Goal: Transaction & Acquisition: Purchase product/service

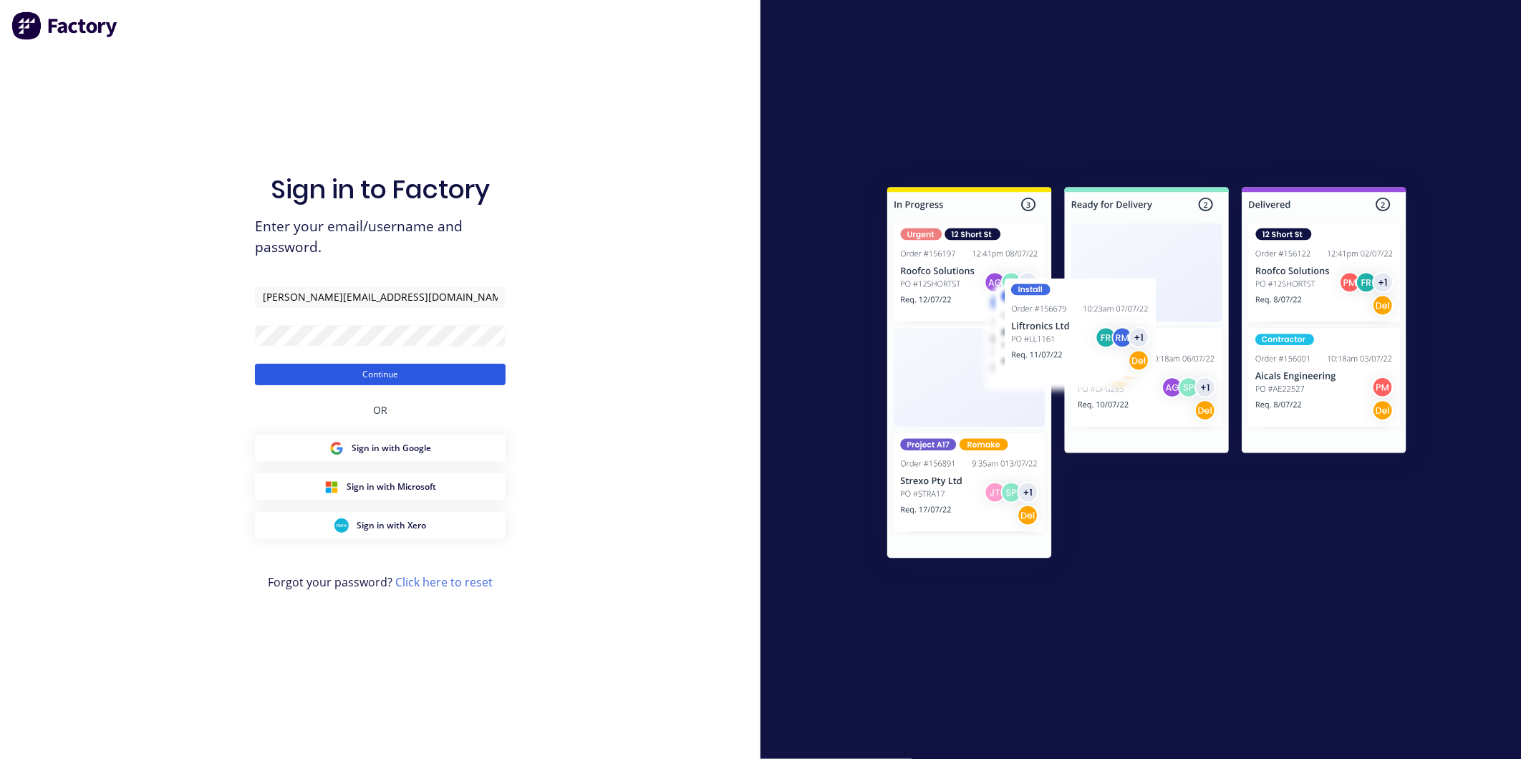
click at [396, 377] on button "Continue" at bounding box center [380, 374] width 251 height 21
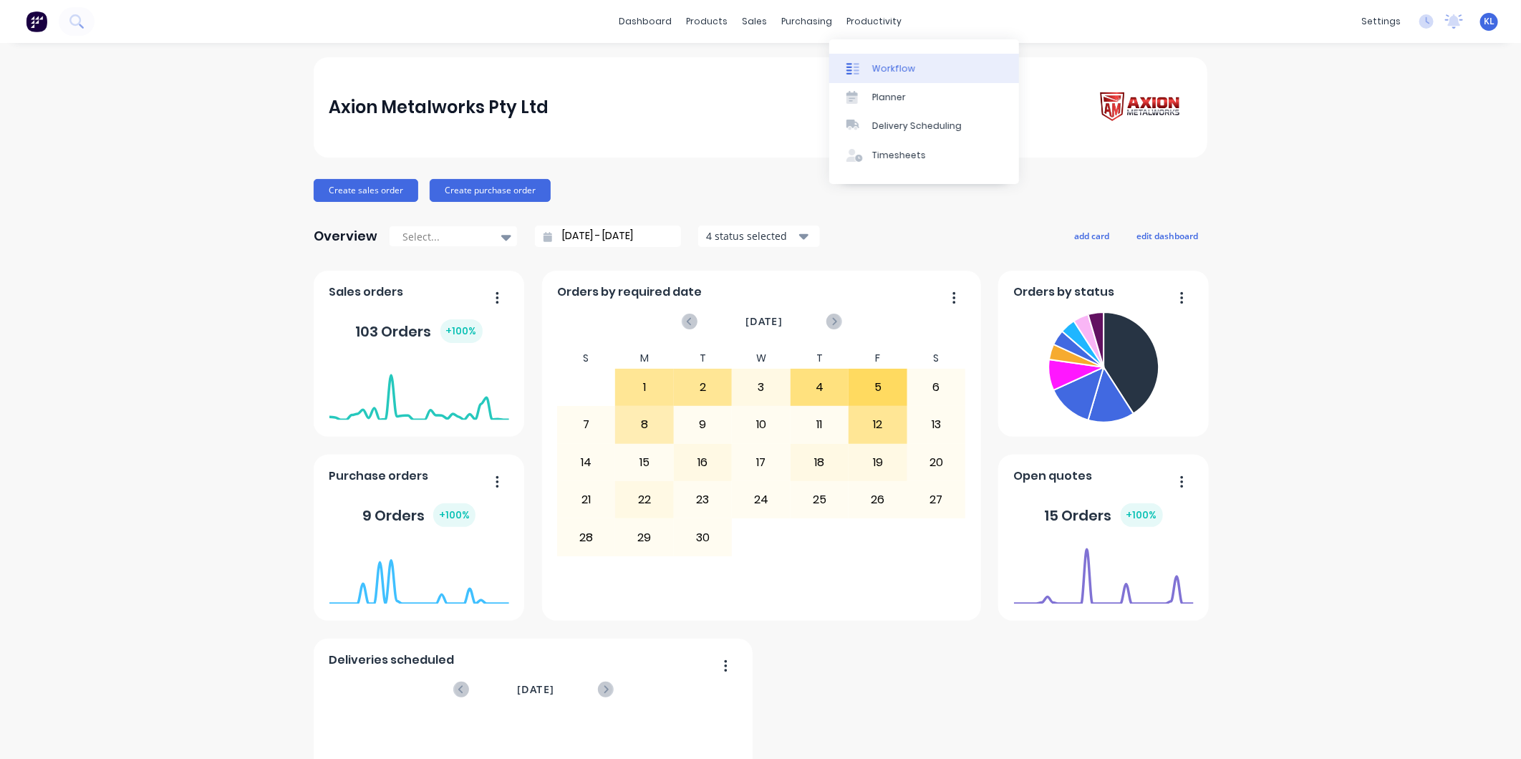
drag, startPoint x: 856, startPoint y: 19, endPoint x: 869, endPoint y: 58, distance: 40.5
click at [856, 19] on div "productivity" at bounding box center [874, 21] width 69 height 21
click at [874, 69] on div "Workflow" at bounding box center [893, 68] width 43 height 13
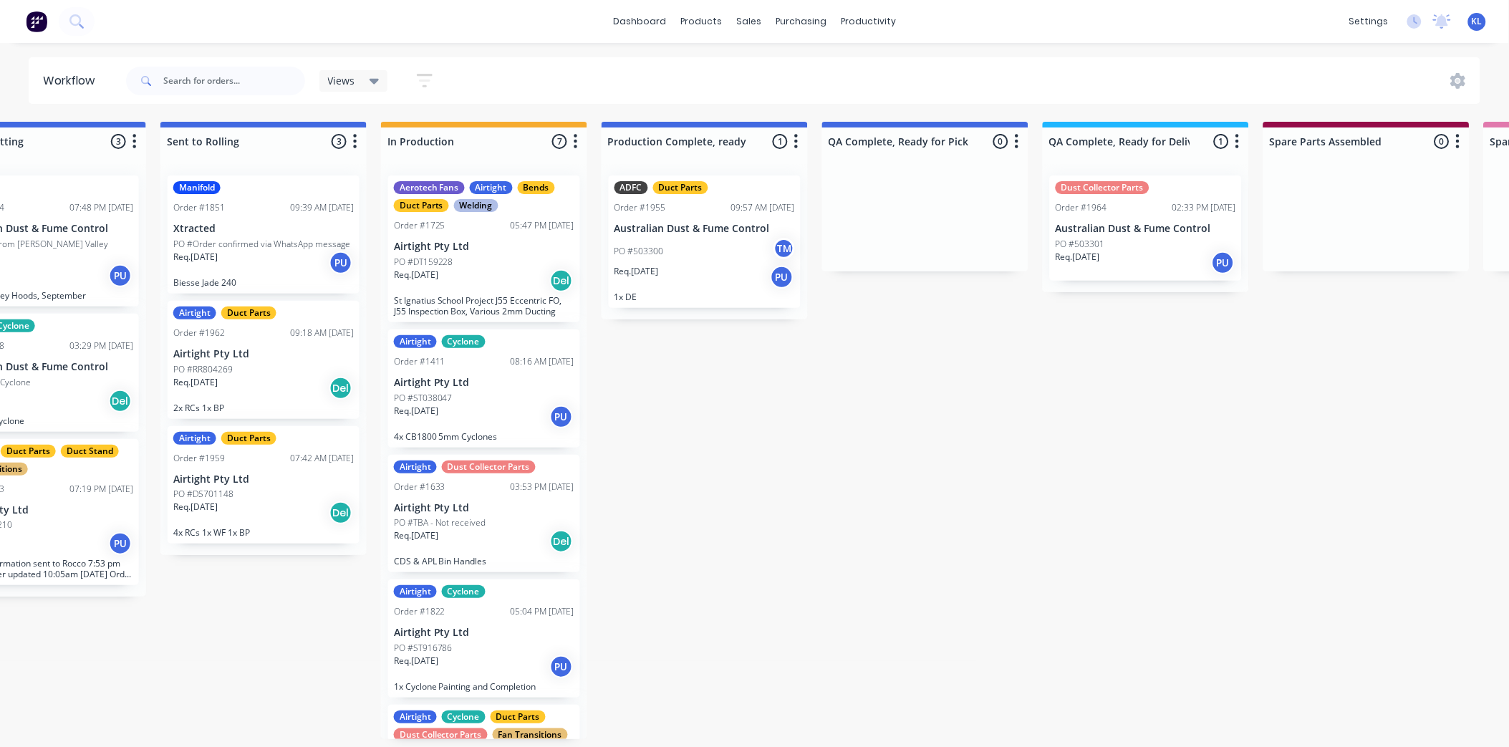
scroll to position [4, 542]
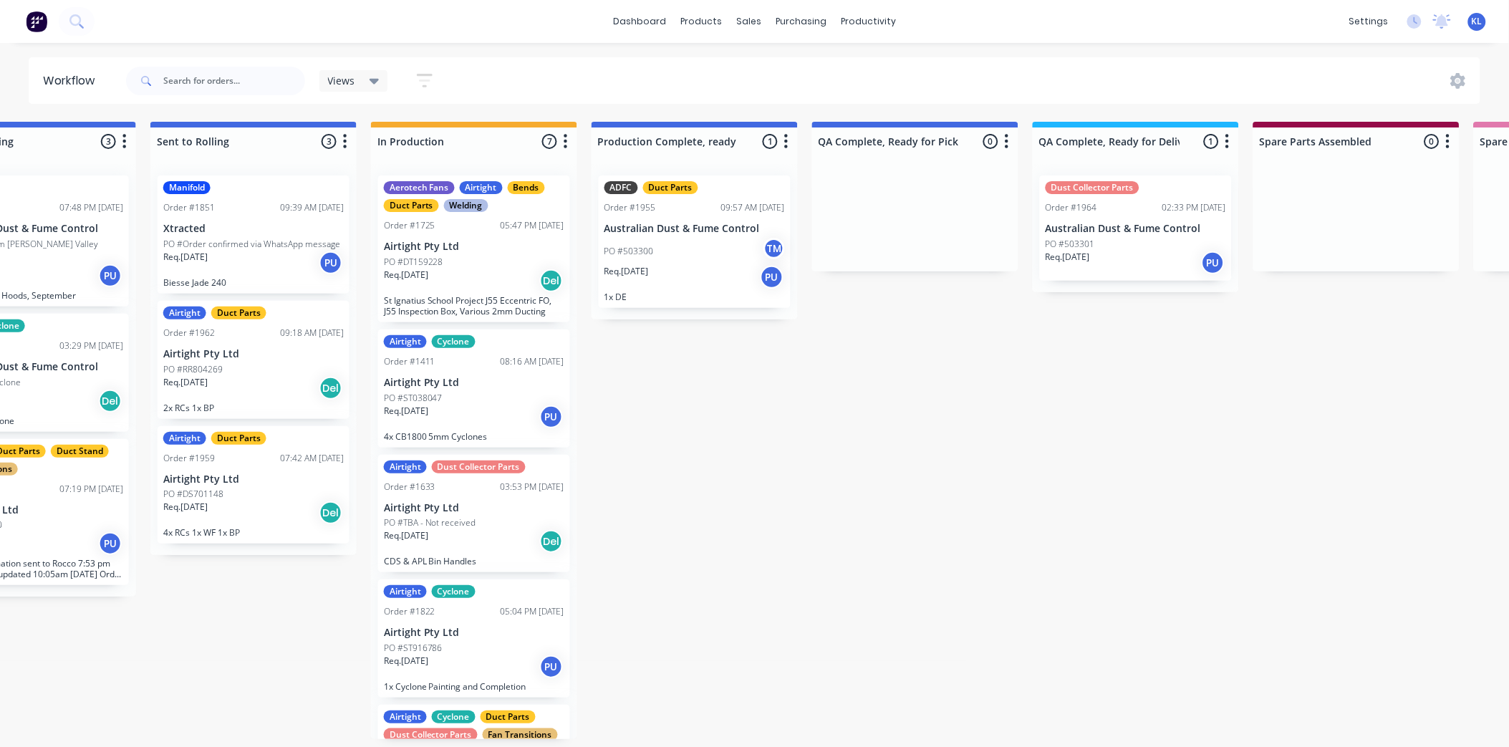
click at [670, 294] on p "1x DE" at bounding box center [694, 296] width 180 height 11
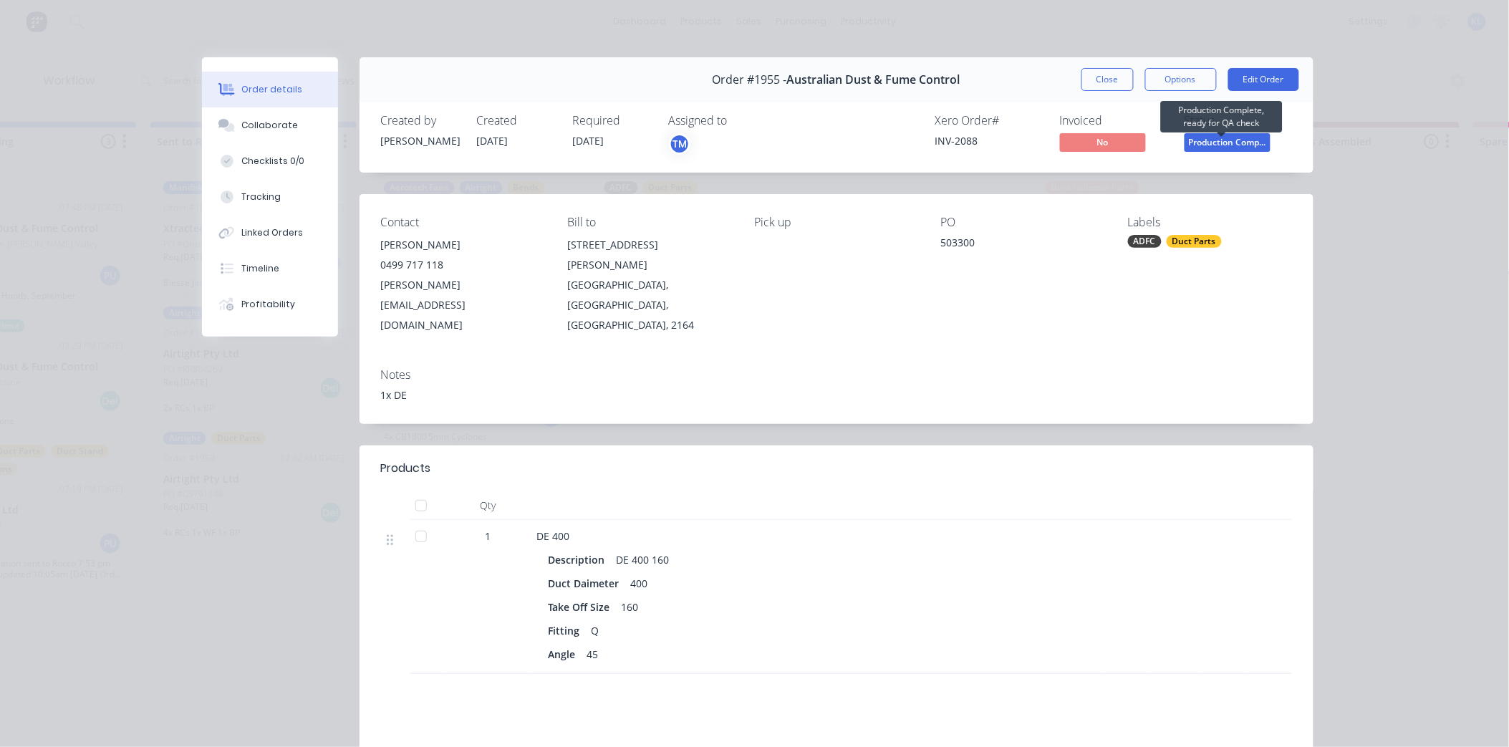
click at [1244, 139] on span "Production Comp..." at bounding box center [1227, 142] width 86 height 18
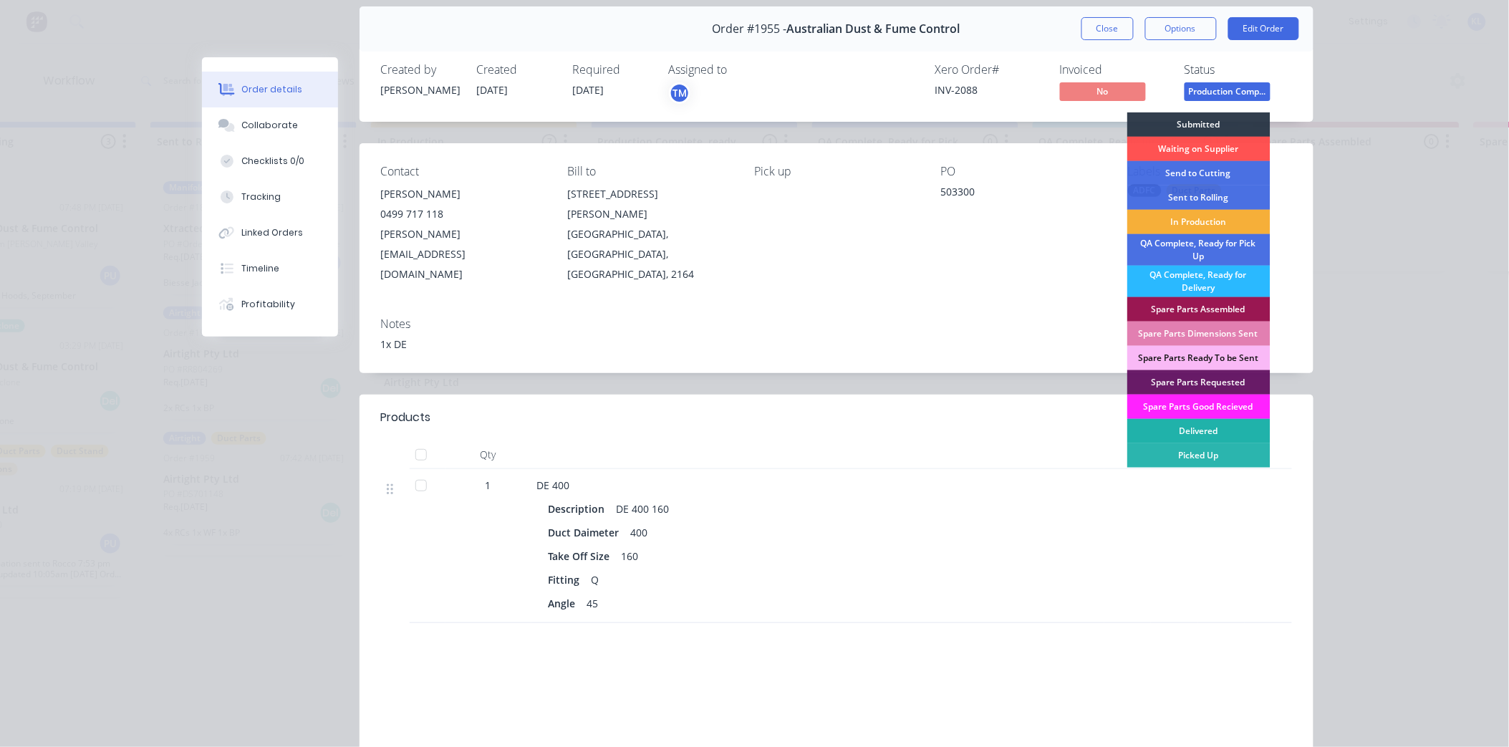
scroll to position [79, 0]
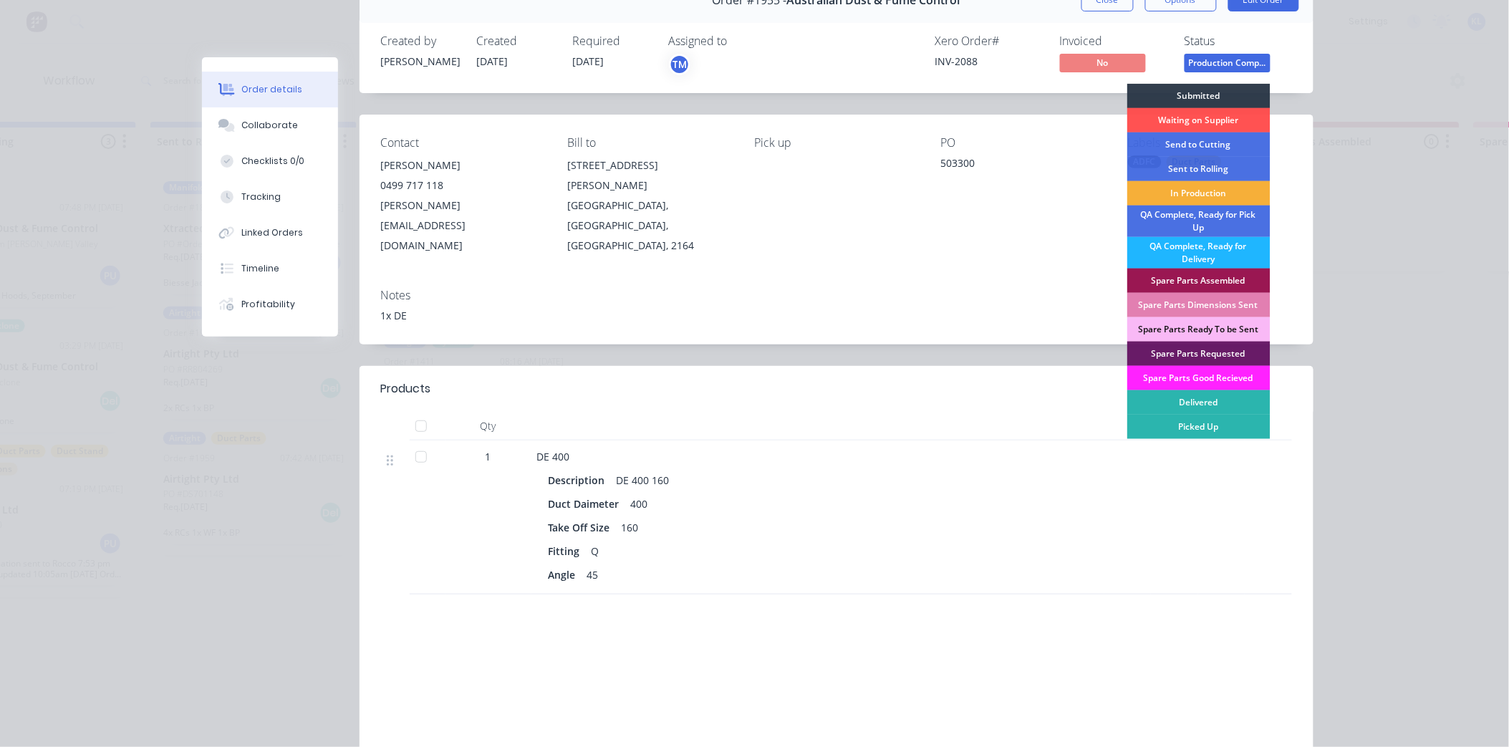
click at [1212, 258] on div "QA Complete, Ready for Delivery" at bounding box center [1198, 253] width 143 height 32
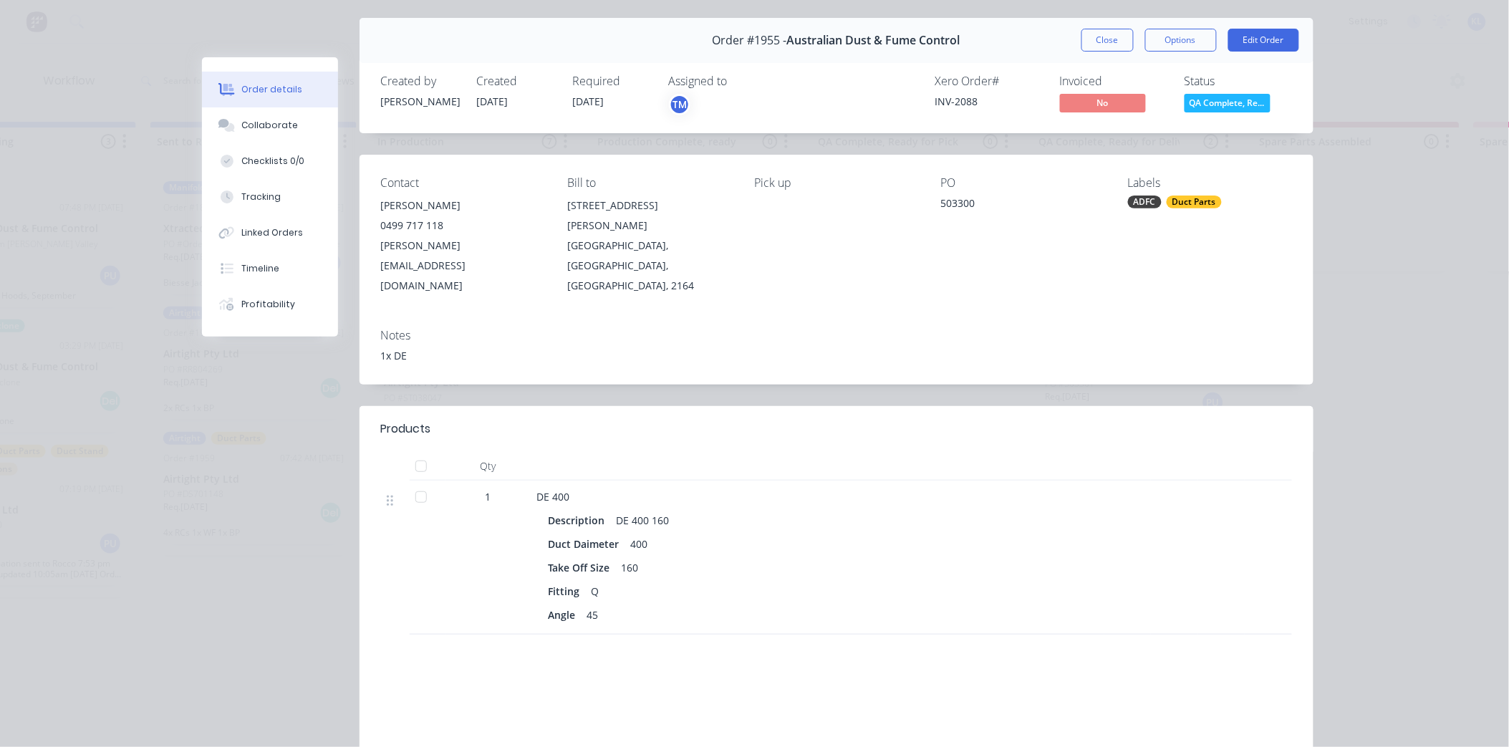
scroll to position [0, 0]
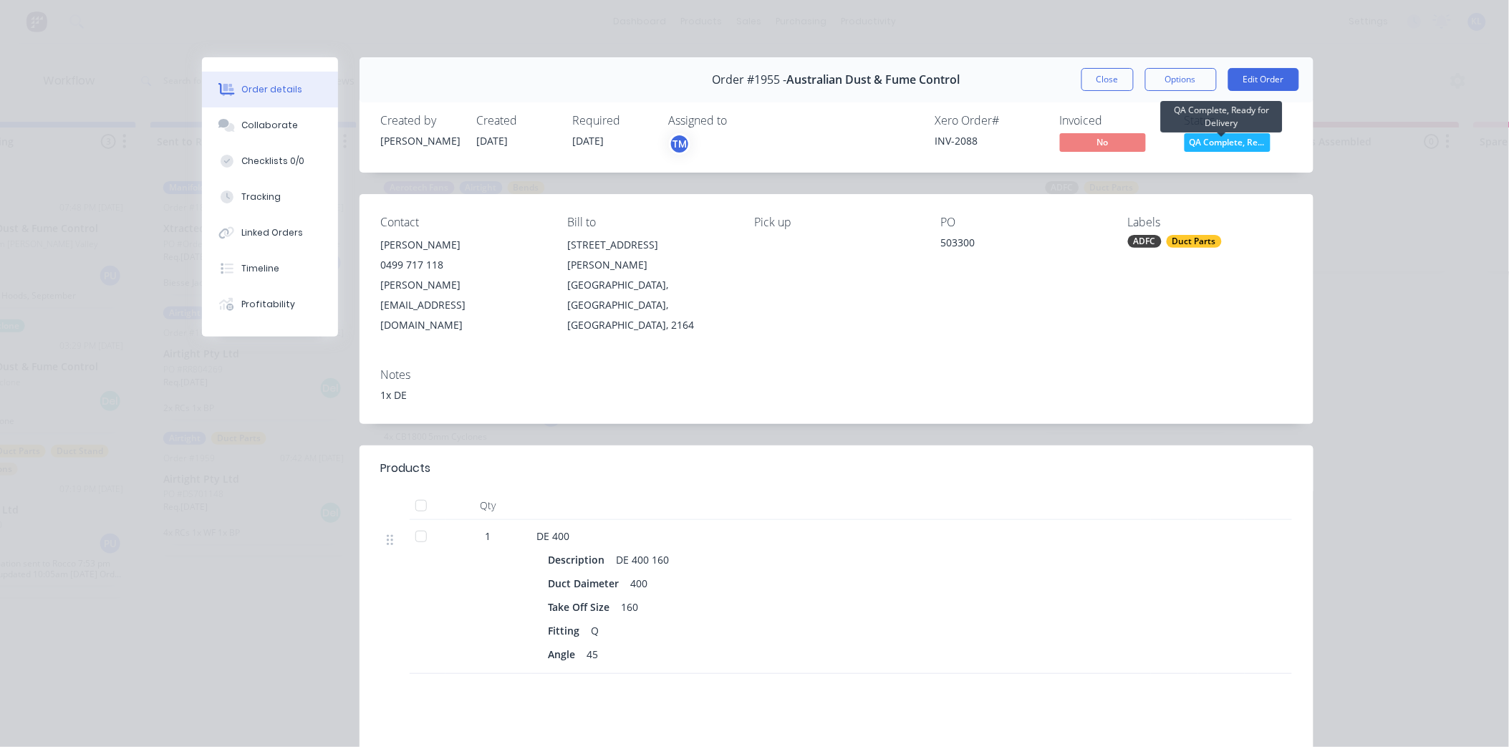
click at [1221, 137] on span "QA Complete, Re..." at bounding box center [1227, 142] width 86 height 18
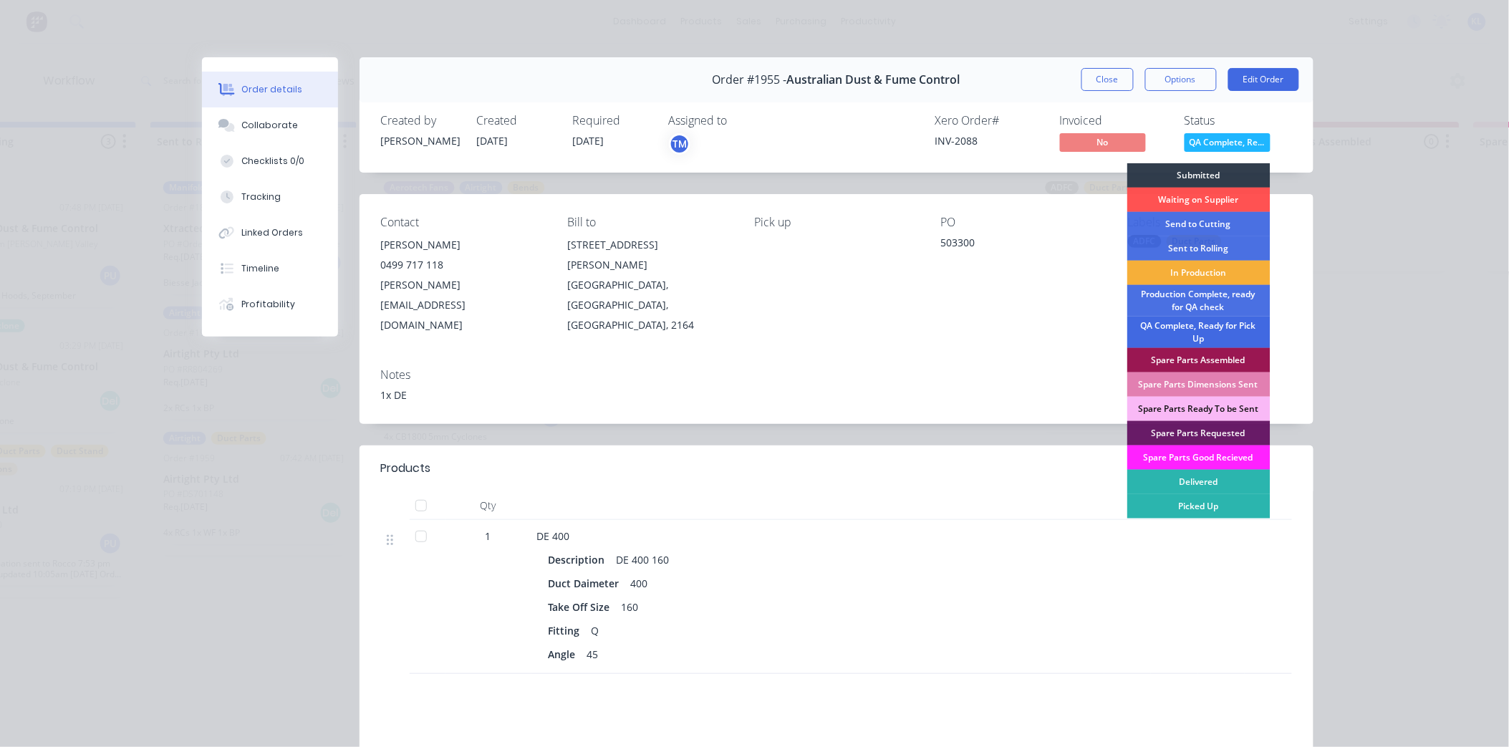
scroll to position [188, 0]
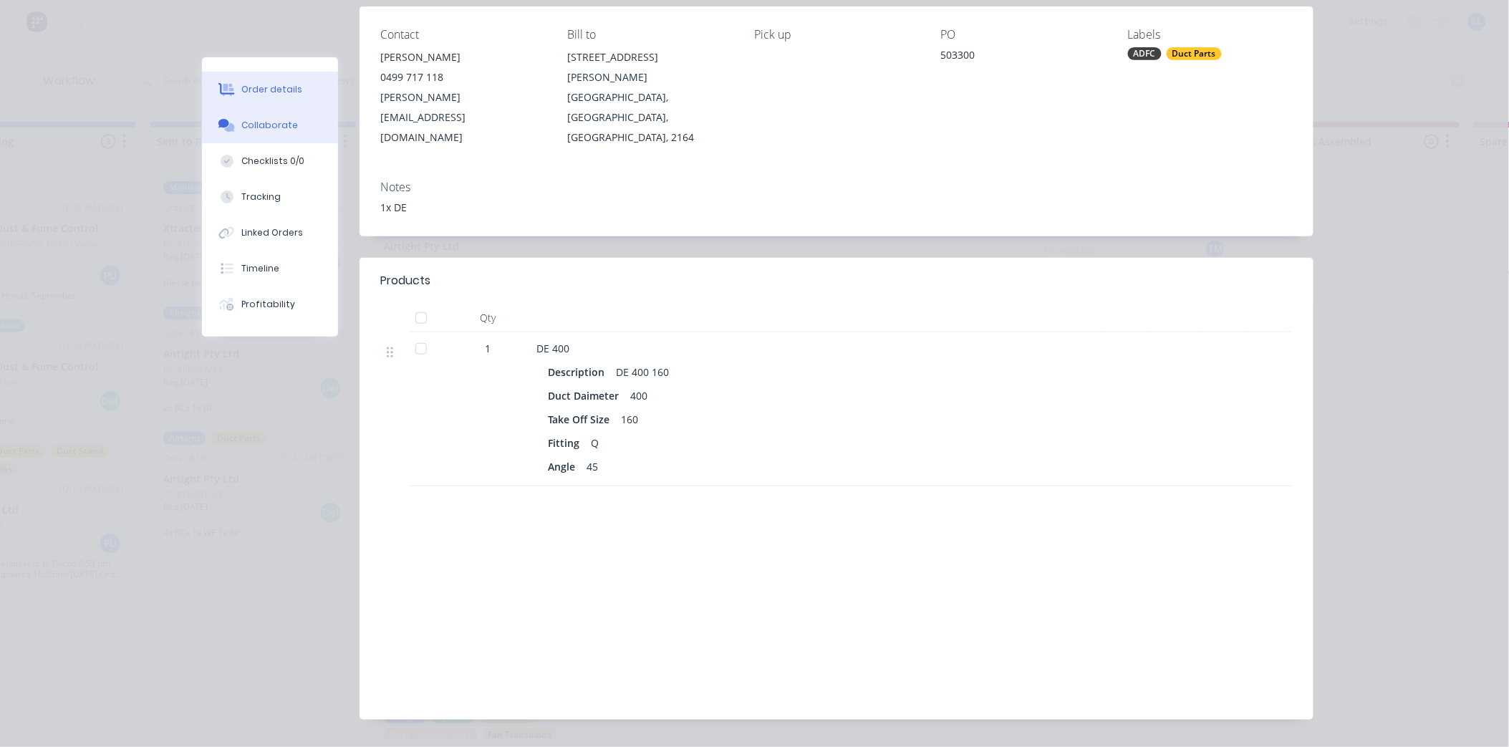
click at [255, 119] on div "Collaborate" at bounding box center [269, 125] width 57 height 13
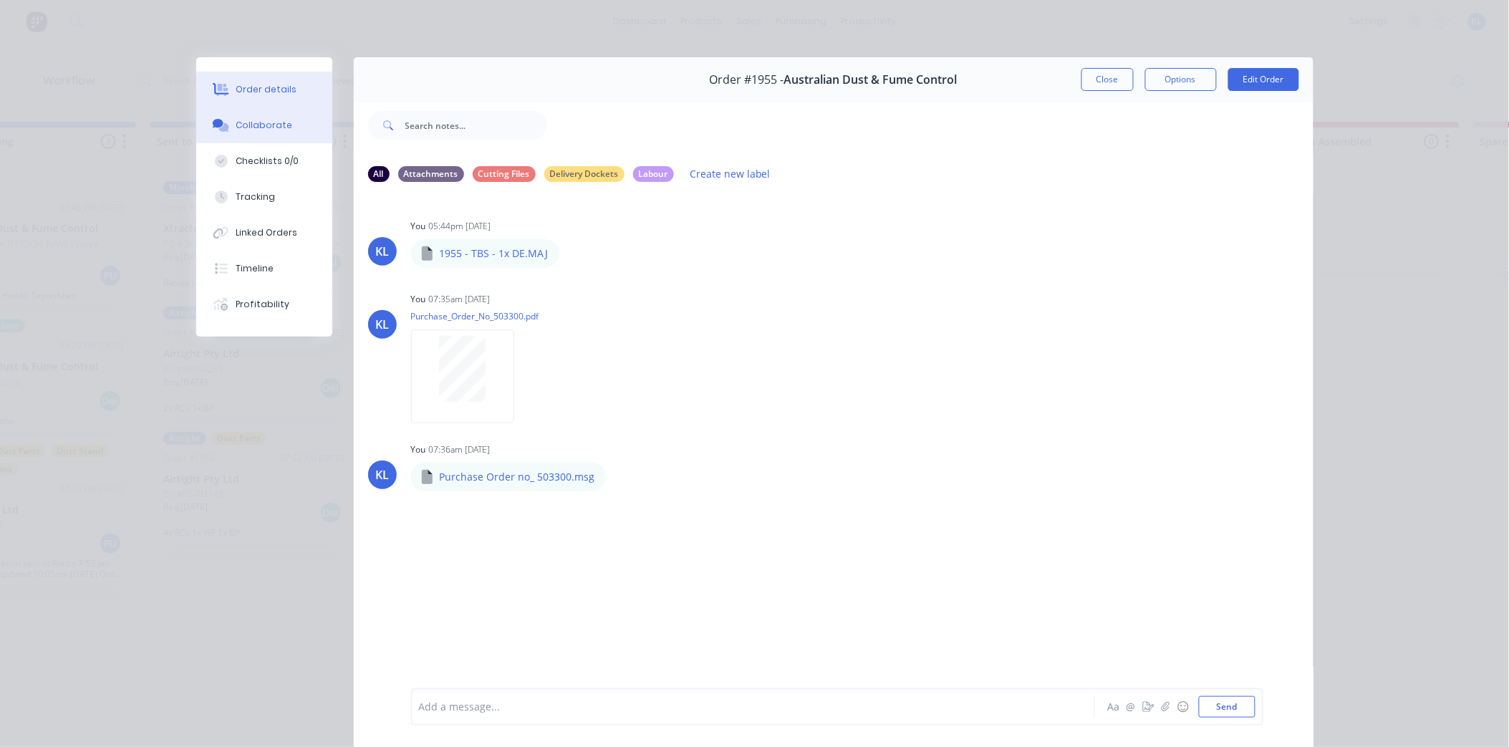
click at [256, 92] on div "Order details" at bounding box center [266, 89] width 61 height 13
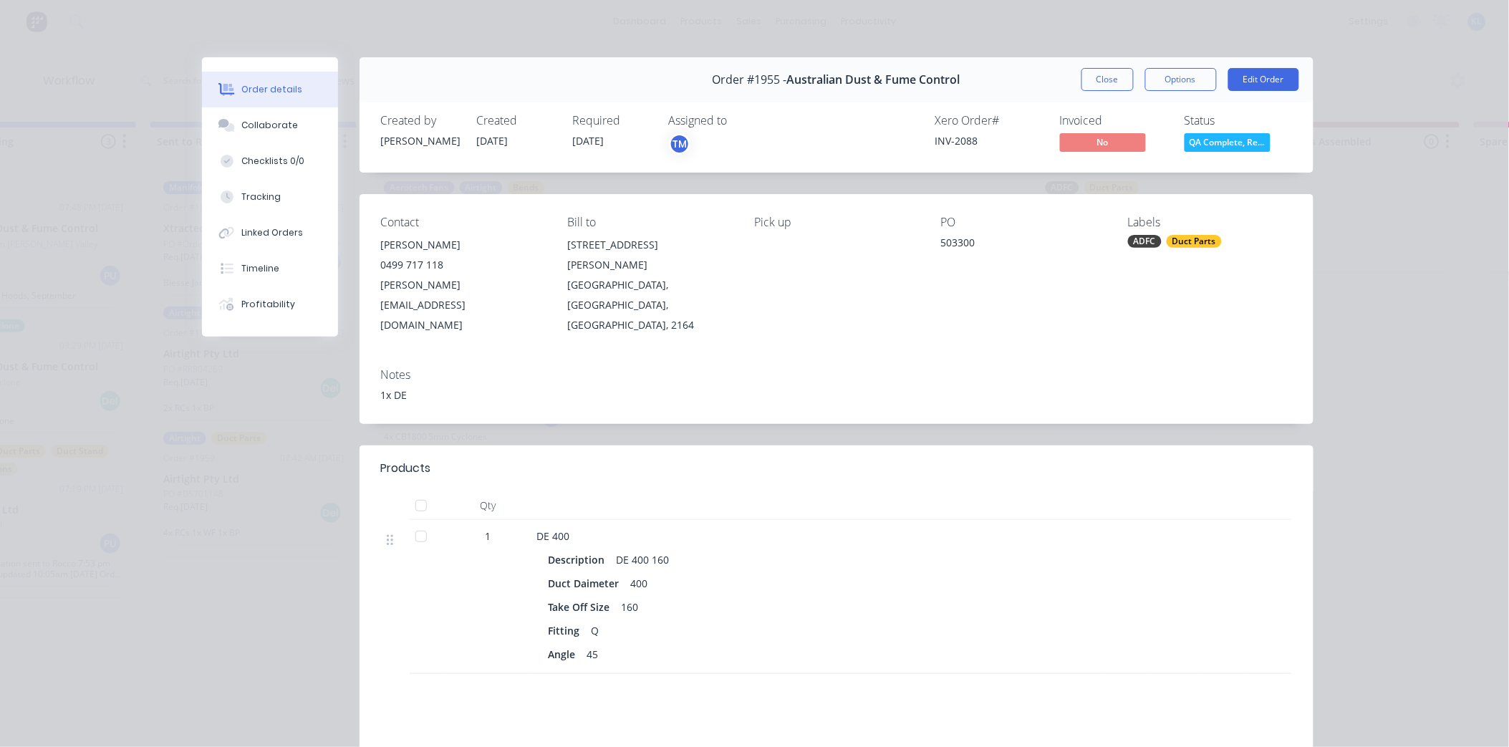
click at [1187, 134] on span "QA Complete, Re..." at bounding box center [1227, 142] width 86 height 18
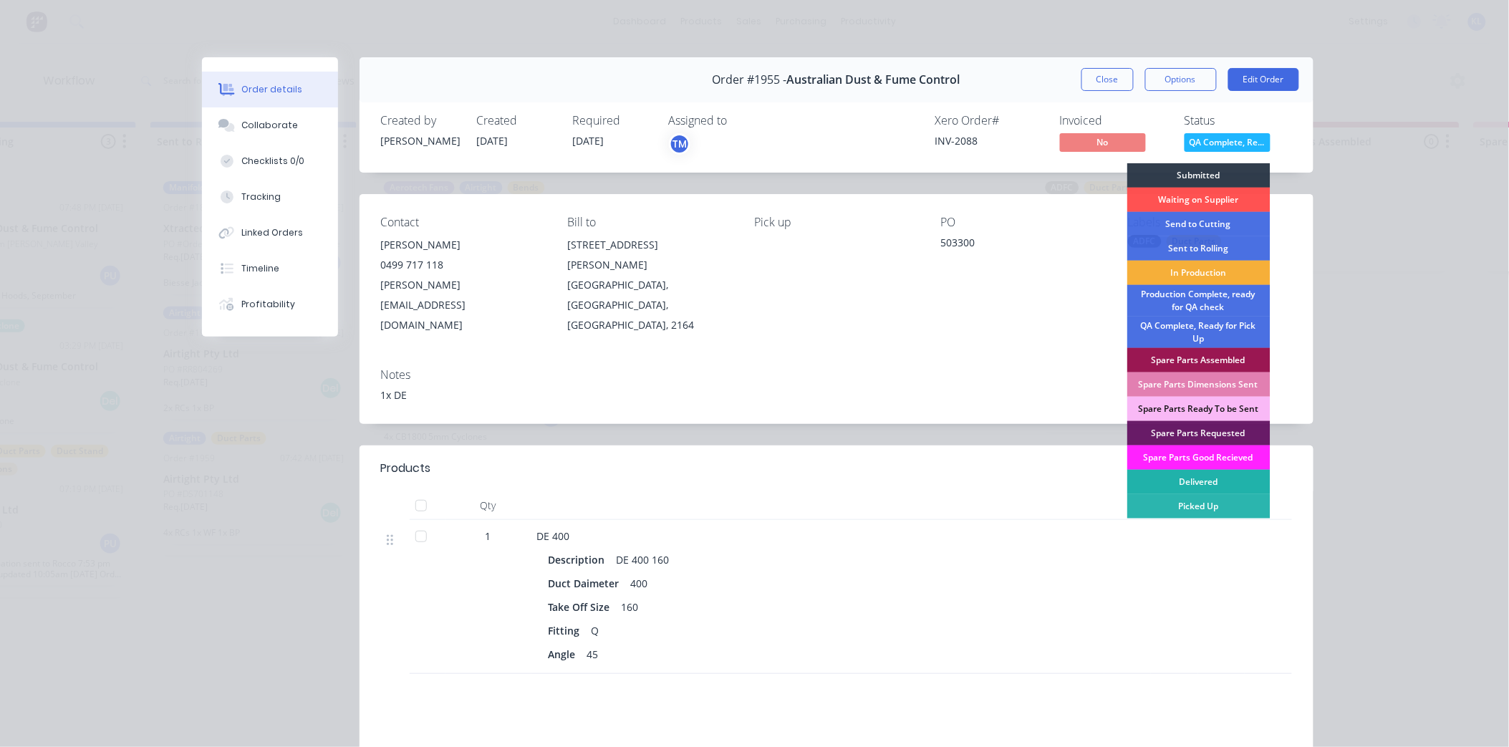
click at [1196, 480] on div "Delivered" at bounding box center [1198, 482] width 143 height 24
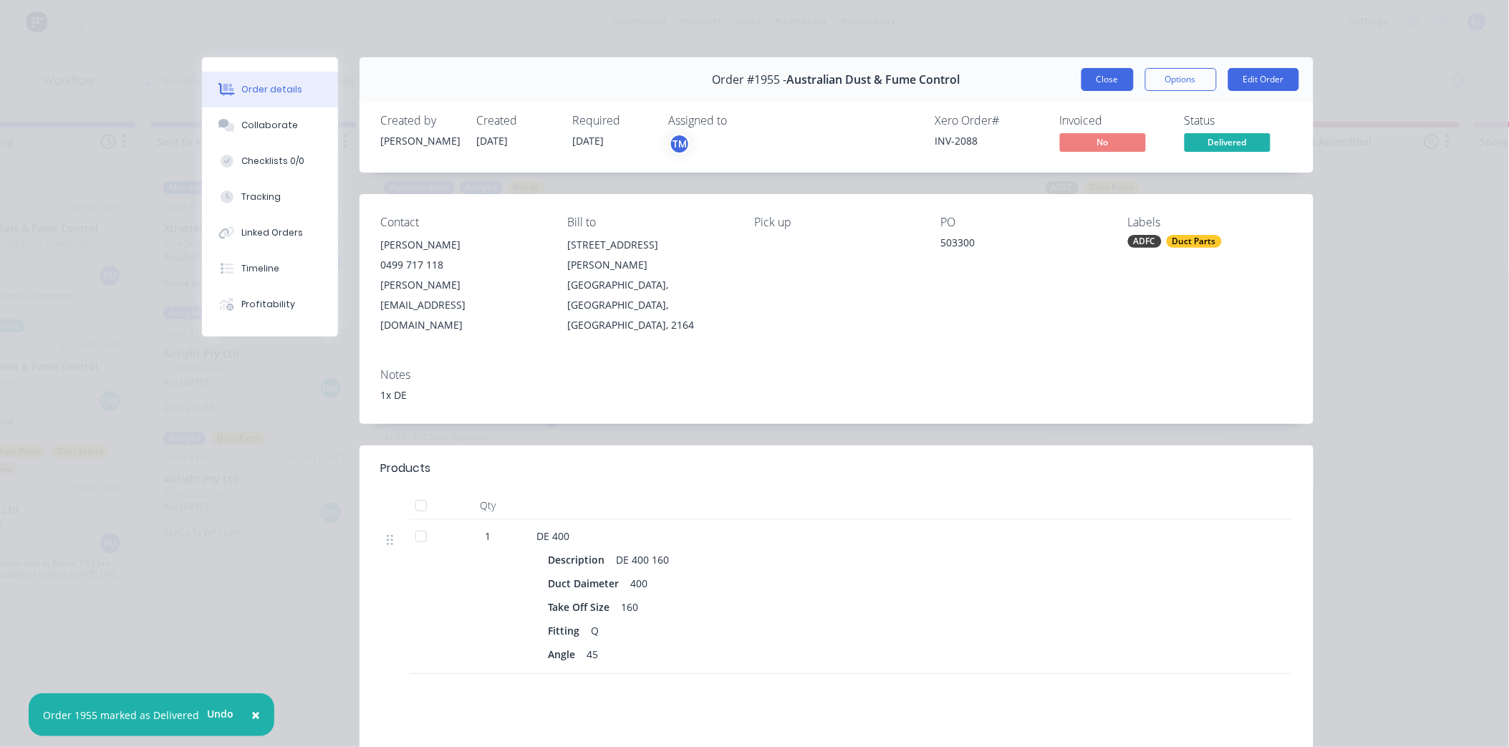
click at [1115, 87] on button "Close" at bounding box center [1107, 79] width 52 height 23
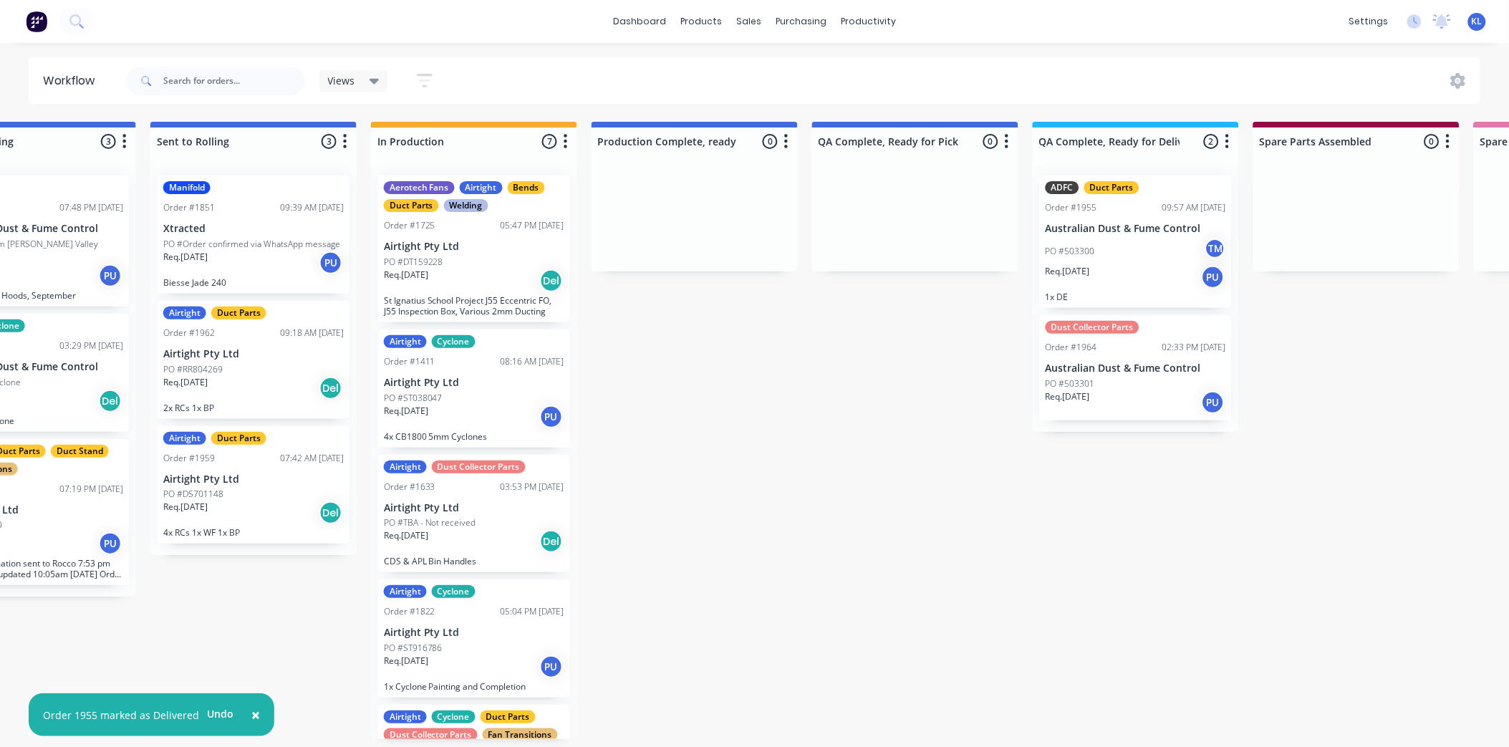
click at [1086, 363] on p "Australian Dust & Fume Control" at bounding box center [1135, 368] width 180 height 12
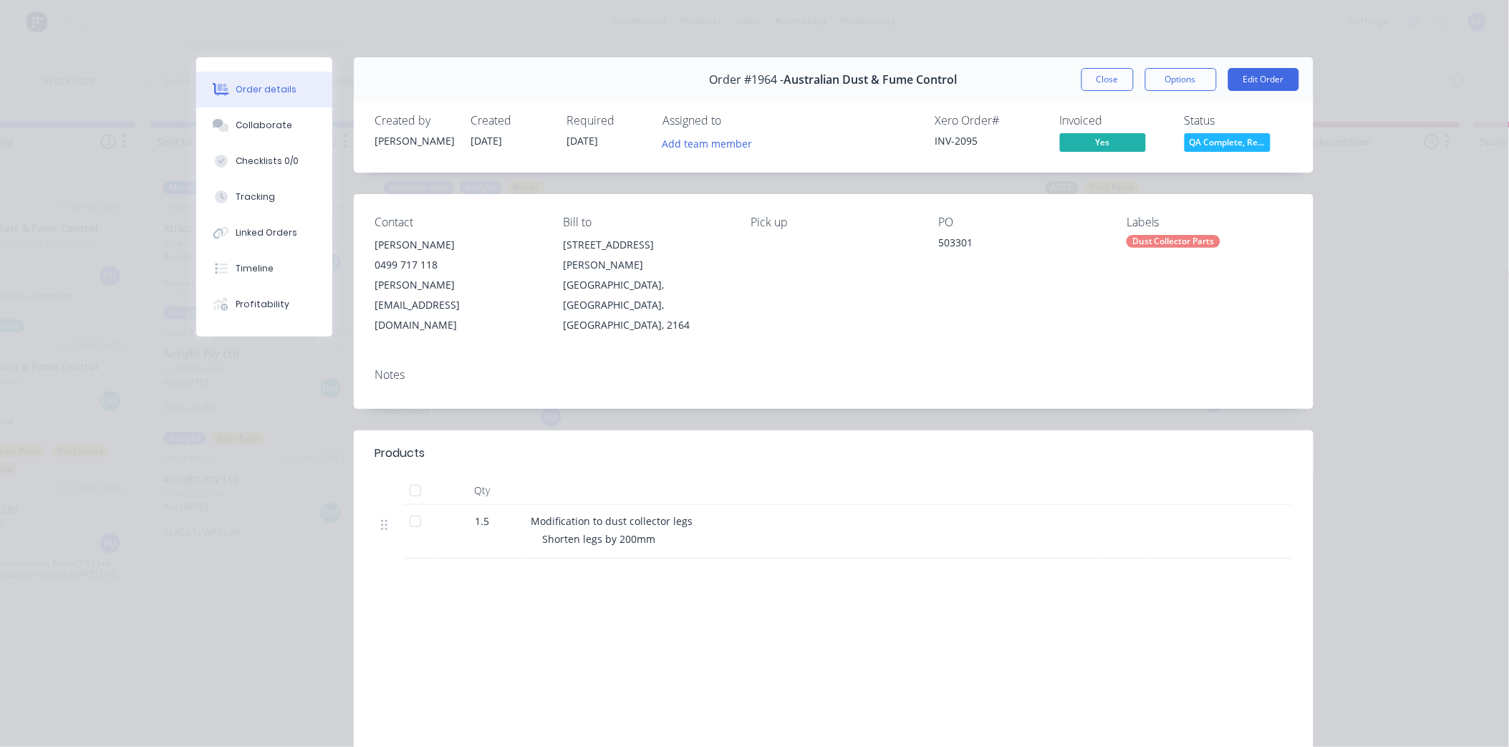
click at [1215, 140] on span "QA Complete, Re..." at bounding box center [1227, 142] width 86 height 18
click at [1105, 82] on button "Close" at bounding box center [1107, 79] width 52 height 23
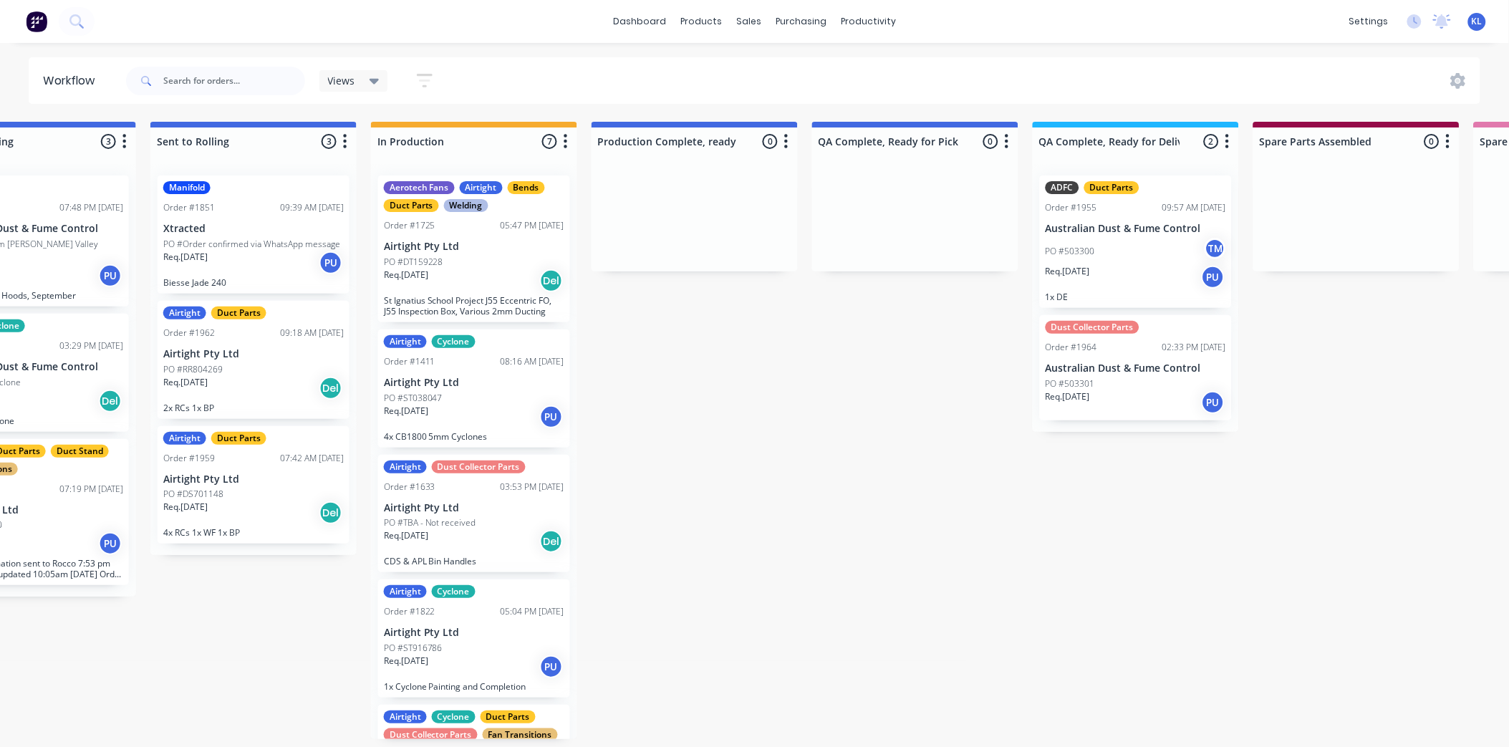
click at [1142, 241] on div "PO #503300 TM" at bounding box center [1135, 251] width 180 height 27
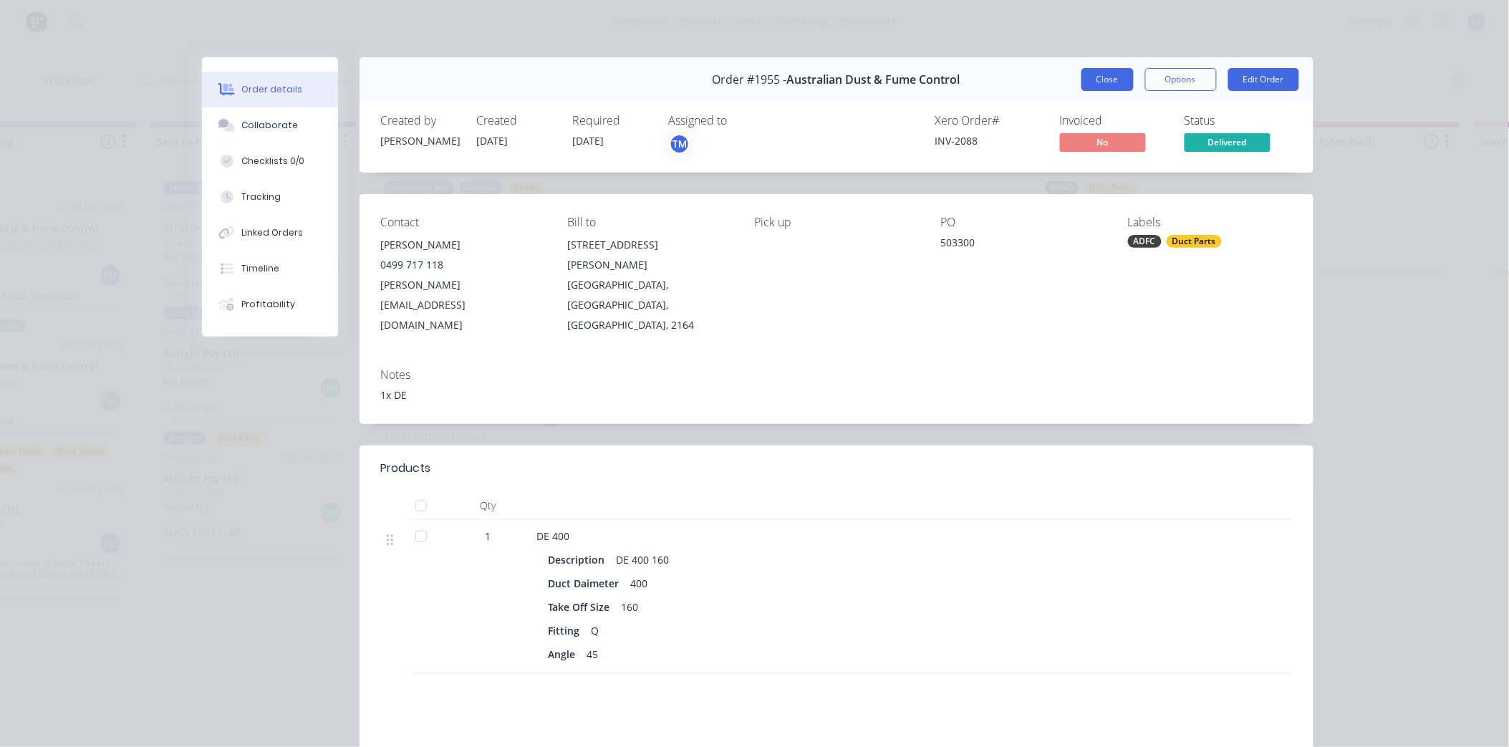
click at [1098, 70] on button "Close" at bounding box center [1107, 79] width 52 height 23
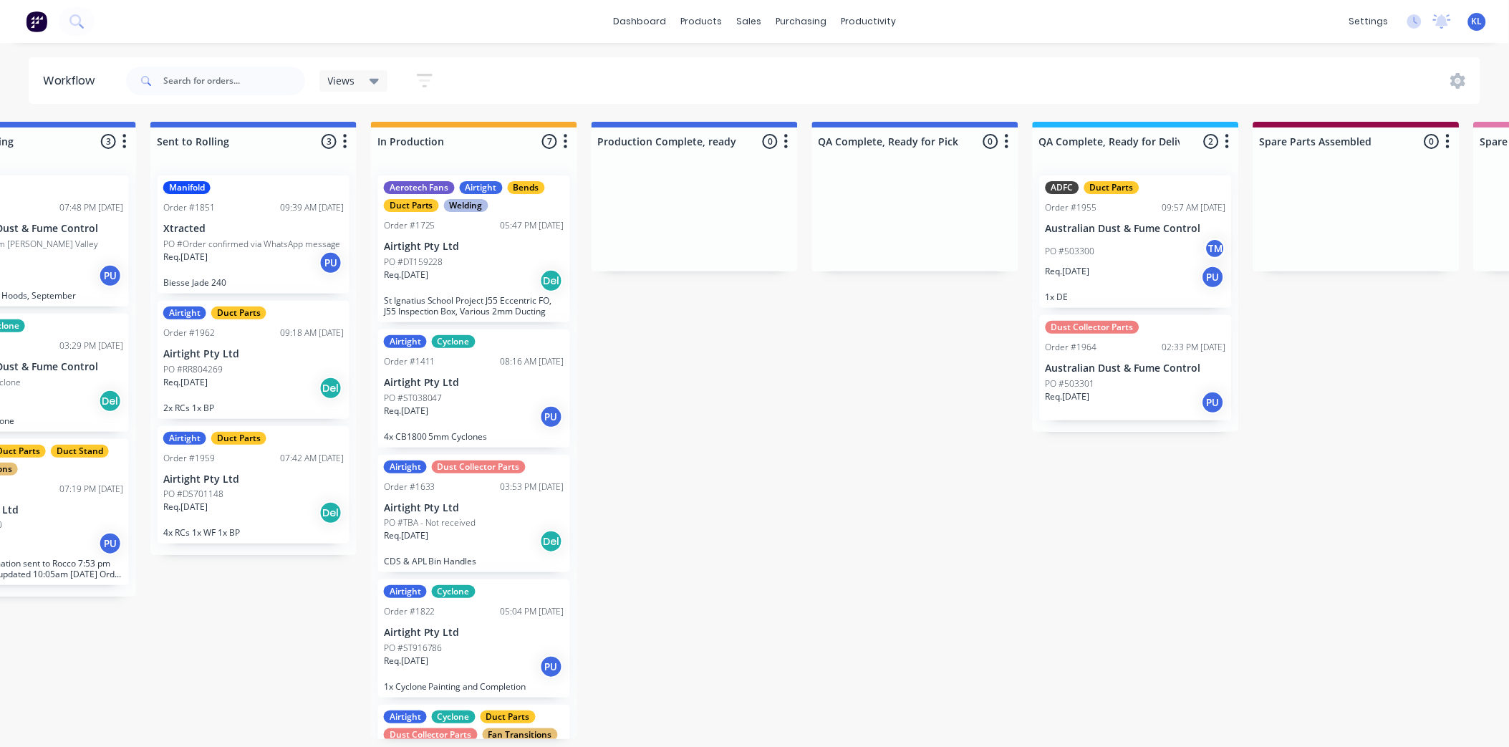
click at [1112, 255] on div "PO #503300 TM" at bounding box center [1135, 251] width 180 height 27
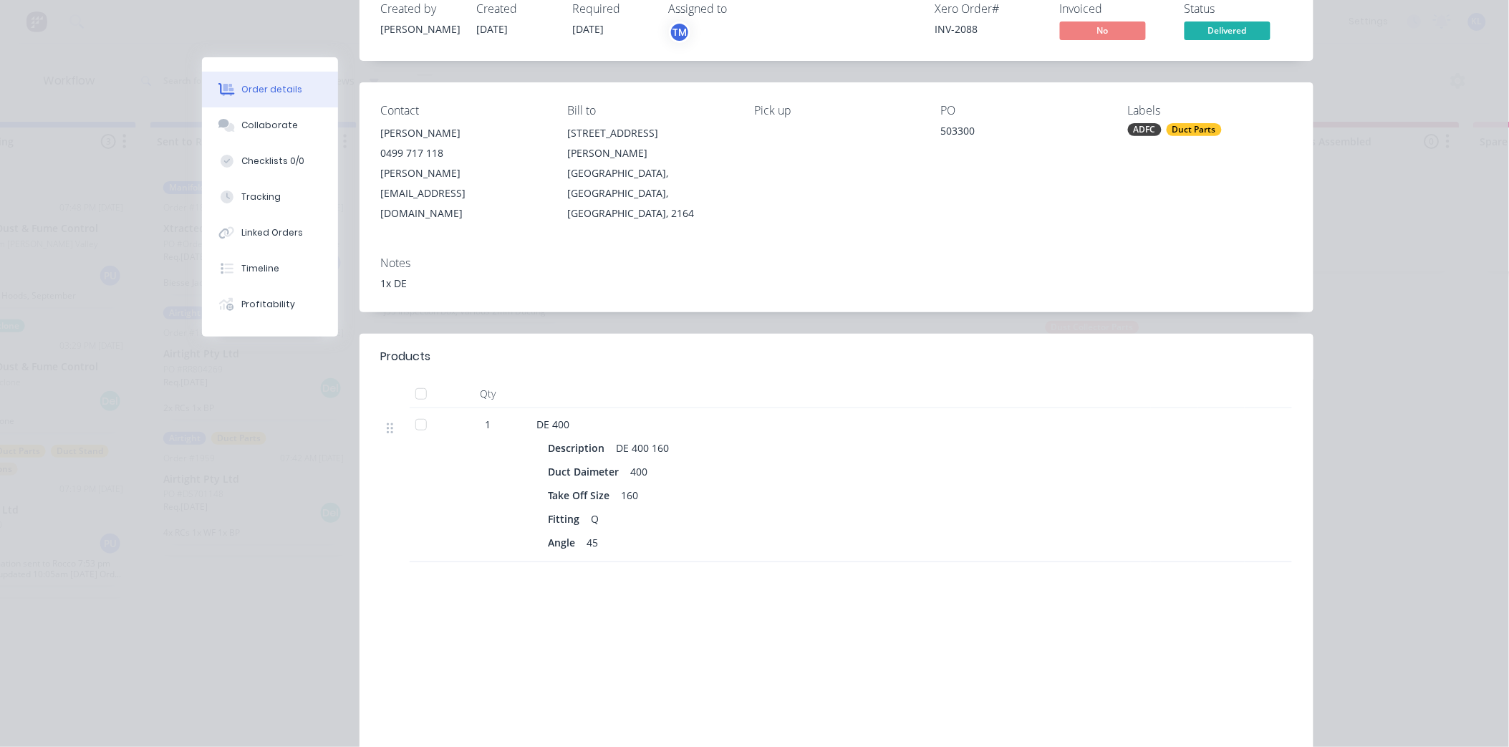
scroll to position [29, 0]
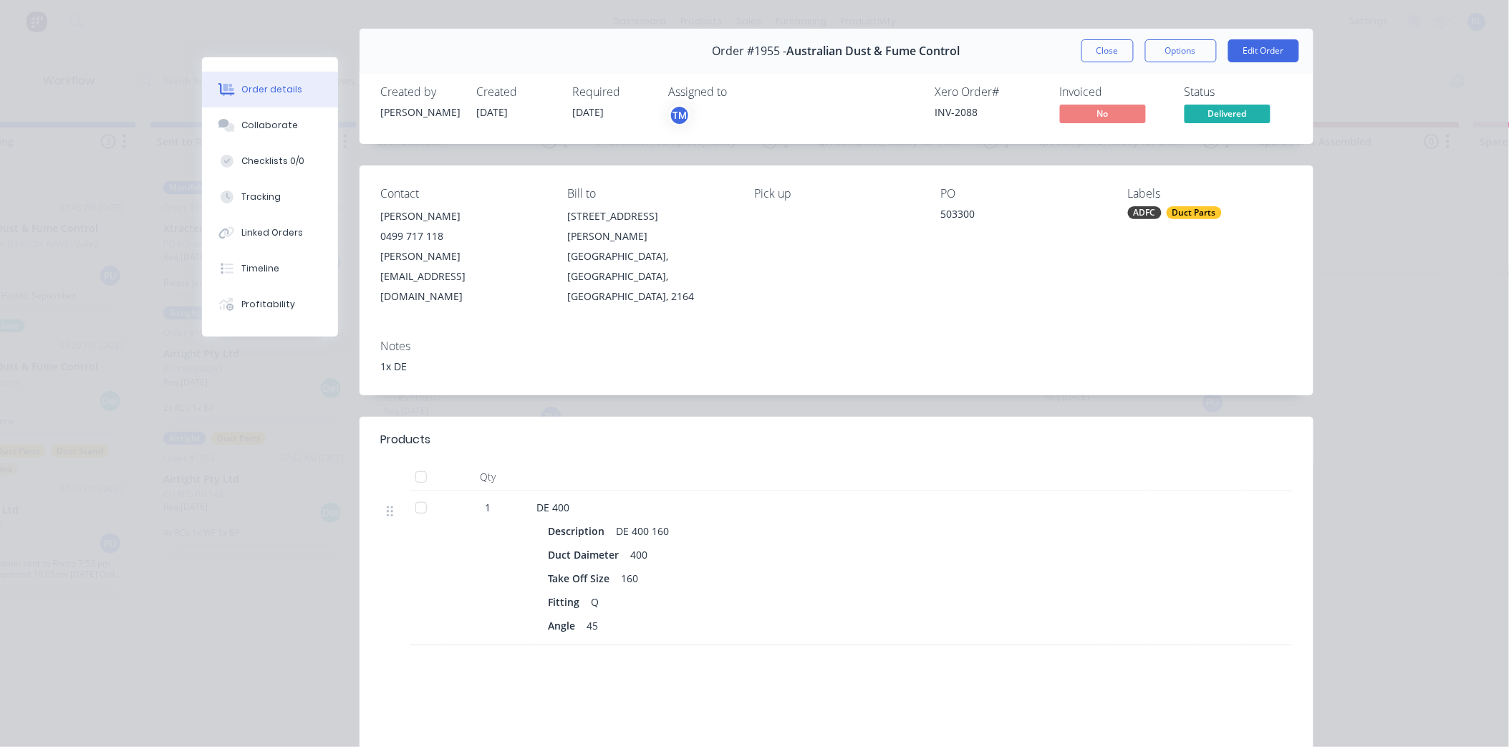
drag, startPoint x: 1103, startPoint y: 54, endPoint x: 1068, endPoint y: 76, distance: 41.8
click at [1101, 53] on button "Close" at bounding box center [1107, 50] width 52 height 23
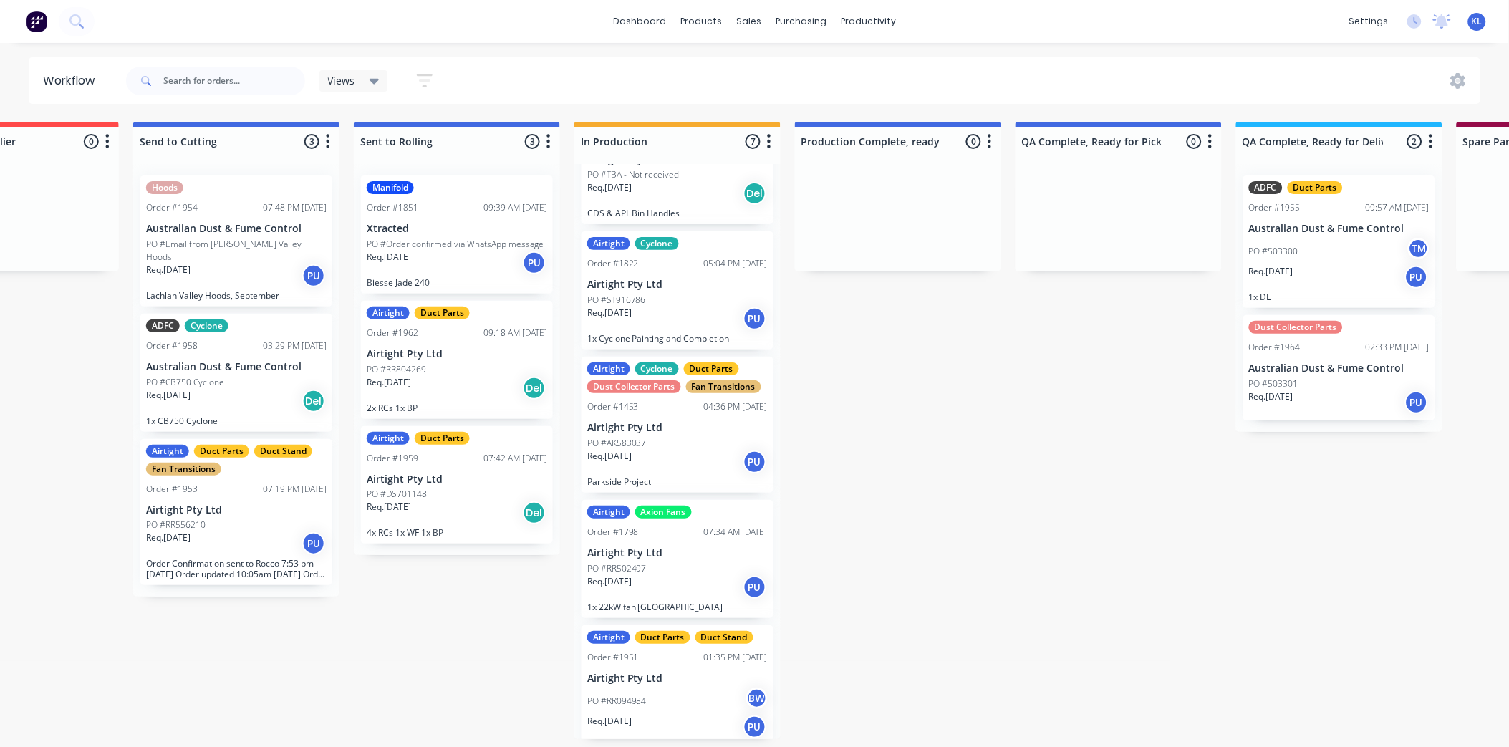
scroll to position [365, 0]
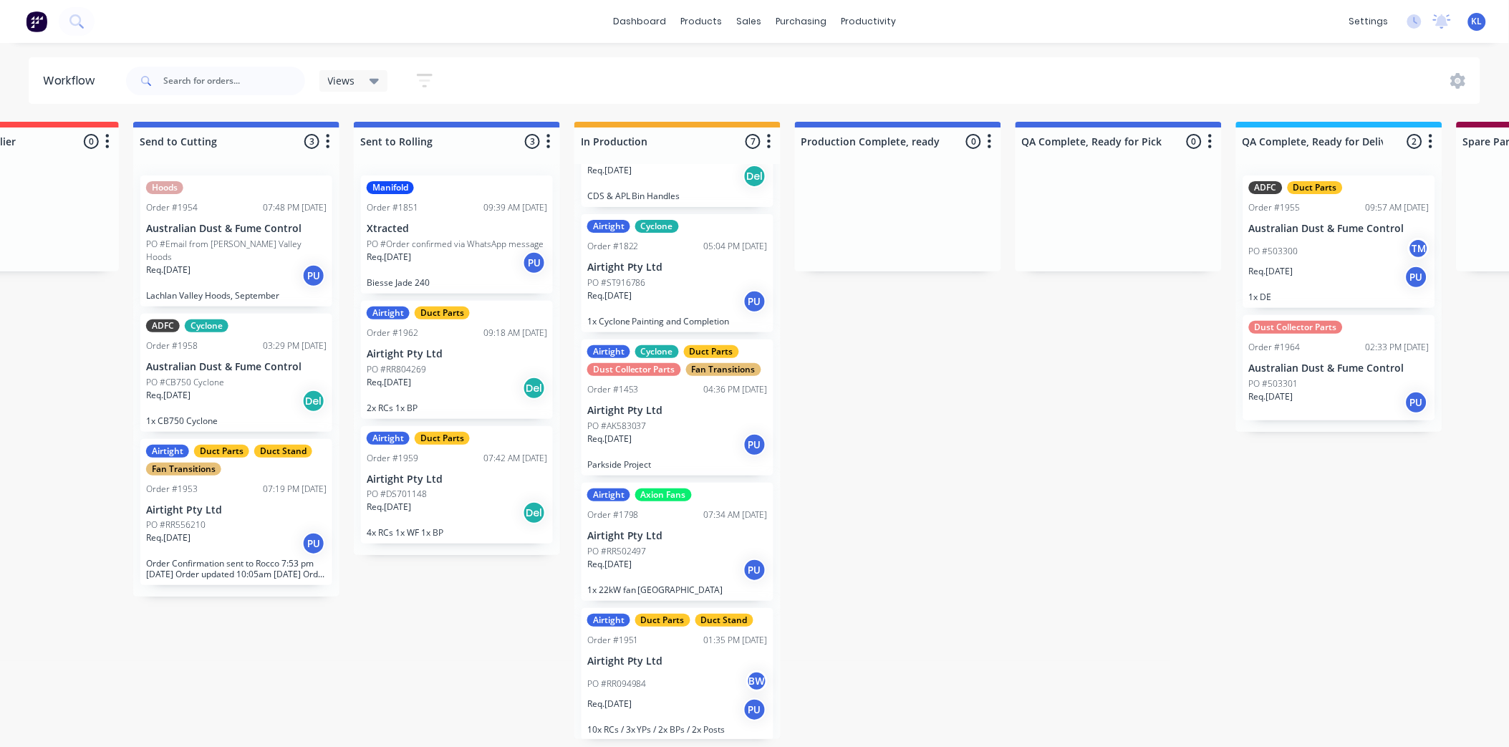
click at [682, 682] on div "PO #RR094984 BW" at bounding box center [677, 683] width 180 height 27
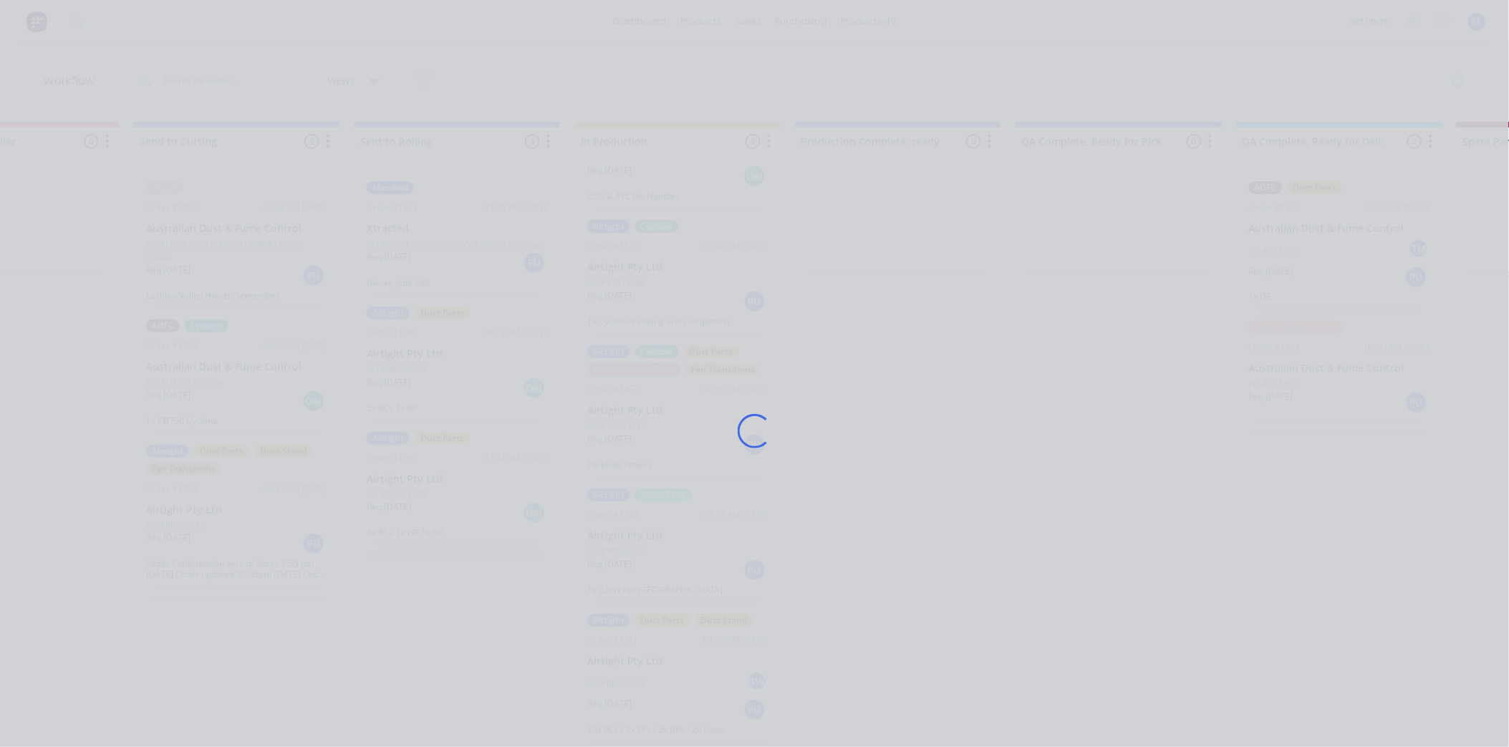
drag, startPoint x: 763, startPoint y: 468, endPoint x: 796, endPoint y: 382, distance: 91.8
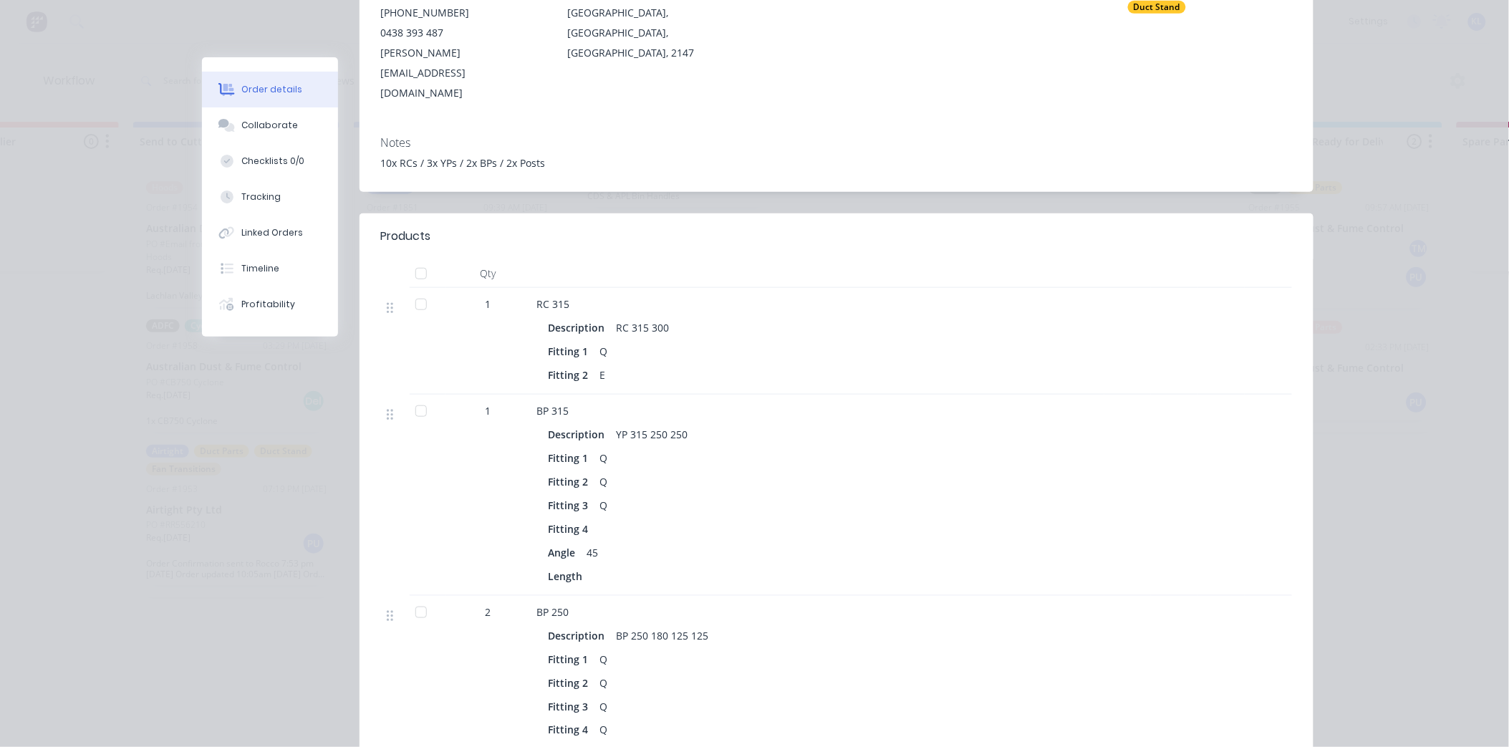
scroll to position [0, 0]
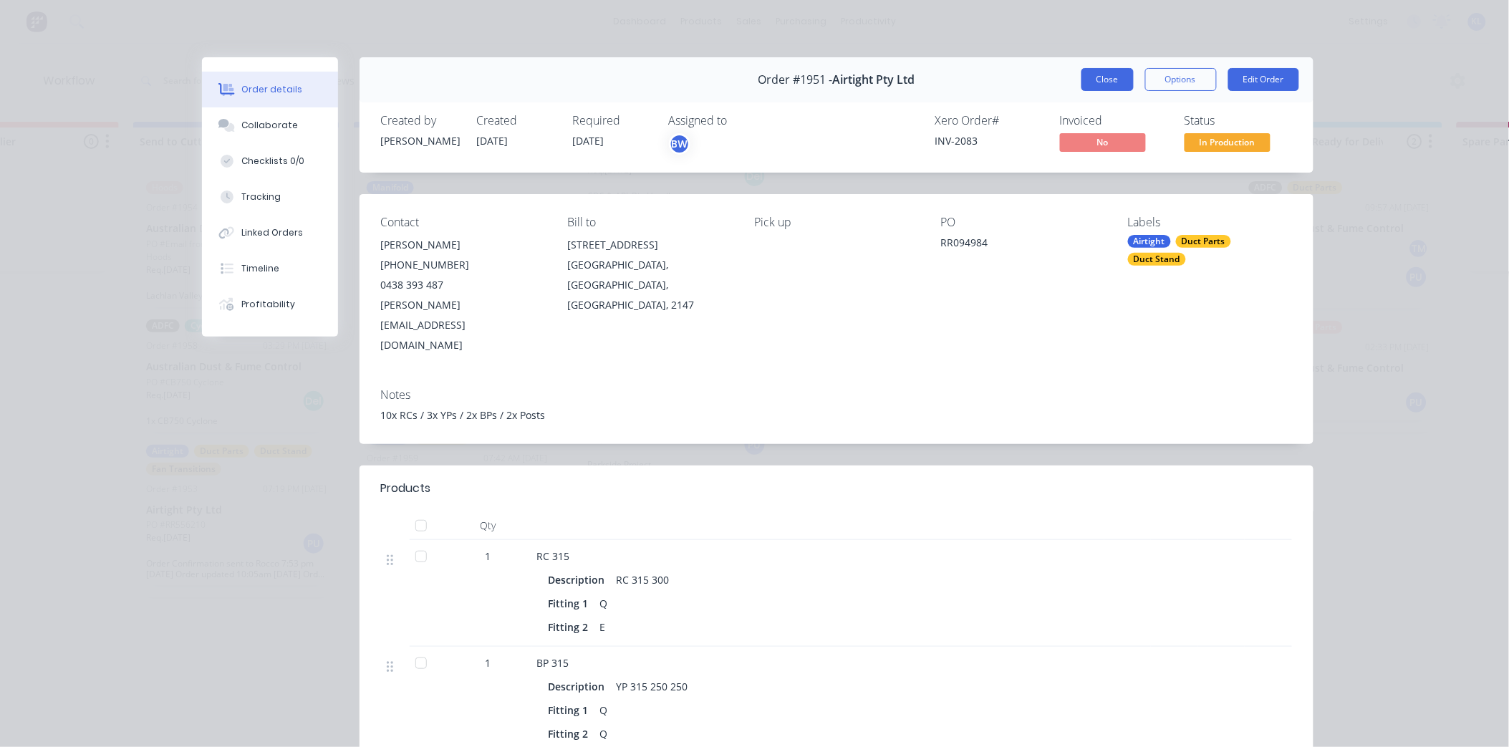
click at [1100, 83] on button "Close" at bounding box center [1107, 79] width 52 height 23
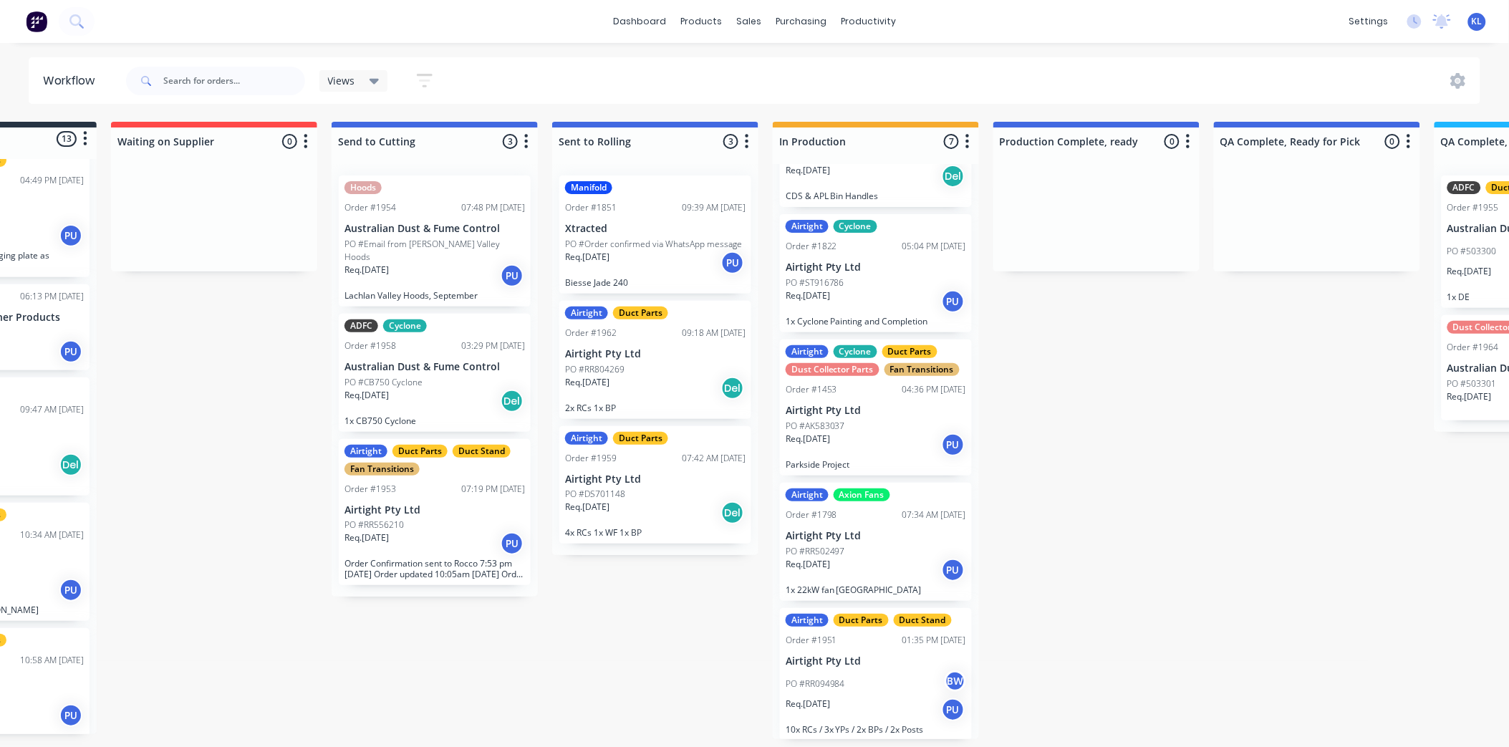
scroll to position [4, 92]
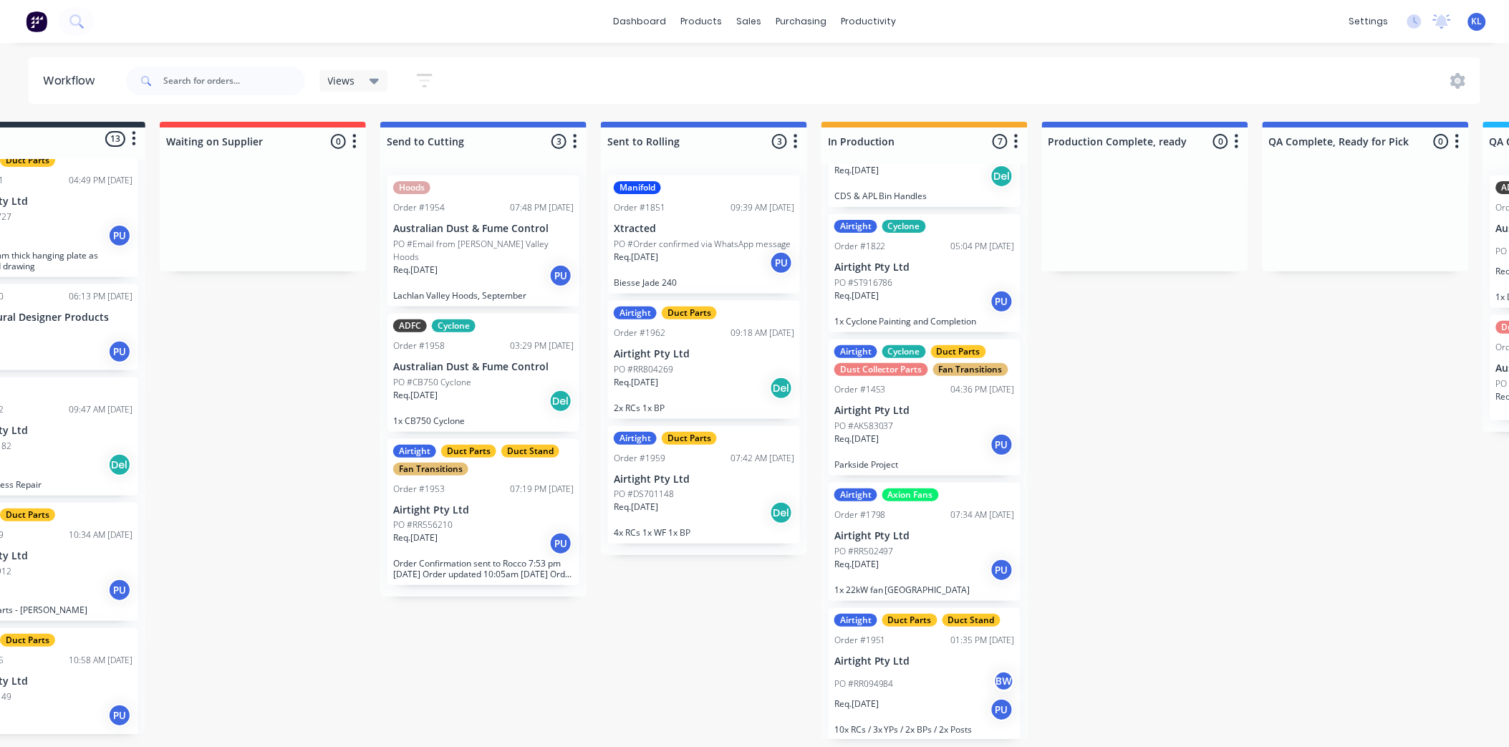
click at [490, 241] on p "PO #Email from [PERSON_NAME] Valley Hoods" at bounding box center [483, 251] width 180 height 26
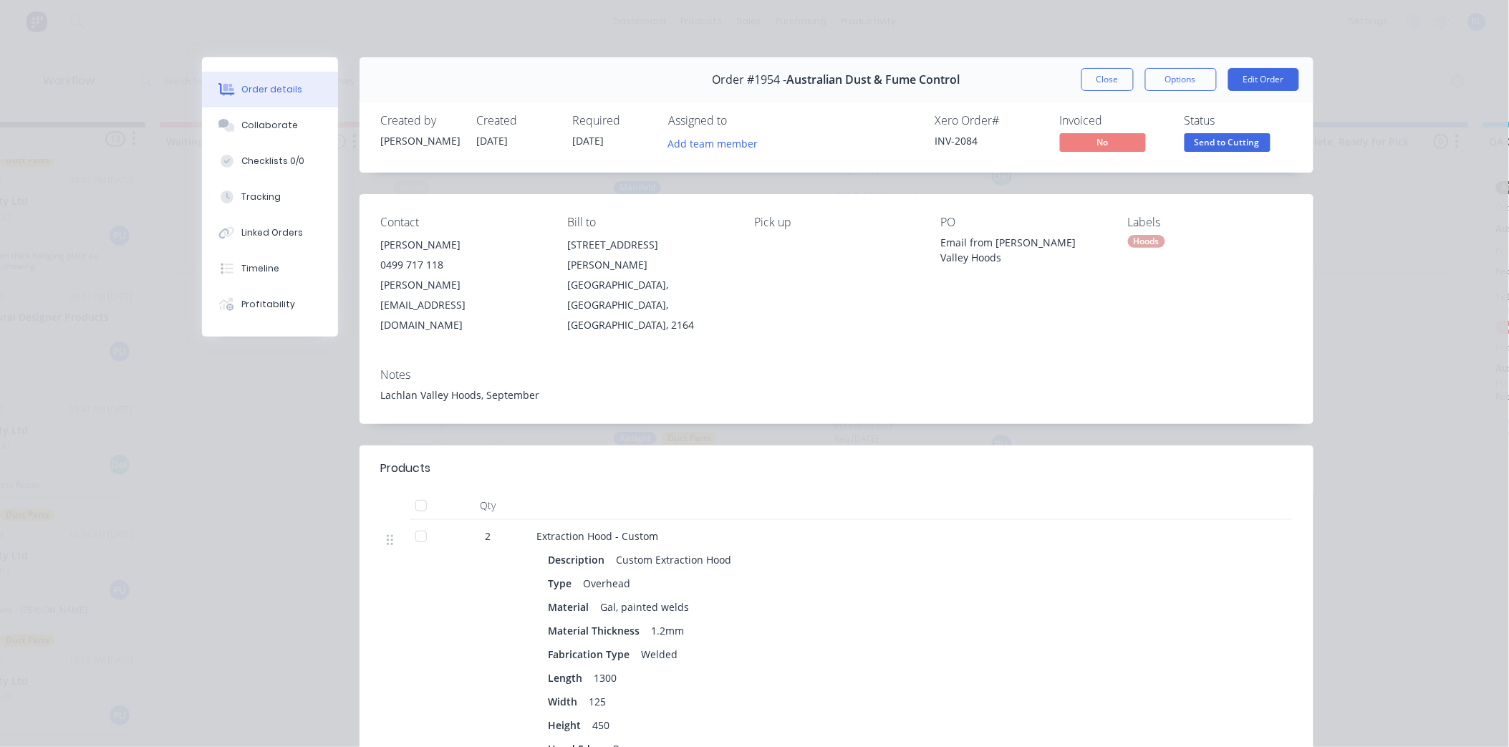
click at [1210, 140] on span "Send to Cutting" at bounding box center [1227, 142] width 86 height 18
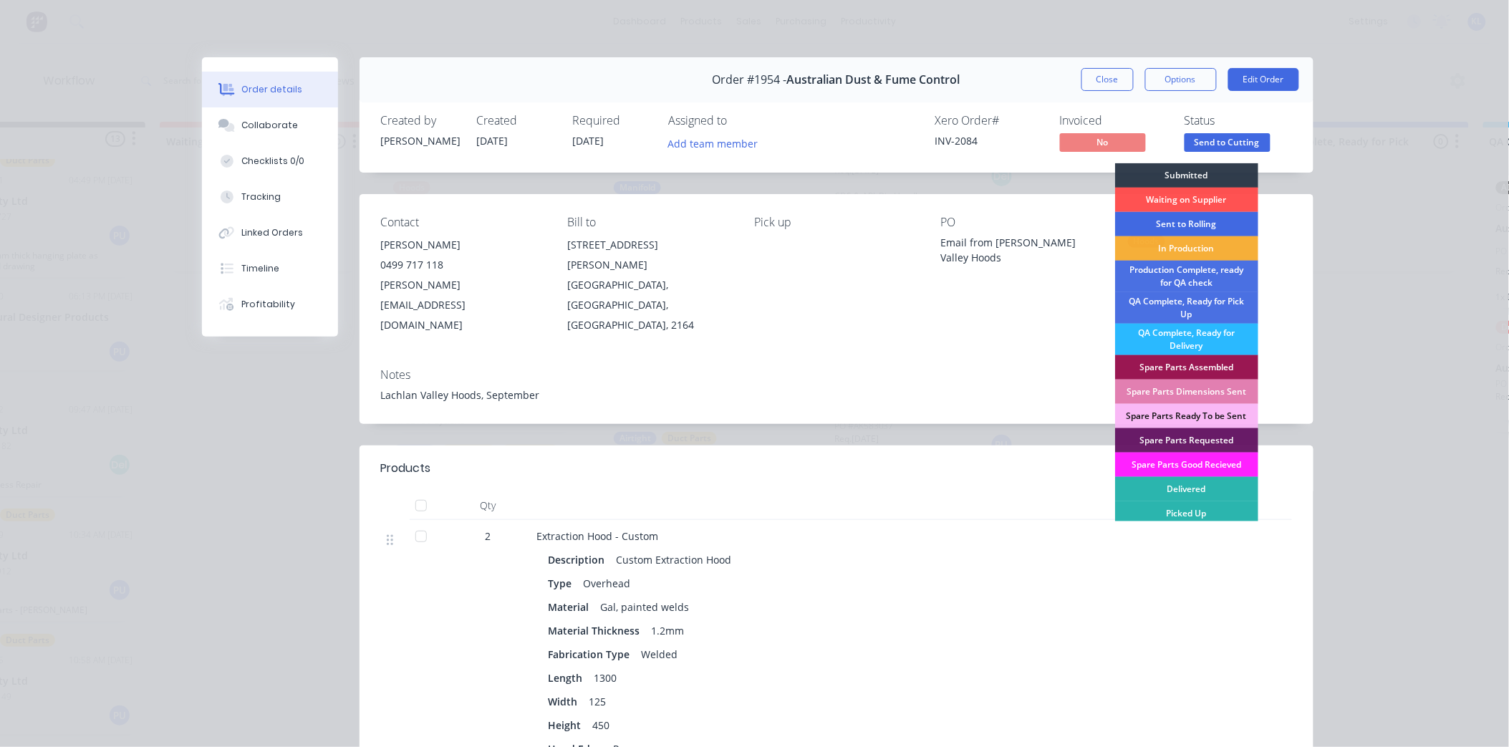
click at [1183, 226] on div "Sent to Rolling" at bounding box center [1186, 224] width 143 height 24
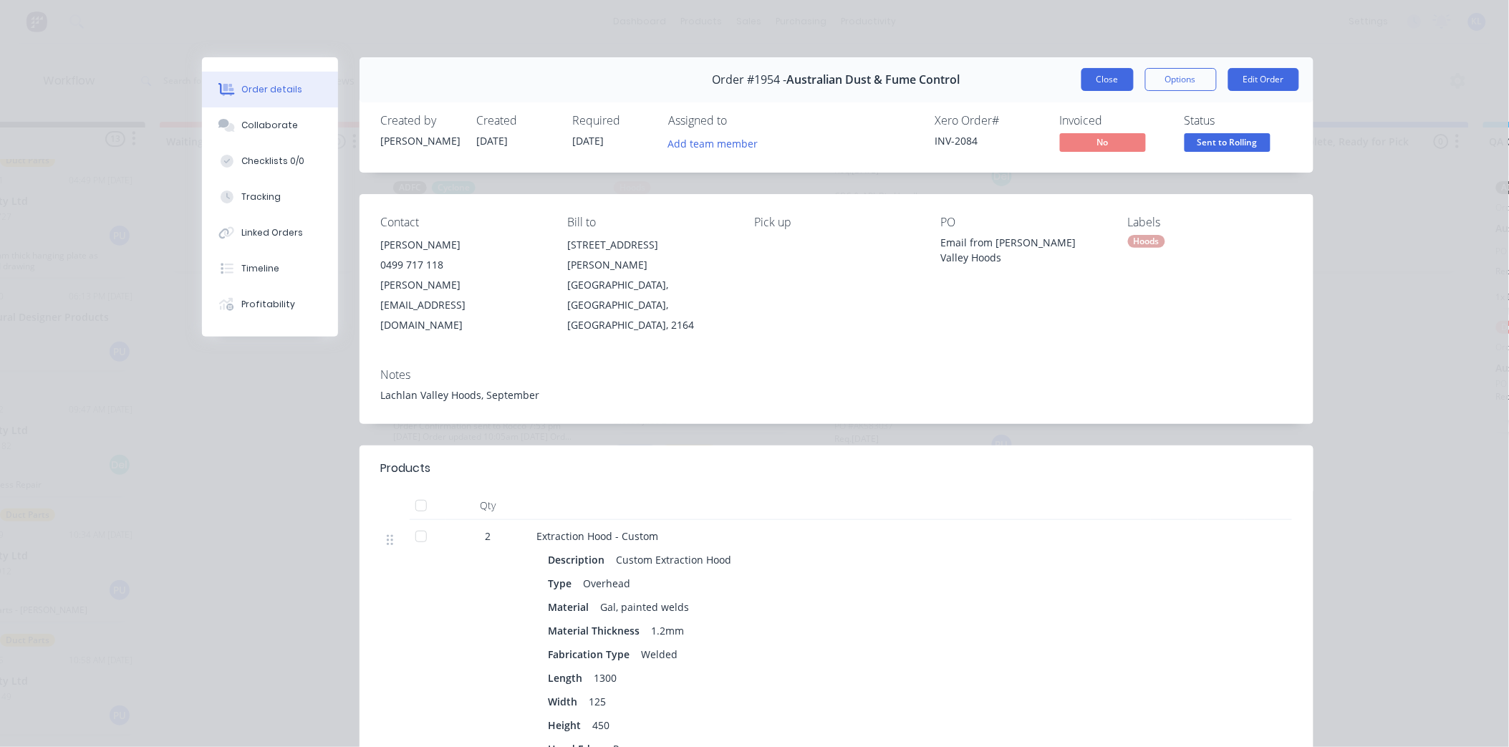
click at [1083, 79] on button "Close" at bounding box center [1107, 79] width 52 height 23
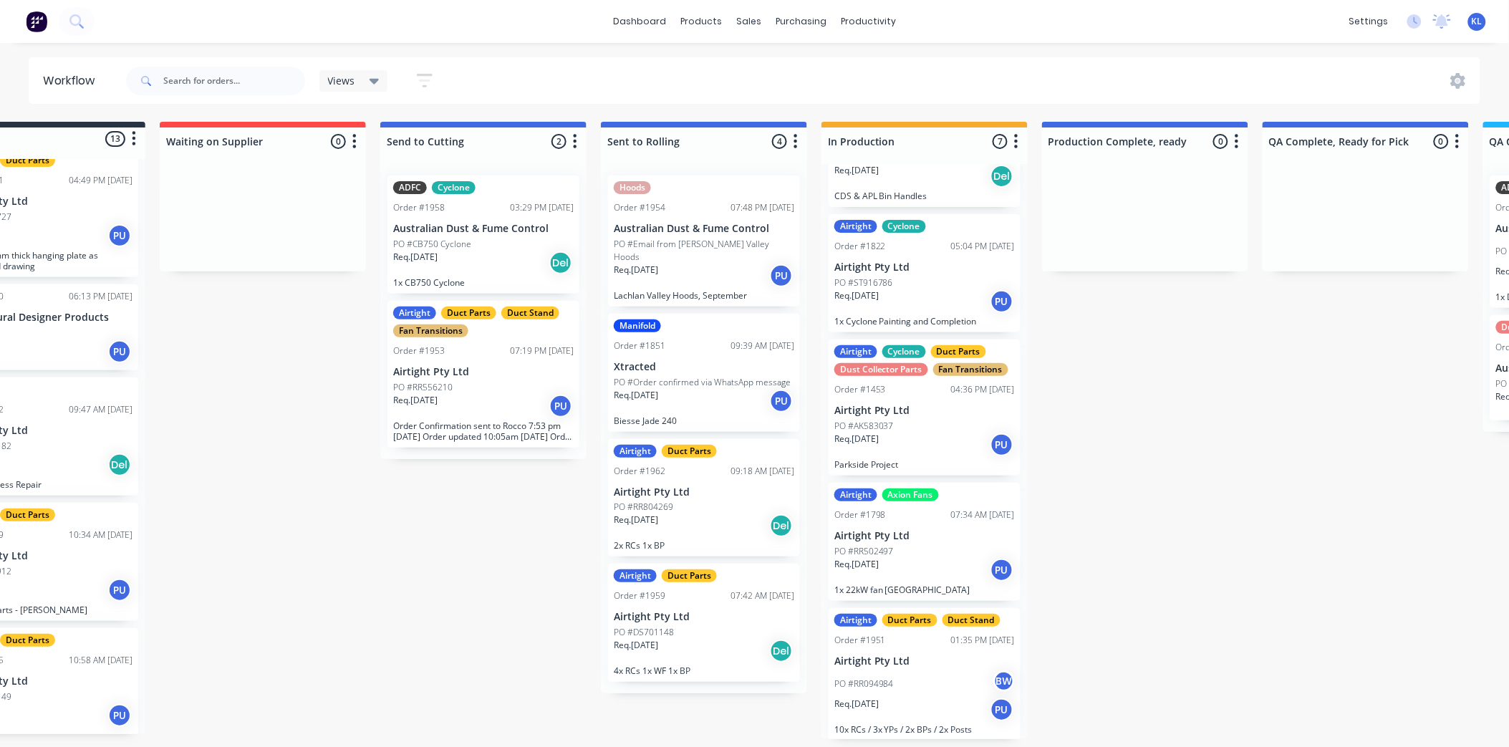
click at [473, 253] on div "Req. [DATE] Del" at bounding box center [483, 263] width 180 height 24
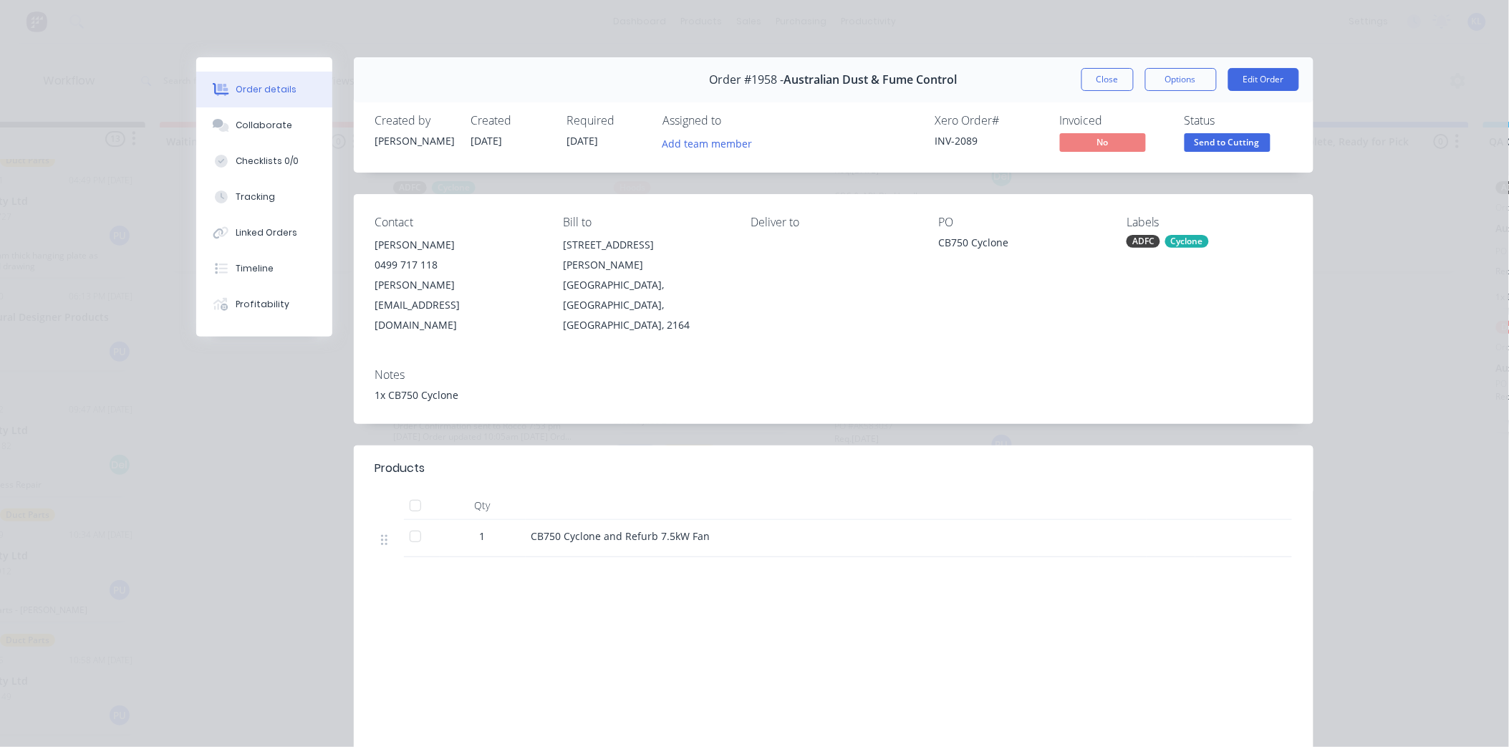
click at [1192, 137] on span "Send to Cutting" at bounding box center [1227, 142] width 86 height 18
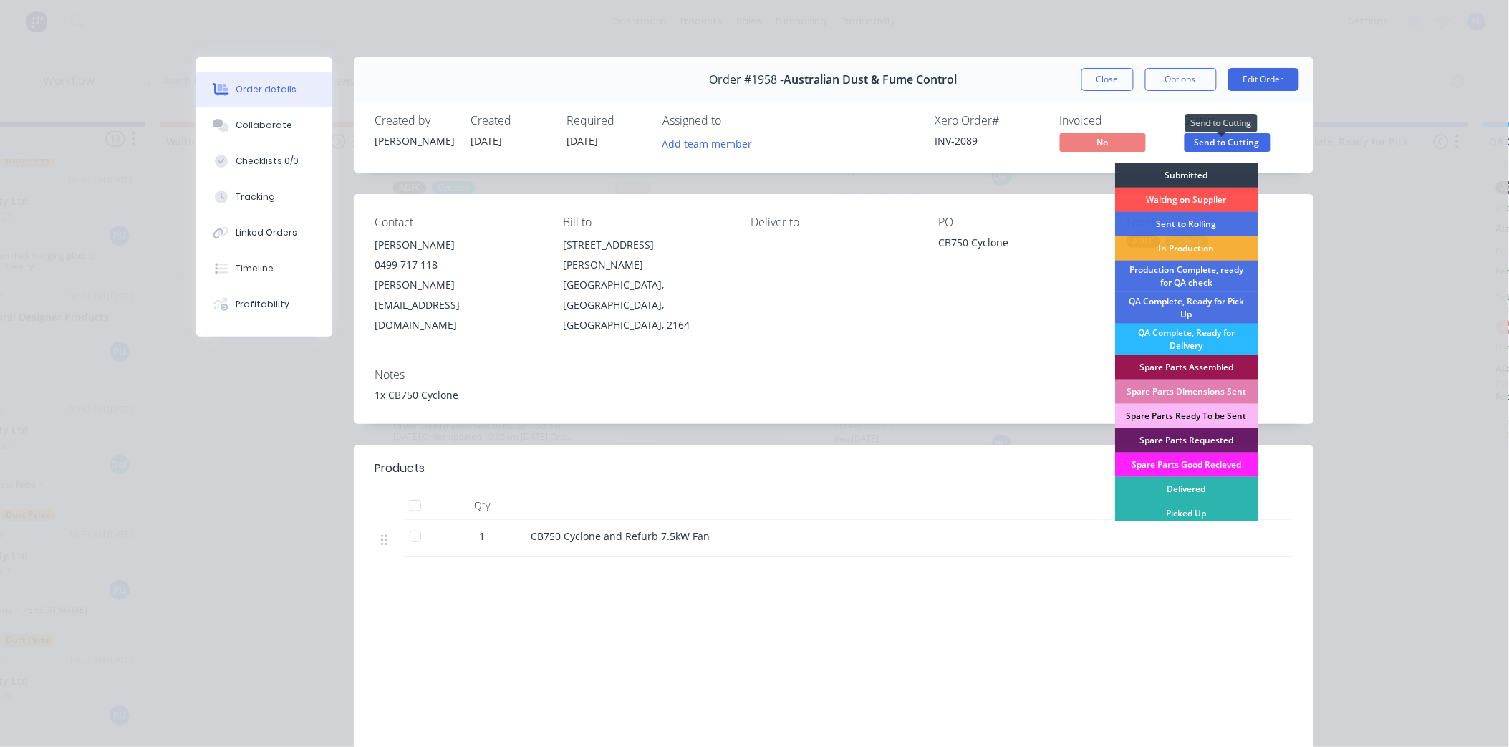
drag, startPoint x: 1192, startPoint y: 134, endPoint x: 1160, endPoint y: 197, distance: 70.8
click at [1168, 222] on div "Sent to Rolling" at bounding box center [1186, 224] width 143 height 24
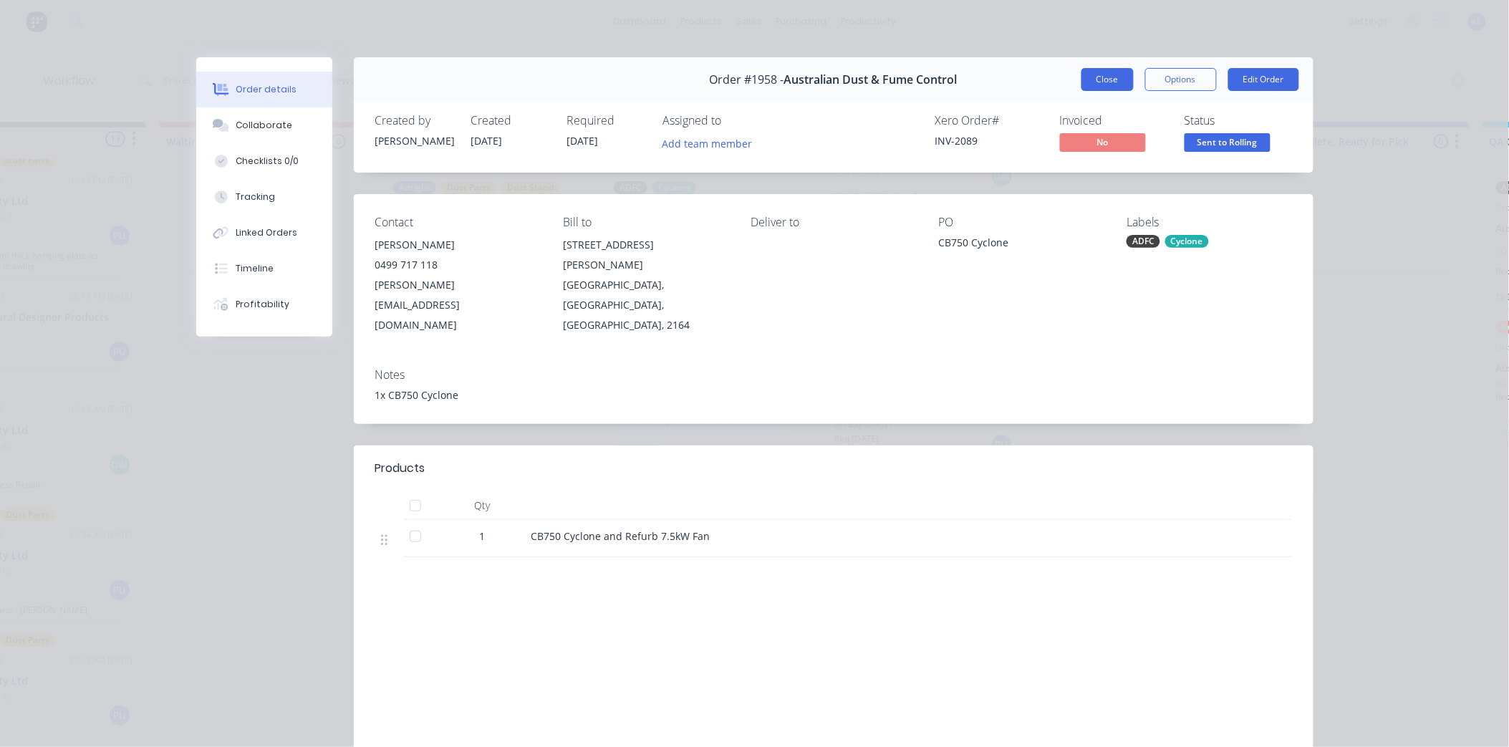
click at [1113, 75] on button "Close" at bounding box center [1107, 79] width 52 height 23
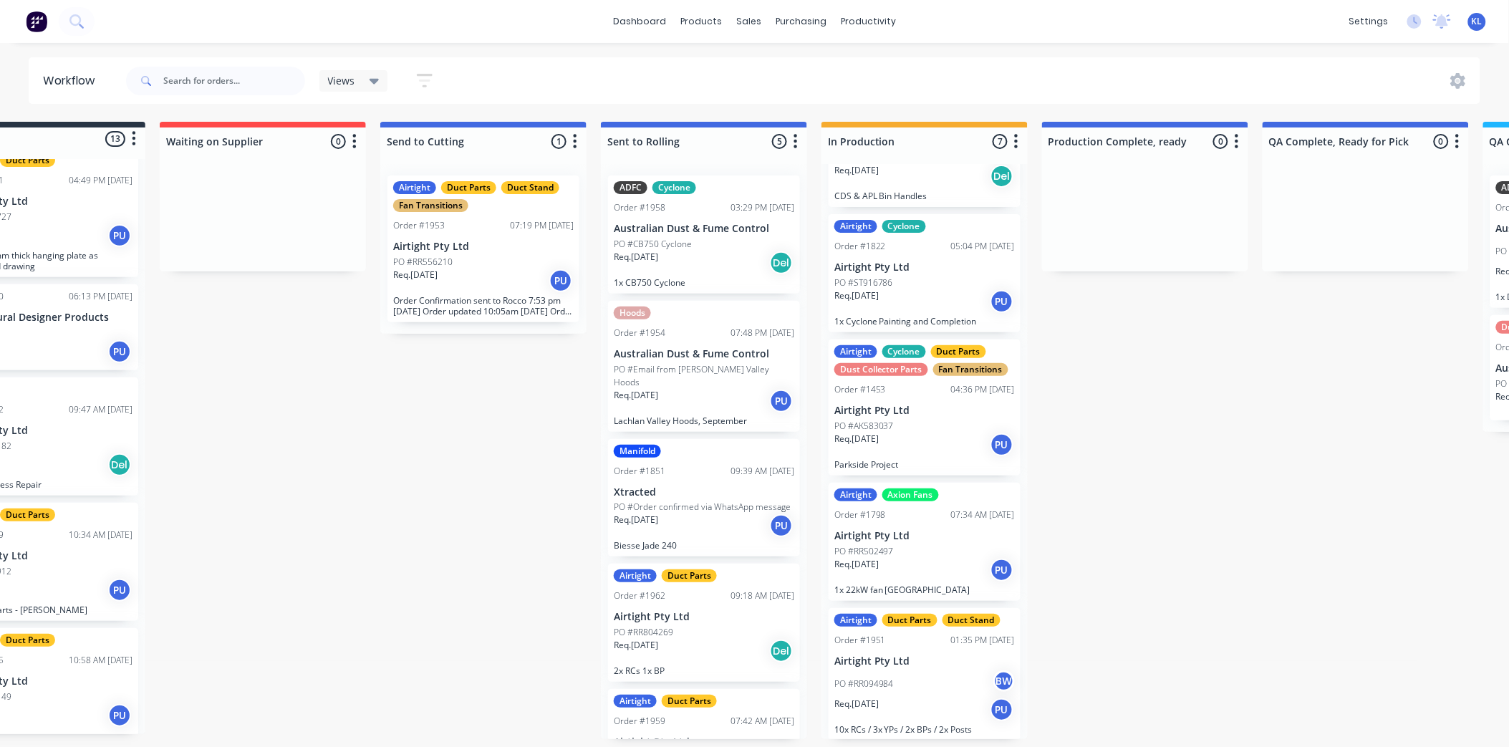
click at [490, 269] on div "Req. [DATE] PU" at bounding box center [483, 281] width 180 height 24
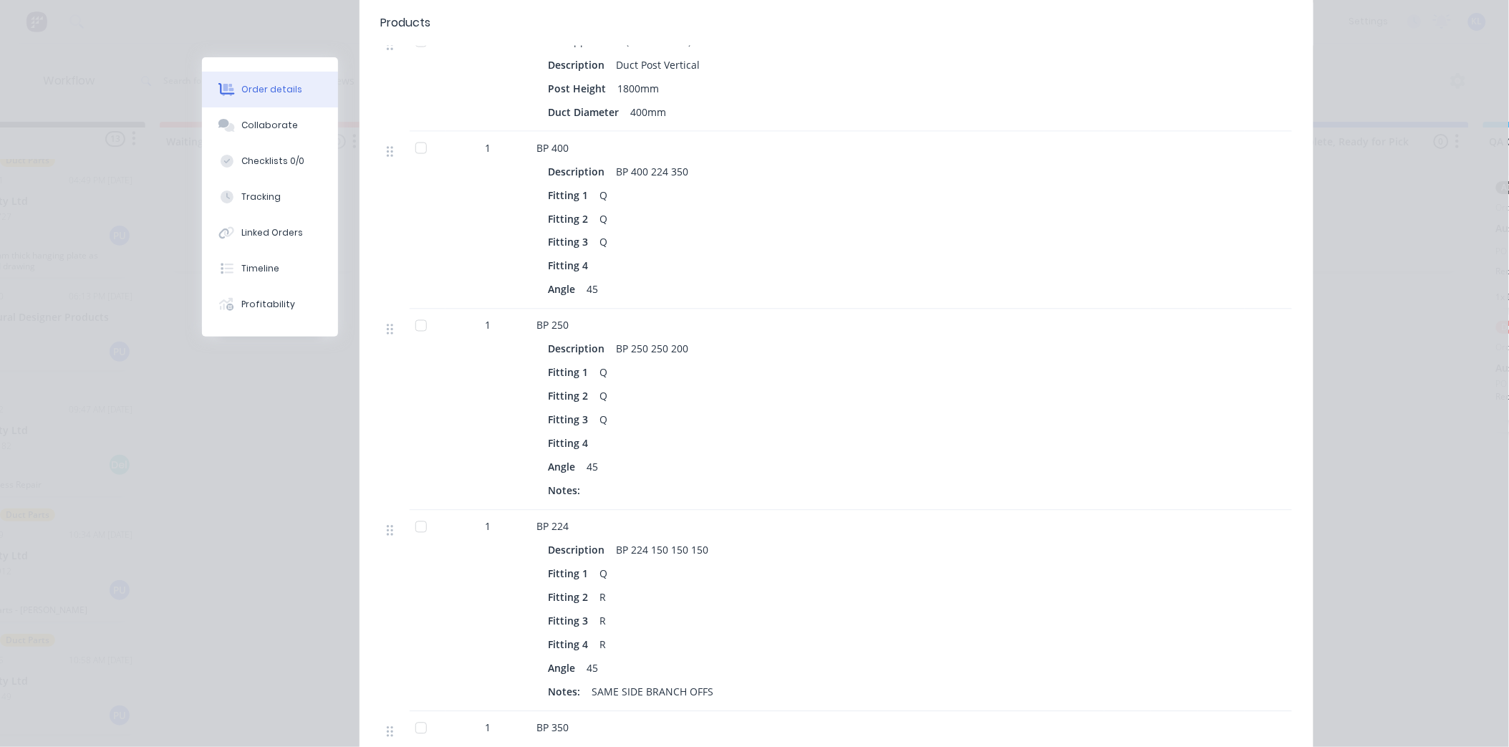
scroll to position [875, 0]
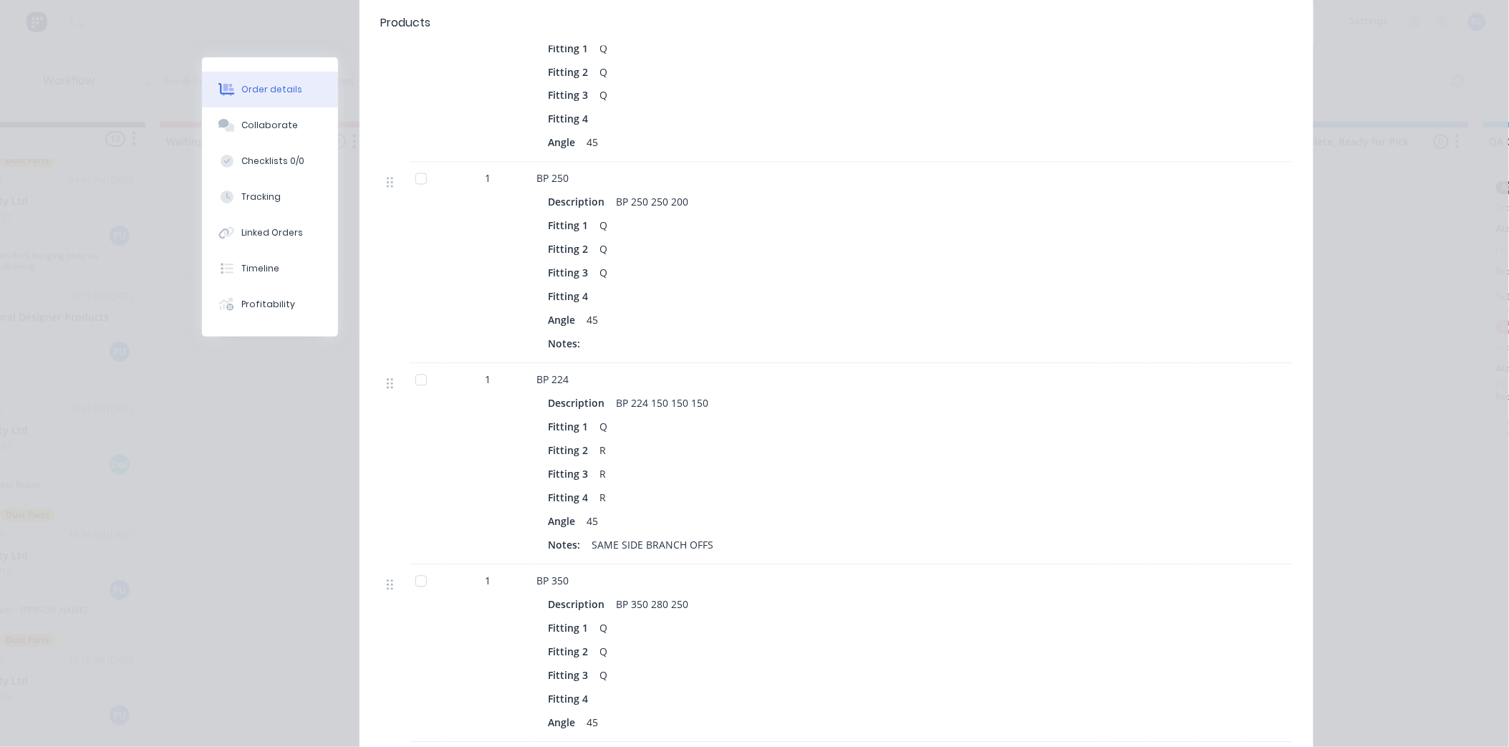
drag, startPoint x: 709, startPoint y: 273, endPoint x: 677, endPoint y: 274, distance: 32.3
click at [677, 310] on div "Angle 45" at bounding box center [817, 320] width 538 height 21
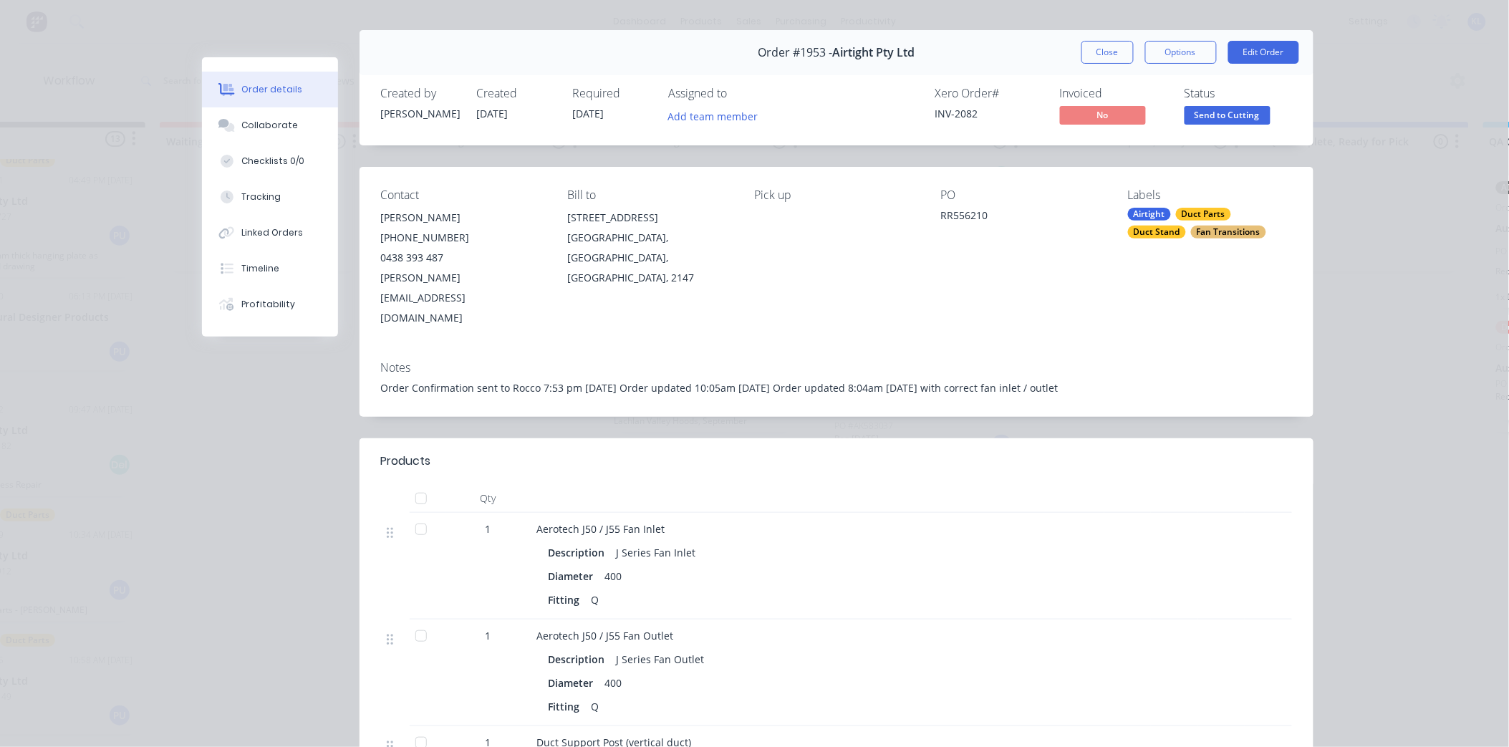
scroll to position [0, 0]
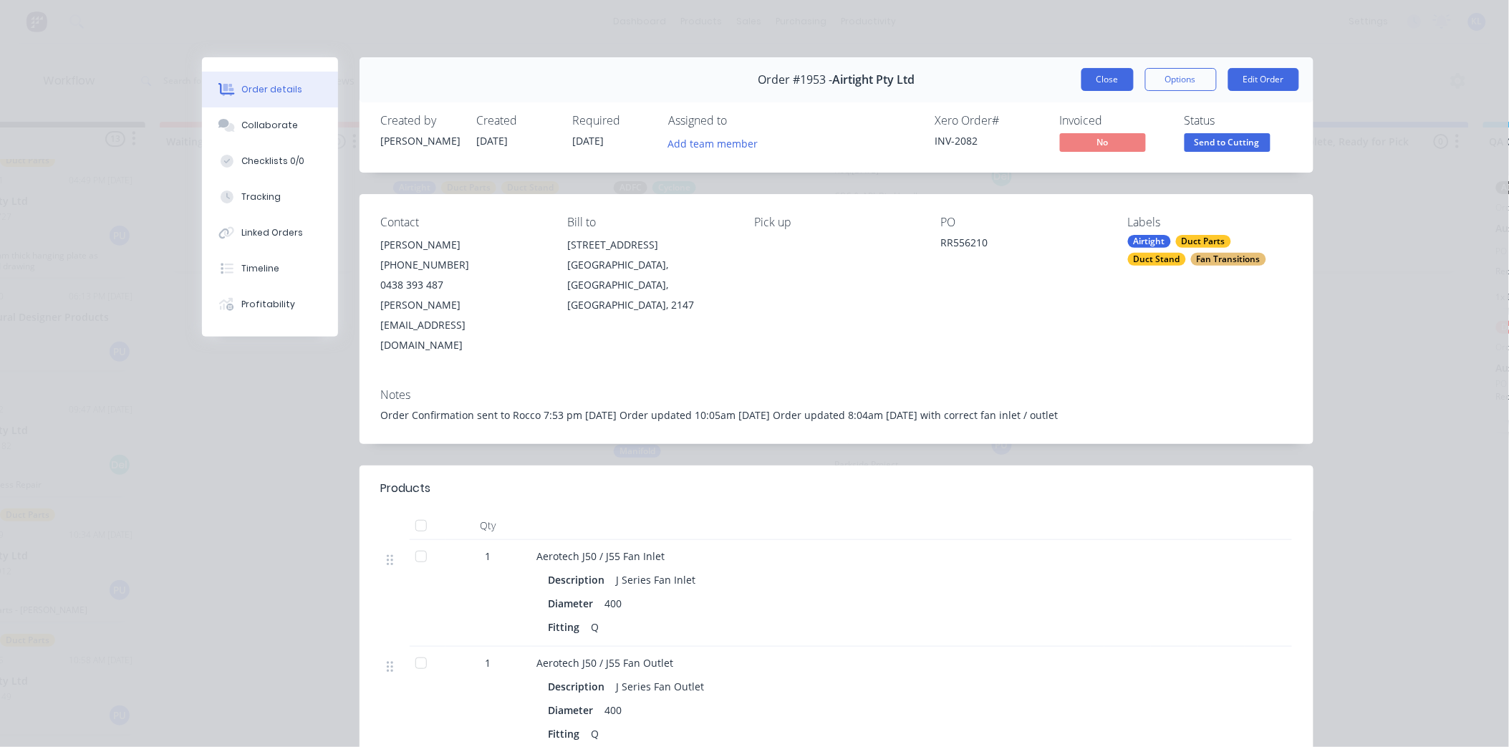
click at [1116, 72] on button "Close" at bounding box center [1107, 79] width 52 height 23
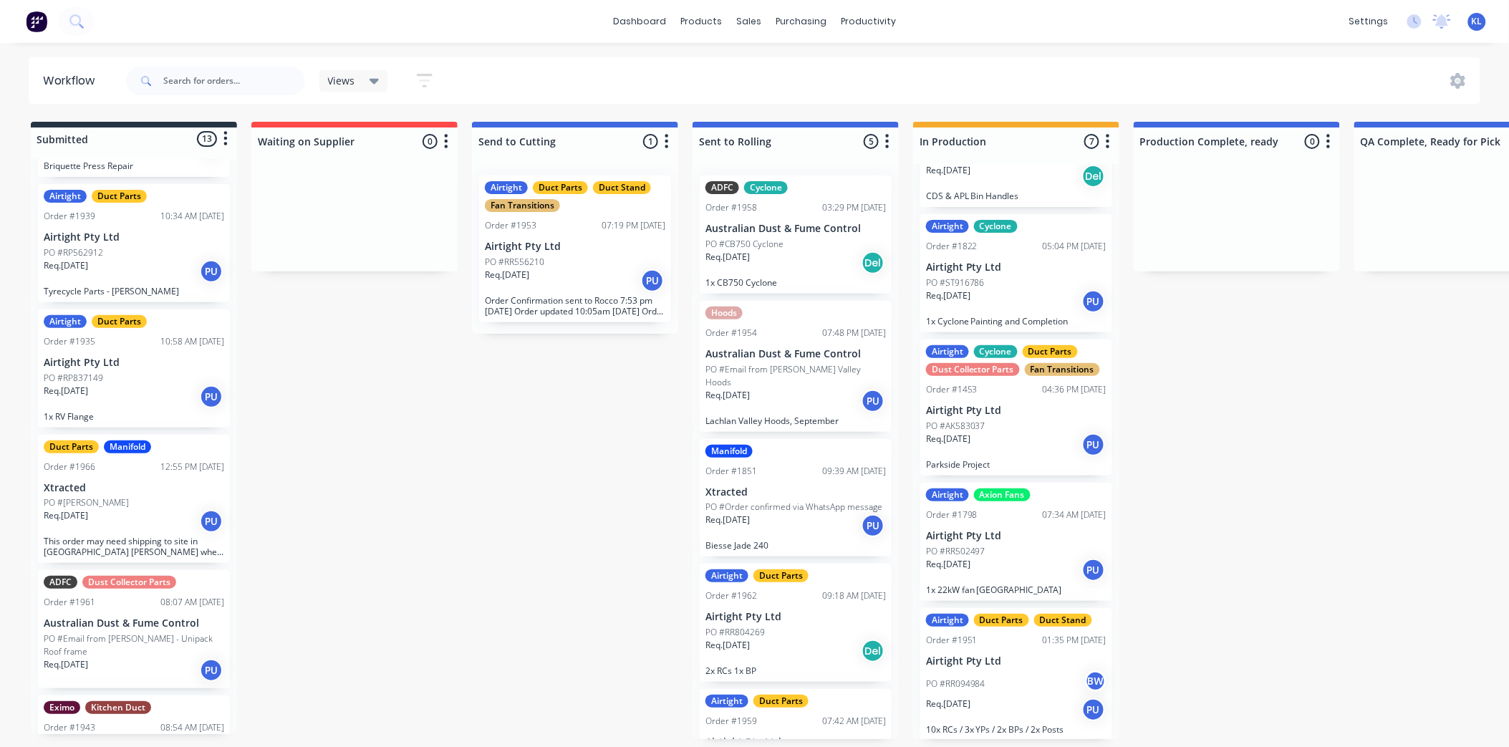
scroll to position [796, 0]
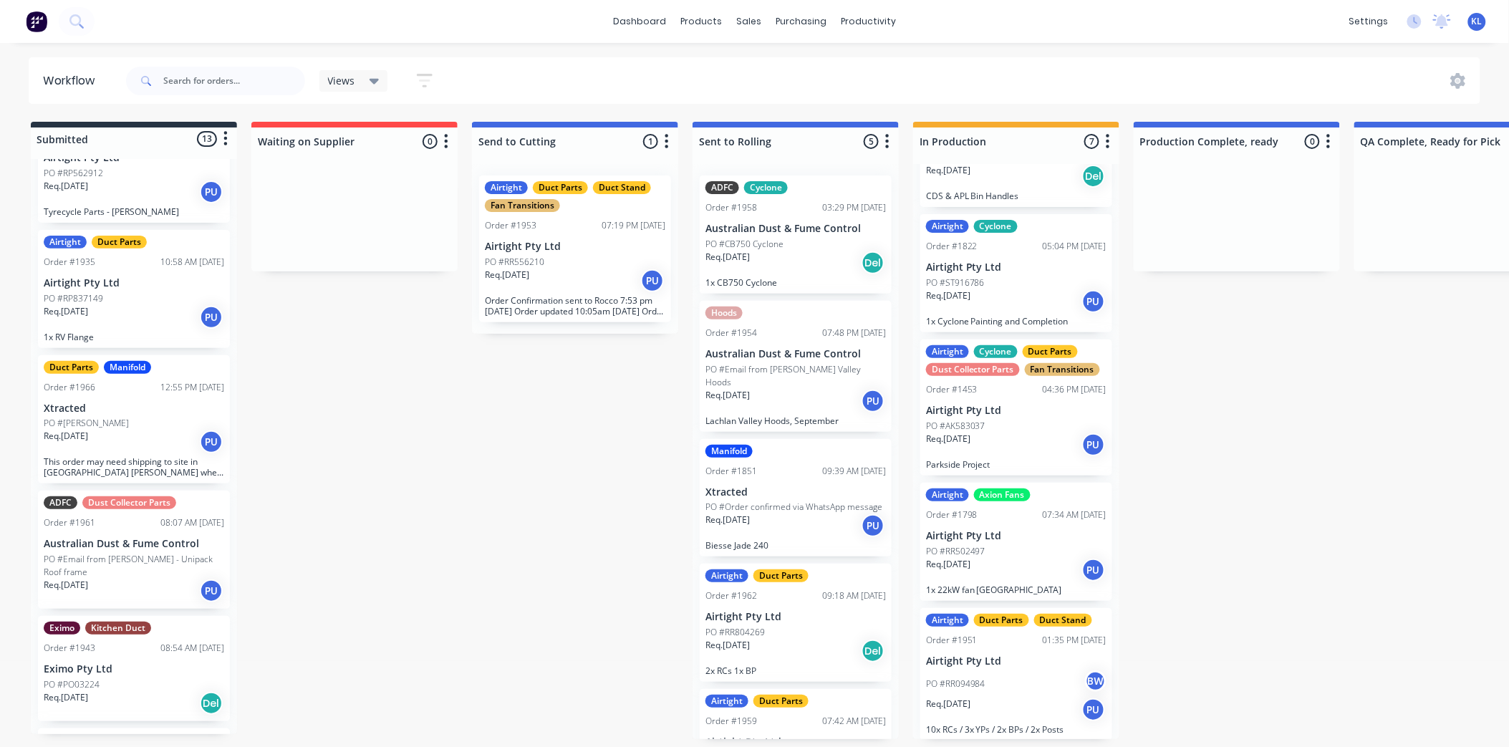
click at [173, 317] on div "Req. [DATE] PU" at bounding box center [134, 317] width 180 height 24
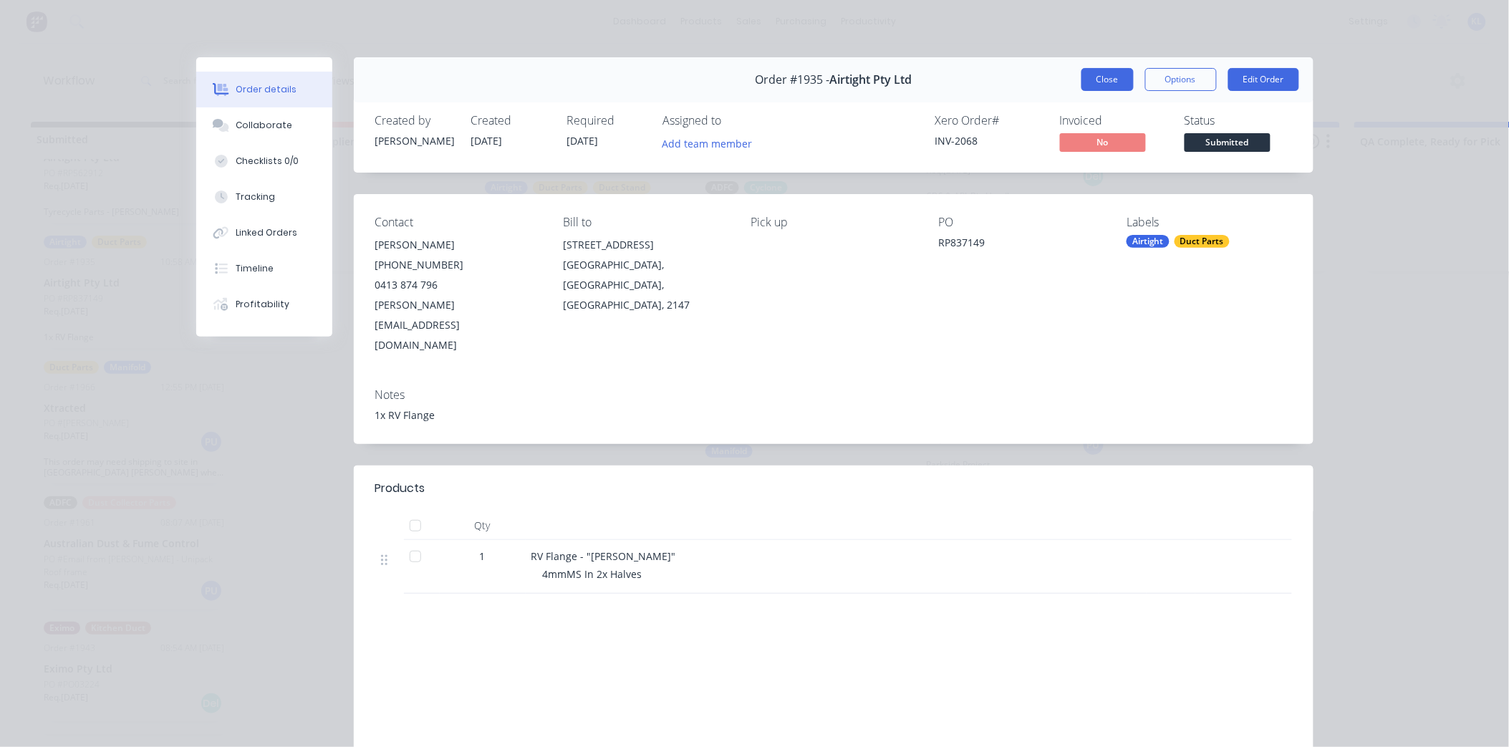
click at [1104, 74] on button "Close" at bounding box center [1107, 79] width 52 height 23
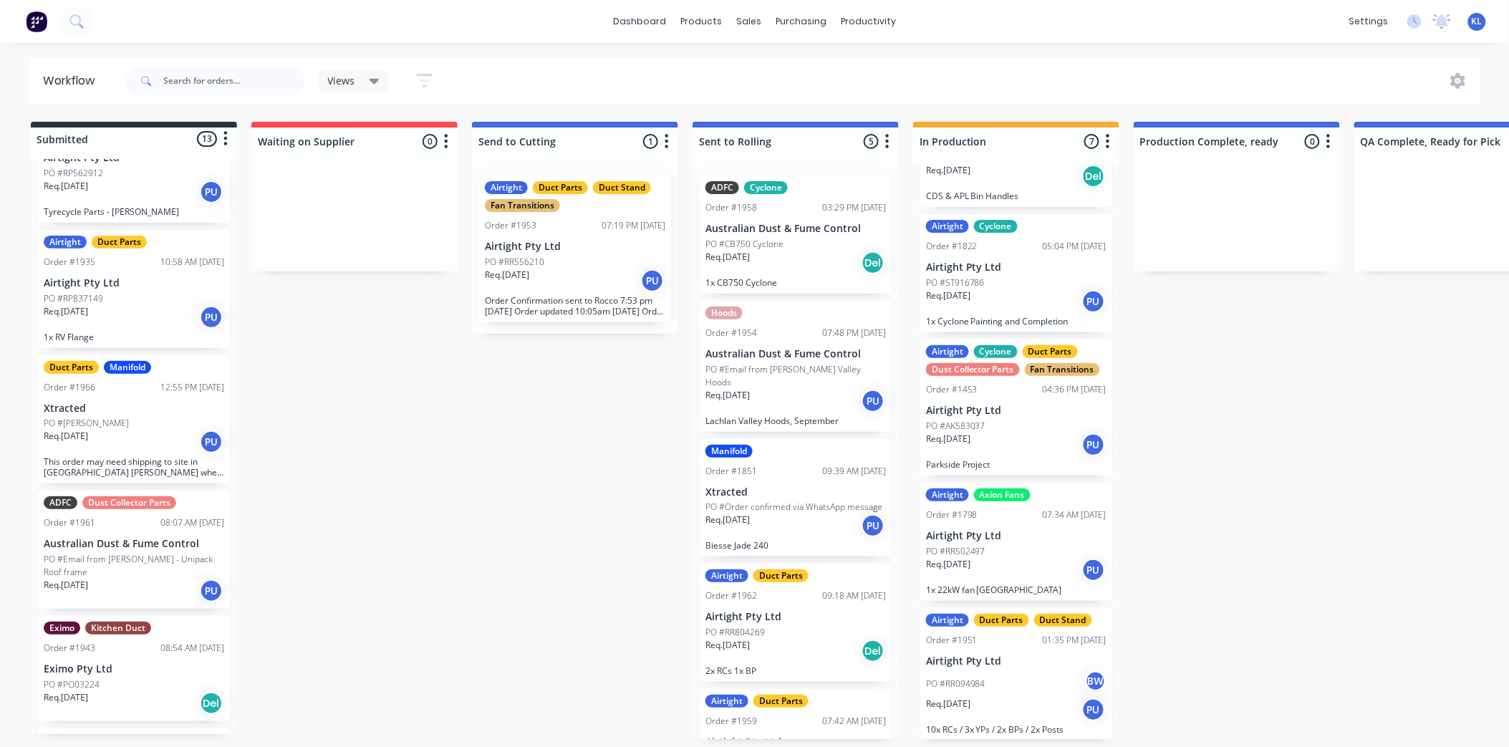
scroll to position [716, 0]
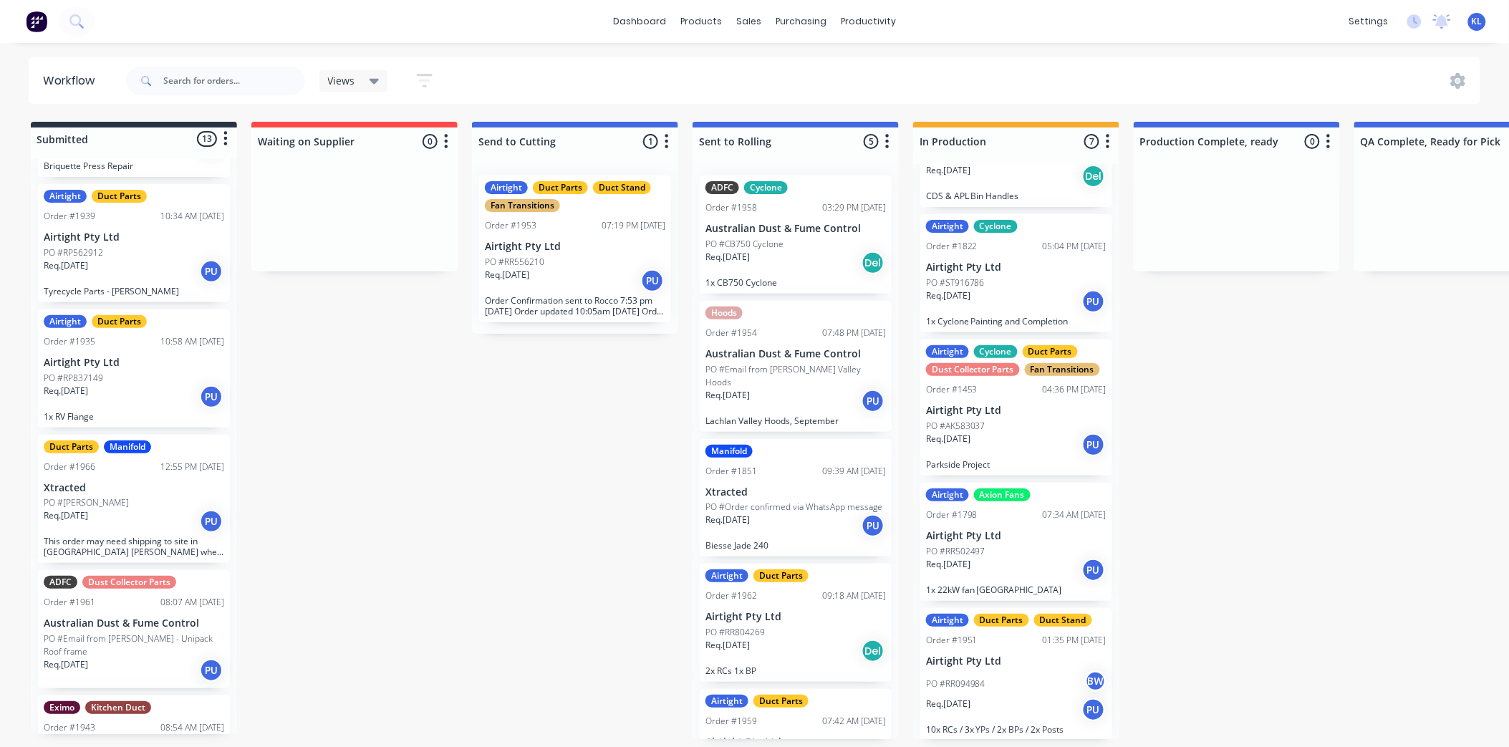
click at [97, 360] on p "Airtight Pty Ltd" at bounding box center [134, 363] width 180 height 12
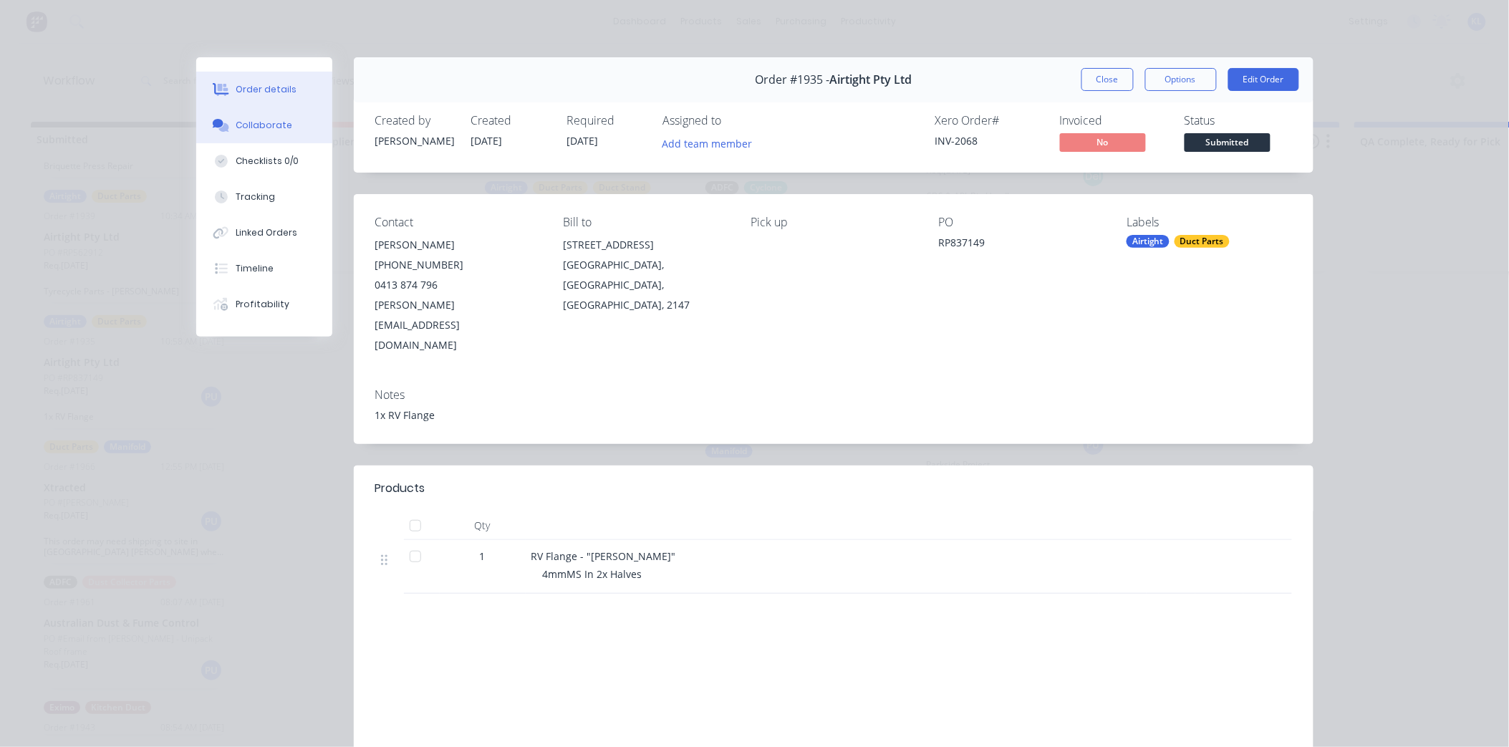
click at [265, 119] on div "Collaborate" at bounding box center [264, 125] width 57 height 13
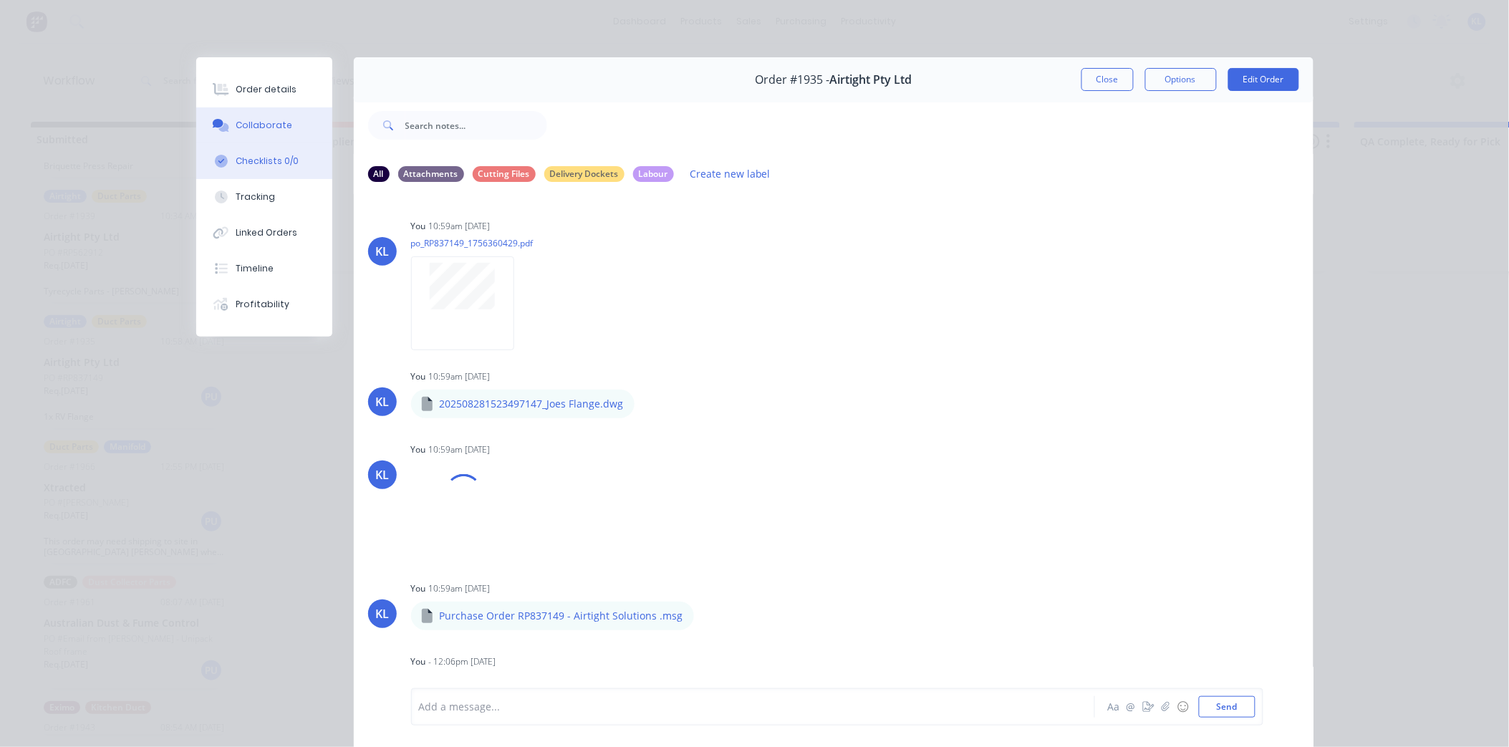
scroll to position [2, 0]
click at [273, 87] on div "Order details" at bounding box center [266, 89] width 61 height 13
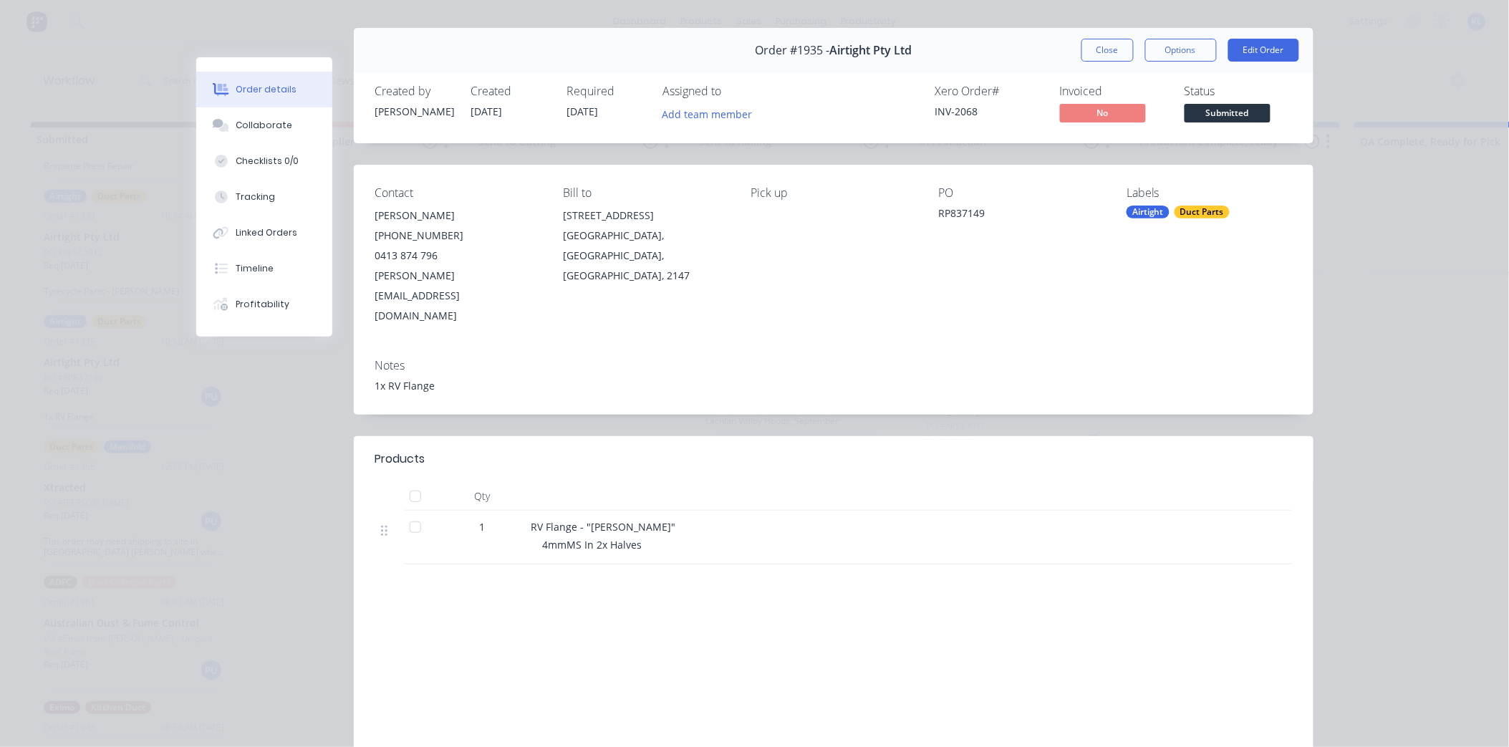
drag, startPoint x: 576, startPoint y: 525, endPoint x: 517, endPoint y: 406, distance: 132.9
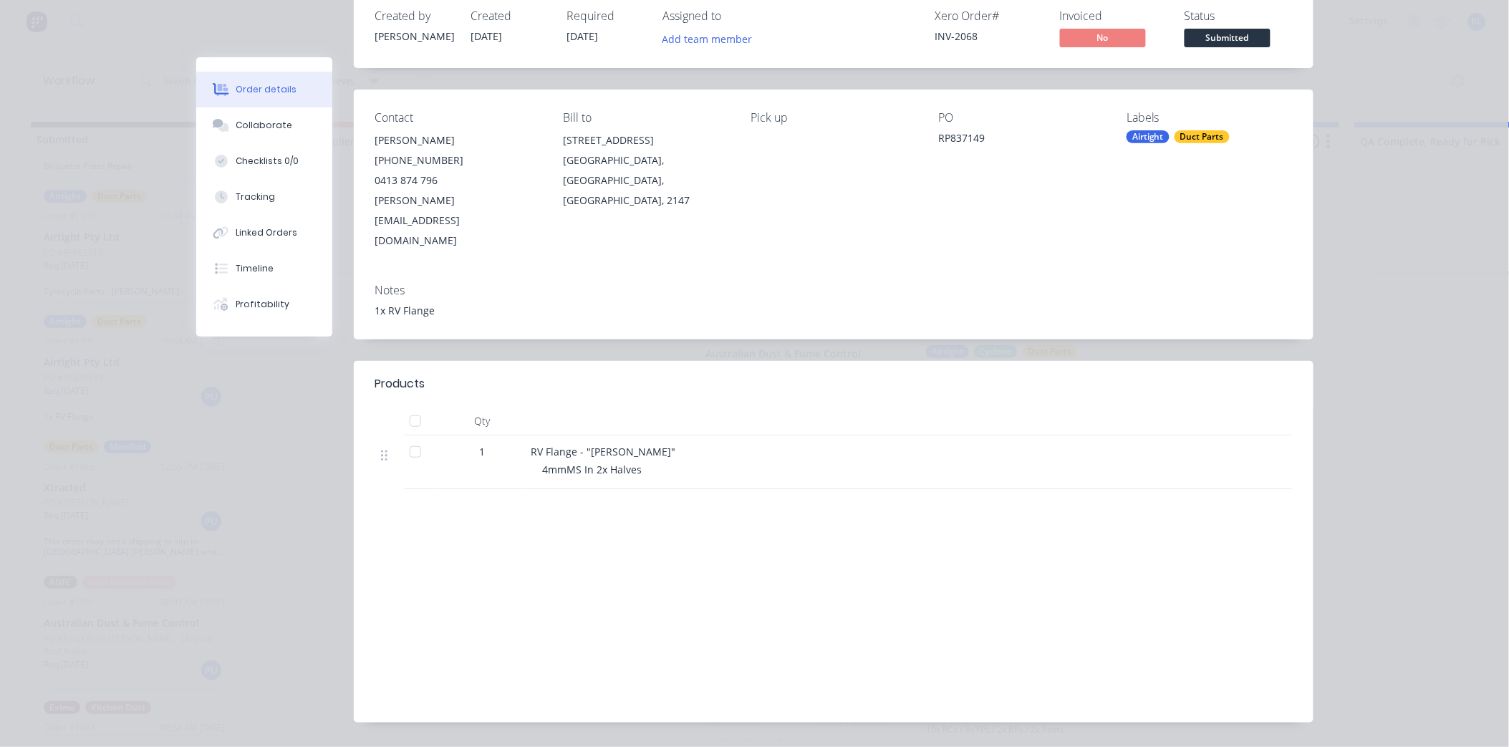
scroll to position [107, 0]
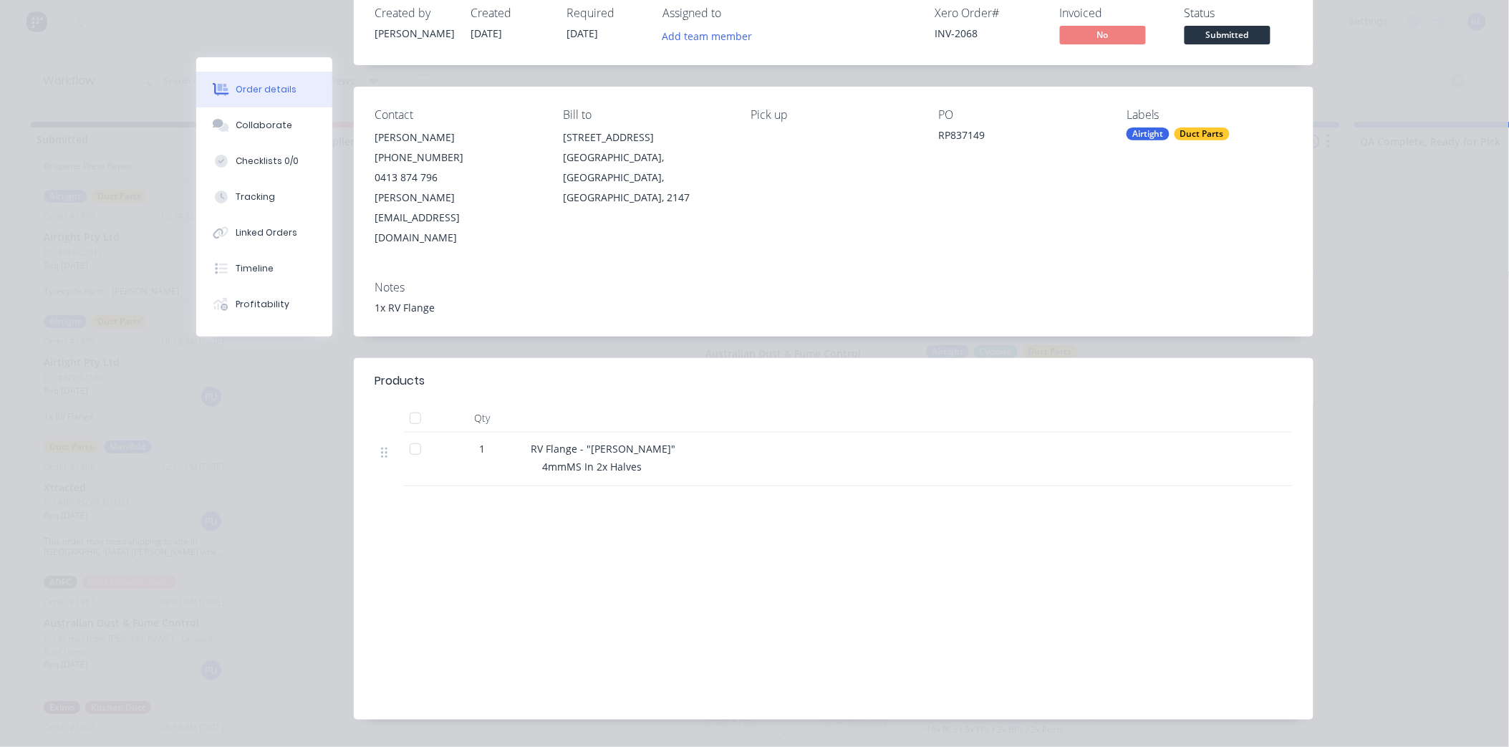
drag, startPoint x: 517, startPoint y: 406, endPoint x: 420, endPoint y: 424, distance: 99.0
click at [420, 435] on div at bounding box center [415, 449] width 29 height 29
click at [406, 435] on div at bounding box center [415, 449] width 29 height 29
click at [274, 130] on div "Collaborate" at bounding box center [264, 125] width 57 height 13
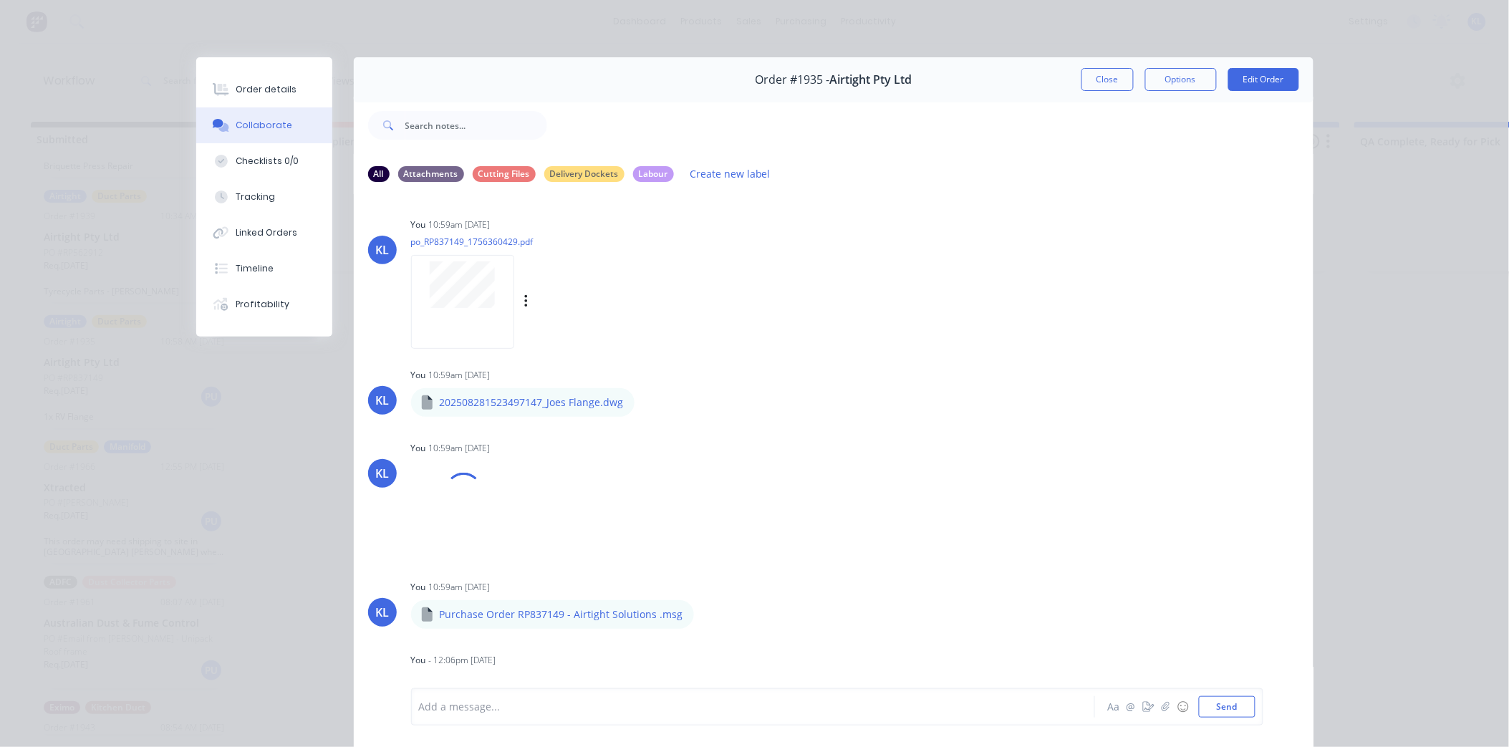
scroll to position [2, 0]
drag, startPoint x: 456, startPoint y: 310, endPoint x: 788, endPoint y: 251, distance: 336.8
click at [852, 268] on div "You 10:59am [DATE] po_RP837149_1756360429.pdf Labels Download Delete" at bounding box center [635, 277] width 448 height 129
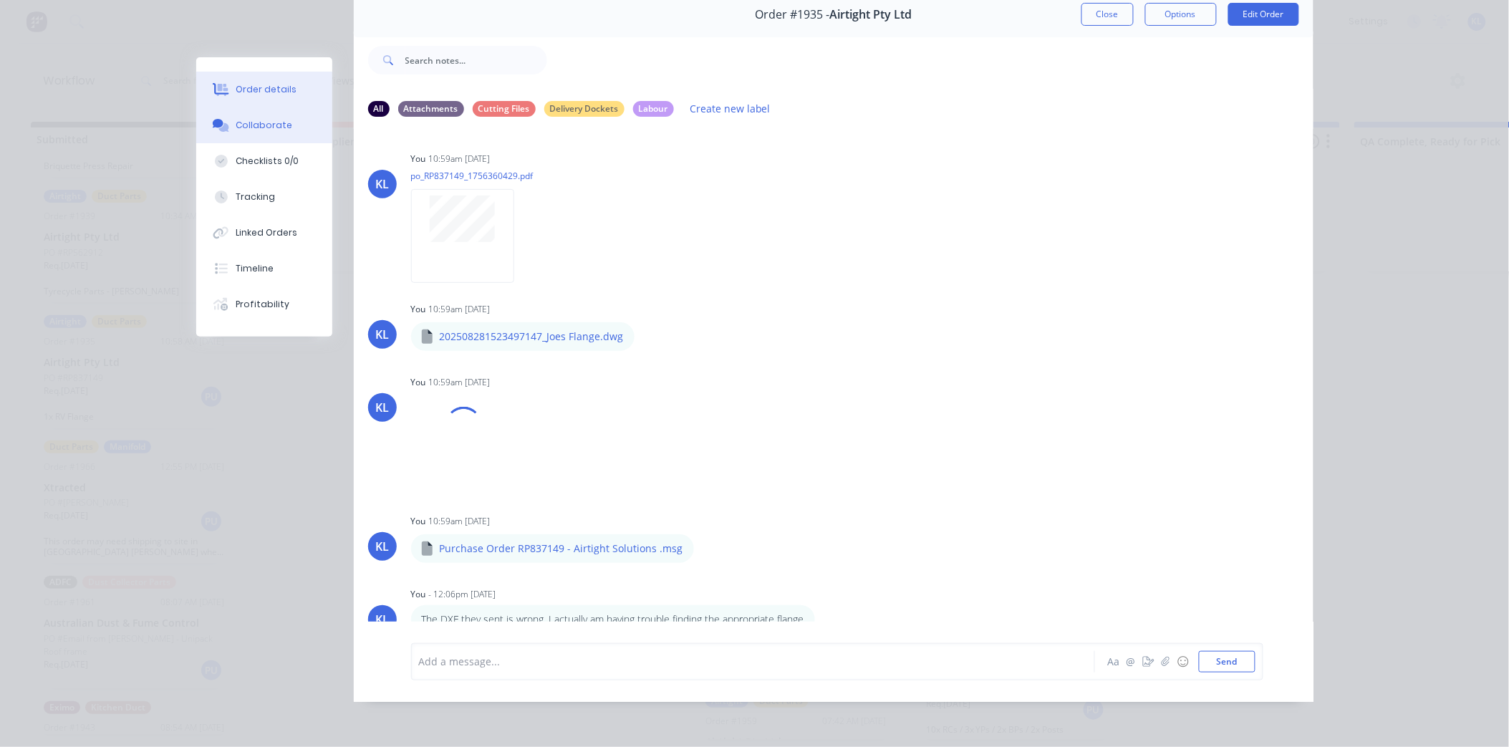
click at [281, 83] on div "Order details" at bounding box center [266, 89] width 61 height 13
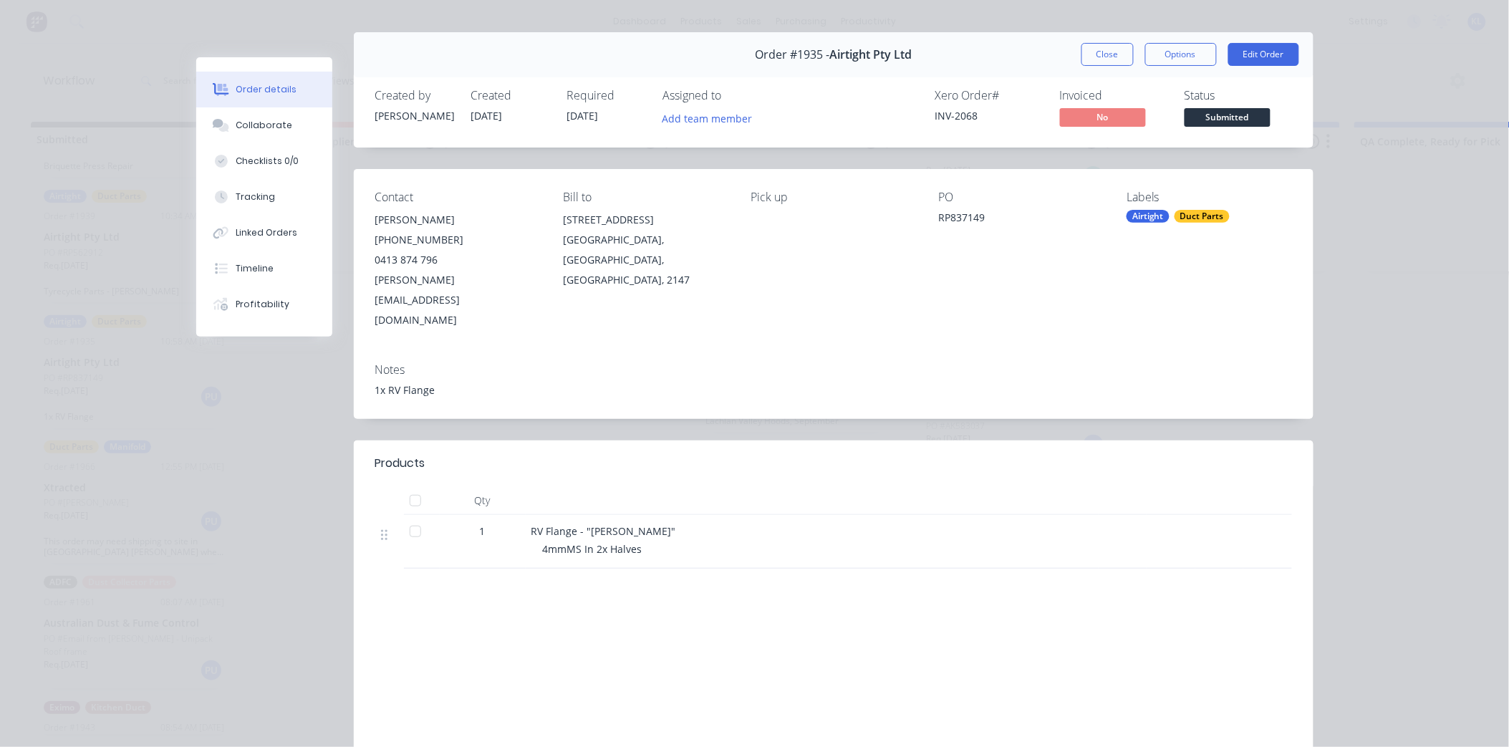
scroll to position [0, 0]
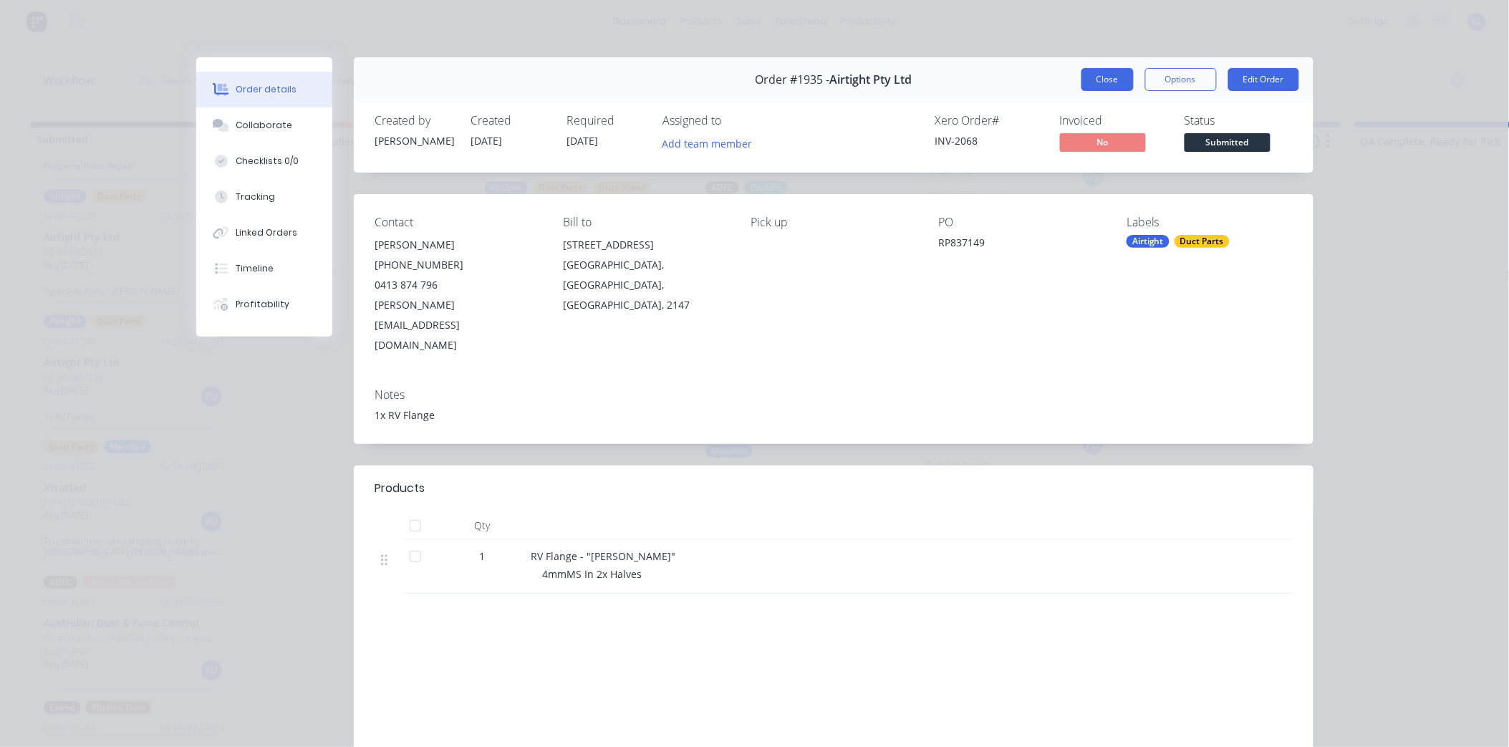
click at [1104, 86] on button "Close" at bounding box center [1107, 79] width 52 height 23
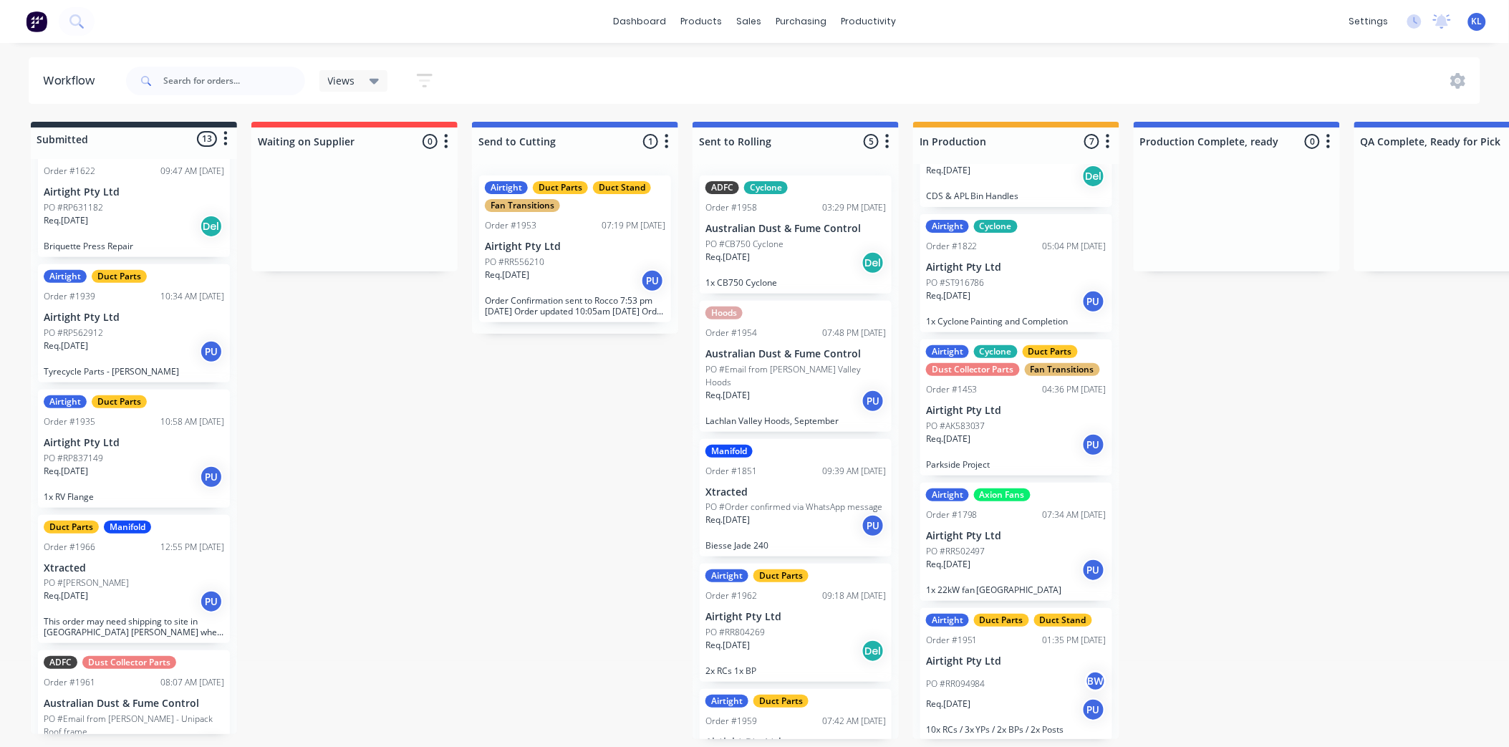
scroll to position [716, 0]
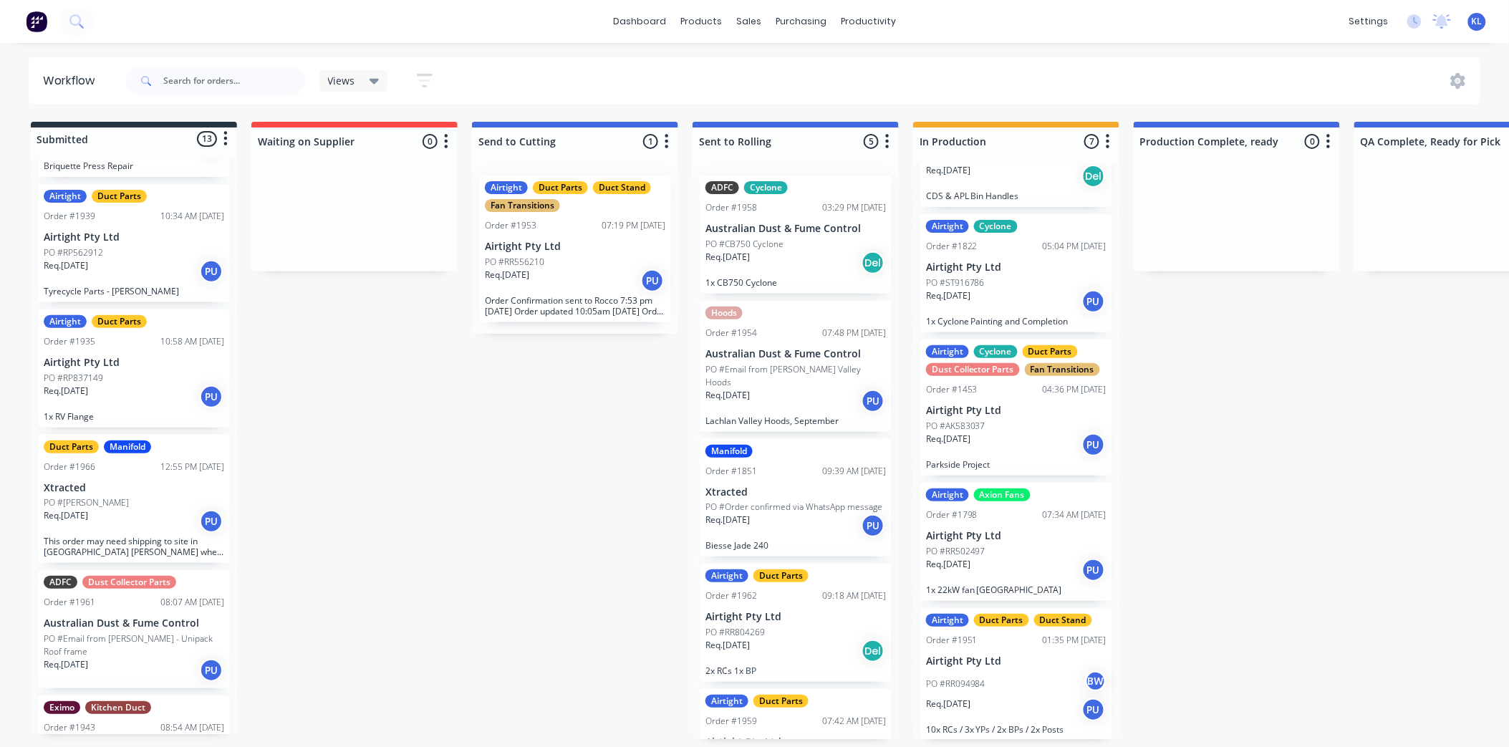
click at [178, 488] on div "Duct Parts Manifold Order #1966 12:55 PM [DATE] Xtracted PO #[PERSON_NAME] Req.…" at bounding box center [134, 499] width 192 height 129
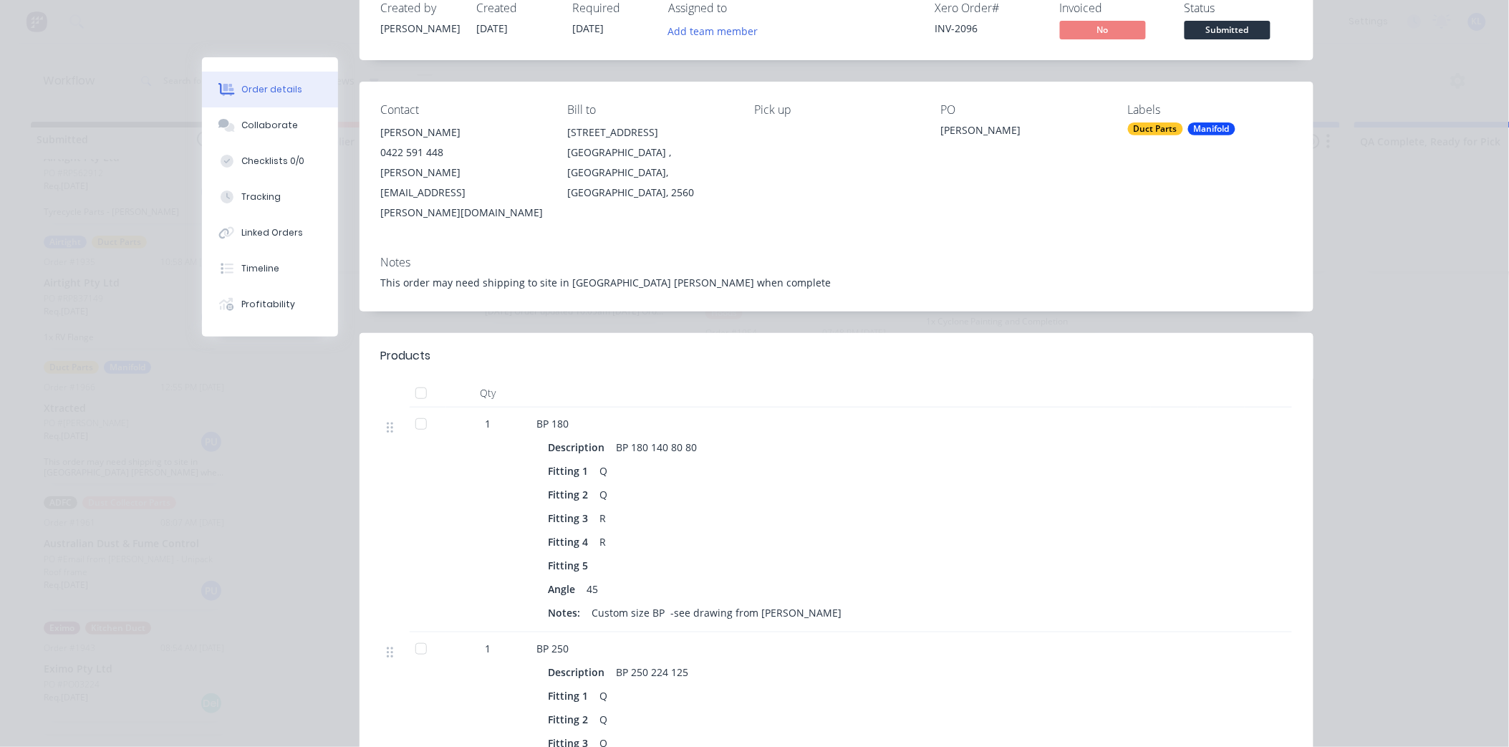
scroll to position [79, 0]
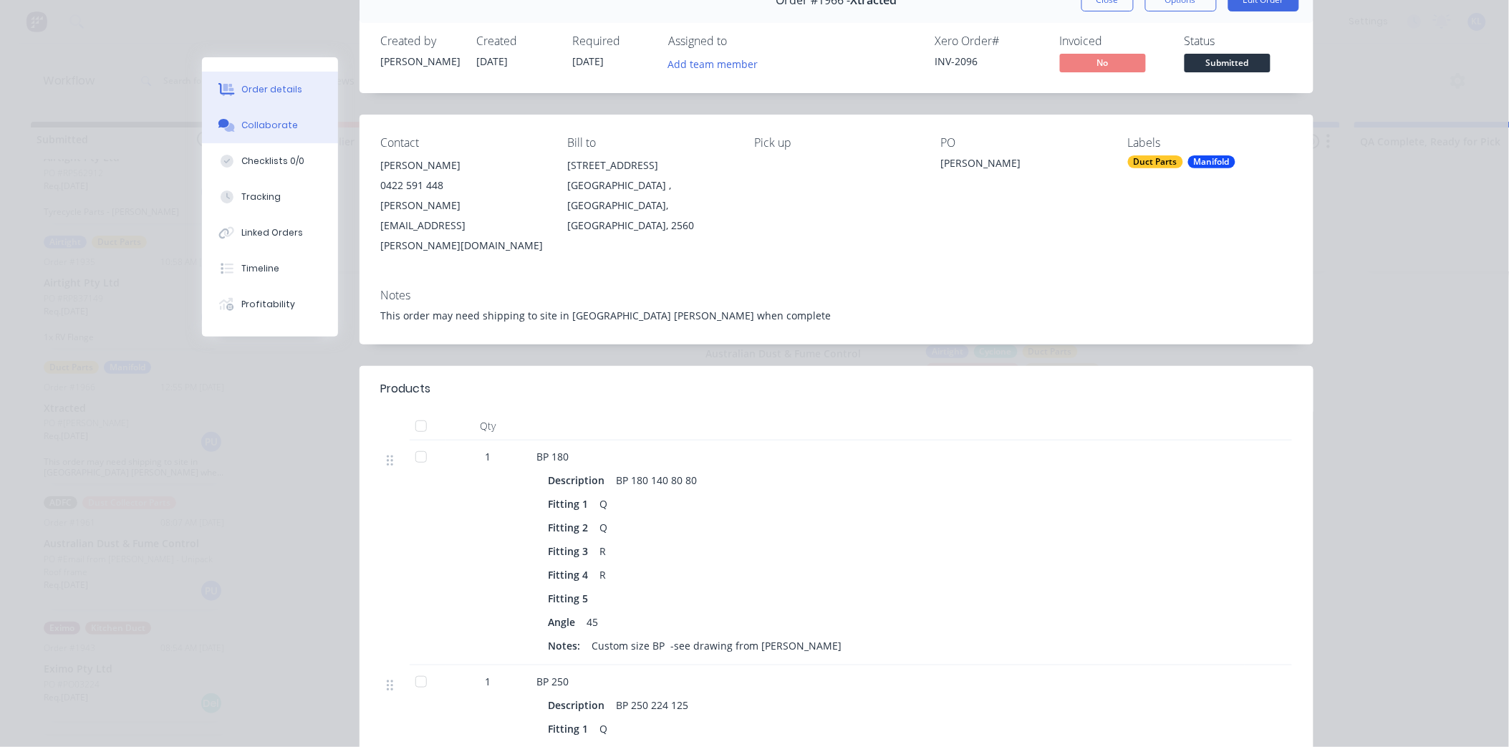
click at [290, 127] on button "Collaborate" at bounding box center [270, 125] width 136 height 36
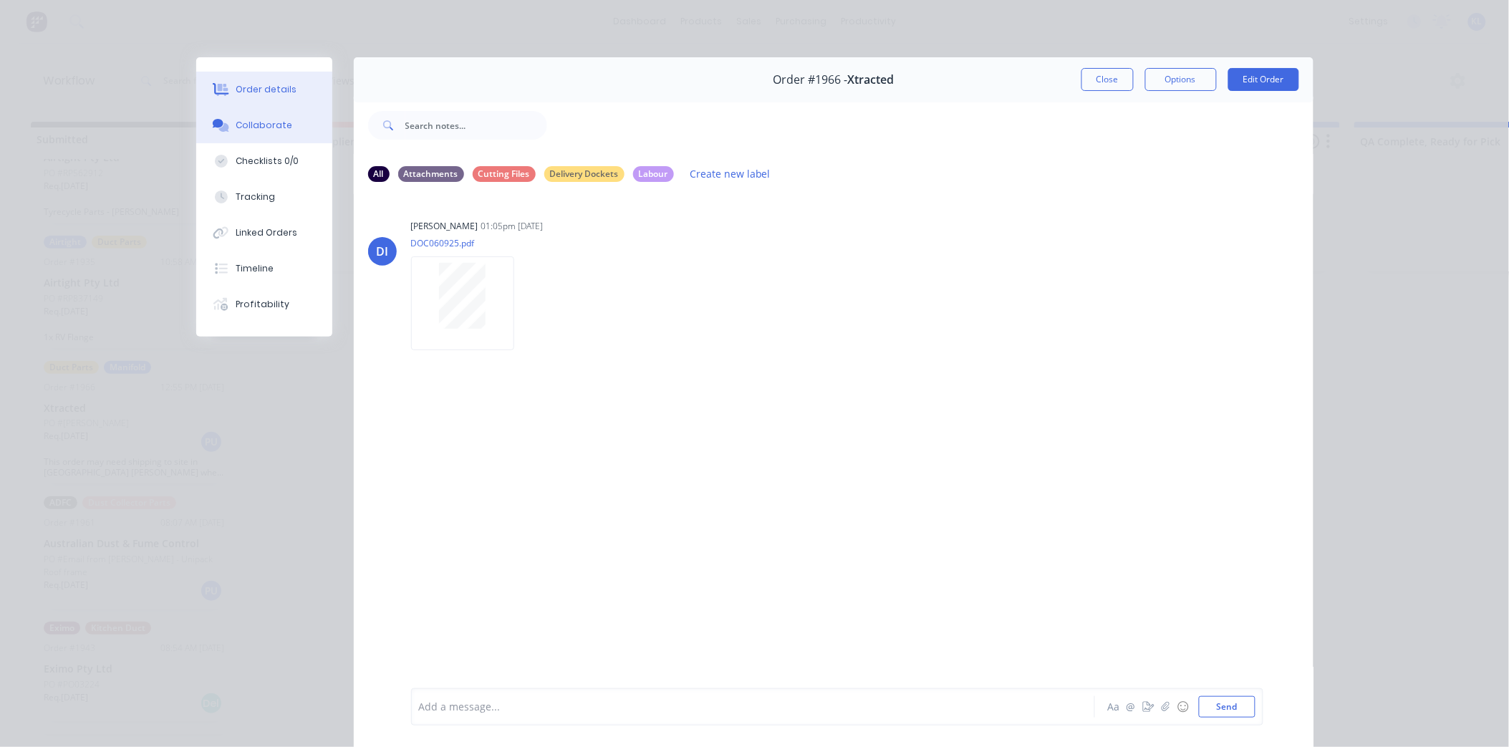
click at [286, 89] on button "Order details" at bounding box center [264, 90] width 136 height 36
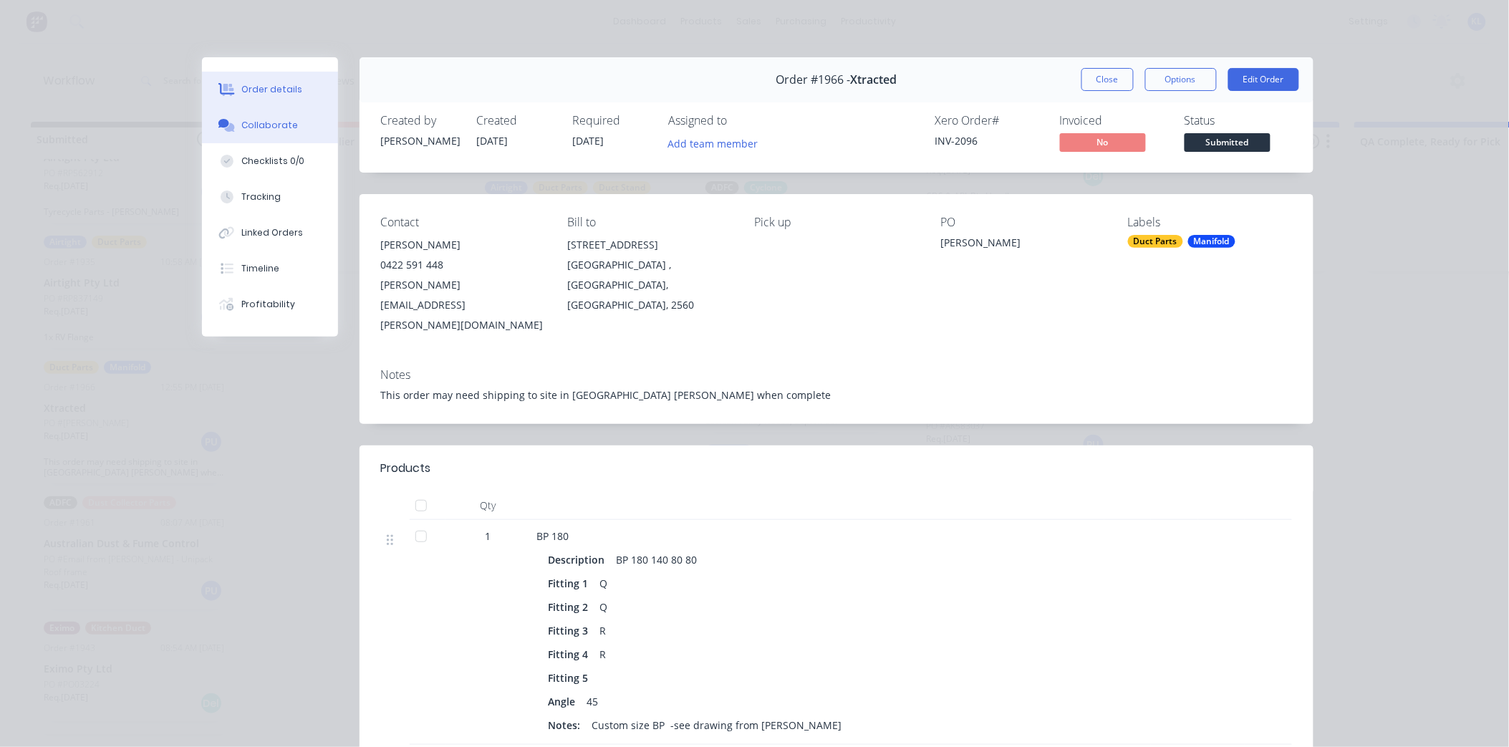
drag, startPoint x: 269, startPoint y: 122, endPoint x: 248, endPoint y: 120, distance: 20.8
click at [248, 120] on div "Collaborate" at bounding box center [269, 125] width 57 height 13
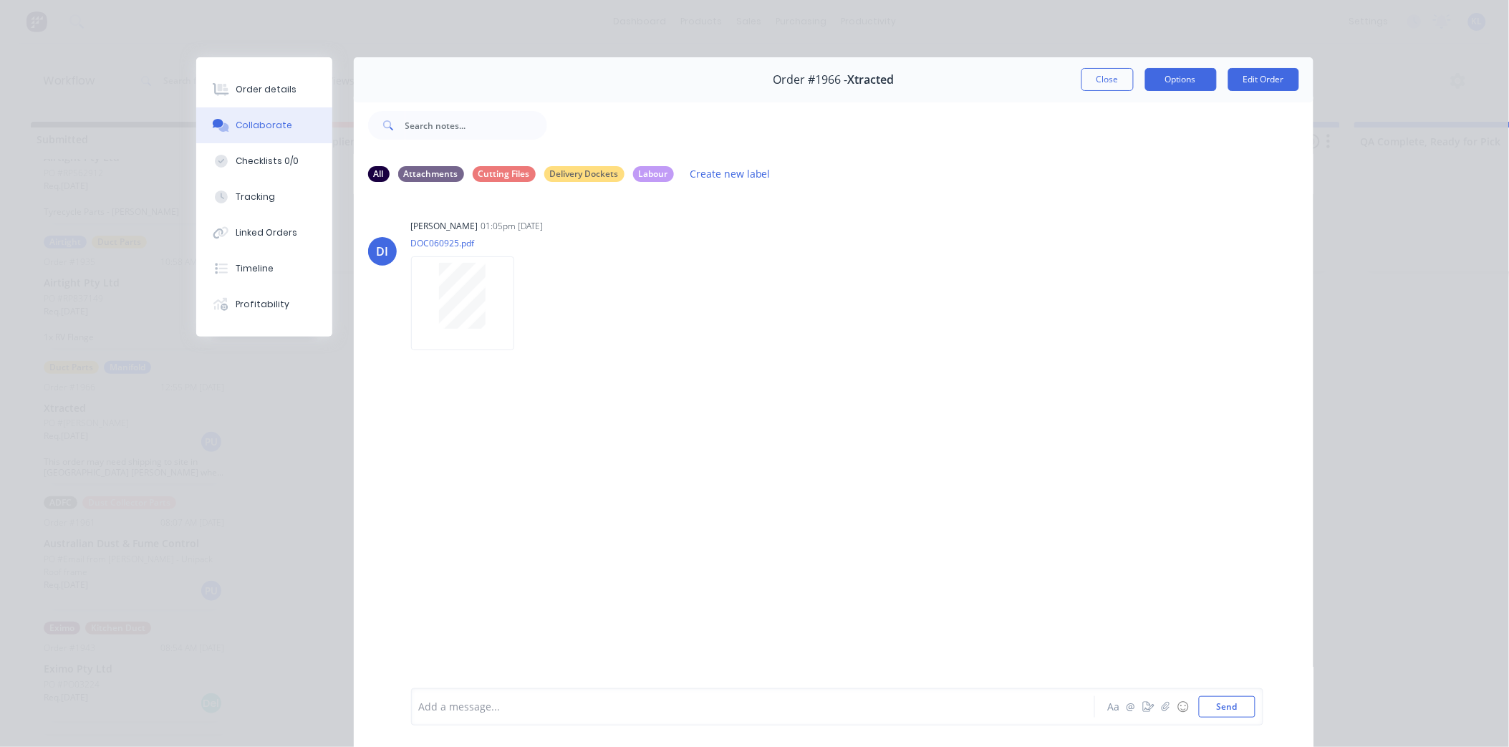
click at [1145, 76] on button "Options" at bounding box center [1181, 79] width 72 height 23
click at [1084, 77] on button "Close" at bounding box center [1107, 79] width 52 height 23
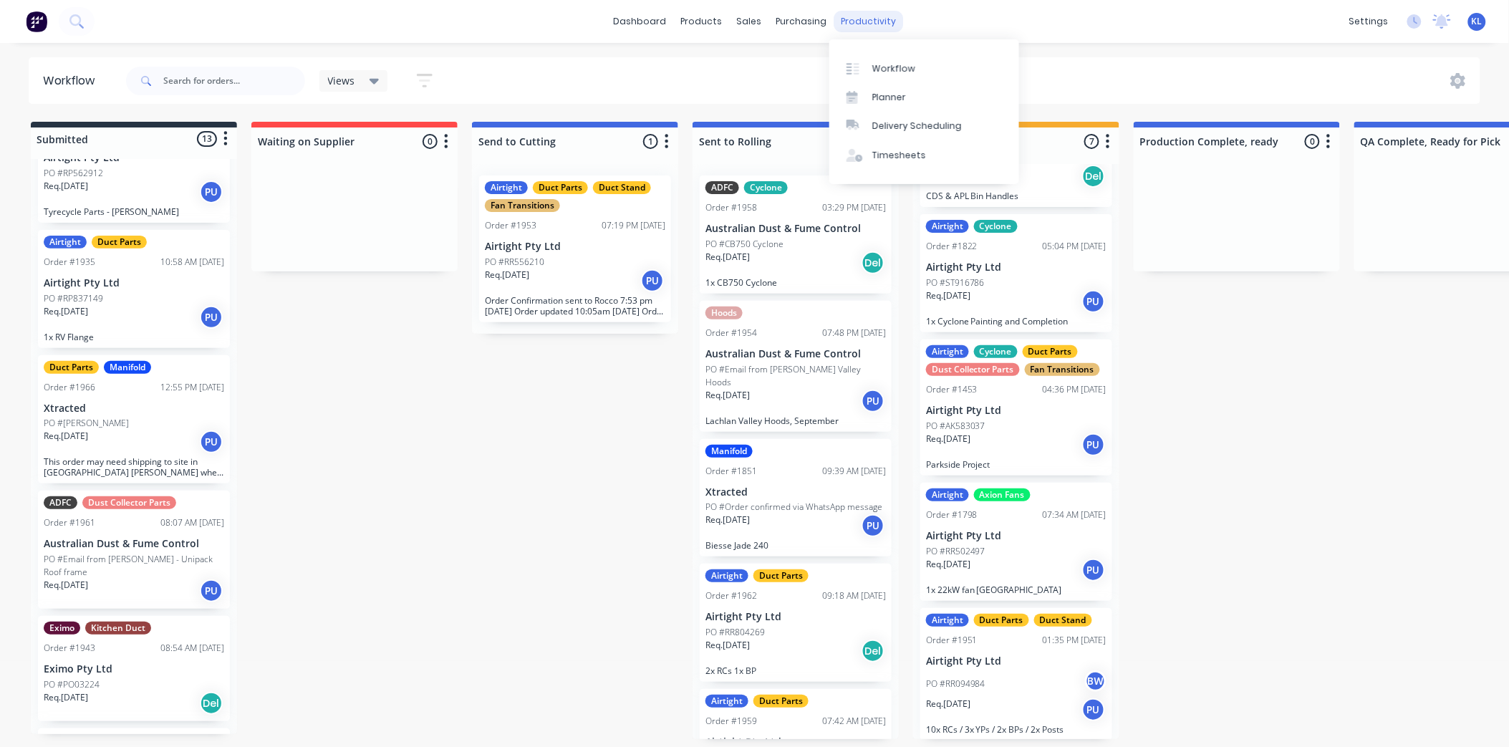
click at [862, 16] on div "productivity" at bounding box center [867, 21] width 69 height 21
click at [898, 58] on link "Workflow" at bounding box center [924, 68] width 190 height 29
click at [778, 4] on div "dashboard products sales purchasing productivity dashboard products Product Cat…" at bounding box center [754, 21] width 1509 height 43
click at [780, 11] on div "purchasing" at bounding box center [800, 21] width 65 height 21
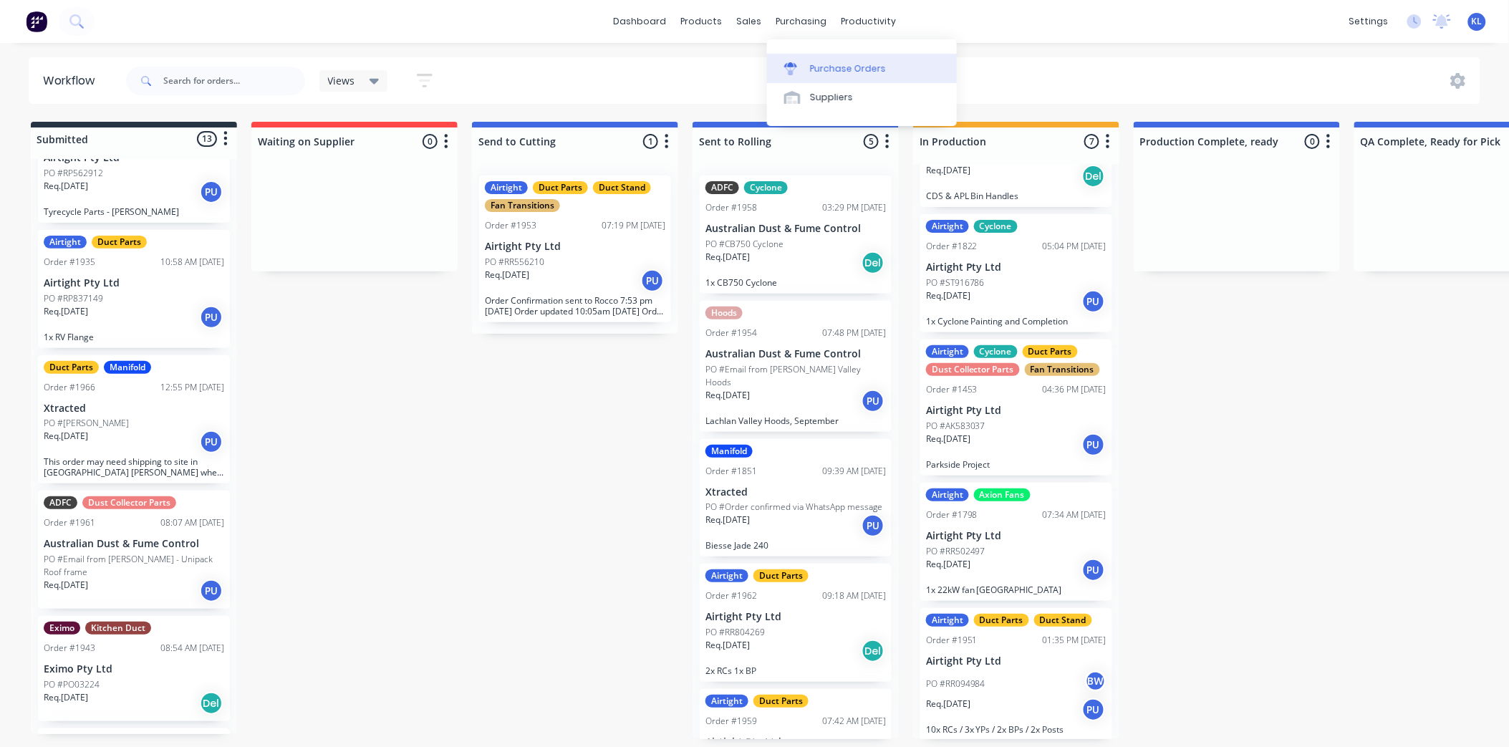
click at [839, 60] on link "Purchase Orders" at bounding box center [862, 68] width 190 height 29
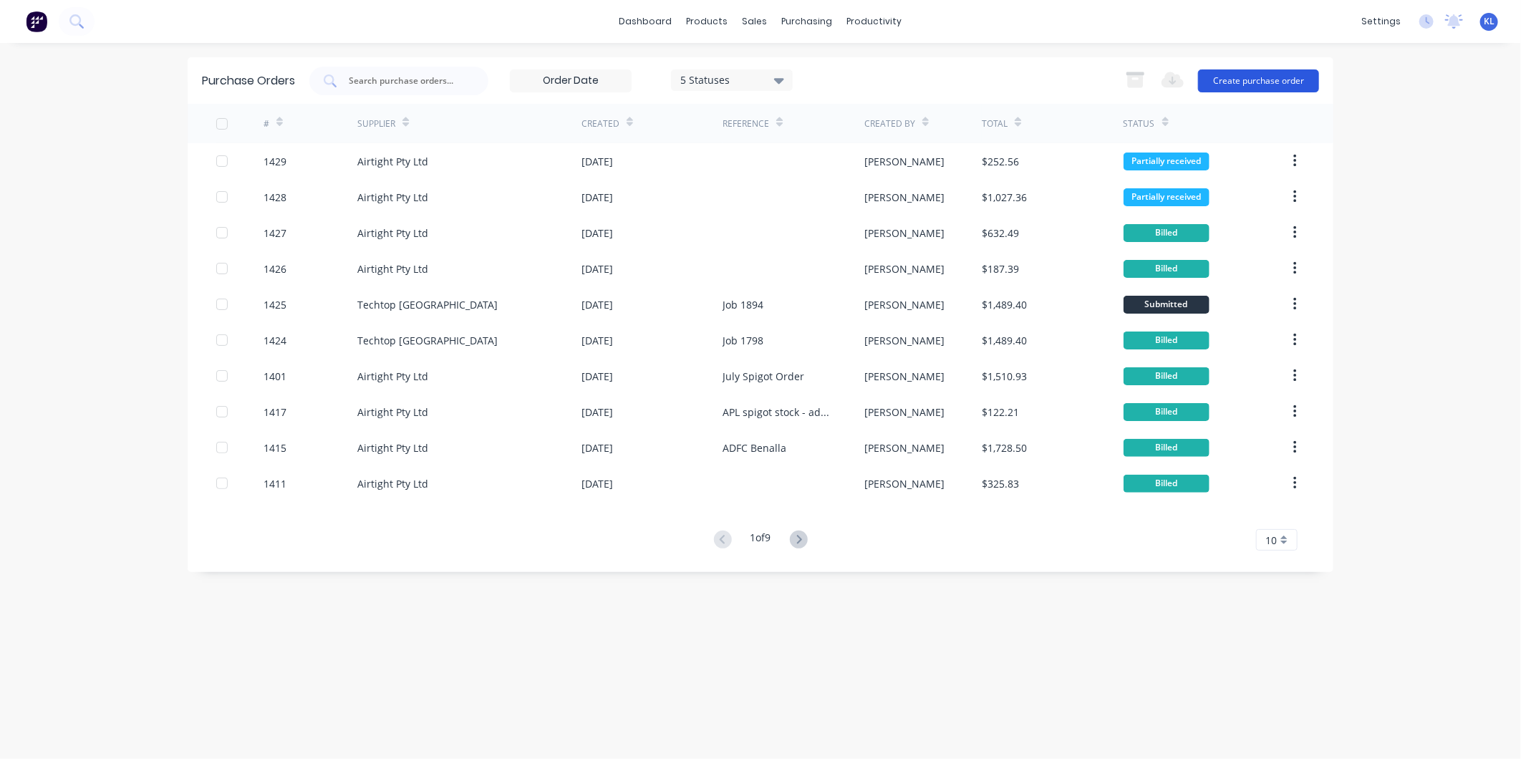
click at [1247, 79] on button "Create purchase order" at bounding box center [1258, 80] width 121 height 23
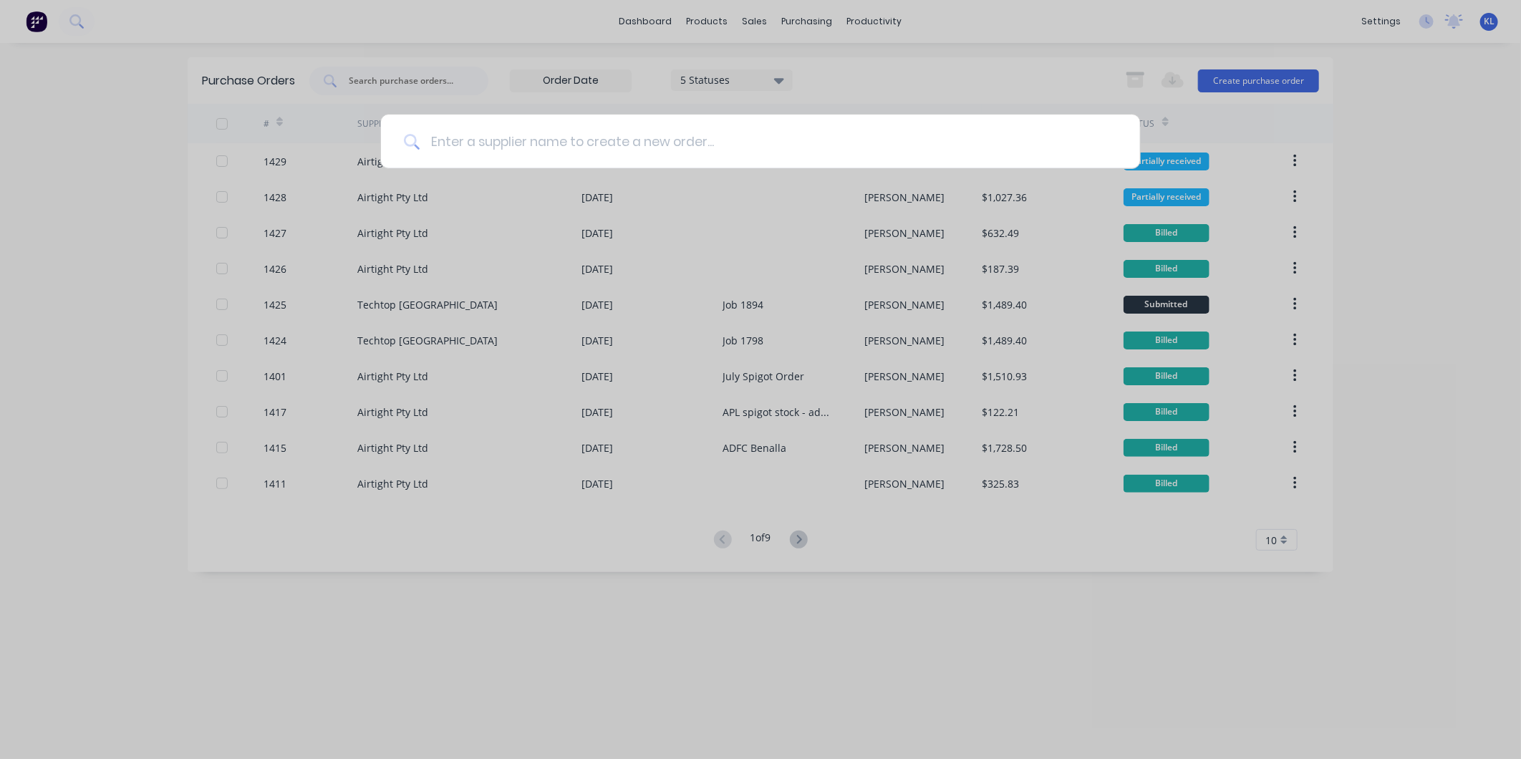
click at [465, 148] on input at bounding box center [768, 142] width 697 height 54
click at [505, 139] on input at bounding box center [768, 142] width 697 height 54
type input "airtight"
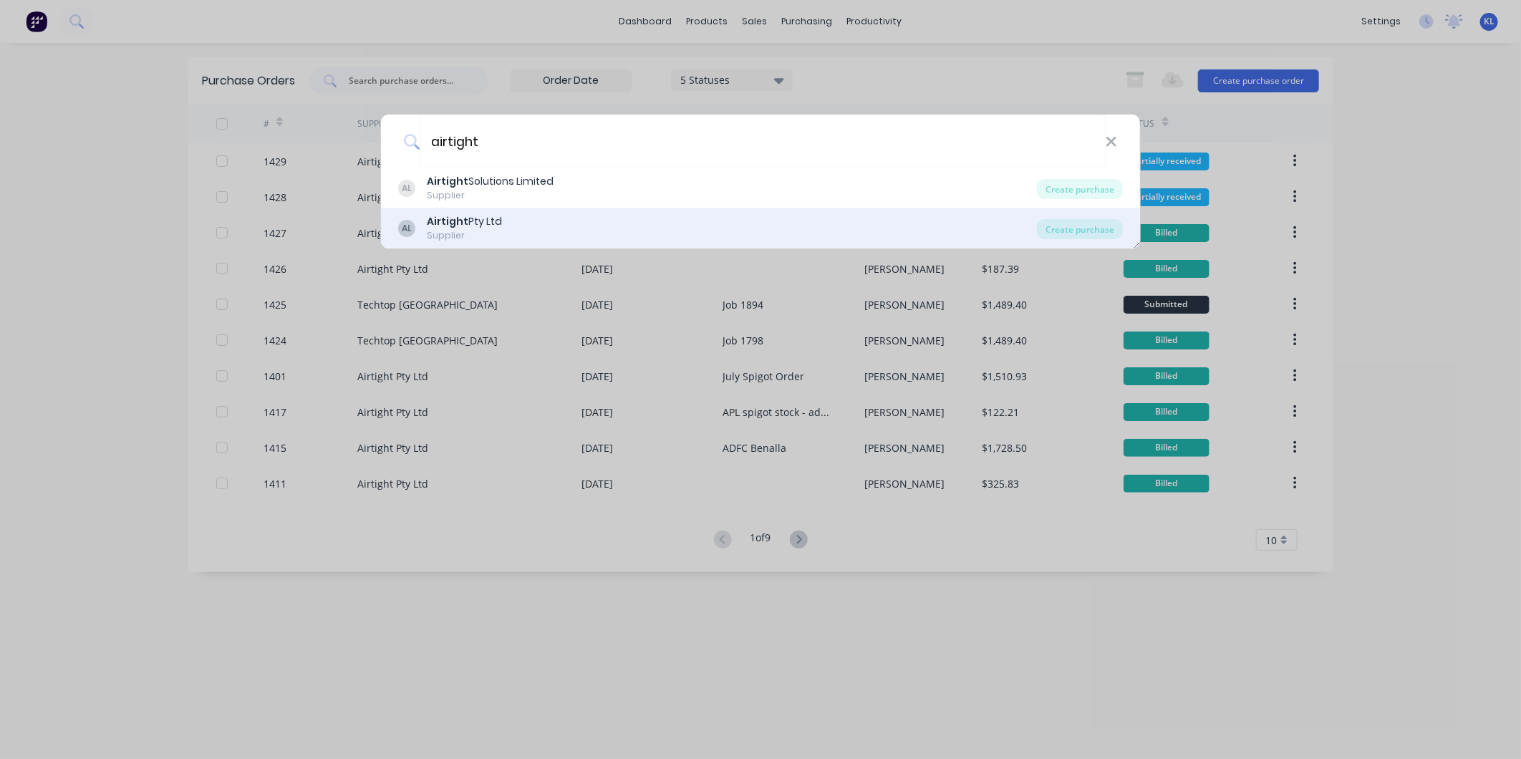
click at [524, 232] on div "AL Airtight Pty Ltd Supplier" at bounding box center [717, 228] width 639 height 28
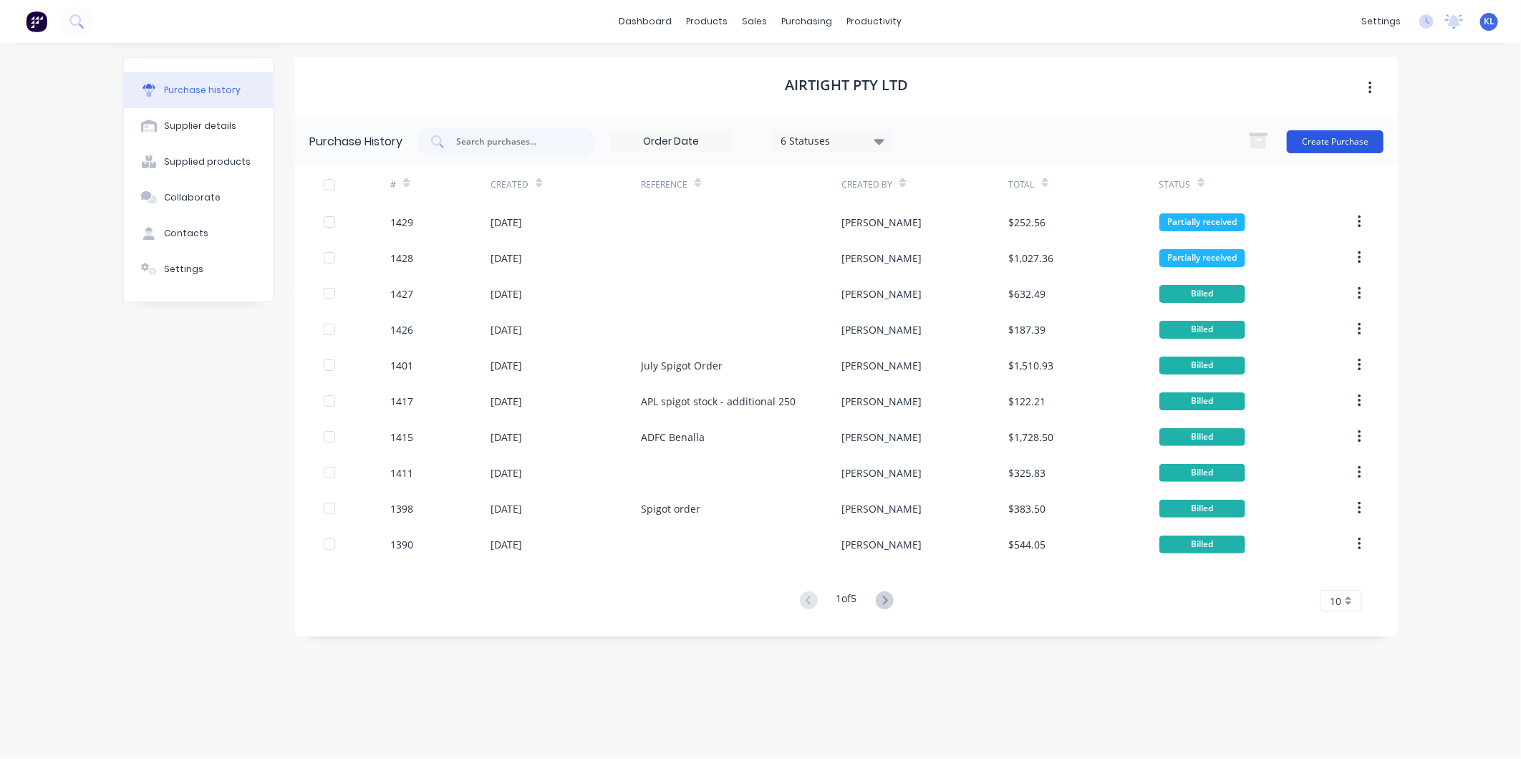
click at [1341, 148] on button "Create Purchase" at bounding box center [1335, 141] width 97 height 23
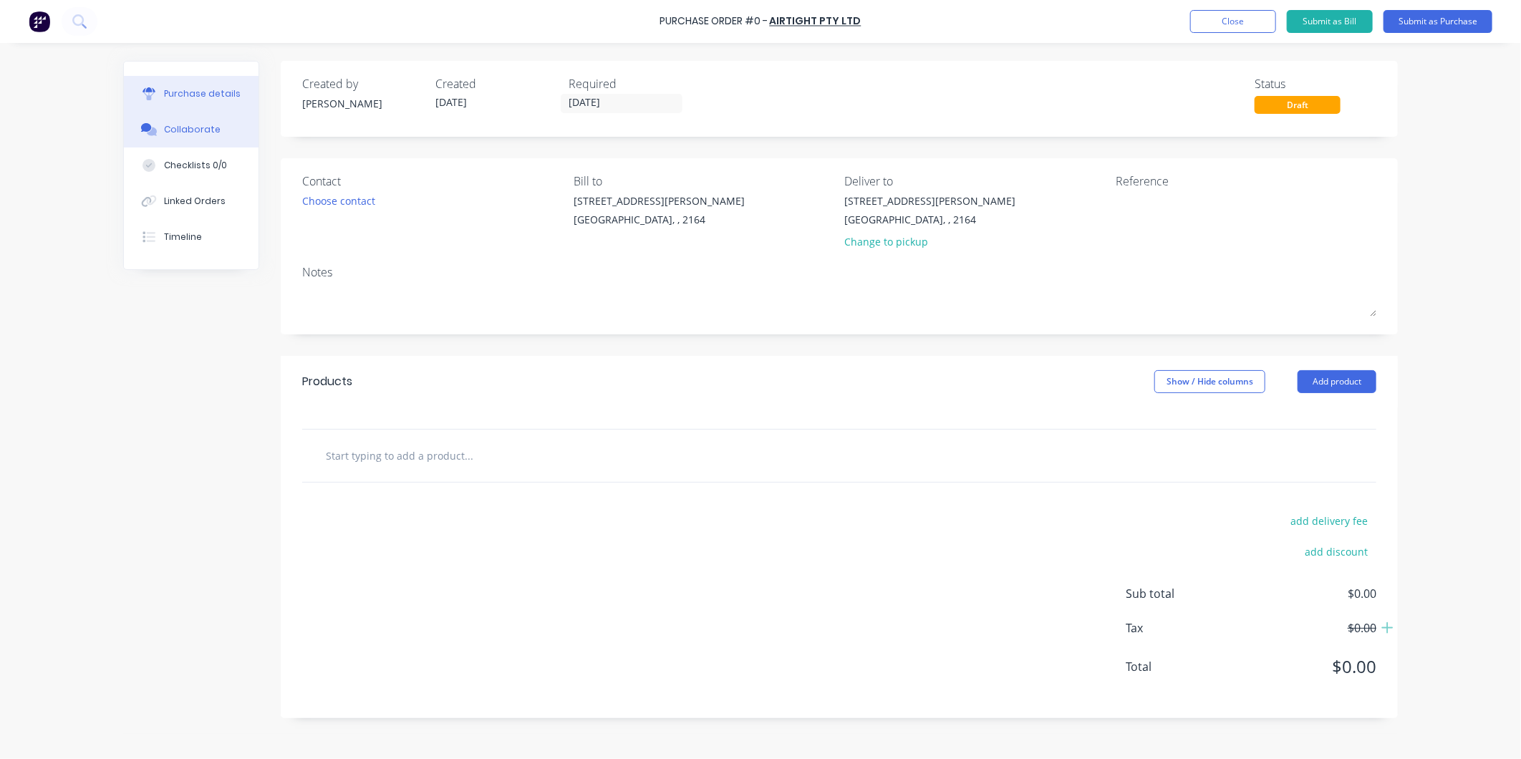
click at [190, 130] on div "Collaborate" at bounding box center [192, 129] width 57 height 13
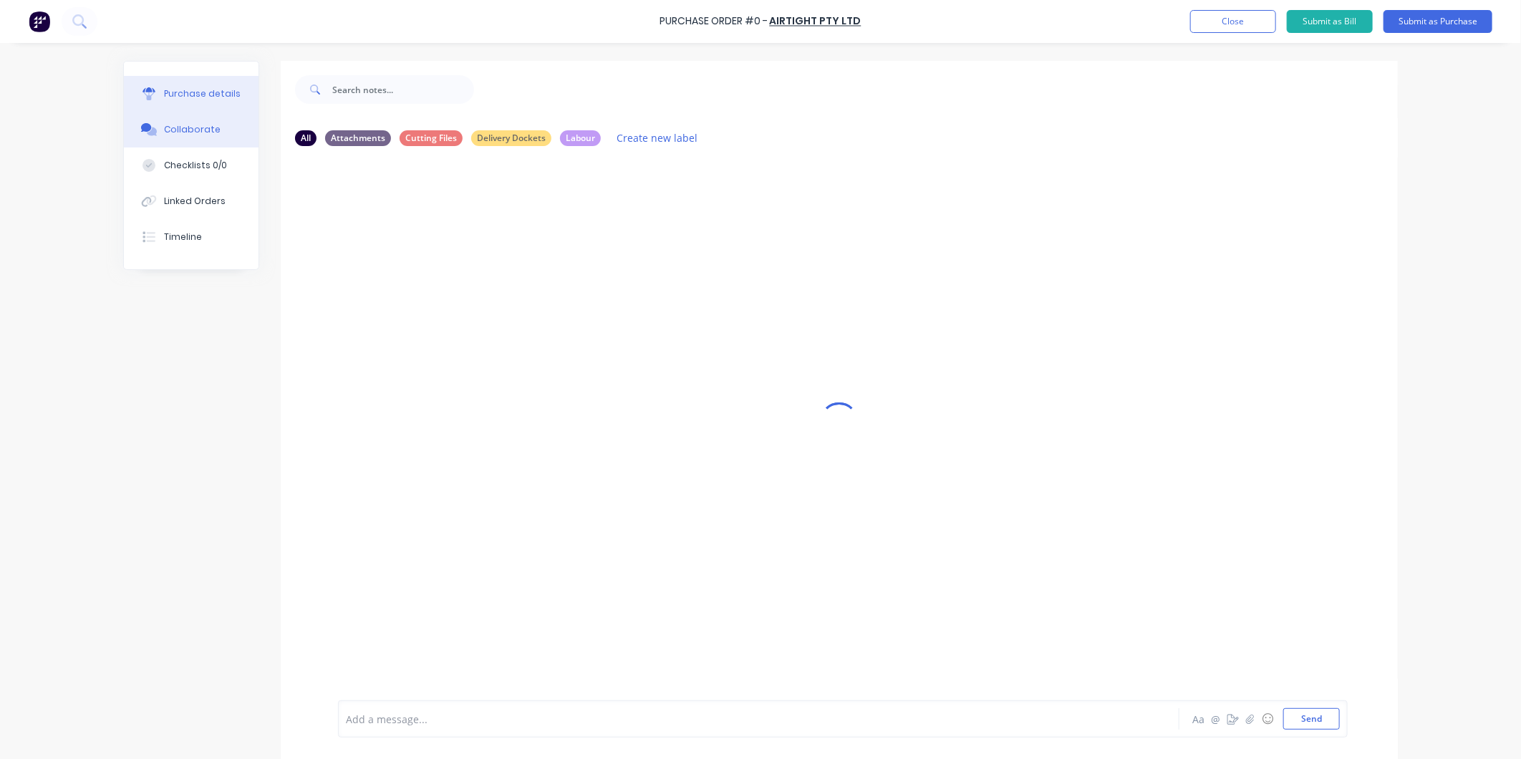
click at [208, 93] on div "Purchase details" at bounding box center [202, 93] width 77 height 13
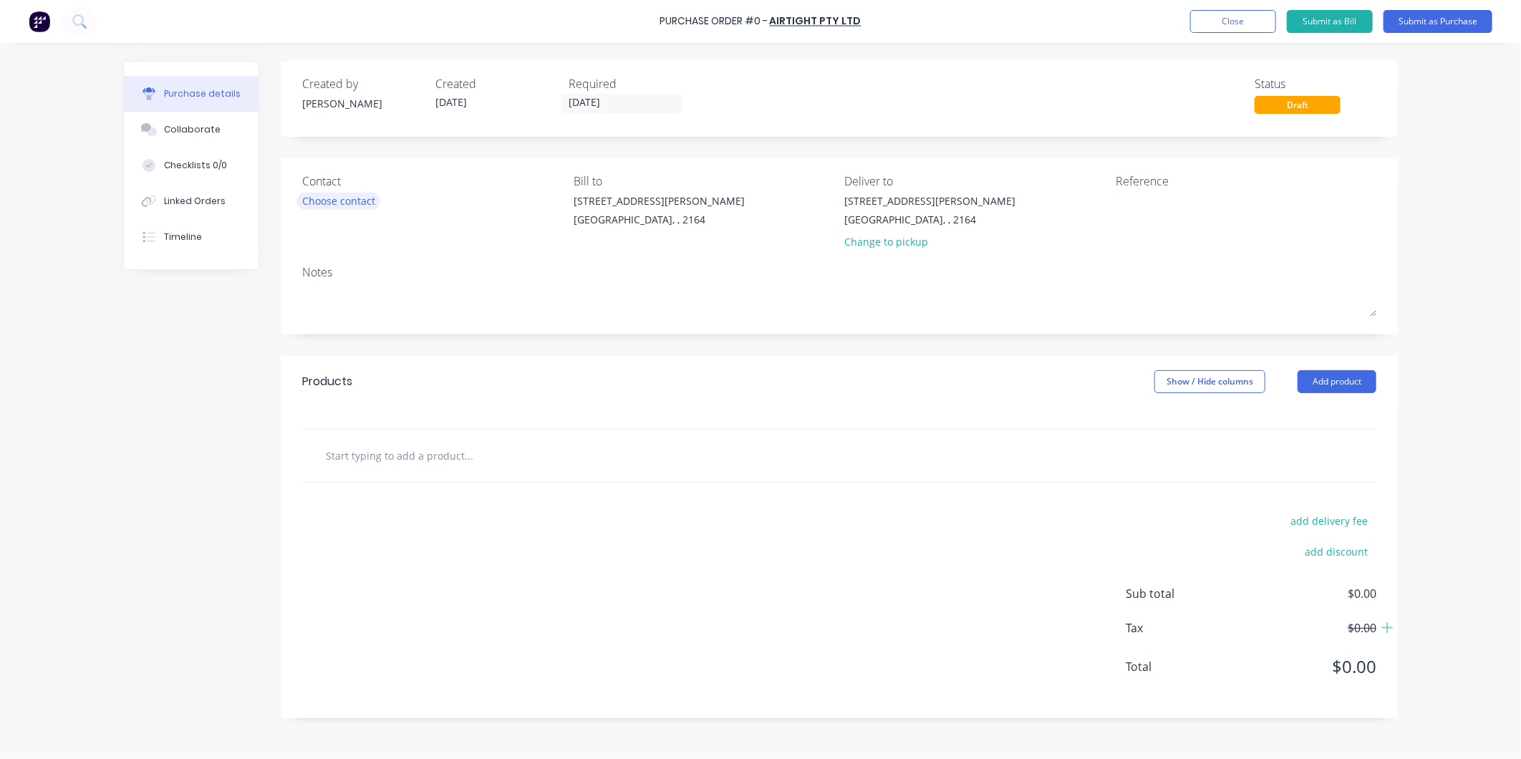
click at [337, 199] on div "Choose contact" at bounding box center [338, 200] width 73 height 15
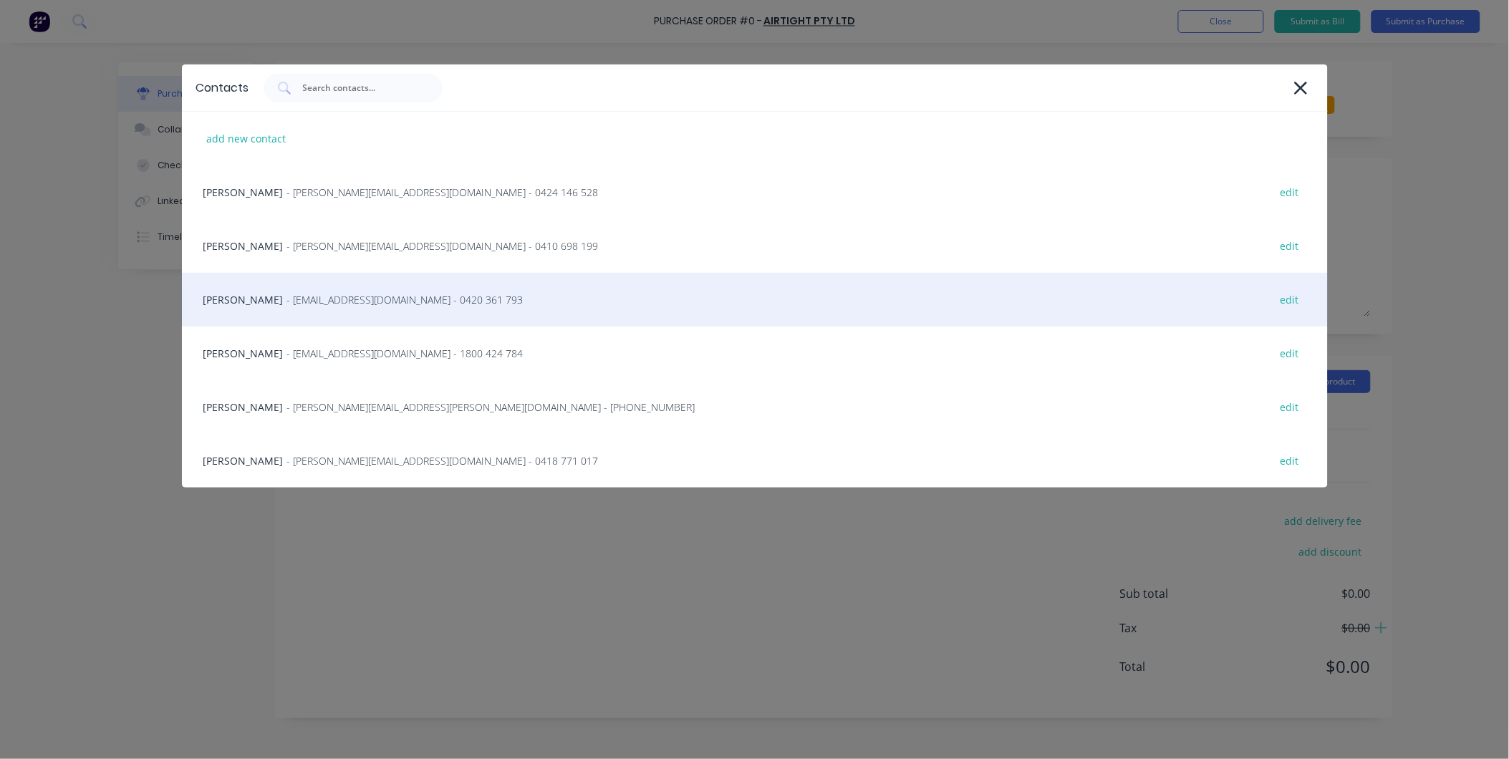
click at [358, 285] on div "[PERSON_NAME] - [EMAIL_ADDRESS][DOMAIN_NAME] - 0420 361 793 edit" at bounding box center [755, 300] width 1146 height 54
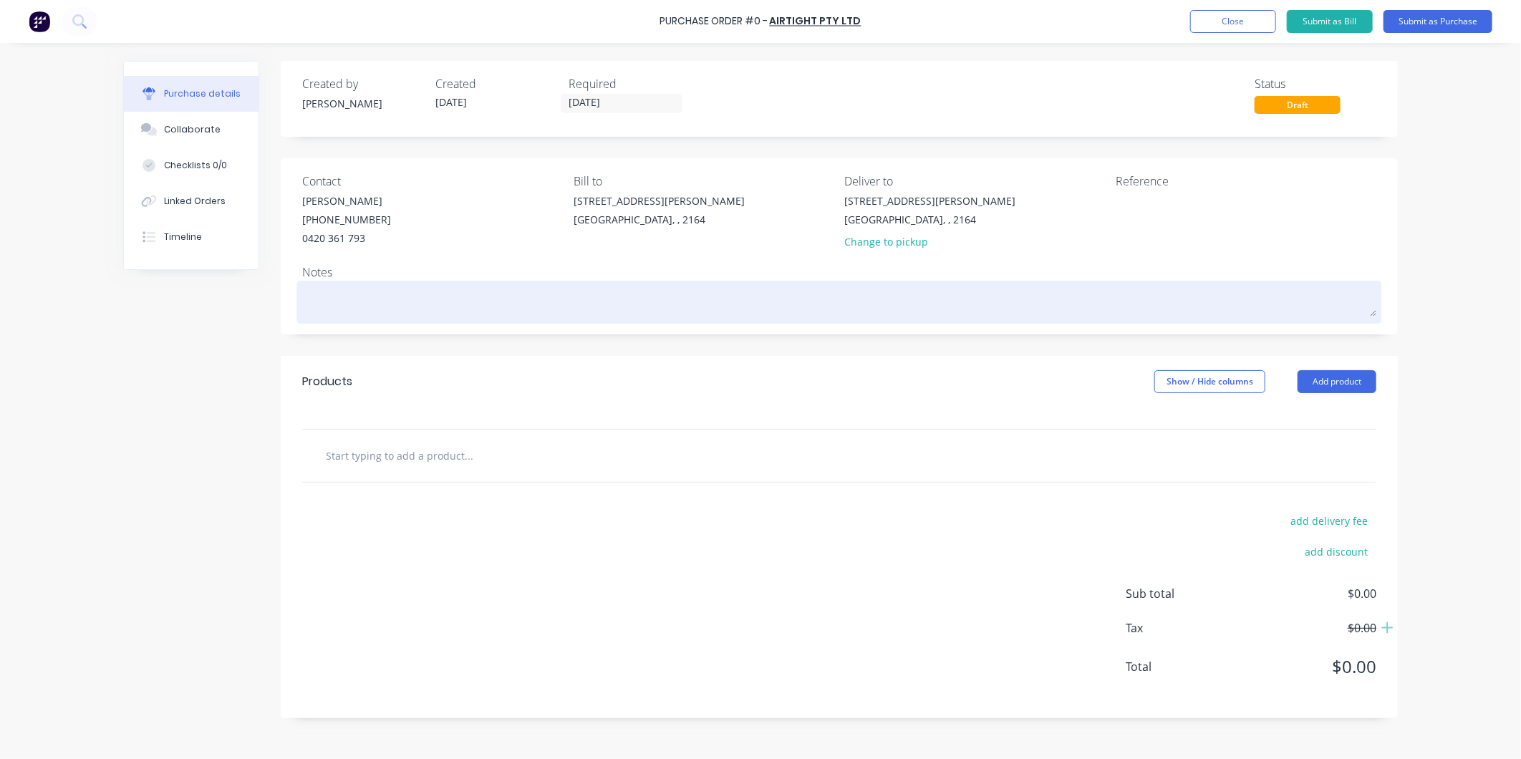
click at [304, 299] on textarea at bounding box center [839, 300] width 1074 height 32
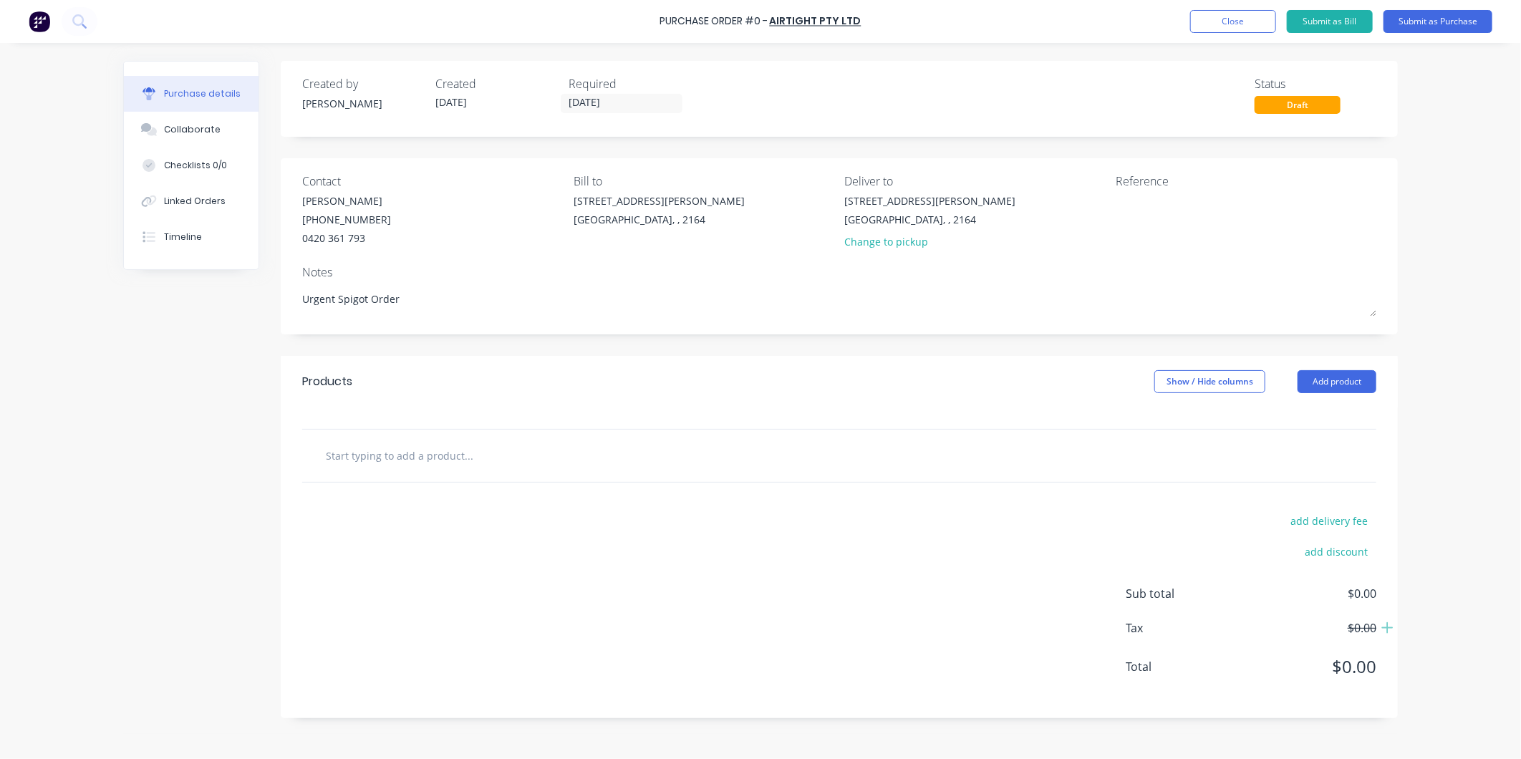
type textarea "Urgent Spigot Order"
click at [526, 339] on div "Created by [PERSON_NAME] Created [DATE] Required [DATE] Status Draft Contact [P…" at bounding box center [839, 389] width 1117 height 657
click at [1300, 374] on button "Add product" at bounding box center [1336, 381] width 79 height 23
click at [1269, 411] on div "Product catalogue" at bounding box center [1308, 418] width 110 height 21
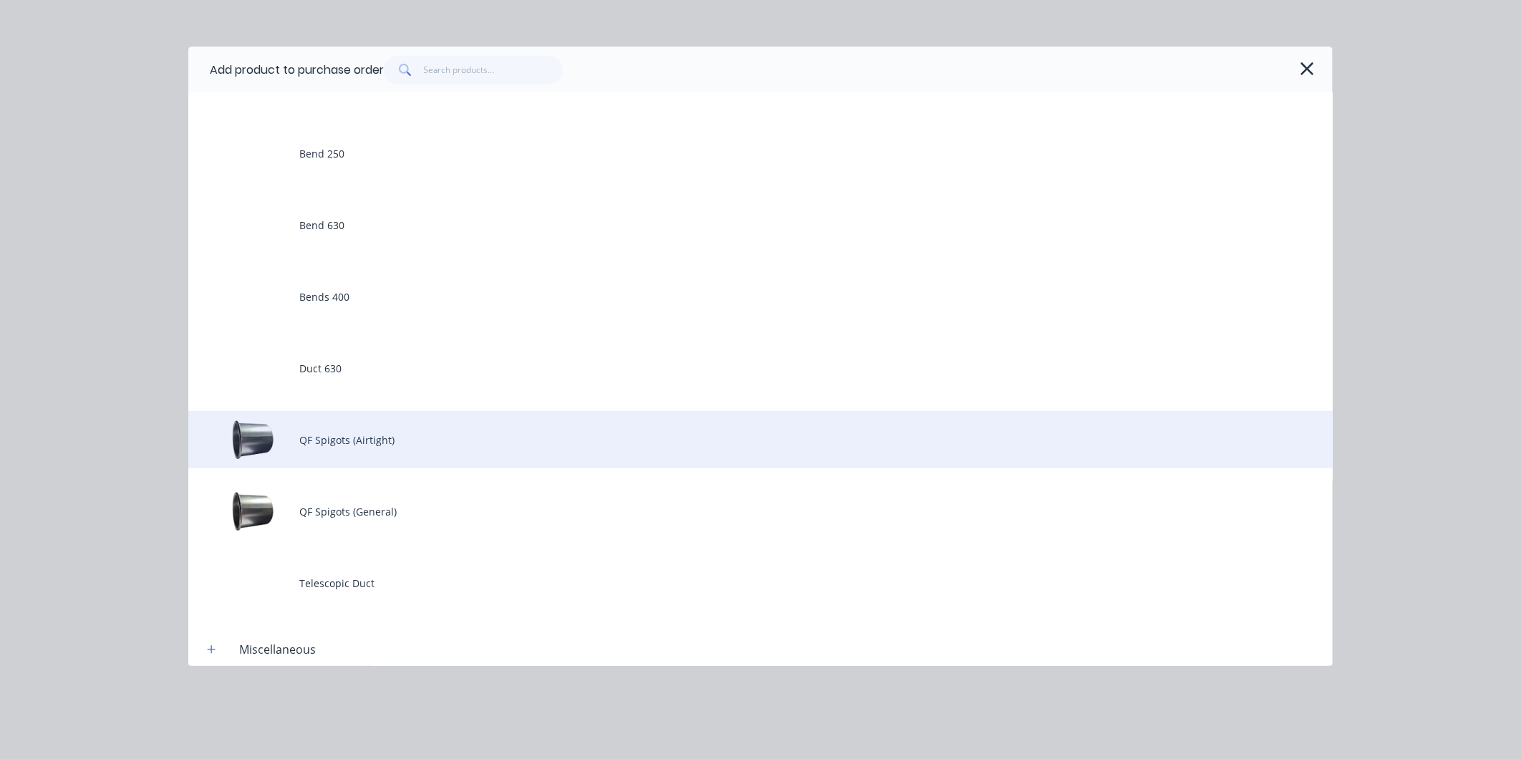
scroll to position [159, 0]
click at [374, 445] on div "QF Spigots (Airtight)" at bounding box center [760, 438] width 1144 height 57
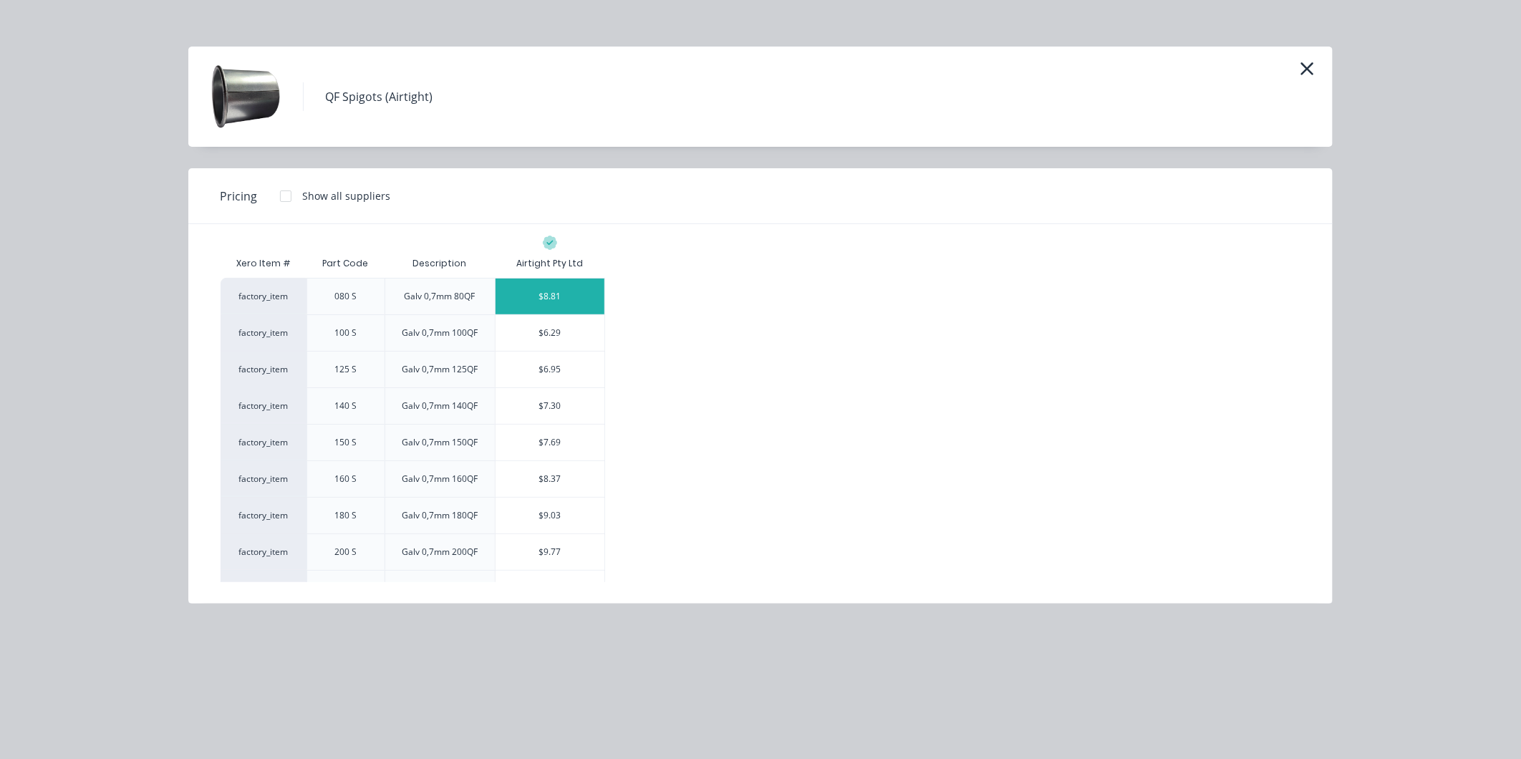
click at [562, 298] on div "$8.81" at bounding box center [549, 297] width 109 height 36
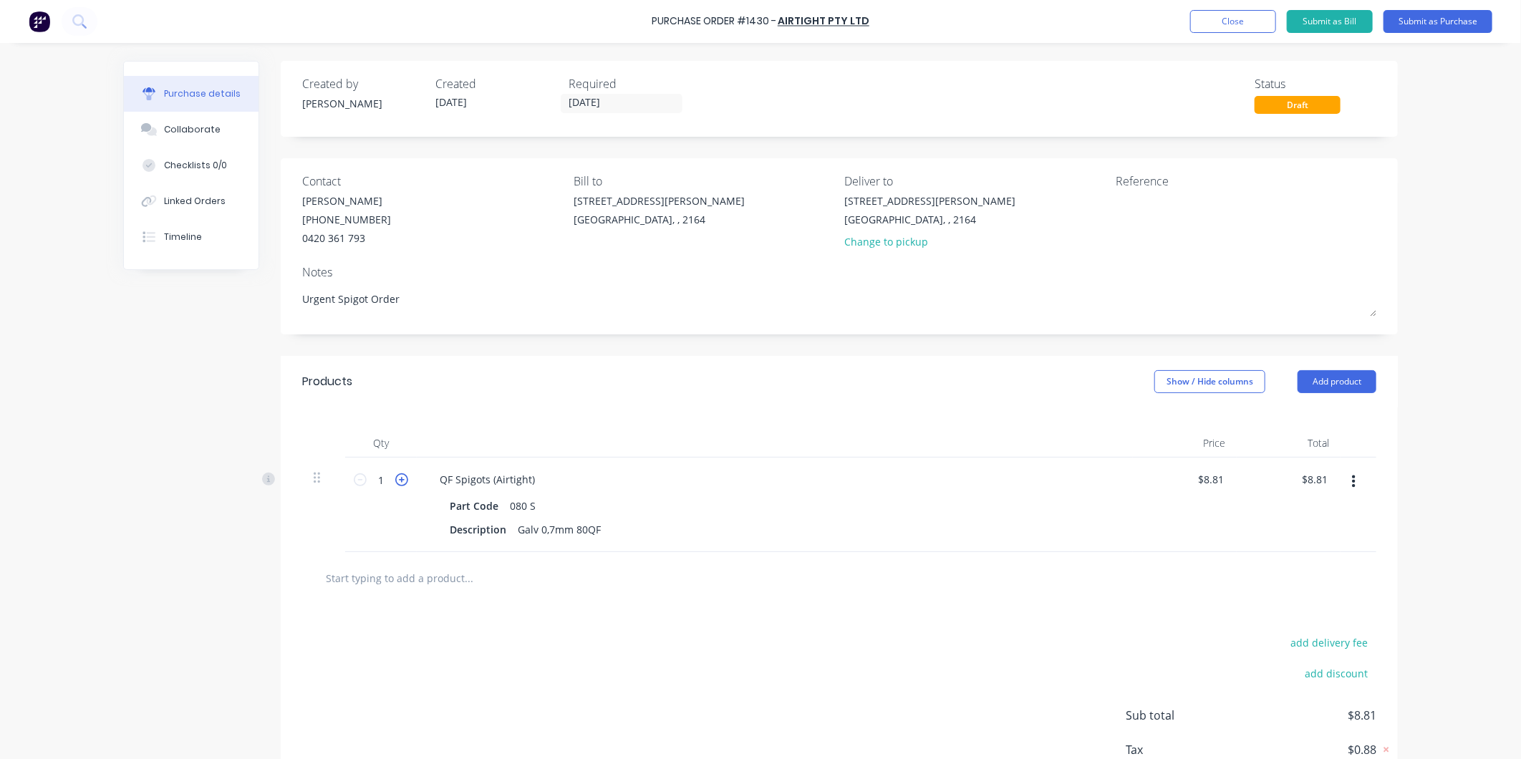
click at [395, 474] on icon at bounding box center [401, 479] width 13 height 13
type input "2"
type input "$17.62"
click at [395, 474] on icon at bounding box center [401, 479] width 13 height 13
type input "3"
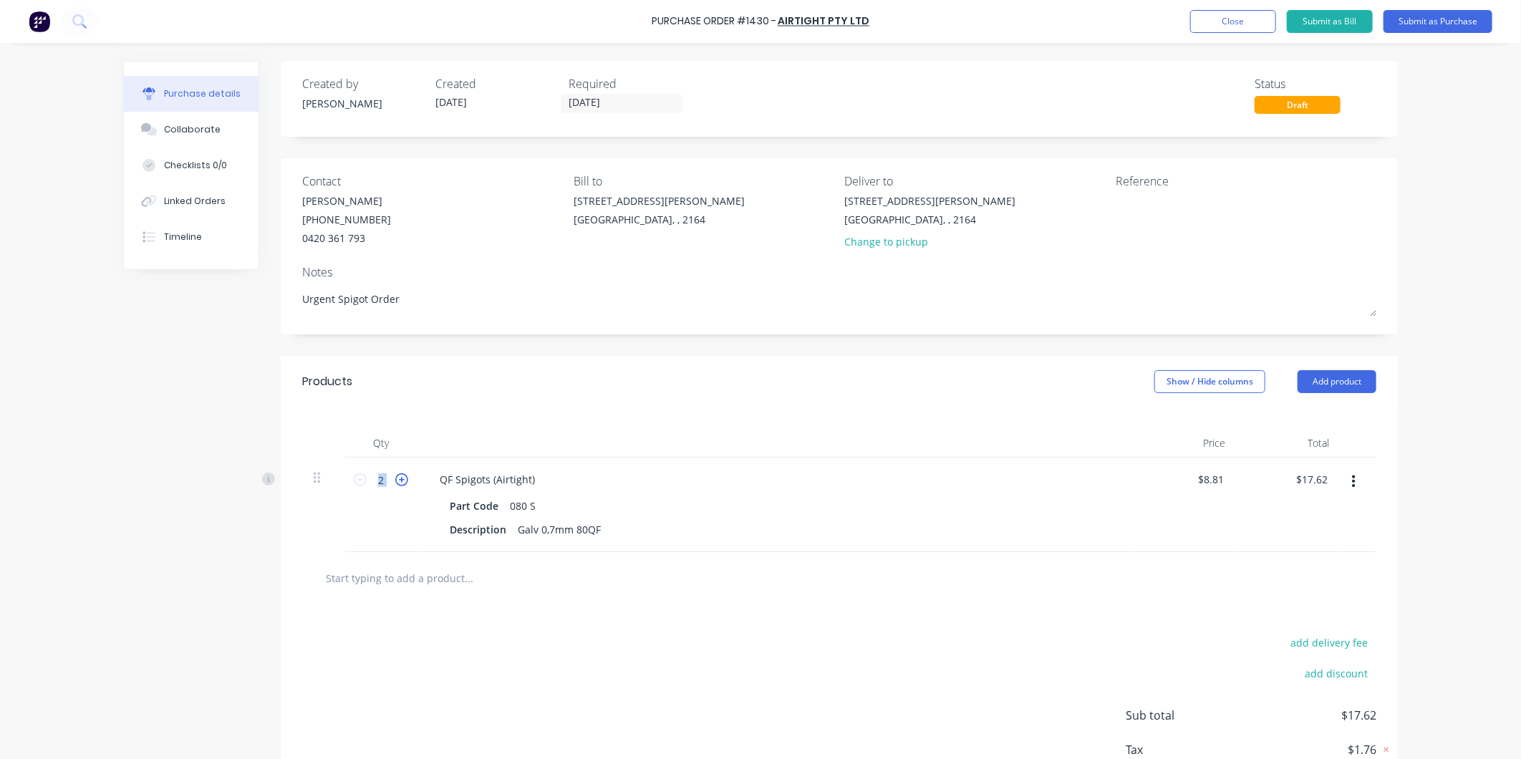
type input "$26.43"
click at [395, 474] on icon at bounding box center [401, 479] width 13 height 13
type input "4"
type input "$35.24"
click at [395, 474] on icon at bounding box center [401, 479] width 13 height 13
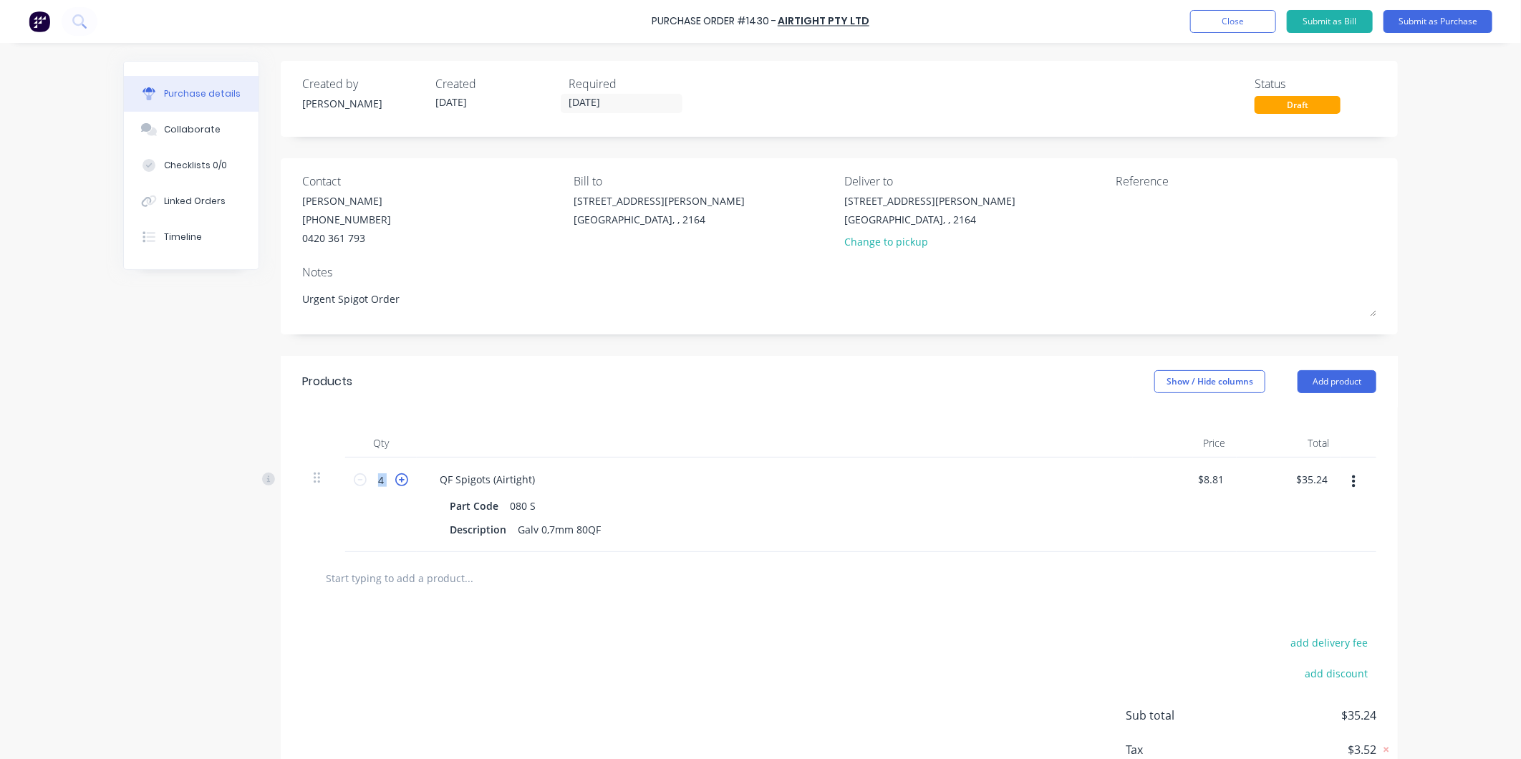
type input "5"
type input "$44.05"
click at [395, 474] on icon at bounding box center [401, 479] width 13 height 13
type input "6"
type input "$52.86"
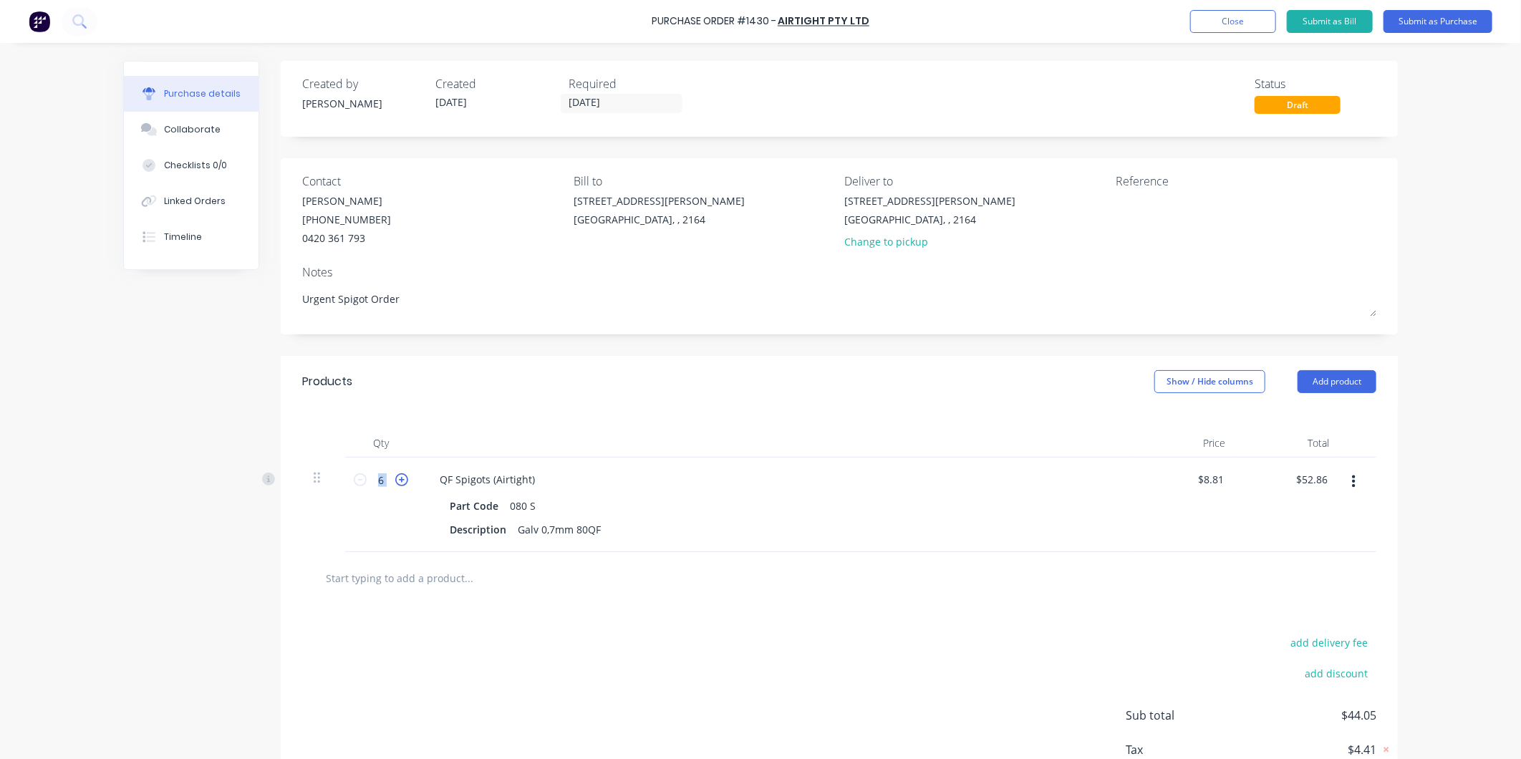
click at [395, 474] on icon at bounding box center [401, 479] width 13 height 13
type input "7"
type input "$61.67"
click at [395, 474] on icon at bounding box center [401, 479] width 13 height 13
type input "8"
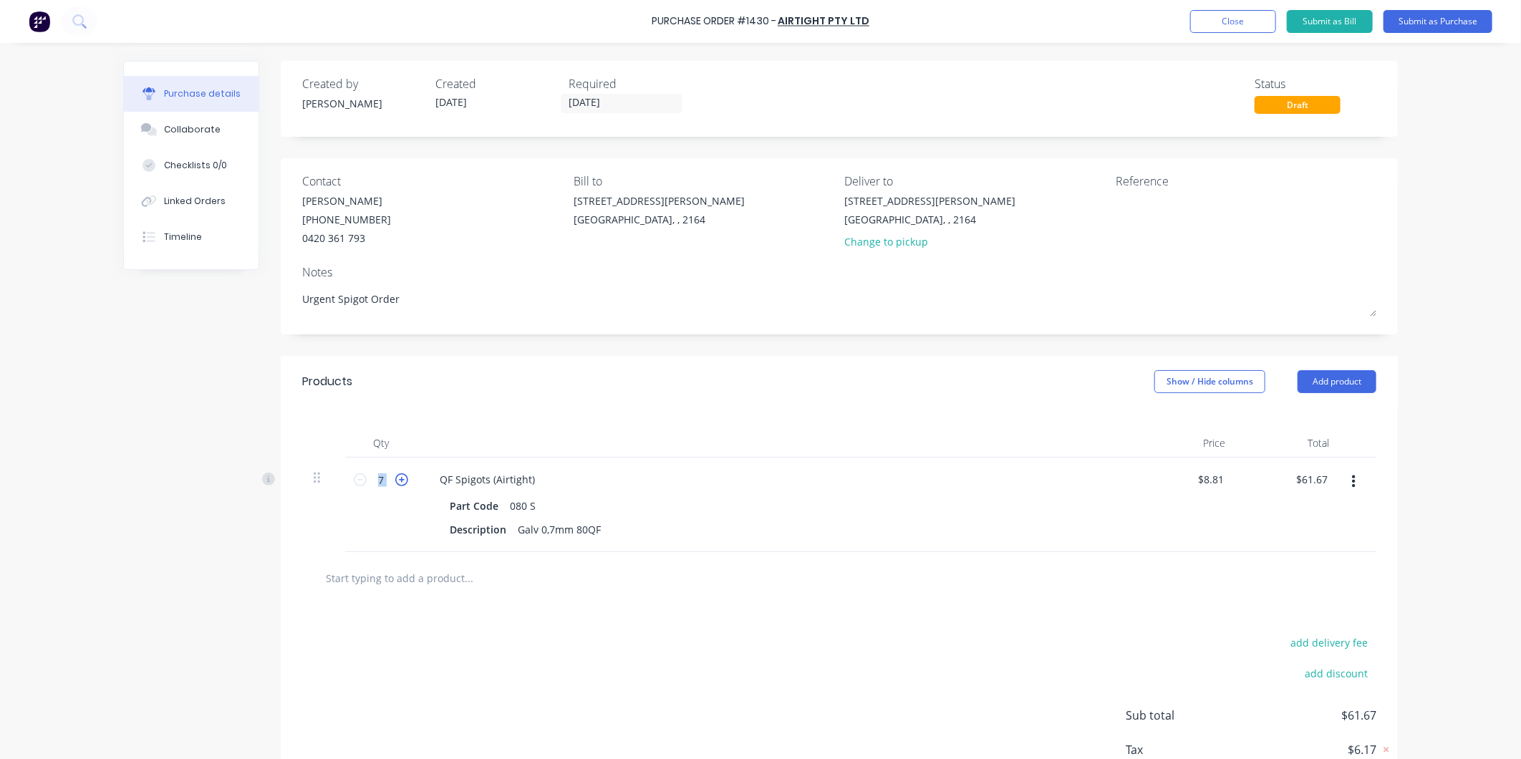
type input "$70.48"
click at [395, 474] on icon at bounding box center [401, 479] width 13 height 13
type input "9"
type input "$79.29"
click at [395, 474] on icon at bounding box center [401, 479] width 13 height 13
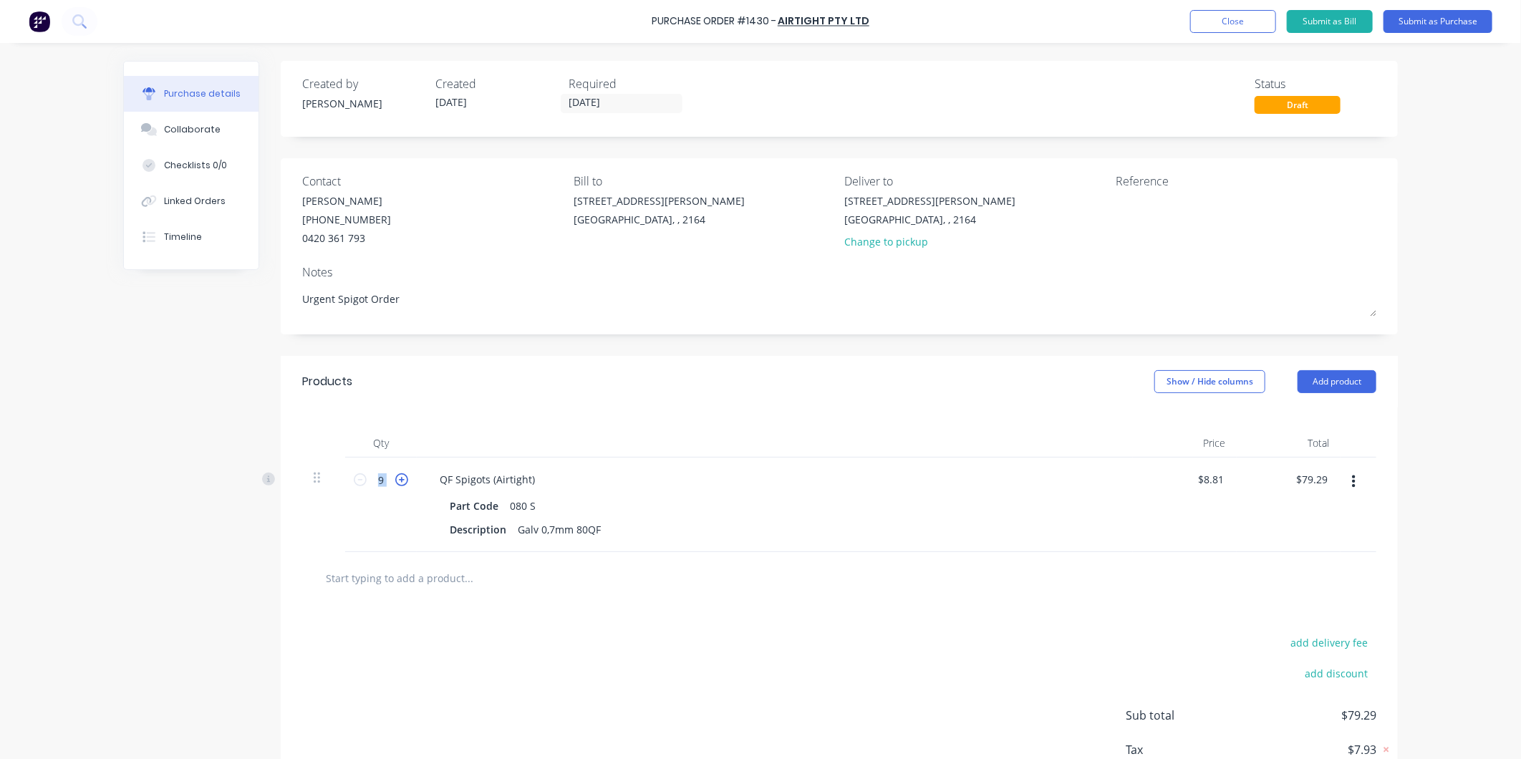
type input "10"
type input "$88.10"
click at [1311, 387] on button "Add product" at bounding box center [1336, 381] width 79 height 23
click at [1291, 420] on div "Product catalogue" at bounding box center [1308, 418] width 110 height 21
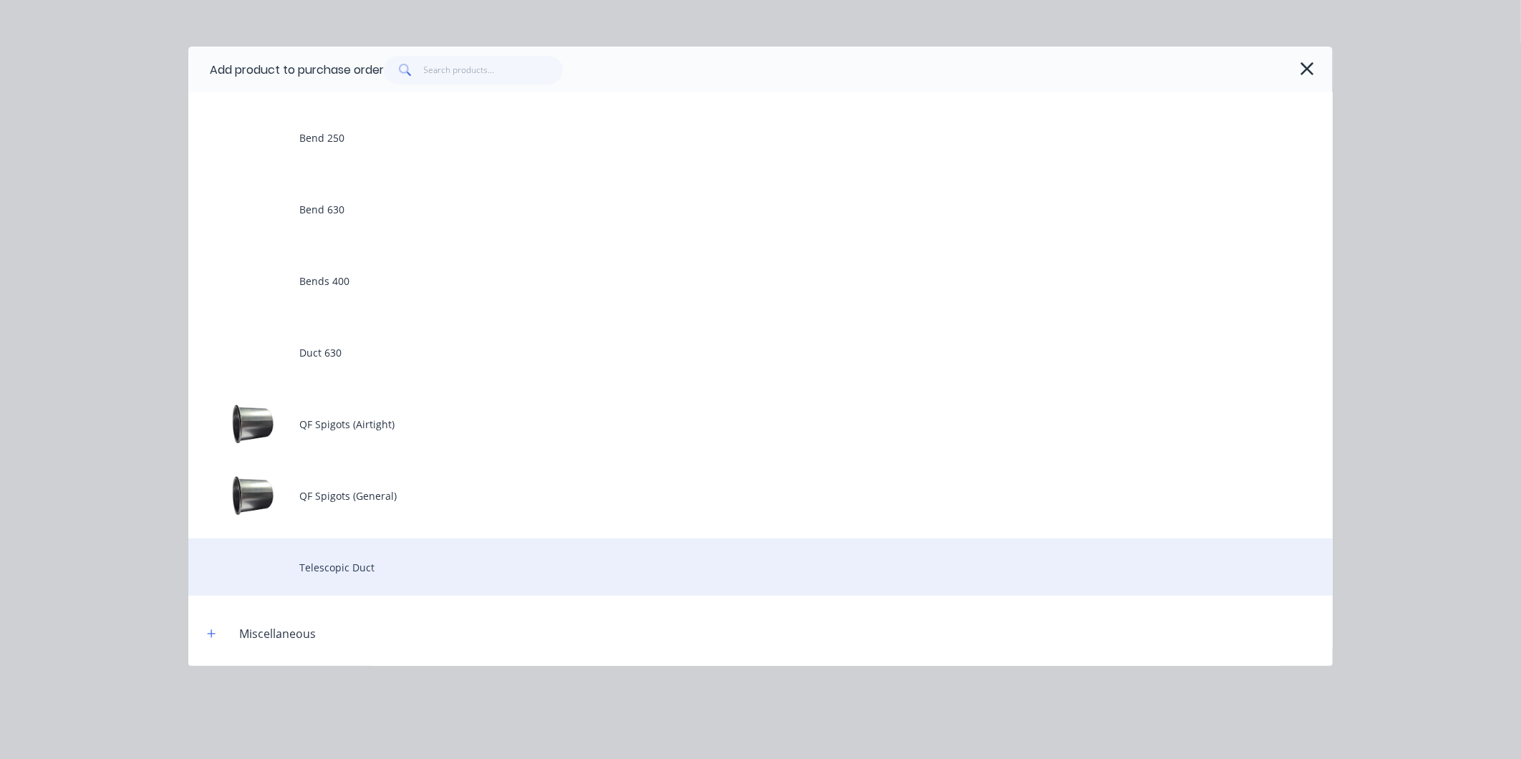
scroll to position [318, 0]
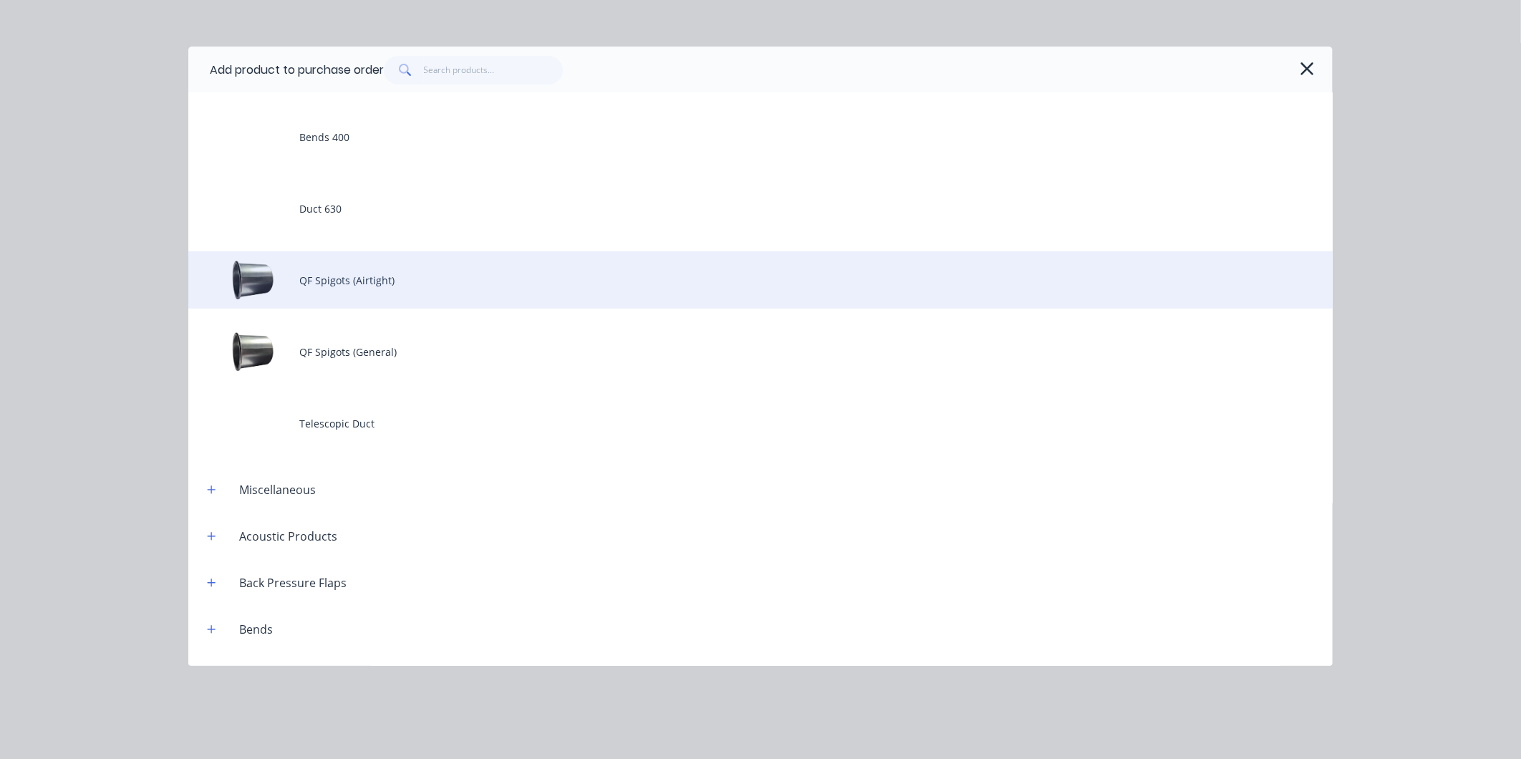
click at [351, 291] on div "QF Spigots (Airtight)" at bounding box center [760, 279] width 1144 height 57
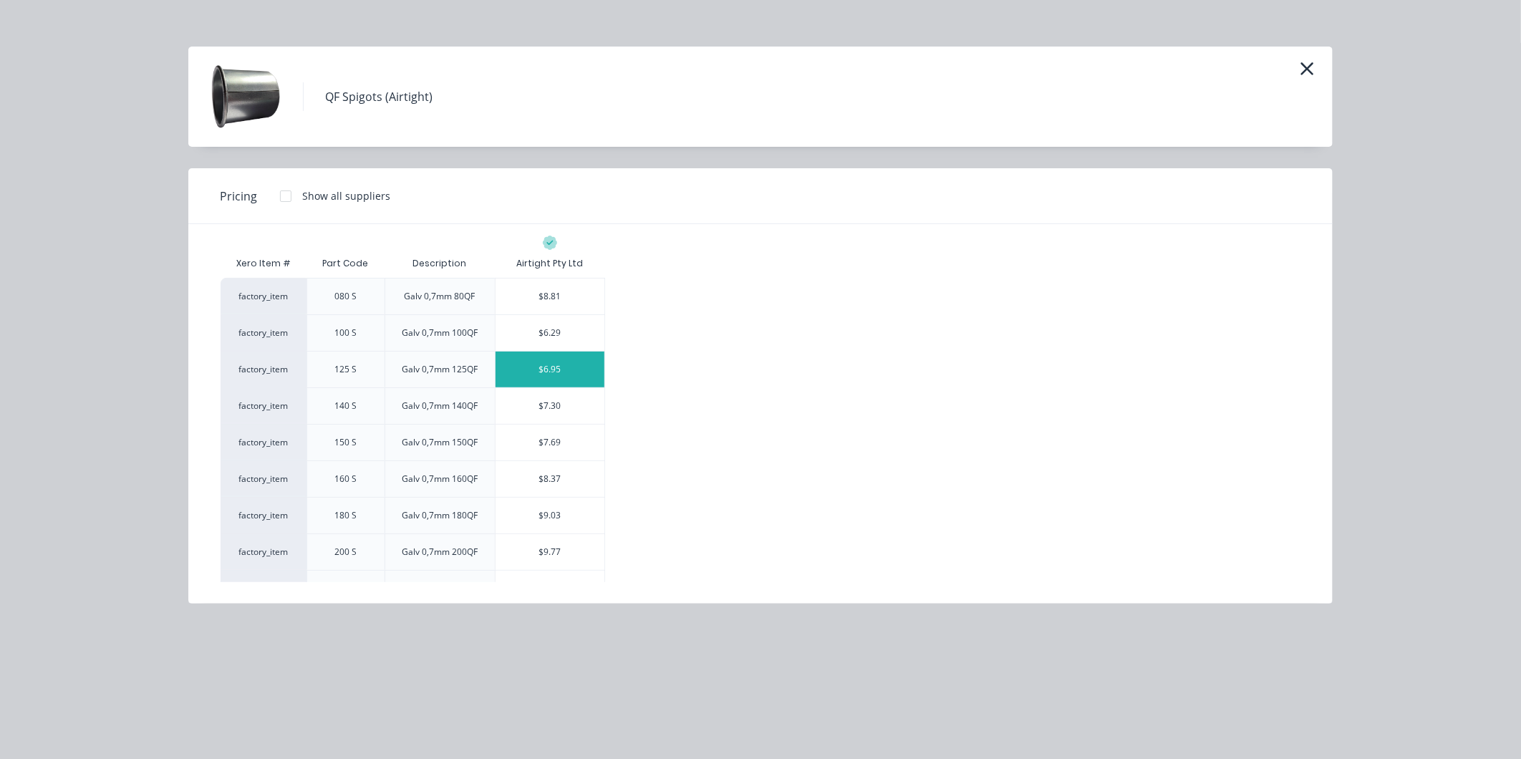
click at [549, 368] on div "$6.95" at bounding box center [549, 370] width 109 height 36
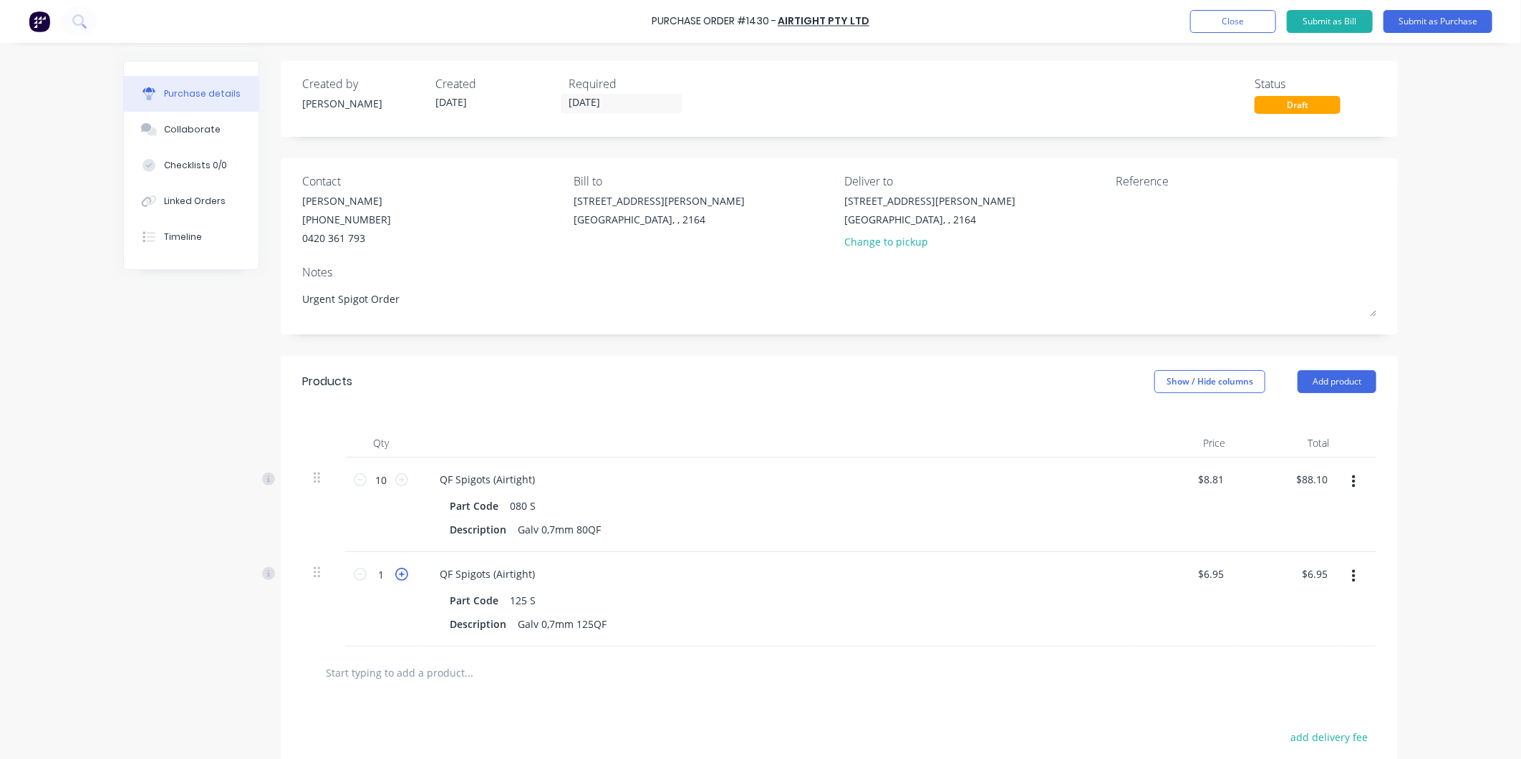
click at [395, 576] on icon at bounding box center [401, 574] width 13 height 13
type input "2"
type input "$13.90"
click at [395, 576] on icon at bounding box center [401, 574] width 13 height 13
type input "3"
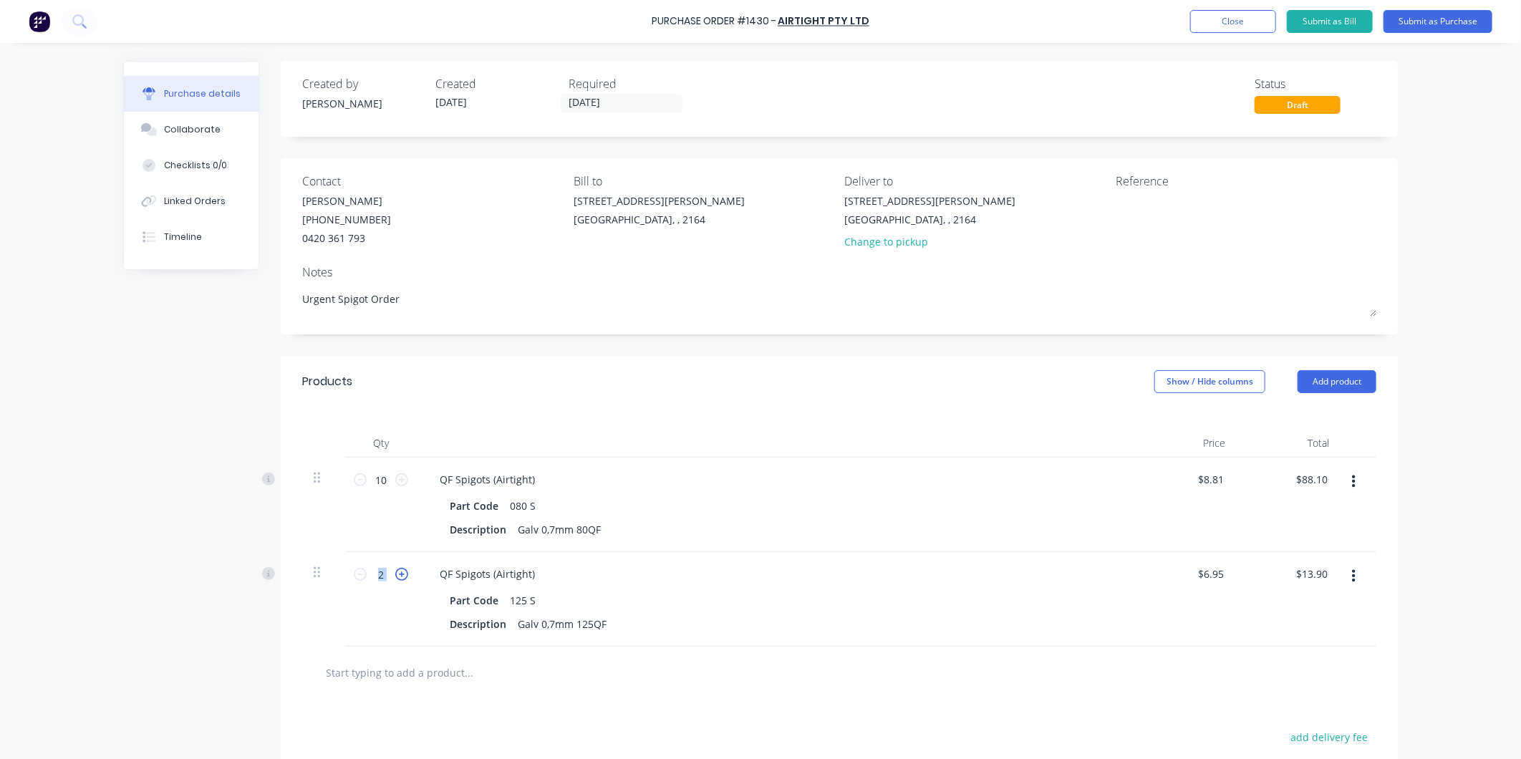
type input "$20.85"
click at [395, 576] on icon at bounding box center [401, 574] width 13 height 13
type input "4"
type input "$27.80"
click at [395, 576] on icon at bounding box center [401, 574] width 13 height 13
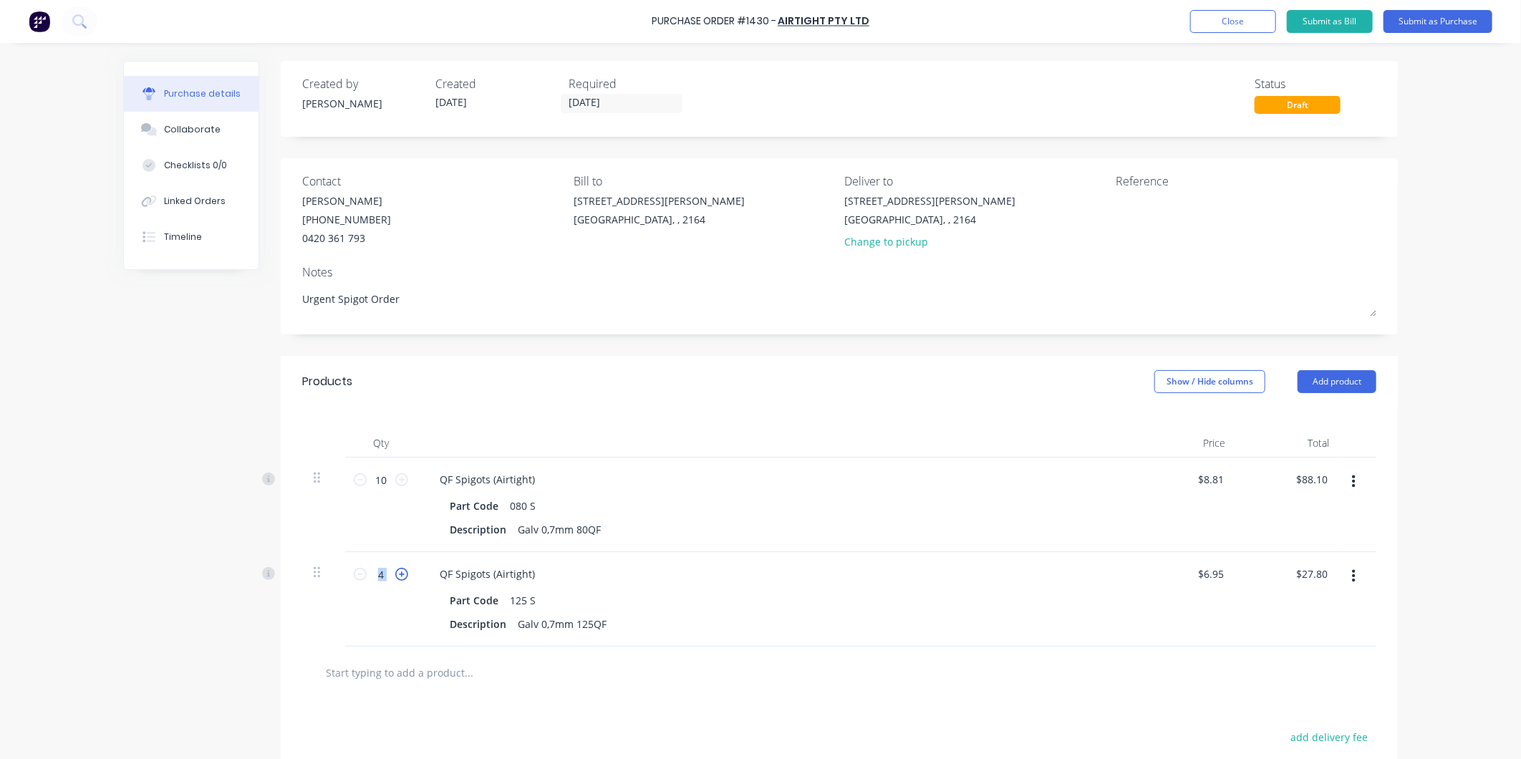
type input "5"
type input "$34.75"
click at [395, 576] on icon at bounding box center [401, 574] width 13 height 13
type input "6"
type input "$41.70"
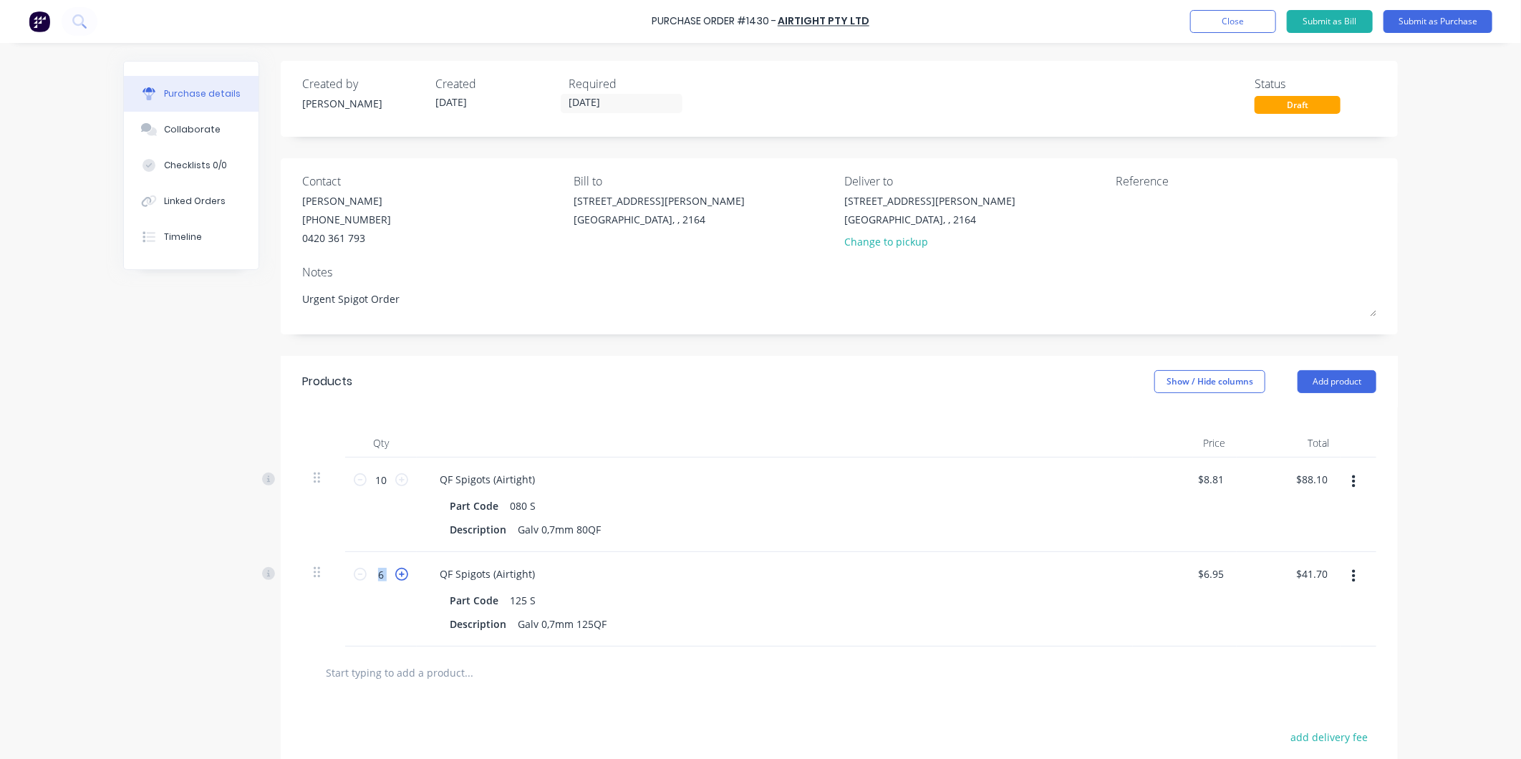
click at [395, 576] on icon at bounding box center [401, 574] width 13 height 13
type input "7"
type input "$48.65"
click at [395, 576] on icon at bounding box center [401, 574] width 13 height 13
type input "8"
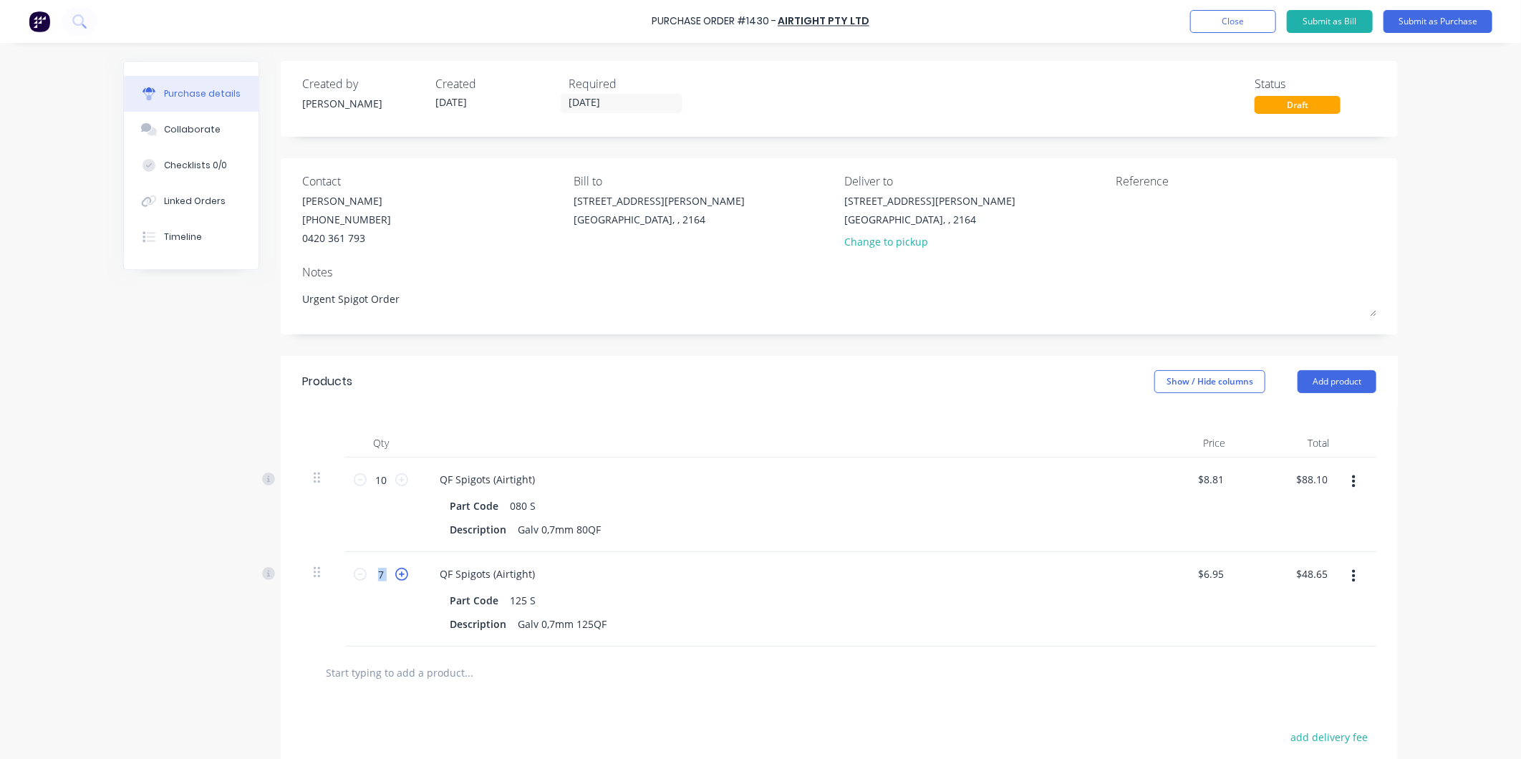
type input "$55.60"
click at [395, 576] on icon at bounding box center [401, 574] width 13 height 13
type input "9"
type input "$62.55"
click at [395, 576] on icon at bounding box center [401, 574] width 13 height 13
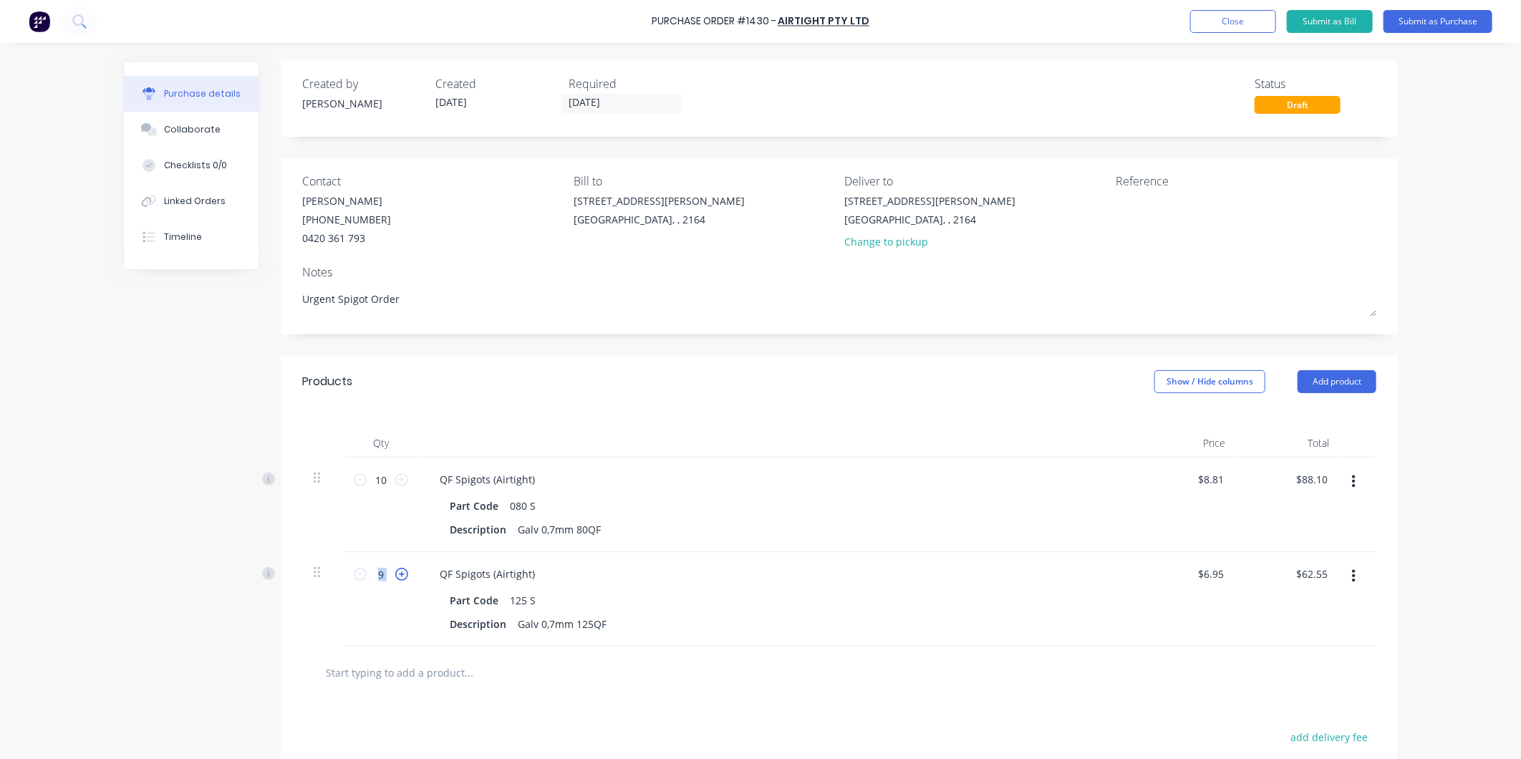
type input "10"
type input "$69.50"
click at [1300, 383] on button "Add product" at bounding box center [1336, 381] width 79 height 23
click at [1305, 412] on div "Product catalogue" at bounding box center [1308, 418] width 110 height 21
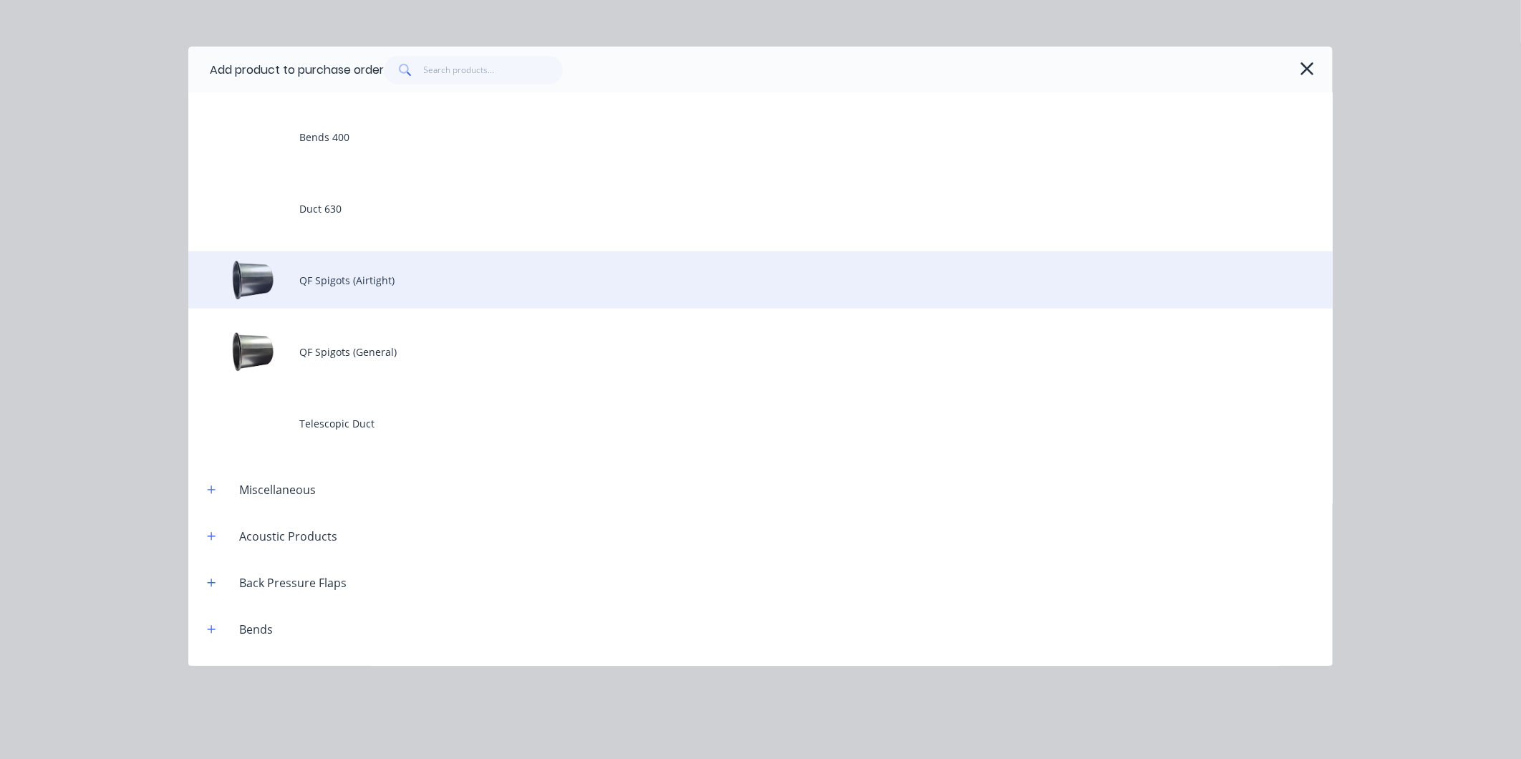
click at [361, 277] on div "QF Spigots (Airtight)" at bounding box center [760, 279] width 1144 height 57
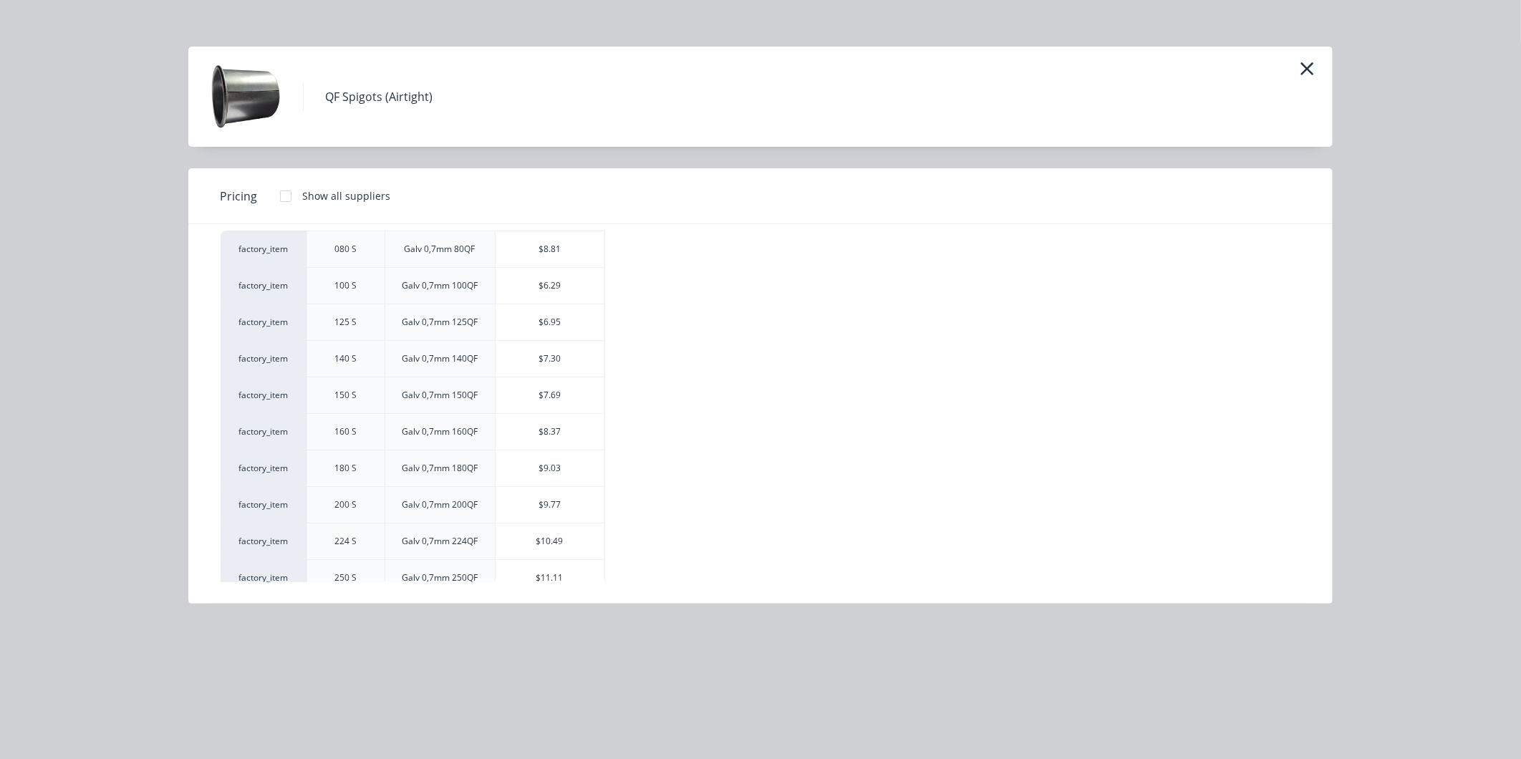
scroll to position [0, 0]
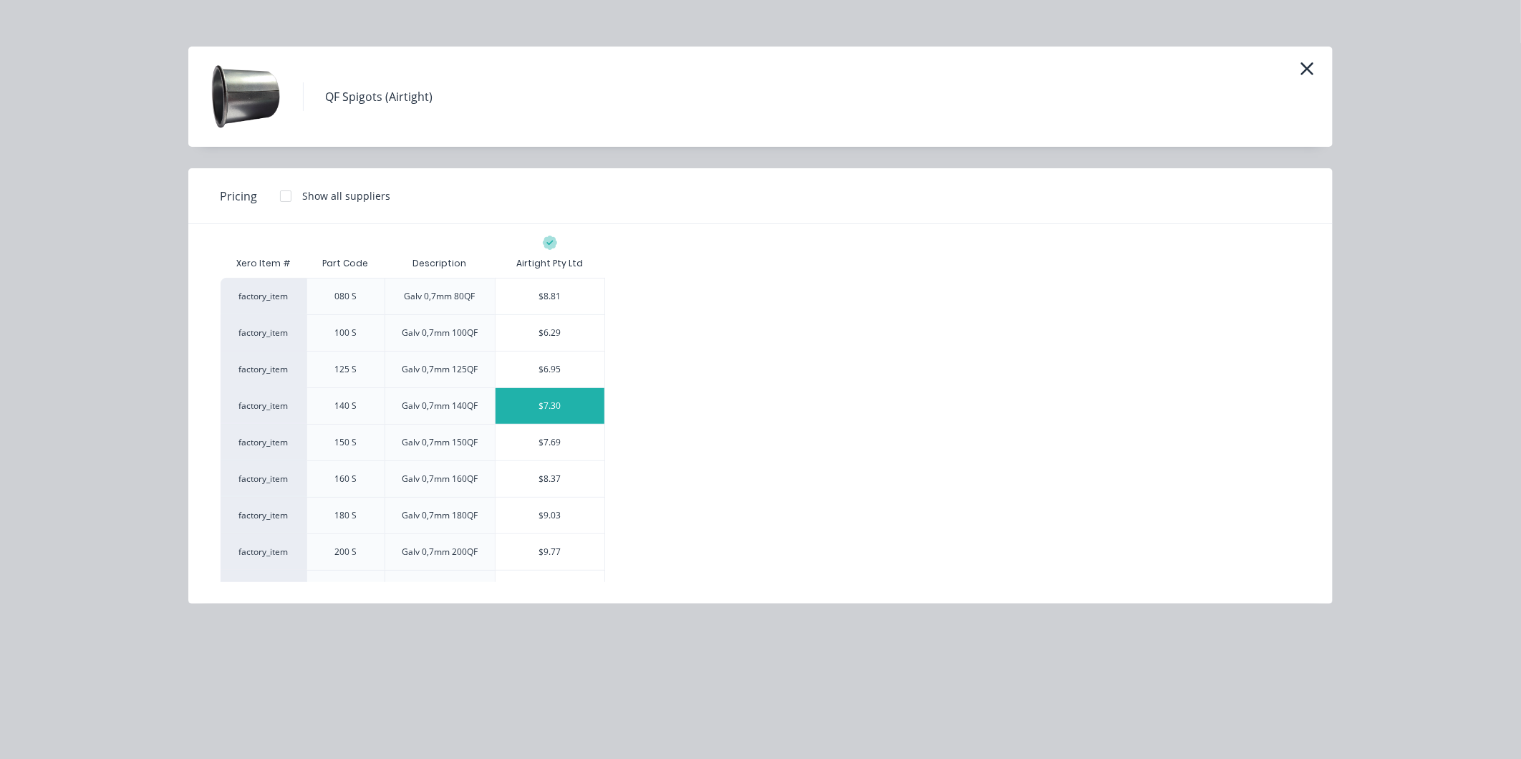
click at [539, 411] on div "$7.30" at bounding box center [549, 406] width 109 height 36
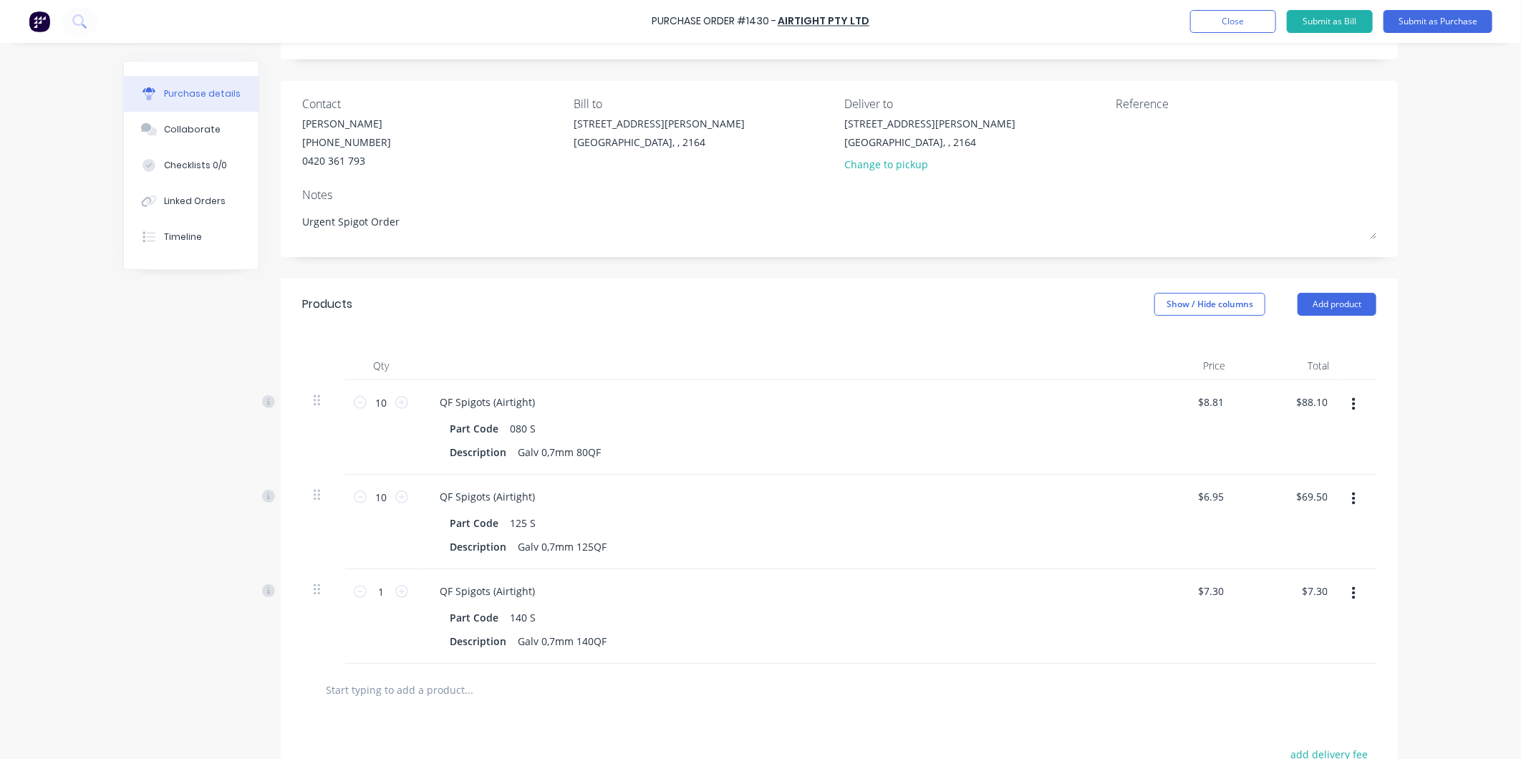
scroll to position [238, 0]
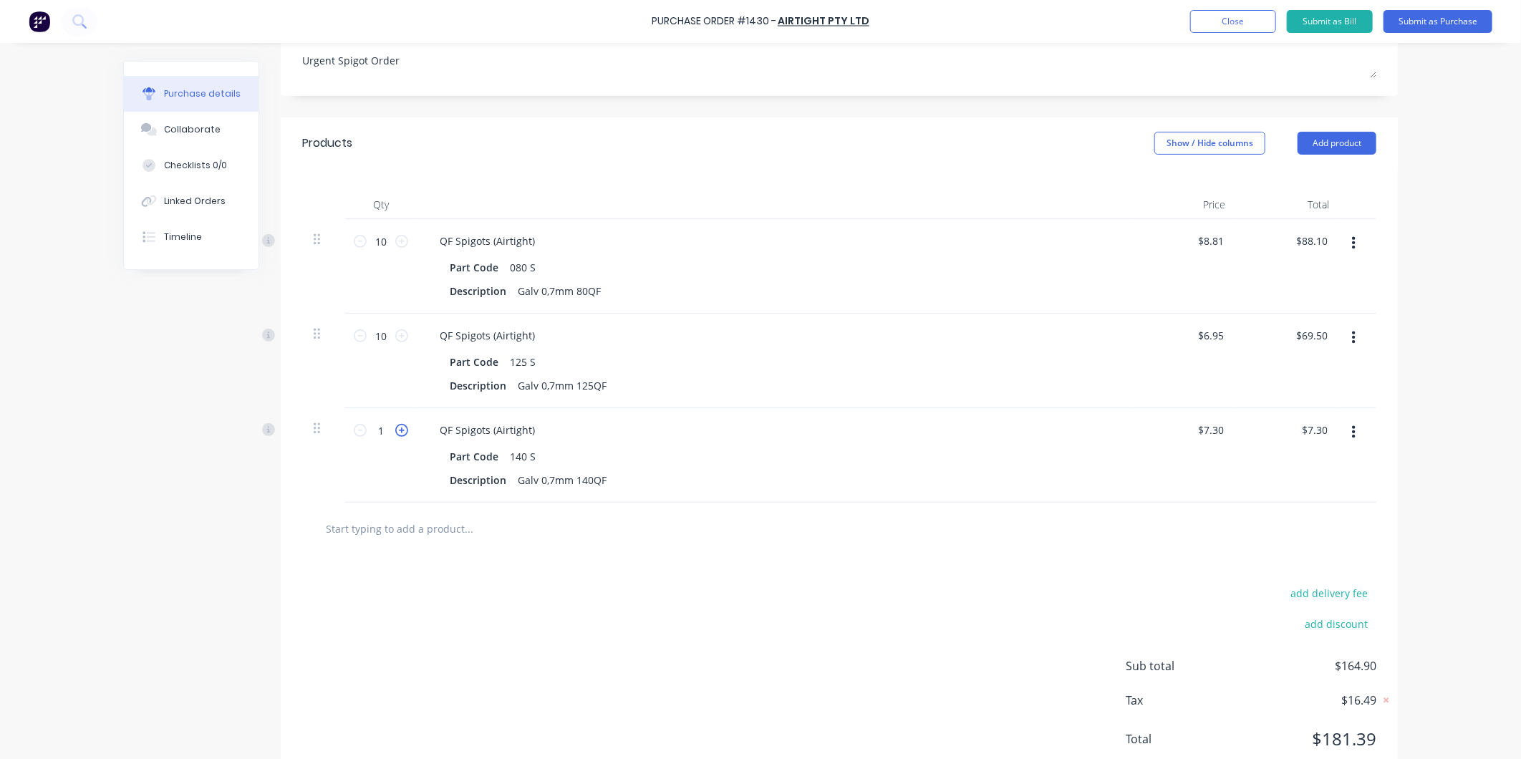
click at [399, 430] on icon at bounding box center [401, 430] width 13 height 13
type input "2"
type input "$14.60"
click at [399, 430] on icon at bounding box center [401, 430] width 13 height 13
type input "3"
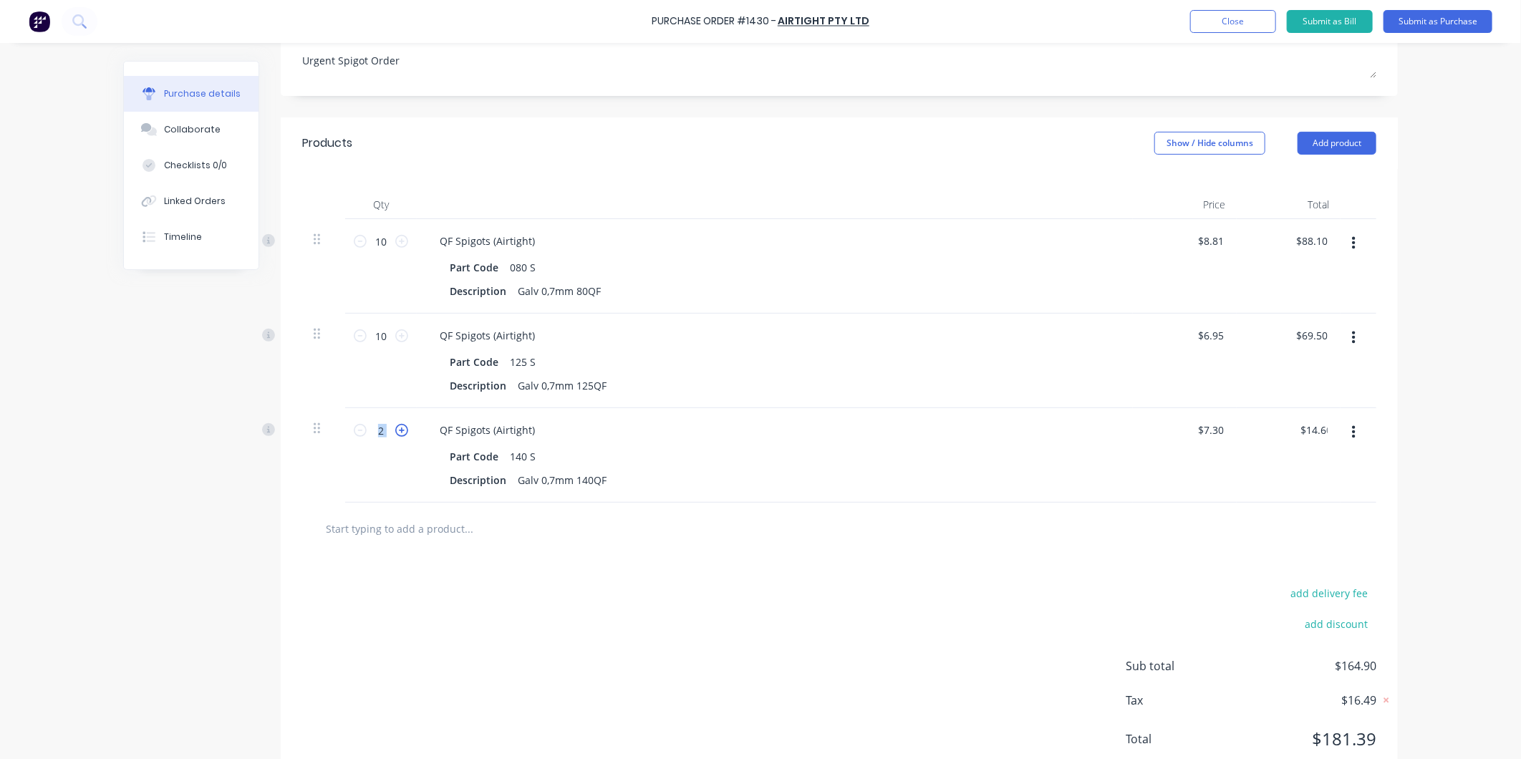
type input "$21.90"
click at [399, 430] on icon at bounding box center [401, 430] width 13 height 13
type input "4"
type input "$29.20"
click at [399, 430] on icon at bounding box center [401, 430] width 13 height 13
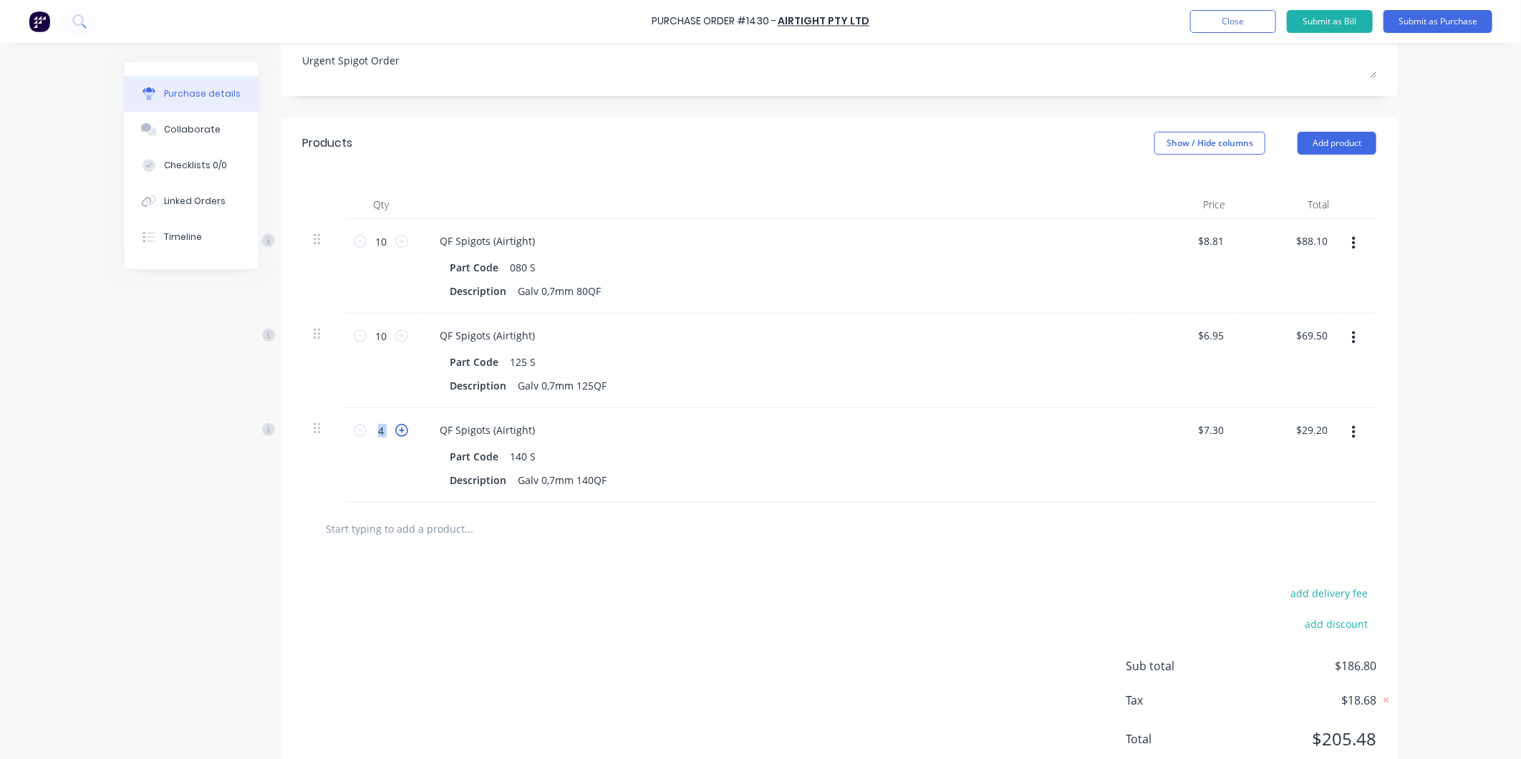
type input "5"
type input "$36.50"
click at [399, 430] on icon at bounding box center [401, 430] width 13 height 13
type input "6"
type input "$43.80"
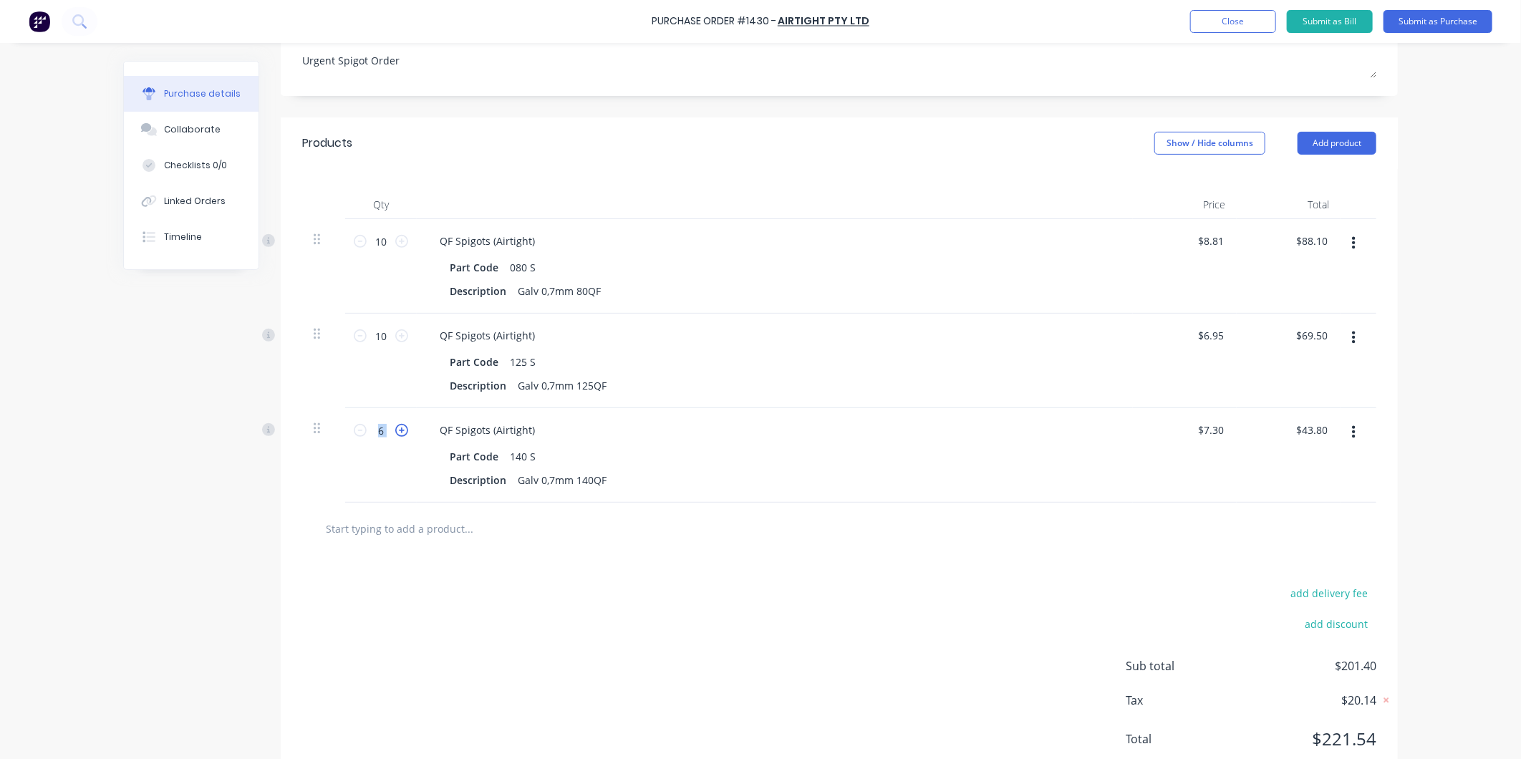
click at [399, 430] on icon at bounding box center [401, 430] width 13 height 13
type input "7"
type input "$51.10"
click at [399, 430] on icon at bounding box center [401, 430] width 13 height 13
type input "8"
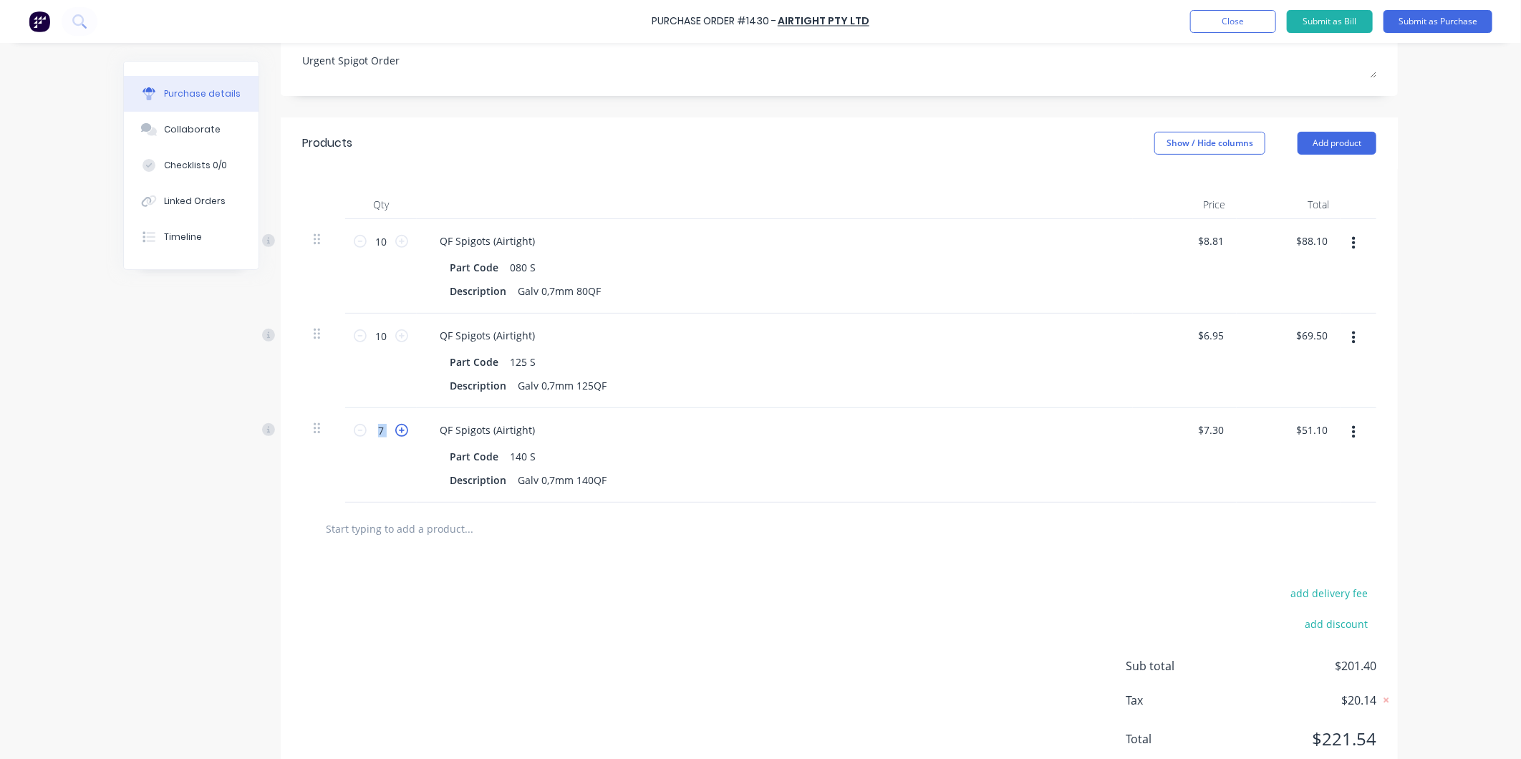
type input "$58.40"
click at [399, 430] on icon at bounding box center [401, 430] width 13 height 13
type input "9"
type input "$65.70"
click at [399, 430] on icon at bounding box center [401, 430] width 13 height 13
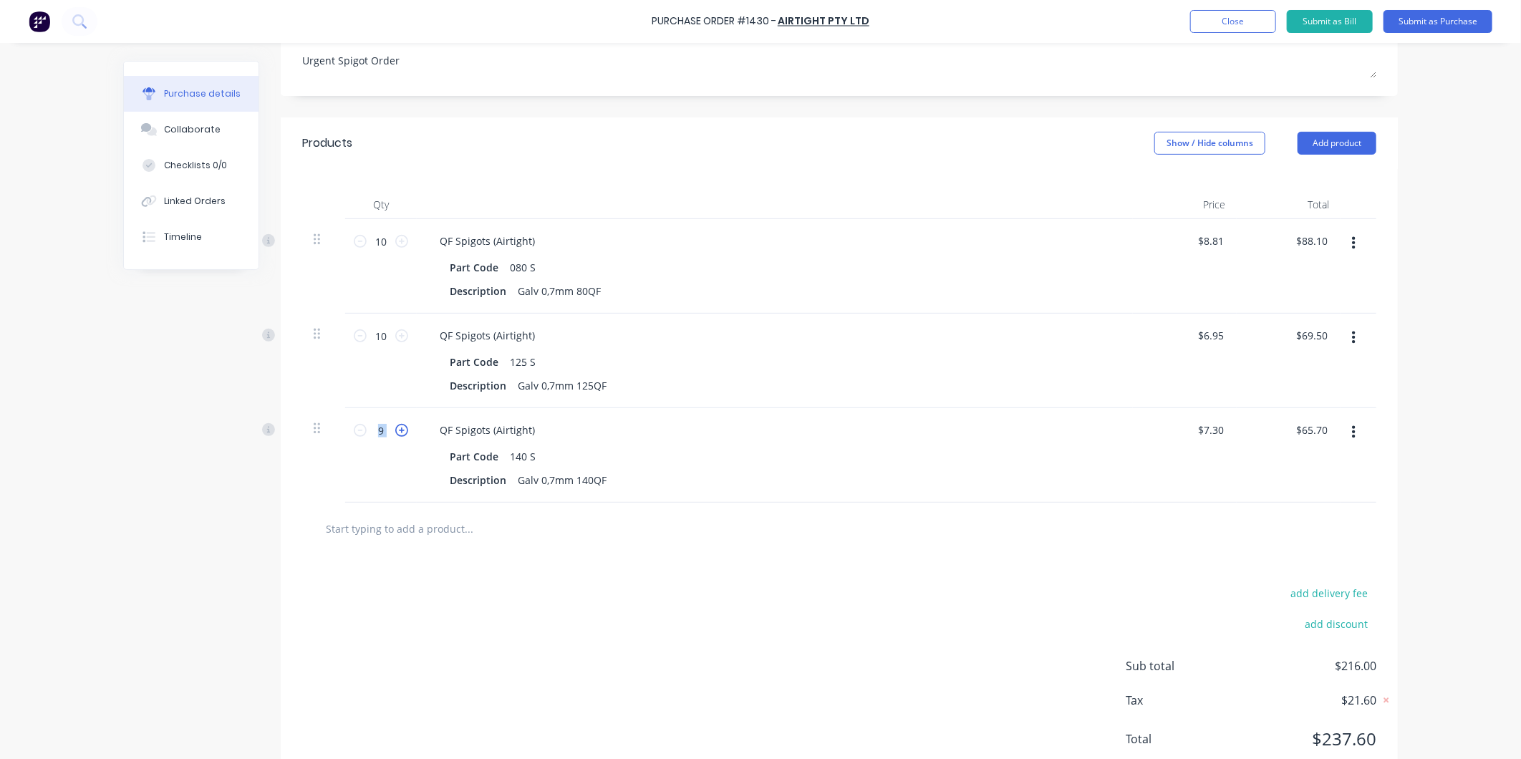
type input "10"
type input "$73.00"
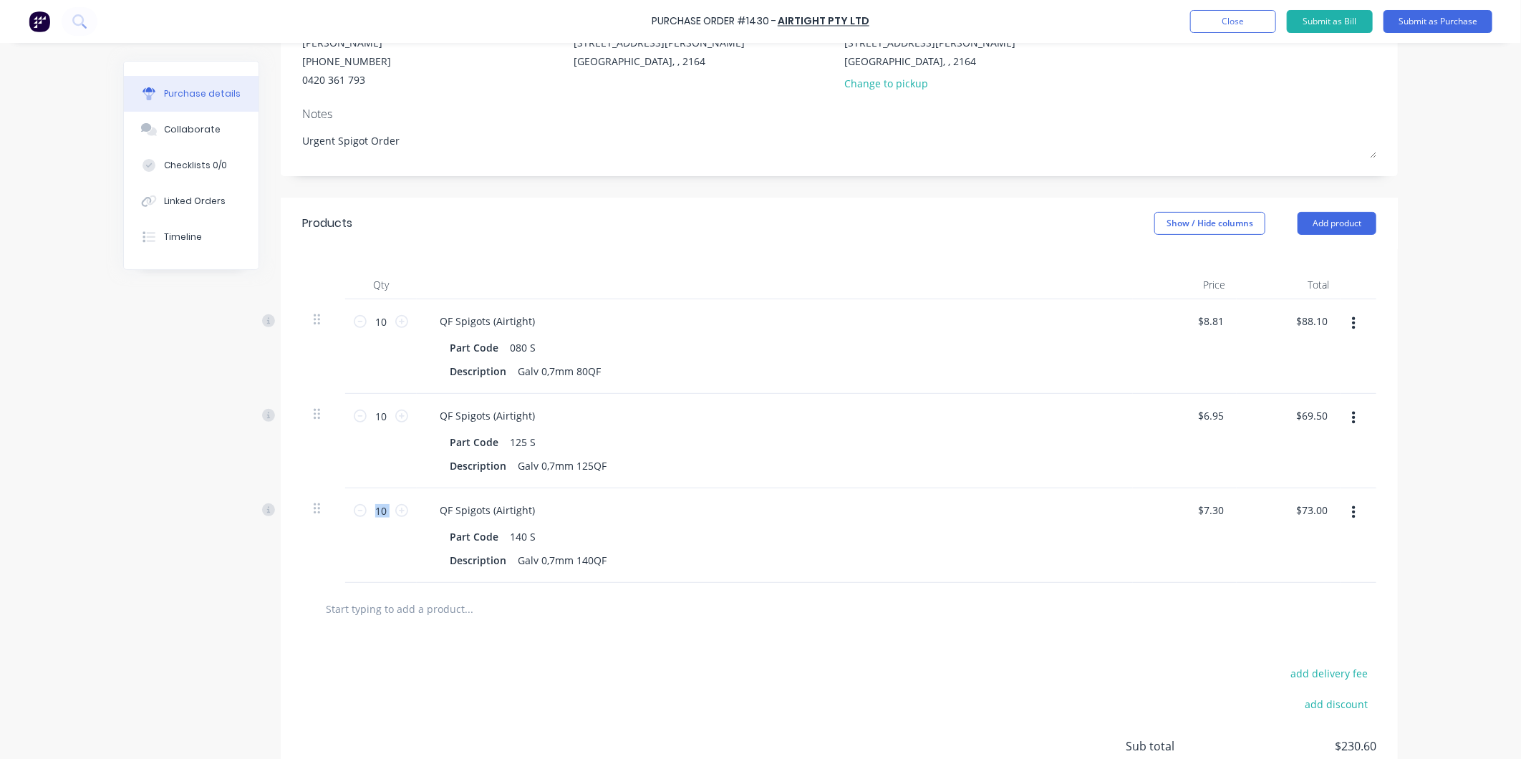
scroll to position [0, 0]
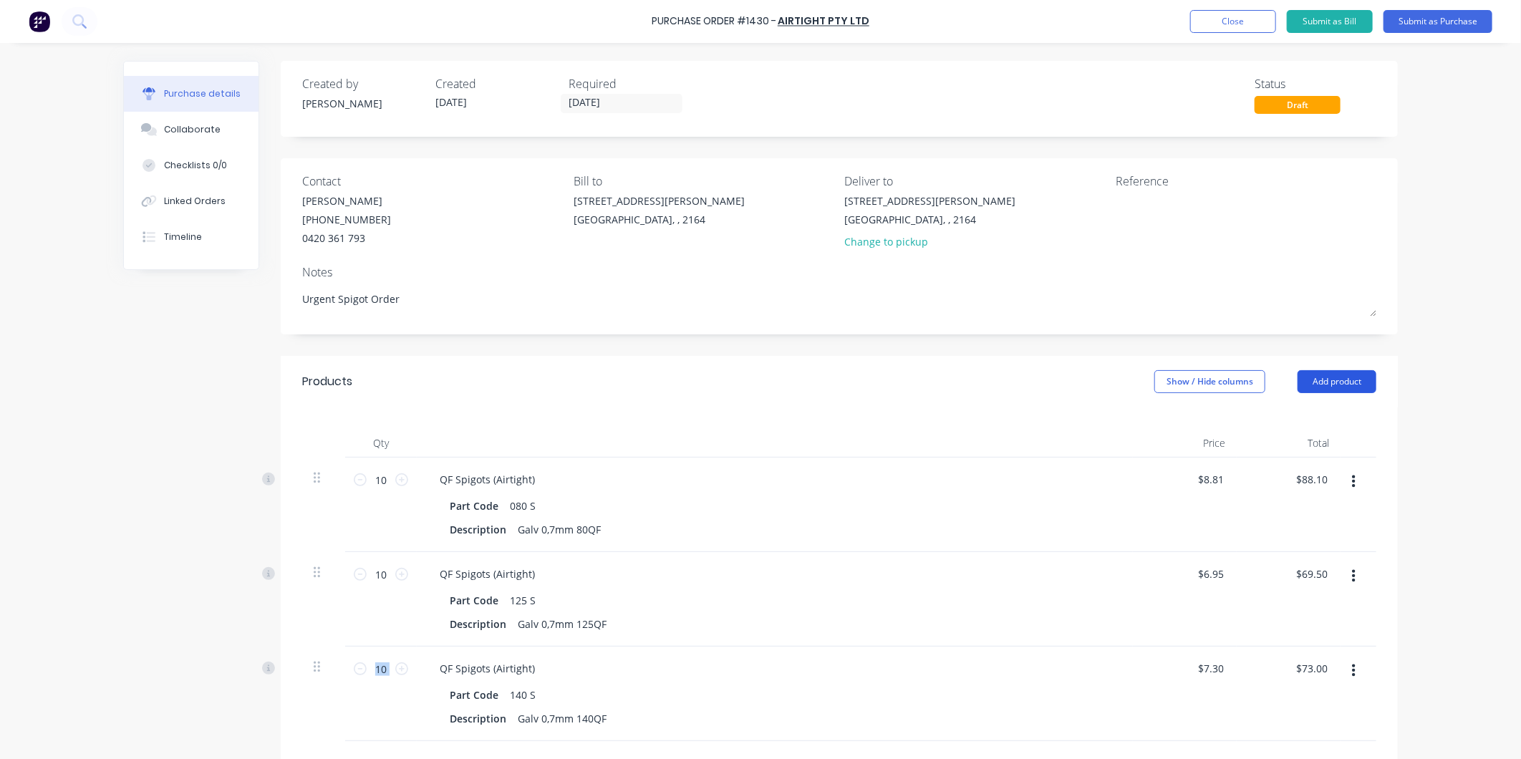
click at [1342, 378] on button "Add product" at bounding box center [1336, 381] width 79 height 23
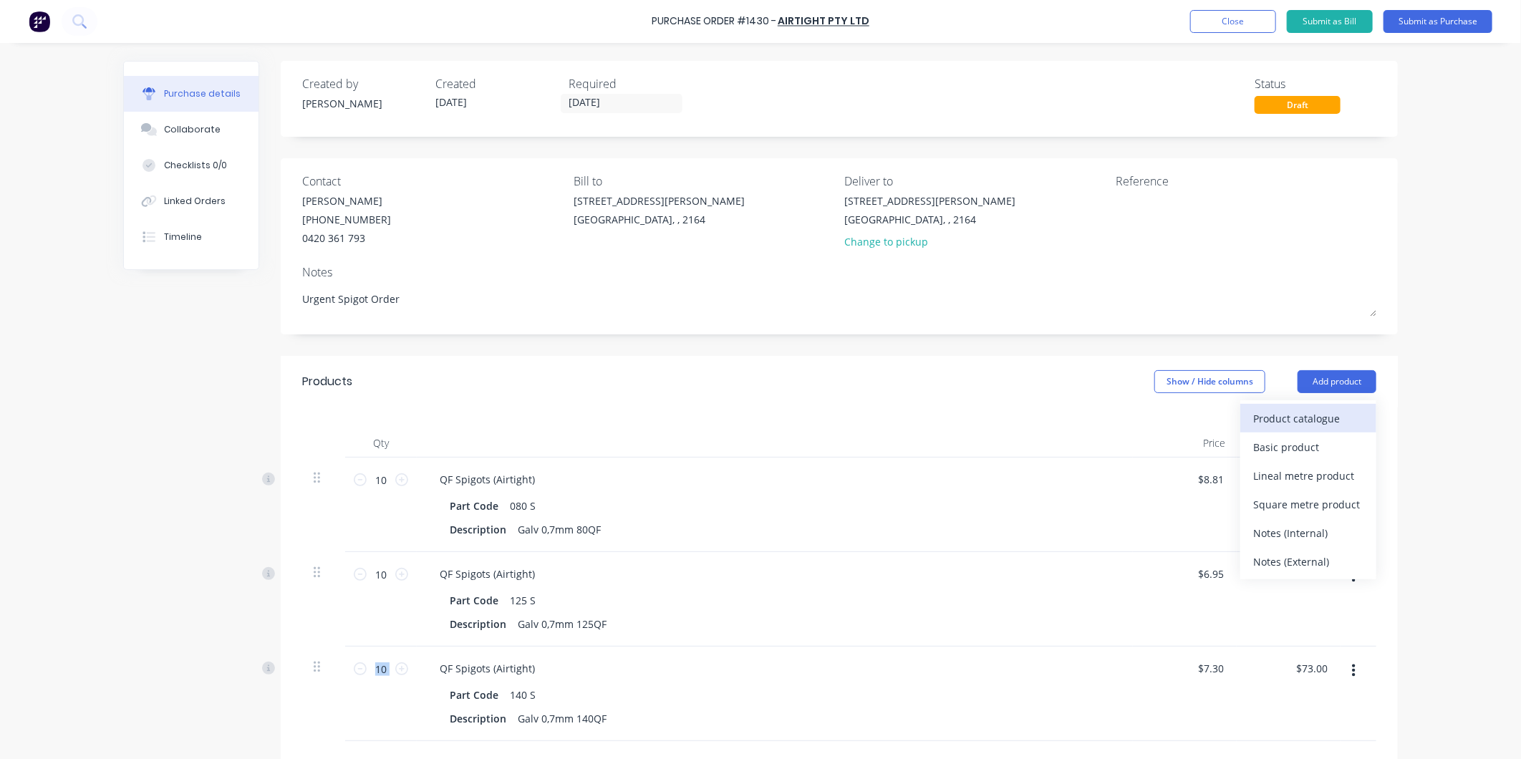
click at [1285, 423] on div "Product catalogue" at bounding box center [1308, 418] width 110 height 21
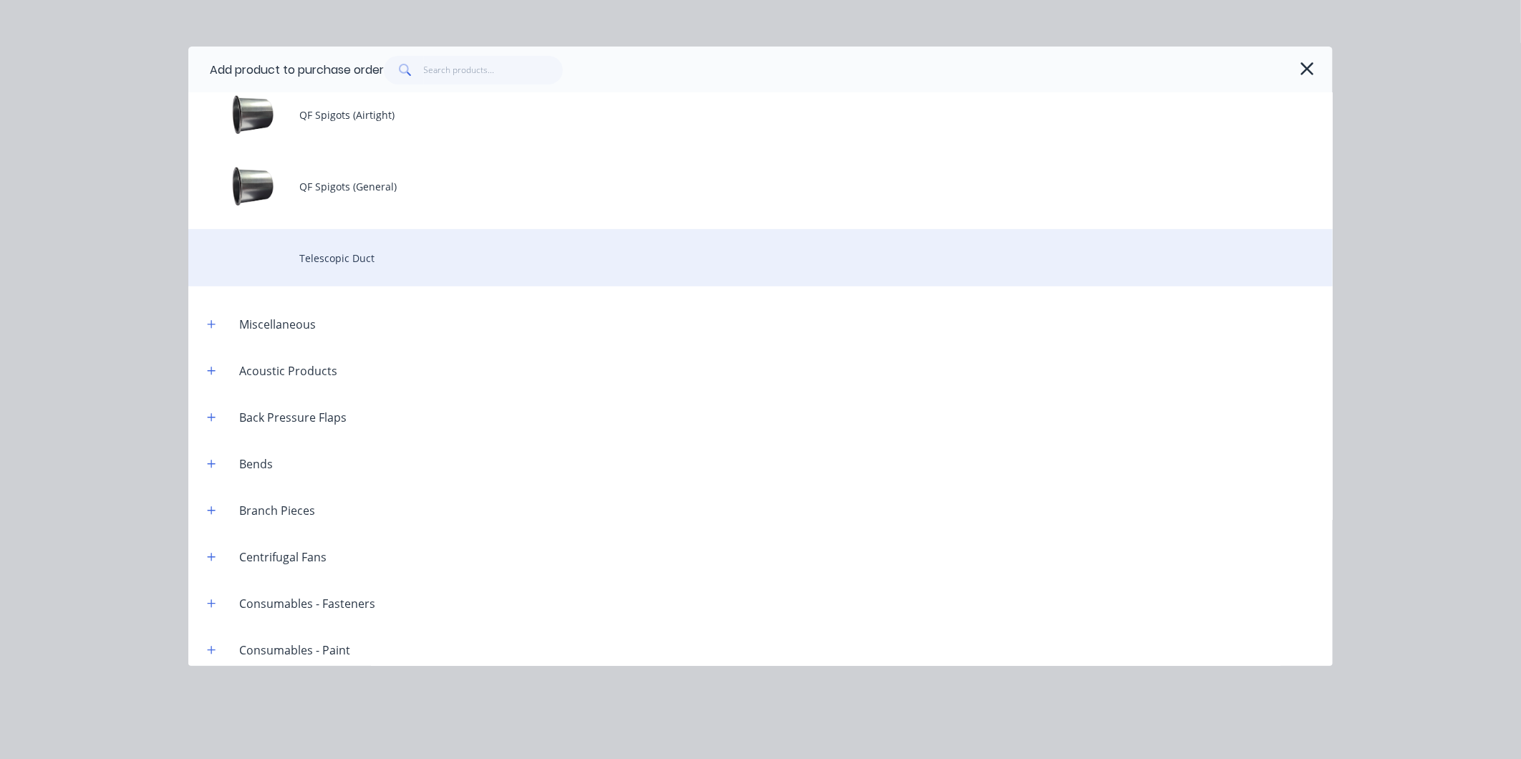
scroll to position [238, 0]
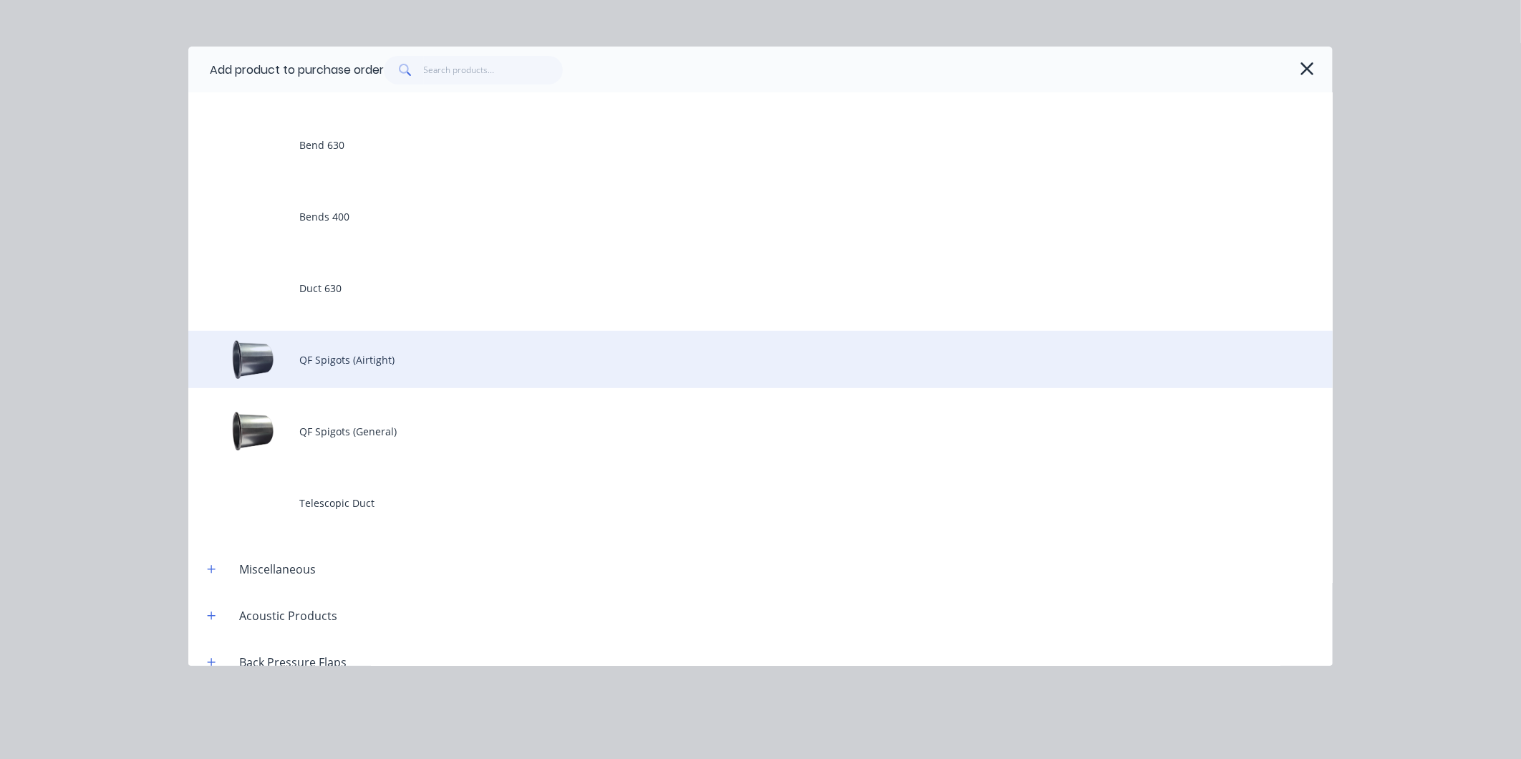
click at [375, 362] on div "QF Spigots (Airtight)" at bounding box center [760, 359] width 1144 height 57
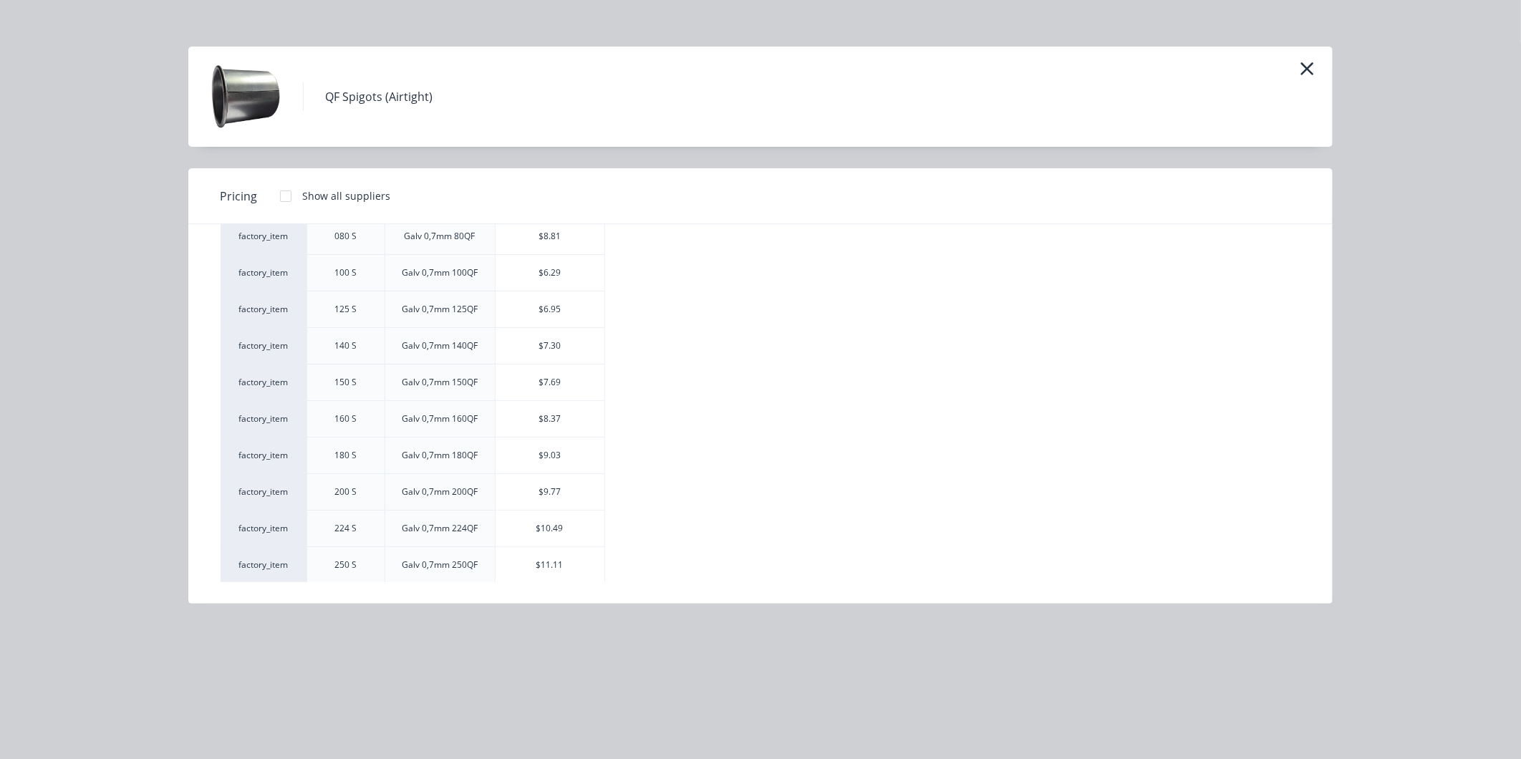
scroll to position [0, 0]
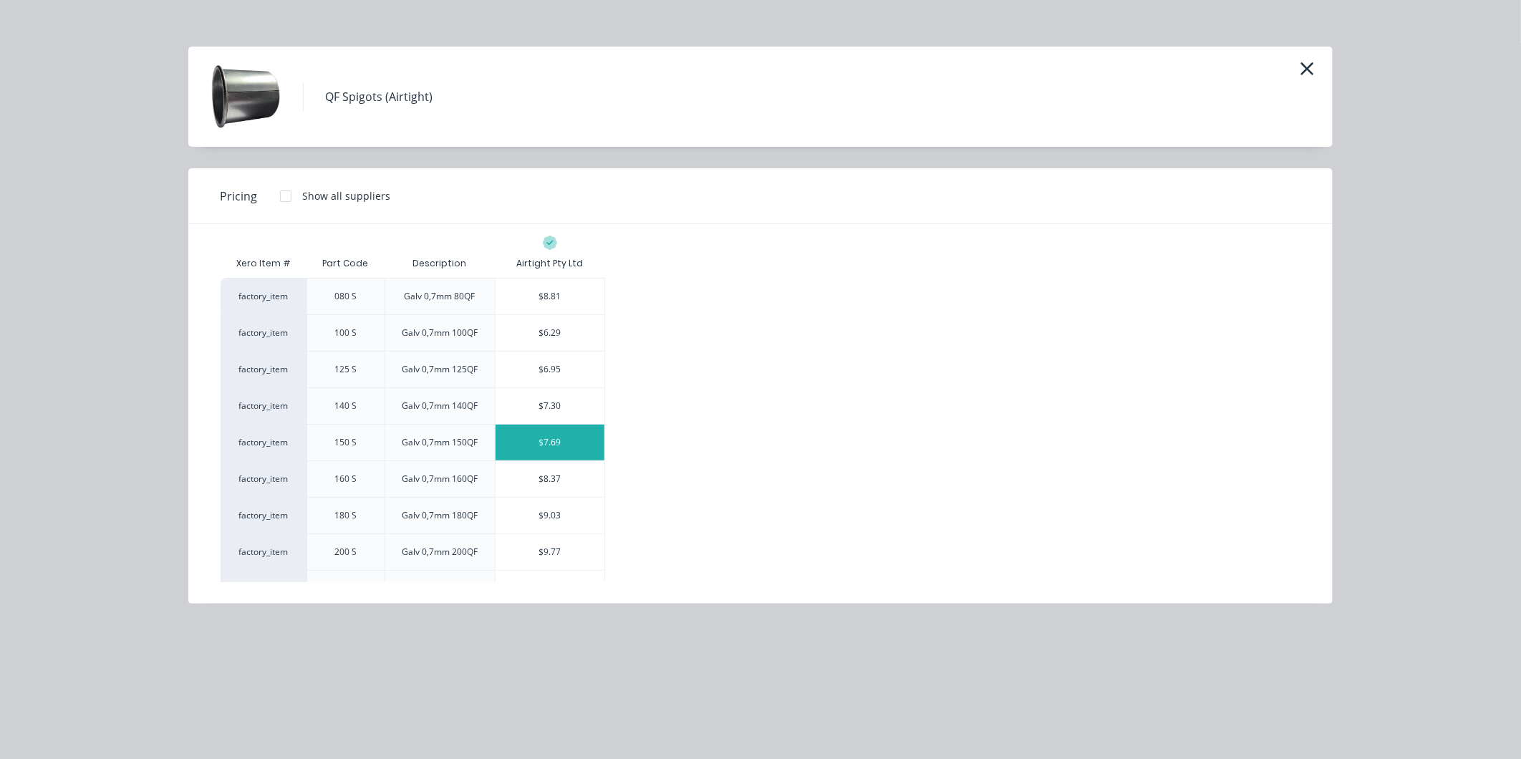
click at [544, 446] on div "$7.69" at bounding box center [549, 443] width 109 height 36
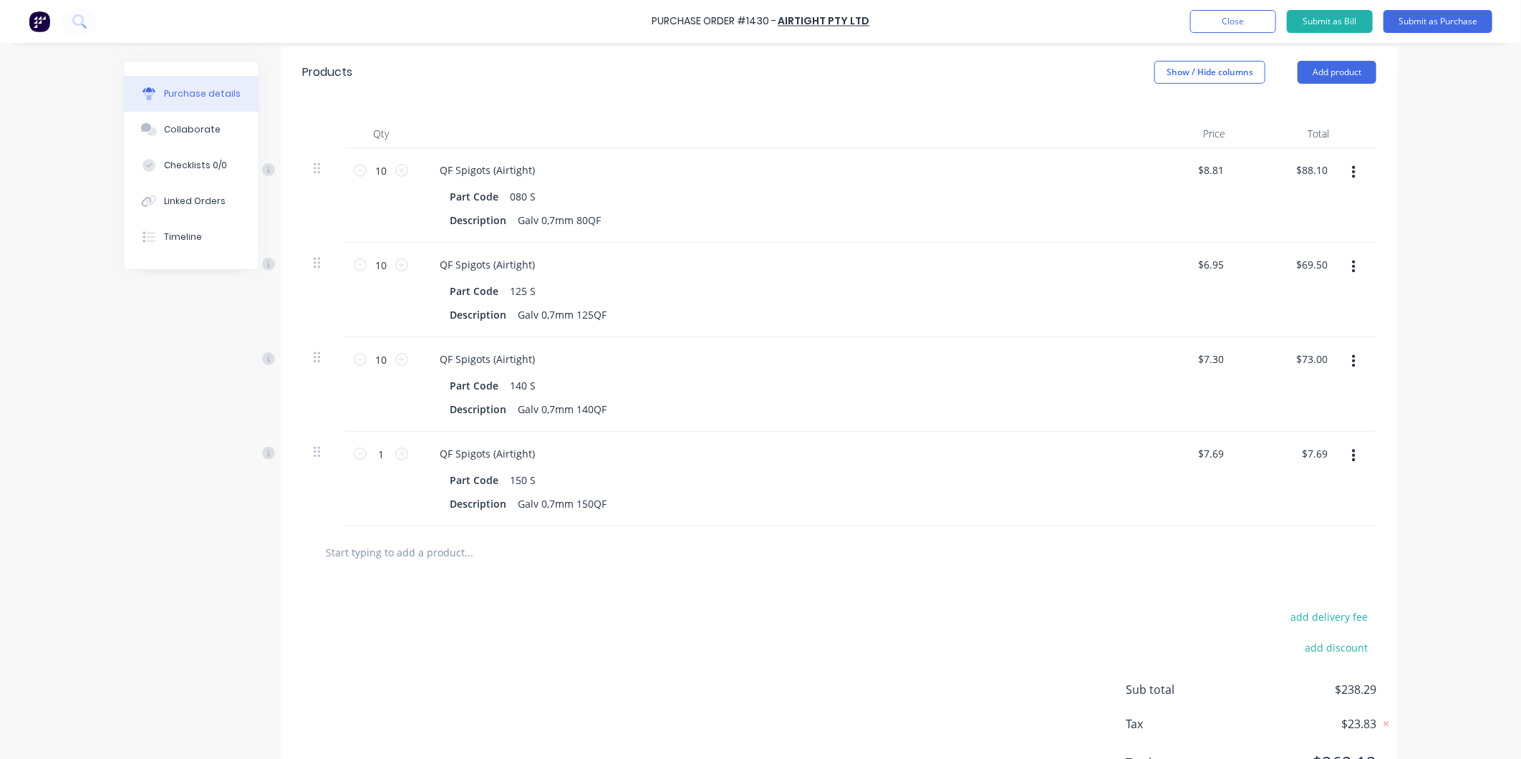
scroll to position [318, 0]
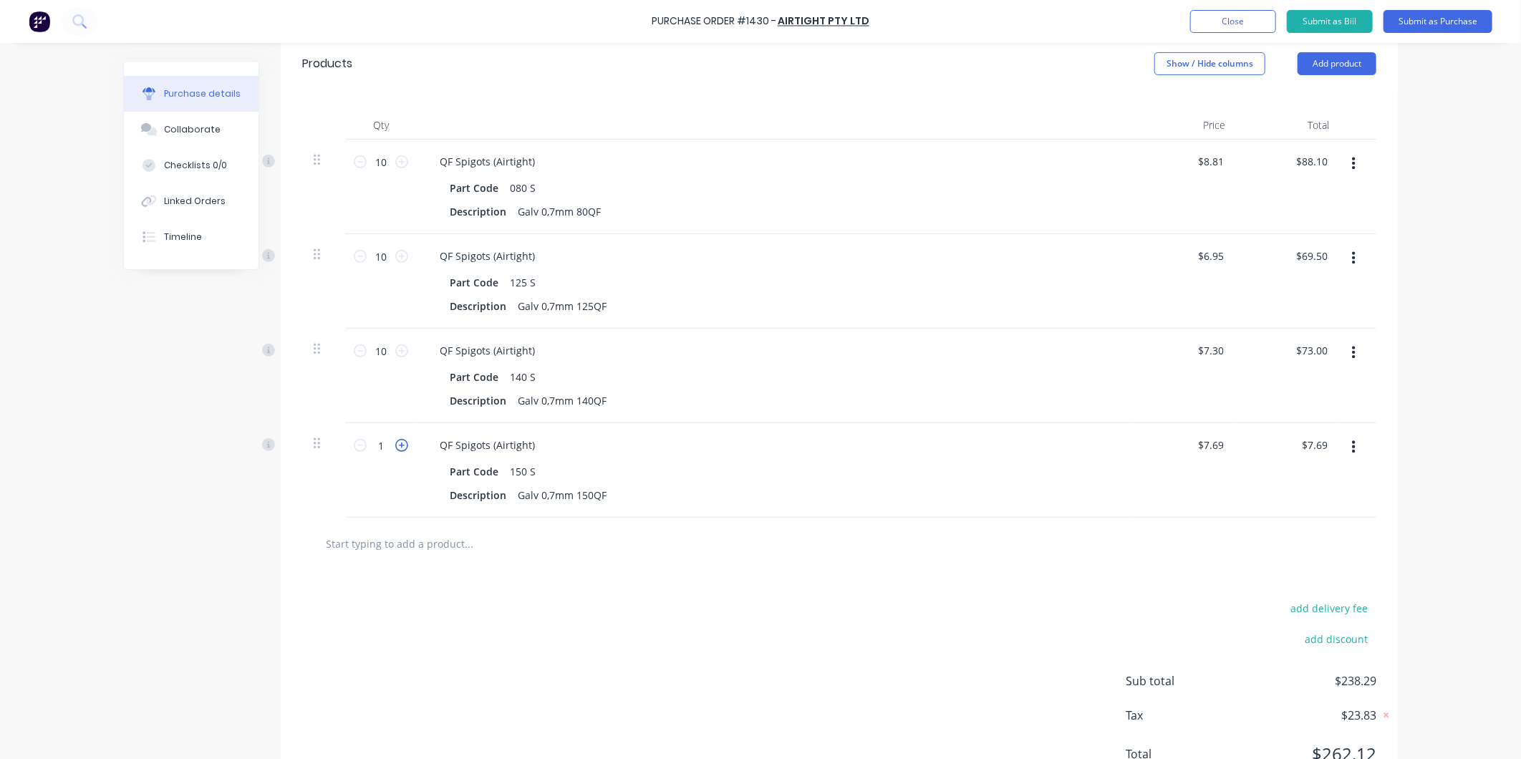
click at [395, 442] on icon at bounding box center [401, 445] width 13 height 13
type input "2"
type input "$15.38"
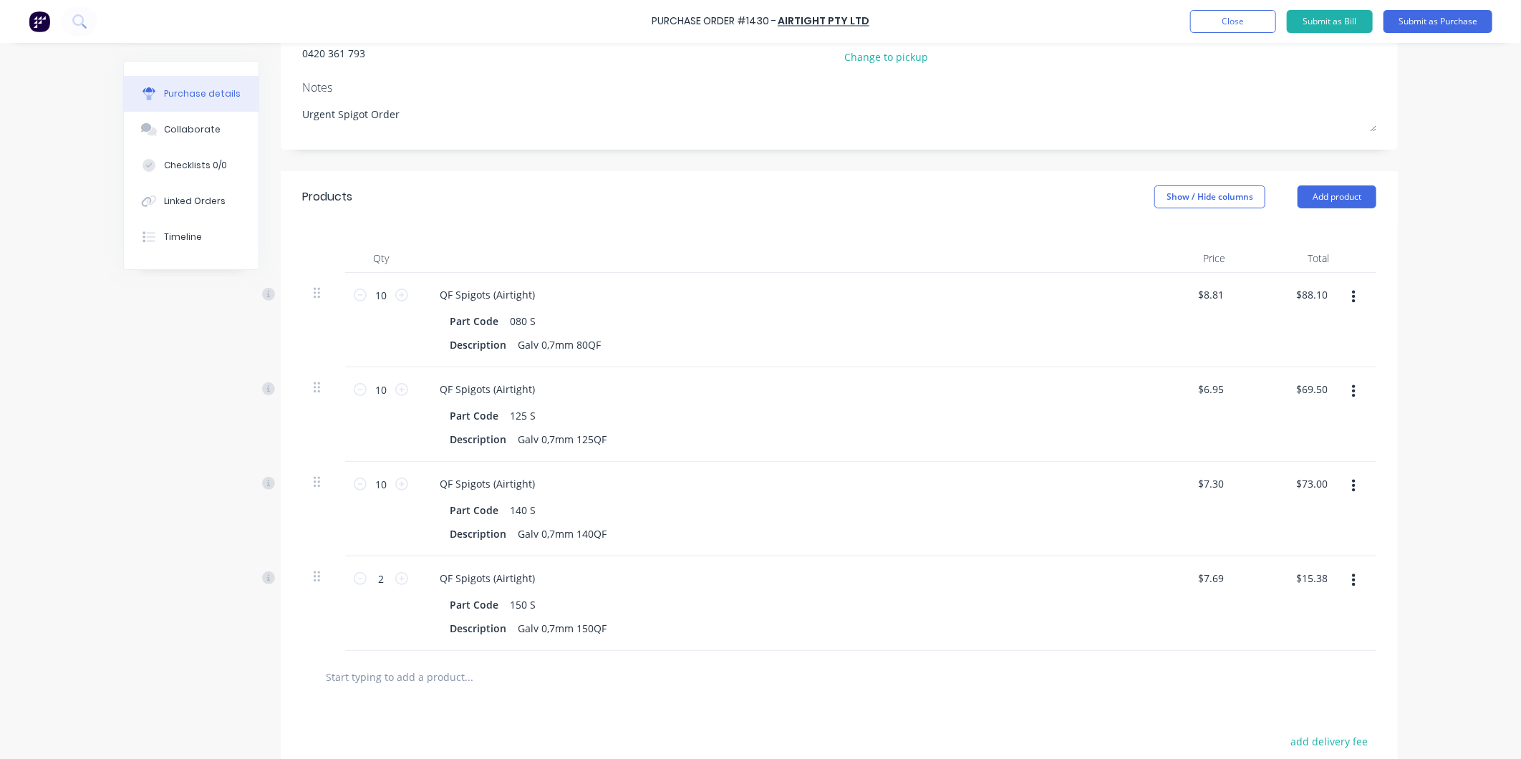
scroll to position [0, 0]
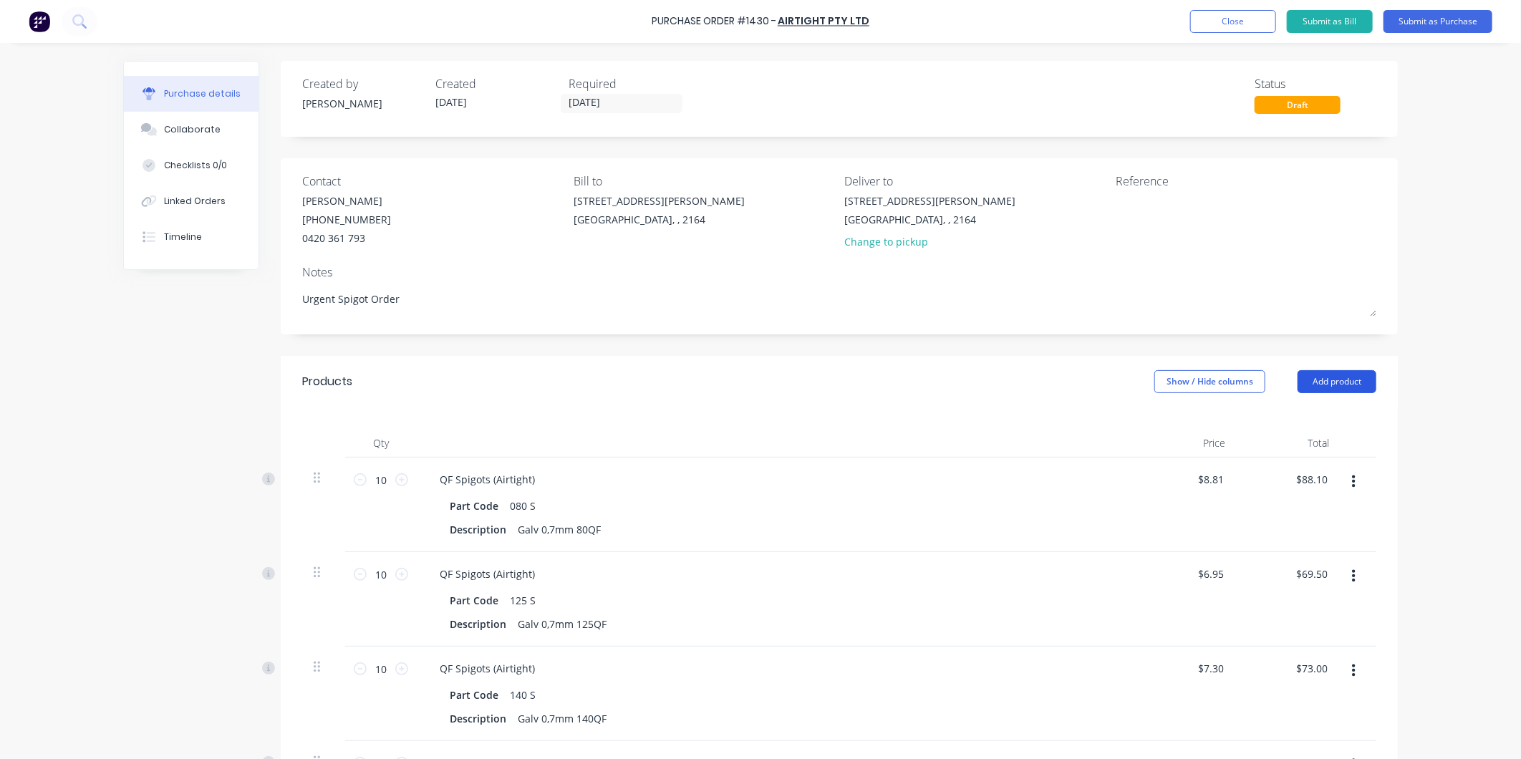
click at [1344, 378] on button "Add product" at bounding box center [1336, 381] width 79 height 23
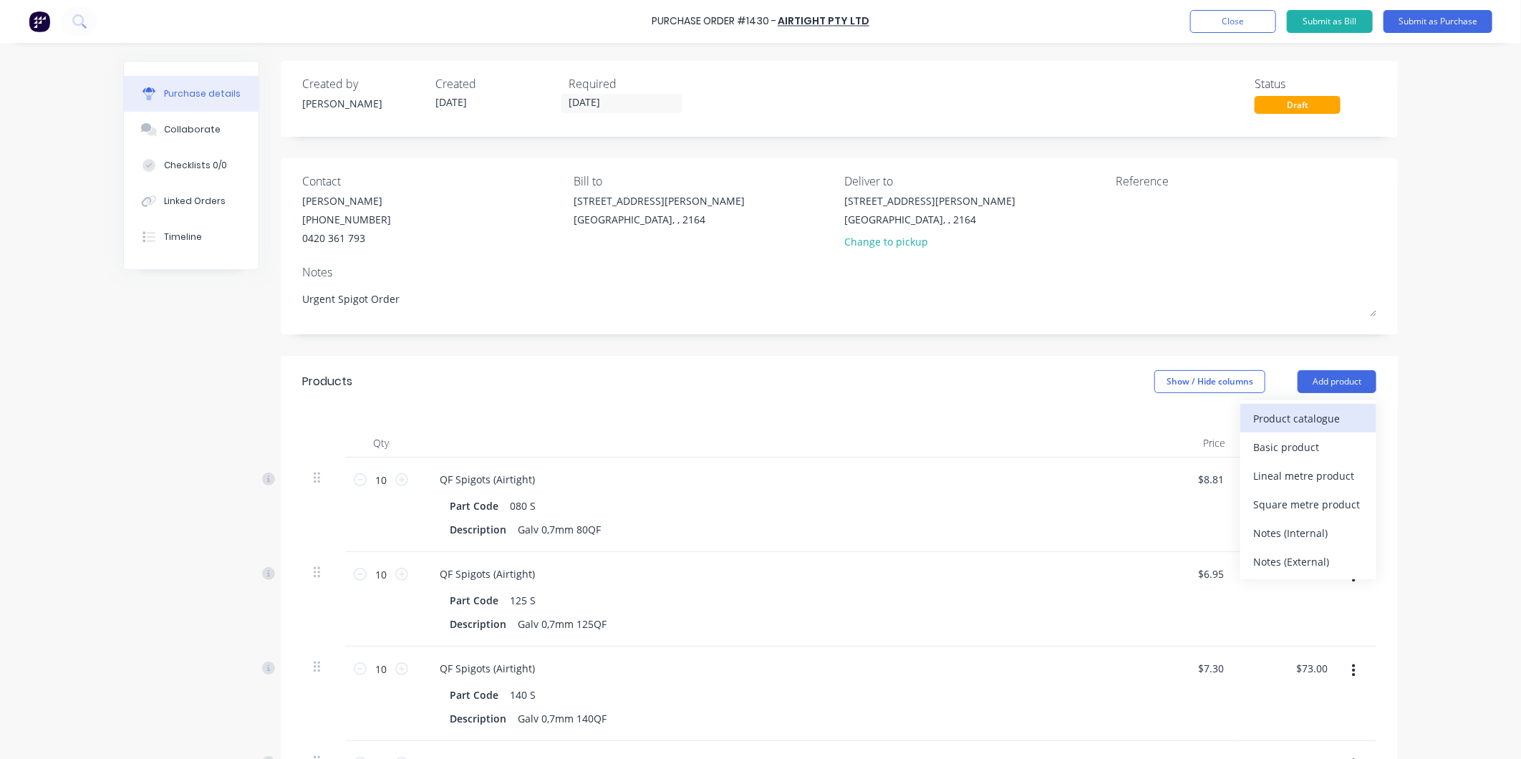
click at [1306, 421] on div "Product catalogue" at bounding box center [1308, 418] width 110 height 21
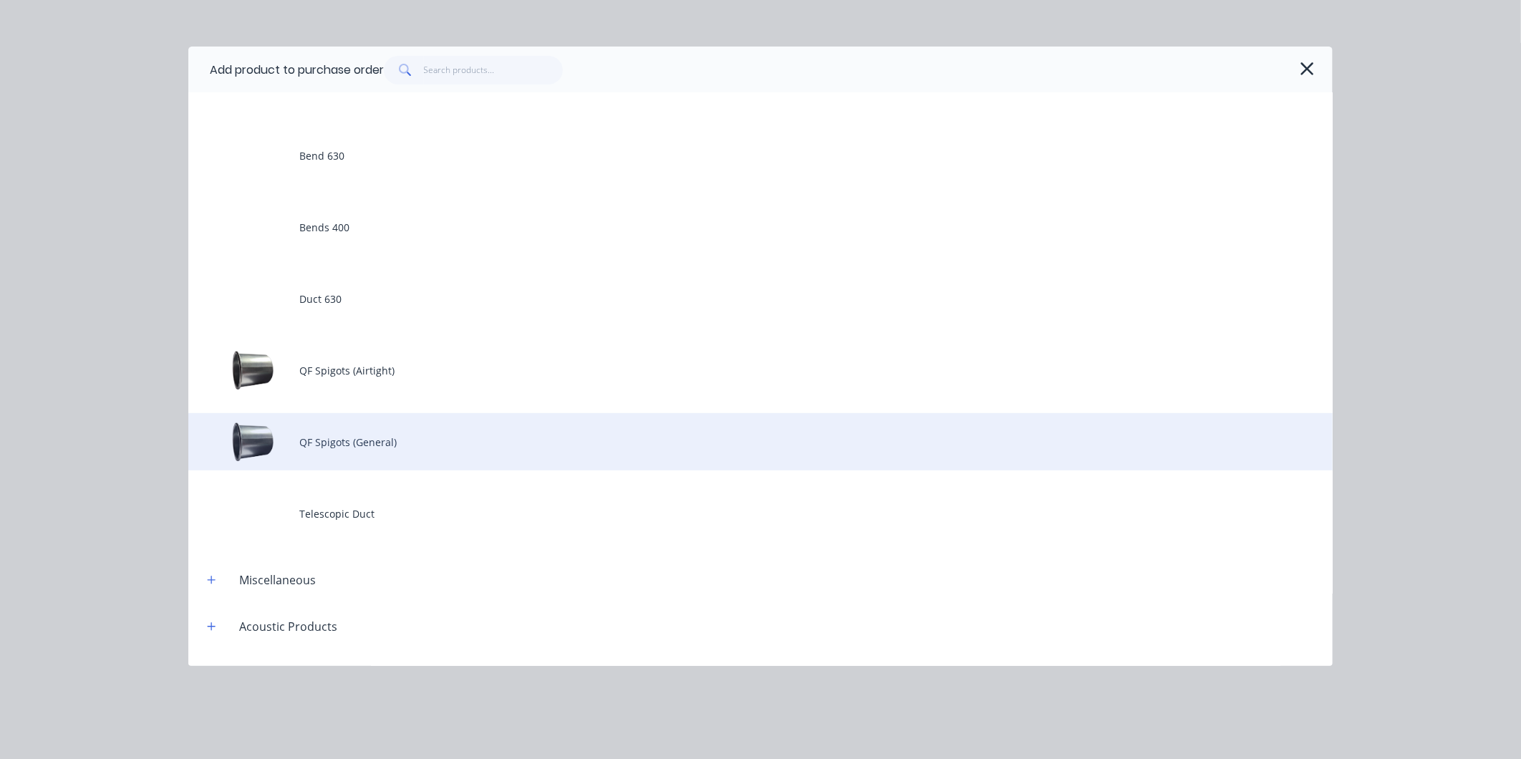
scroll to position [238, 0]
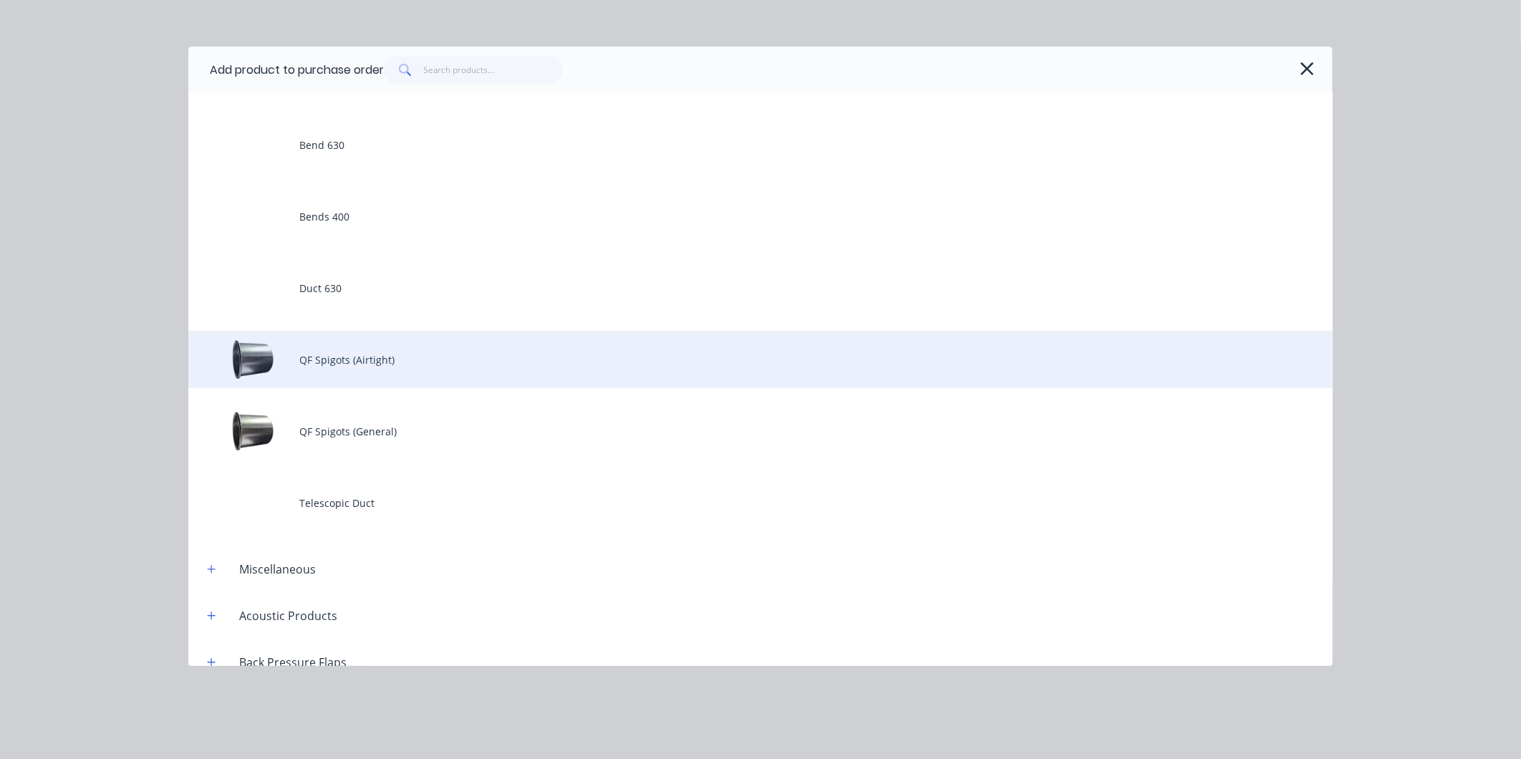
click at [387, 365] on div "QF Spigots (Airtight)" at bounding box center [760, 359] width 1144 height 57
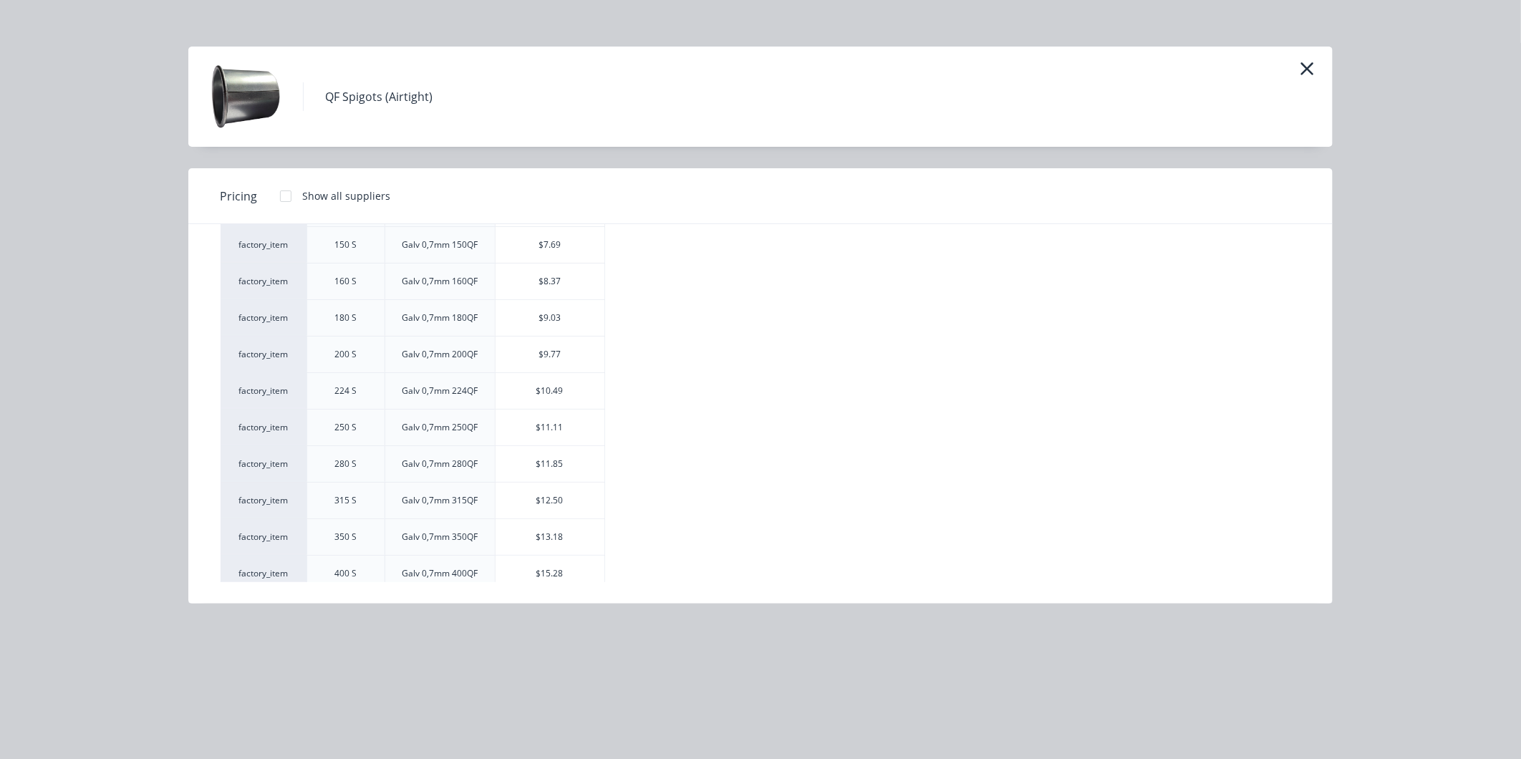
scroll to position [79, 0]
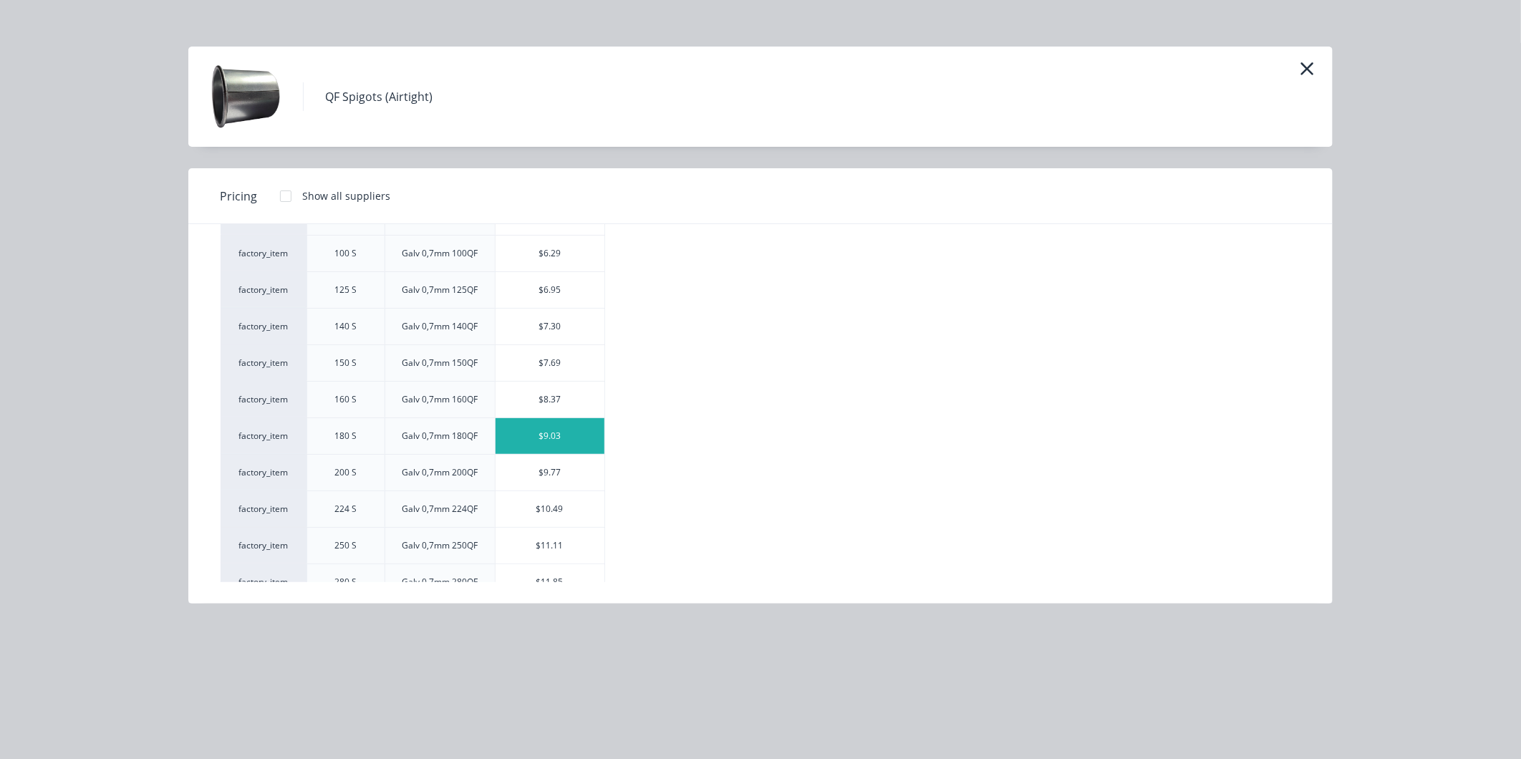
click at [546, 432] on div "$9.03" at bounding box center [549, 436] width 109 height 36
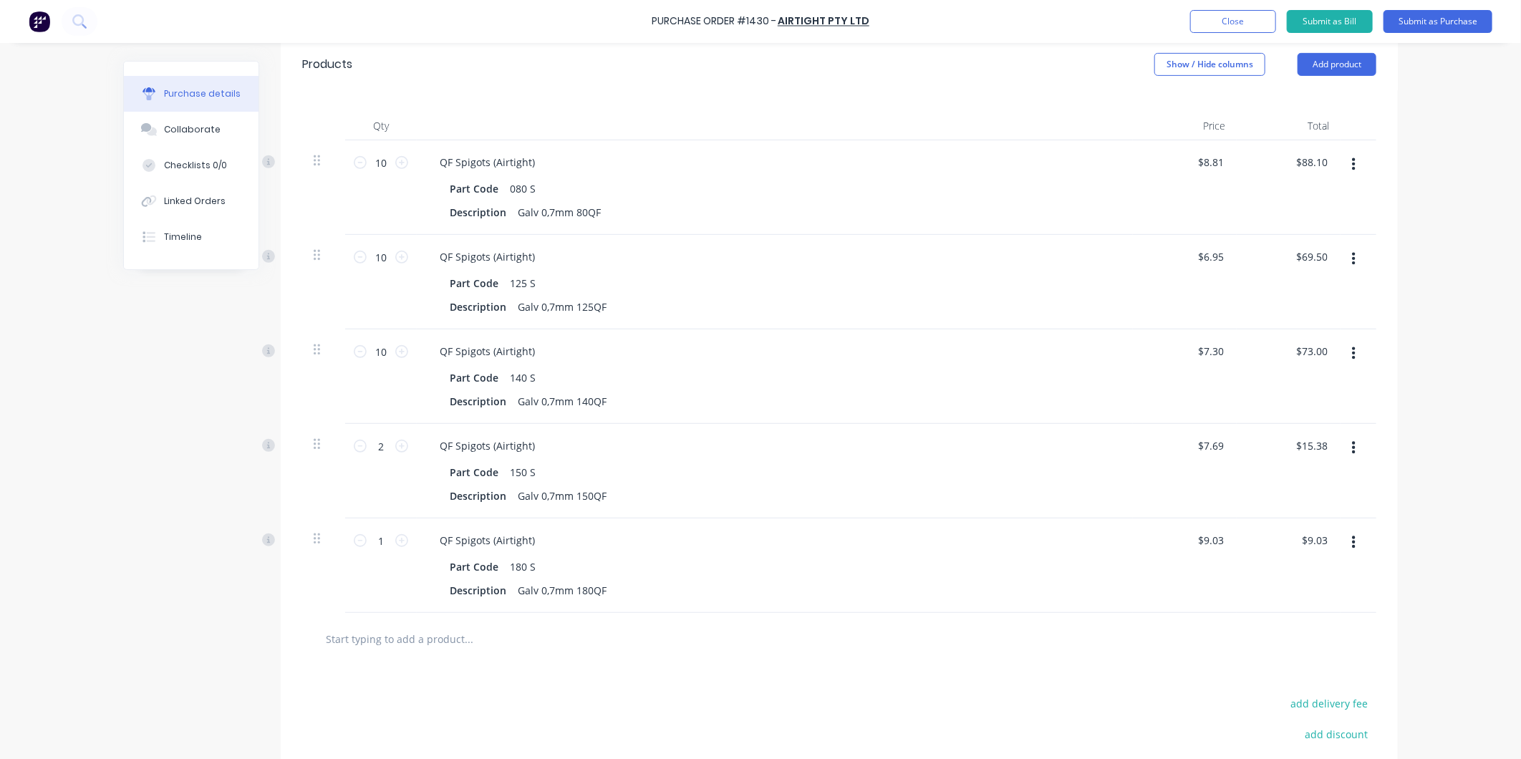
scroll to position [318, 0]
click at [395, 535] on icon at bounding box center [401, 539] width 13 height 13
type input "2"
type input "$18.06"
click at [395, 535] on icon at bounding box center [401, 539] width 13 height 13
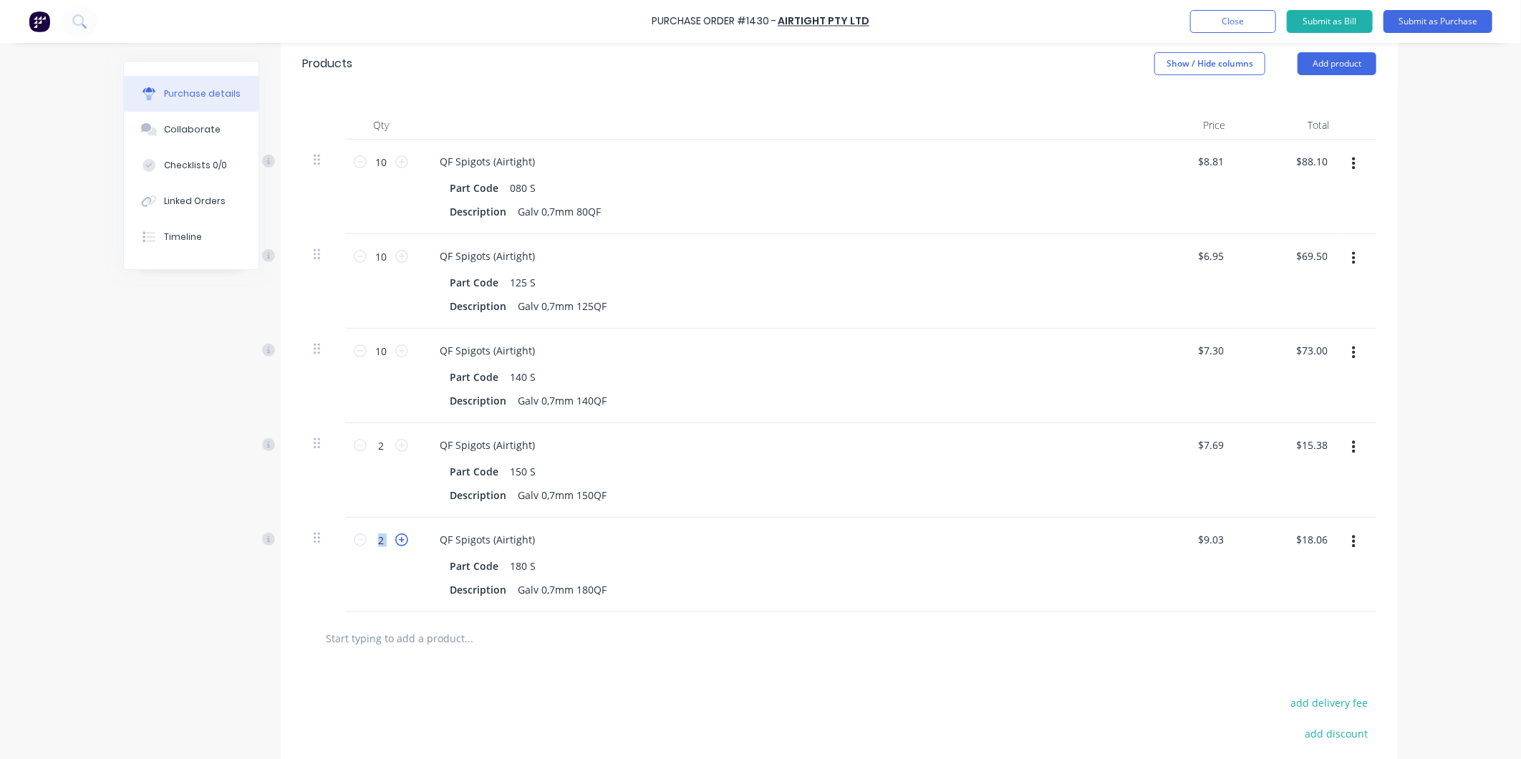
type input "3"
type input "$27.09"
click at [395, 535] on icon at bounding box center [401, 539] width 13 height 13
type input "4"
type input "$36.12"
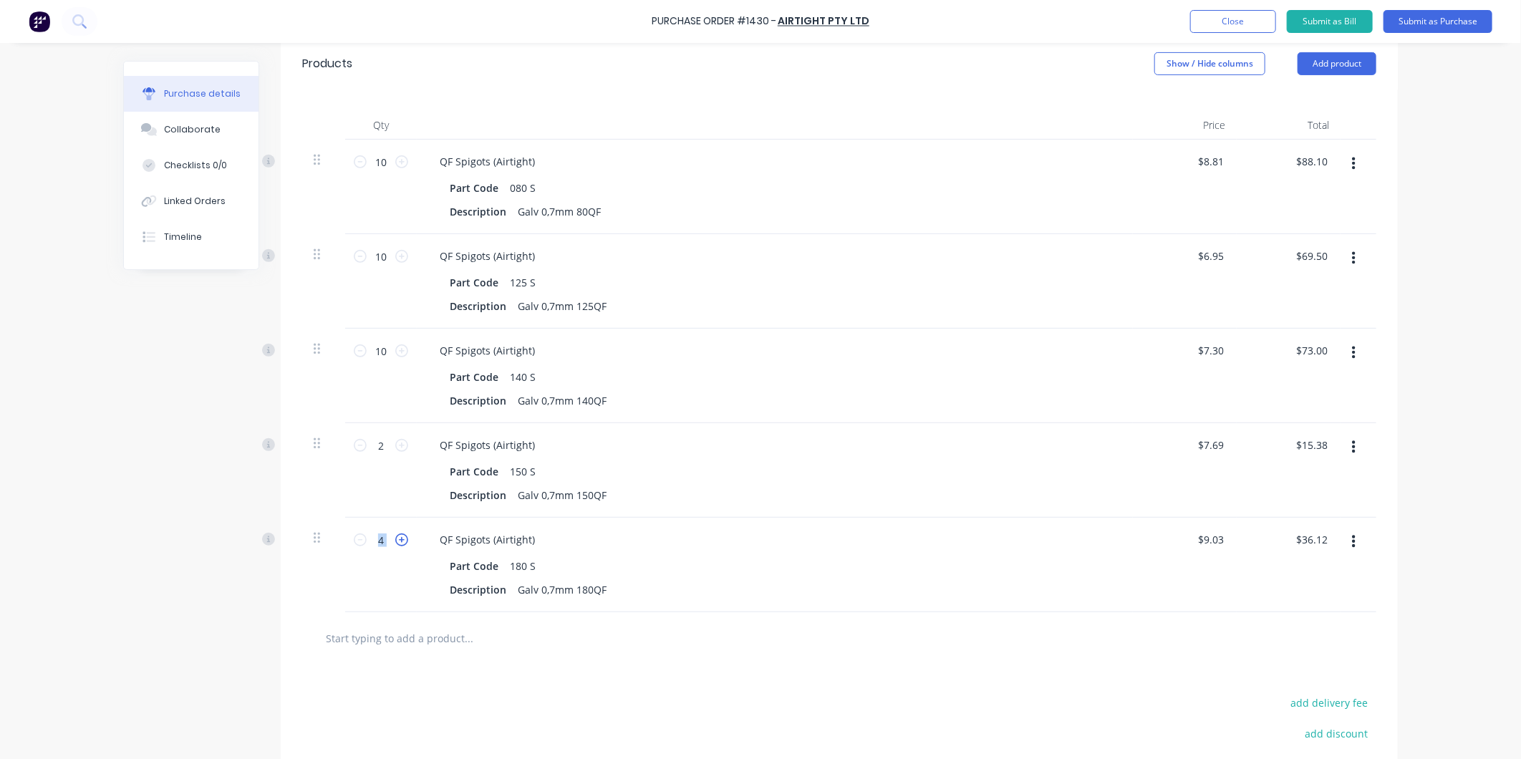
click at [395, 535] on icon at bounding box center [401, 539] width 13 height 13
type input "5"
type input "$45.15"
click at [395, 538] on icon at bounding box center [401, 539] width 13 height 13
type input "6"
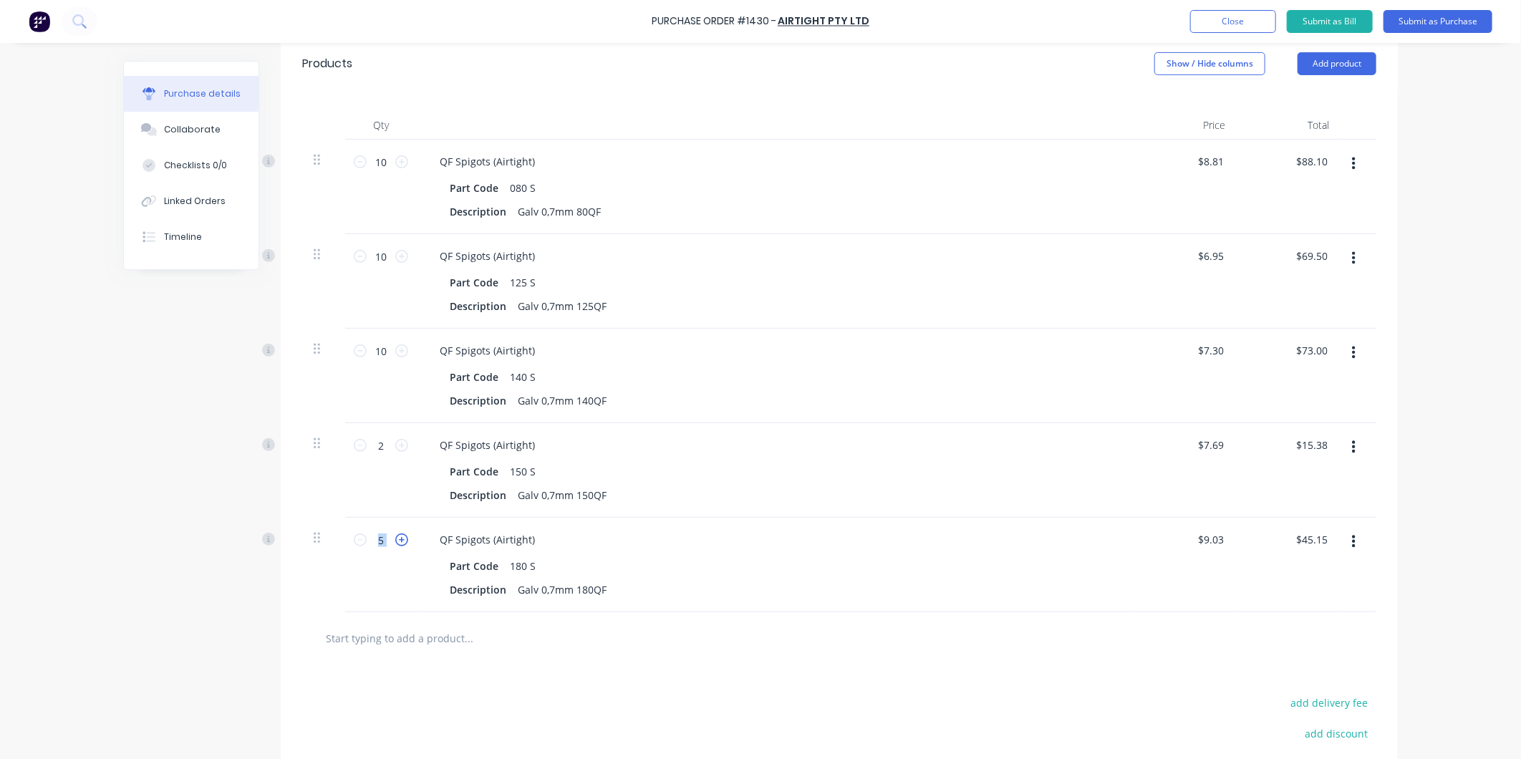
type input "$54.18"
click at [395, 538] on icon at bounding box center [401, 539] width 13 height 13
type input "7"
type input "$63.21"
click at [395, 538] on icon at bounding box center [401, 539] width 13 height 13
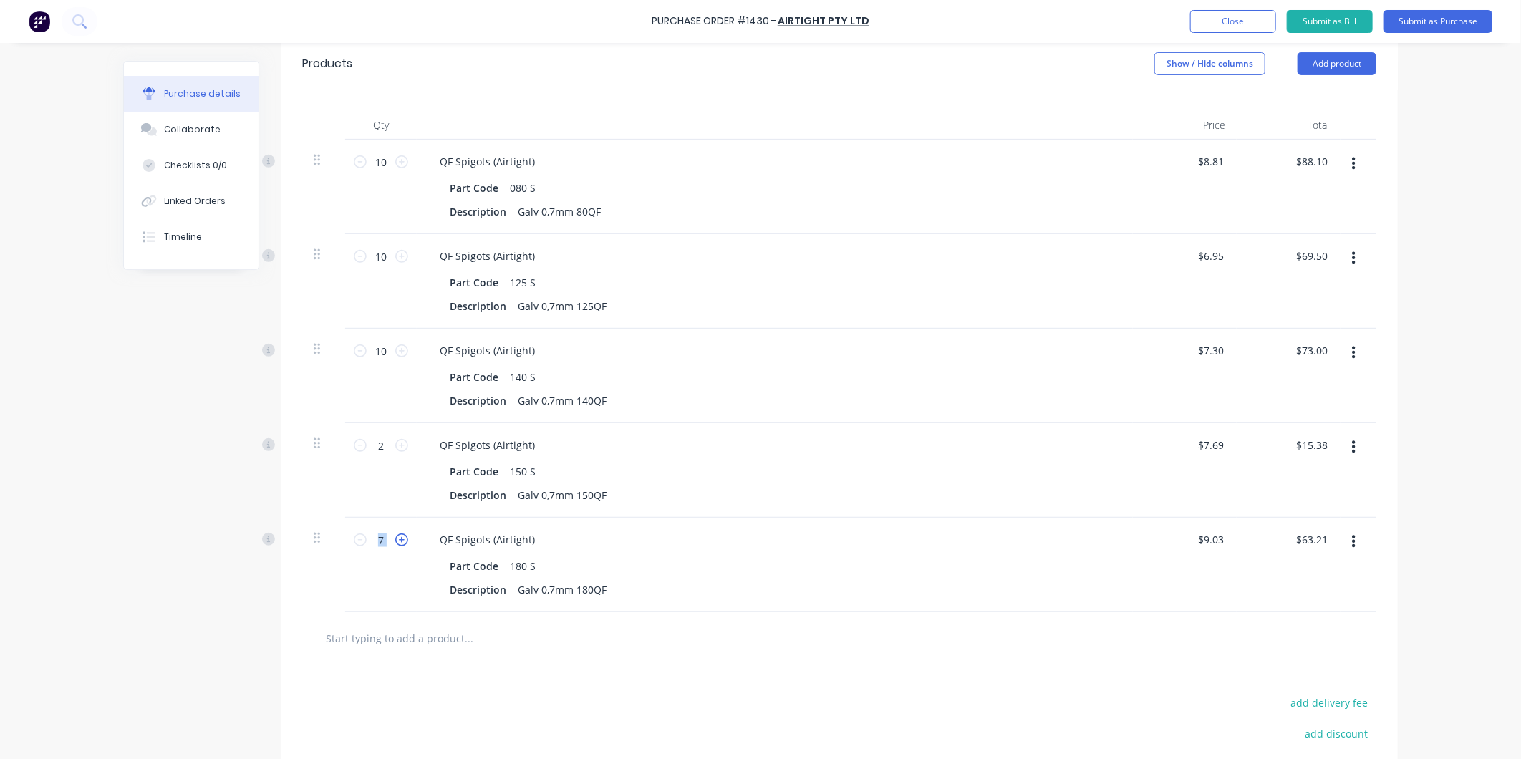
type input "8"
type input "$72.24"
click at [395, 538] on icon at bounding box center [401, 539] width 13 height 13
type input "9"
type input "$81.27"
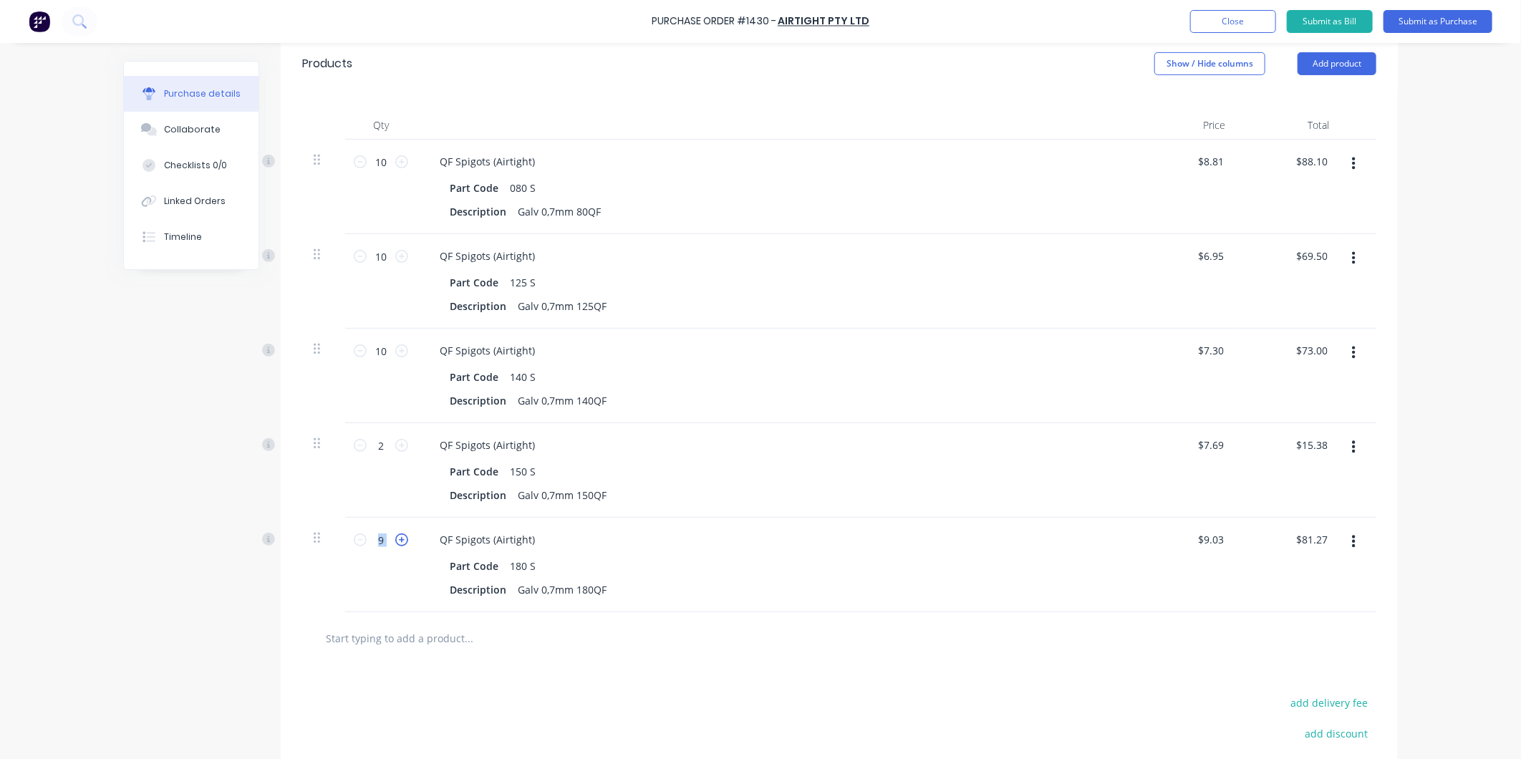
click at [395, 538] on icon at bounding box center [401, 539] width 13 height 13
type input "10"
type input "$90.30"
drag, startPoint x: 392, startPoint y: 538, endPoint x: 352, endPoint y: 544, distance: 41.3
click at [354, 544] on icon at bounding box center [360, 539] width 13 height 13
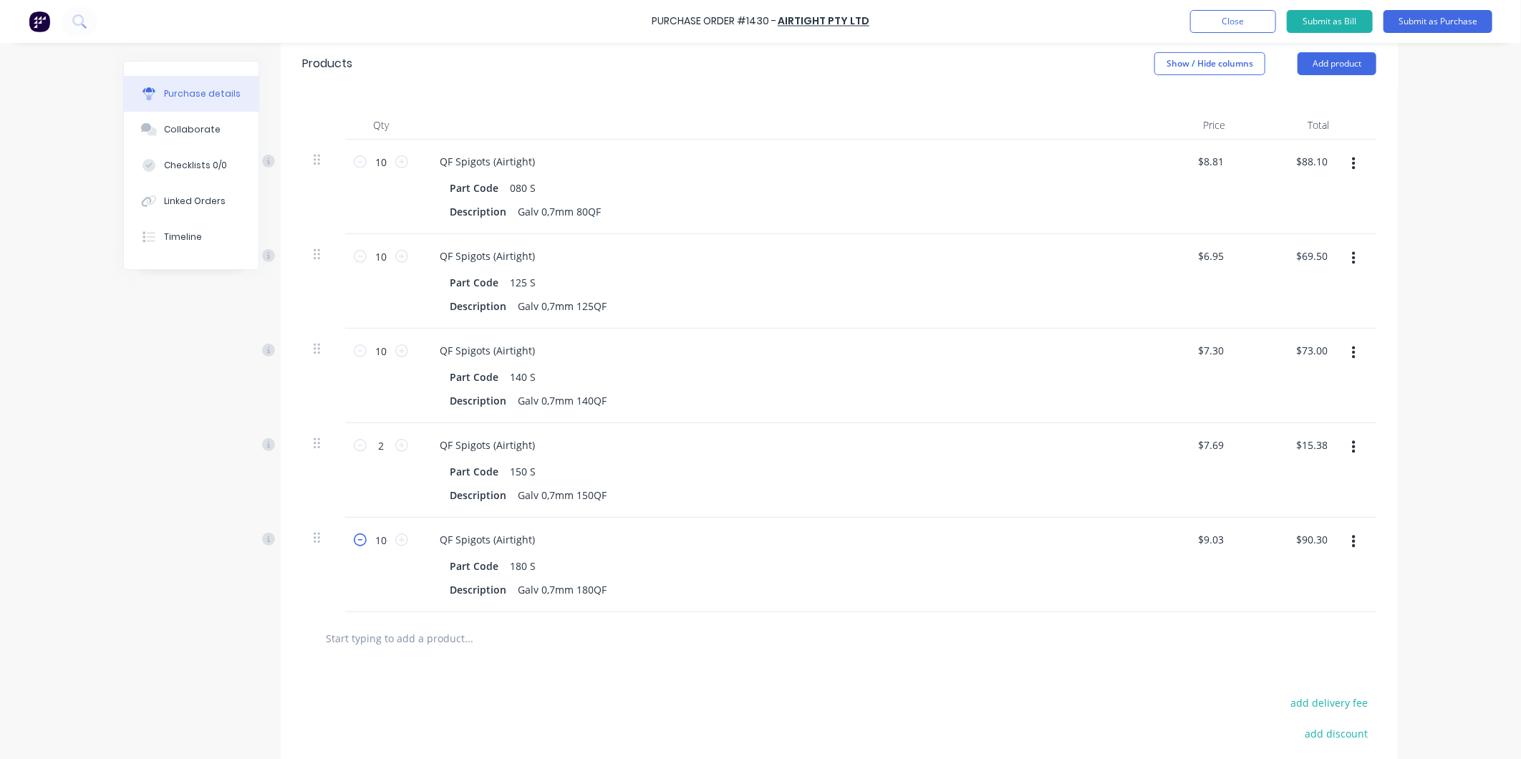
type input "9"
type input "$81.27"
click at [1332, 68] on button "Add product" at bounding box center [1336, 63] width 79 height 23
click at [1290, 110] on div "Product catalogue" at bounding box center [1308, 100] width 110 height 21
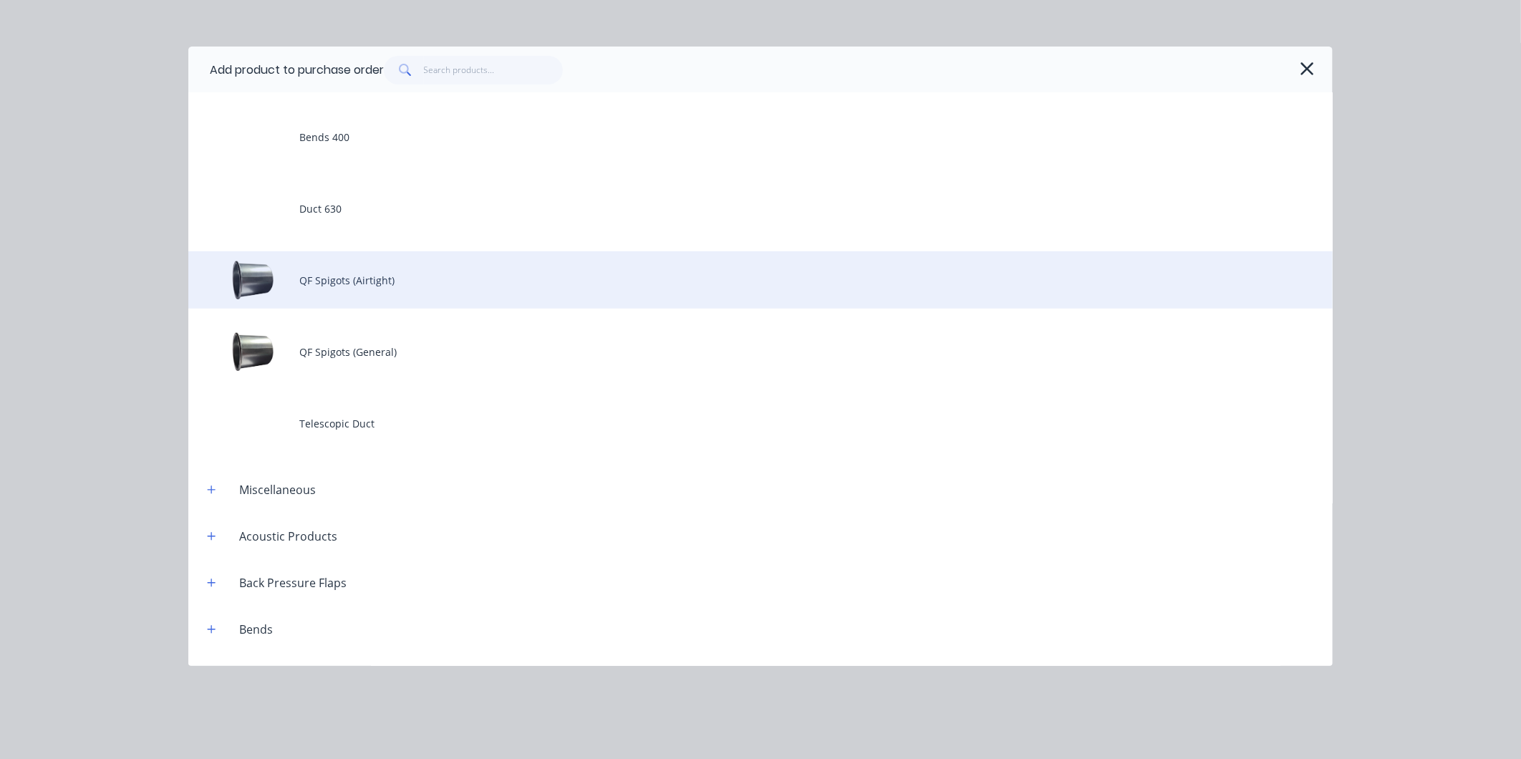
click at [360, 298] on div "QF Spigots (Airtight)" at bounding box center [760, 279] width 1144 height 57
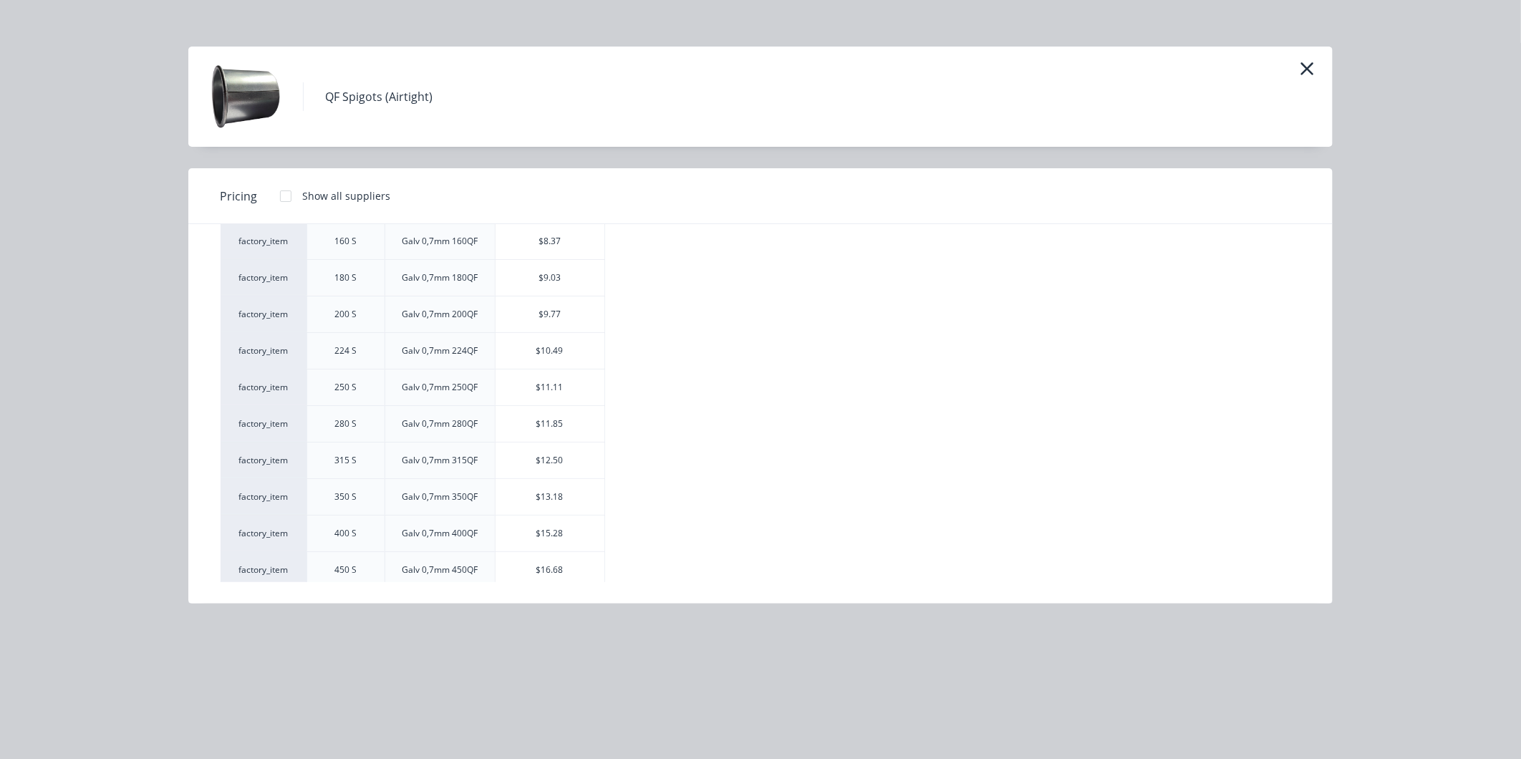
scroll to position [238, 0]
click at [538, 311] on div "$9.77" at bounding box center [549, 314] width 109 height 36
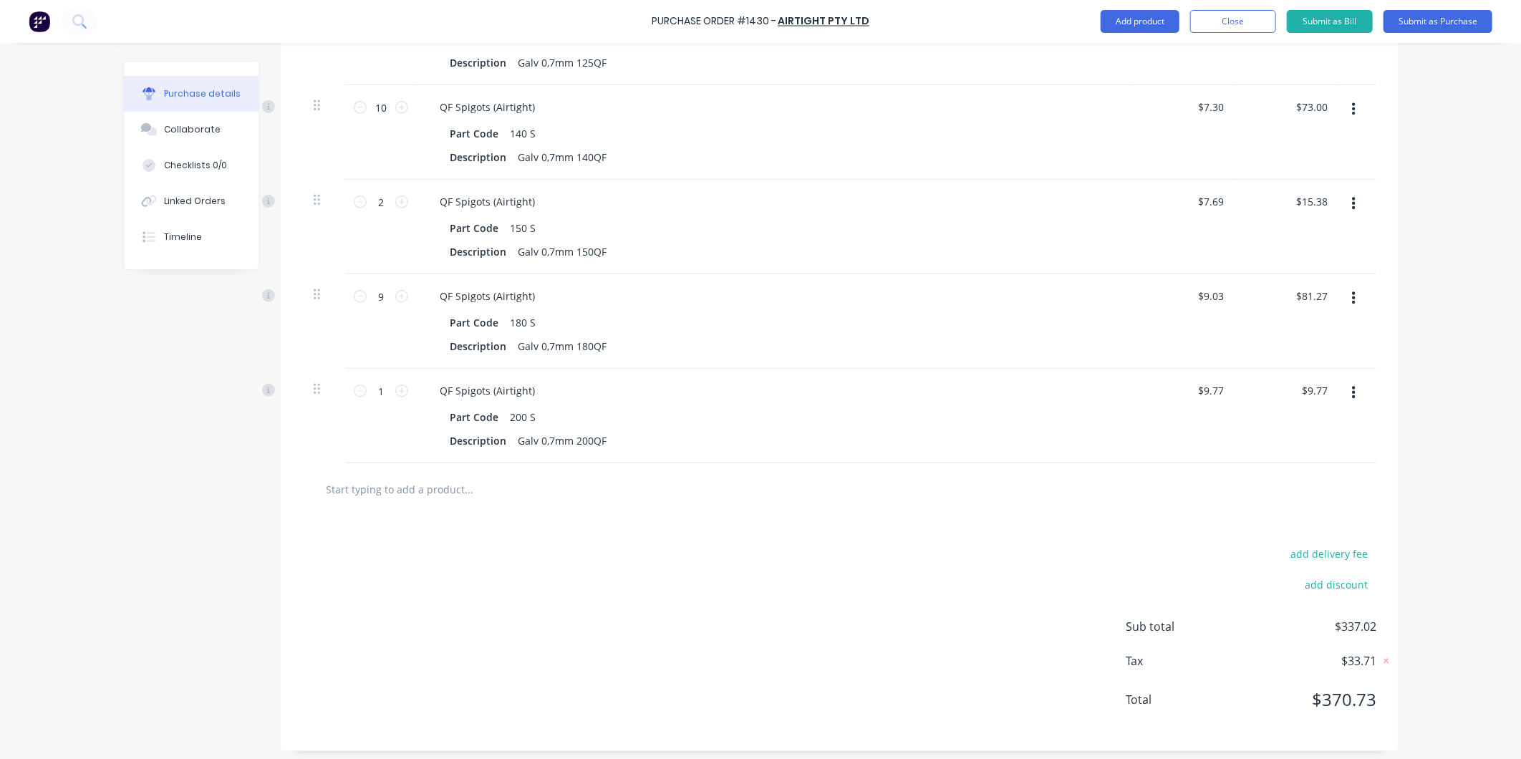
scroll to position [569, 0]
click at [399, 384] on icon at bounding box center [401, 384] width 13 height 13
type input "2"
type input "$19.54"
click at [399, 384] on icon at bounding box center [401, 384] width 13 height 13
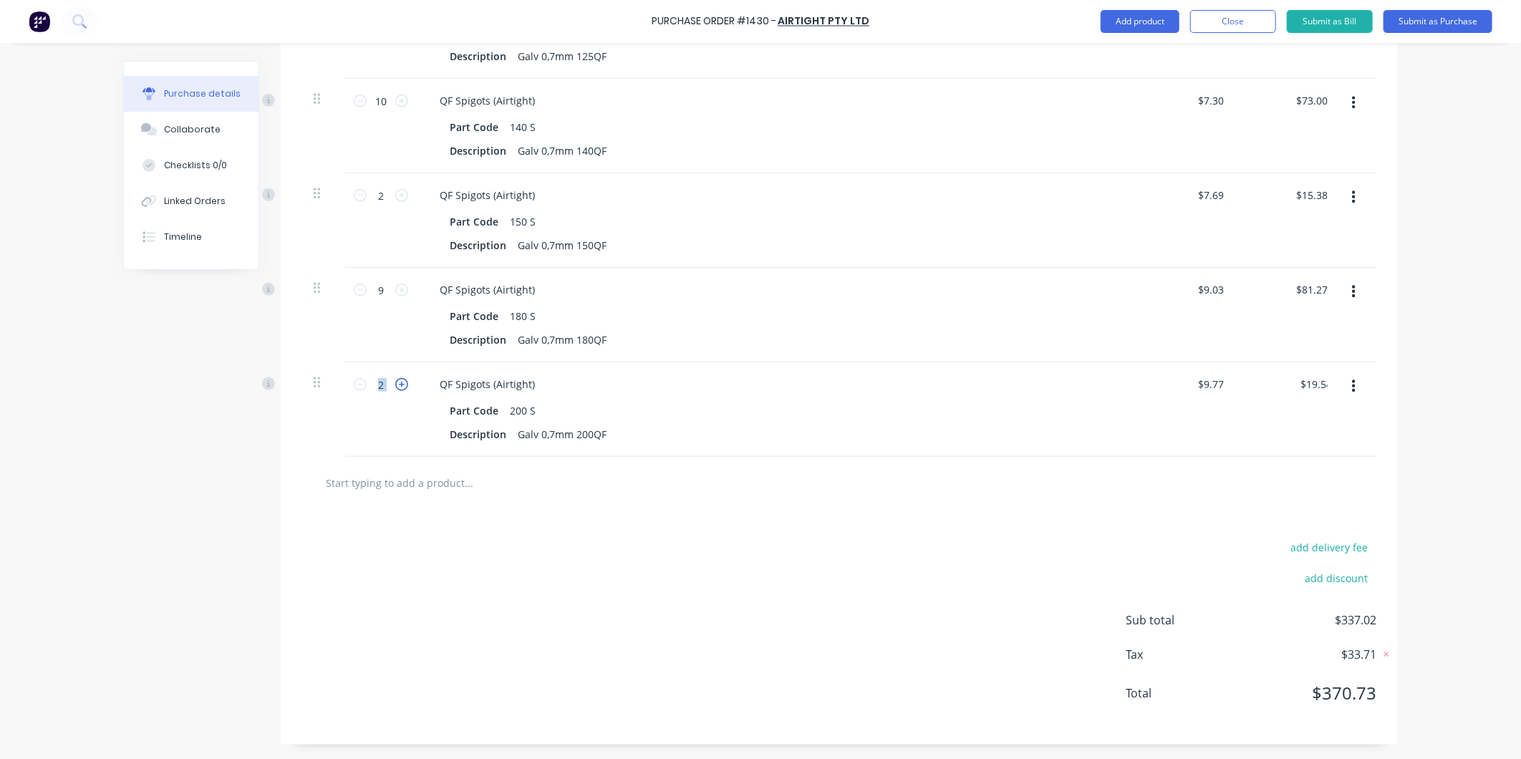
type input "3"
type input "$29.31"
click at [399, 384] on icon at bounding box center [401, 384] width 13 height 13
type input "4"
type input "$39.08"
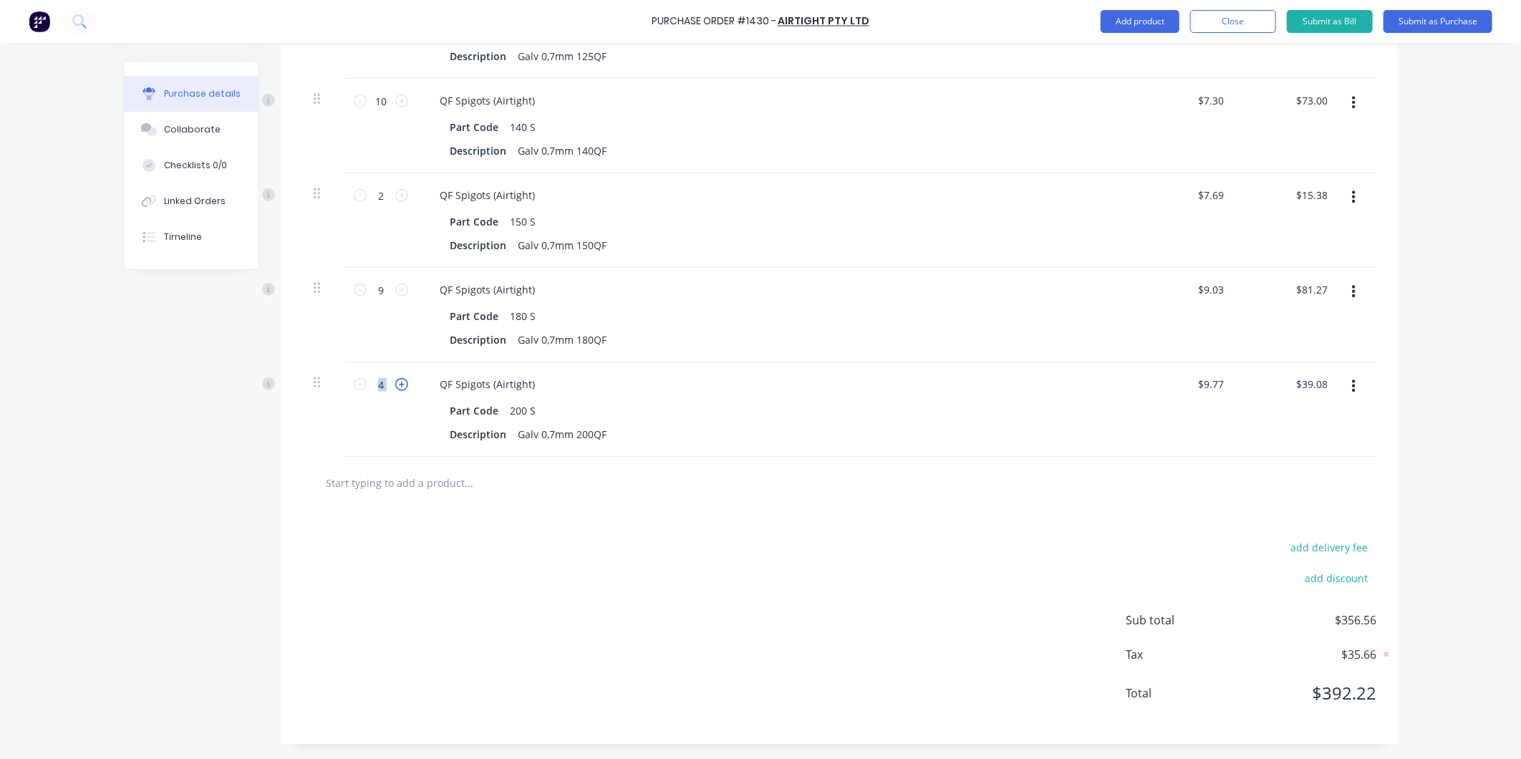
click at [399, 384] on icon at bounding box center [401, 384] width 13 height 13
type input "5"
type input "$48.85"
click at [399, 384] on icon at bounding box center [401, 384] width 13 height 13
type input "6"
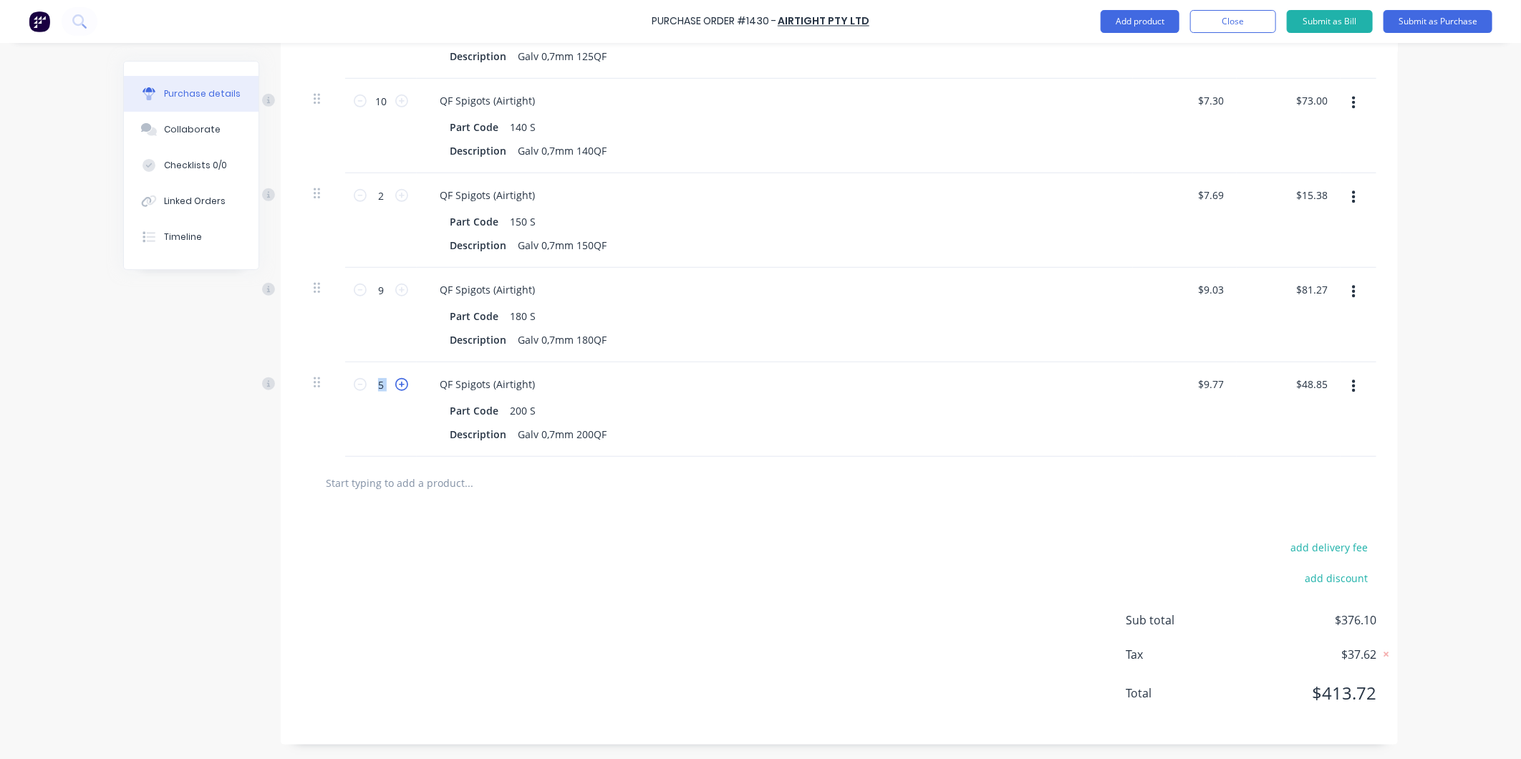
type input "$58.62"
click at [399, 384] on icon at bounding box center [401, 384] width 13 height 13
type input "7"
type input "$68.39"
click at [399, 384] on icon at bounding box center [401, 384] width 13 height 13
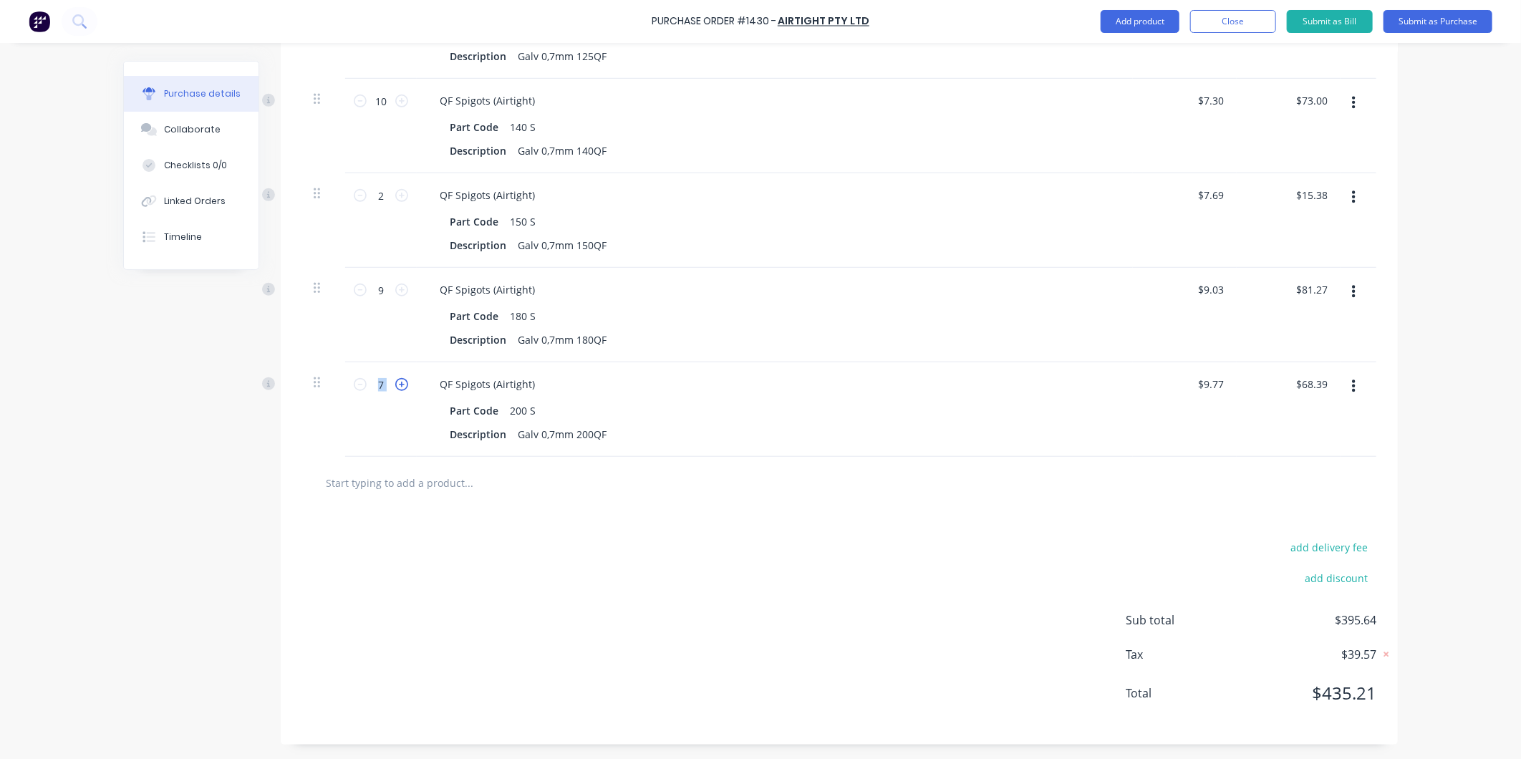
type input "8"
type input "$78.16"
click at [399, 384] on icon at bounding box center [401, 384] width 13 height 13
type input "9"
type input "$87.93"
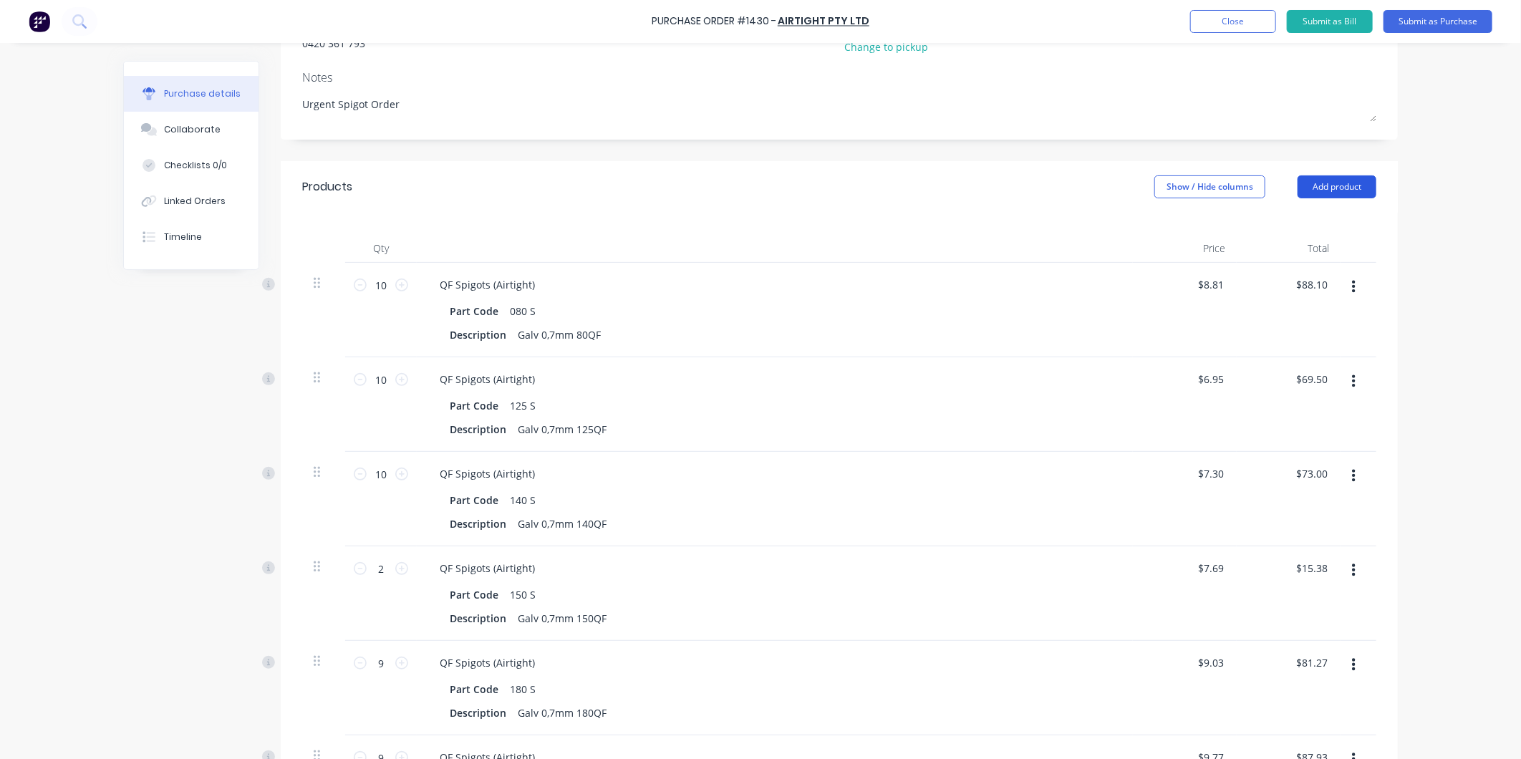
scroll to position [172, 0]
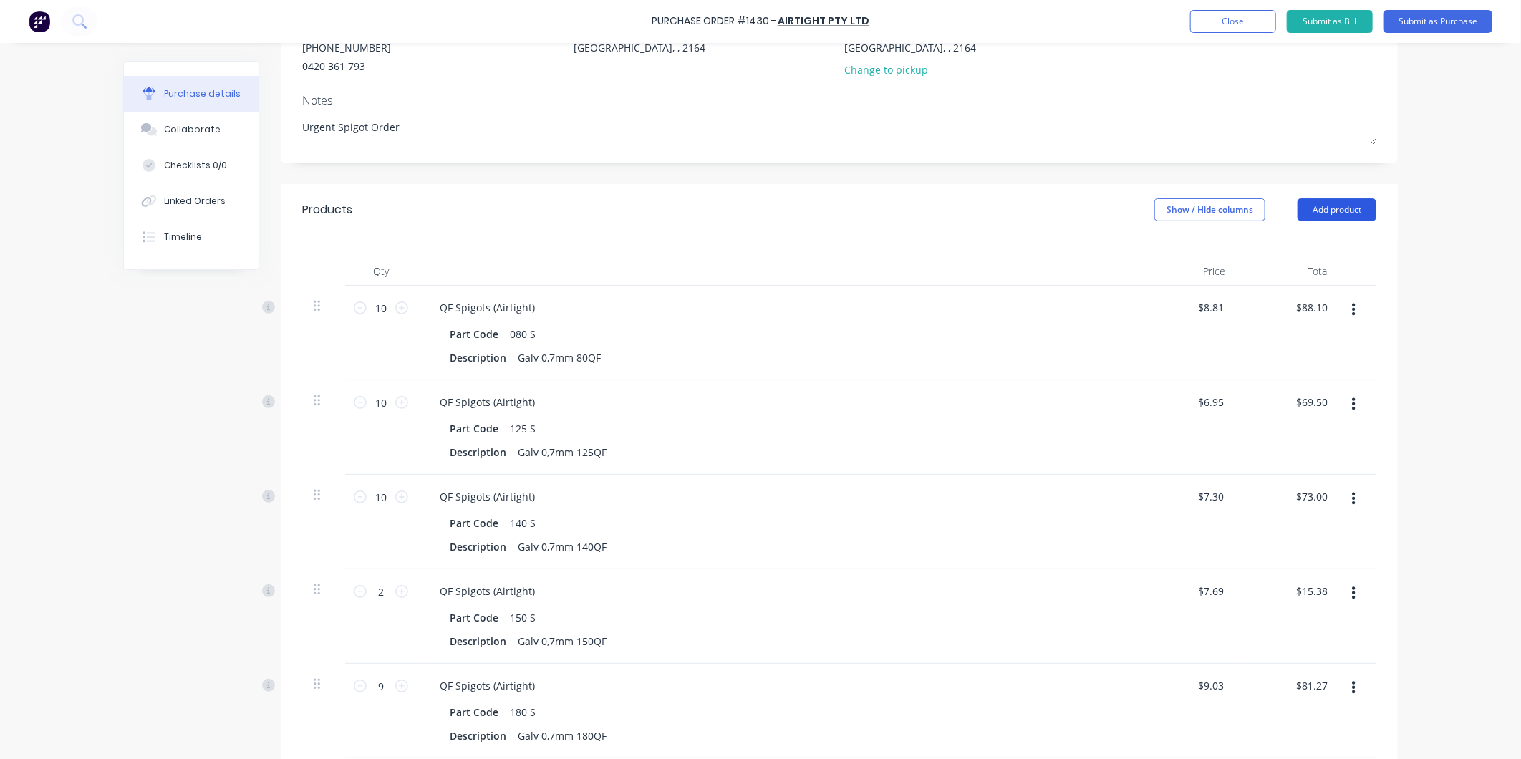
click at [1327, 211] on button "Add product" at bounding box center [1336, 209] width 79 height 23
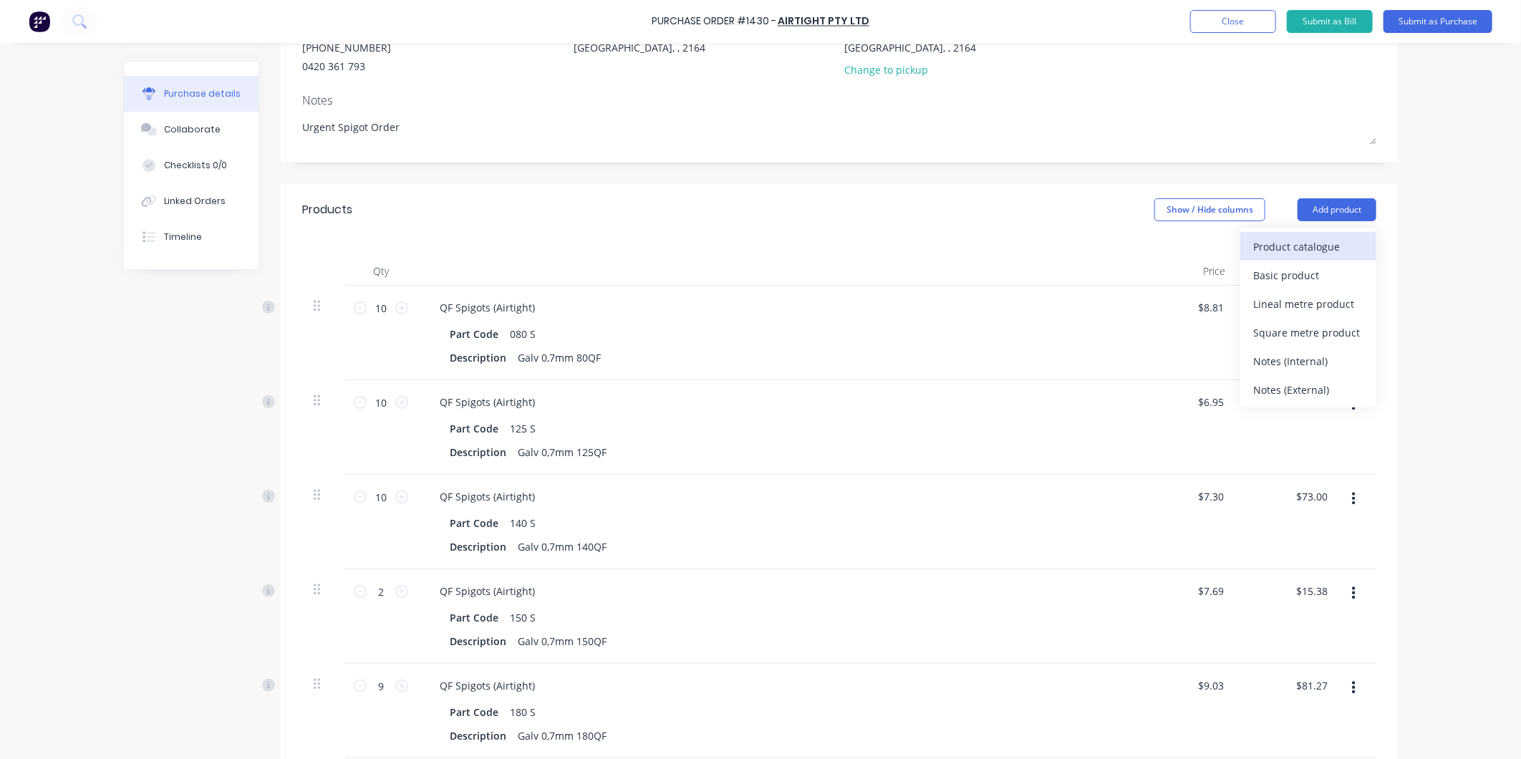
click at [1277, 248] on div "Product catalogue" at bounding box center [1308, 246] width 110 height 21
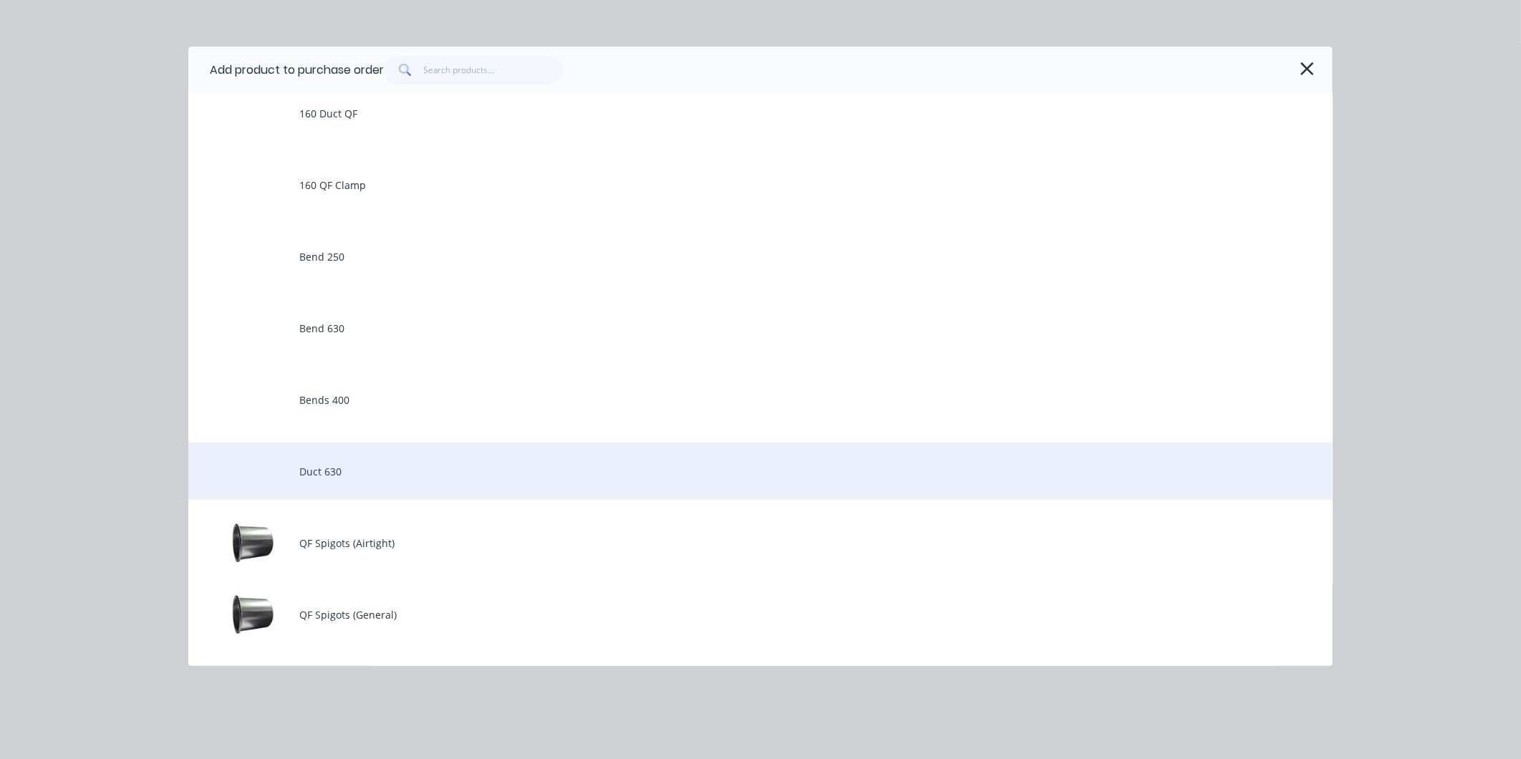
scroll to position [159, 0]
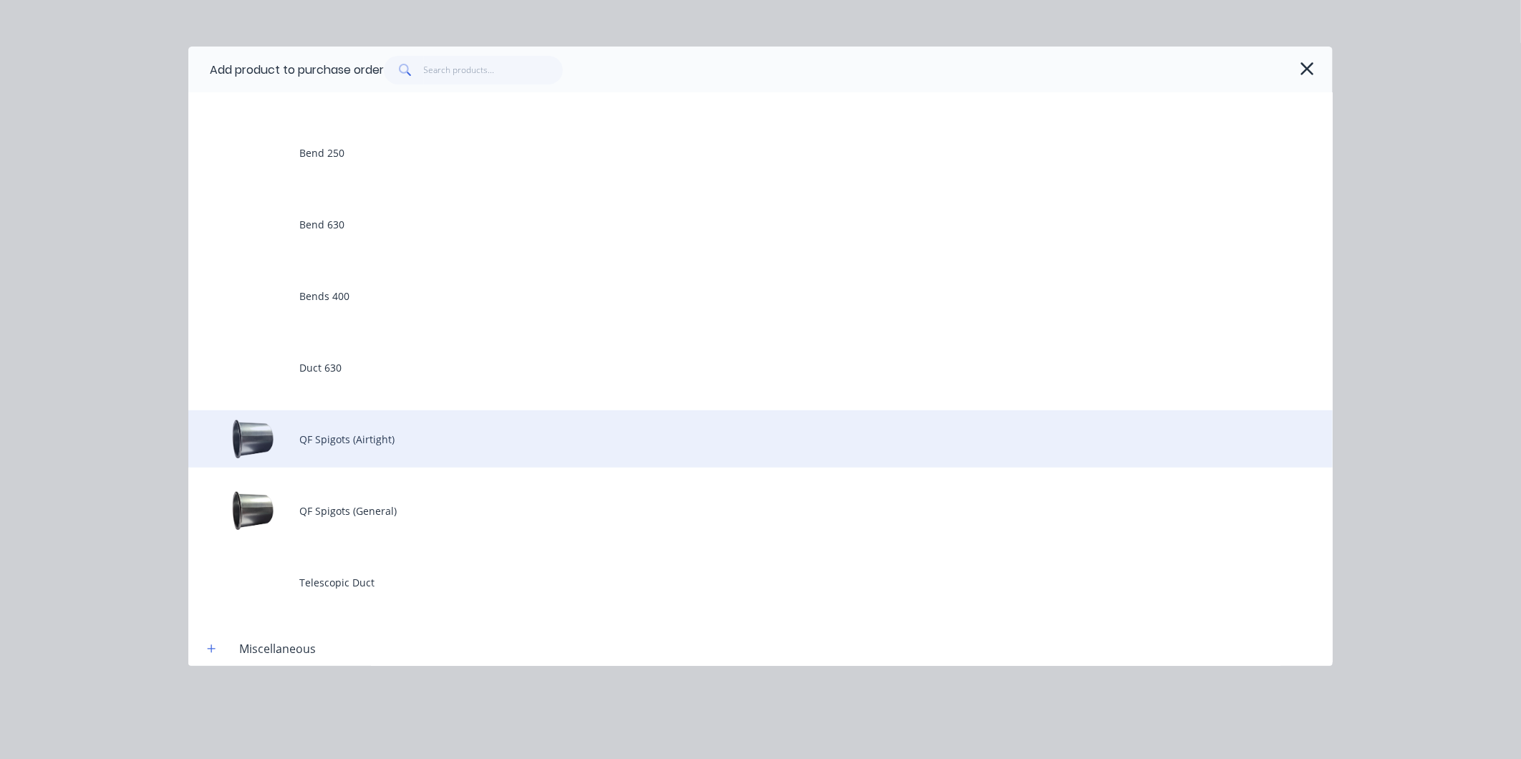
click at [370, 437] on div "QF Spigots (Airtight)" at bounding box center [760, 438] width 1144 height 57
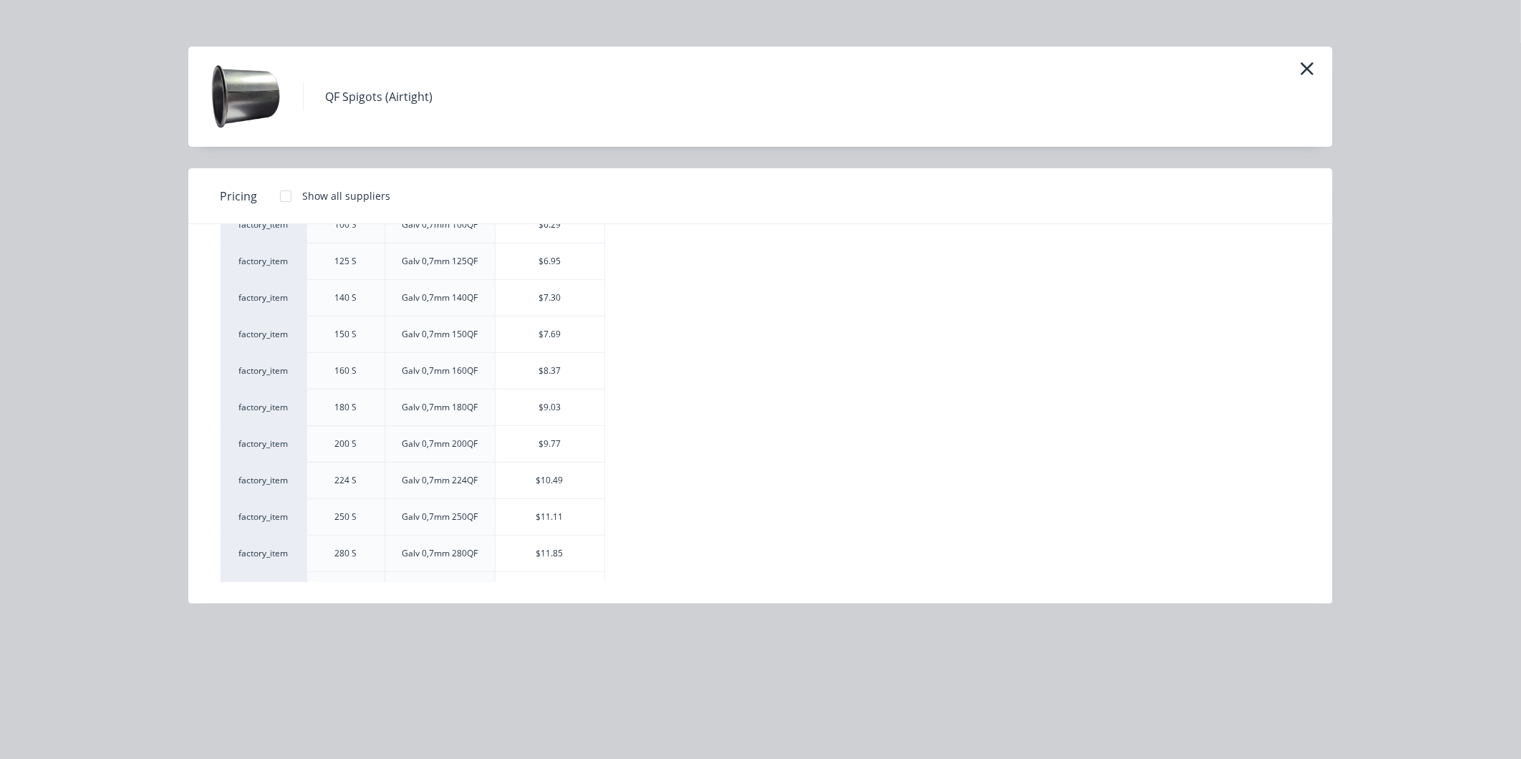
scroll to position [238, 0]
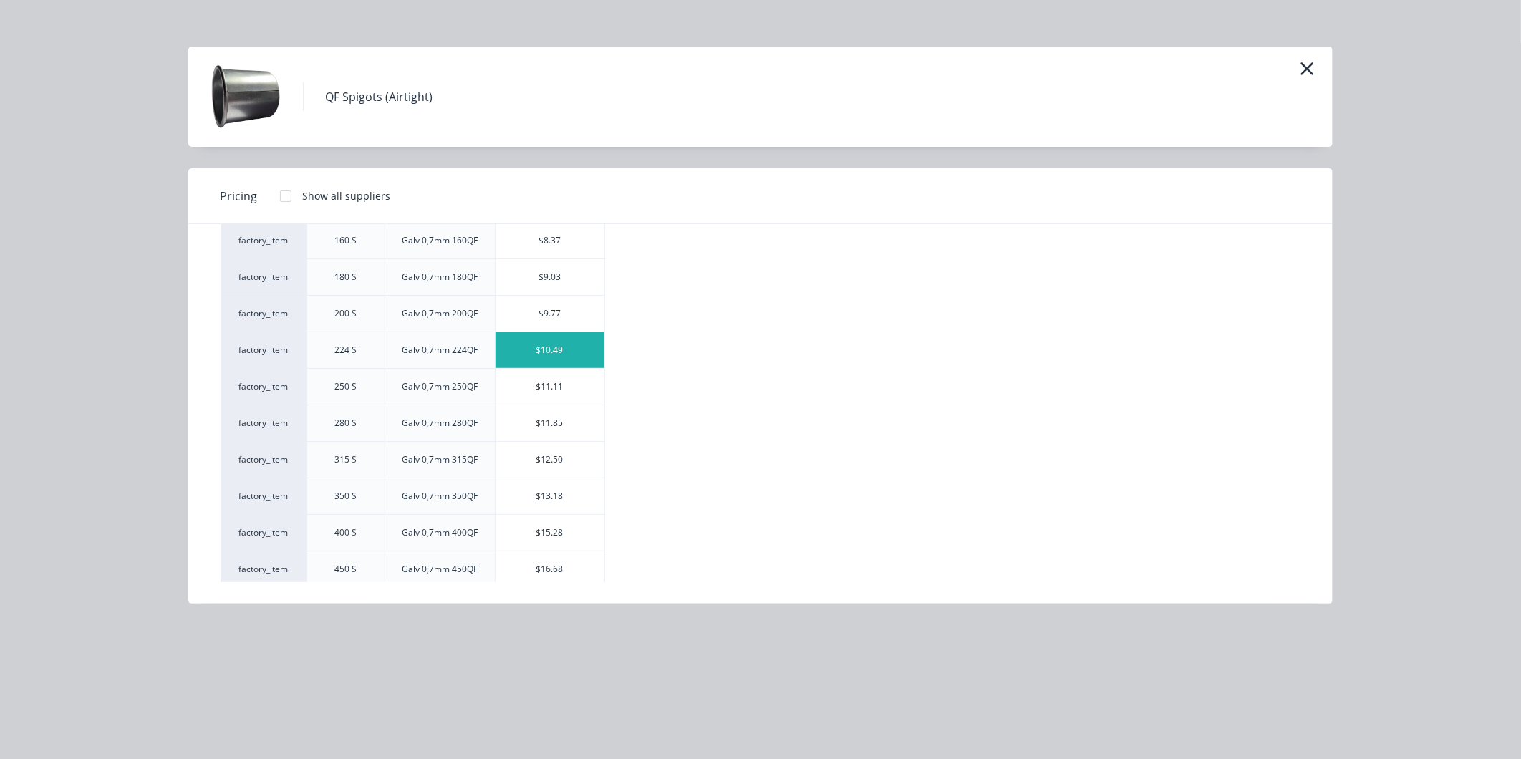
click at [555, 348] on div "$10.49" at bounding box center [549, 350] width 109 height 36
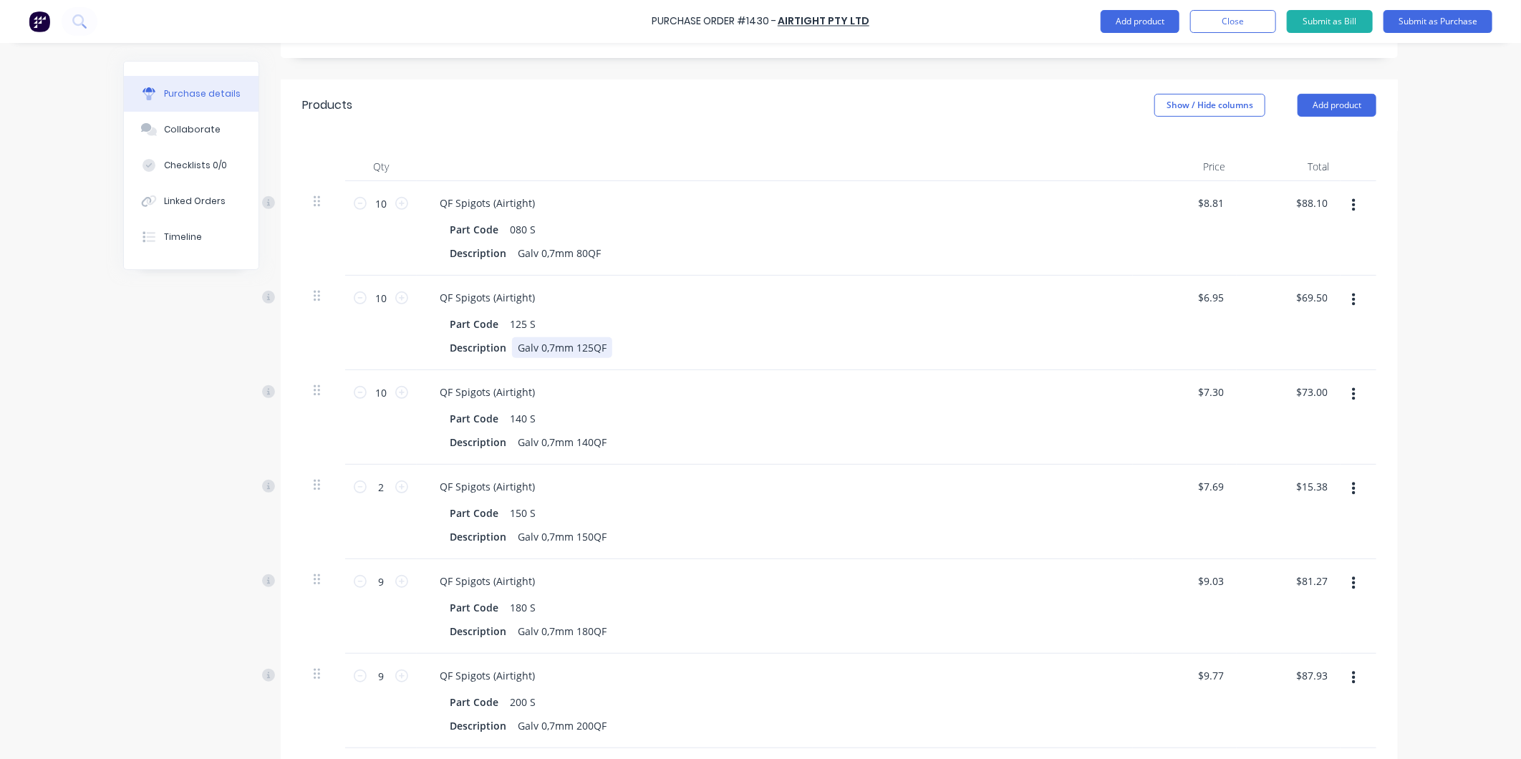
scroll to position [490, 0]
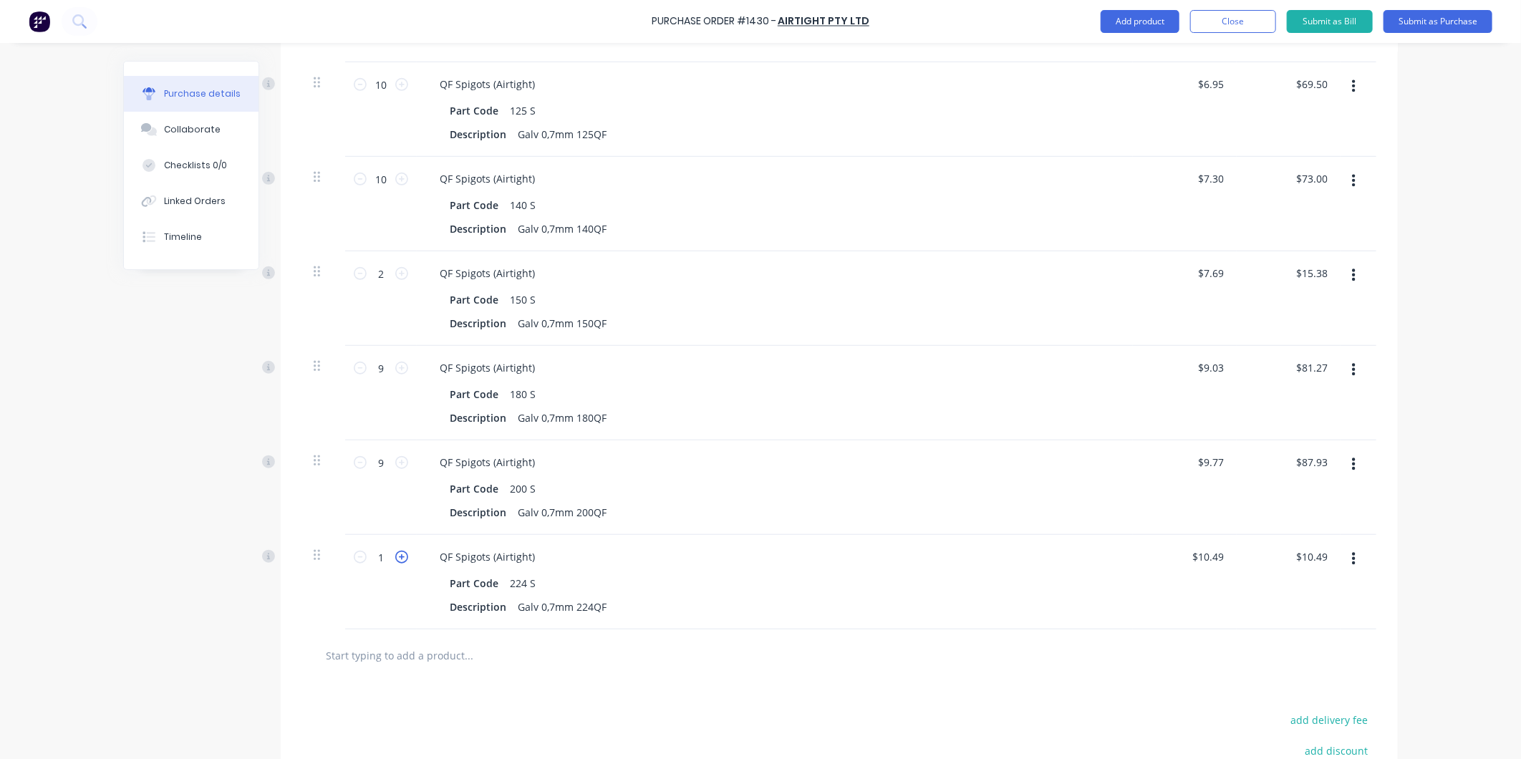
click at [395, 554] on icon at bounding box center [401, 557] width 13 height 13
type input "2"
type input "$20.98"
click at [395, 554] on icon at bounding box center [401, 557] width 13 height 13
type input "3"
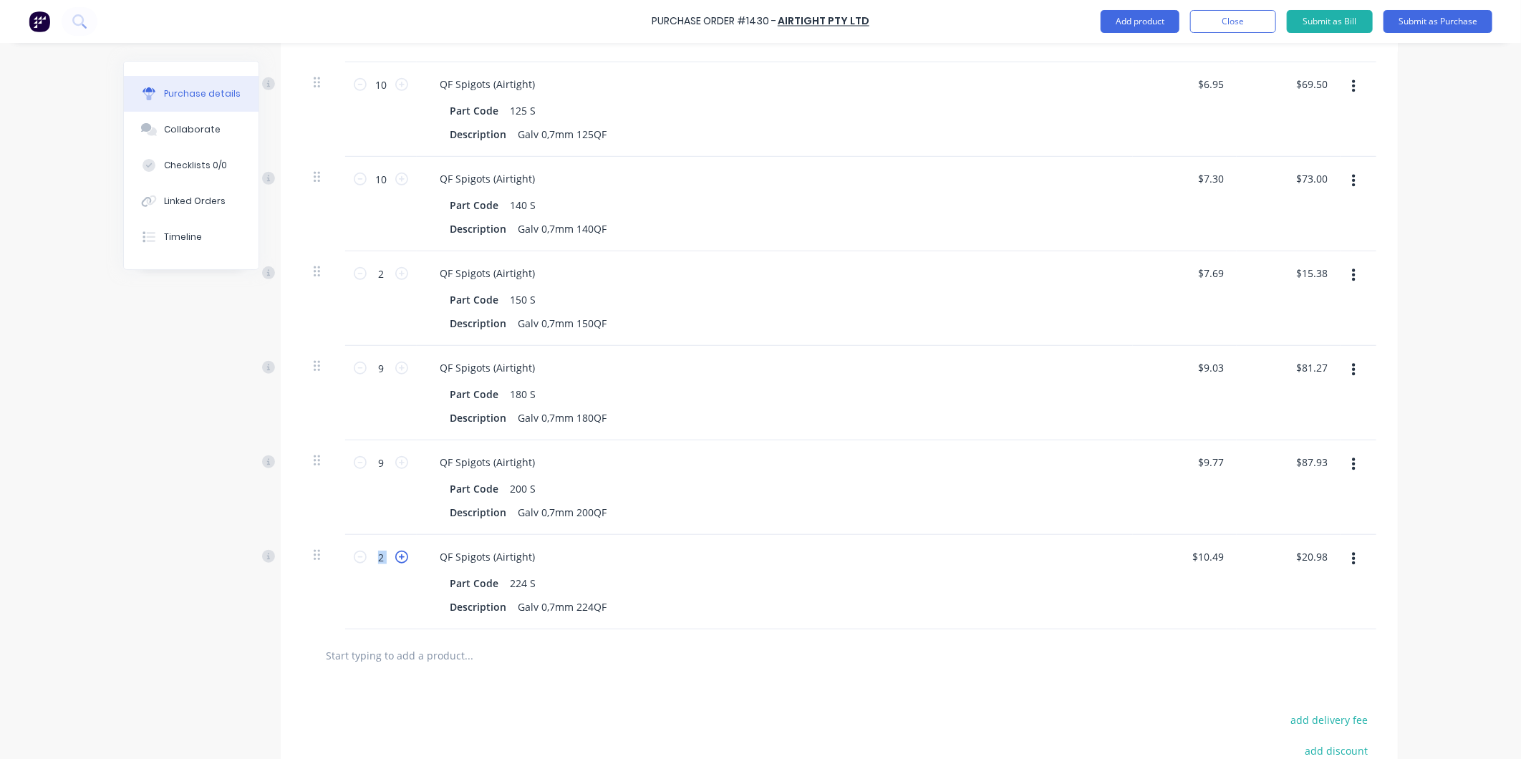
type input "$31.47"
click at [395, 554] on icon at bounding box center [401, 557] width 13 height 13
type input "4"
type input "$41.96"
click at [395, 554] on icon at bounding box center [401, 557] width 13 height 13
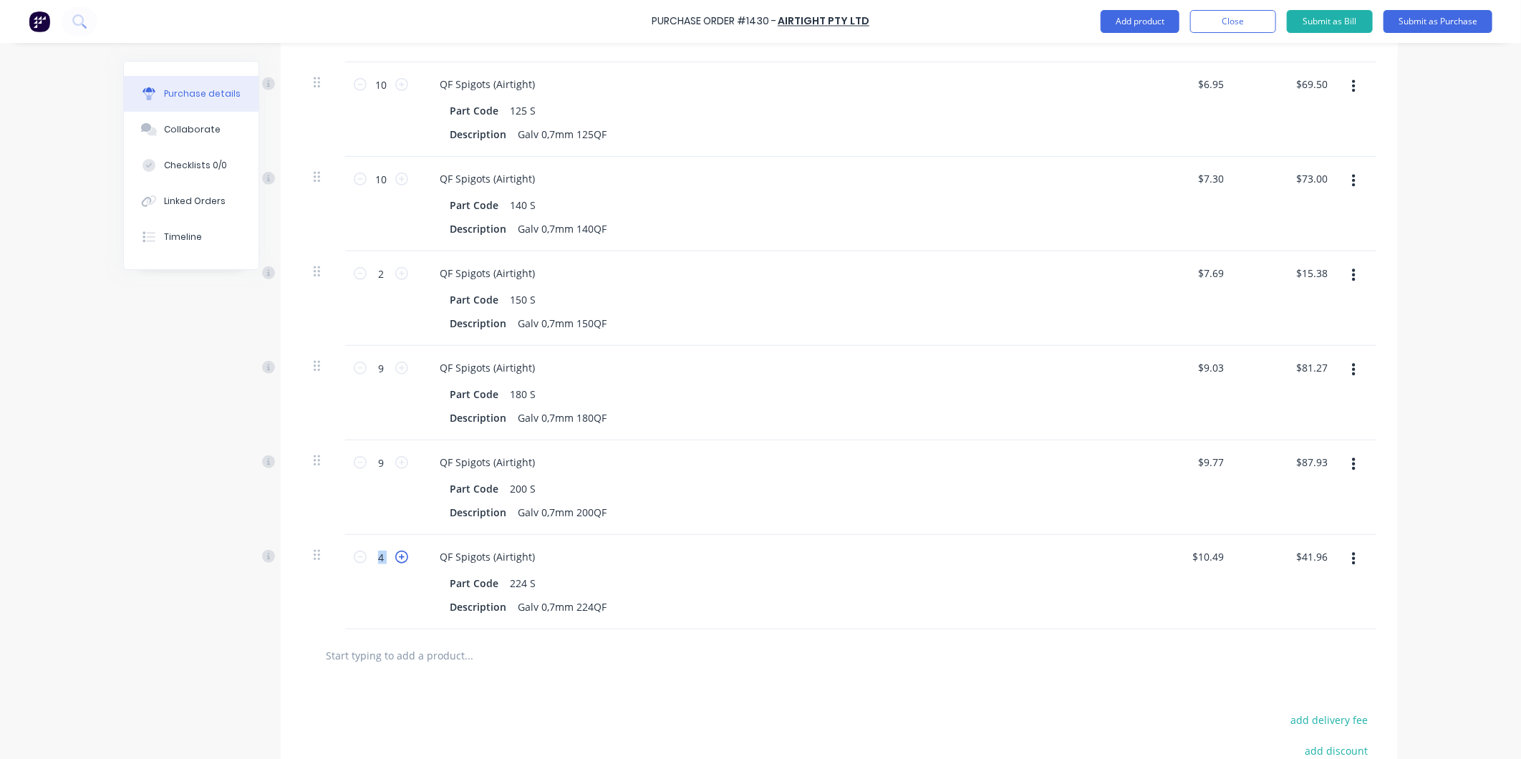
type input "5"
type input "$52.45"
click at [395, 554] on icon at bounding box center [401, 557] width 13 height 13
type input "6"
type input "$62.94"
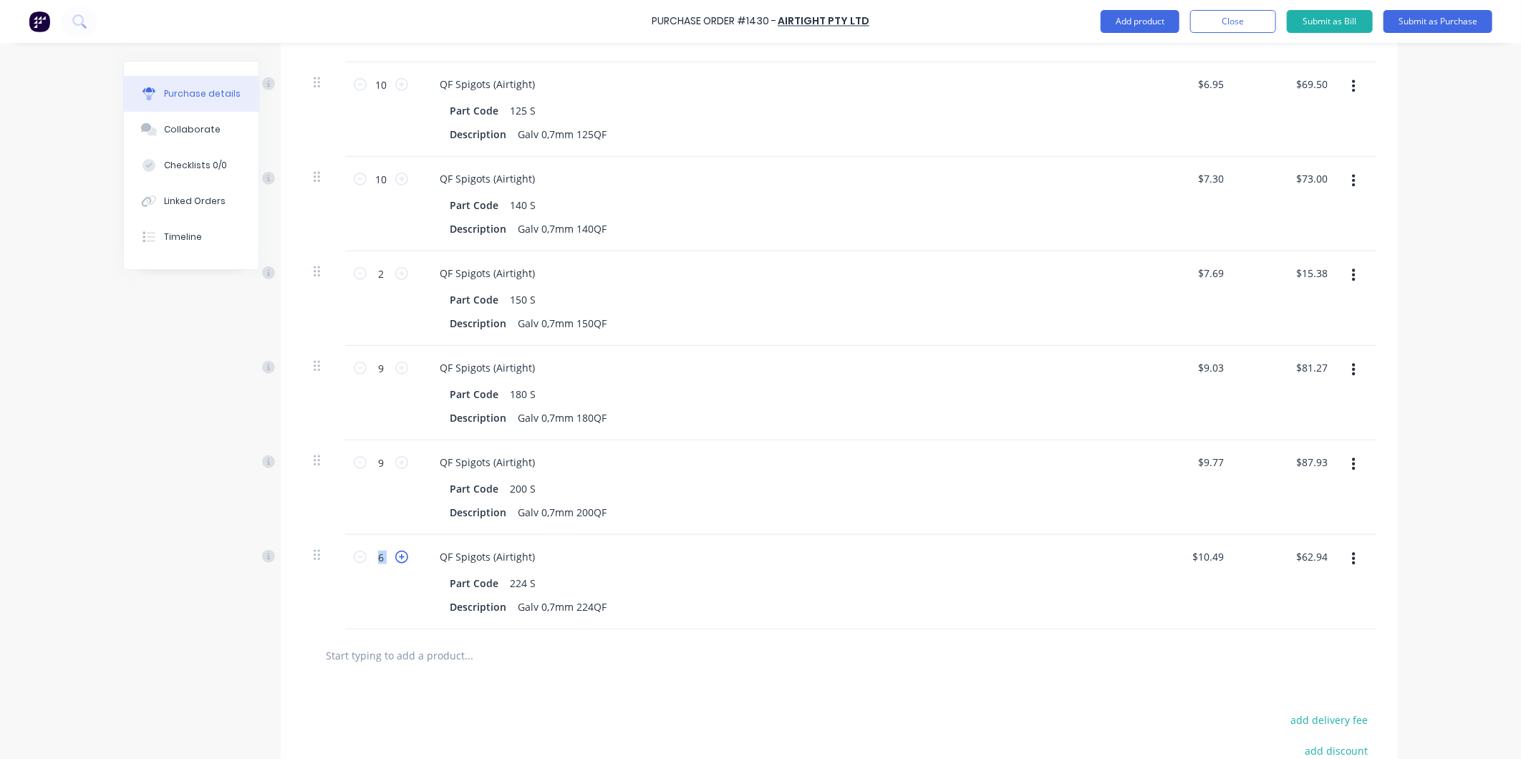
click at [395, 554] on icon at bounding box center [401, 557] width 13 height 13
type input "7"
type input "$73.43"
click at [395, 554] on icon at bounding box center [401, 557] width 13 height 13
type input "8"
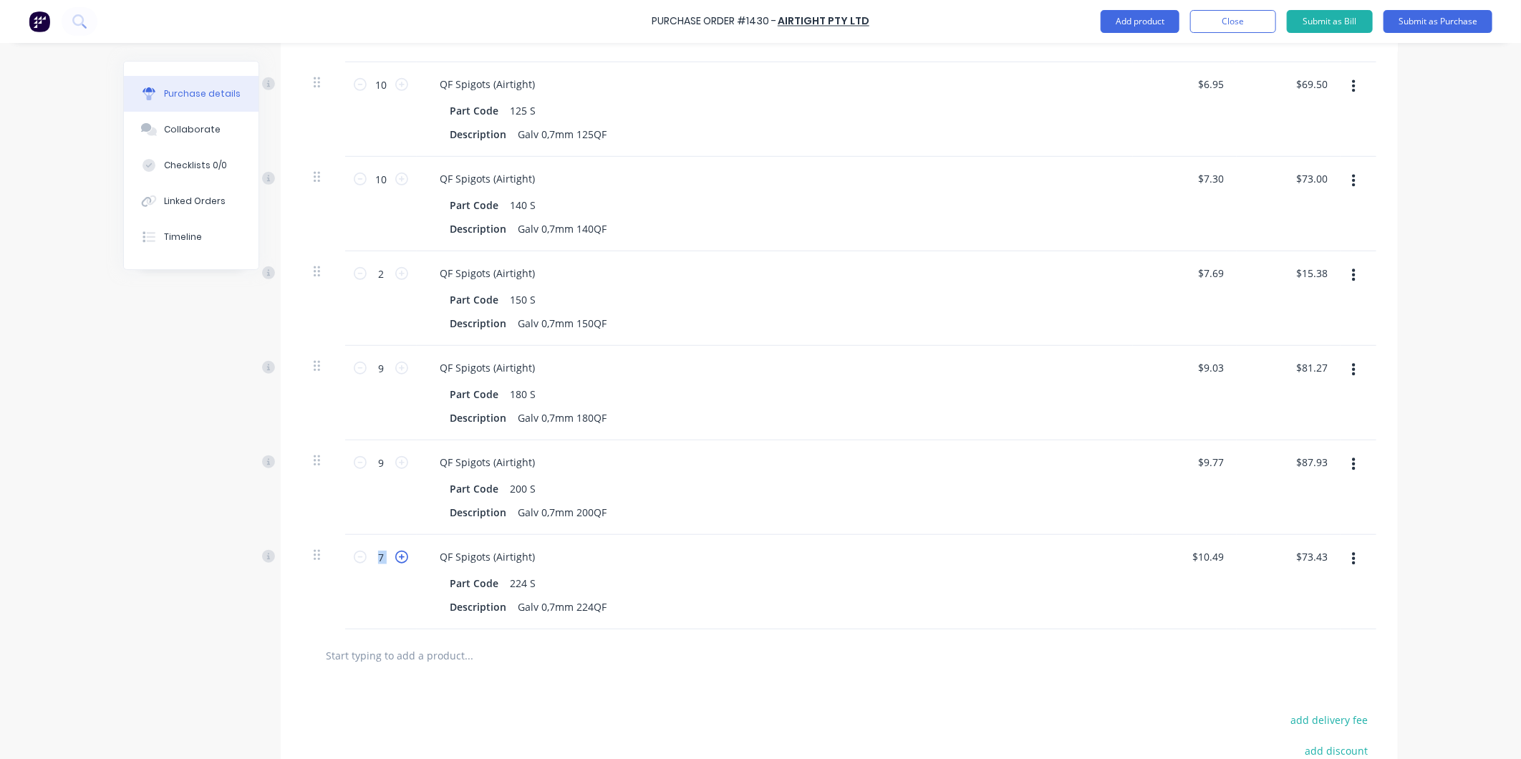
type input "$83.92"
click at [395, 554] on icon at bounding box center [401, 557] width 13 height 13
type input "9"
type input "$94.41"
click at [395, 554] on icon at bounding box center [401, 557] width 13 height 13
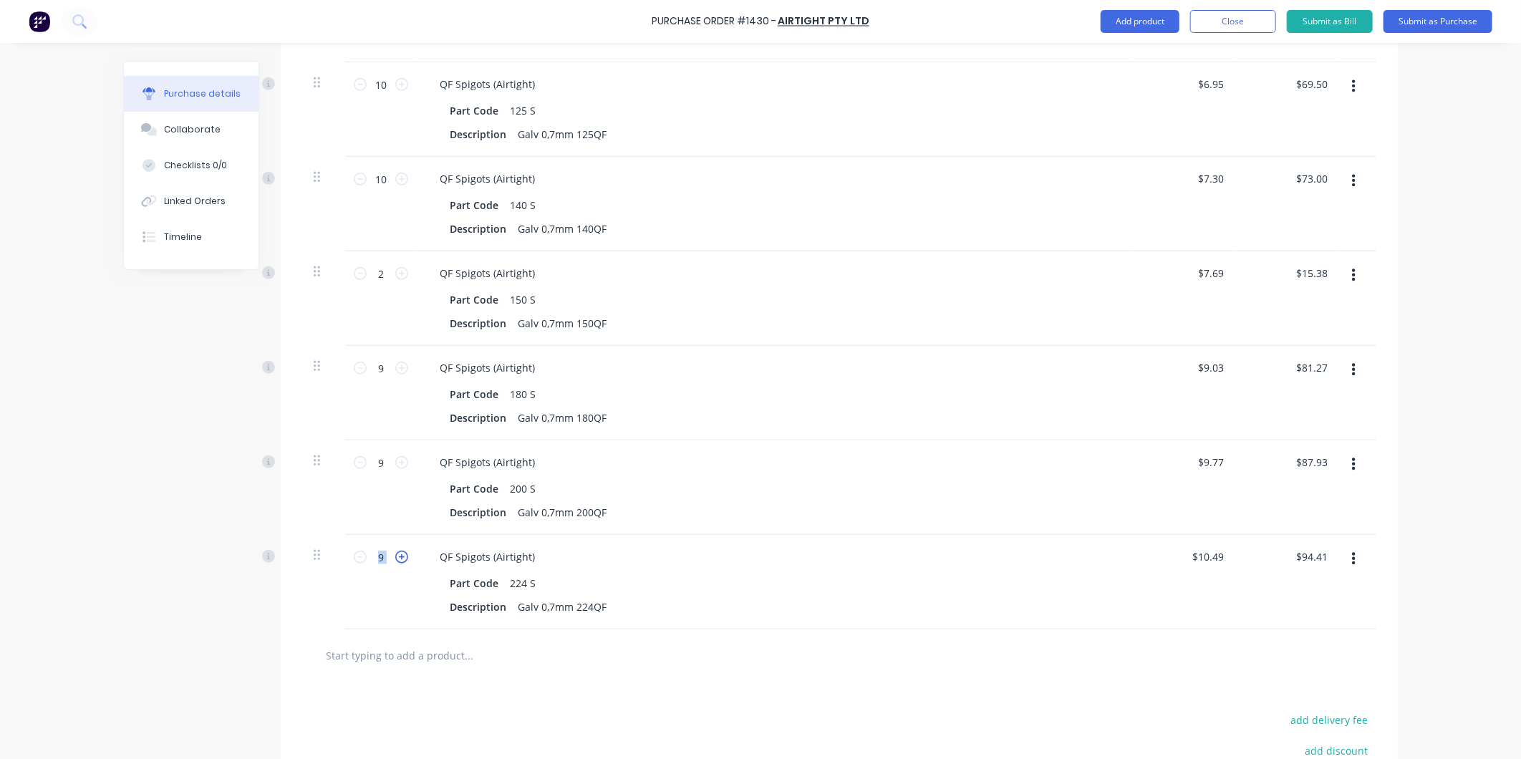
type input "10"
type input "$104.90"
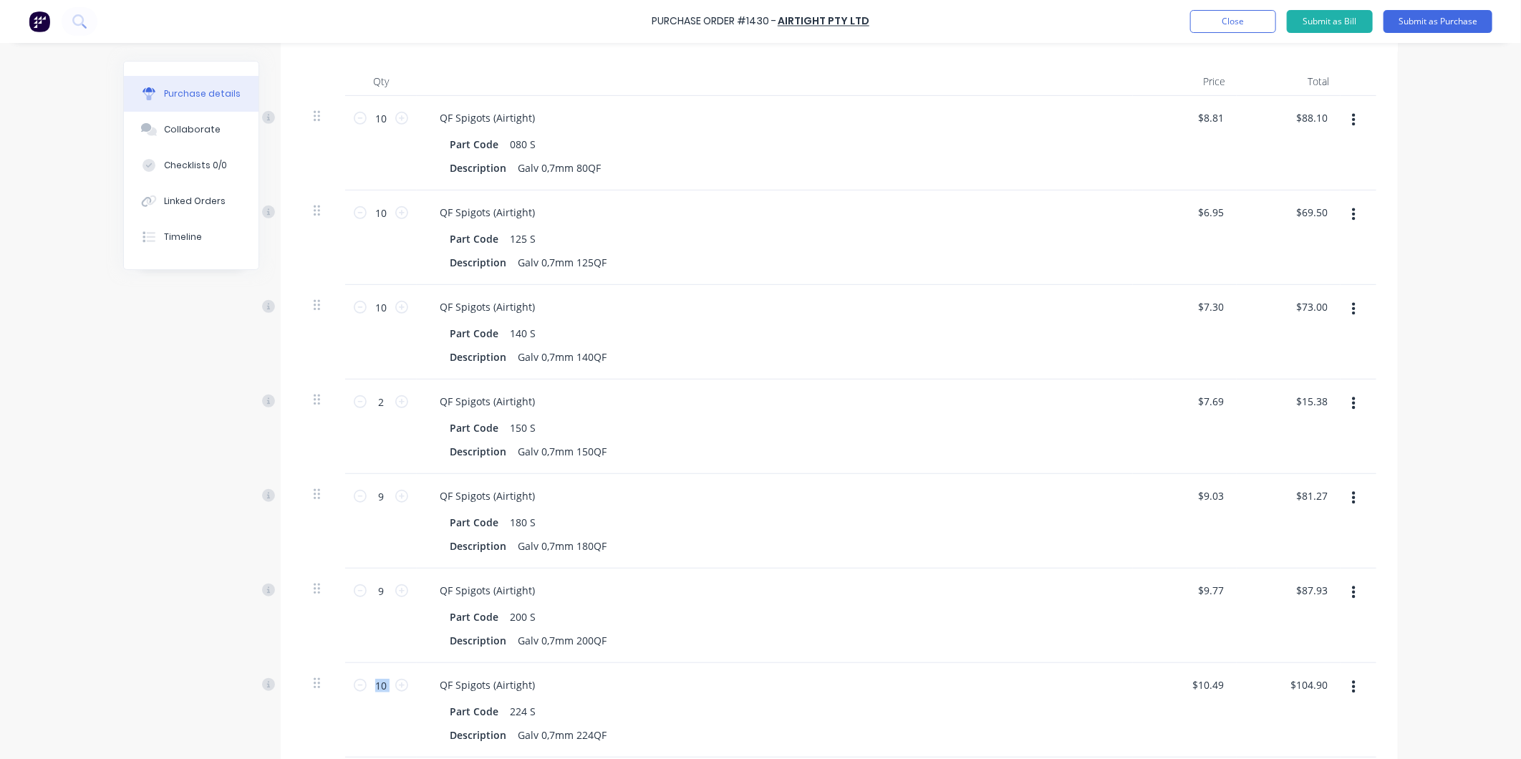
scroll to position [92, 0]
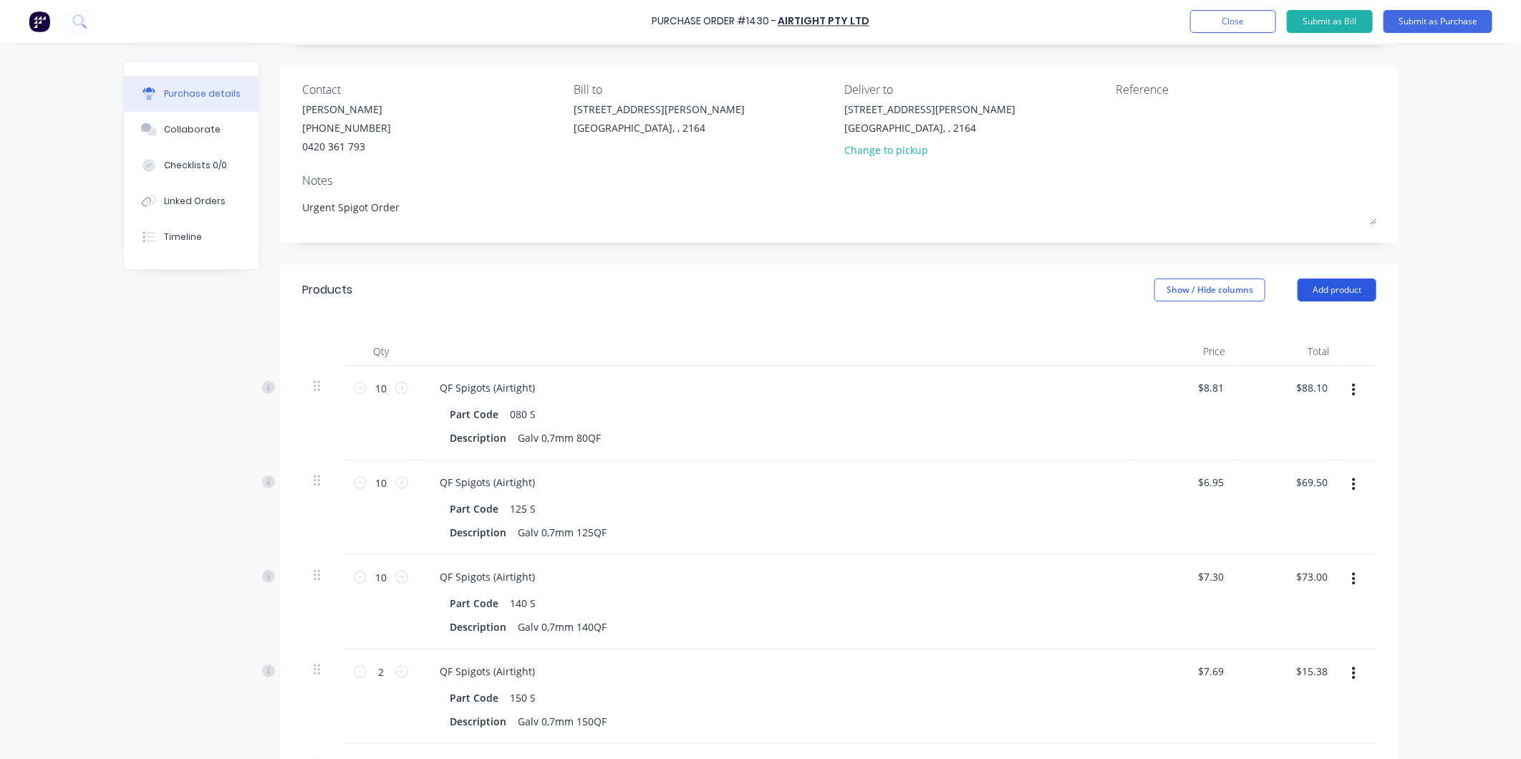
click at [1330, 301] on button "Add product" at bounding box center [1336, 290] width 79 height 23
click at [1295, 325] on div "Product catalogue" at bounding box center [1308, 326] width 110 height 21
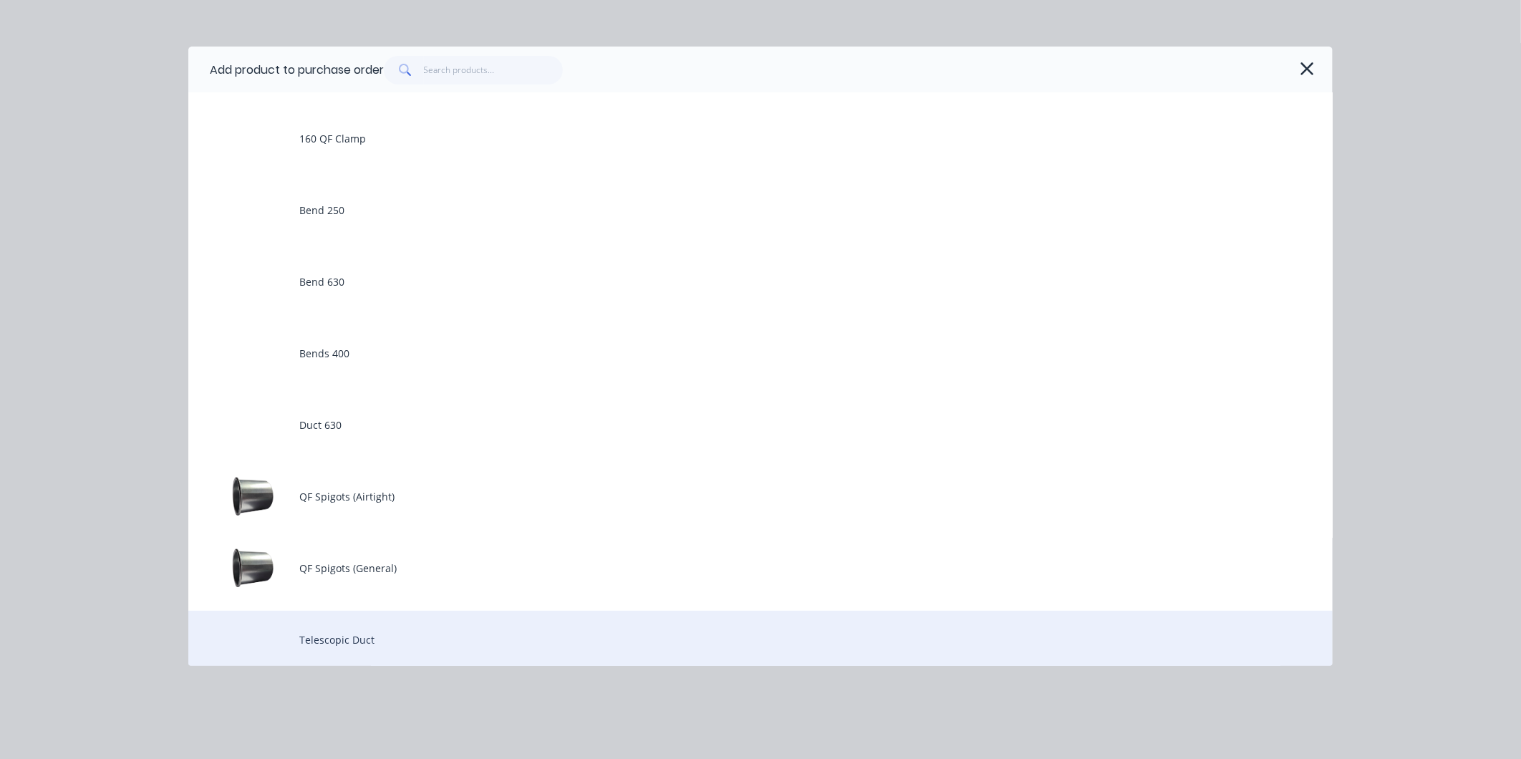
scroll to position [318, 0]
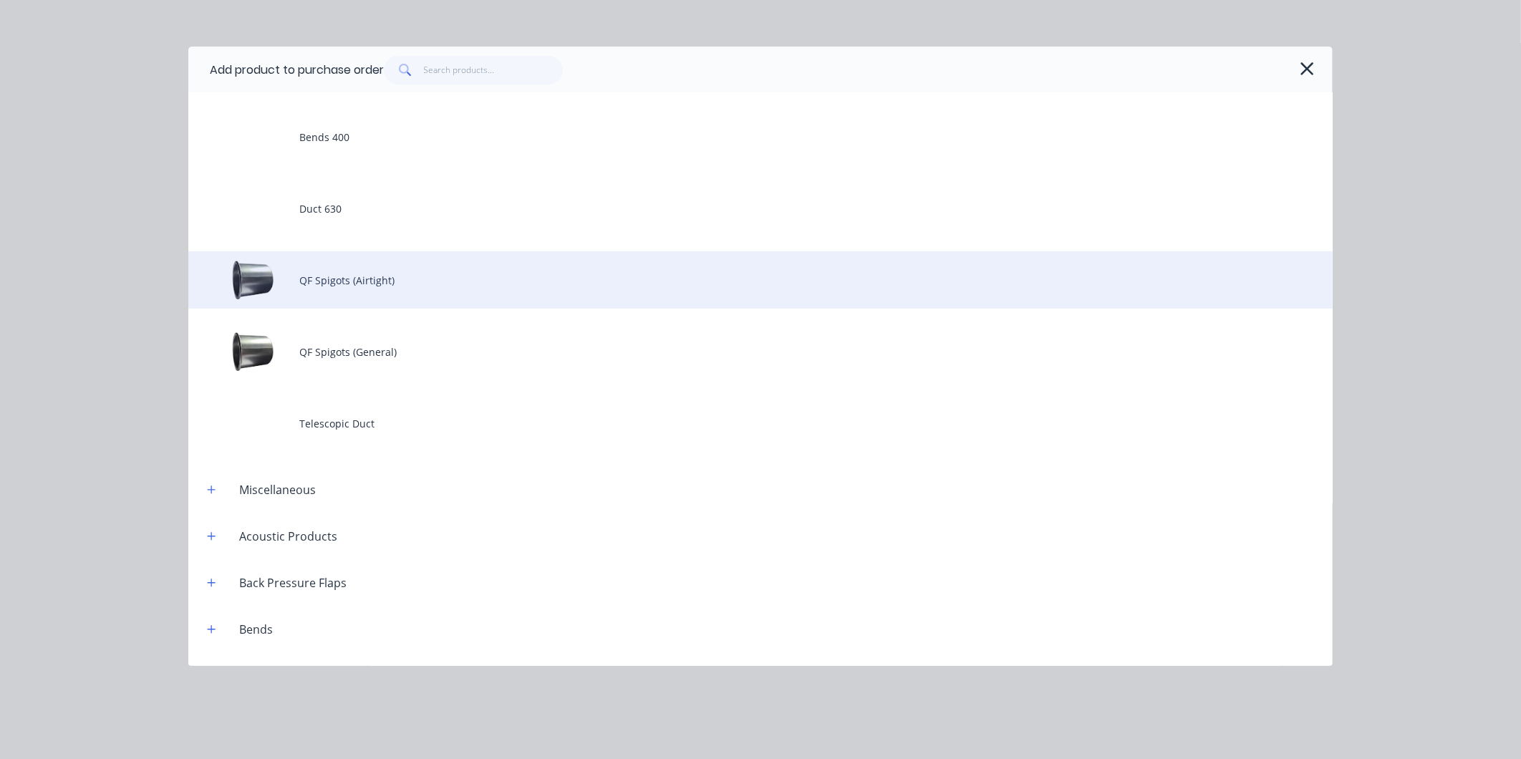
click at [371, 275] on div "QF Spigots (Airtight)" at bounding box center [760, 279] width 1144 height 57
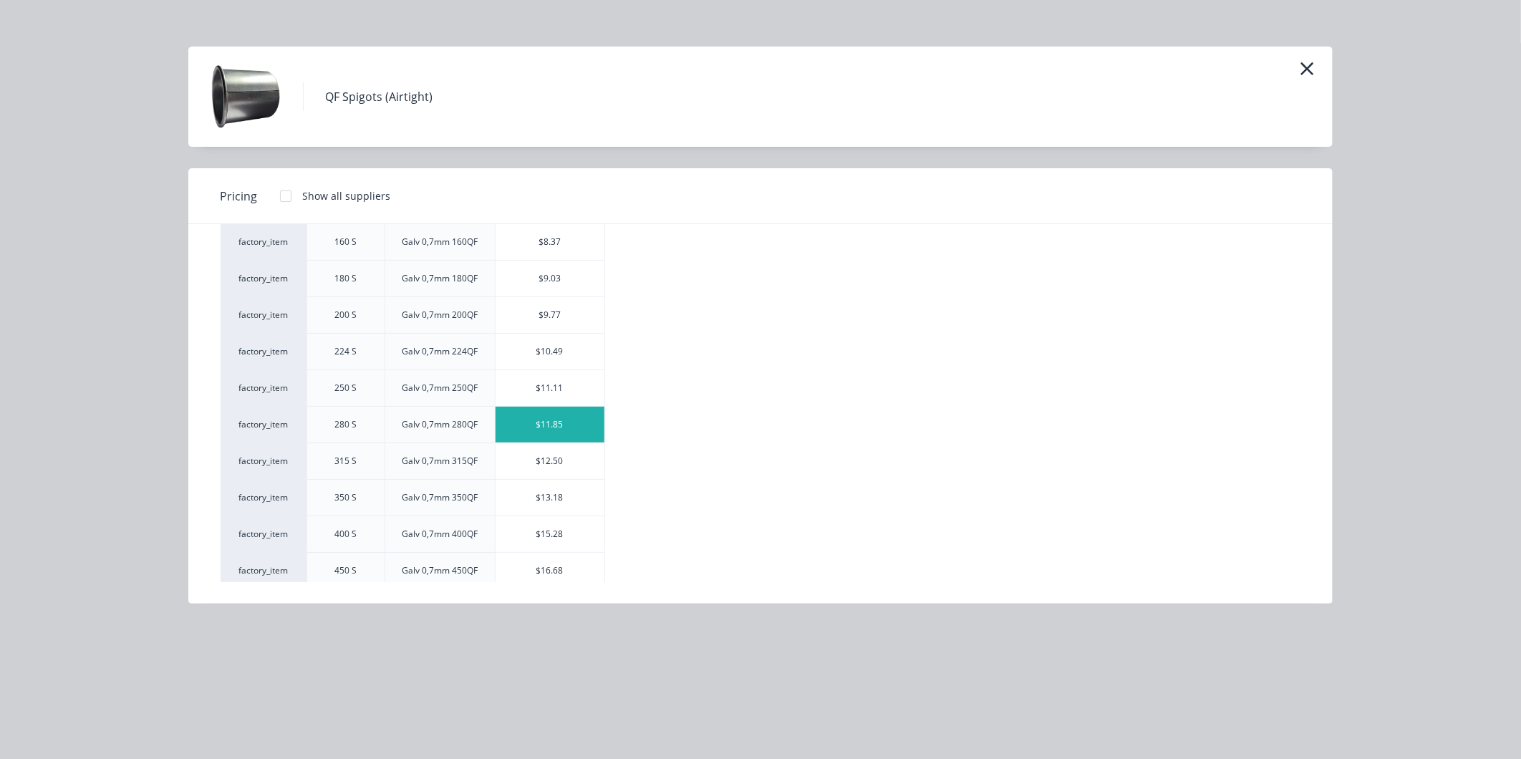
scroll to position [238, 0]
click at [567, 381] on div "$11.11" at bounding box center [549, 387] width 109 height 36
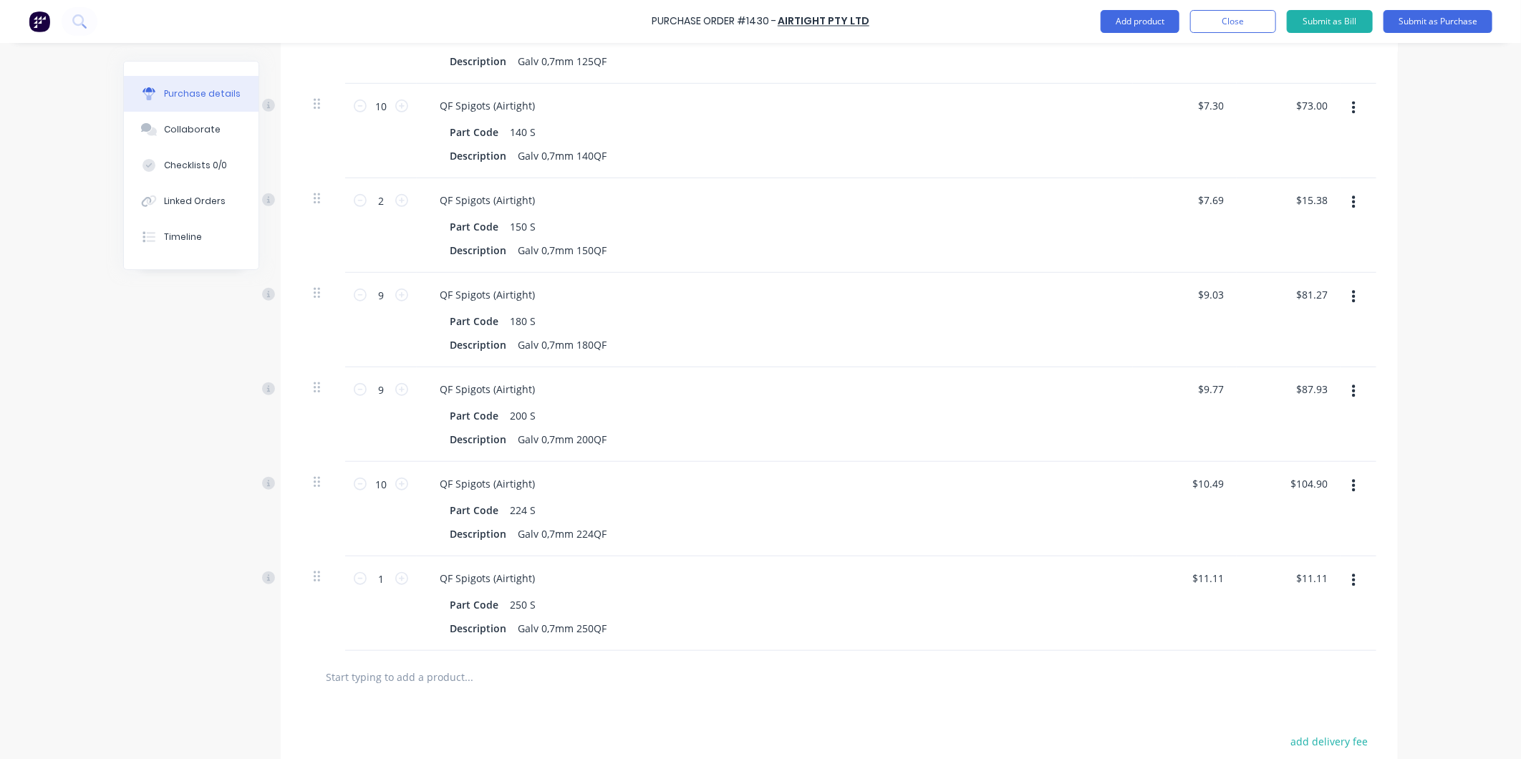
scroll to position [569, 0]
click at [396, 571] on icon at bounding box center [401, 572] width 13 height 13
type input "2"
type input "$22.22"
click at [396, 571] on icon at bounding box center [401, 572] width 13 height 13
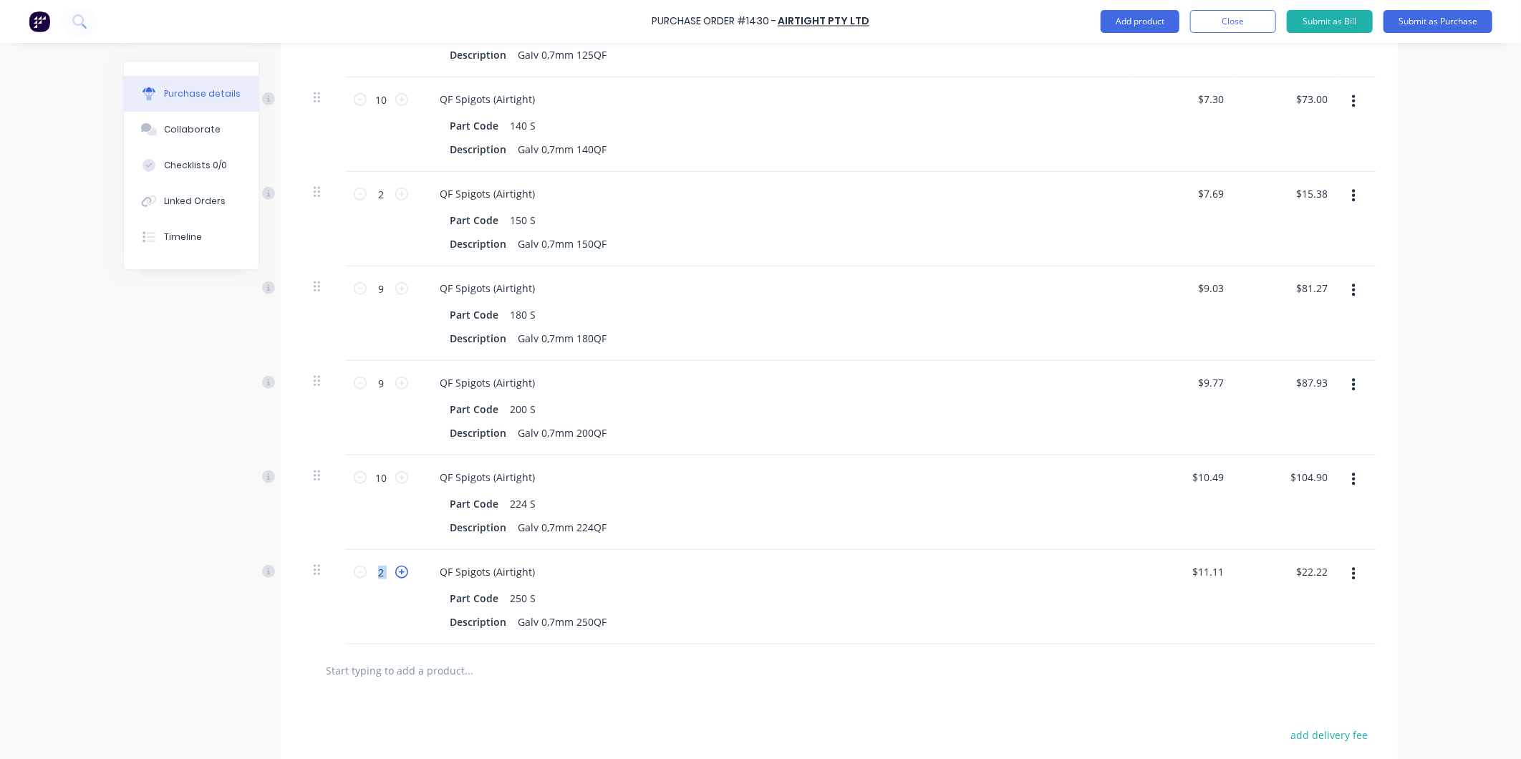
type input "3"
type input "$33.33"
click at [396, 571] on icon at bounding box center [401, 572] width 13 height 13
type input "4"
type input "$44.44"
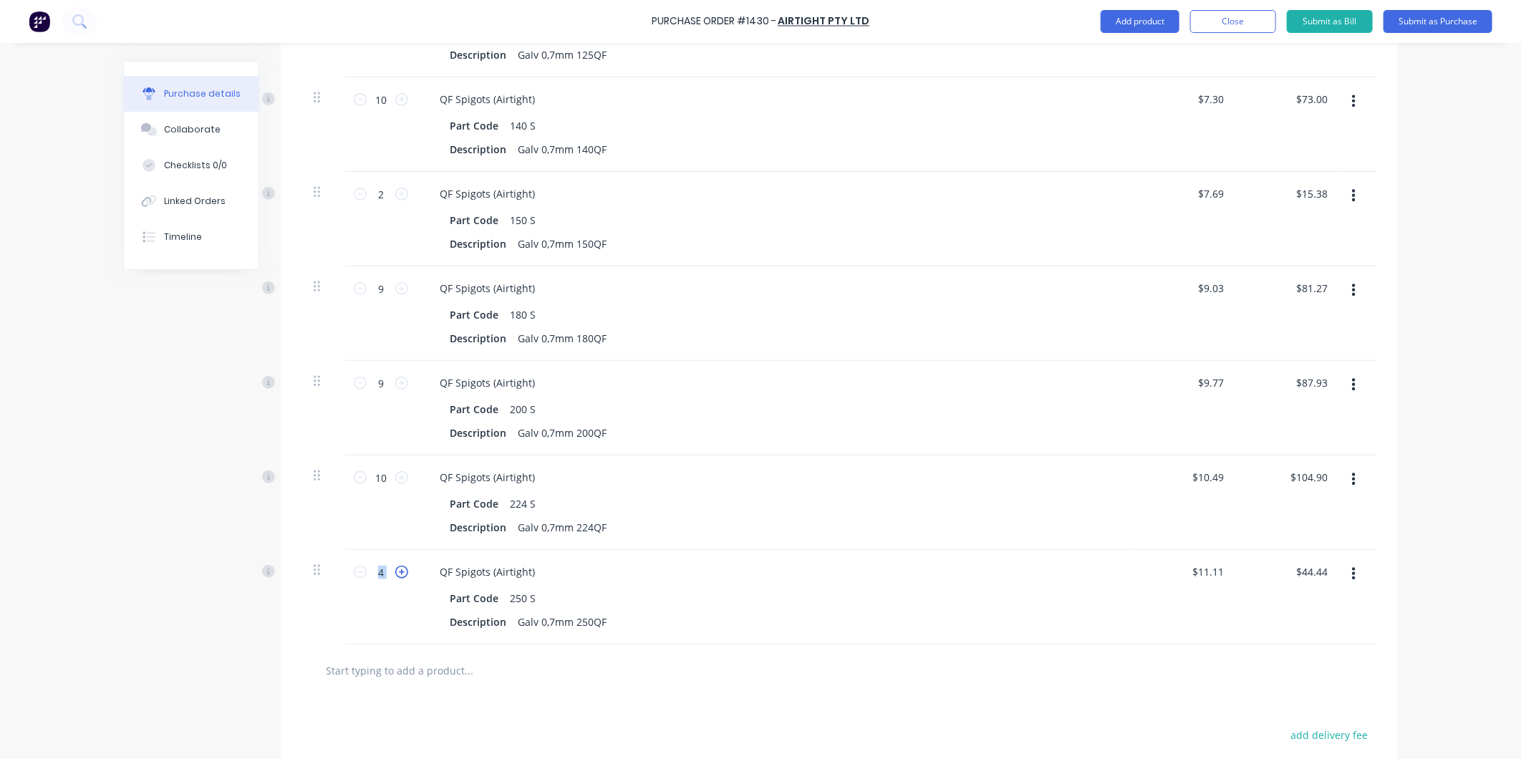
click at [396, 571] on icon at bounding box center [401, 572] width 13 height 13
type input "5"
type input "$55.55"
click at [396, 571] on icon at bounding box center [401, 572] width 13 height 13
type input "6"
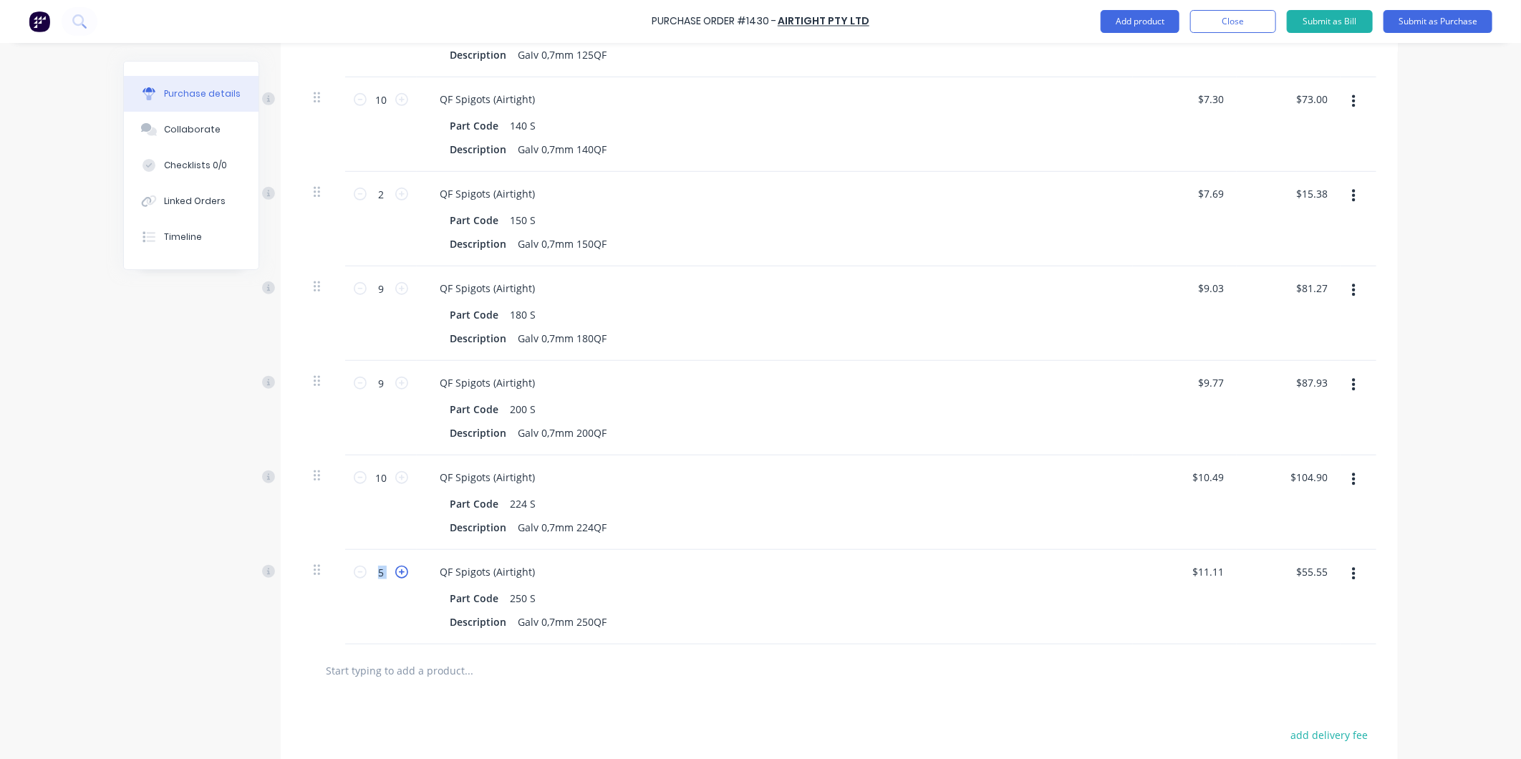
type input "$66.66"
click at [396, 571] on icon at bounding box center [401, 572] width 13 height 13
type input "7"
type input "$77.77"
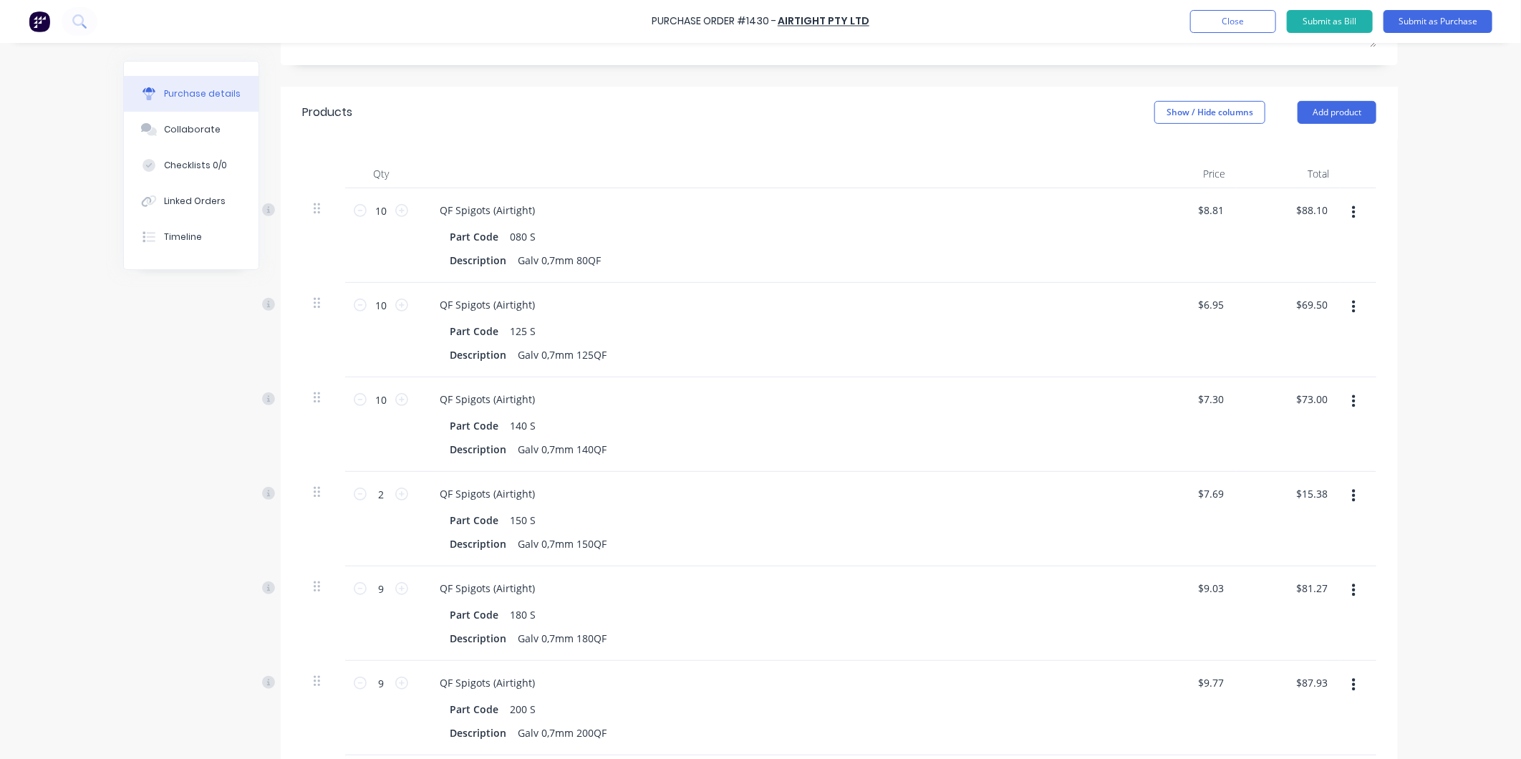
scroll to position [202, 0]
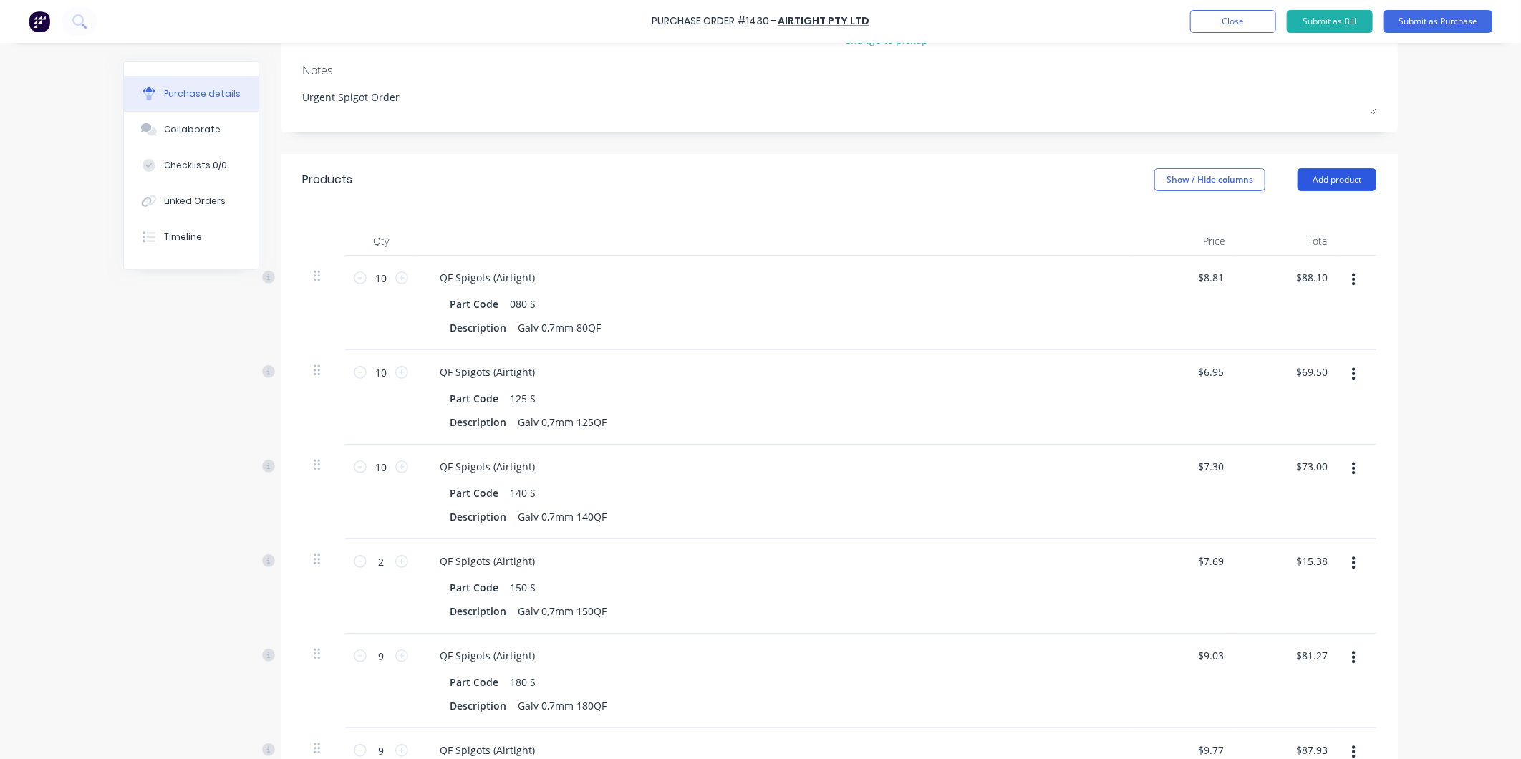
click at [1342, 188] on button "Add product" at bounding box center [1336, 179] width 79 height 23
click at [1296, 212] on div "Product catalogue" at bounding box center [1308, 216] width 110 height 21
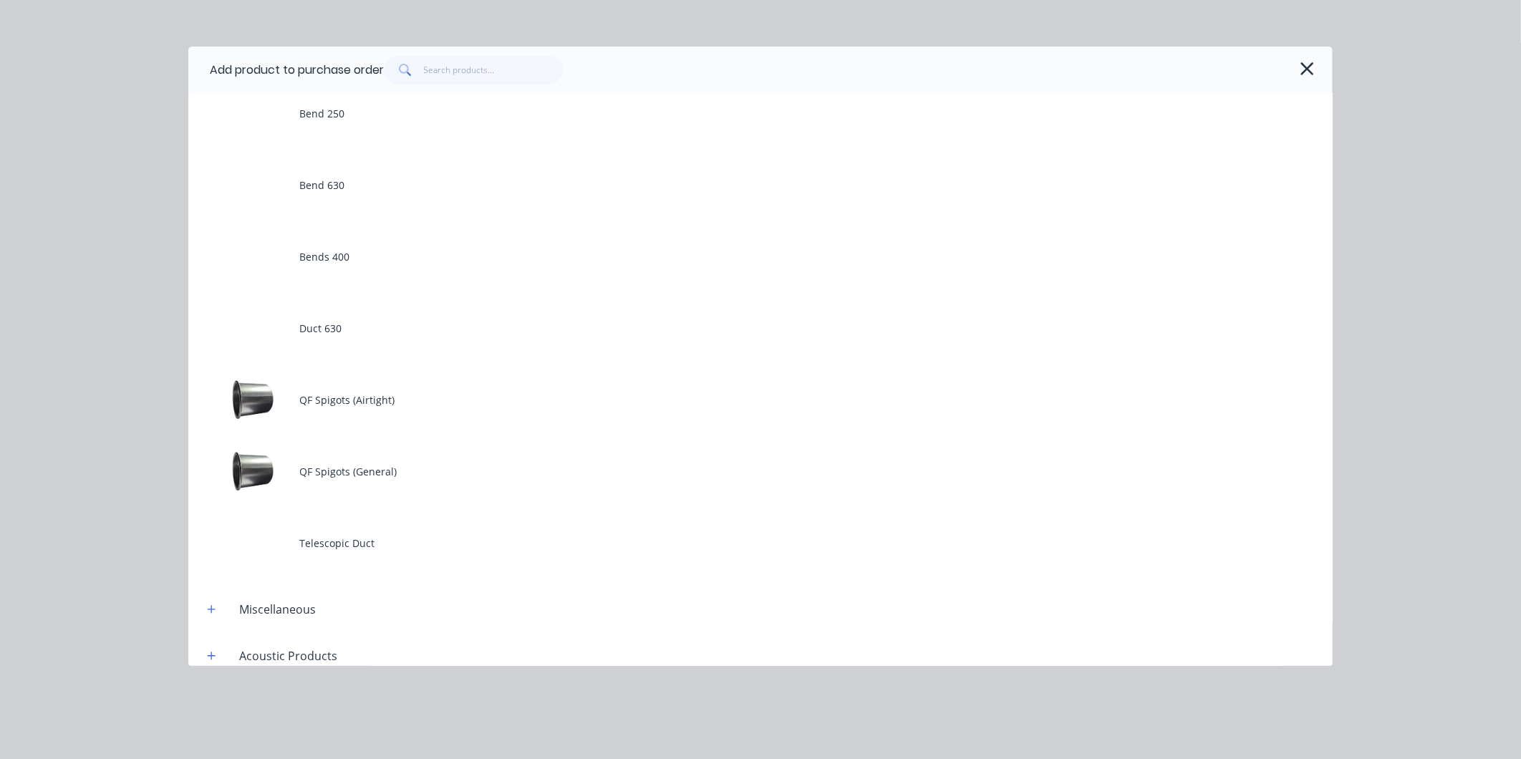
scroll to position [318, 0]
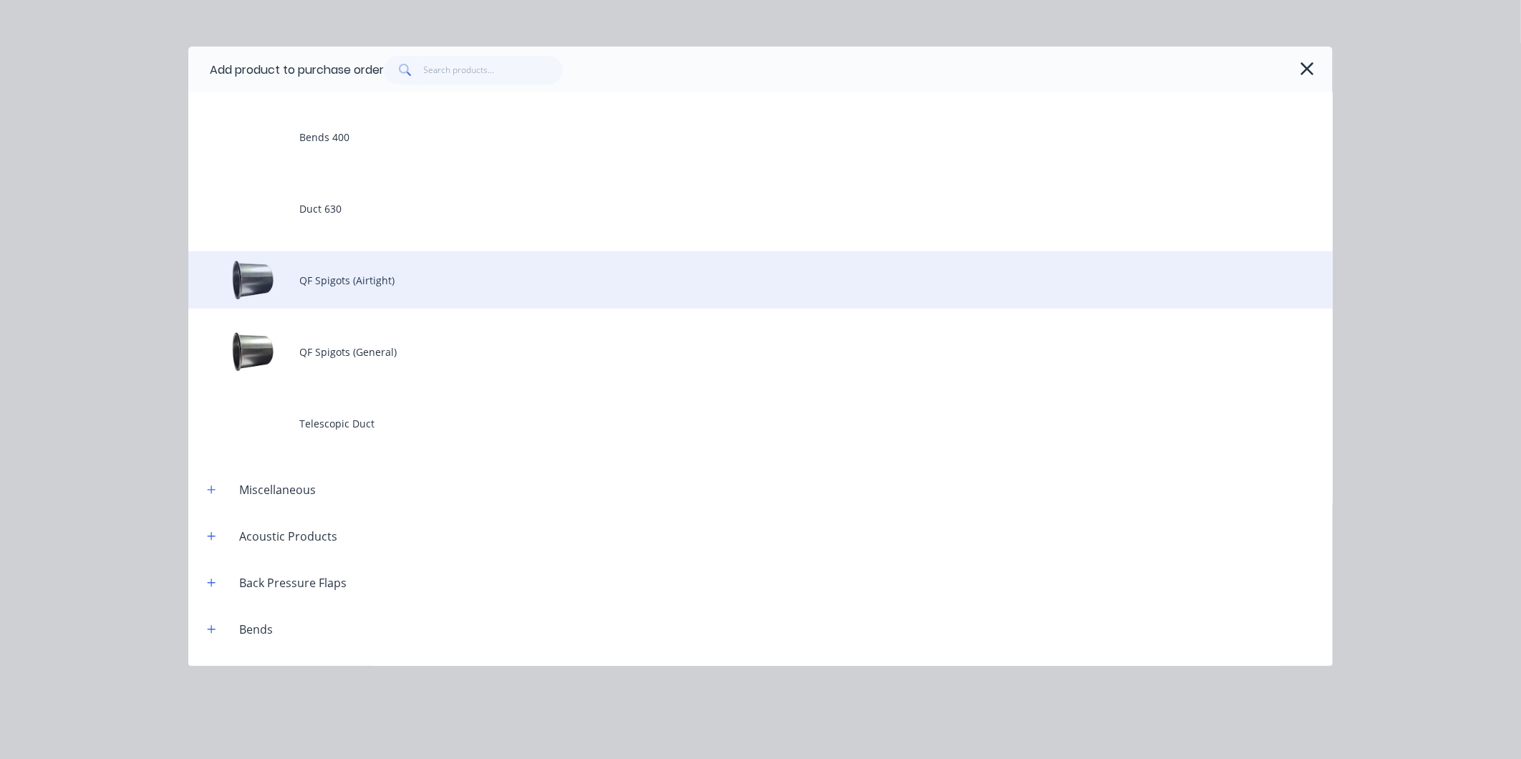
click at [374, 296] on div "QF Spigots (Airtight)" at bounding box center [760, 279] width 1144 height 57
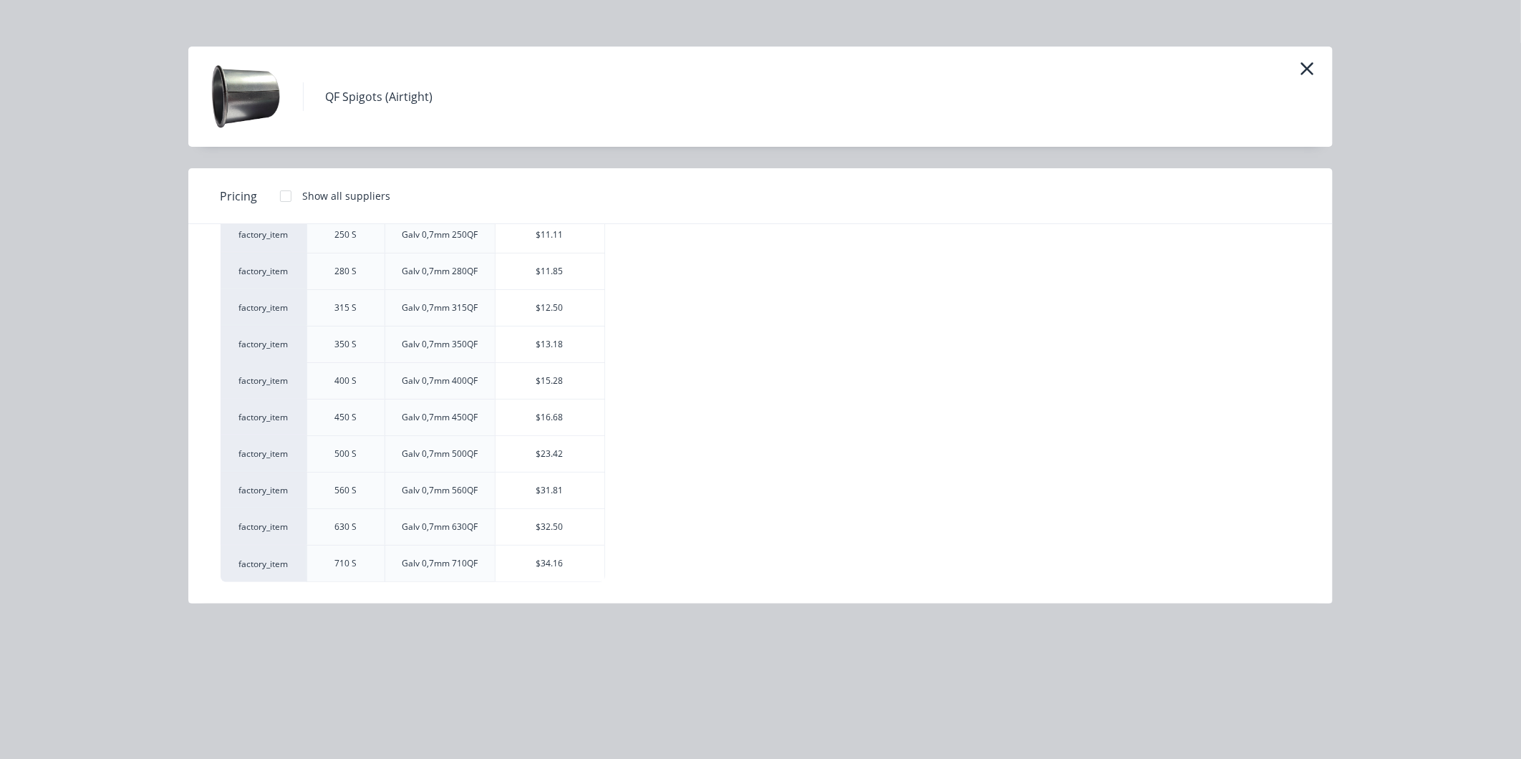
scroll to position [391, 0]
click at [549, 297] on div "$12.50" at bounding box center [549, 308] width 109 height 36
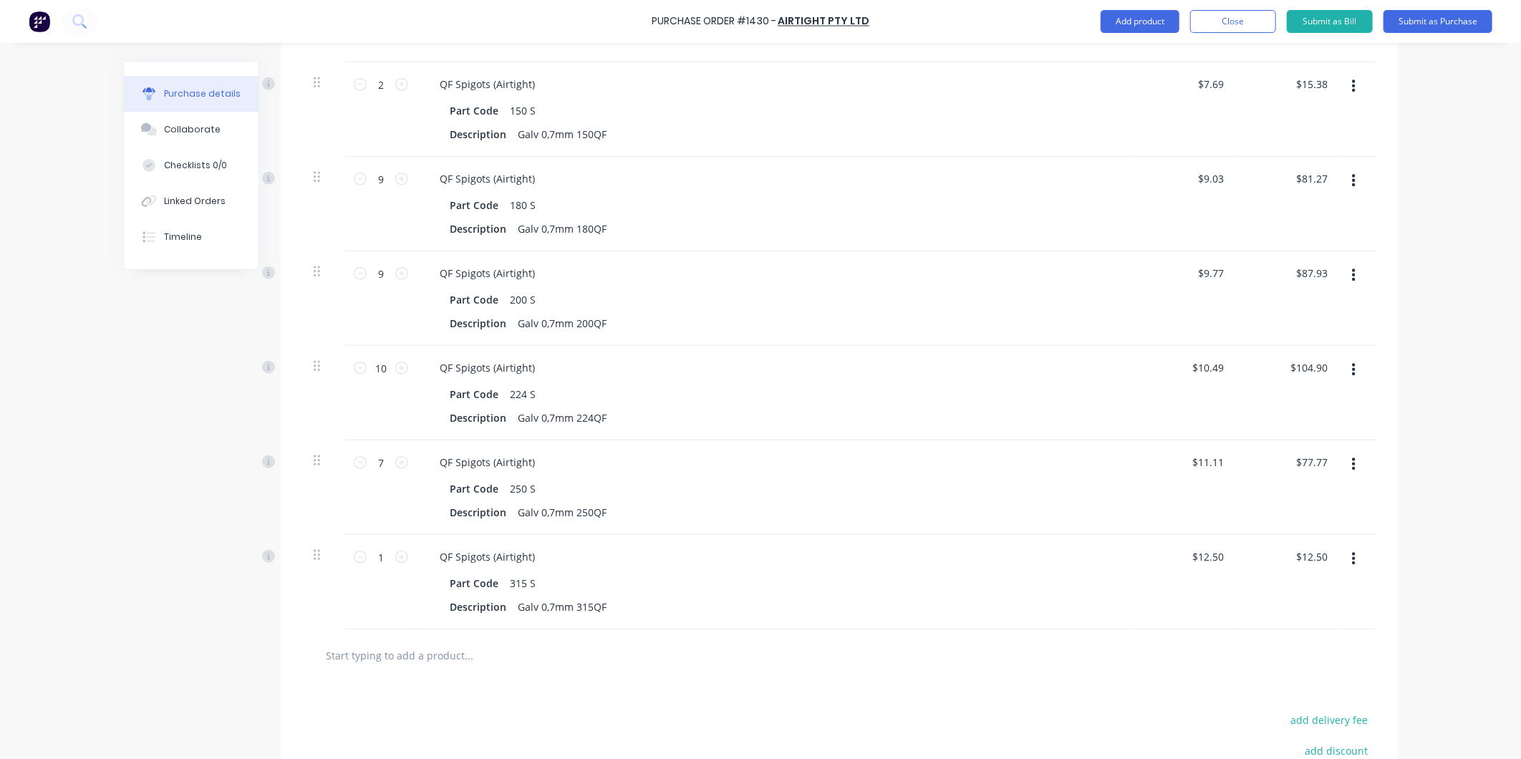
scroll to position [838, 0]
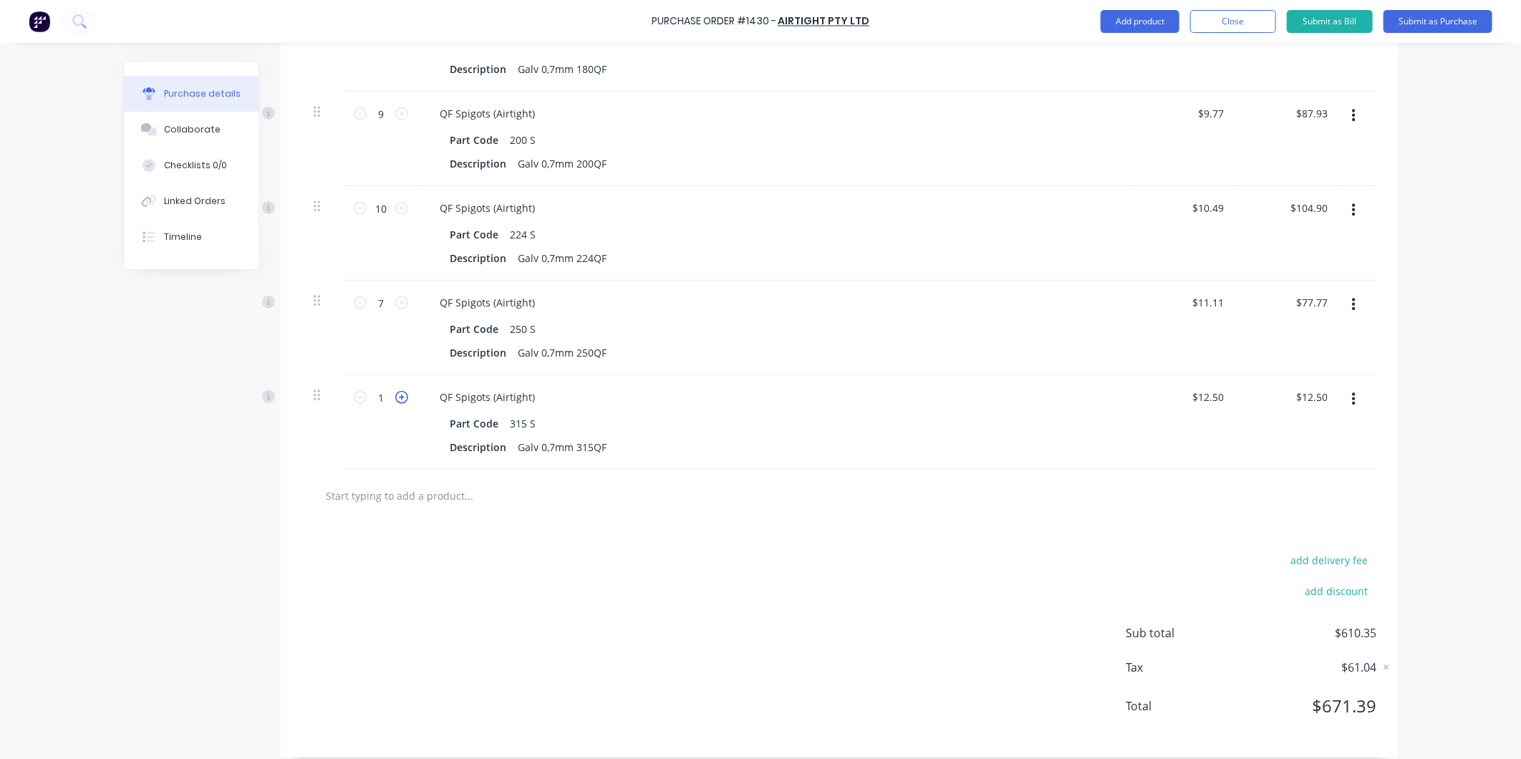
click at [395, 397] on icon at bounding box center [401, 397] width 13 height 13
type input "2"
type input "$25.00"
click at [395, 397] on icon at bounding box center [401, 397] width 13 height 13
type input "3"
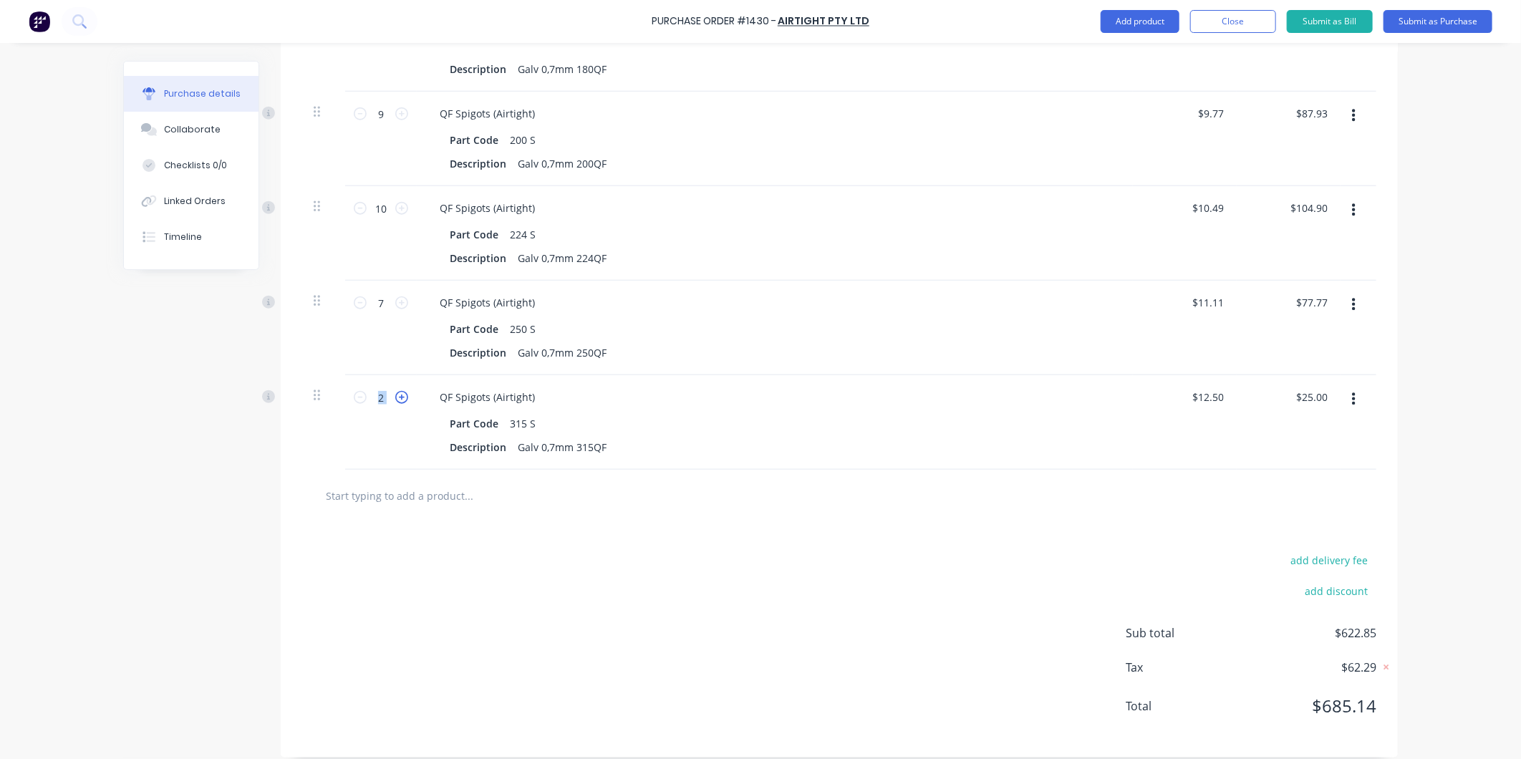
type input "$37.50"
click at [395, 397] on icon at bounding box center [401, 397] width 13 height 13
type input "4"
type input "$50.00"
click at [395, 397] on icon at bounding box center [401, 397] width 13 height 13
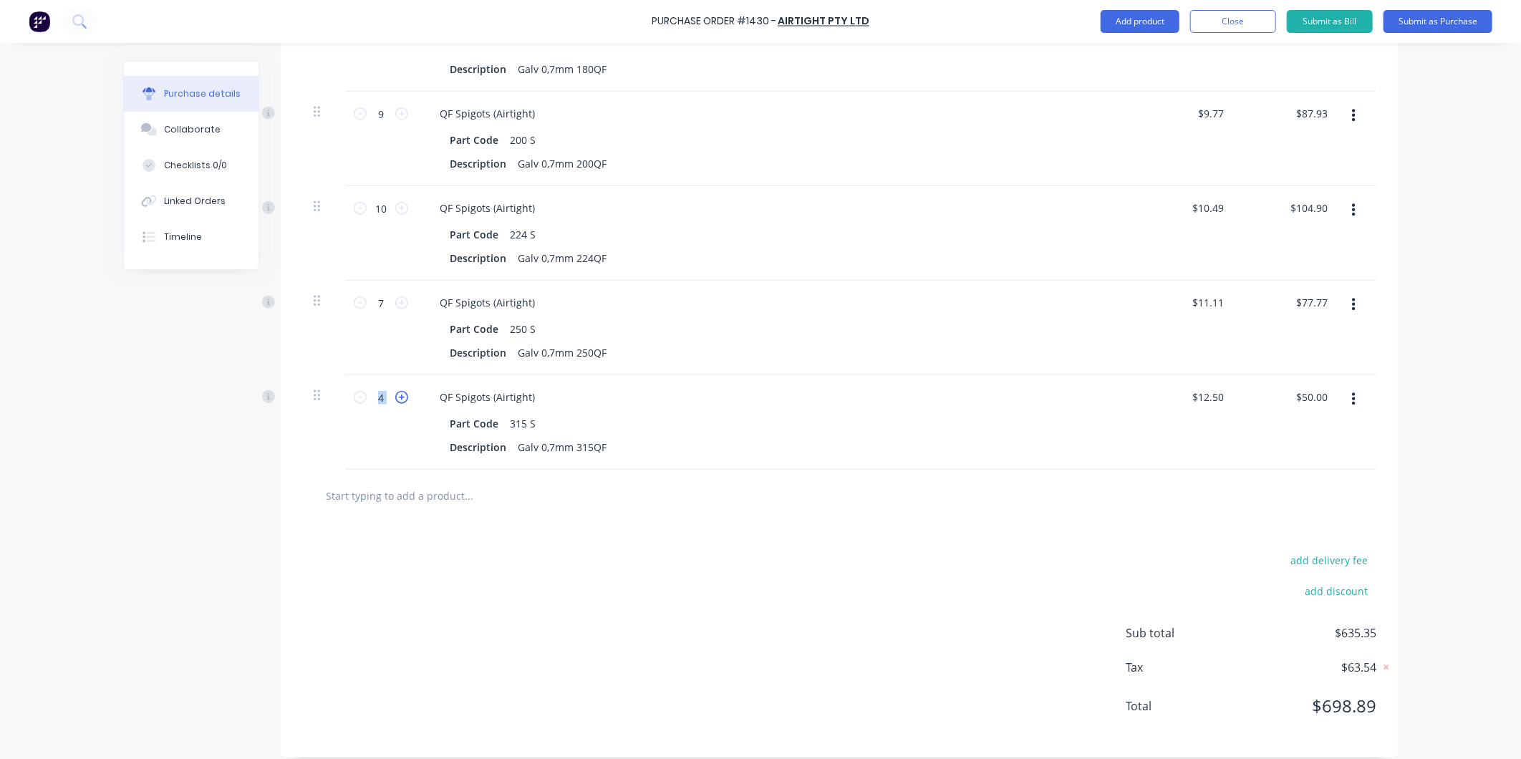
type input "5"
type input "$62.50"
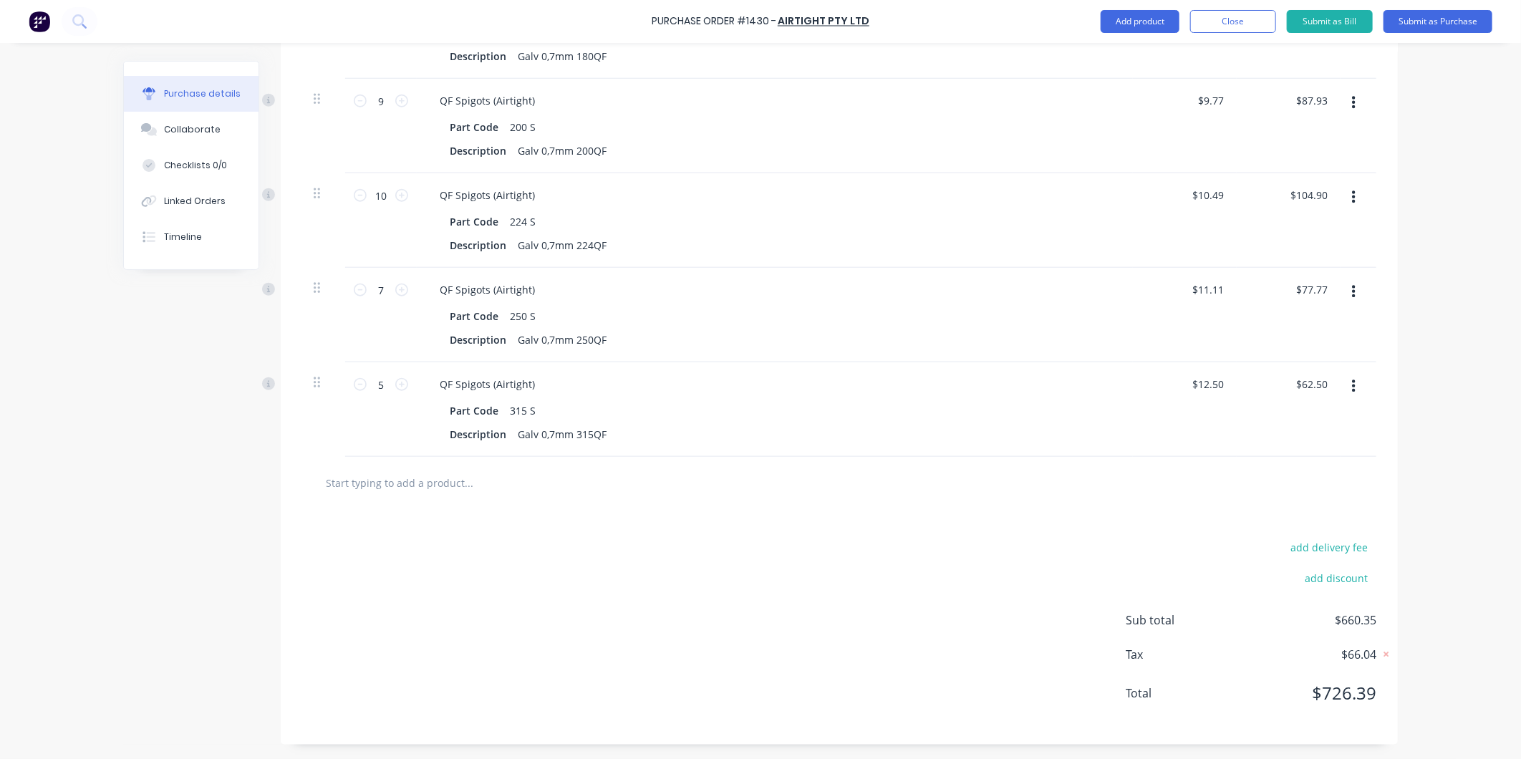
click at [448, 528] on div "add delivery fee add discount Sub total $660.35 Tax $66.04 Total $726.39" at bounding box center [839, 627] width 1117 height 236
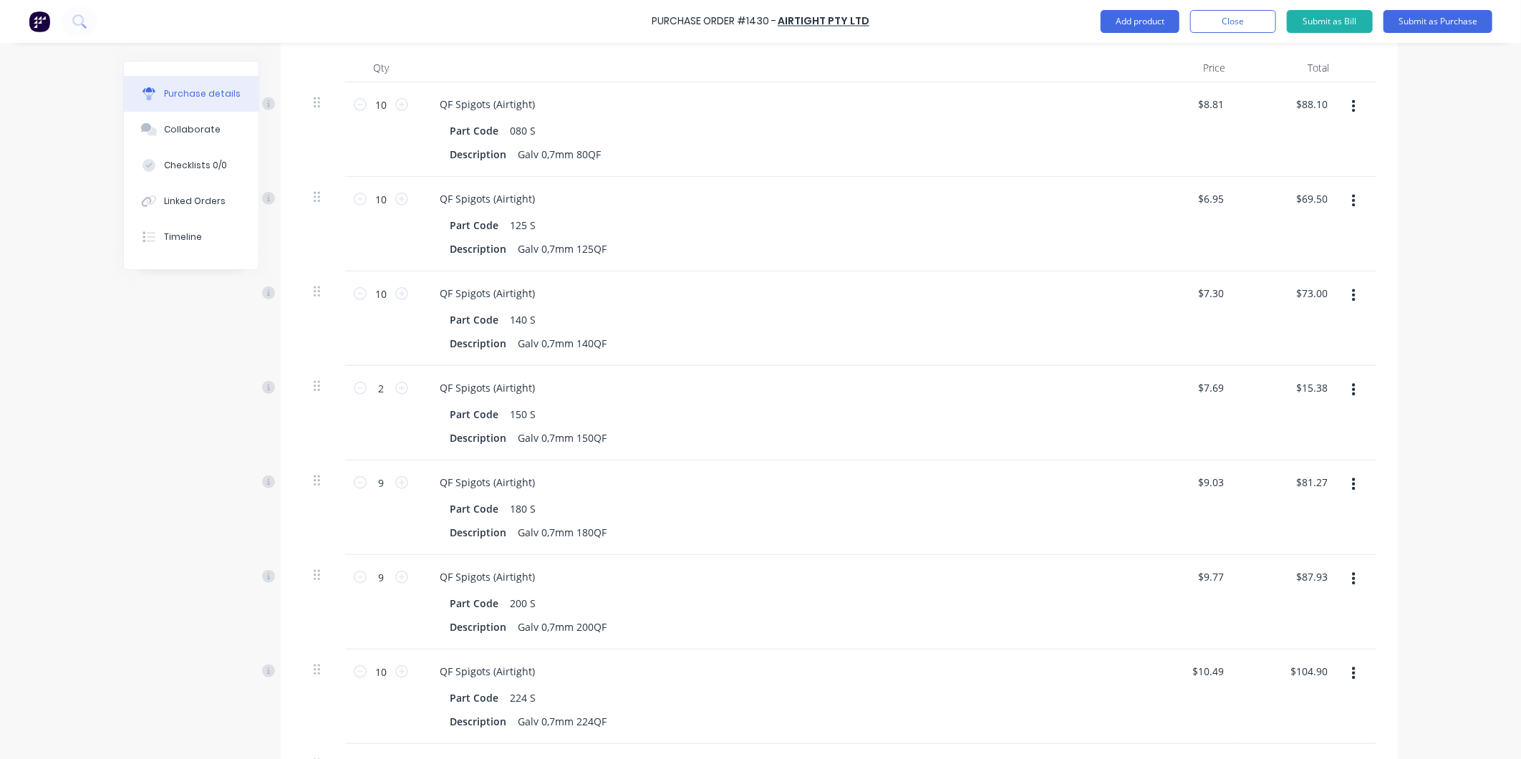
click at [1112, 34] on div "Purchase Order #1430 - Airtight Pty Ltd Add product Close Submit as Bill Submit…" at bounding box center [760, 21] width 1521 height 43
click at [1141, 19] on button "Add product" at bounding box center [1140, 21] width 79 height 23
click at [1407, 90] on div "Purchase Order #1430 - Airtight Pty Ltd Add product Product catalogue Basic pro…" at bounding box center [760, 379] width 1521 height 759
click at [1130, 59] on div "Product catalogue" at bounding box center [1111, 58] width 110 height 21
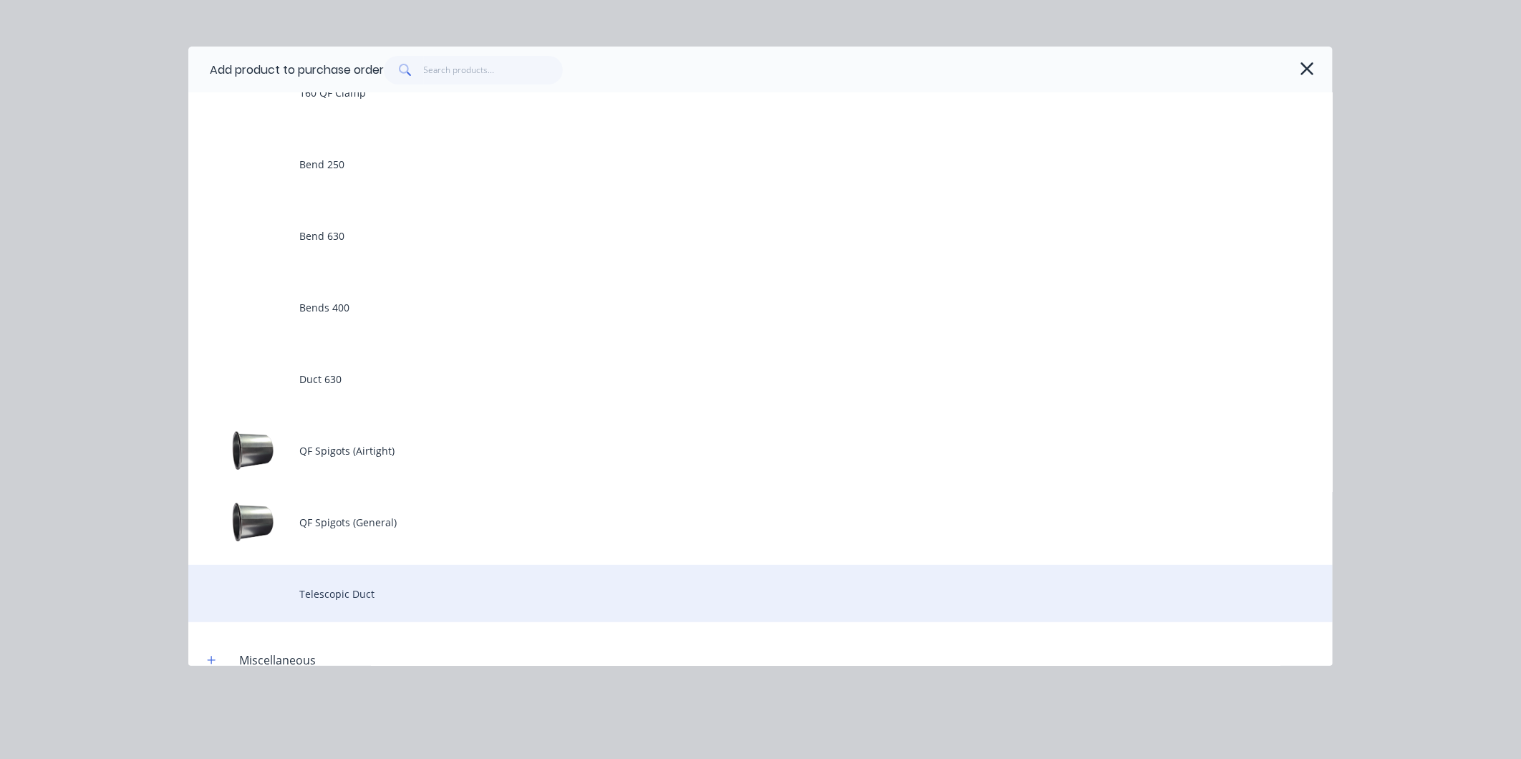
scroll to position [318, 0]
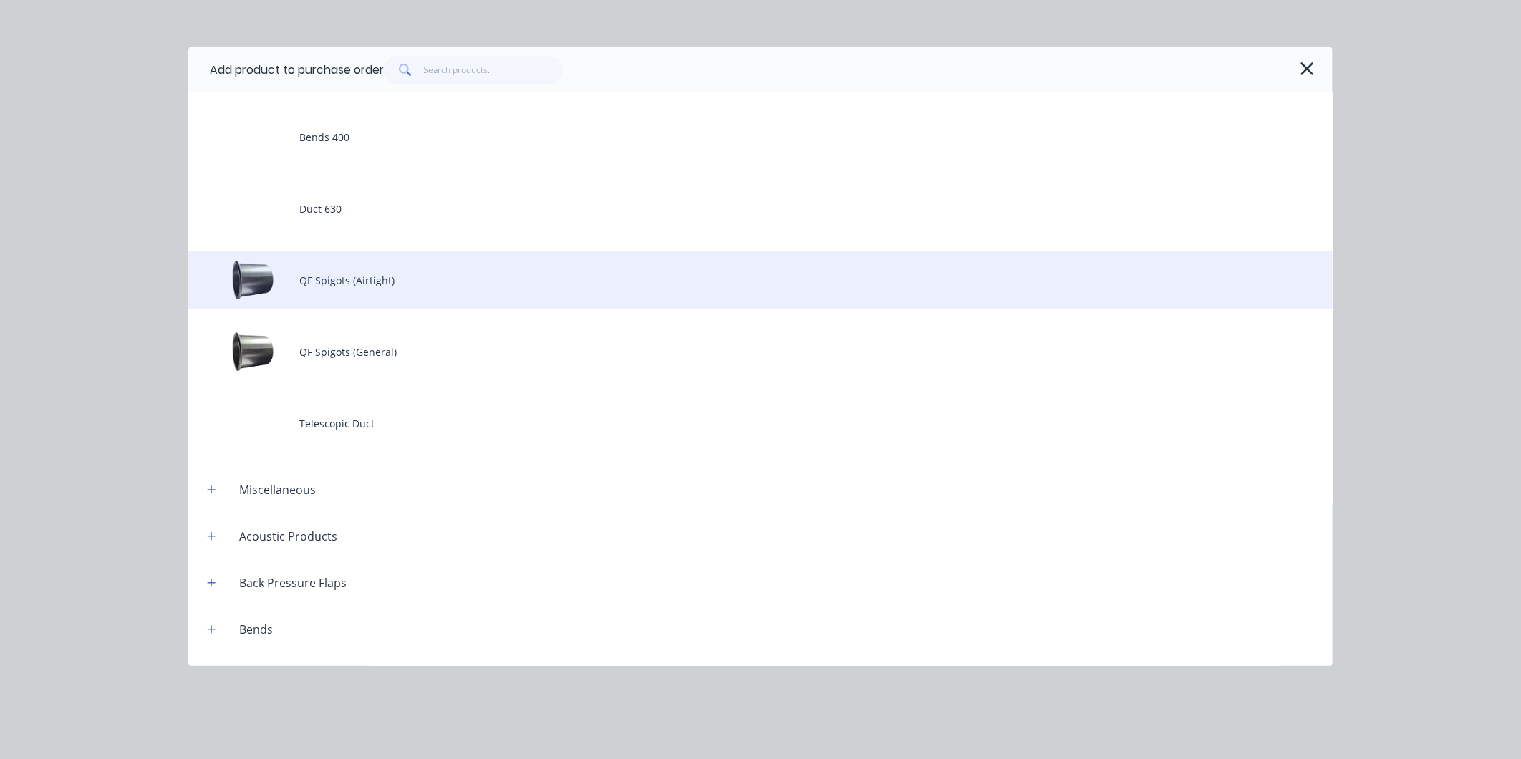
click at [422, 281] on div "QF Spigots (Airtight)" at bounding box center [760, 279] width 1144 height 57
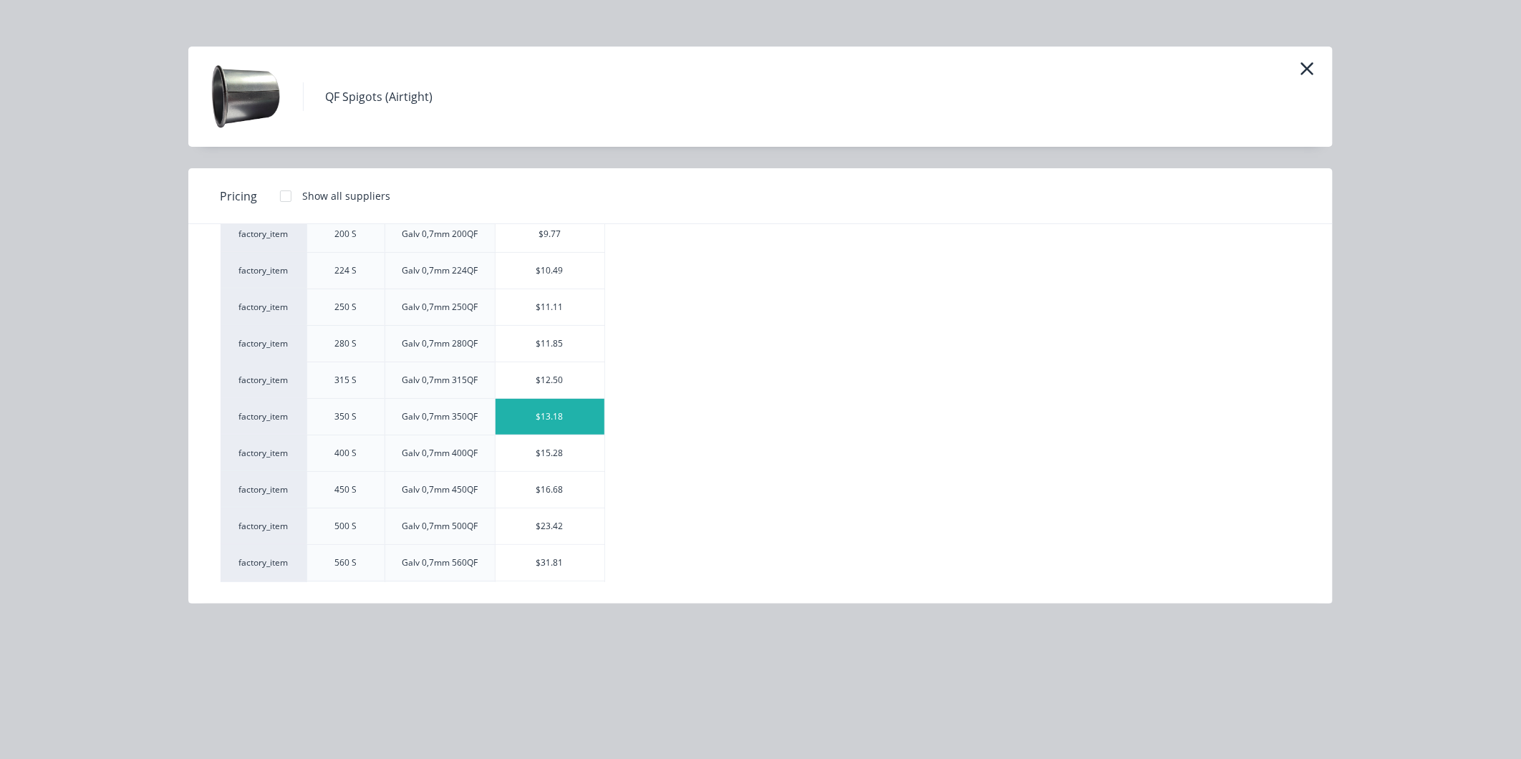
click at [545, 414] on div "$13.18" at bounding box center [549, 417] width 109 height 36
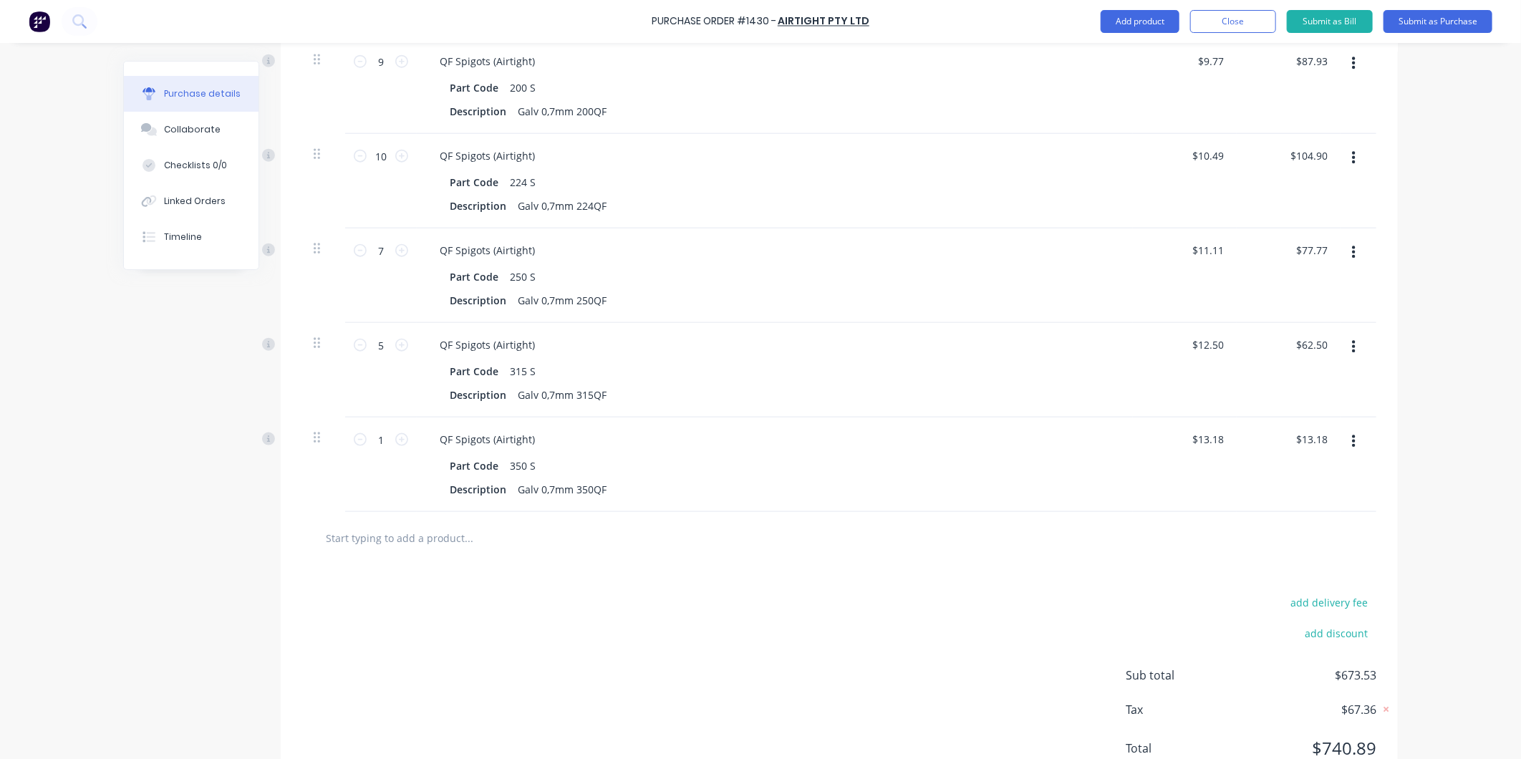
scroll to position [947, 0]
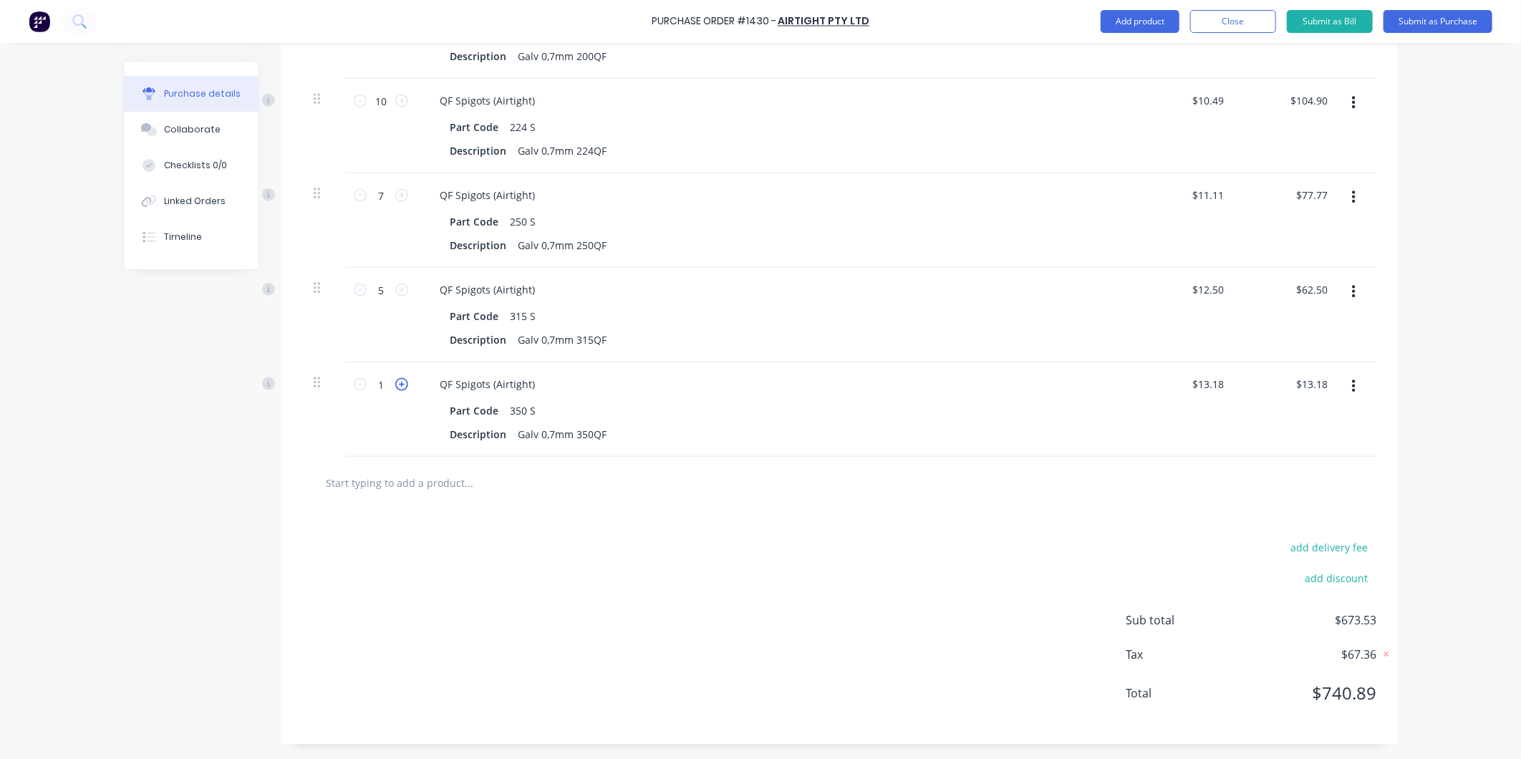
click at [395, 383] on icon at bounding box center [401, 384] width 13 height 13
type input "2"
type input "$26.36"
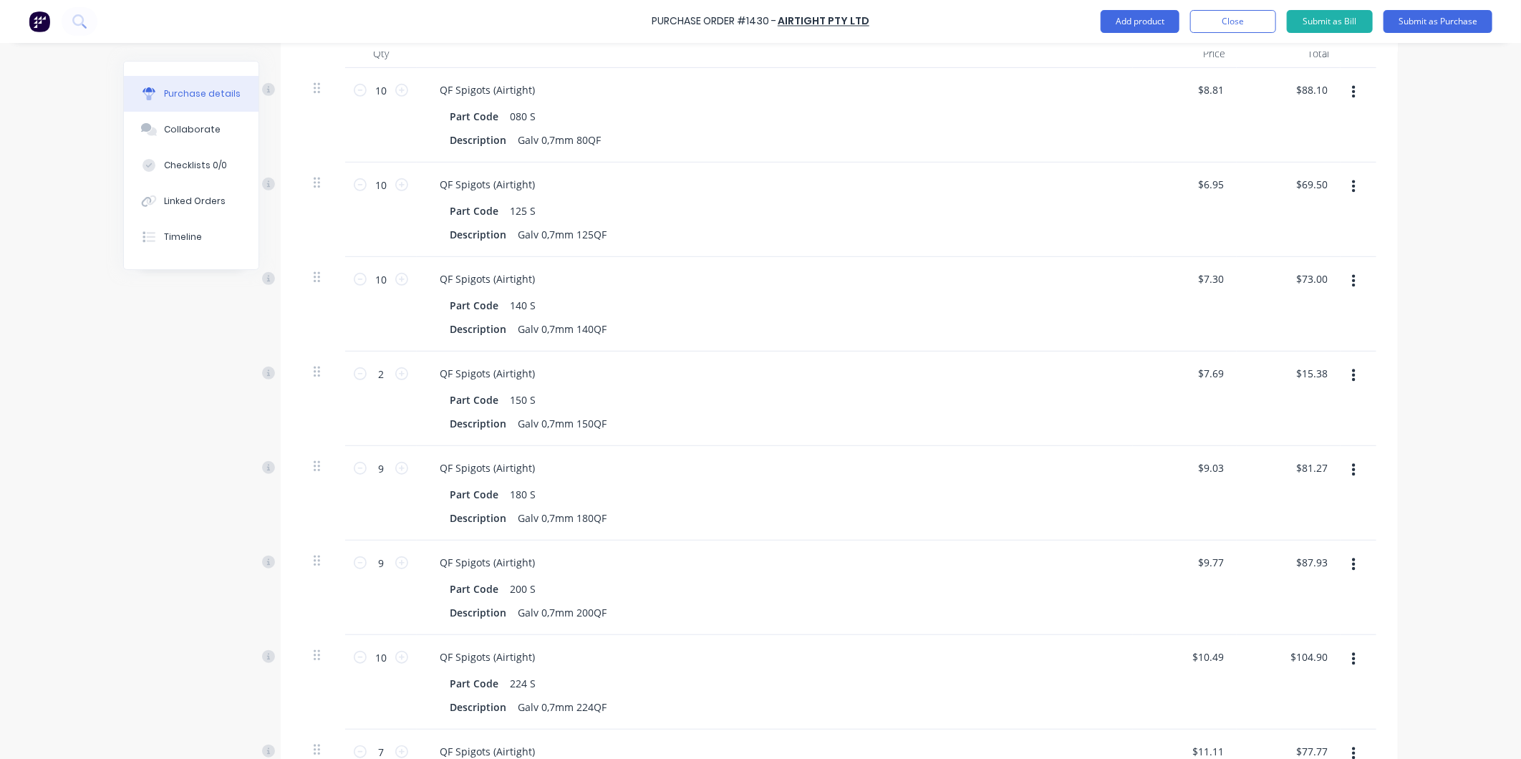
scroll to position [152, 0]
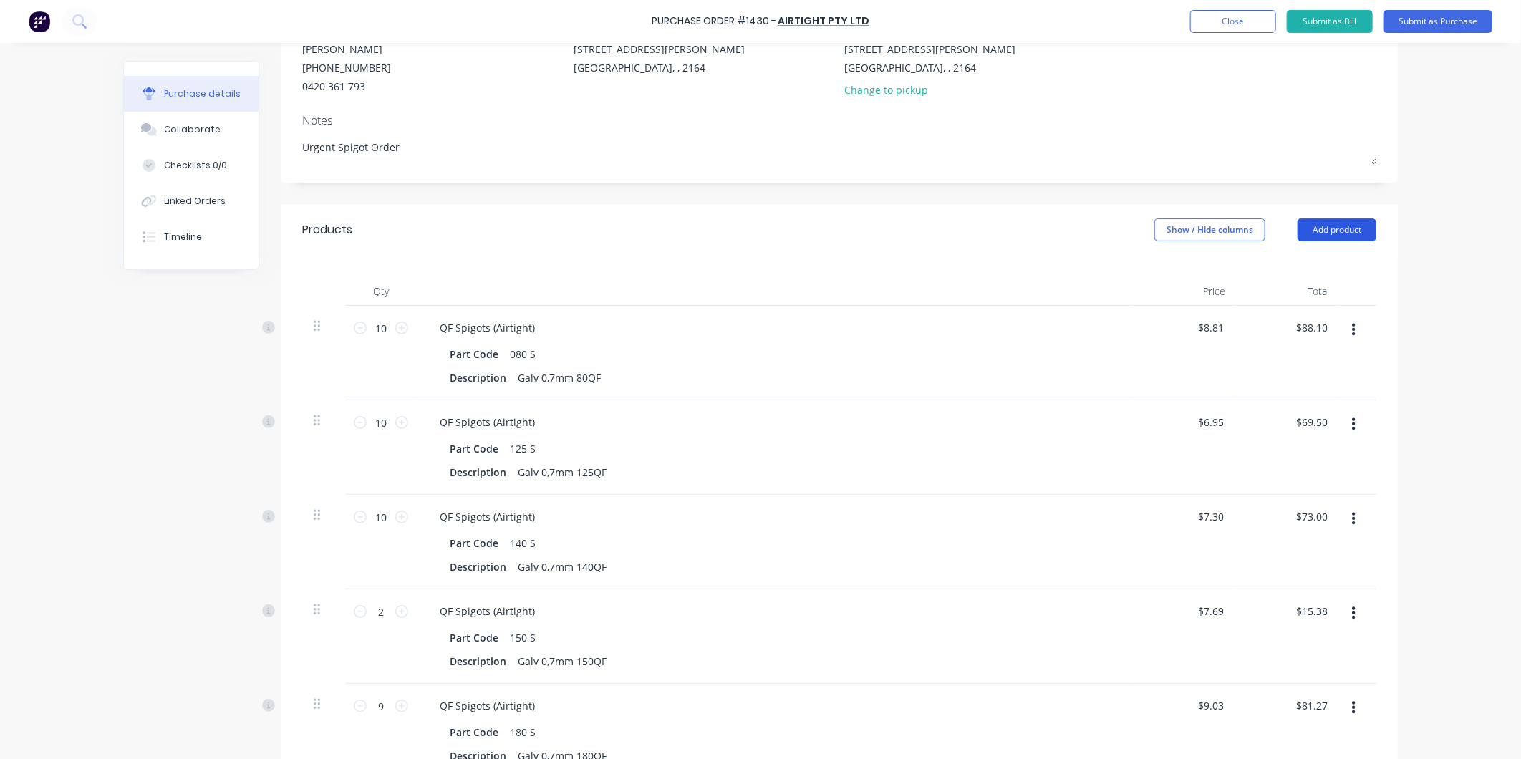
click at [1303, 231] on button "Add product" at bounding box center [1336, 229] width 79 height 23
click at [1253, 269] on div "Product catalogue" at bounding box center [1308, 266] width 110 height 21
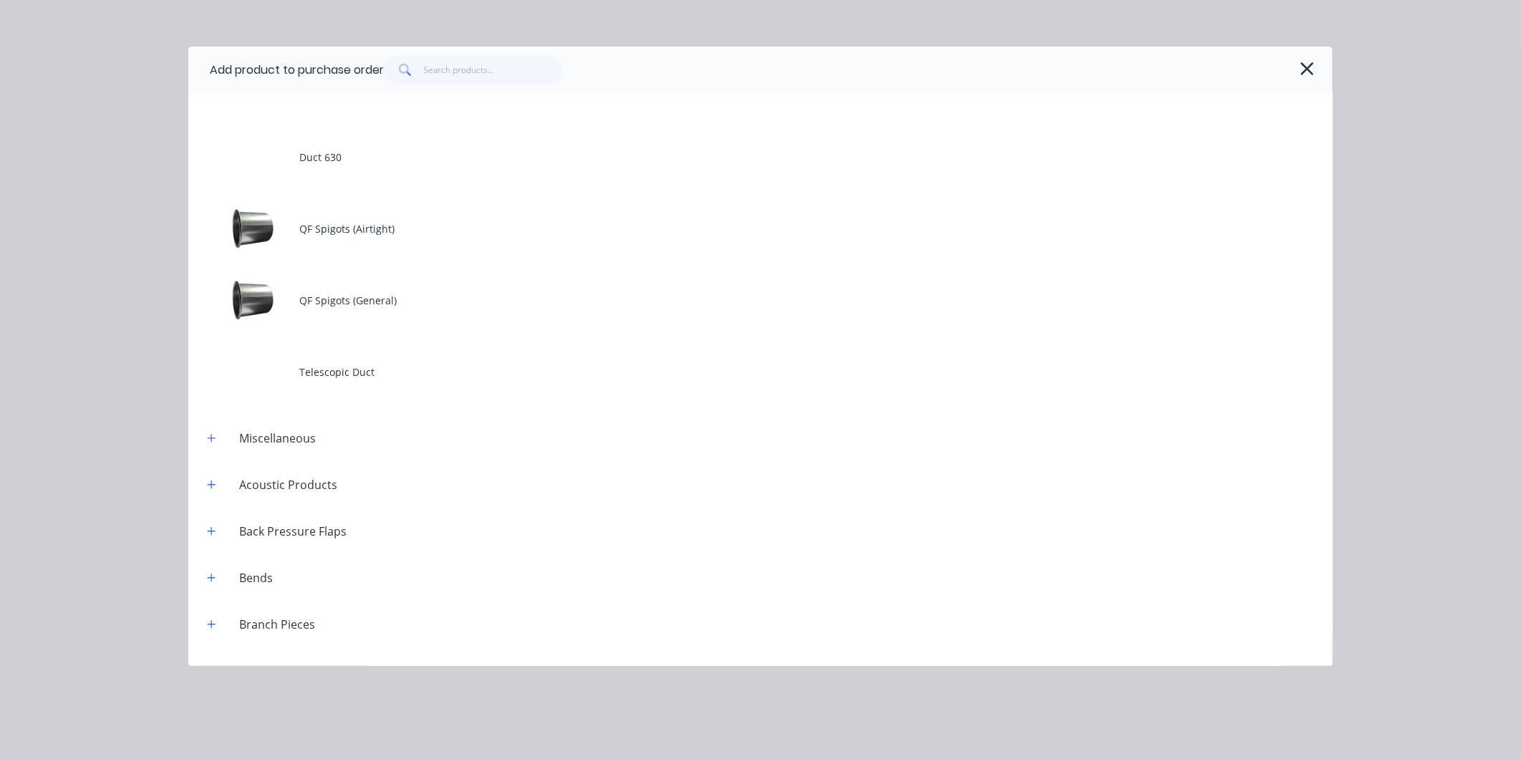
scroll to position [477, 0]
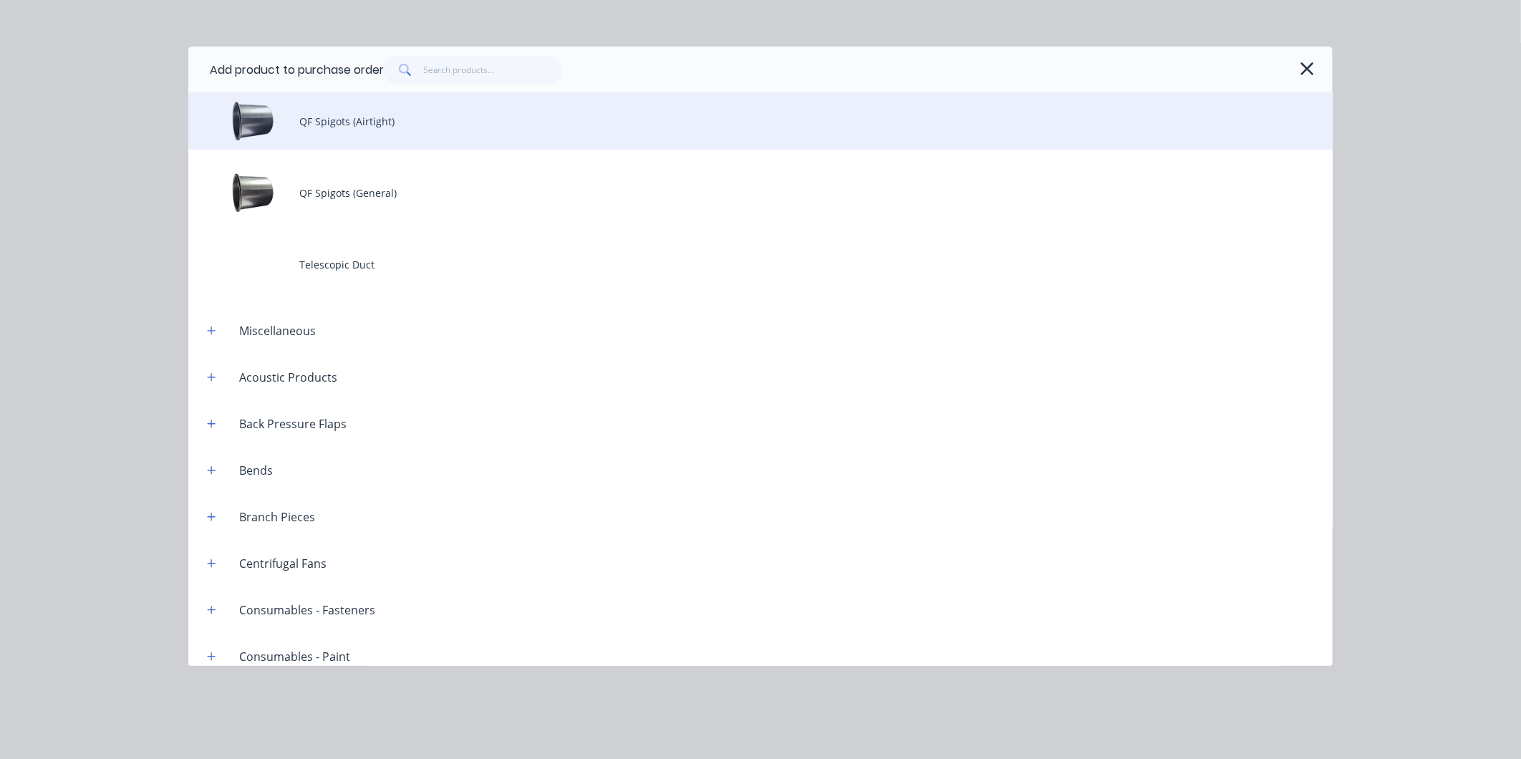
click at [427, 135] on div "QF Spigots (Airtight)" at bounding box center [760, 120] width 1144 height 57
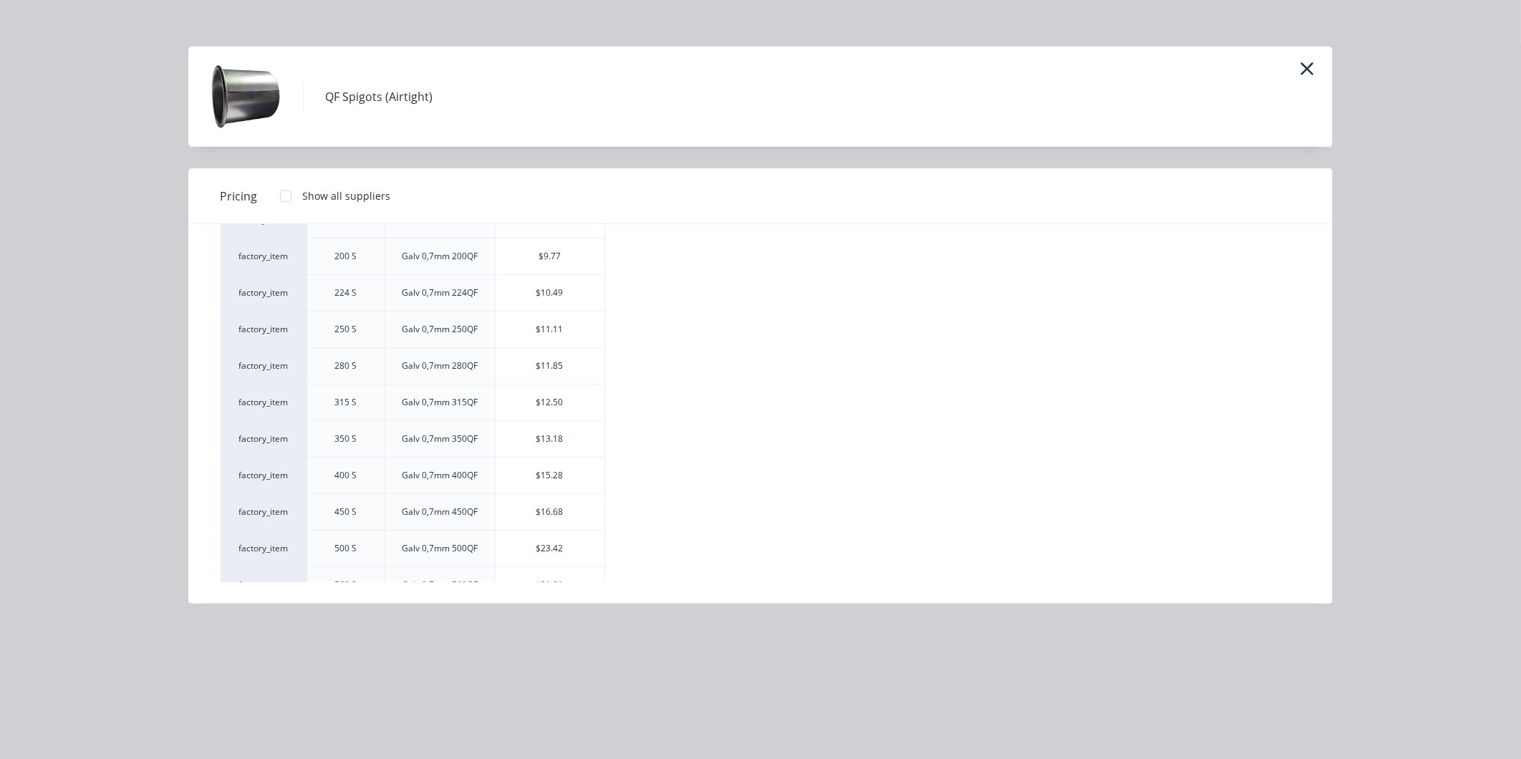
scroll to position [391, 0]
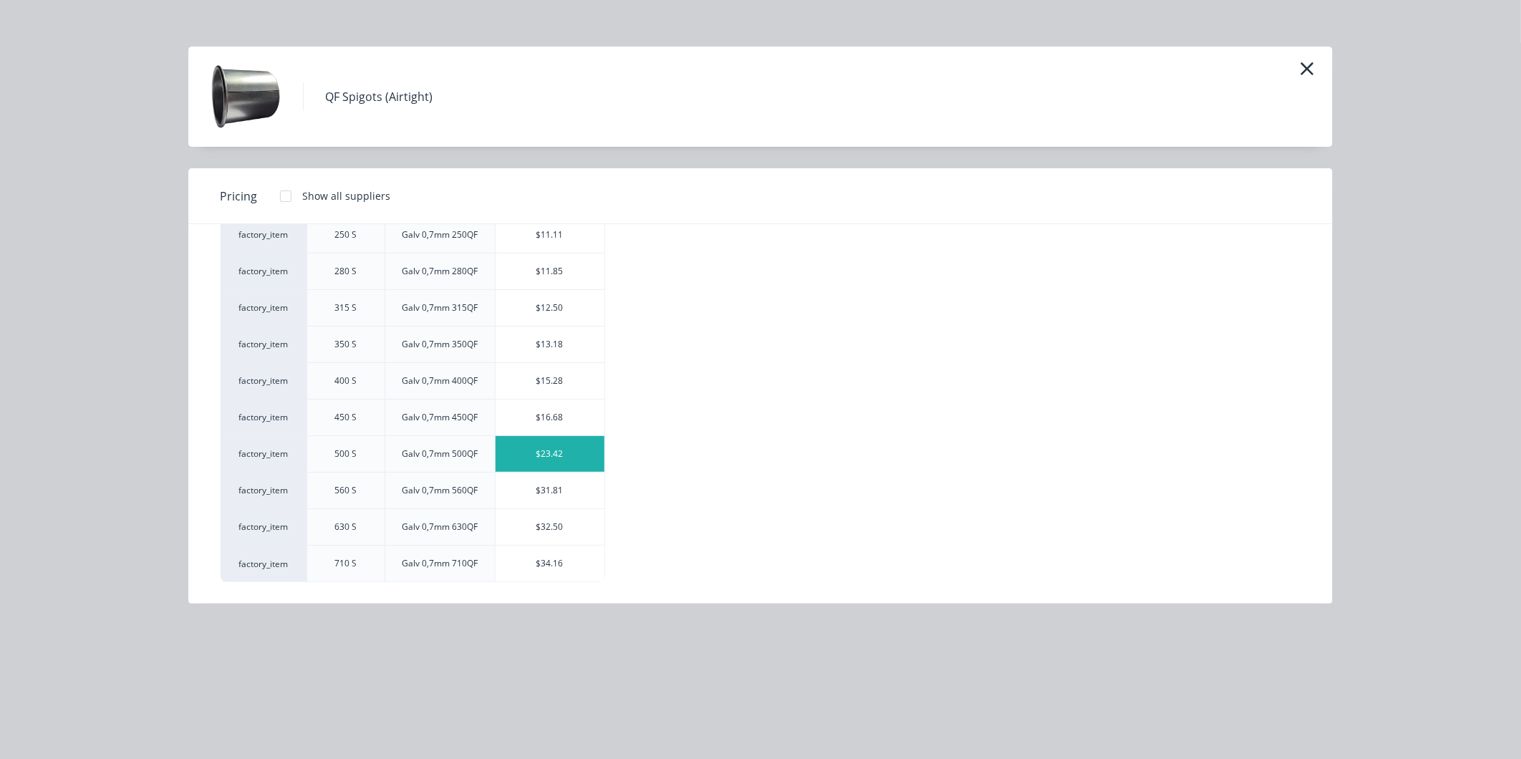
click at [557, 456] on div "$23.42" at bounding box center [549, 454] width 109 height 36
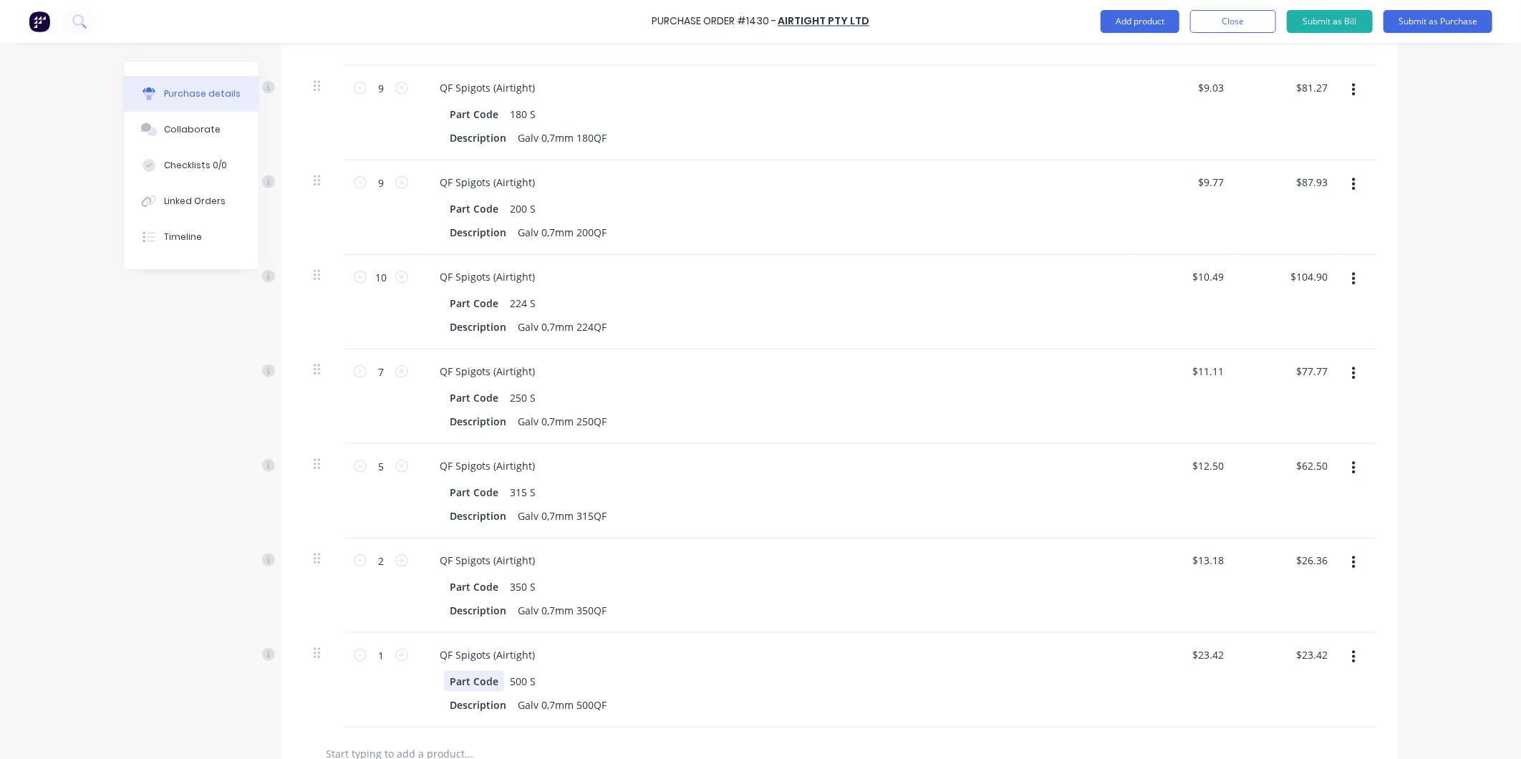
scroll to position [947, 0]
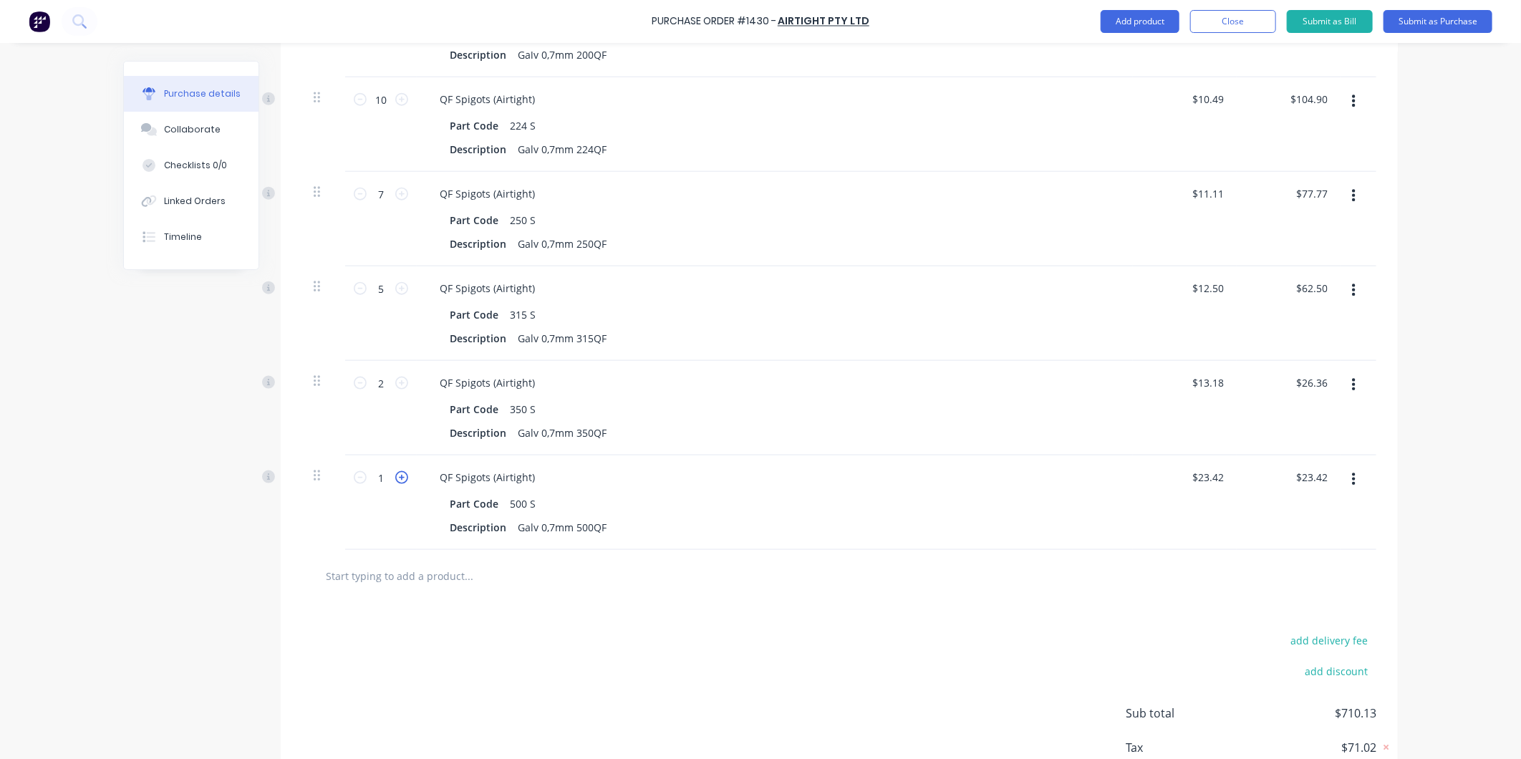
click at [397, 478] on icon at bounding box center [401, 477] width 13 height 13
type input "2"
type input "$46.84"
click at [397, 478] on icon at bounding box center [401, 477] width 13 height 13
type input "3"
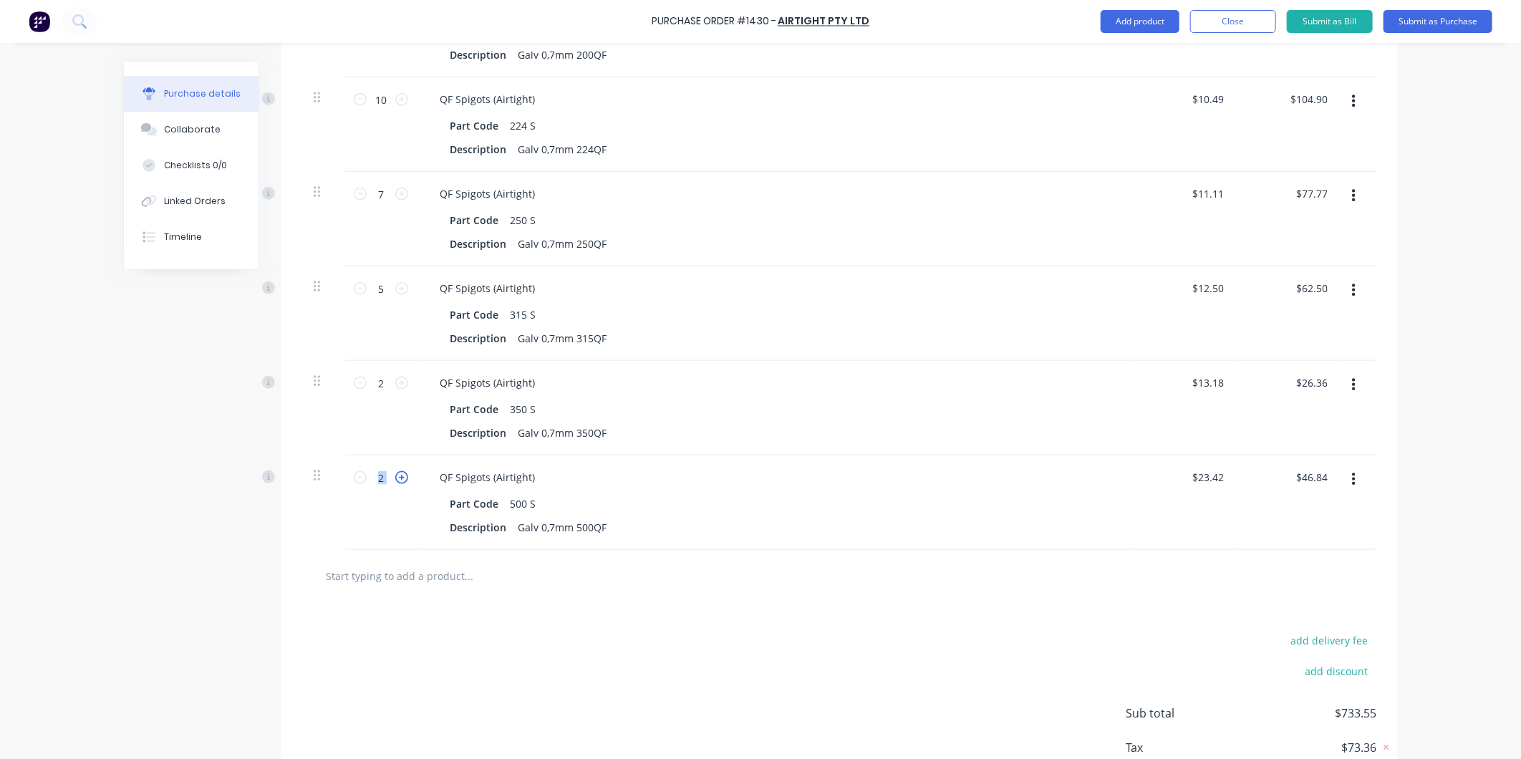
type input "$70.26"
click at [397, 478] on icon at bounding box center [401, 477] width 13 height 13
type input "4"
type input "$93.68"
click at [397, 478] on icon at bounding box center [401, 477] width 13 height 13
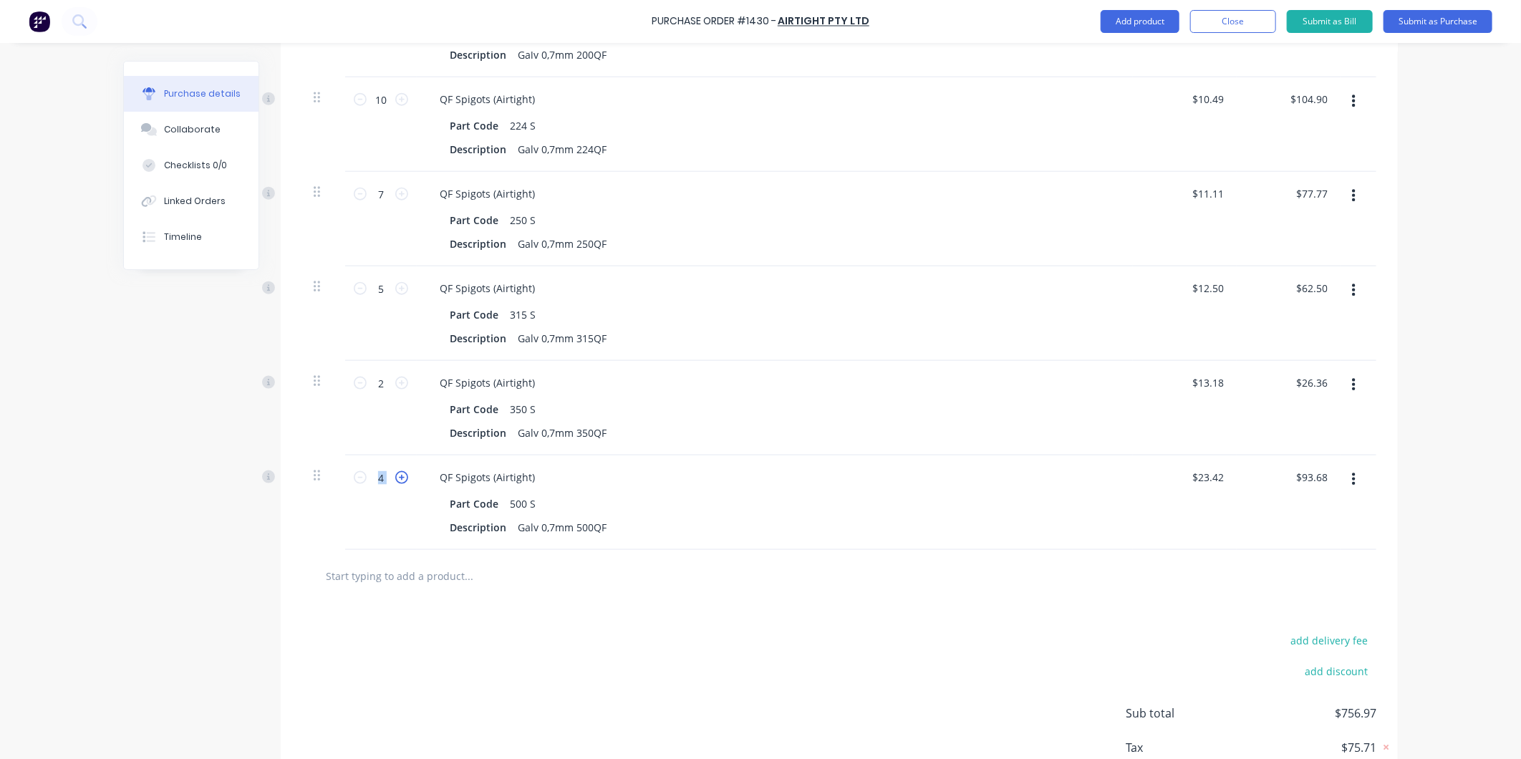
type input "5"
type input "$117.10"
drag, startPoint x: 397, startPoint y: 478, endPoint x: 354, endPoint y: 475, distance: 43.0
click at [354, 475] on icon at bounding box center [360, 477] width 13 height 13
type input "4"
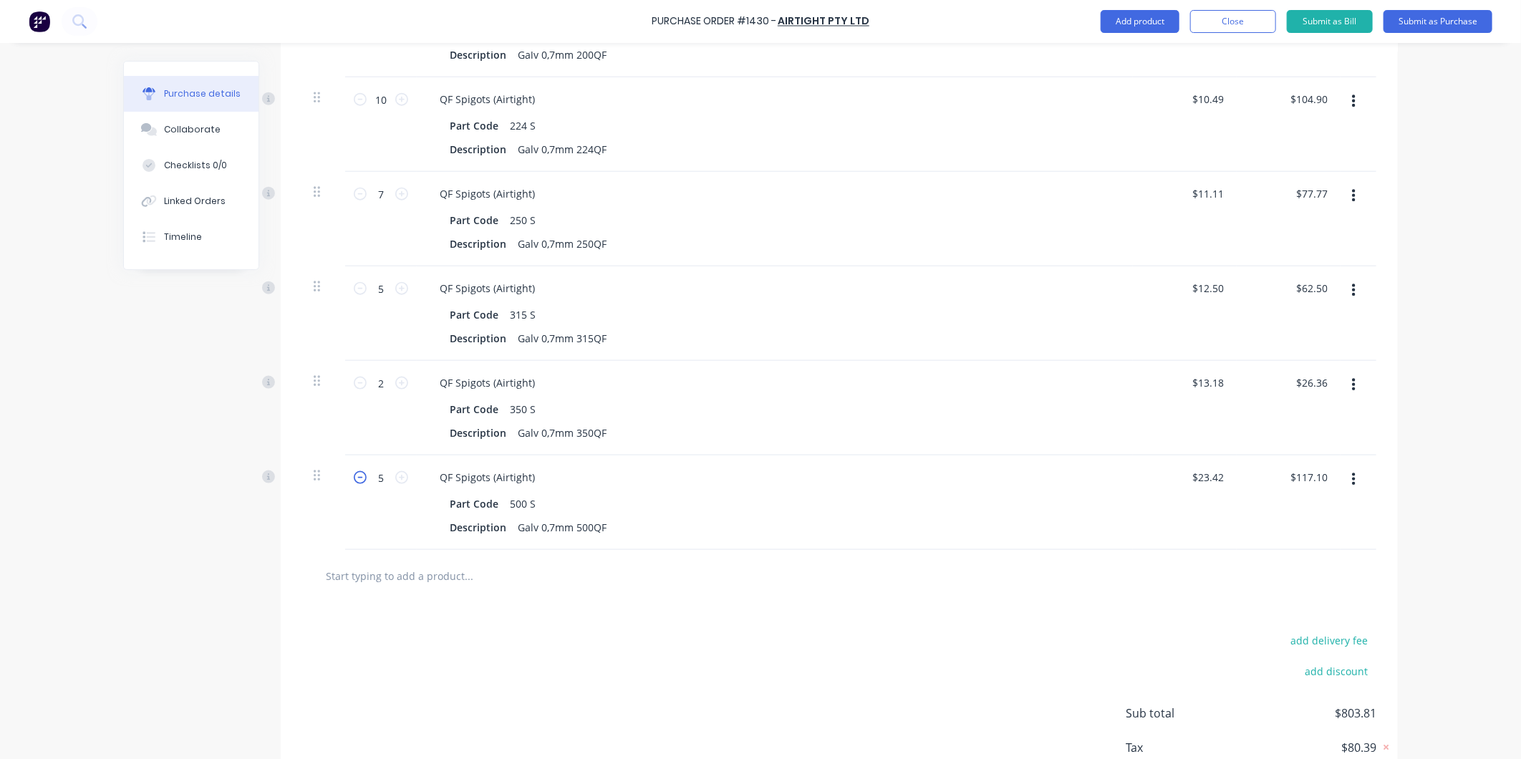
type input "$93.68"
click at [405, 478] on div "4 4" at bounding box center [381, 502] width 72 height 95
click at [398, 477] on icon at bounding box center [401, 477] width 13 height 13
type input "5"
type input "$117.10"
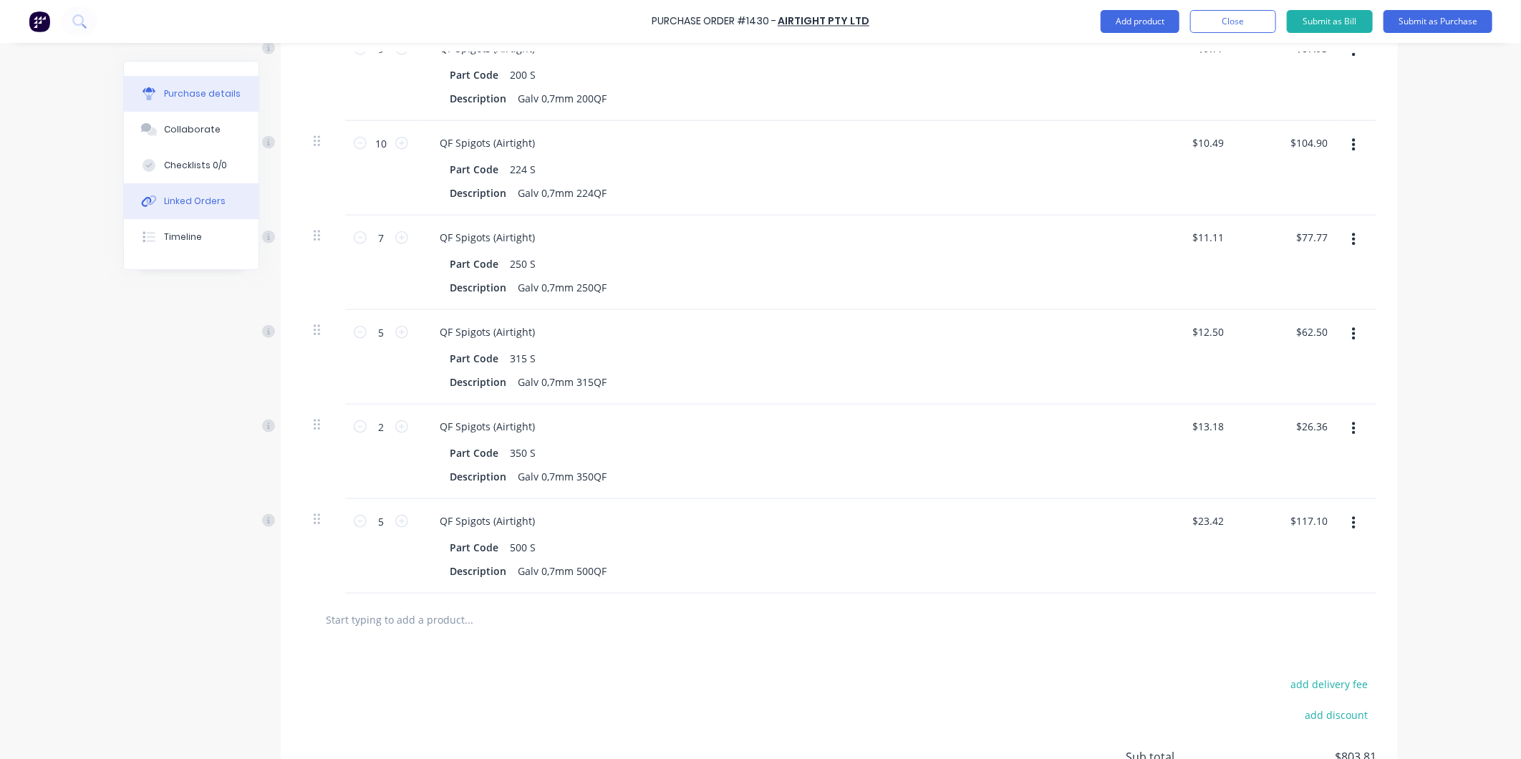
scroll to position [1042, 0]
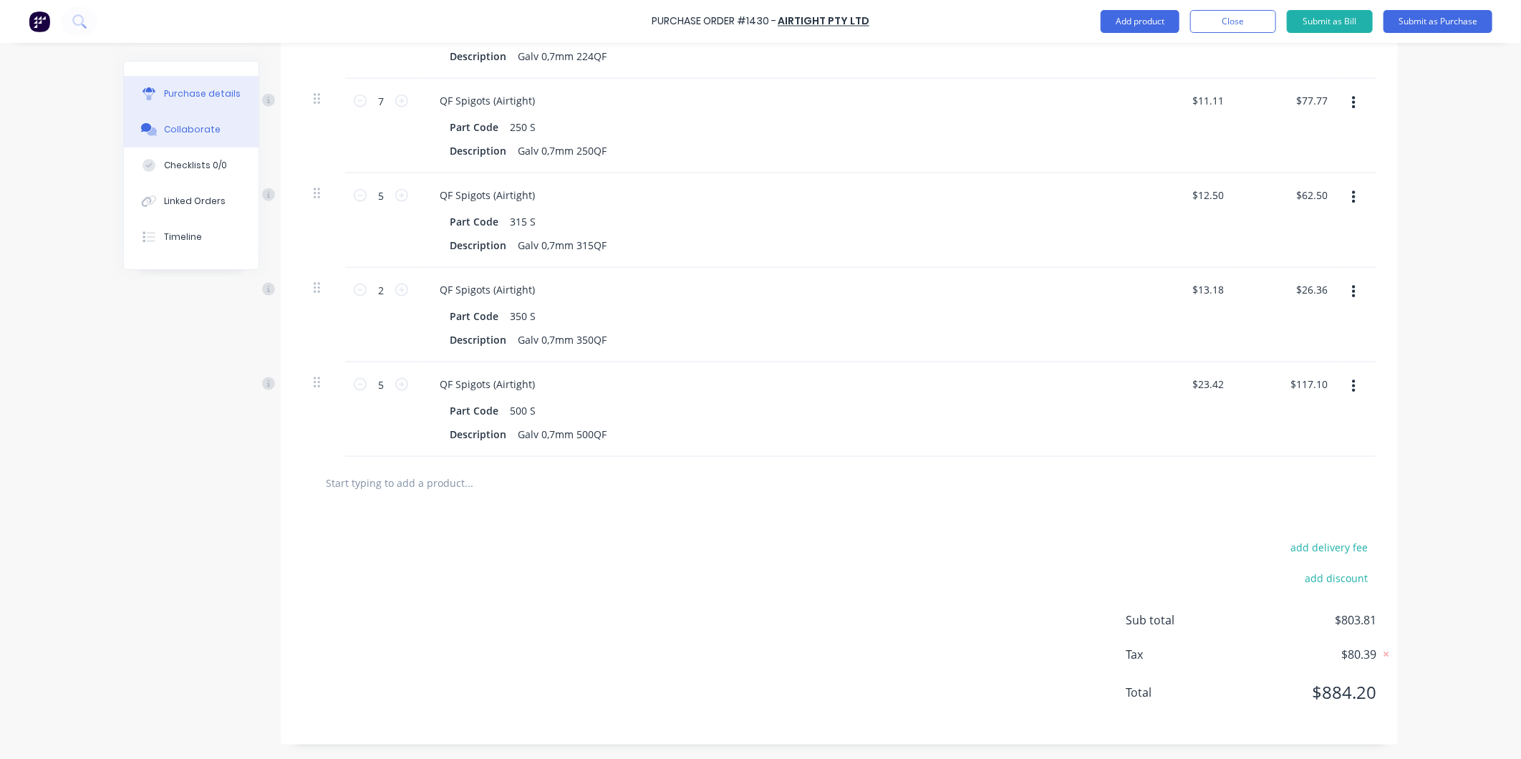
click at [211, 132] on button "Collaborate" at bounding box center [191, 130] width 135 height 36
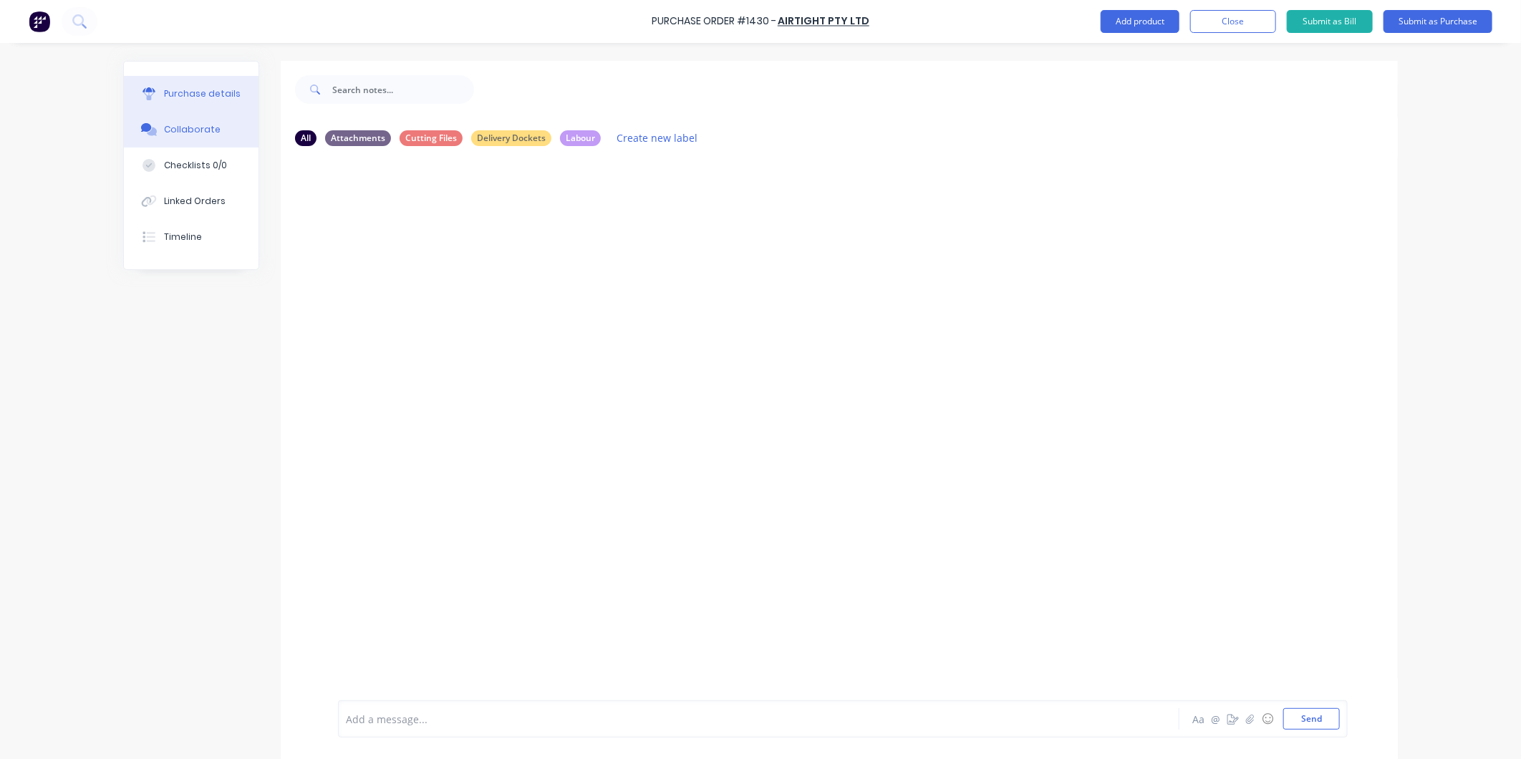
click at [183, 84] on button "Purchase details" at bounding box center [191, 94] width 135 height 36
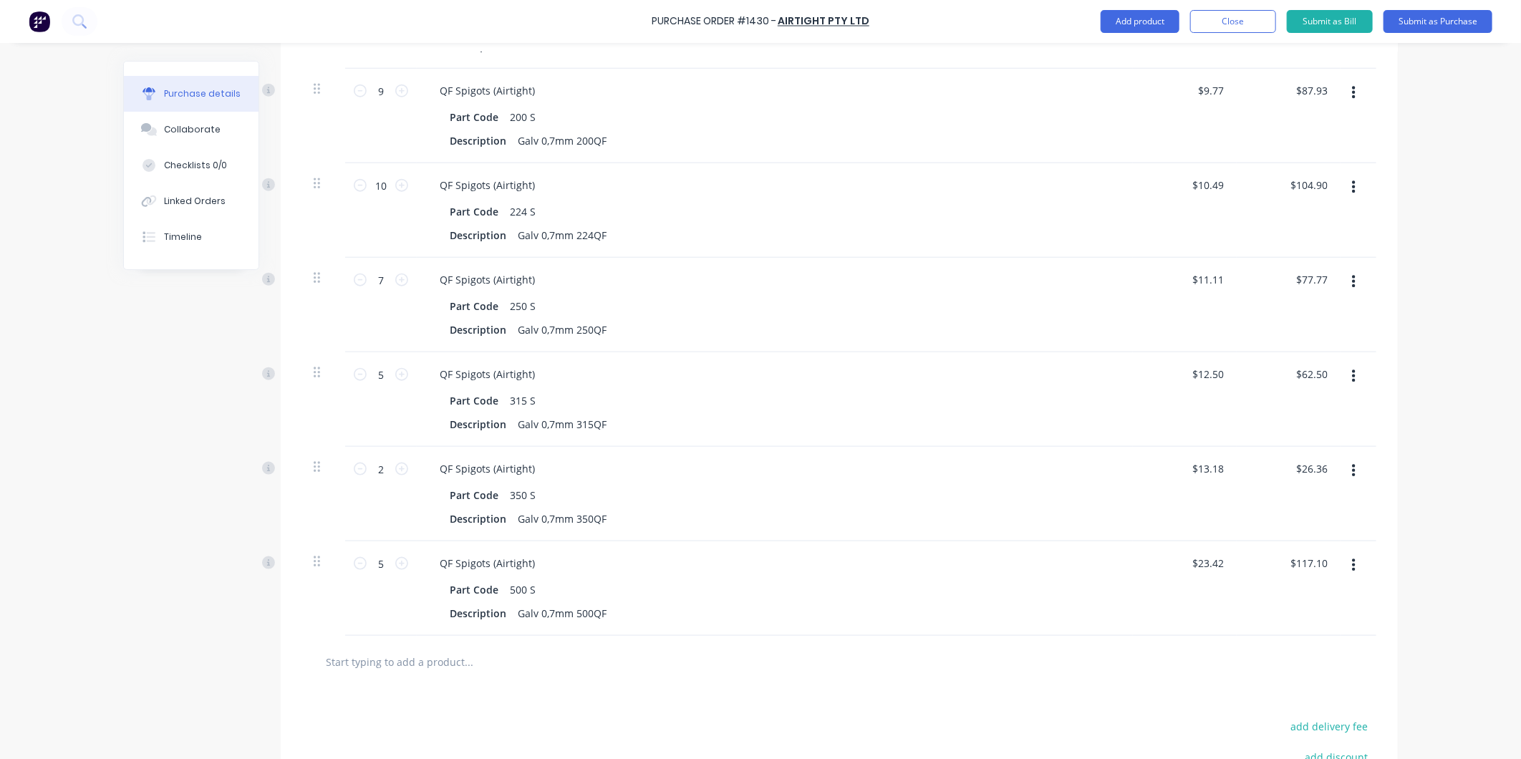
scroll to position [724, 0]
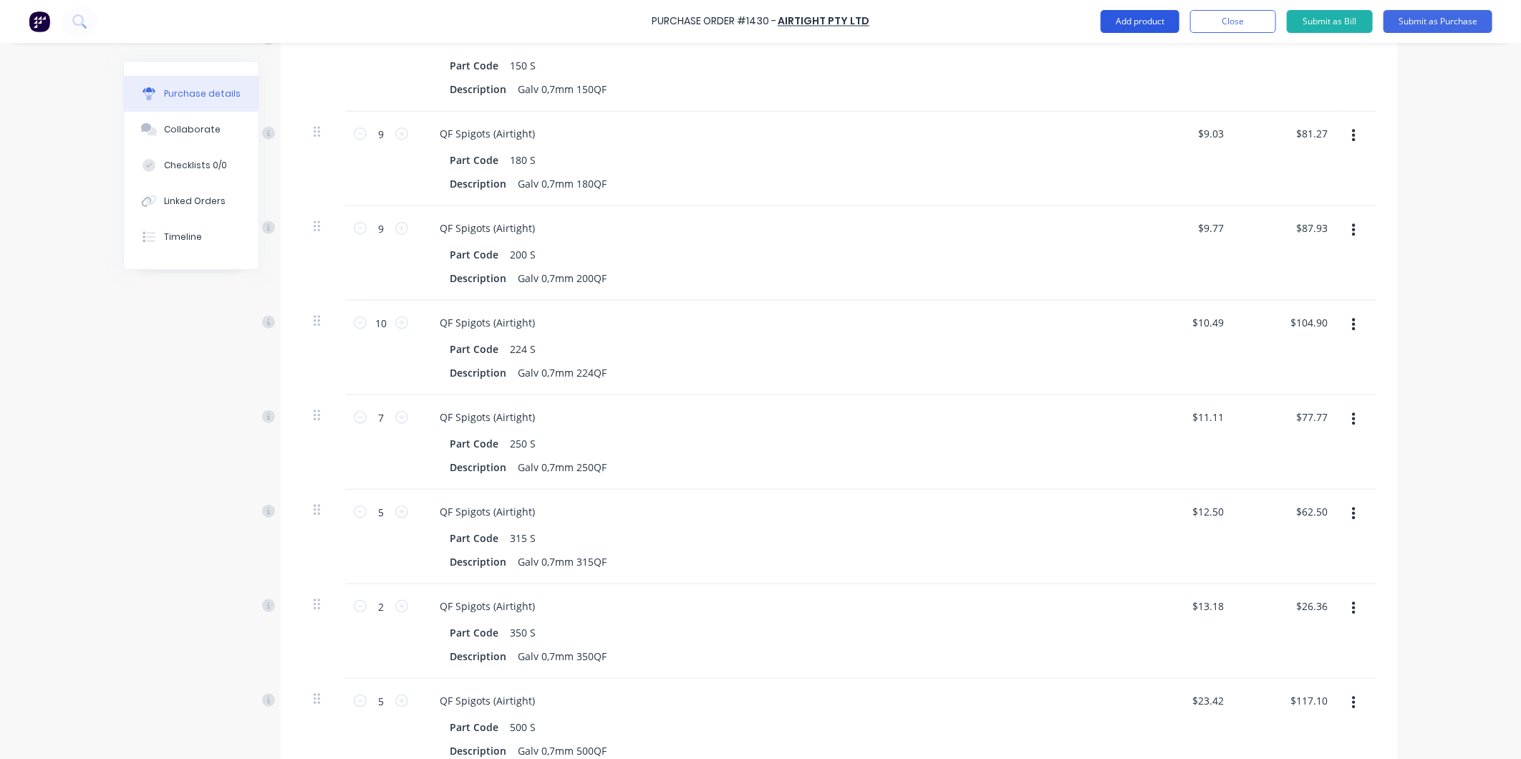
click at [1151, 16] on button "Add product" at bounding box center [1140, 21] width 79 height 23
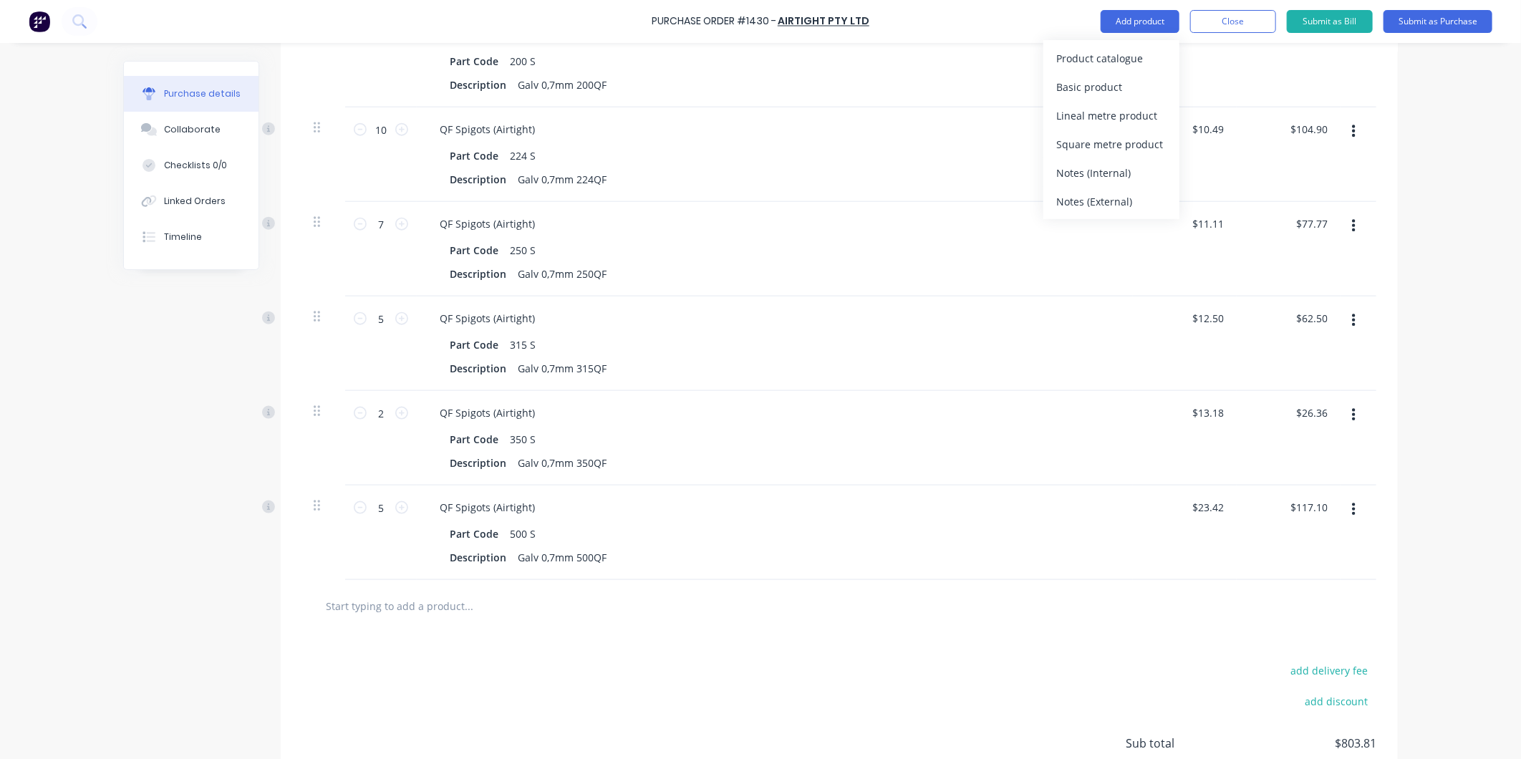
scroll to position [962, 0]
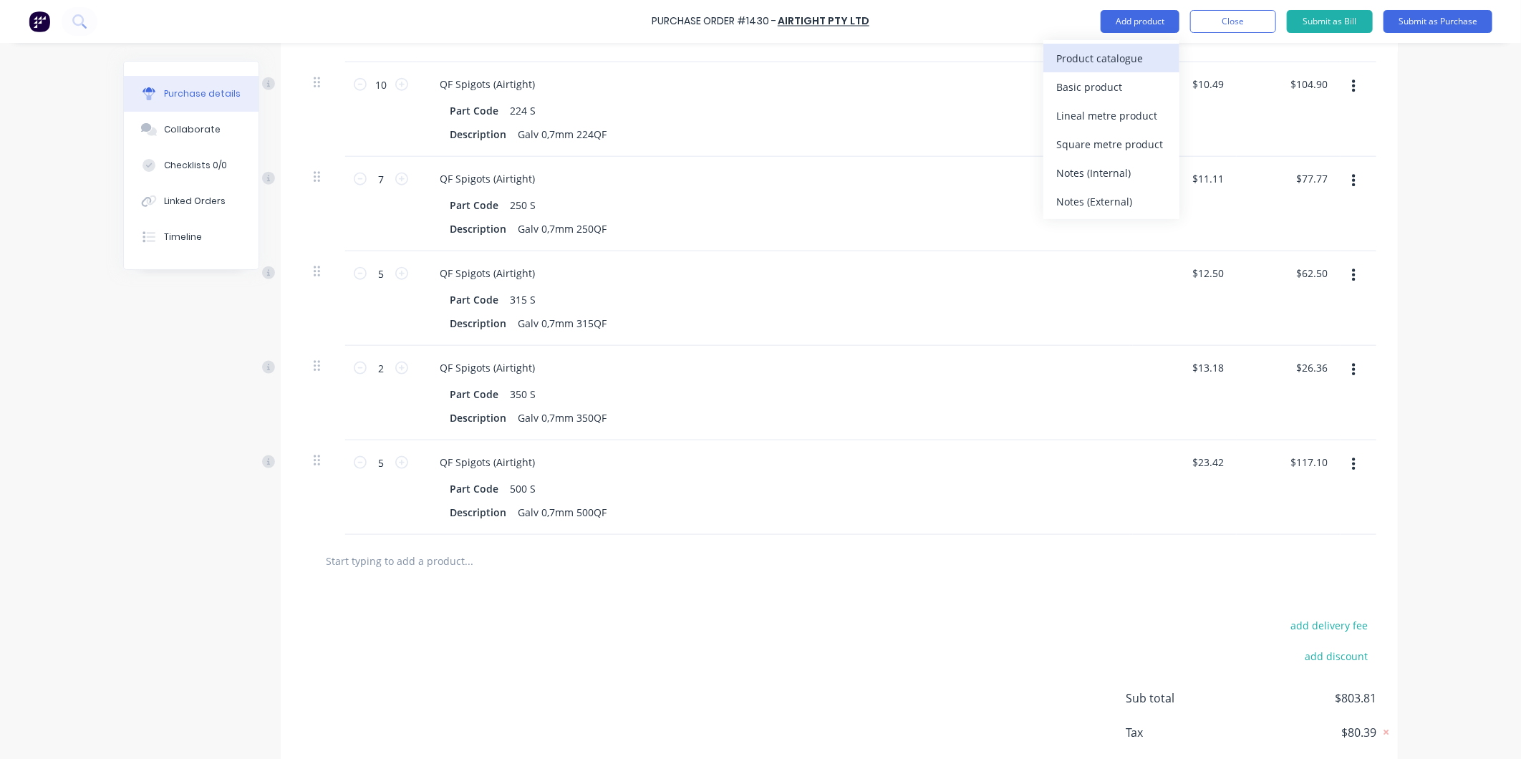
click at [1114, 59] on div "Product catalogue" at bounding box center [1111, 58] width 110 height 21
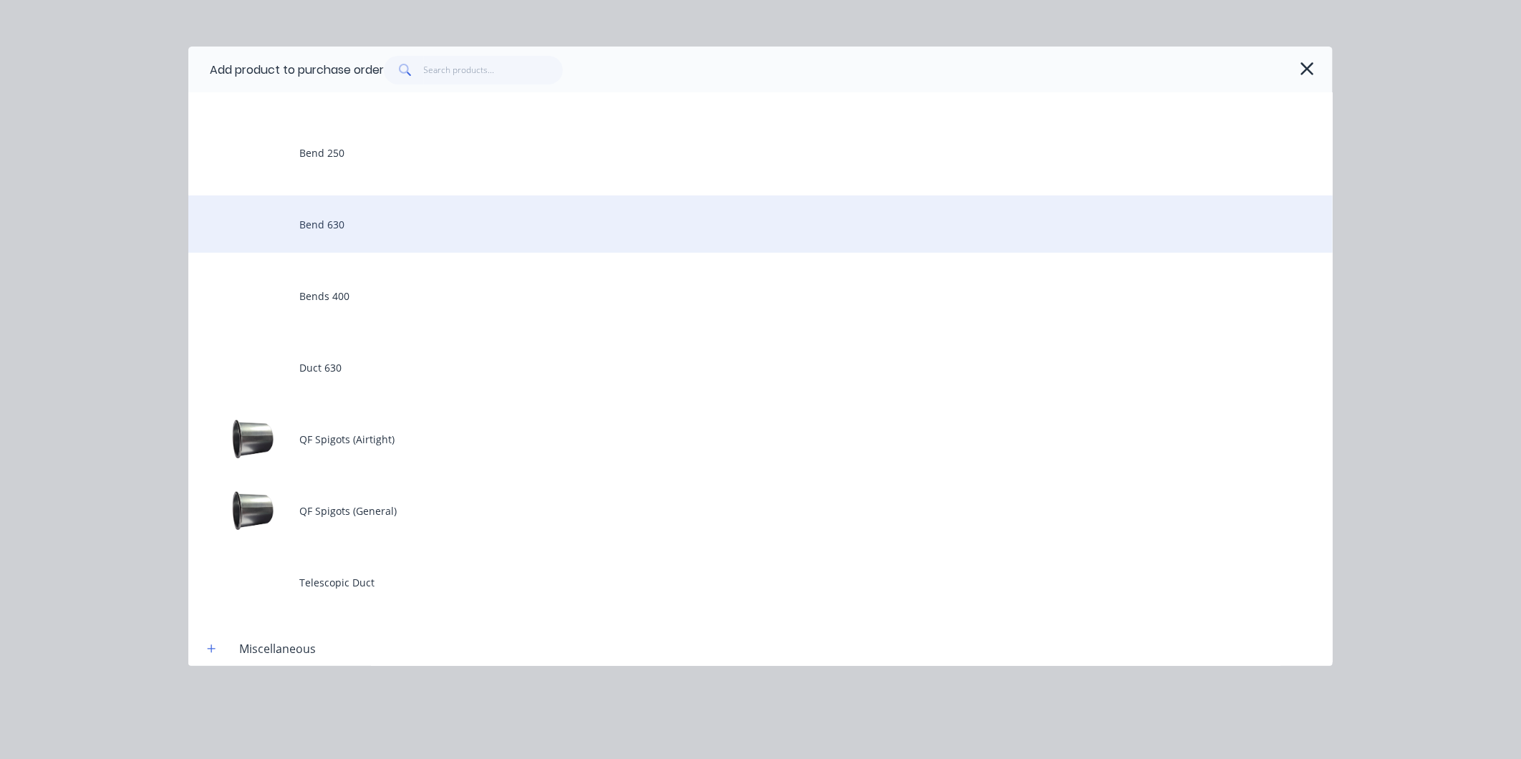
scroll to position [238, 0]
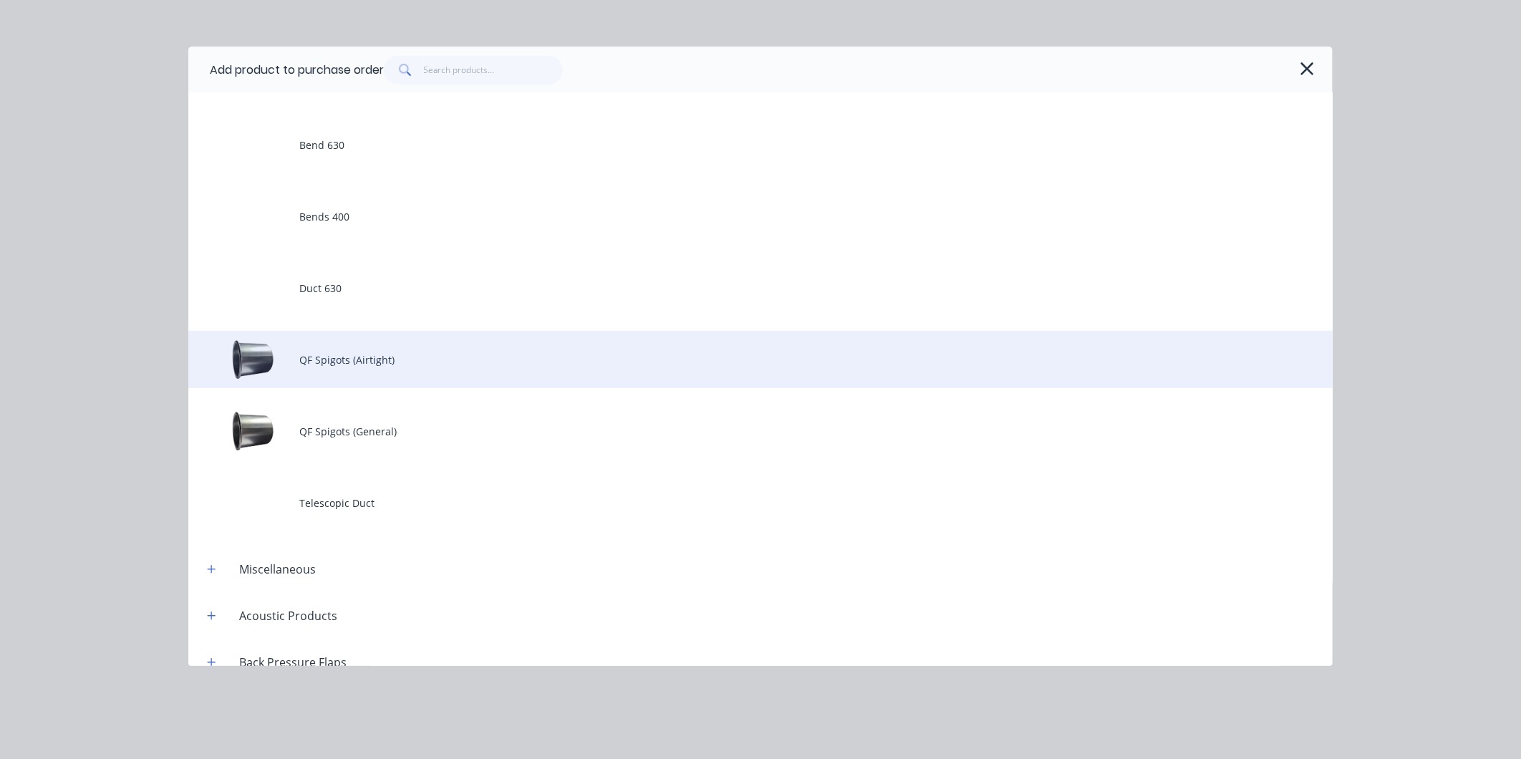
click at [339, 354] on div "QF Spigots (Airtight)" at bounding box center [760, 359] width 1144 height 57
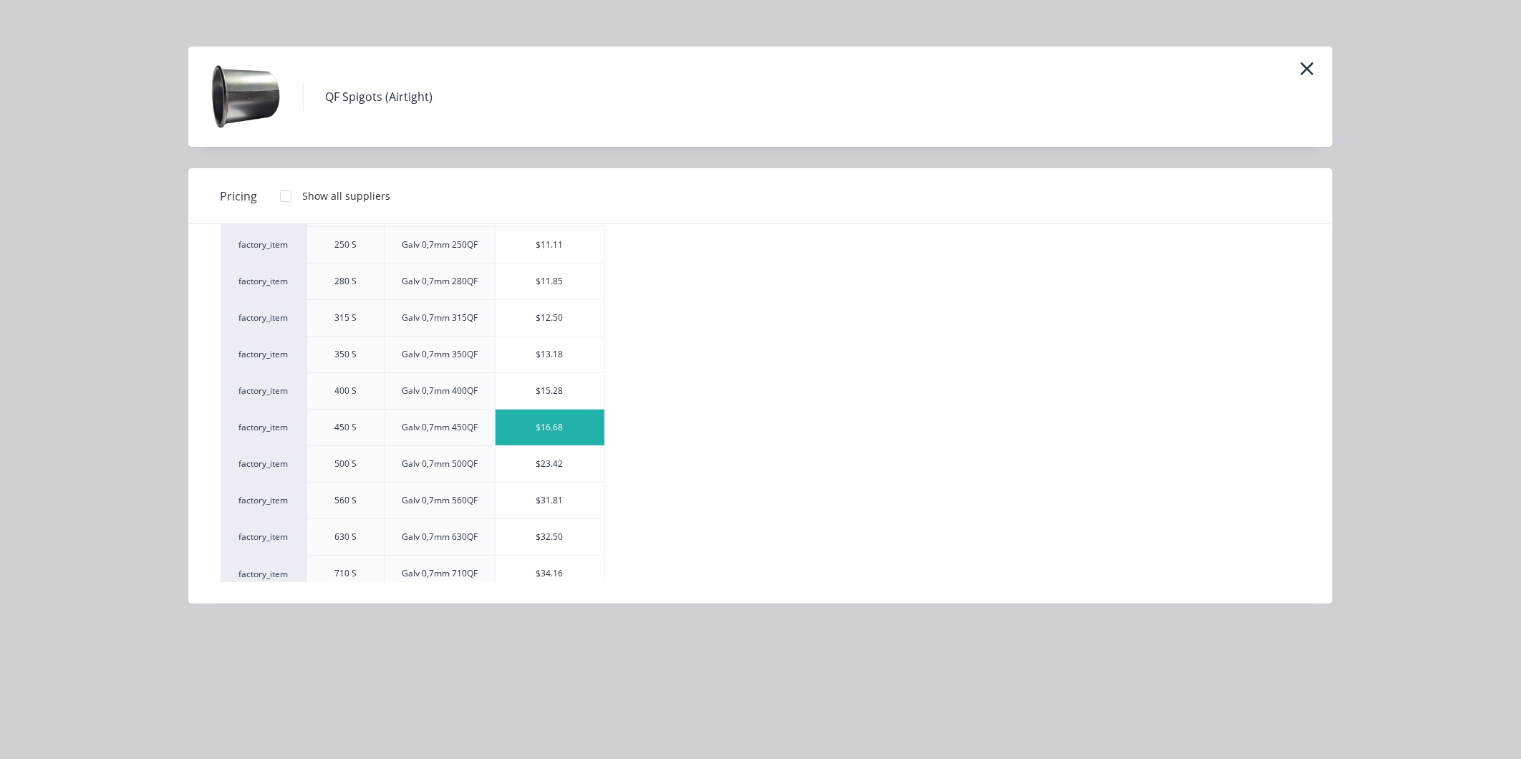
scroll to position [391, 0]
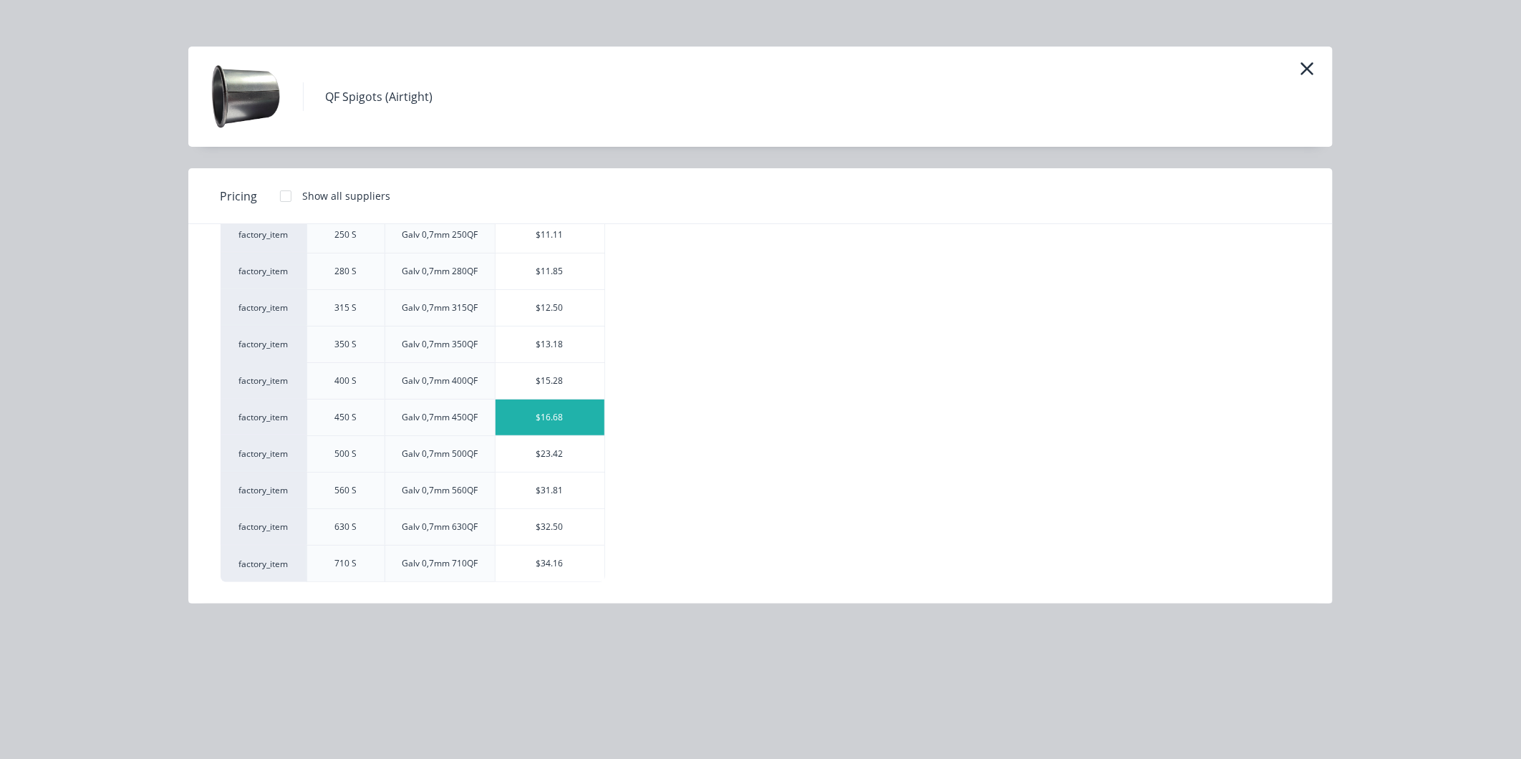
click at [528, 415] on div "$16.68" at bounding box center [549, 418] width 109 height 36
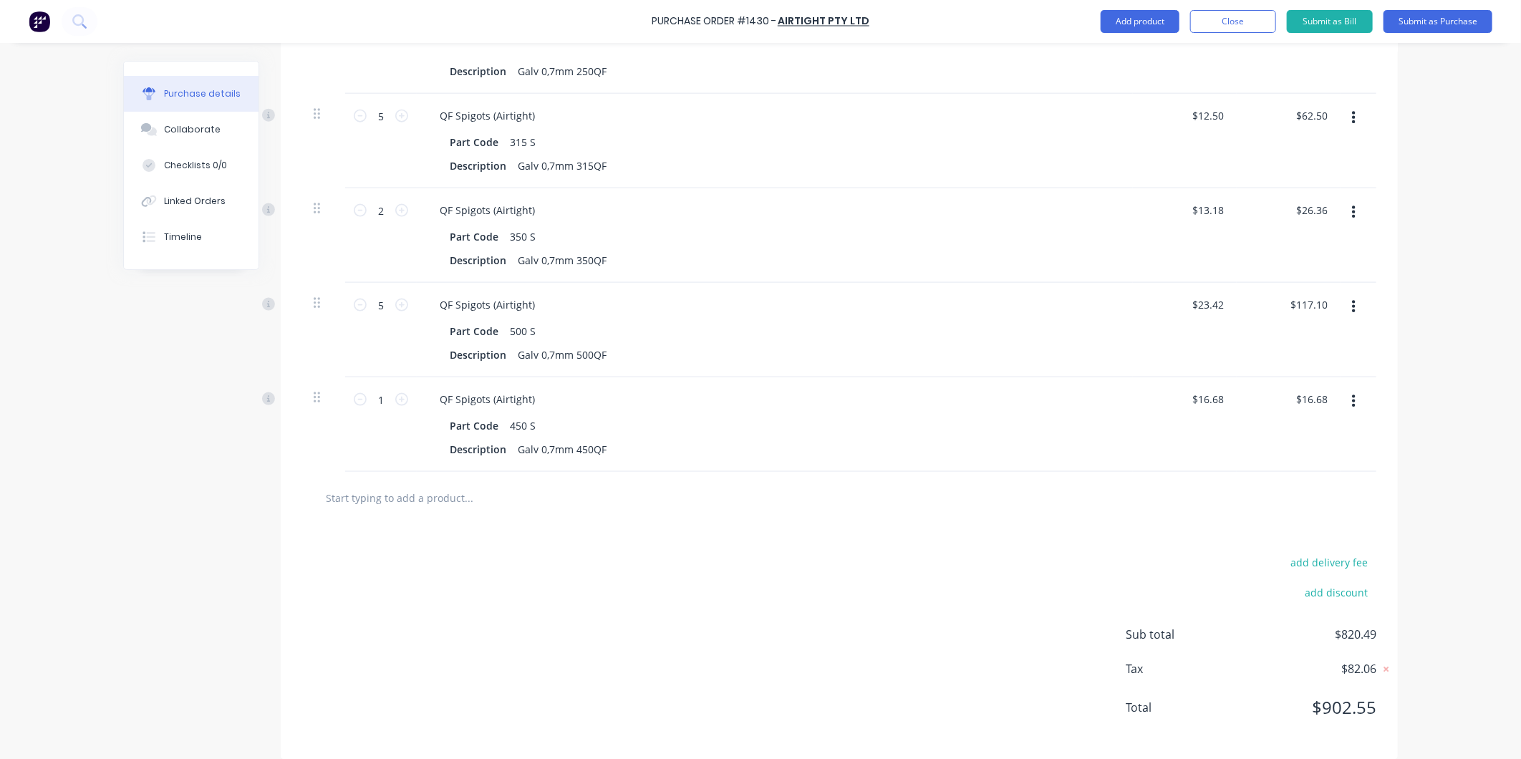
scroll to position [1121, 0]
click at [395, 400] on icon at bounding box center [401, 398] width 13 height 13
type input "2"
type input "$33.36"
click at [395, 400] on icon at bounding box center [401, 398] width 13 height 13
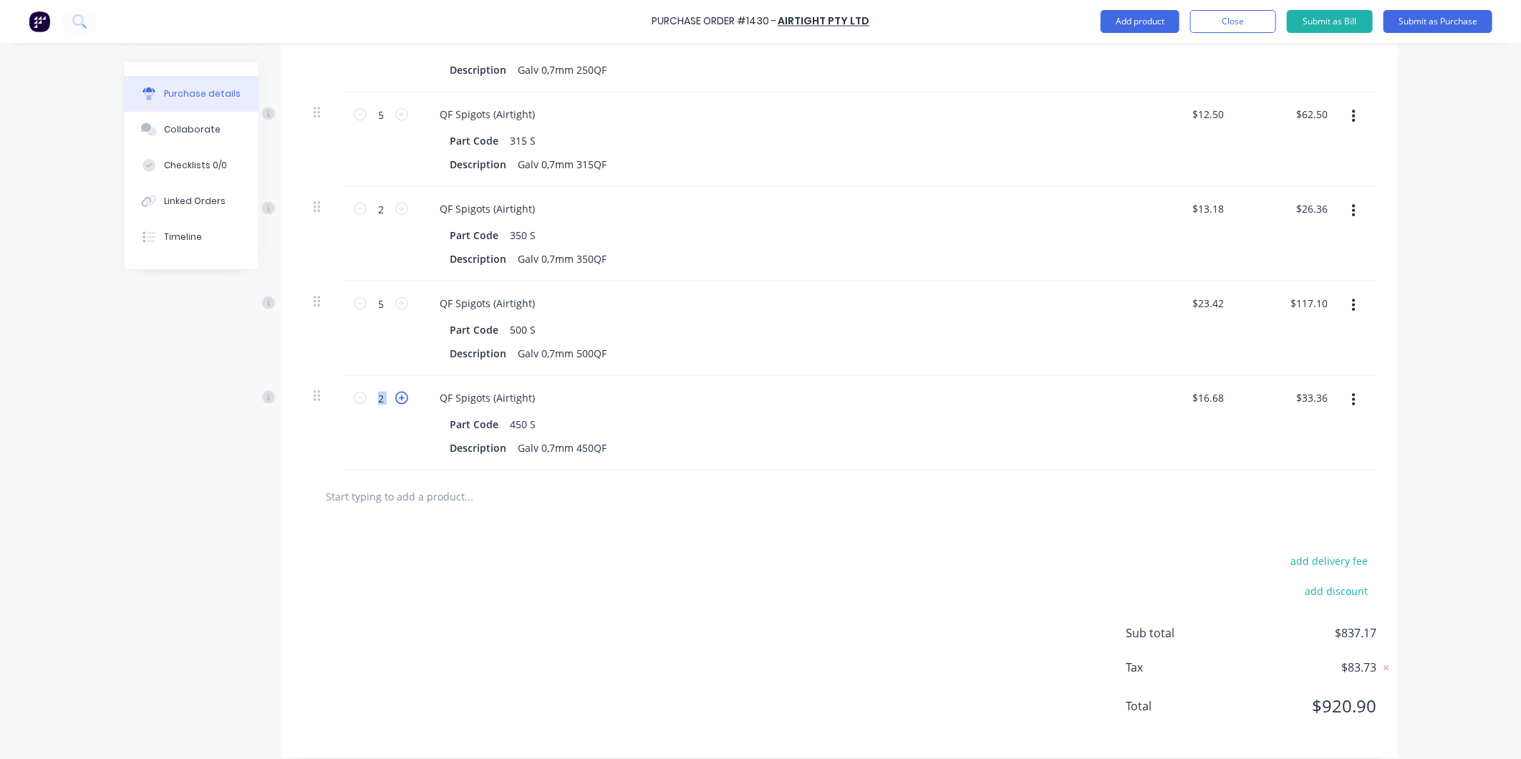
type input "3"
type input "$50.04"
click at [395, 400] on icon at bounding box center [401, 398] width 13 height 13
type input "4"
type input "$66.72"
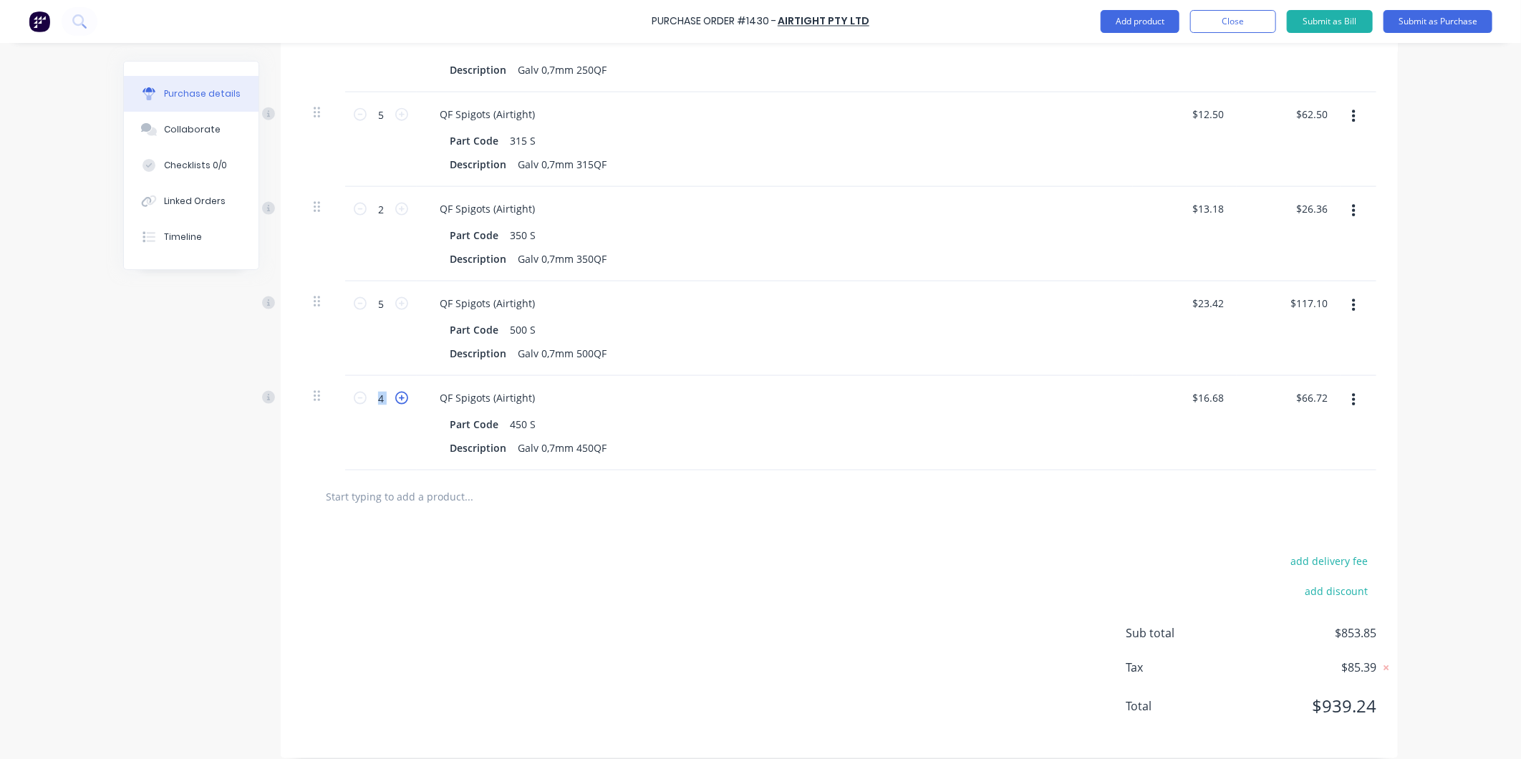
click at [395, 400] on icon at bounding box center [401, 398] width 13 height 13
type input "5"
type input "$83.40"
drag, startPoint x: 392, startPoint y: 400, endPoint x: 352, endPoint y: 399, distance: 40.1
click at [354, 399] on icon at bounding box center [360, 398] width 13 height 13
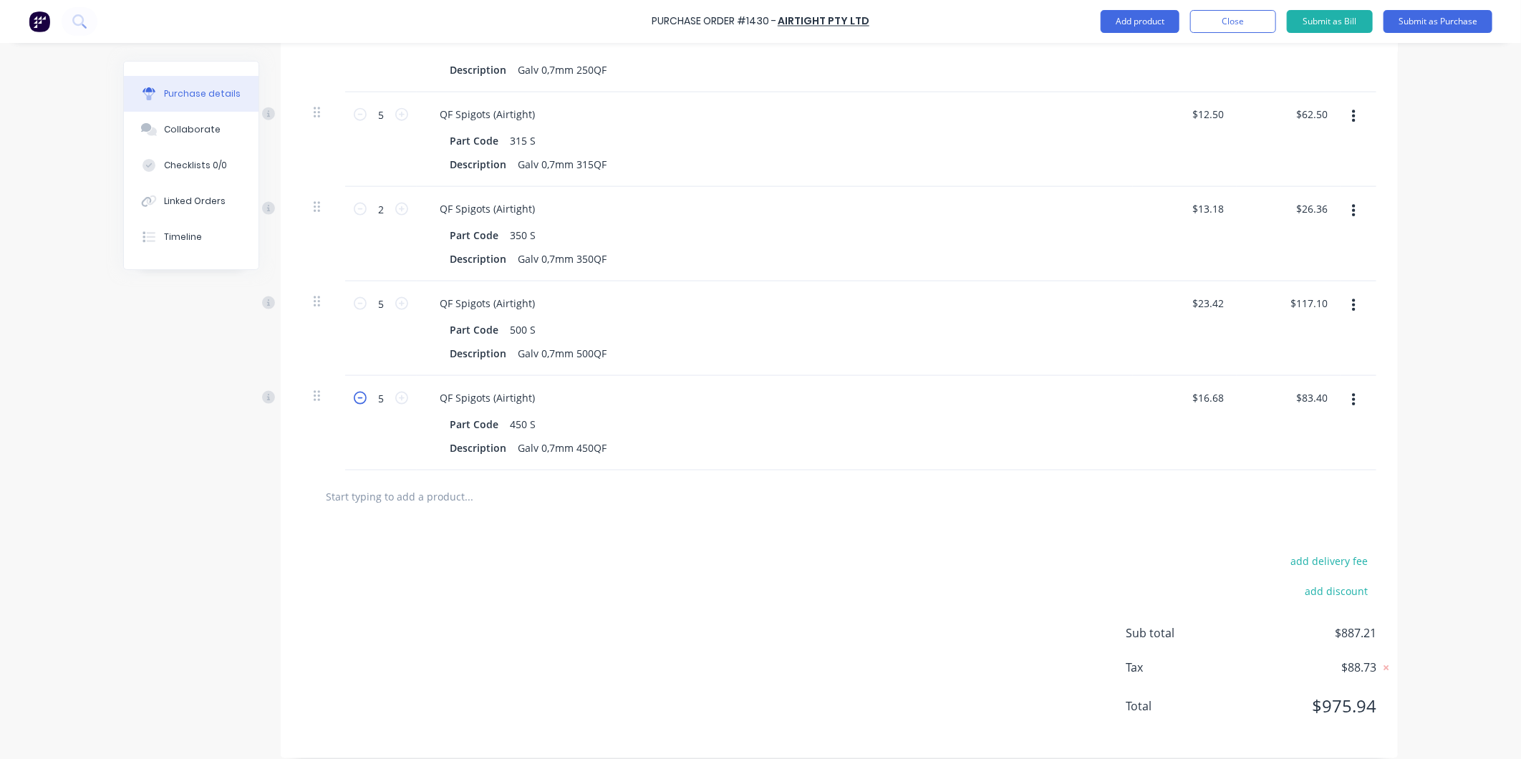
type input "4"
type input "$66.72"
click at [354, 399] on icon at bounding box center [360, 398] width 13 height 13
type input "3"
type input "$50.04"
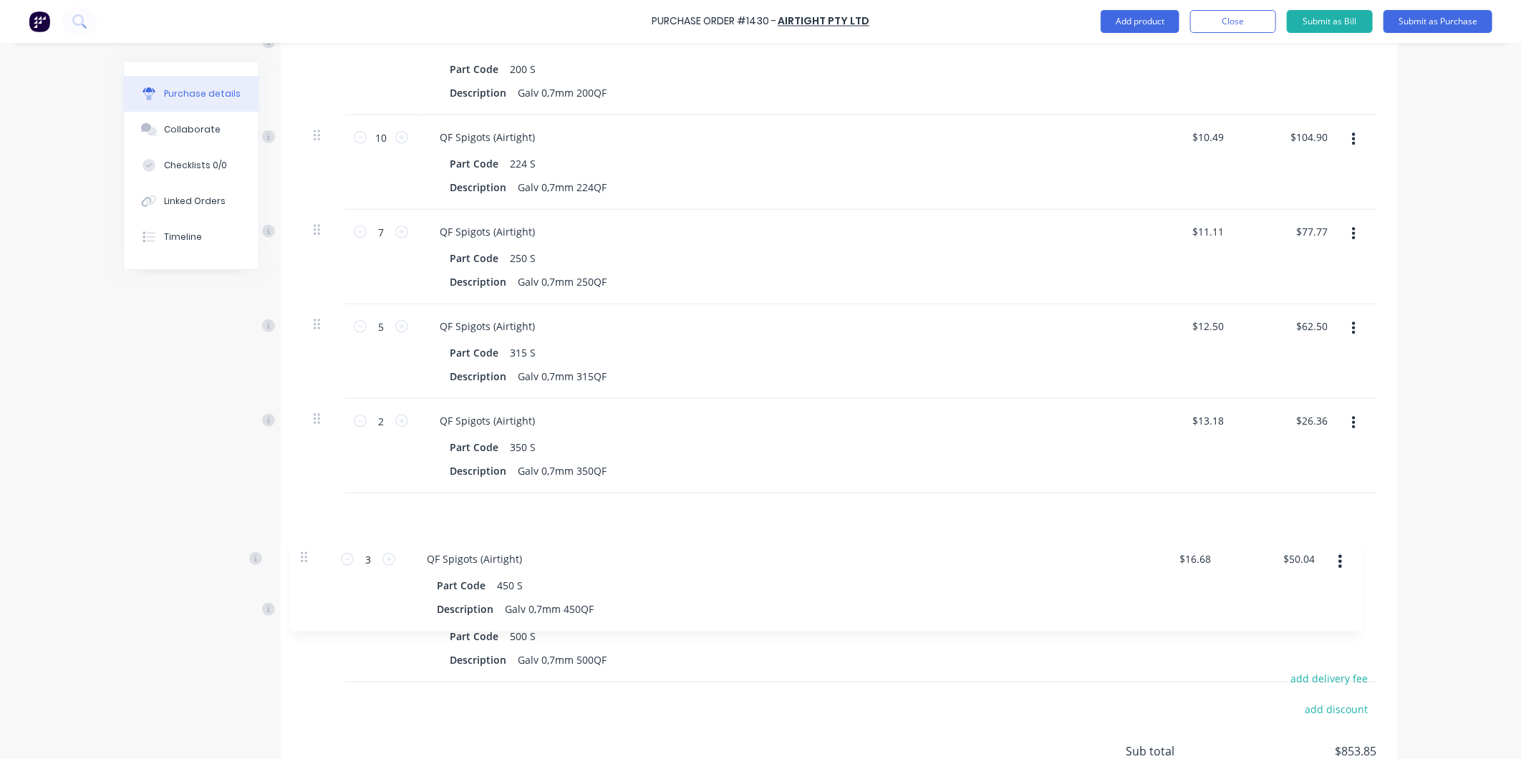
scroll to position [912, 0]
drag, startPoint x: 308, startPoint y: 617, endPoint x: 301, endPoint y: 500, distance: 117.6
click at [302, 500] on div "10 10 QF Spigots (Airtight) Part Code 080 S Description Galv 0,7mm 80QF $8.81 $…" at bounding box center [839, 65] width 1074 height 1040
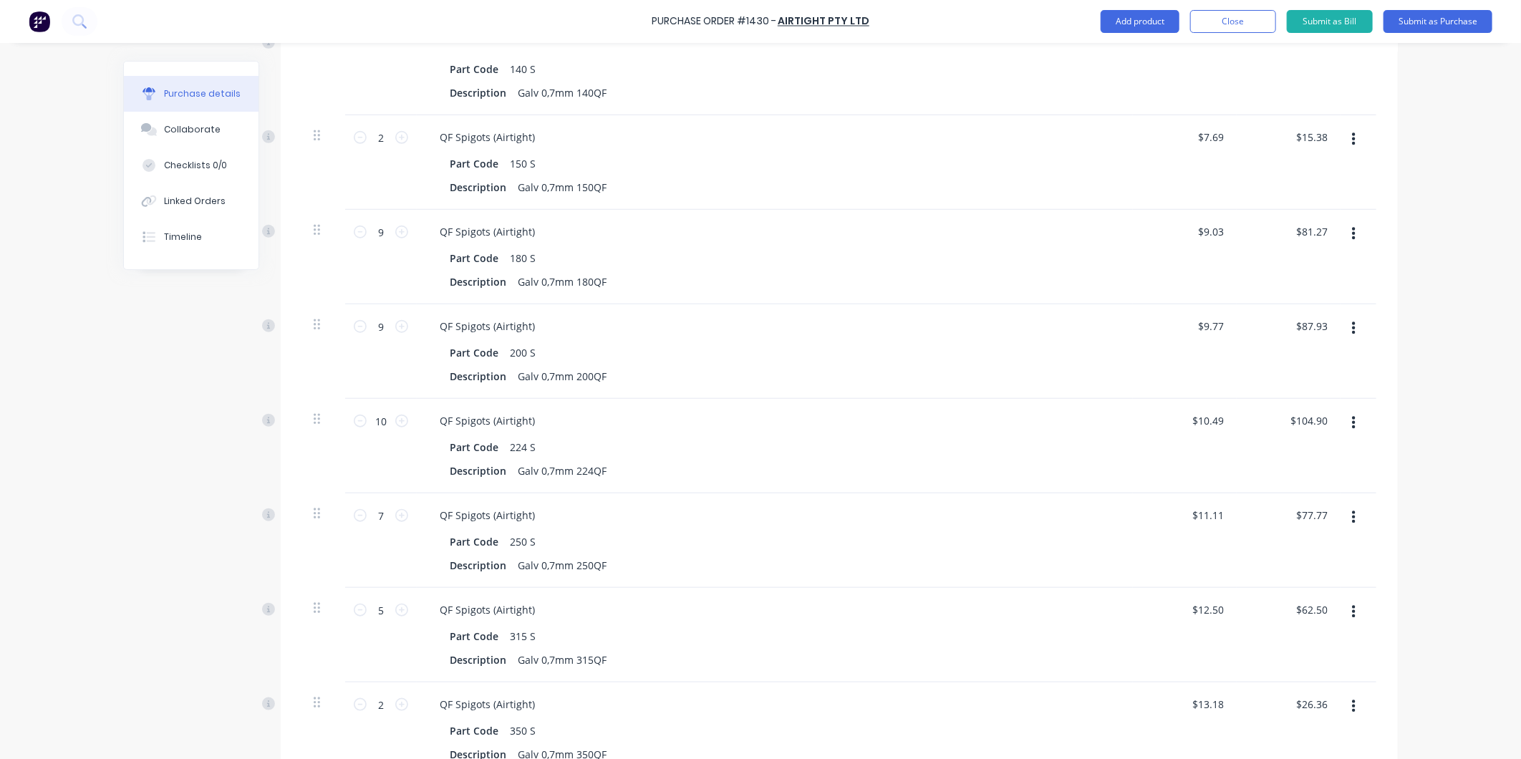
scroll to position [659, 0]
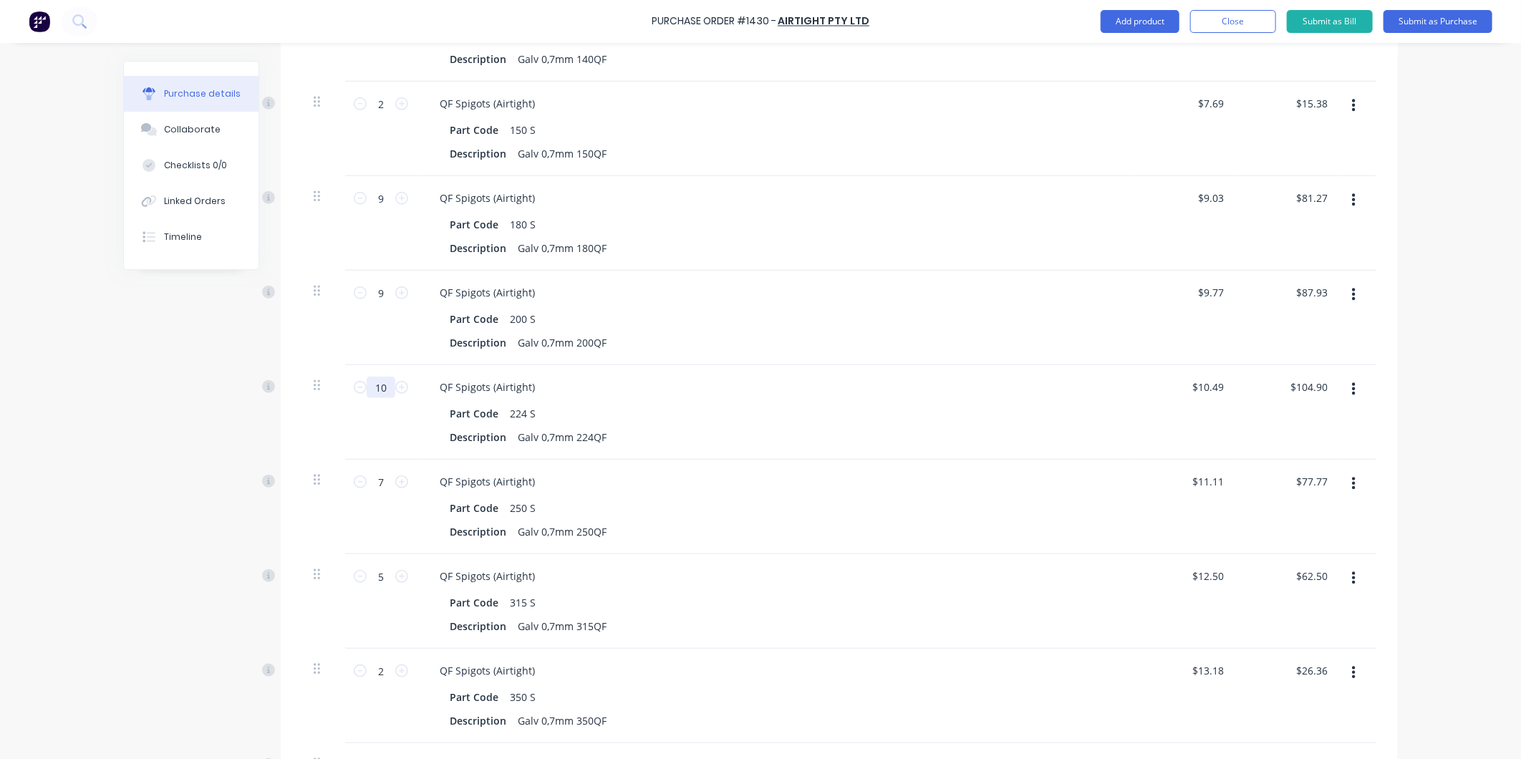
click at [367, 389] on input "10" at bounding box center [381, 387] width 29 height 21
click at [354, 388] on icon at bounding box center [360, 387] width 13 height 13
type input "9"
type input "$94.41"
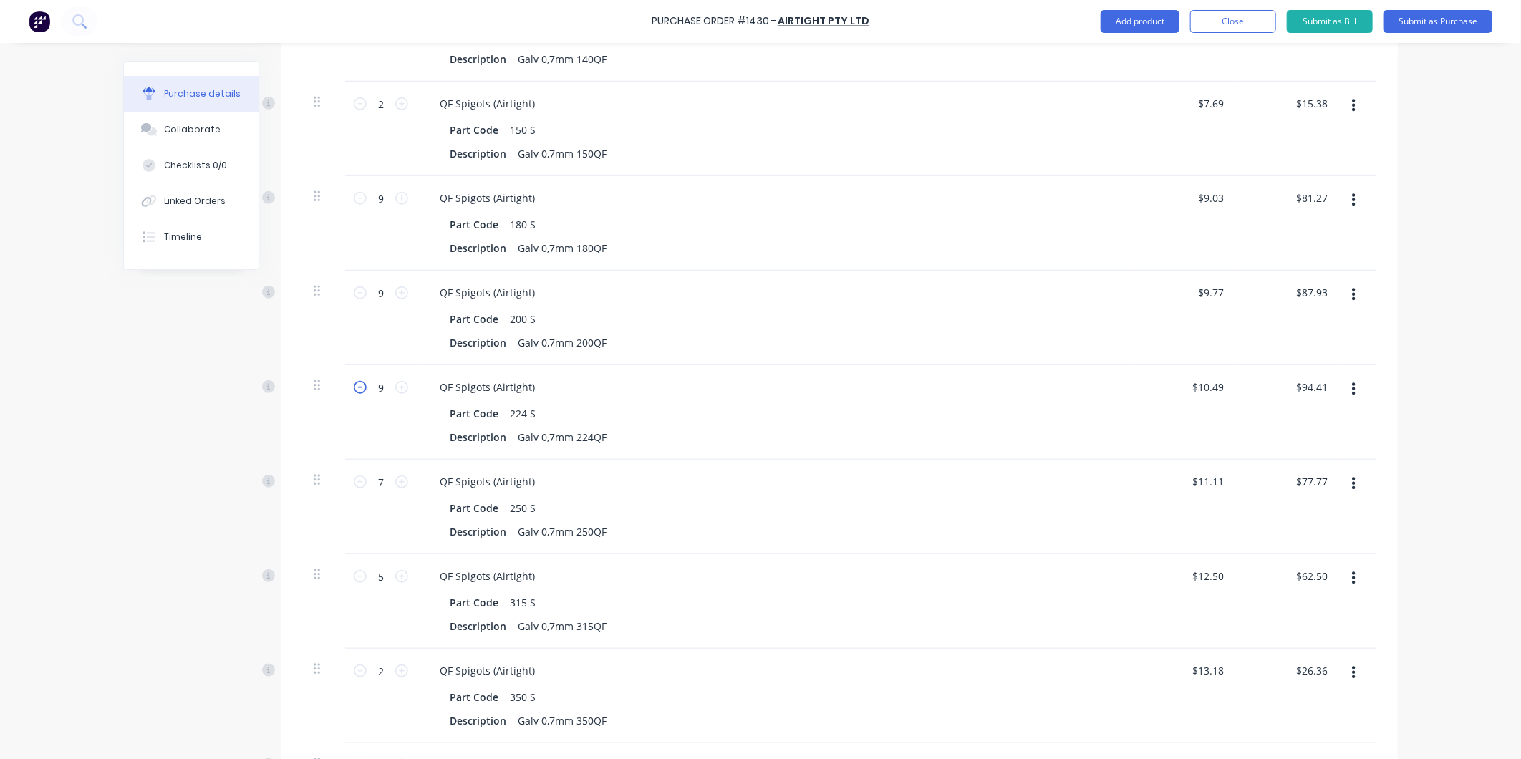
click at [354, 388] on icon at bounding box center [360, 387] width 13 height 13
type input "8"
type input "$83.92"
click at [354, 388] on icon at bounding box center [360, 387] width 13 height 13
type input "7"
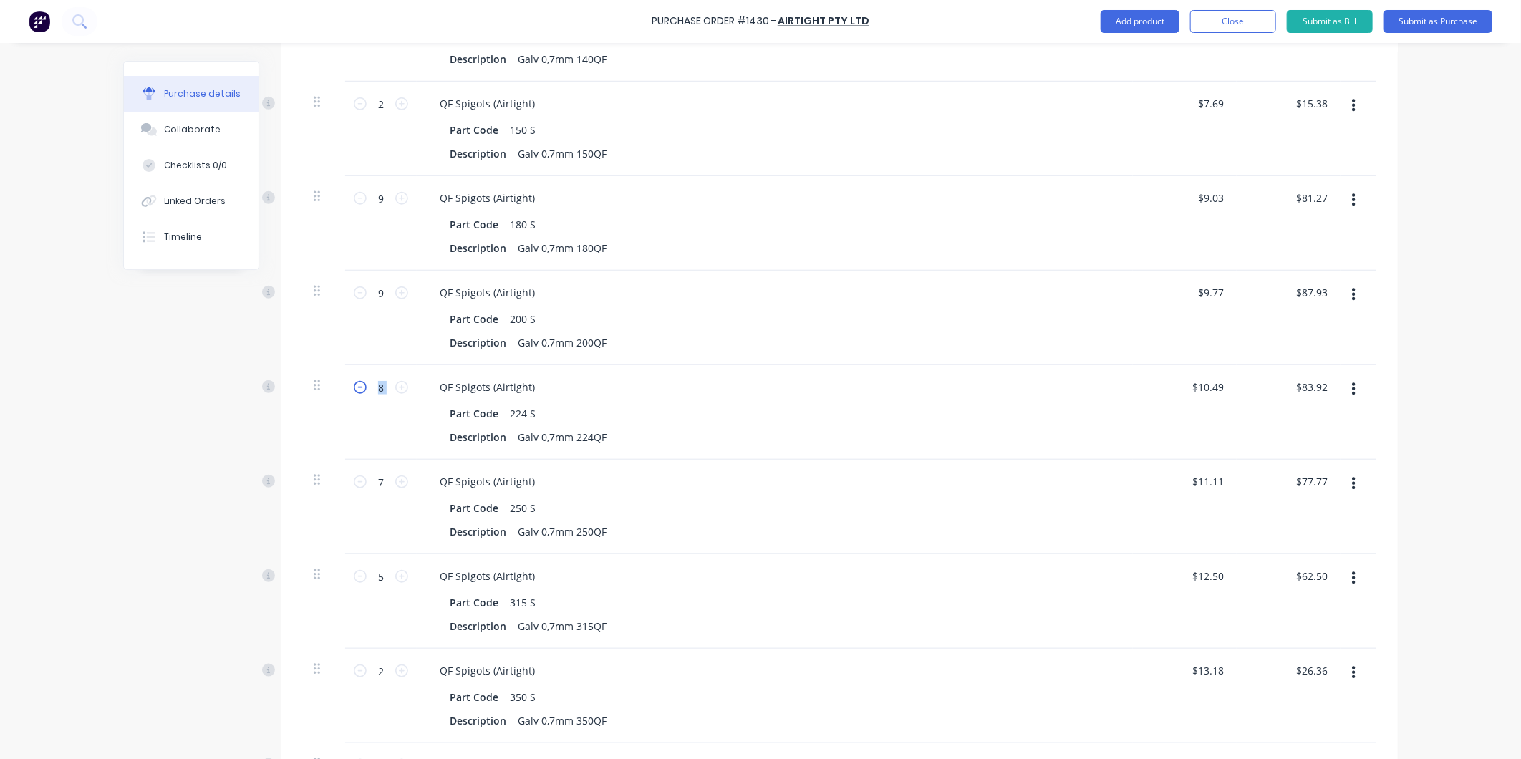
type input "$73.43"
drag, startPoint x: 352, startPoint y: 388, endPoint x: 399, endPoint y: 387, distance: 47.3
click at [399, 387] on icon at bounding box center [401, 387] width 13 height 13
type input "8"
type input "$83.92"
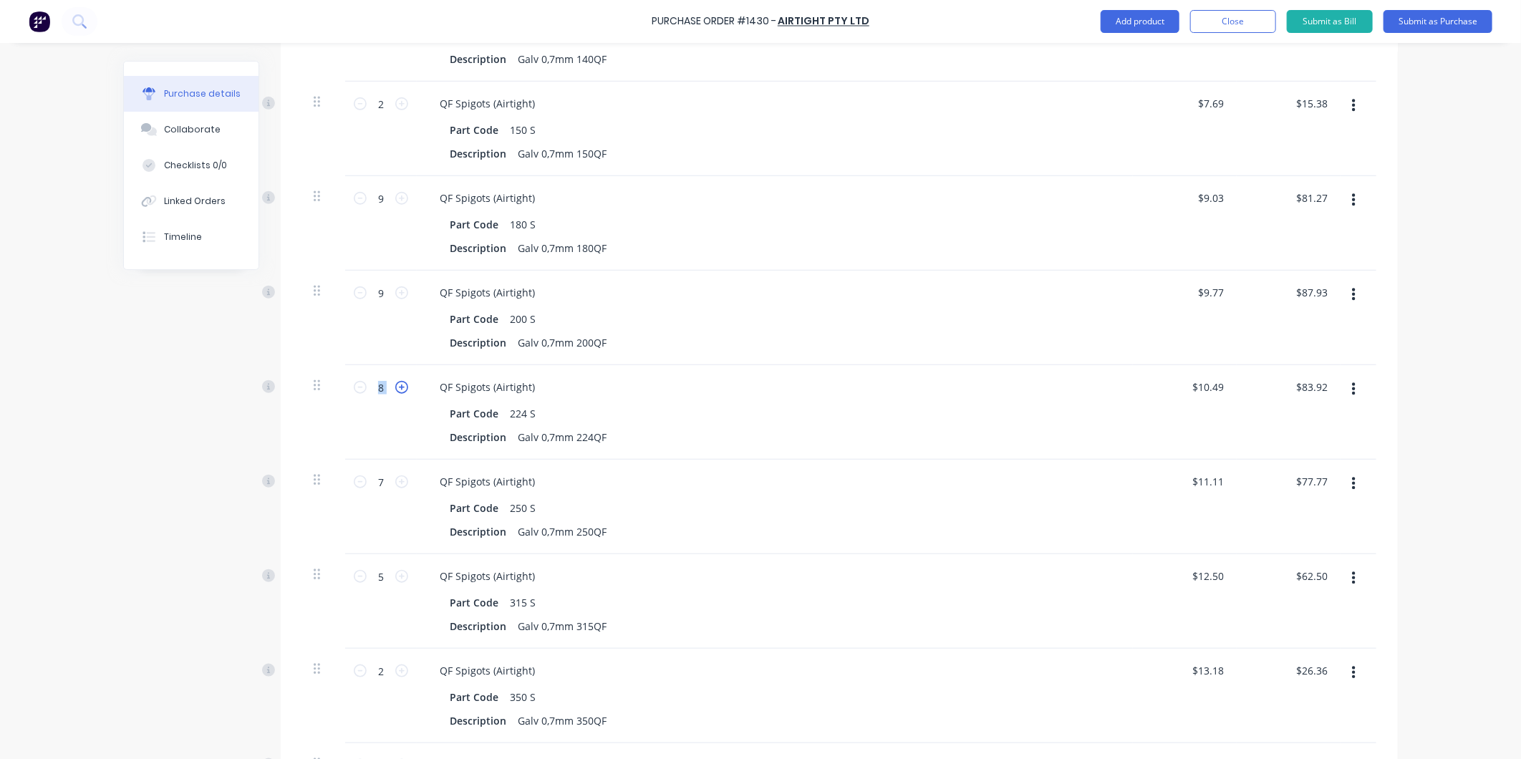
click at [399, 387] on icon at bounding box center [401, 387] width 13 height 13
type input "9"
type input "$94.41"
click at [399, 387] on icon at bounding box center [401, 387] width 13 height 13
type input "10"
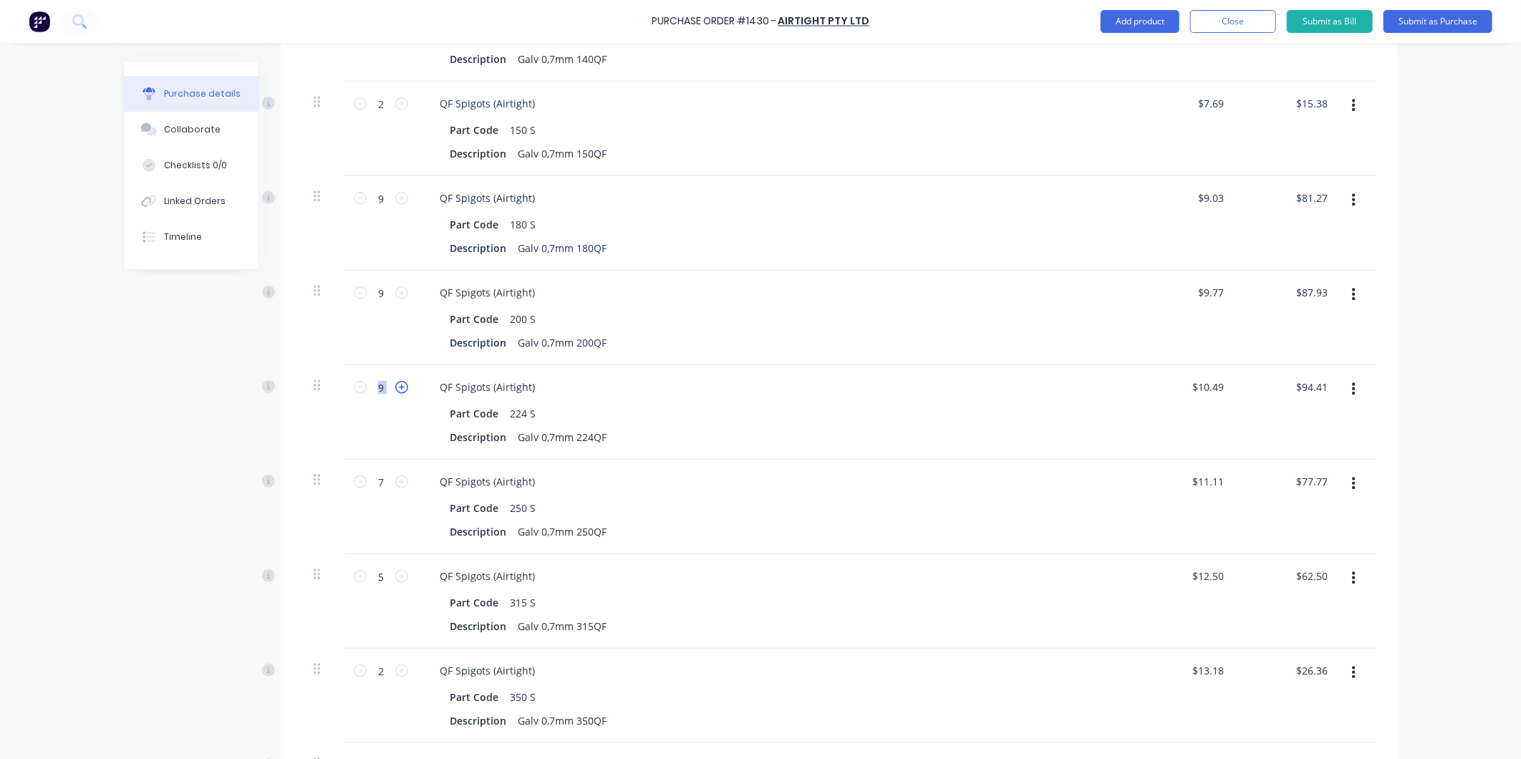
type input "$104.90"
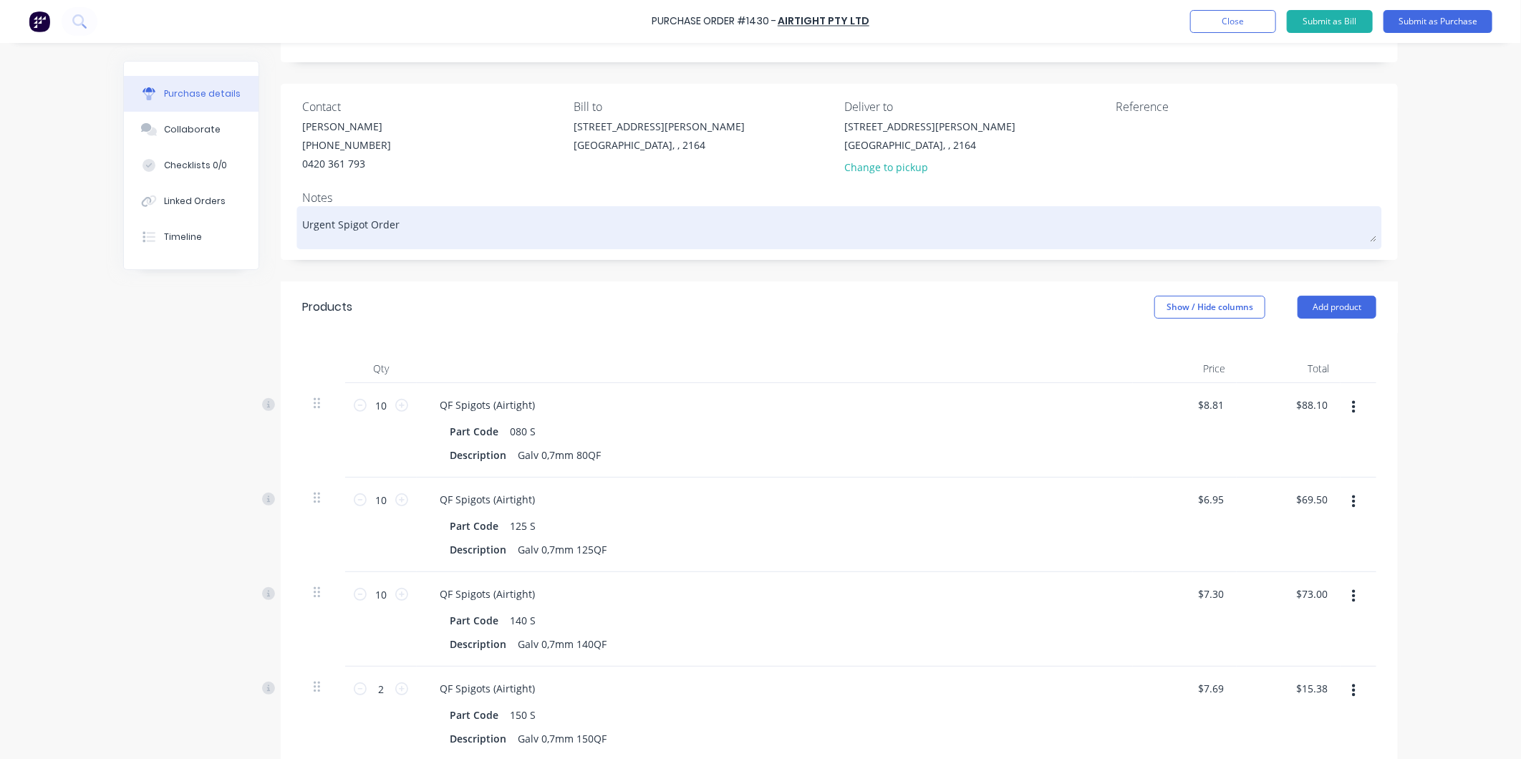
scroll to position [0, 0]
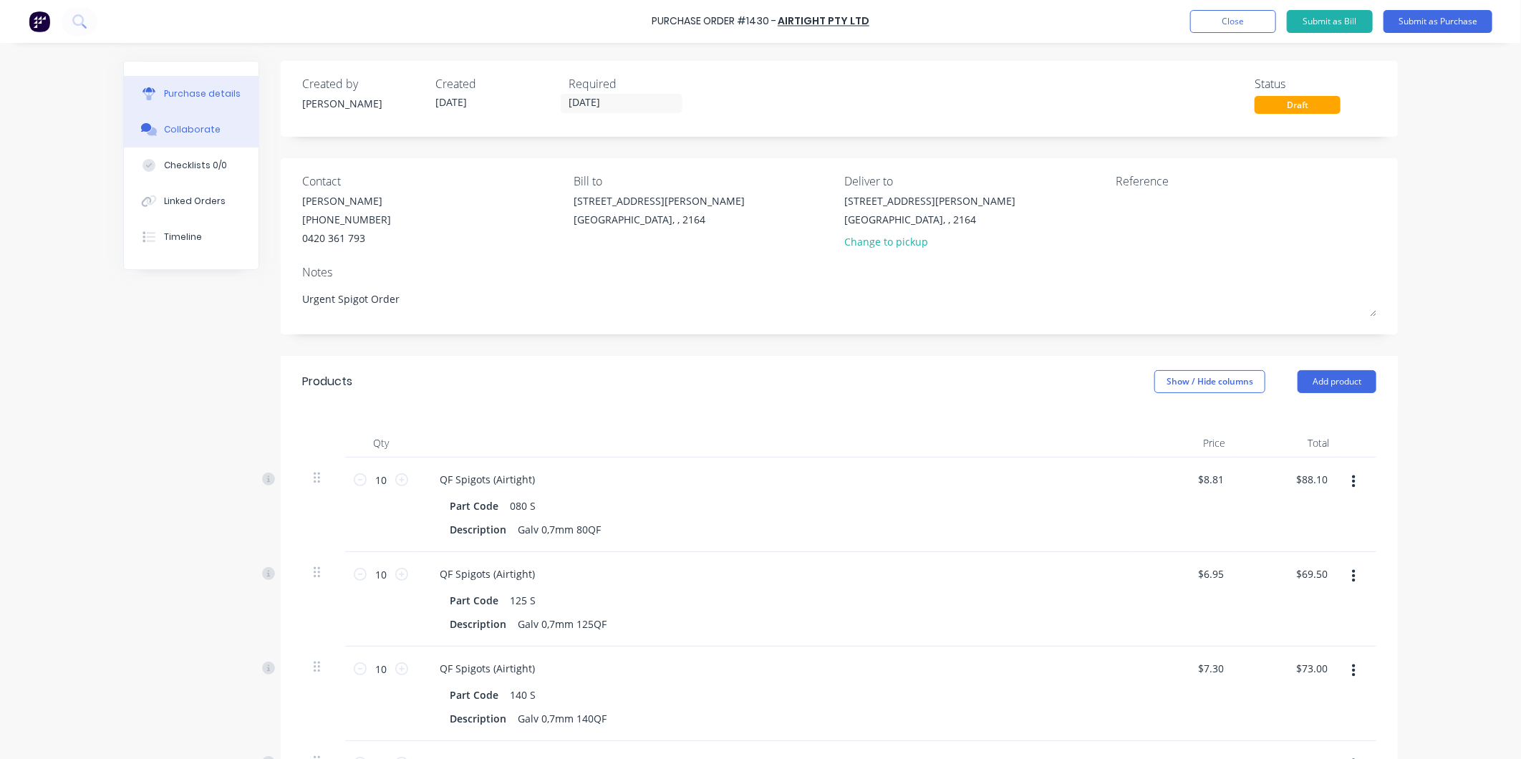
click at [175, 112] on button "Collaborate" at bounding box center [191, 130] width 135 height 36
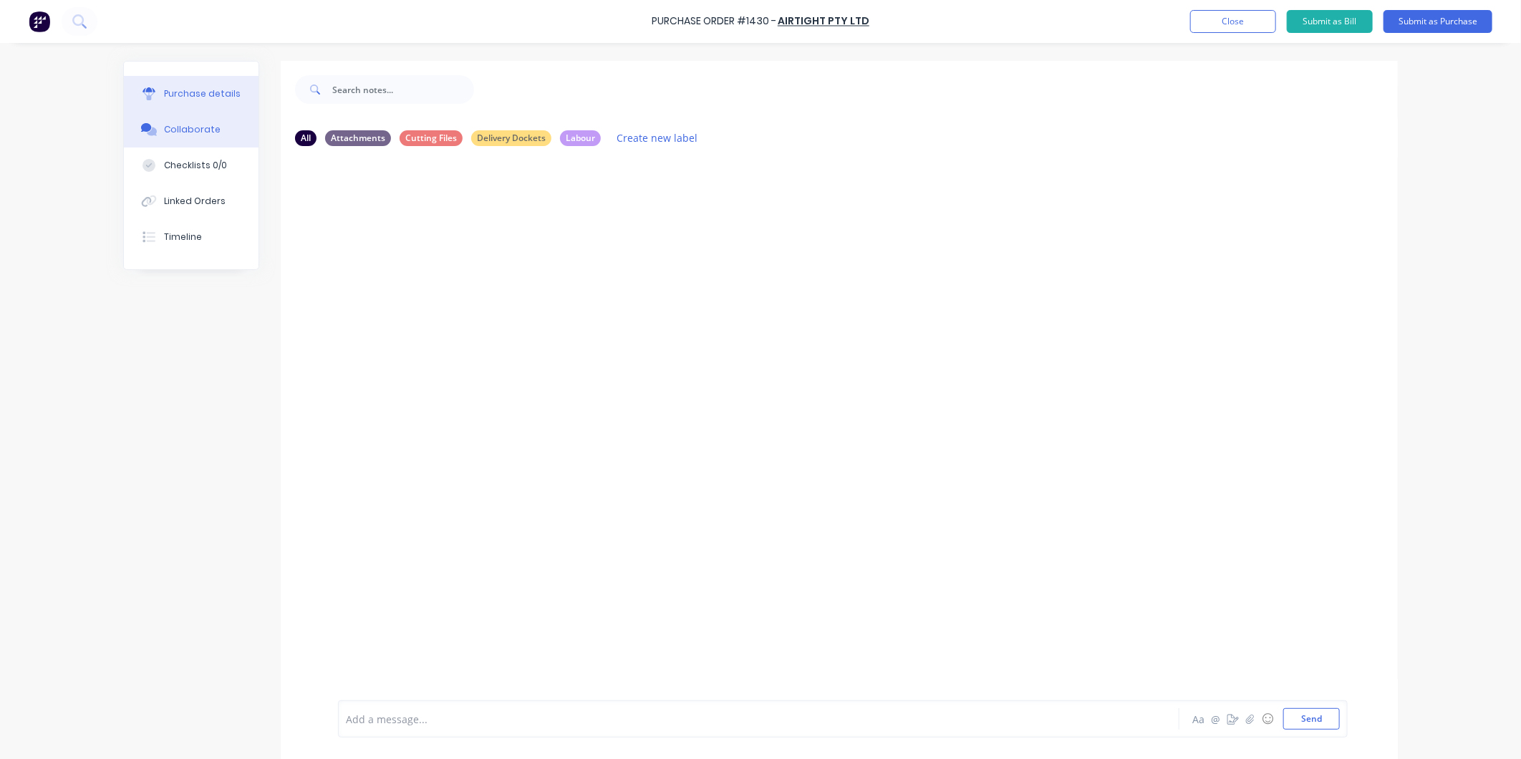
click at [174, 93] on div "Purchase details" at bounding box center [202, 93] width 77 height 13
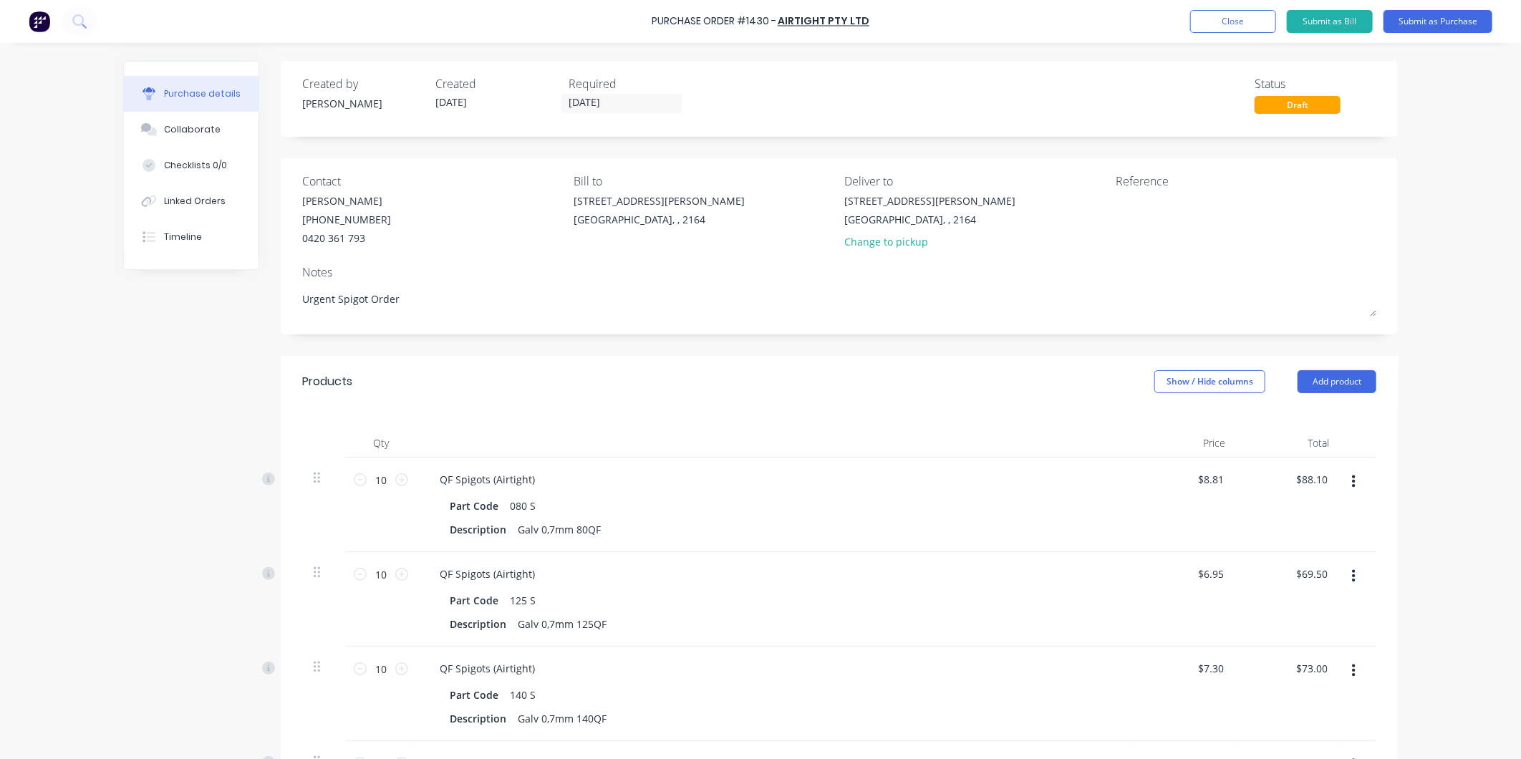
drag, startPoint x: 1434, startPoint y: 16, endPoint x: 1291, endPoint y: 2, distance: 143.9
click at [1291, 2] on div "Purchase Order #1430 - Airtight Pty Ltd Add product Close Submit as Bill Submit…" at bounding box center [760, 21] width 1521 height 43
click at [1450, 19] on button "Submit as Purchase" at bounding box center [1437, 21] width 109 height 23
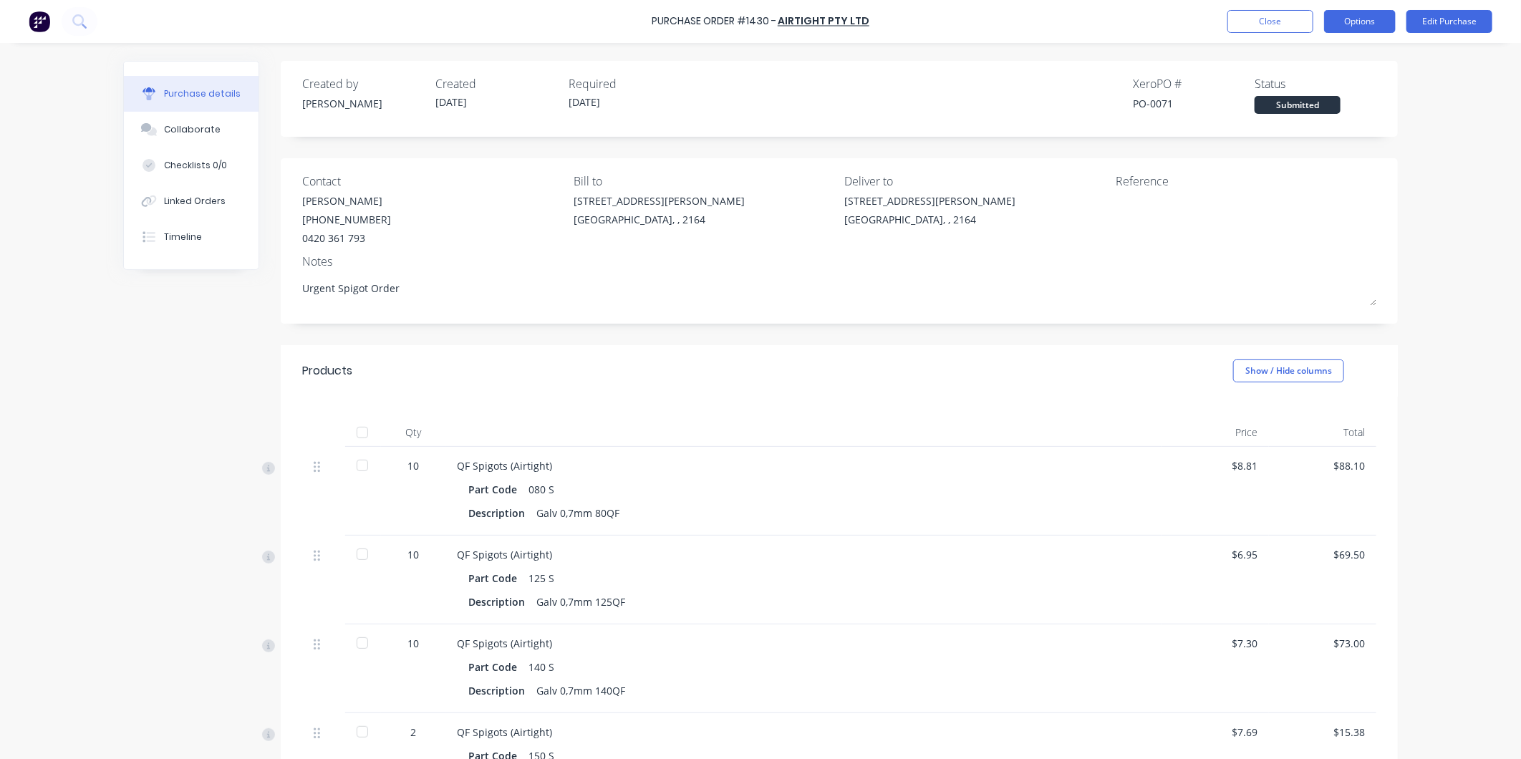
click at [1373, 19] on button "Options" at bounding box center [1360, 21] width 72 height 23
click at [1306, 58] on div "Print / Email" at bounding box center [1327, 58] width 110 height 21
click at [1300, 82] on div "With pricing" at bounding box center [1327, 87] width 110 height 21
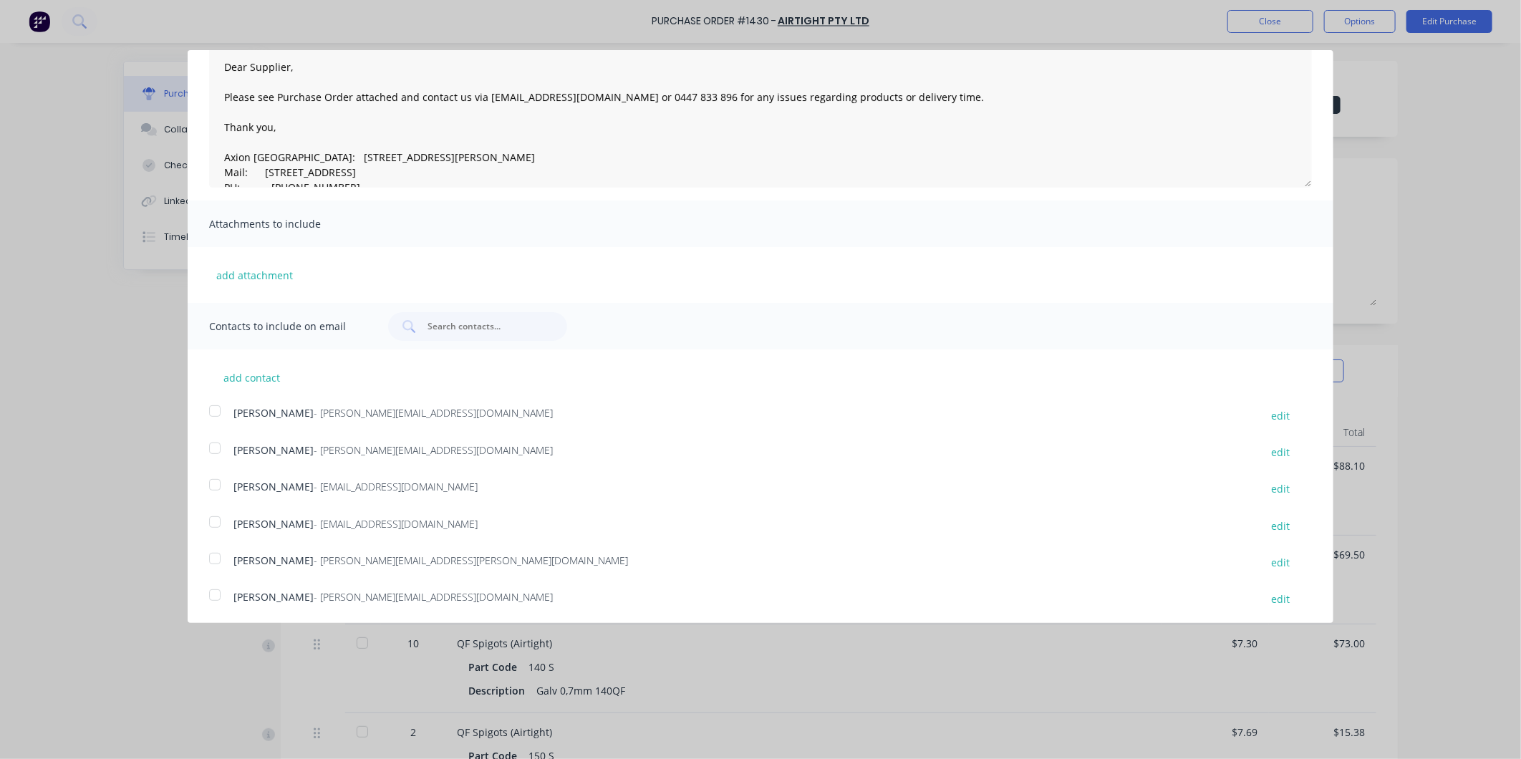
scroll to position [115, 0]
click at [215, 482] on div at bounding box center [214, 482] width 29 height 29
click at [219, 516] on div at bounding box center [214, 519] width 29 height 29
click at [216, 554] on div at bounding box center [214, 555] width 29 height 29
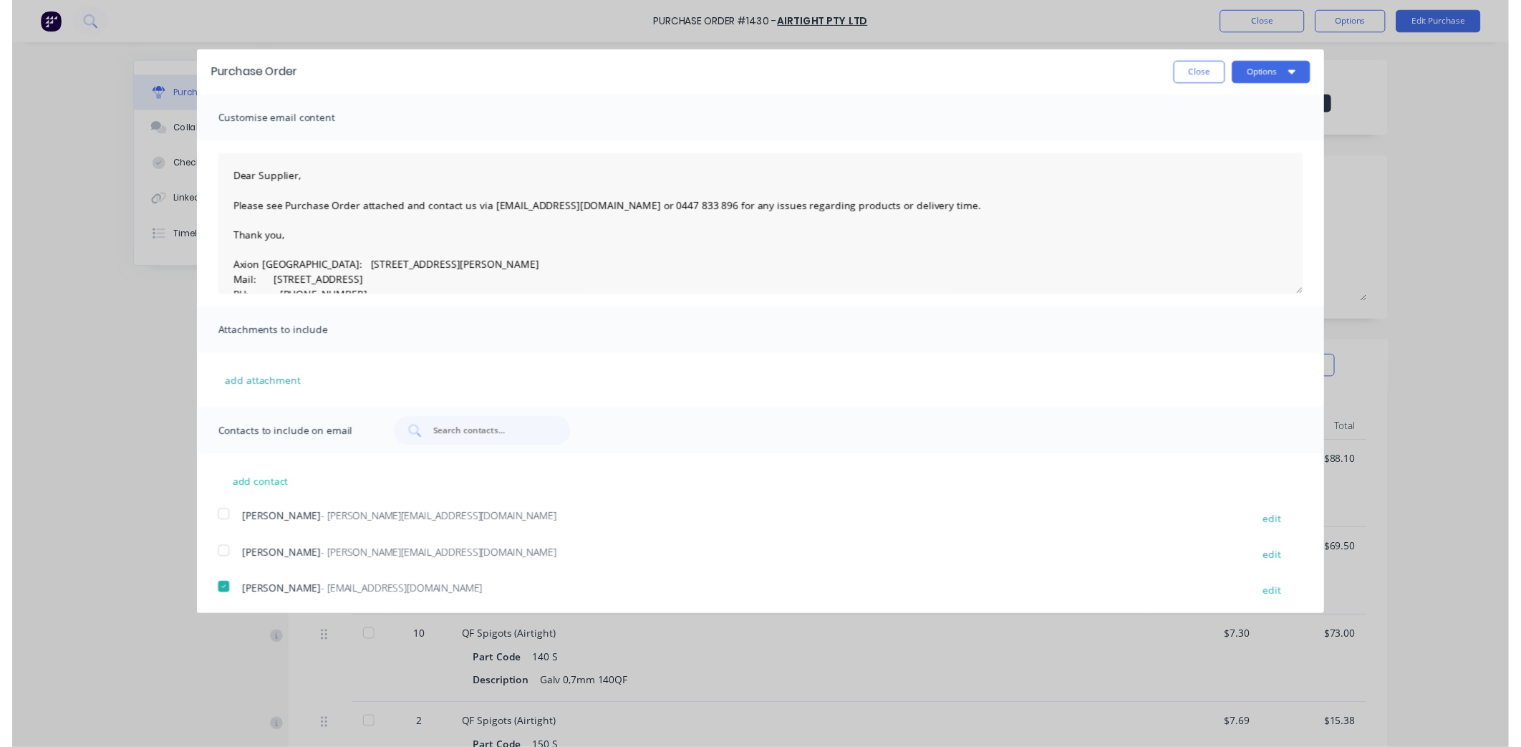
scroll to position [0, 0]
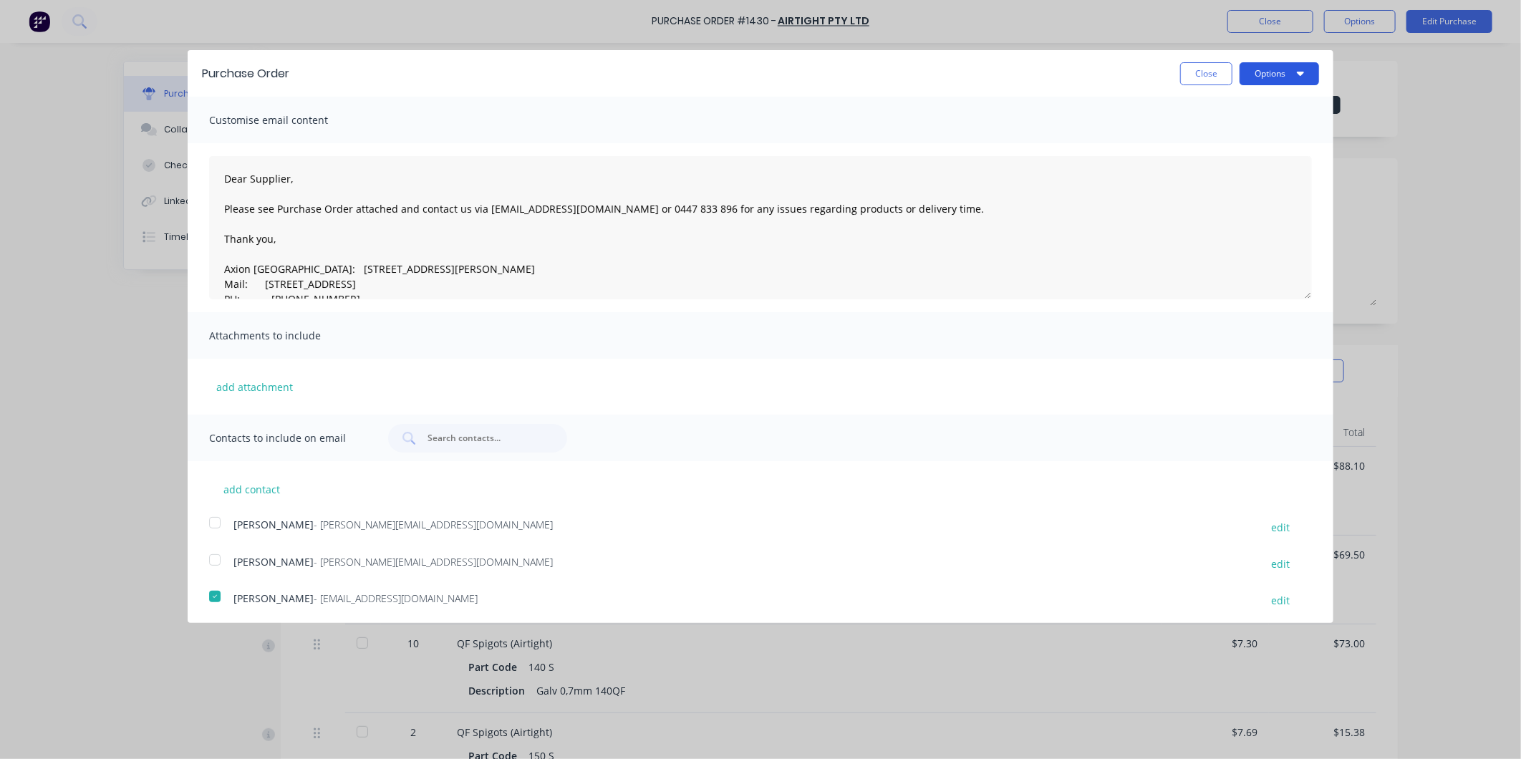
click at [1272, 67] on button "Options" at bounding box center [1278, 73] width 79 height 23
click at [1211, 137] on div "Email" at bounding box center [1251, 138] width 110 height 21
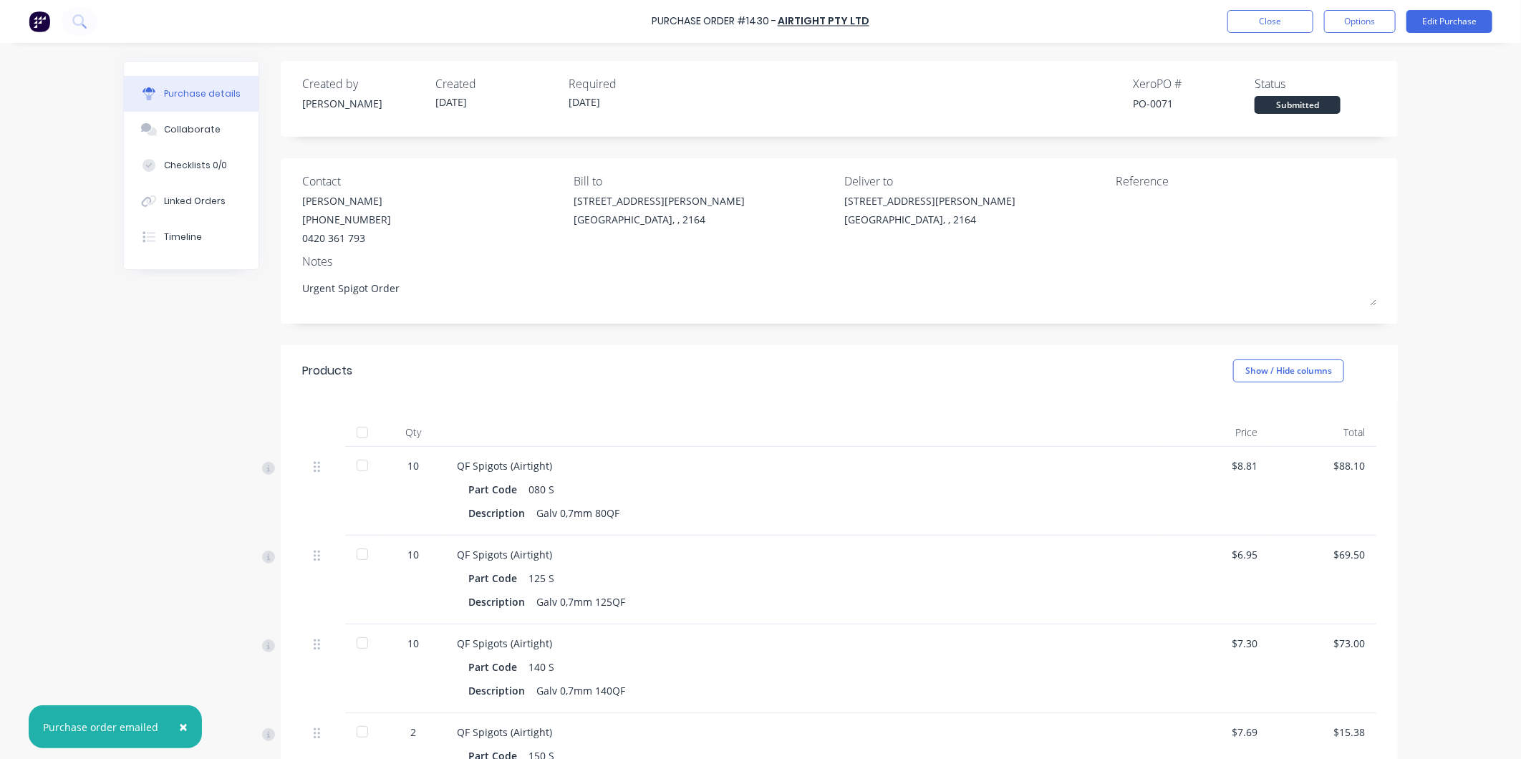
drag, startPoint x: 1211, startPoint y: 137, endPoint x: 1244, endPoint y: 69, distance: 75.9
click at [1233, 76] on div "Xero PO #" at bounding box center [1194, 83] width 122 height 17
click at [1279, 19] on button "Close" at bounding box center [1270, 21] width 86 height 23
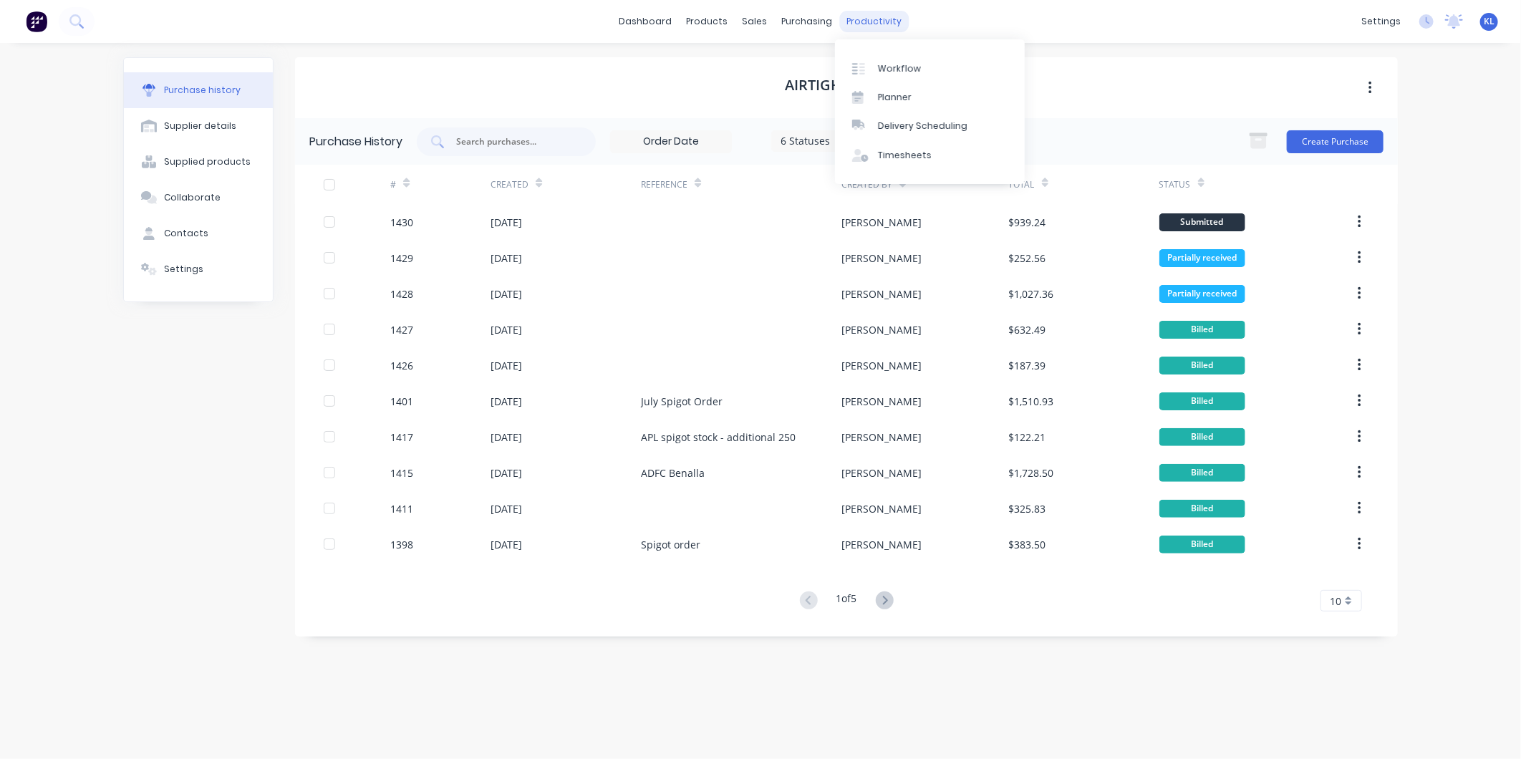
click at [883, 24] on div "productivity" at bounding box center [874, 21] width 69 height 21
click at [892, 62] on div "Workflow" at bounding box center [899, 68] width 43 height 13
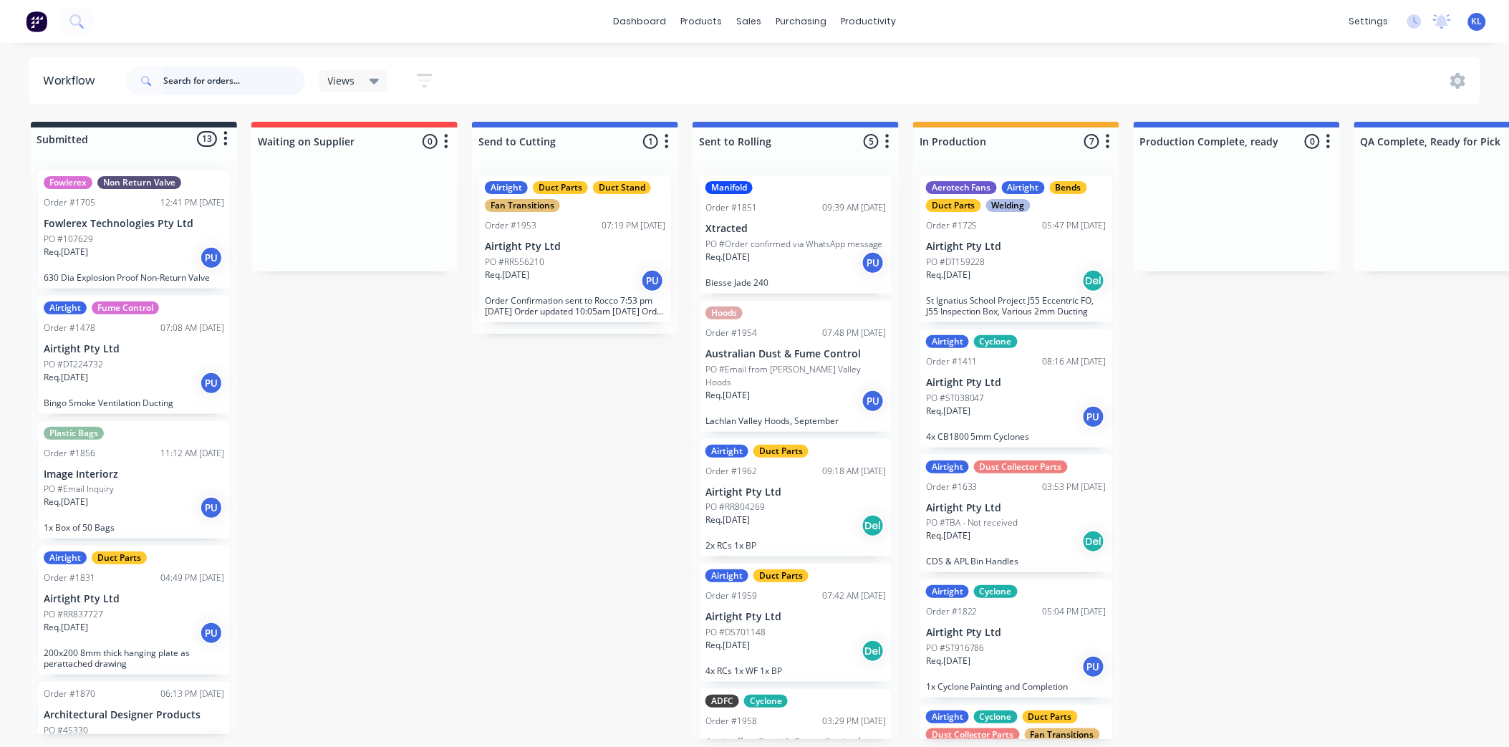
click at [199, 95] on input "text" at bounding box center [234, 81] width 142 height 29
type input "1908"
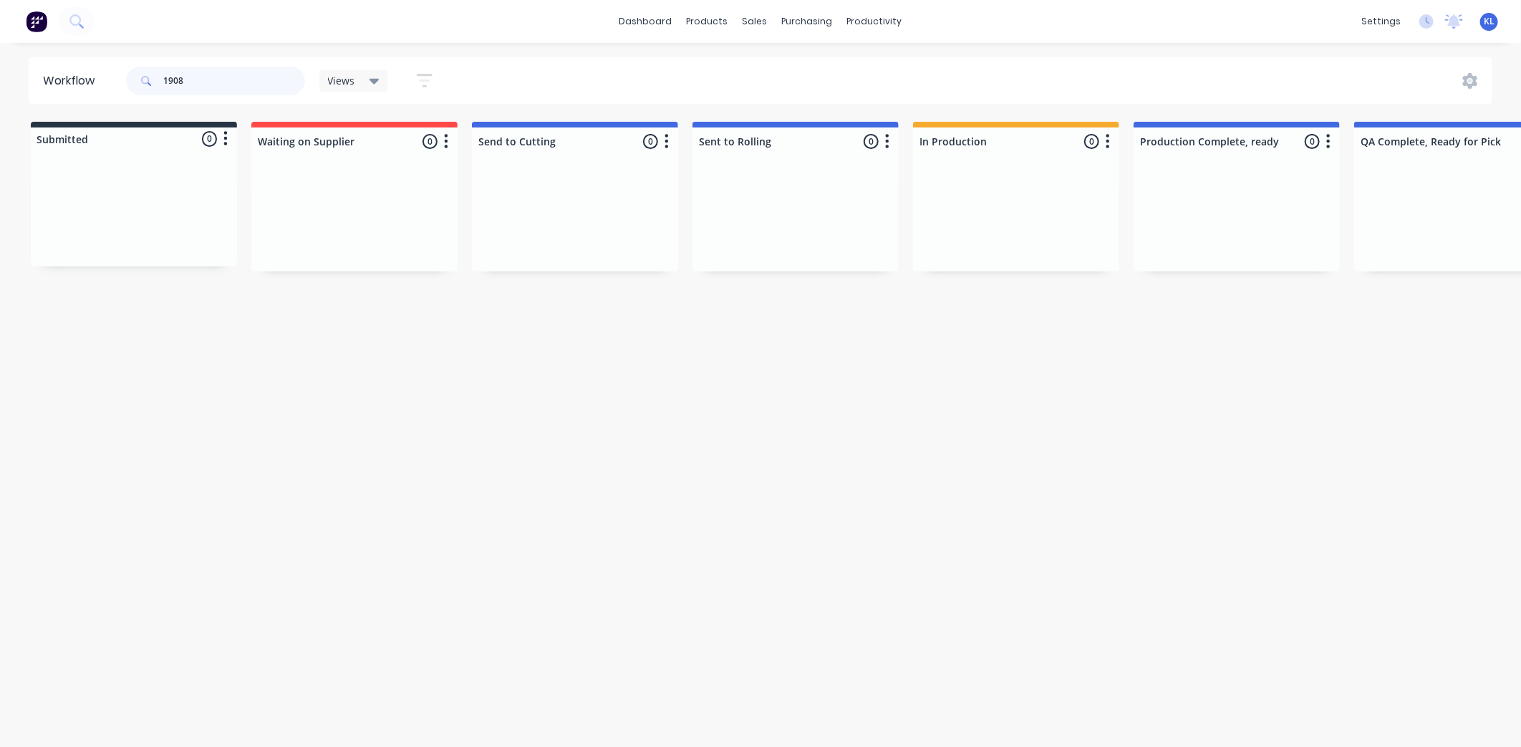
click at [248, 72] on input "1908" at bounding box center [234, 81] width 142 height 29
drag, startPoint x: 216, startPoint y: 82, endPoint x: 153, endPoint y: 73, distance: 64.3
click at [153, 73] on div "1908" at bounding box center [215, 81] width 179 height 29
click at [195, 84] on input "1908" at bounding box center [234, 81] width 142 height 29
click at [196, 76] on input "1908" at bounding box center [234, 81] width 142 height 29
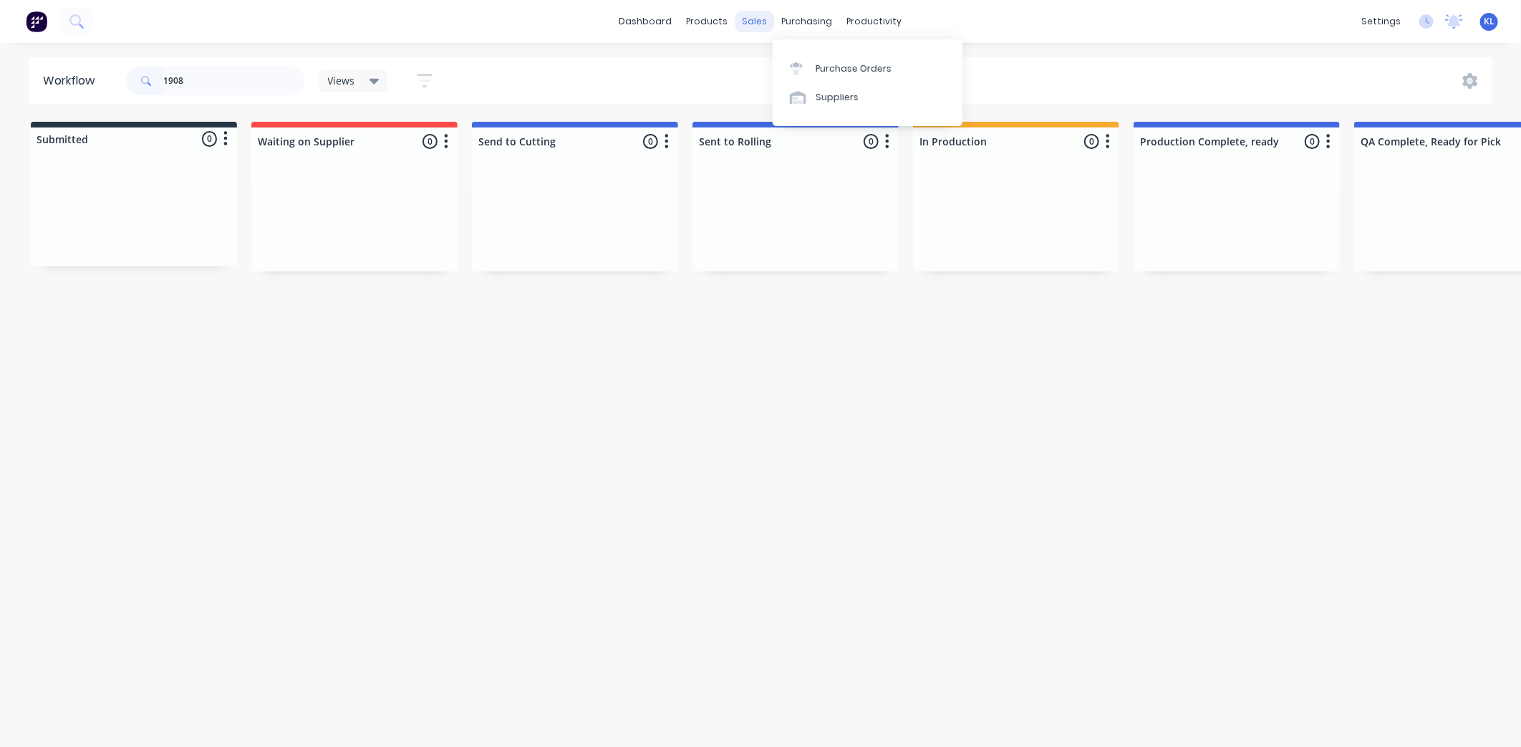
drag, startPoint x: 774, startPoint y: 21, endPoint x: 759, endPoint y: 19, distance: 15.2
click at [775, 21] on div "purchasing" at bounding box center [807, 21] width 65 height 21
click at [749, 18] on div "sales" at bounding box center [754, 21] width 39 height 21
click at [784, 69] on div "Sales Orders" at bounding box center [808, 68] width 59 height 13
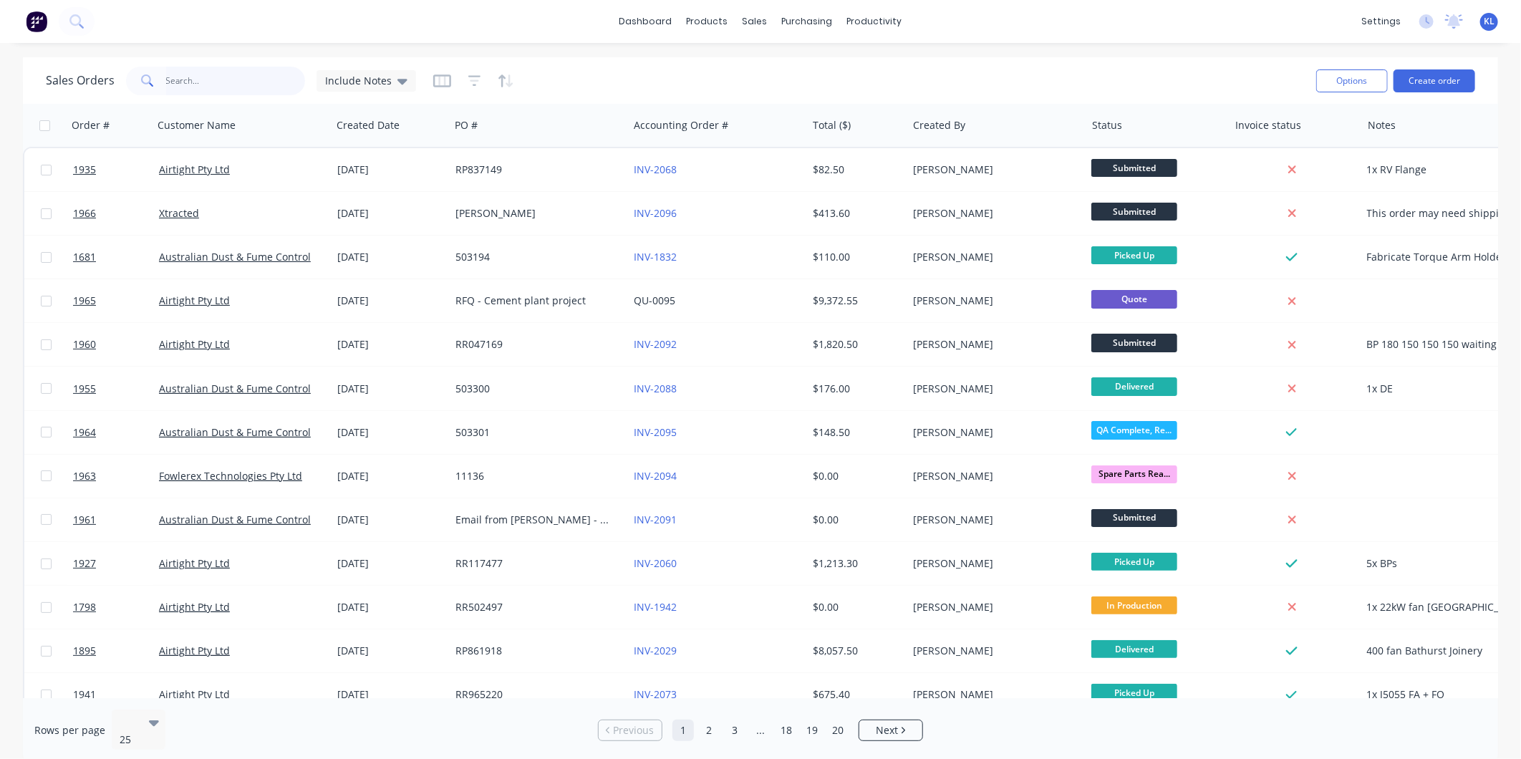
click at [226, 84] on input "text" at bounding box center [236, 81] width 140 height 29
type input "1908"
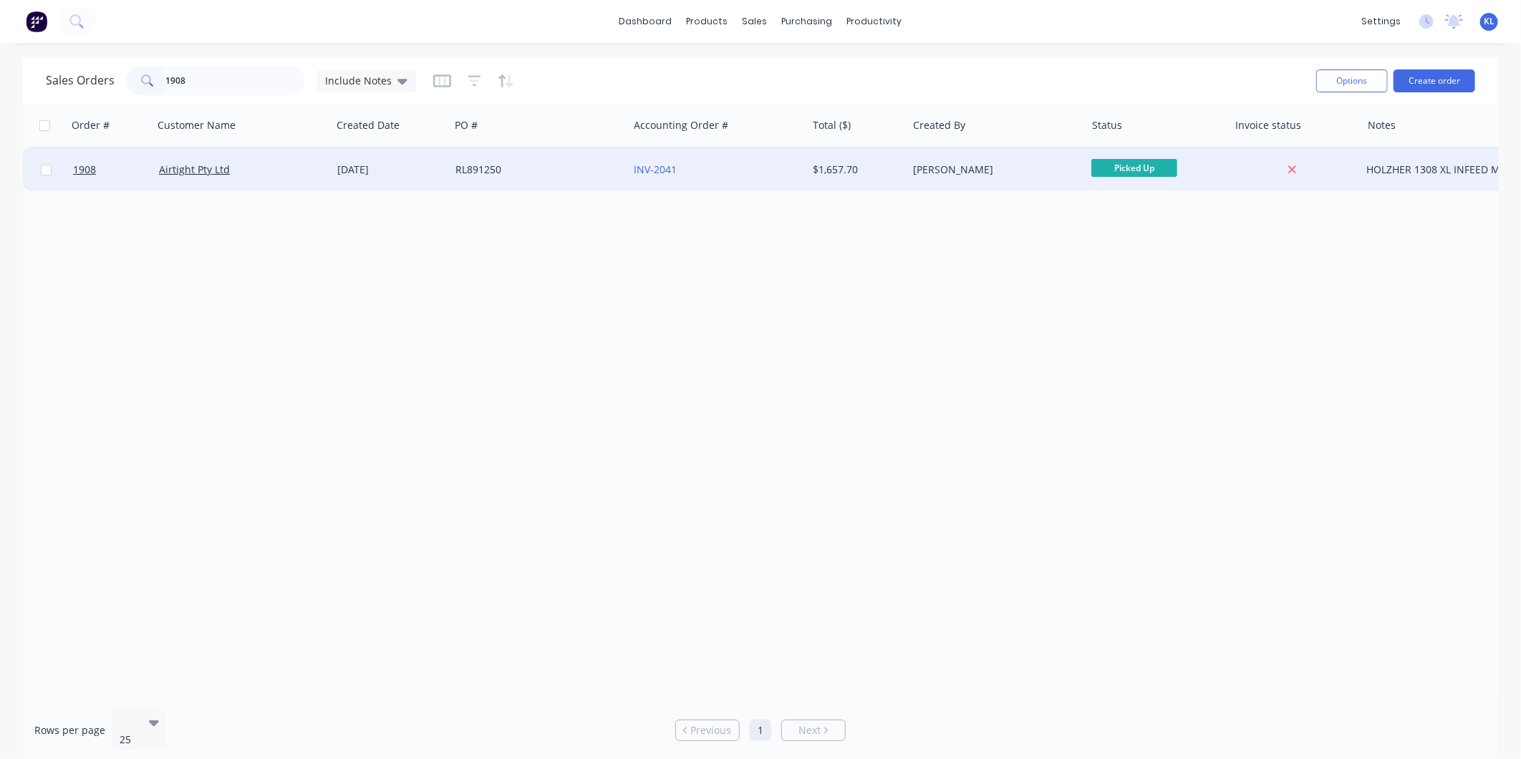
click at [263, 170] on div "Airtight Pty Ltd" at bounding box center [238, 170] width 159 height 14
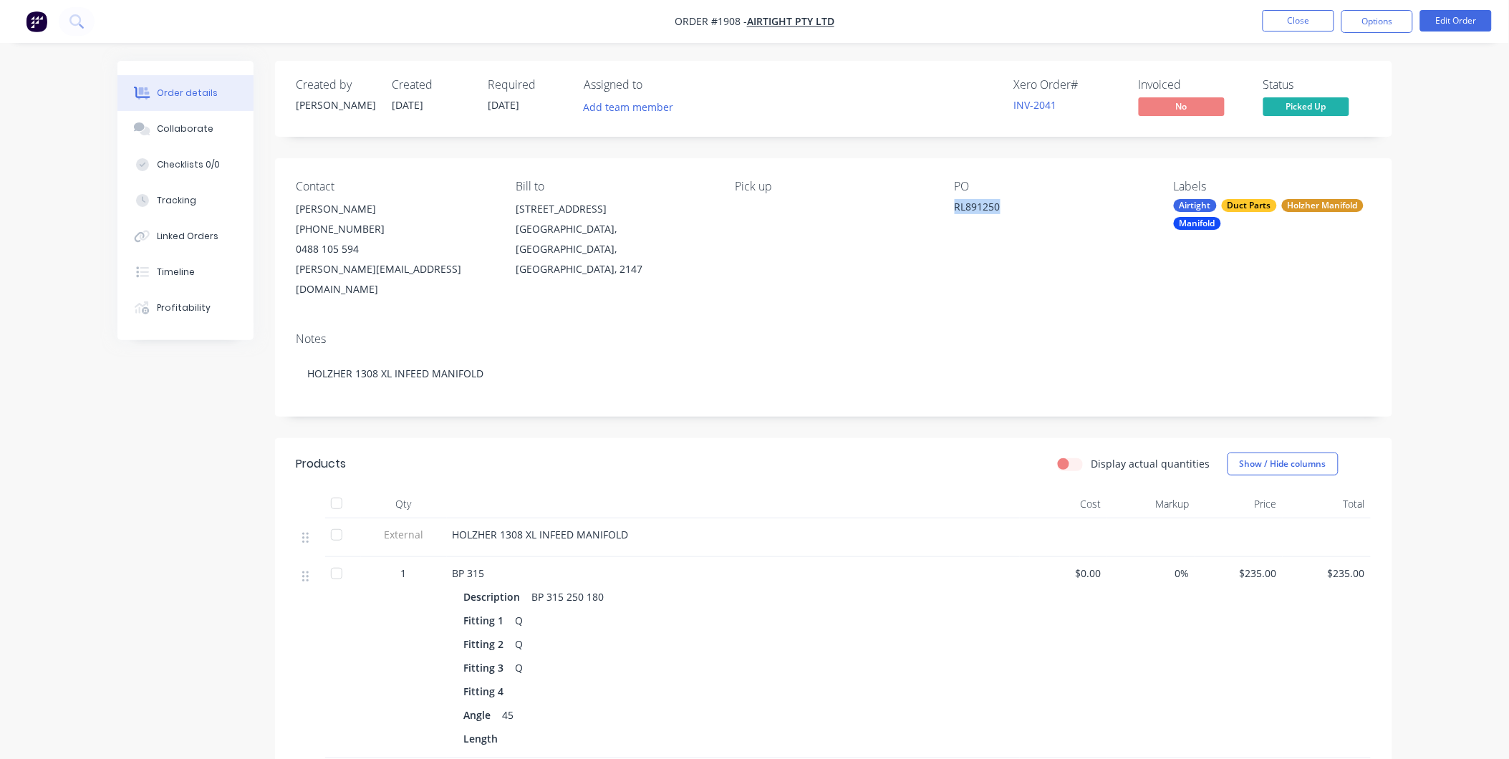
drag, startPoint x: 953, startPoint y: 204, endPoint x: 1000, endPoint y: 206, distance: 47.3
click at [1000, 206] on div "Contact [PERSON_NAME] [PHONE_NUMBER] [EMAIL_ADDRESS][DOMAIN_NAME] Bill to [STRE…" at bounding box center [833, 239] width 1117 height 163
click at [183, 127] on div "Collaborate" at bounding box center [185, 128] width 57 height 13
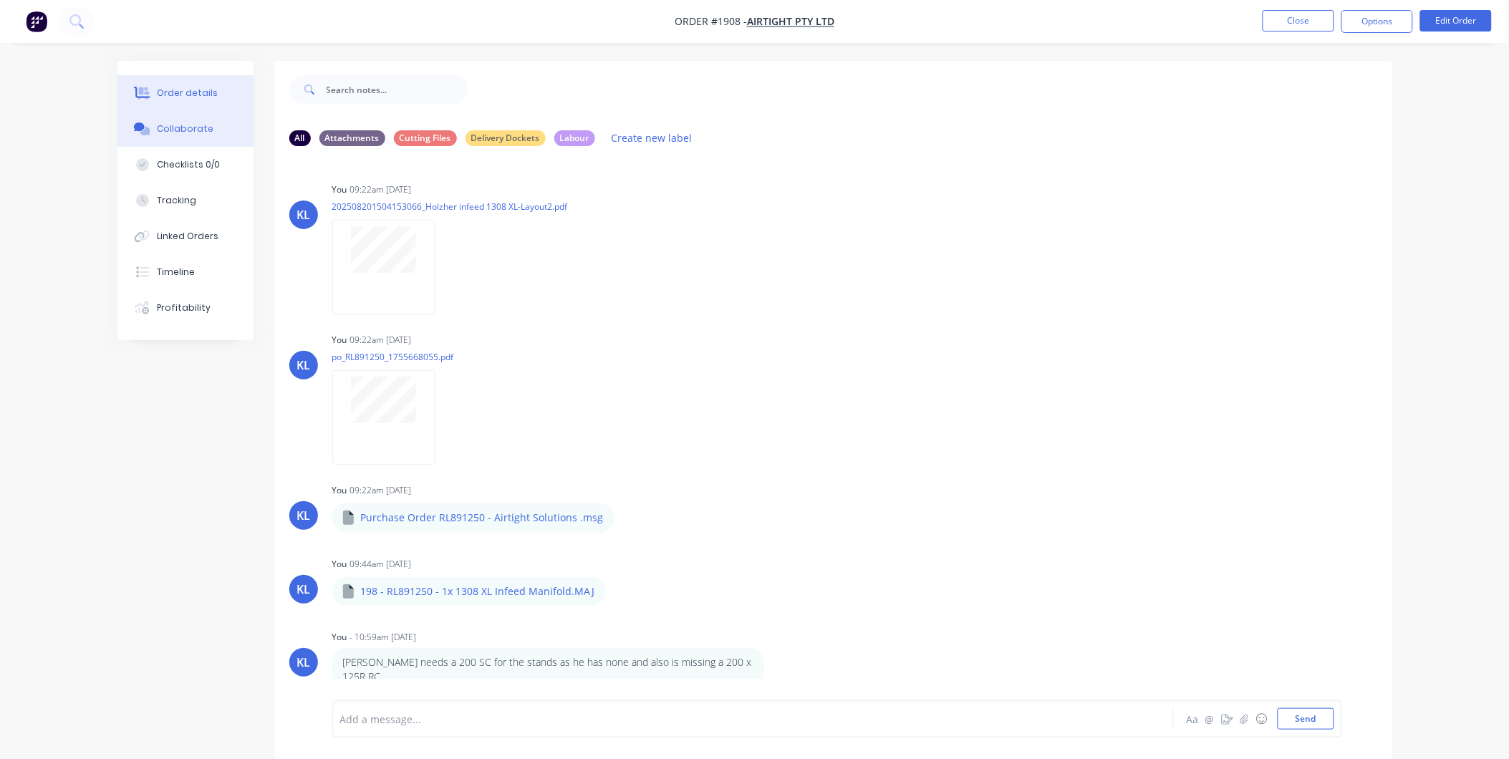
click at [190, 90] on div "Order details" at bounding box center [187, 93] width 61 height 13
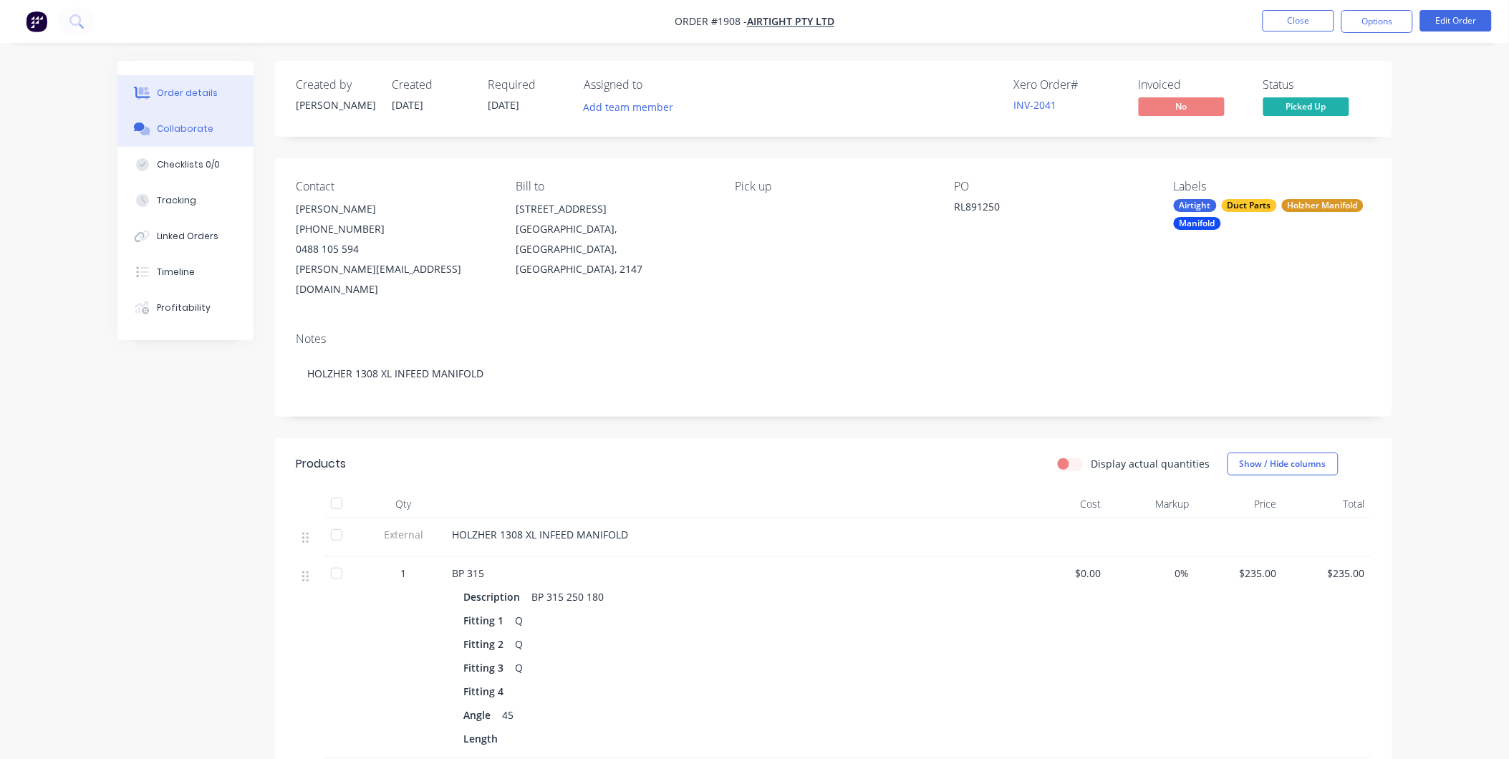
click at [190, 129] on div "Collaborate" at bounding box center [185, 128] width 57 height 13
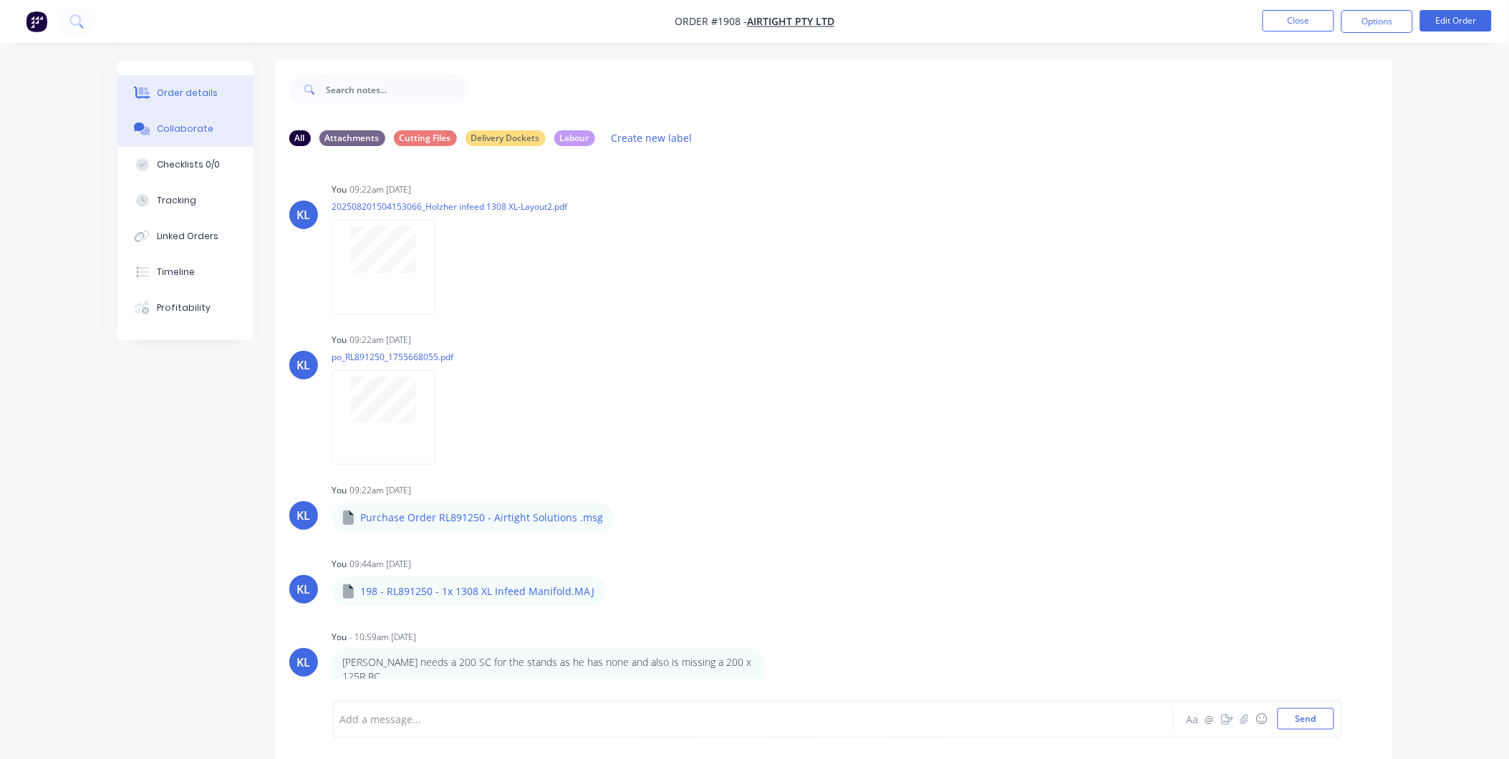
click at [173, 97] on div "Order details" at bounding box center [187, 93] width 61 height 13
click at [1308, 16] on button "Close" at bounding box center [1298, 20] width 72 height 21
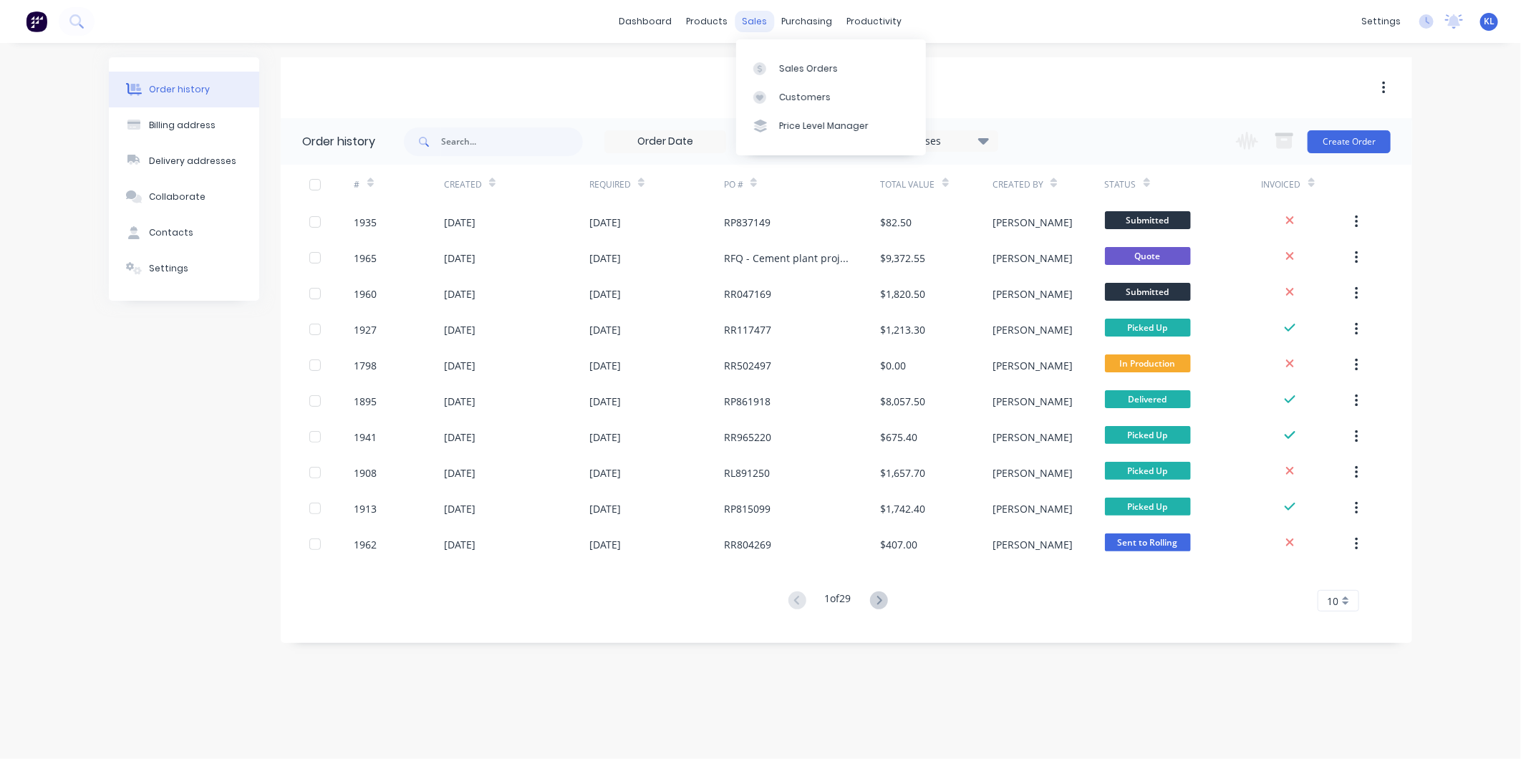
click at [741, 15] on div "sales" at bounding box center [754, 21] width 39 height 21
click at [783, 56] on link "Sales Orders" at bounding box center [831, 68] width 190 height 29
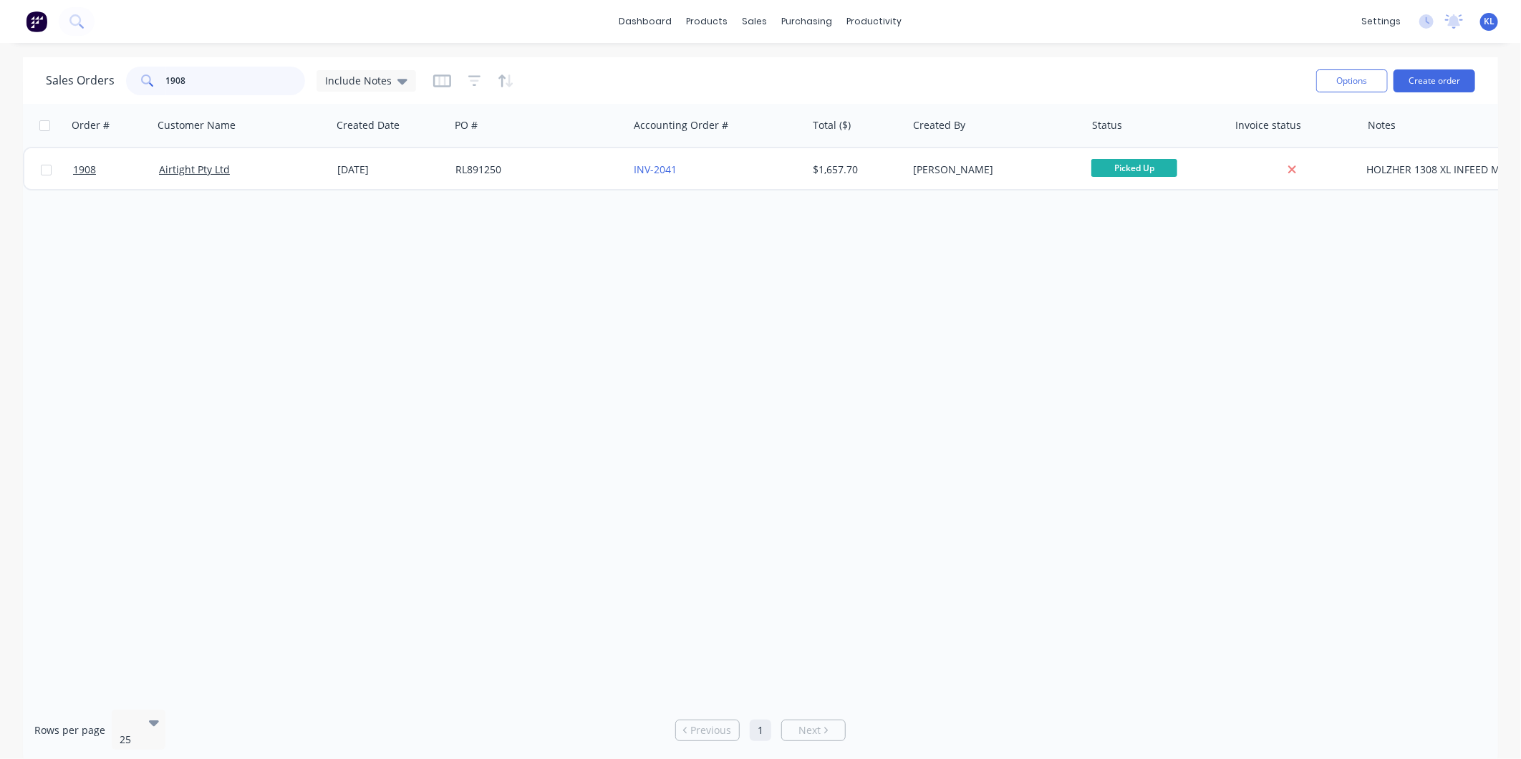
drag, startPoint x: 258, startPoint y: 91, endPoint x: -39, endPoint y: 133, distance: 300.1
click at [0, 133] on html "dashboard products sales purchasing productivity dashboard products Product Cat…" at bounding box center [760, 379] width 1521 height 759
type input "1927"
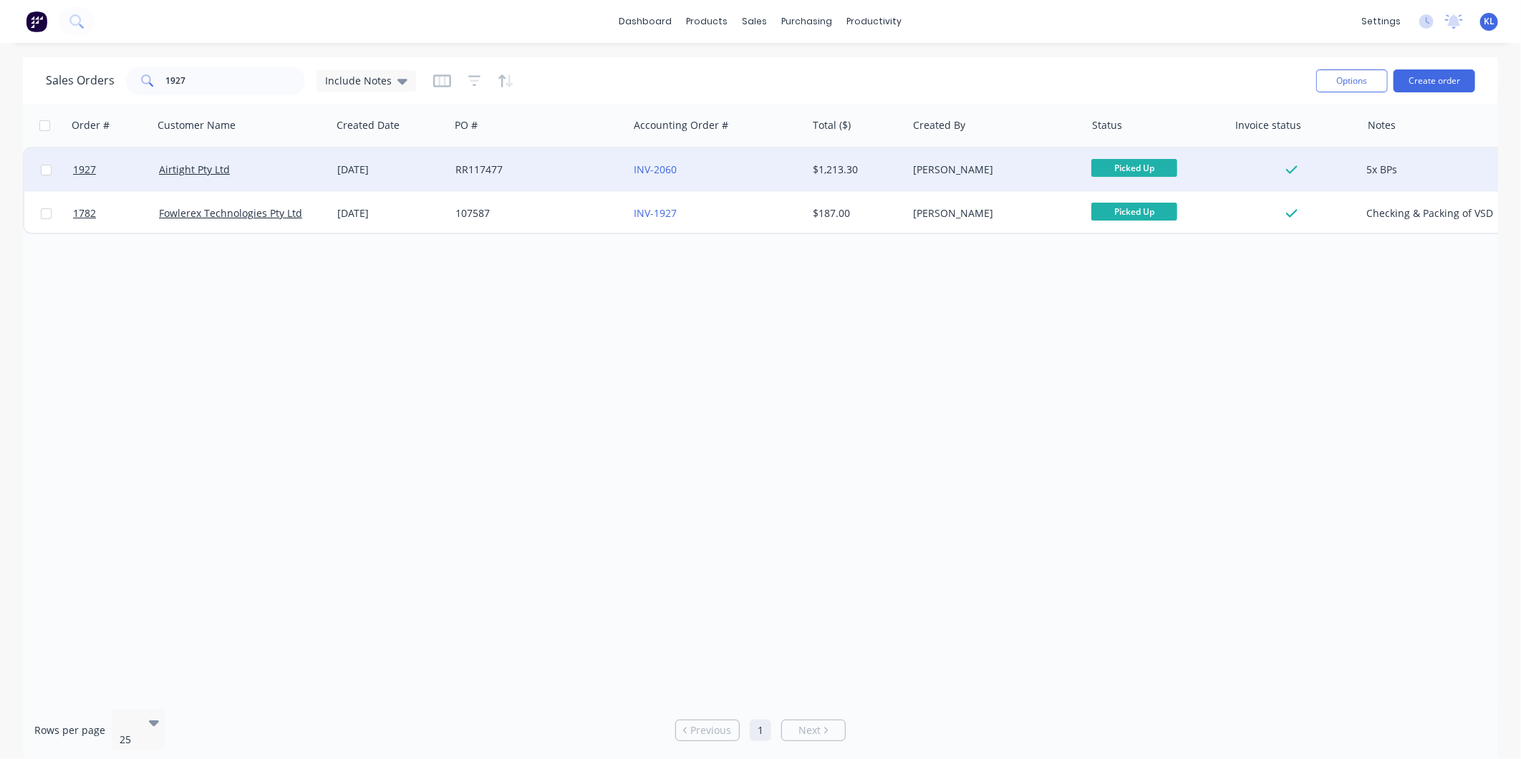
click at [552, 182] on div "RR117477" at bounding box center [539, 169] width 178 height 43
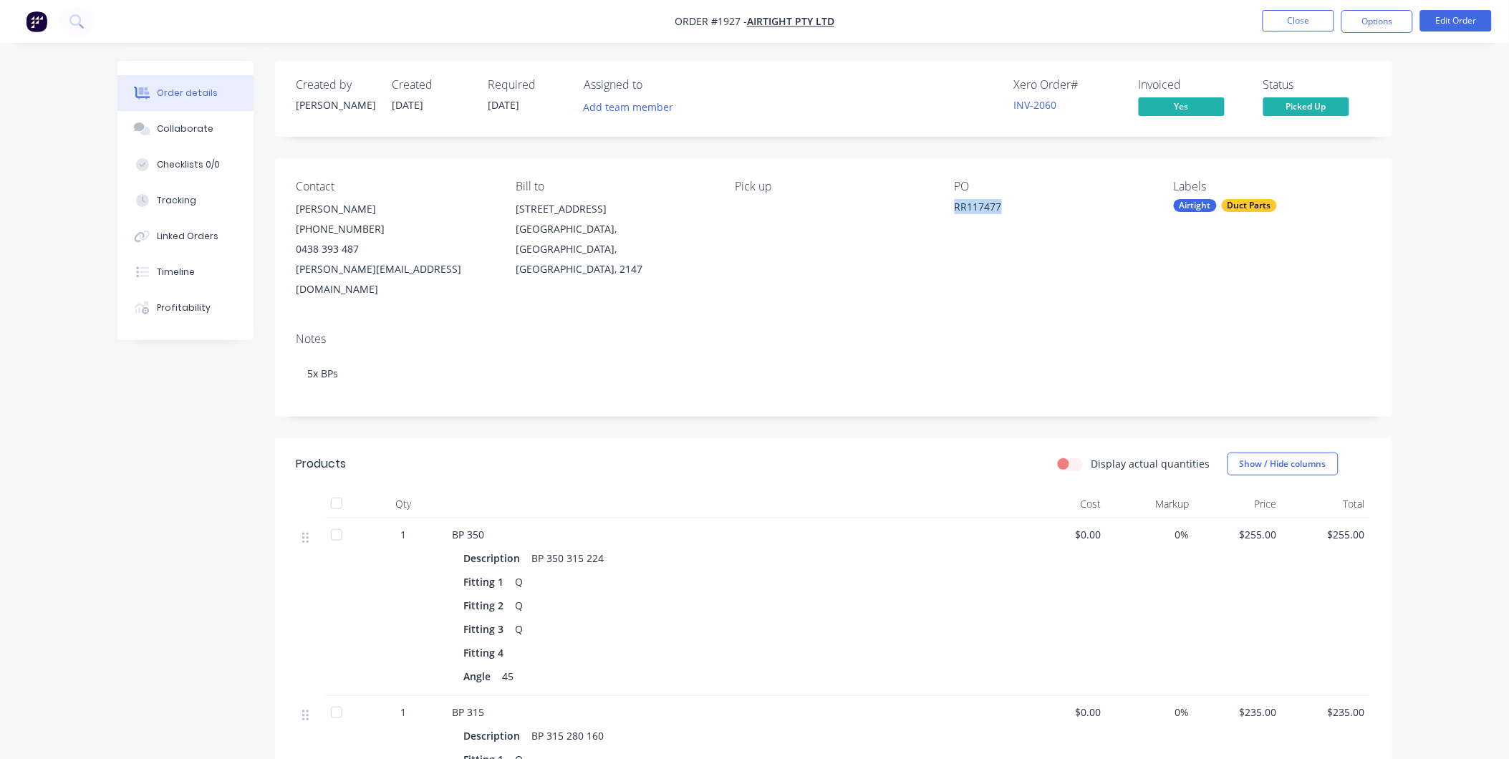
drag, startPoint x: 953, startPoint y: 208, endPoint x: 1004, endPoint y: 211, distance: 51.0
click at [1004, 211] on div "Contact [PERSON_NAME] [PHONE_NUMBER] [EMAIL_ADDRESS][DOMAIN_NAME] Bill to [STRE…" at bounding box center [833, 239] width 1117 height 163
drag, startPoint x: 1004, startPoint y: 211, endPoint x: 1000, endPoint y: 233, distance: 22.5
click at [1000, 233] on div "PO RR117477" at bounding box center [1052, 240] width 196 height 120
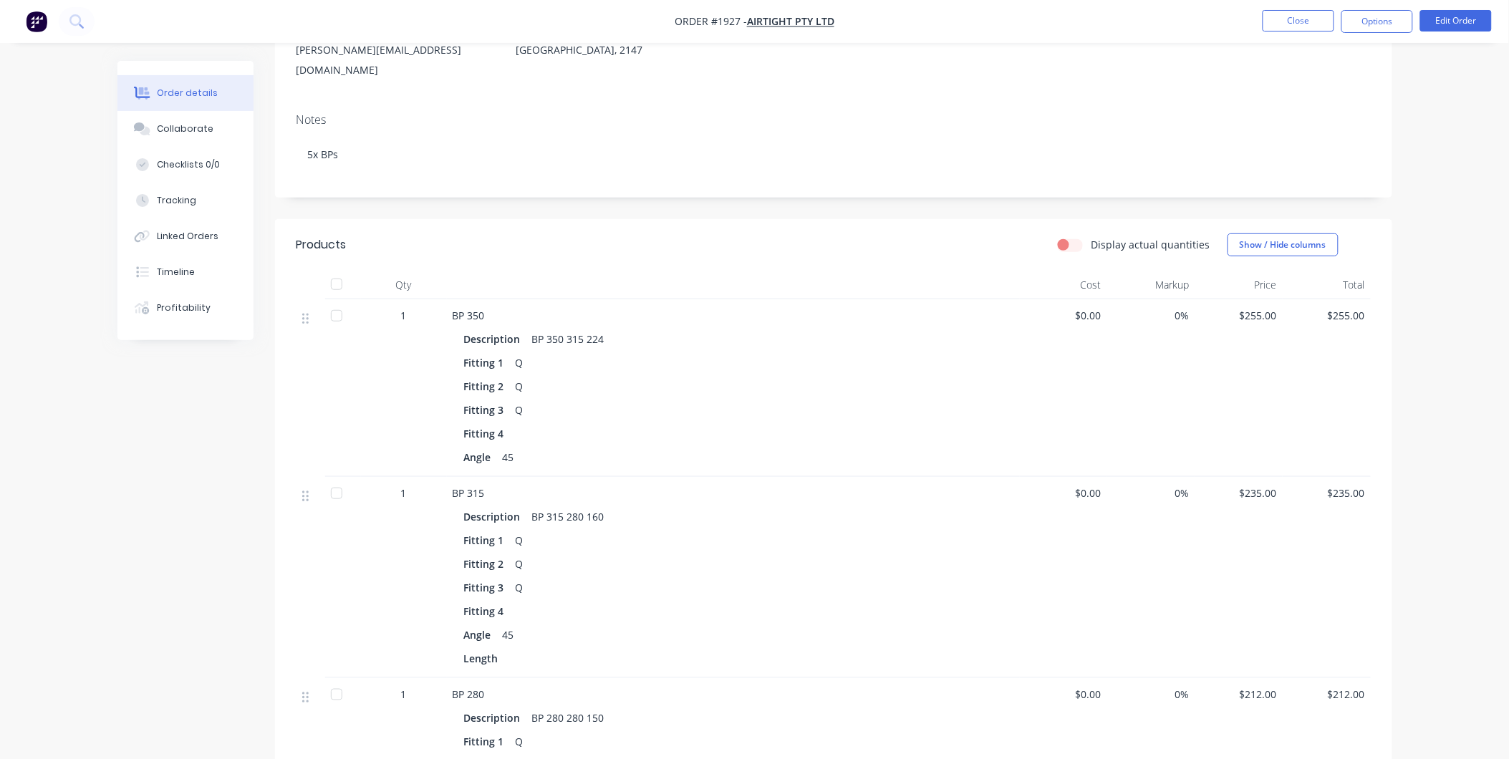
scroll to position [477, 0]
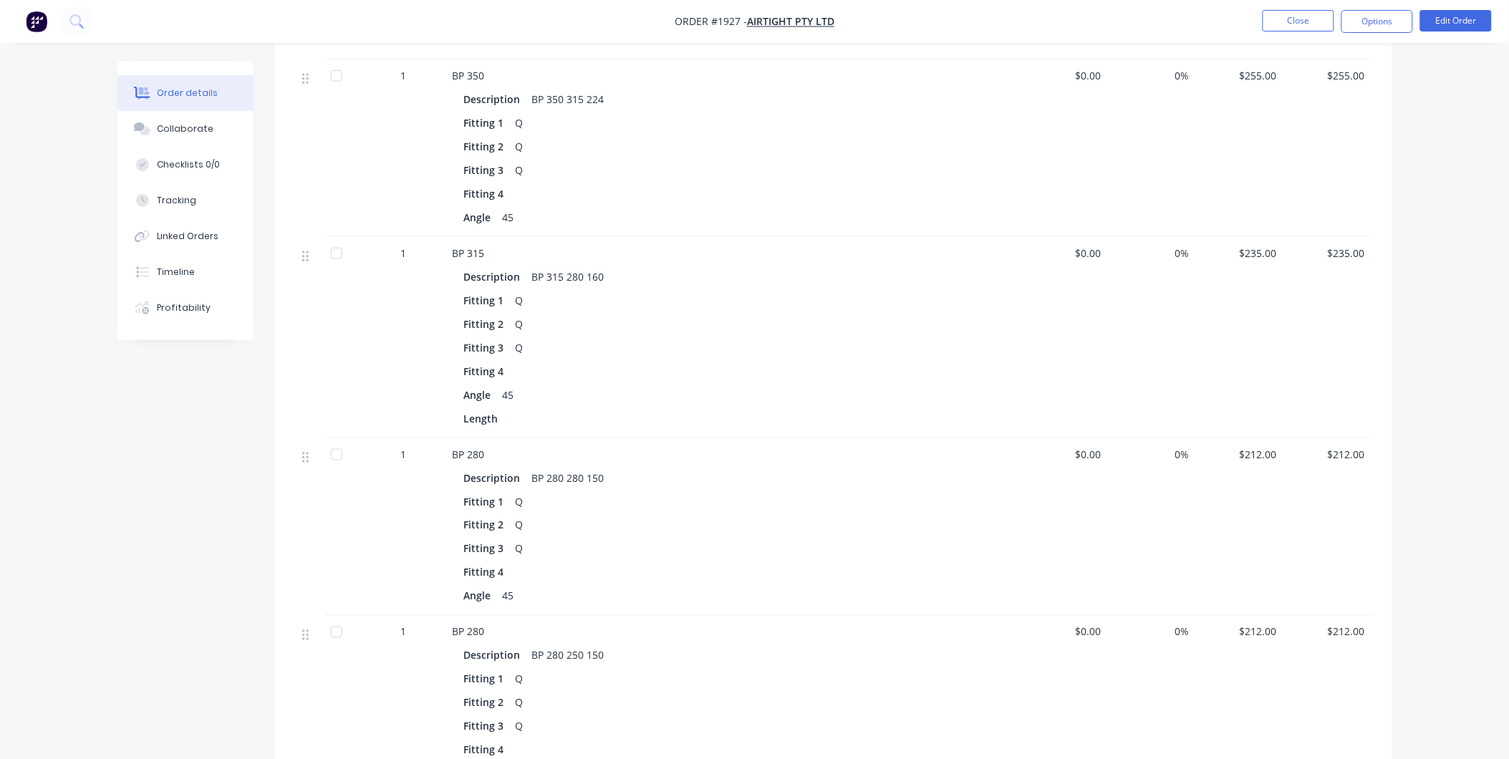
drag, startPoint x: 783, startPoint y: 662, endPoint x: 768, endPoint y: 662, distance: 14.3
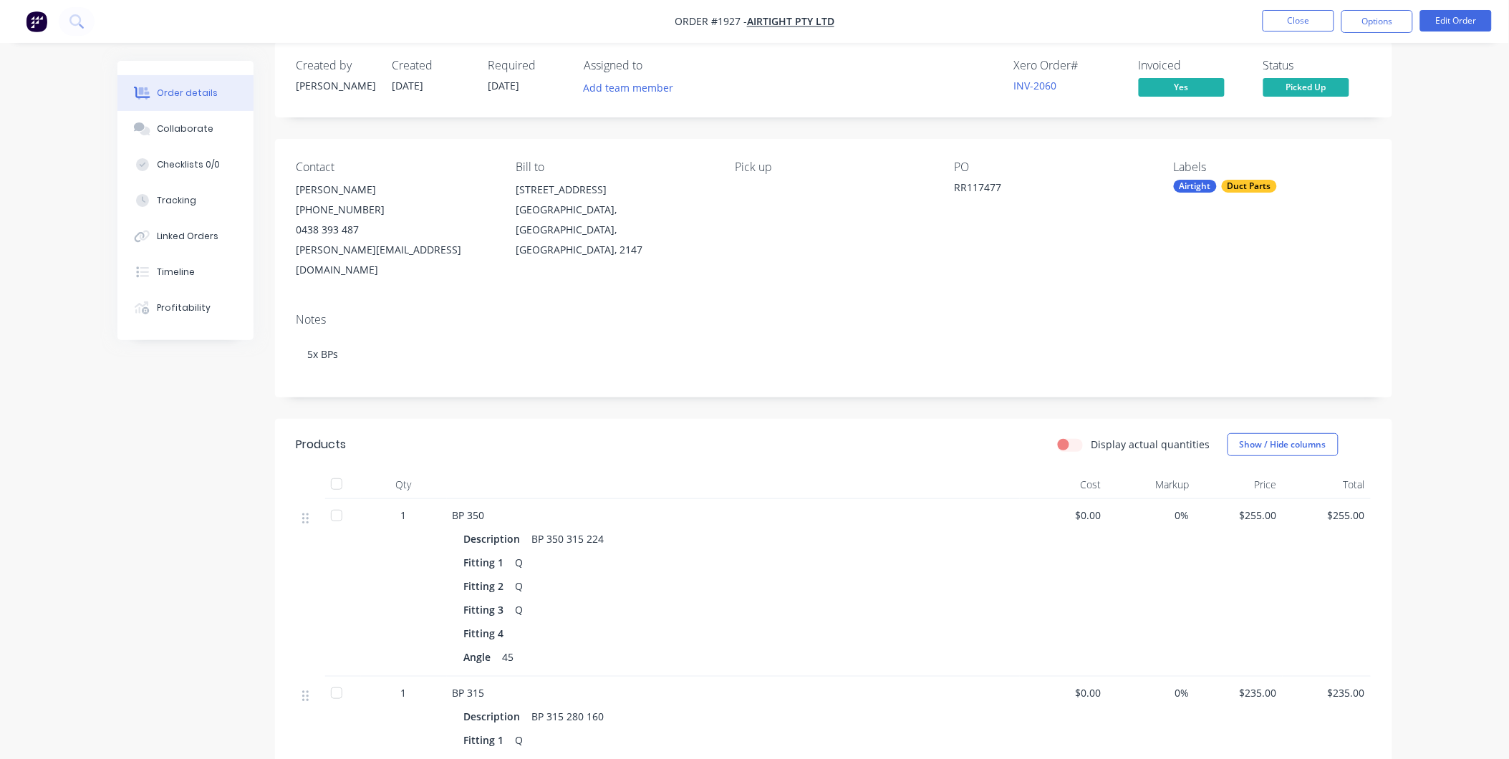
scroll to position [0, 0]
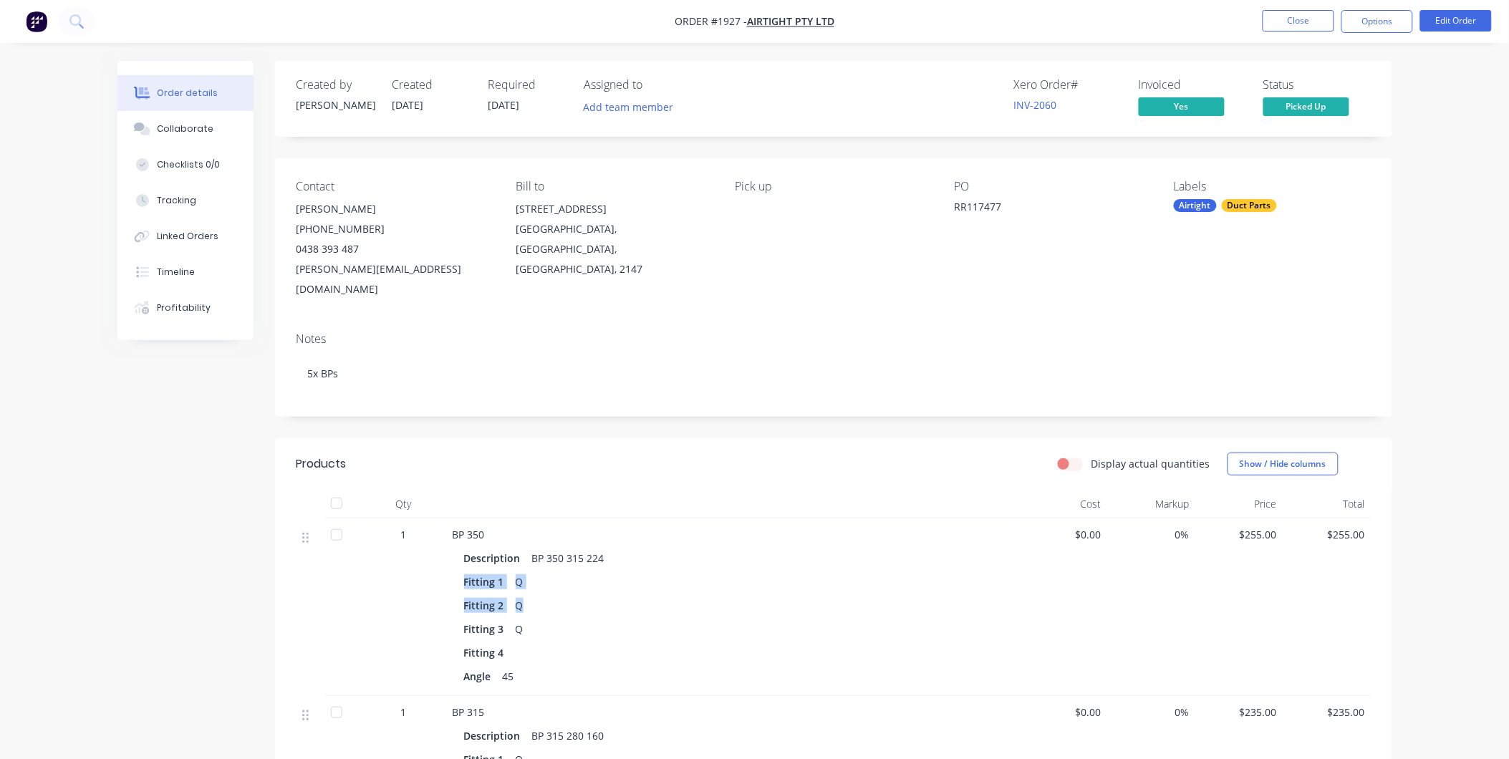
drag, startPoint x: 606, startPoint y: 538, endPoint x: 631, endPoint y: 595, distance: 61.6
click at [631, 595] on div "Description BP 350 315 224 Fitting 1 Q Fitting 2 Q Fitting 3 Q Fitting 4 Angle …" at bounding box center [733, 616] width 561 height 142
click at [188, 127] on div "Collaborate" at bounding box center [185, 128] width 57 height 13
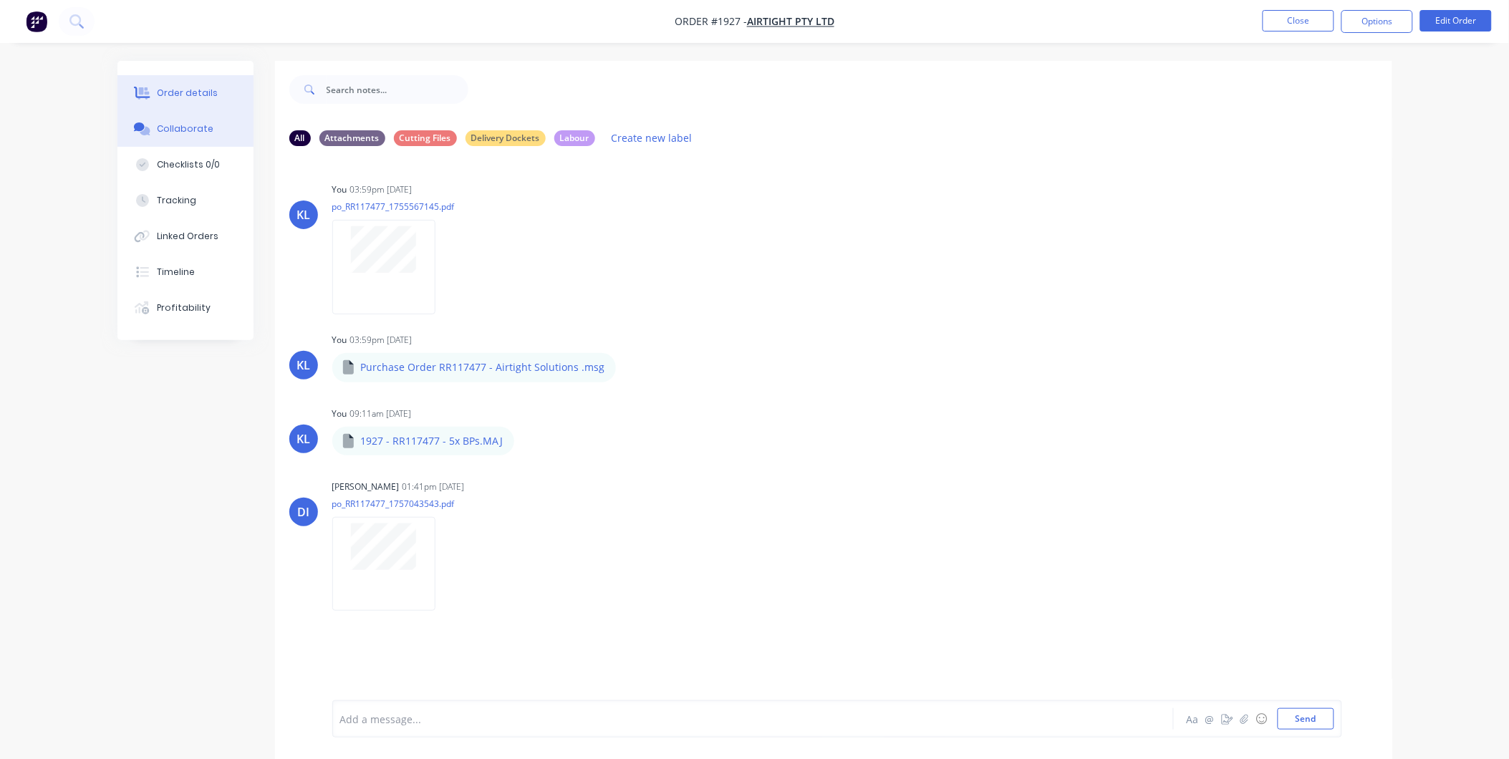
click at [203, 77] on button "Order details" at bounding box center [185, 93] width 136 height 36
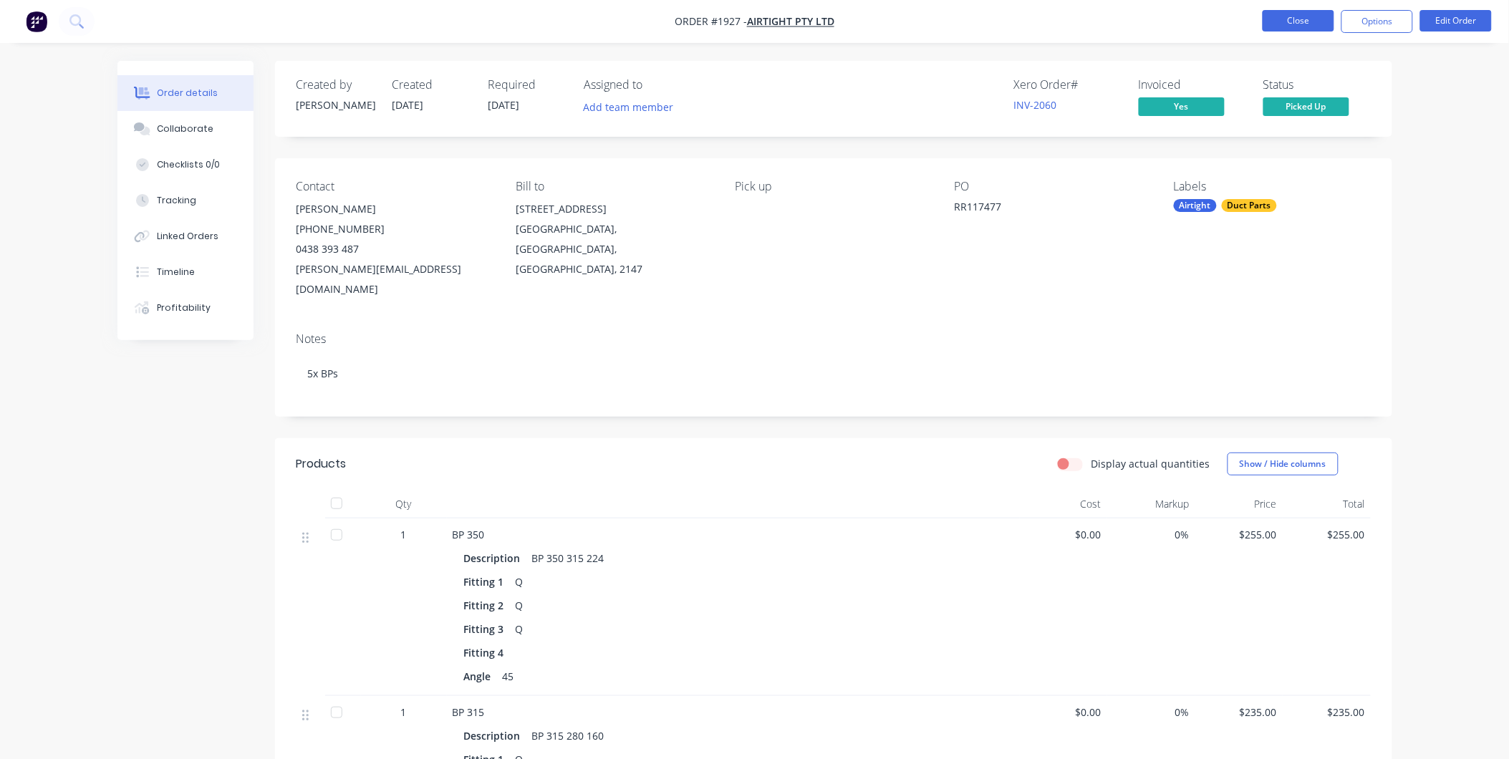
click at [1308, 29] on button "Close" at bounding box center [1298, 20] width 72 height 21
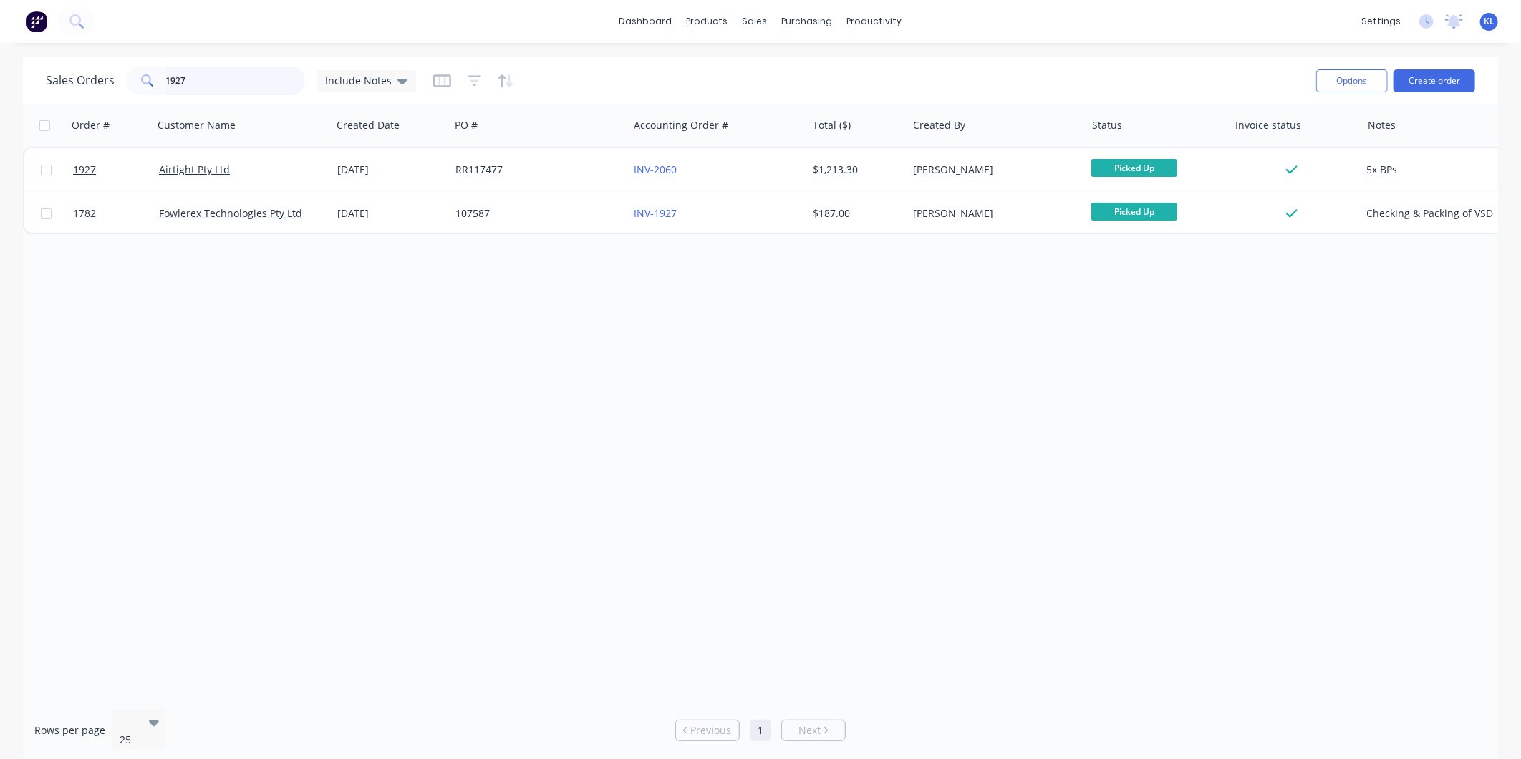
drag, startPoint x: 211, startPoint y: 82, endPoint x: 25, endPoint y: 76, distance: 186.3
click at [57, 70] on div "Sales Orders 1927 Include Notes" at bounding box center [231, 81] width 370 height 29
type input "1966"
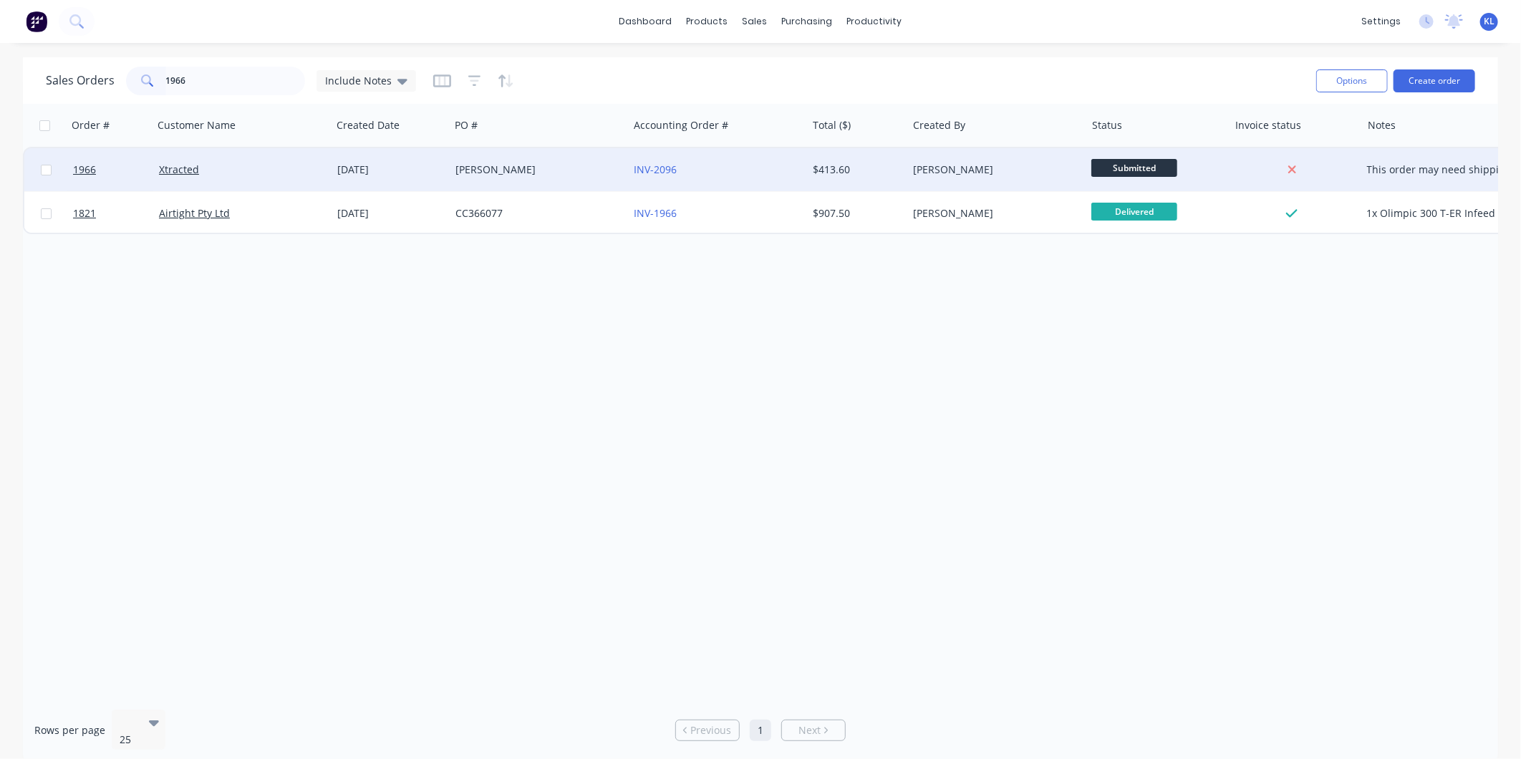
click at [1035, 168] on div "[PERSON_NAME]" at bounding box center [992, 170] width 159 height 14
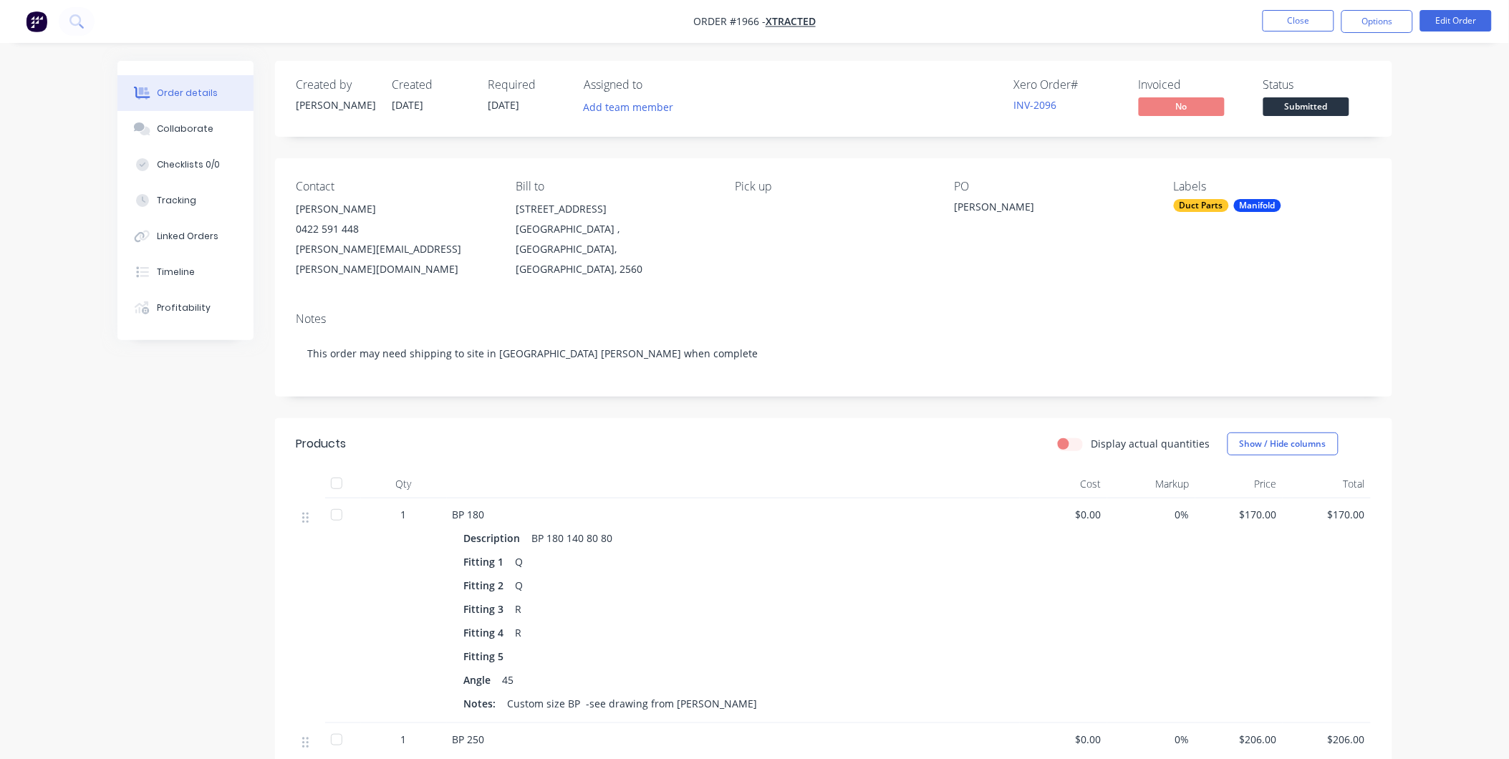
click at [1292, 97] on span "Submitted" at bounding box center [1306, 106] width 86 height 18
click at [154, 117] on button "Collaborate" at bounding box center [185, 129] width 136 height 36
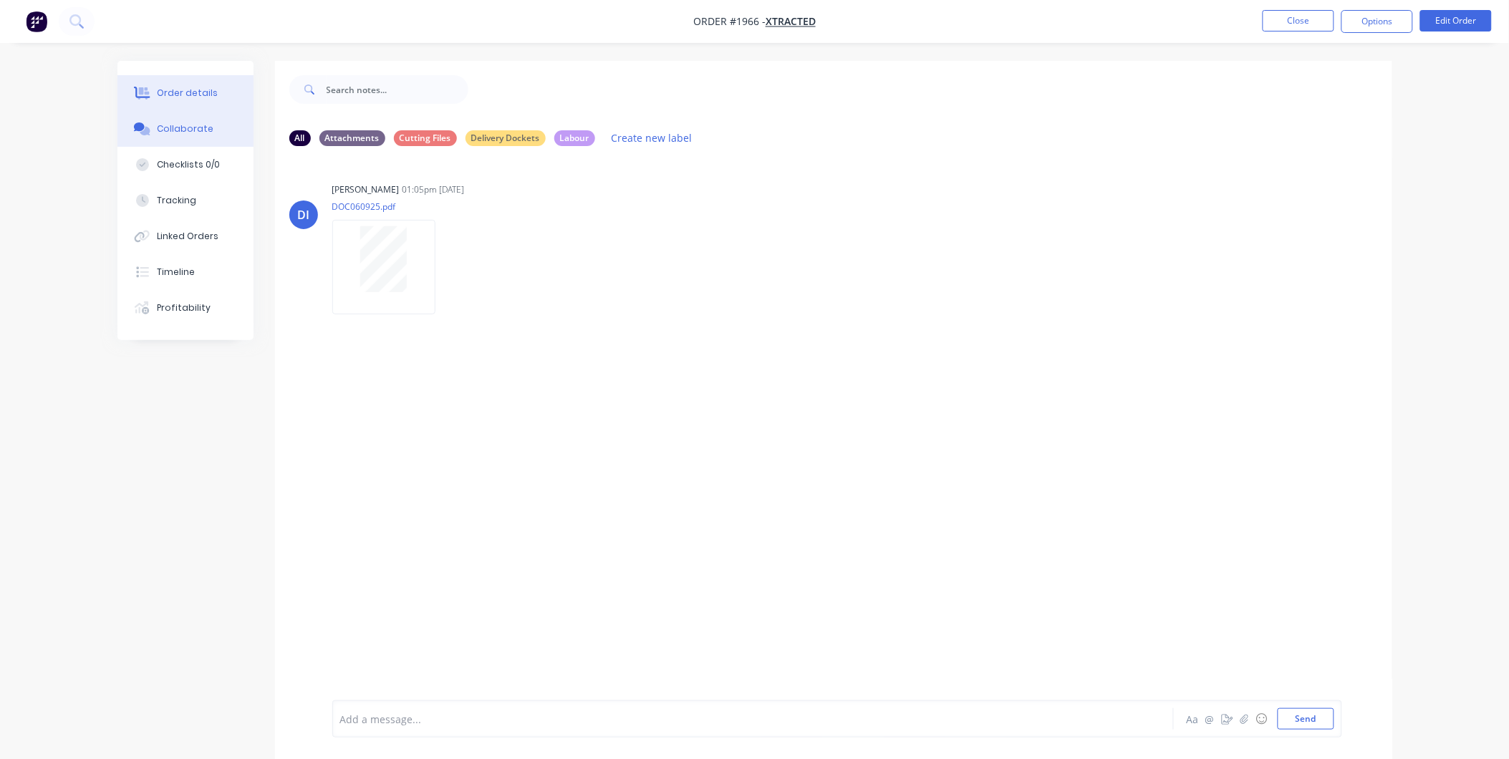
click at [183, 95] on div "Order details" at bounding box center [187, 93] width 61 height 13
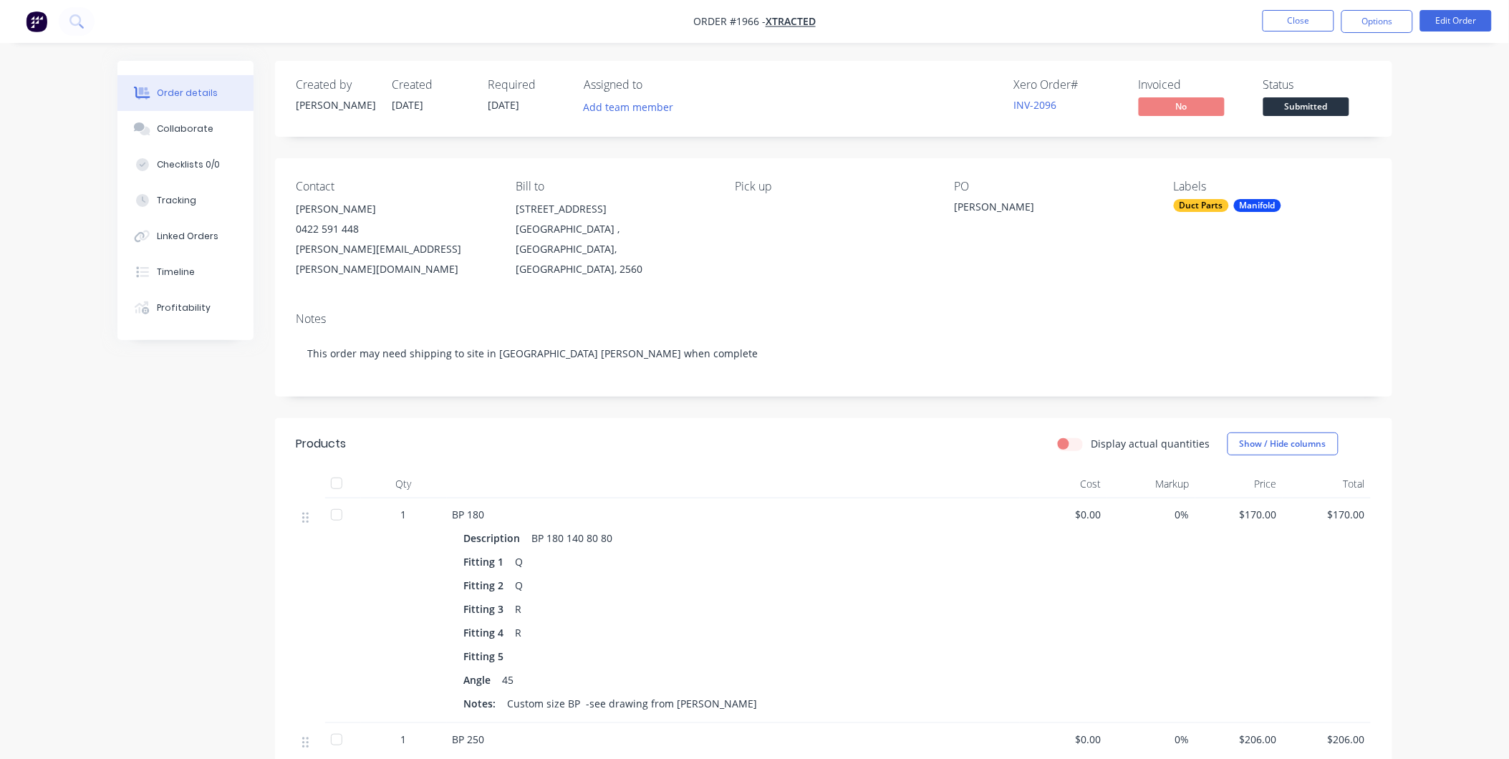
click at [1273, 103] on span "Submitted" at bounding box center [1306, 106] width 86 height 18
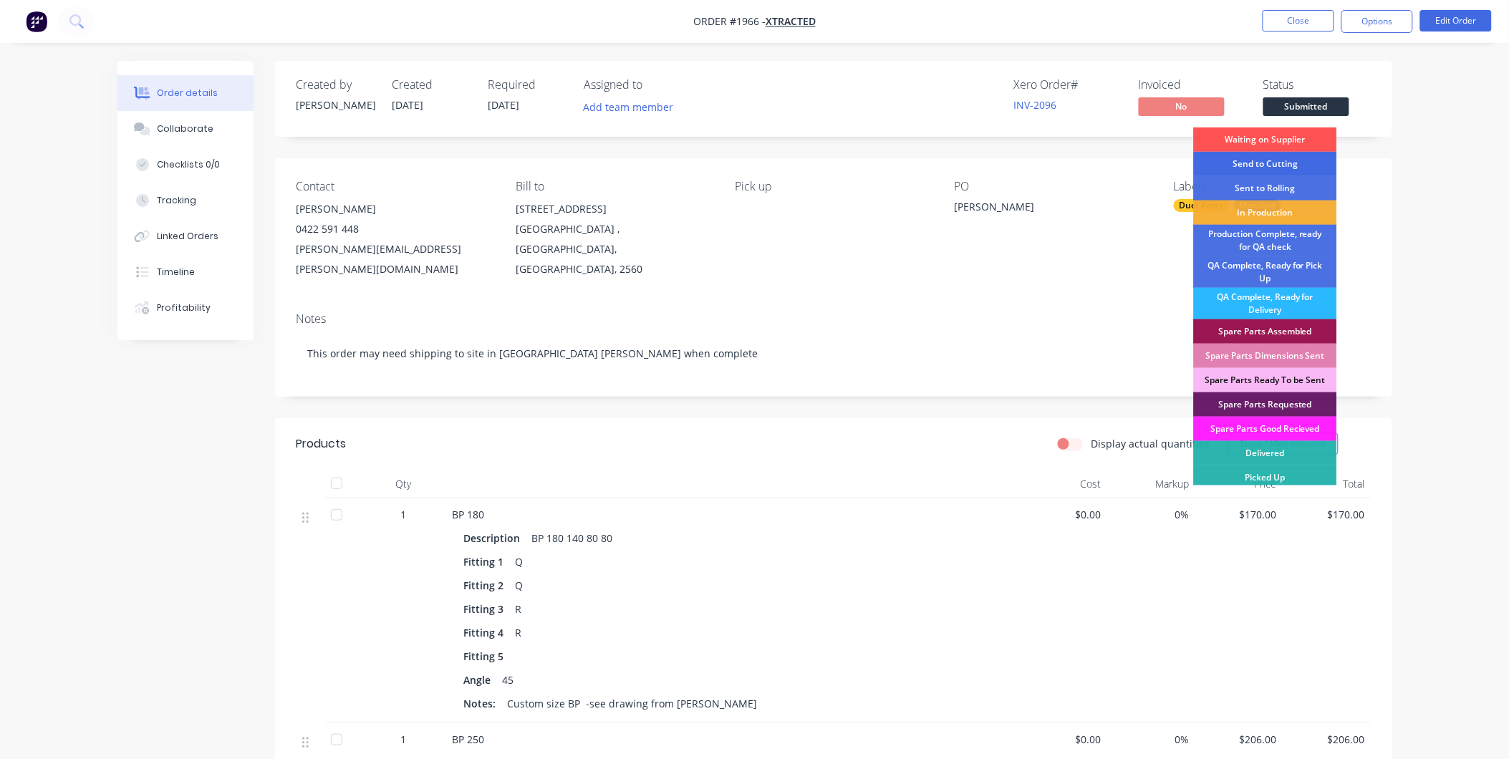
click at [1262, 167] on div "Send to Cutting" at bounding box center [1265, 164] width 143 height 24
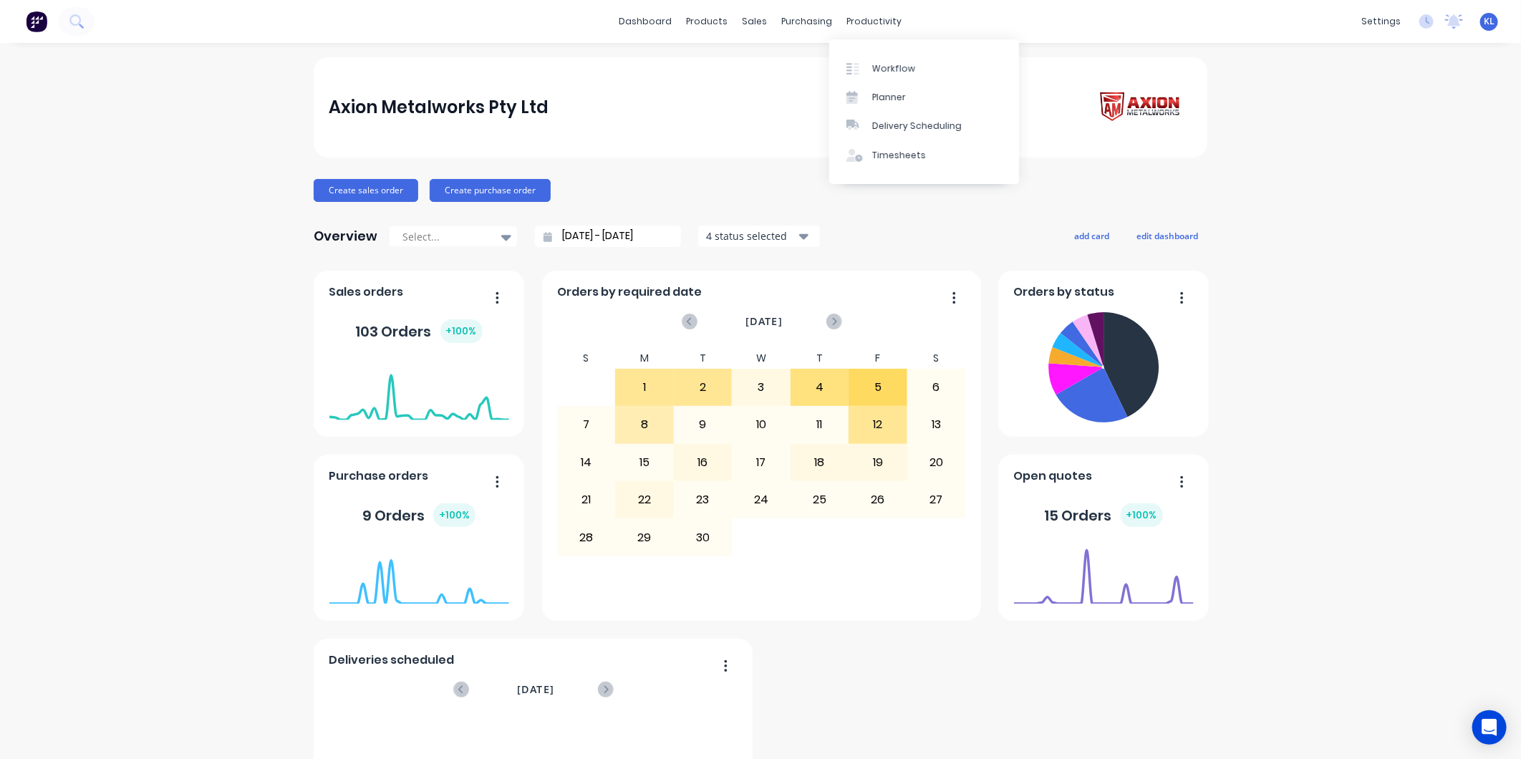
click at [849, 18] on div "productivity" at bounding box center [874, 21] width 69 height 21
click at [889, 58] on link "Workflow" at bounding box center [924, 68] width 190 height 29
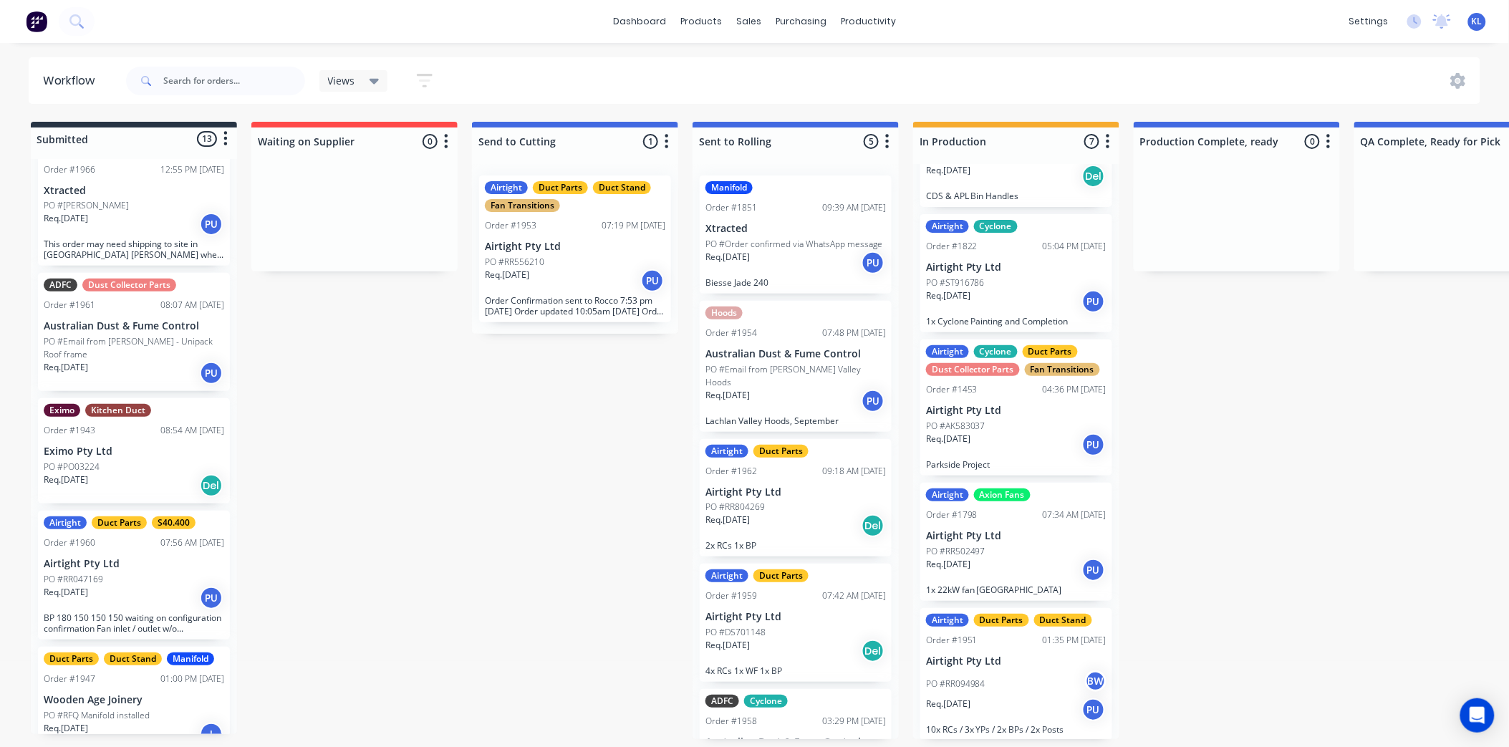
scroll to position [1015, 0]
click at [159, 220] on div "Req. 08/09/25 PU" at bounding box center [134, 222] width 180 height 24
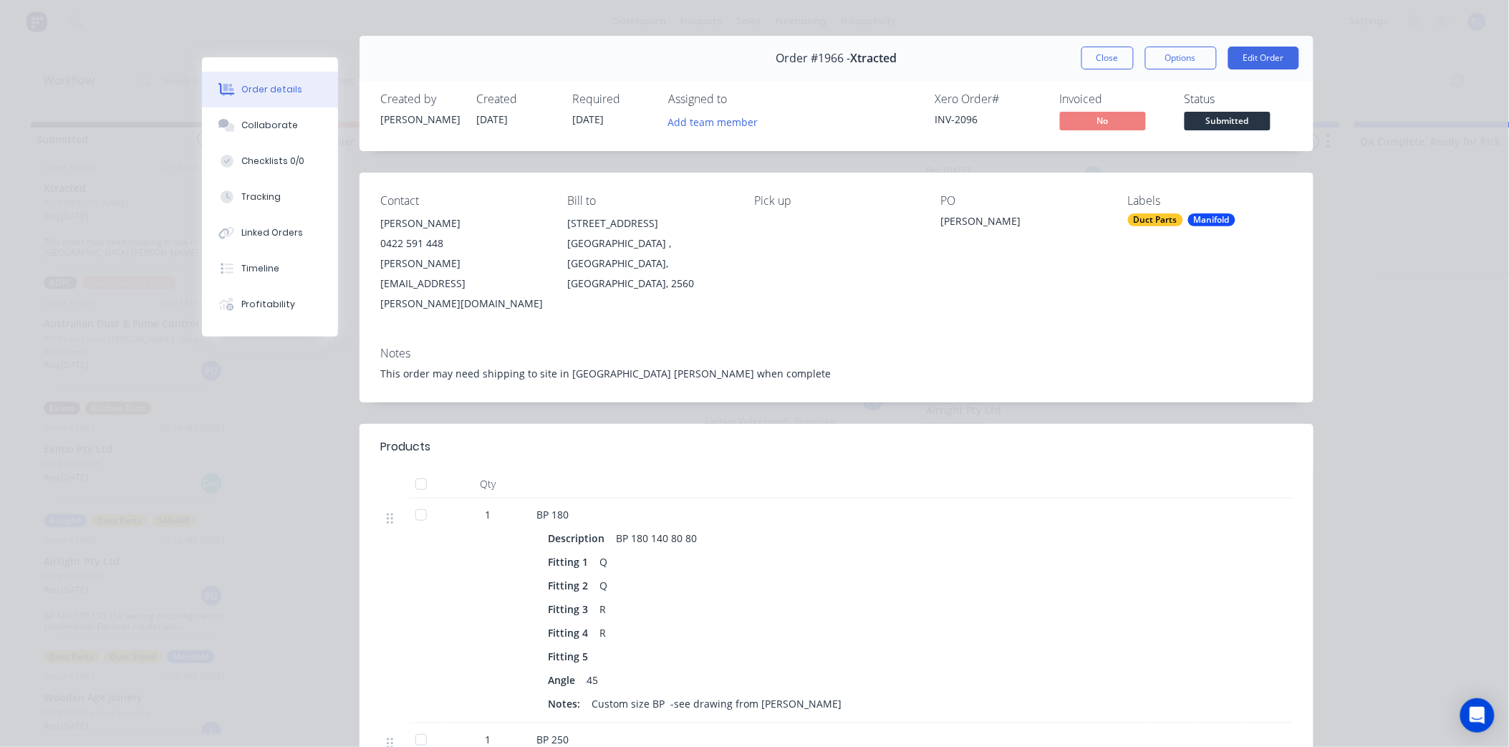
scroll to position [0, 0]
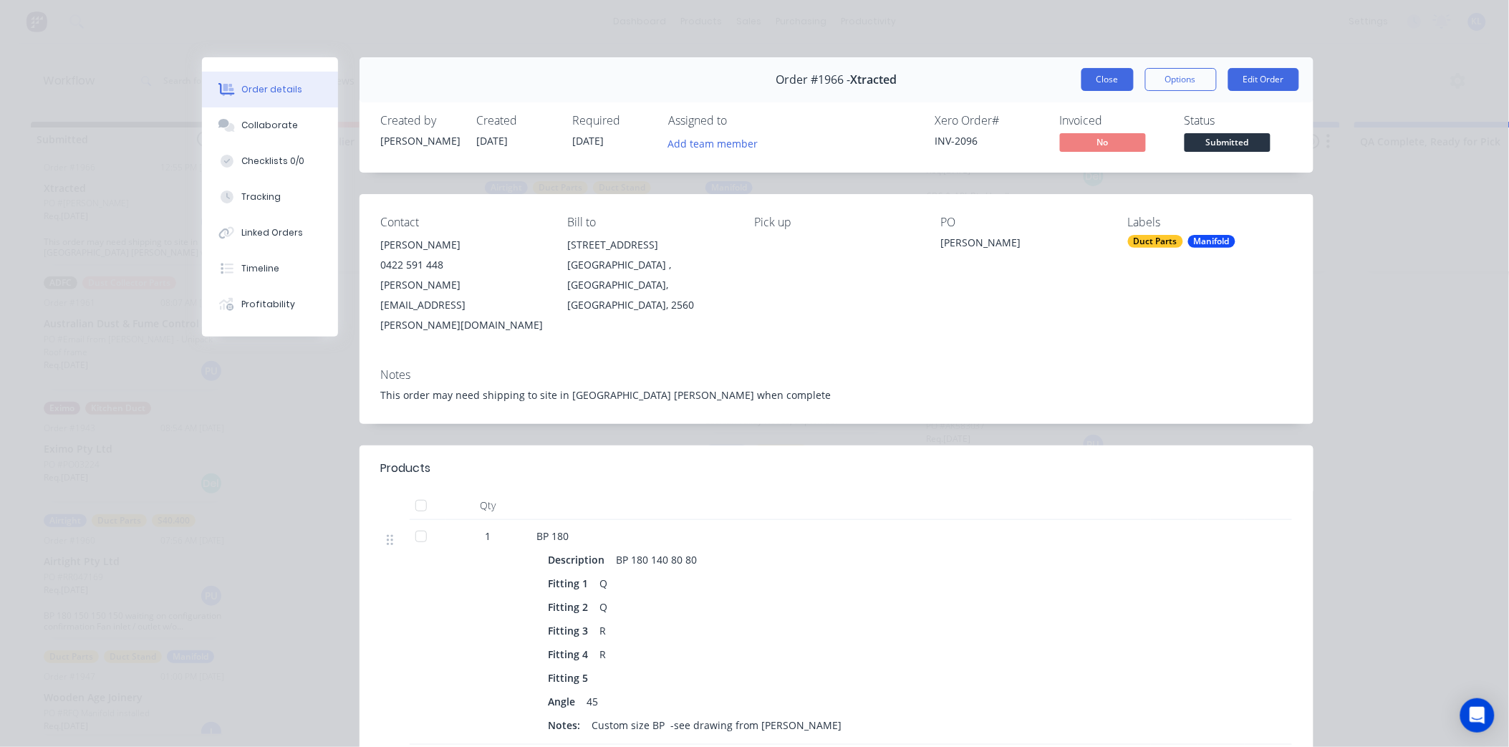
click at [1088, 84] on button "Close" at bounding box center [1107, 79] width 52 height 23
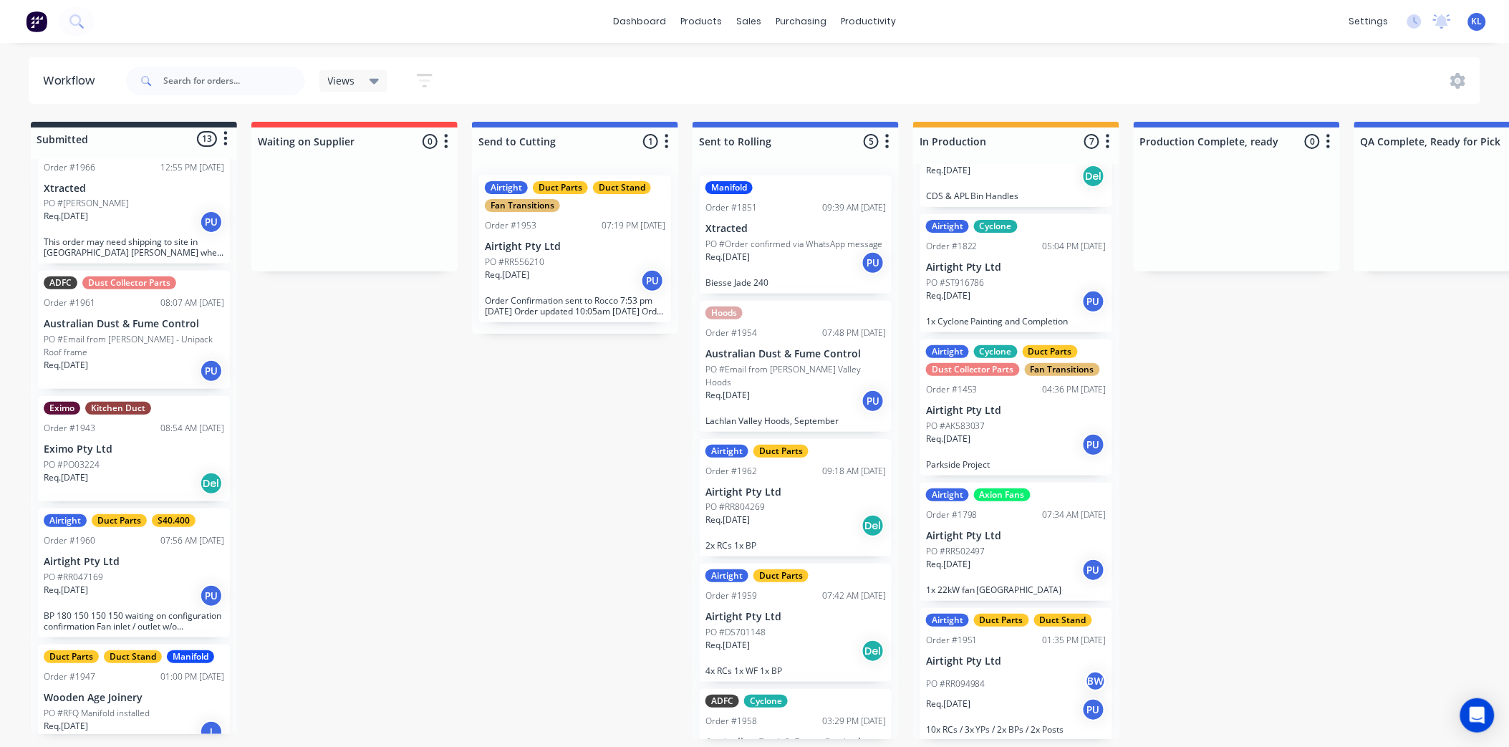
scroll to position [4, 0]
click at [142, 720] on div "Req. 22/09/25 I" at bounding box center [134, 732] width 180 height 24
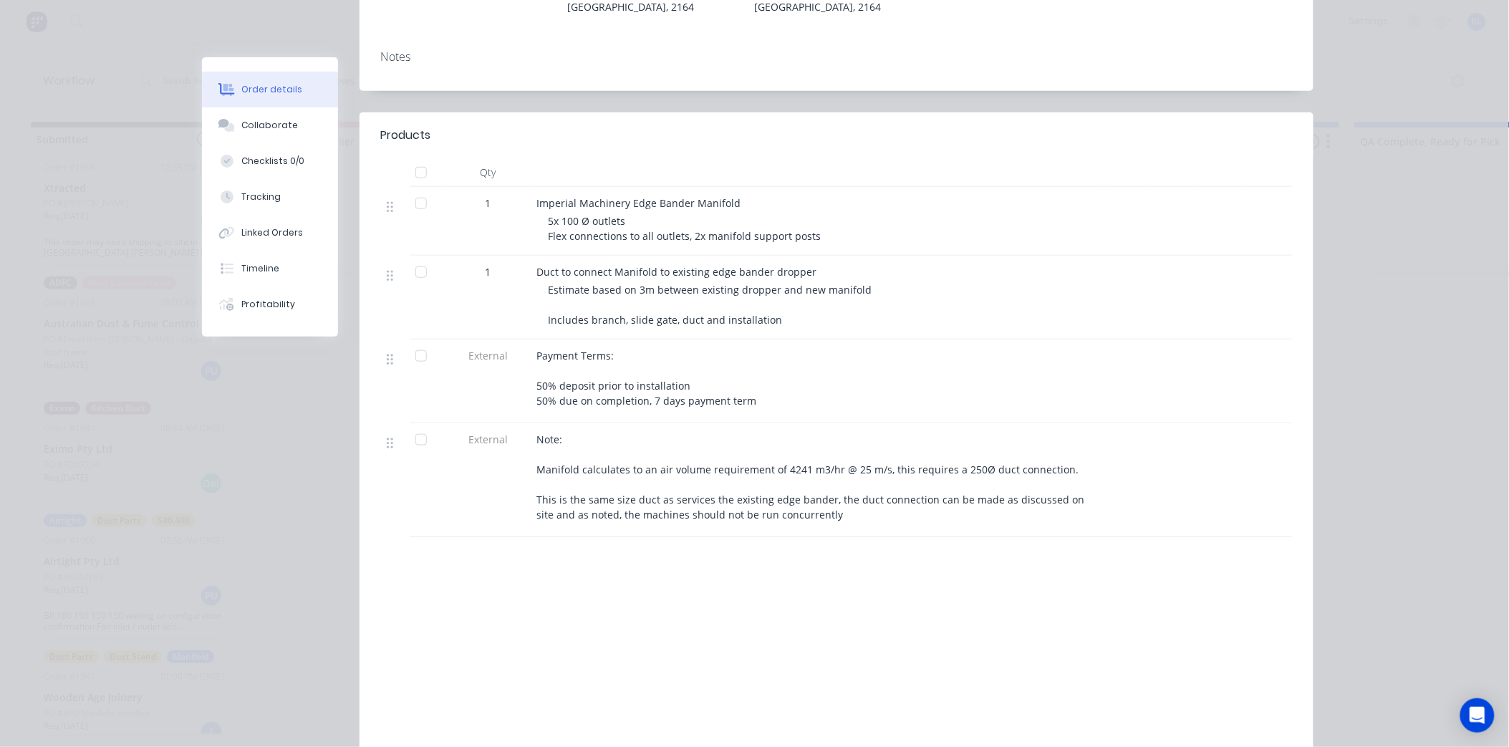
scroll to position [0, 0]
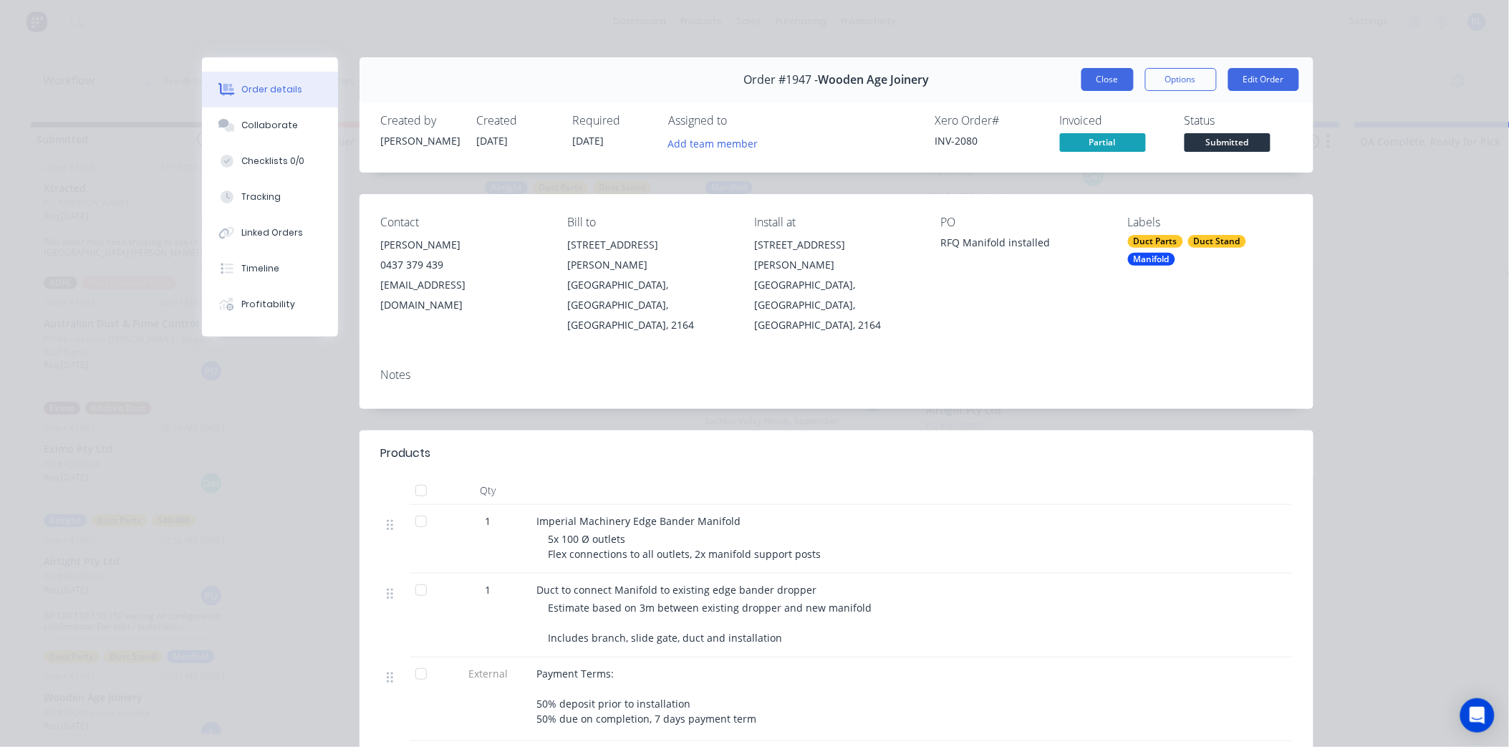
click at [1101, 75] on button "Close" at bounding box center [1107, 79] width 52 height 23
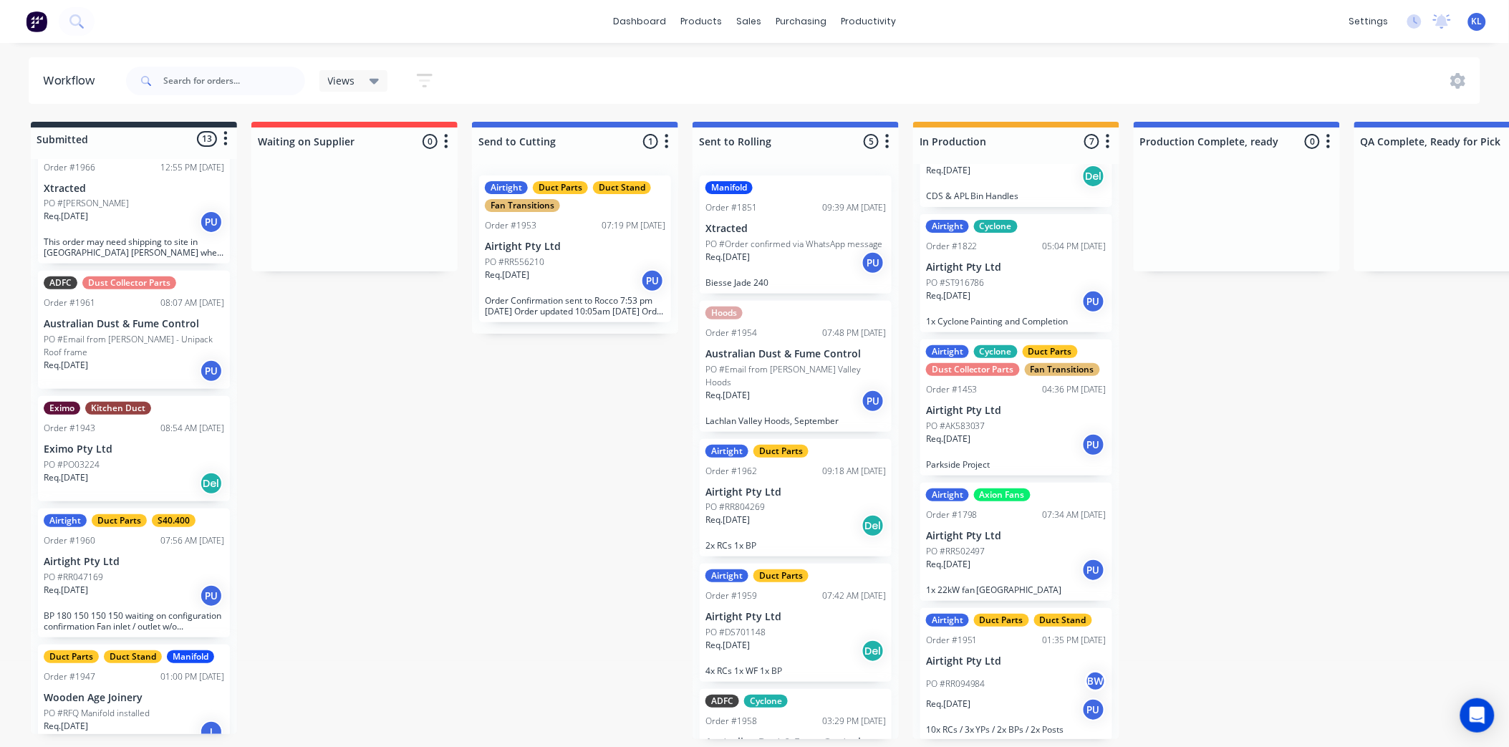
click at [553, 272] on div "Req. [DATE] PU" at bounding box center [575, 281] width 180 height 24
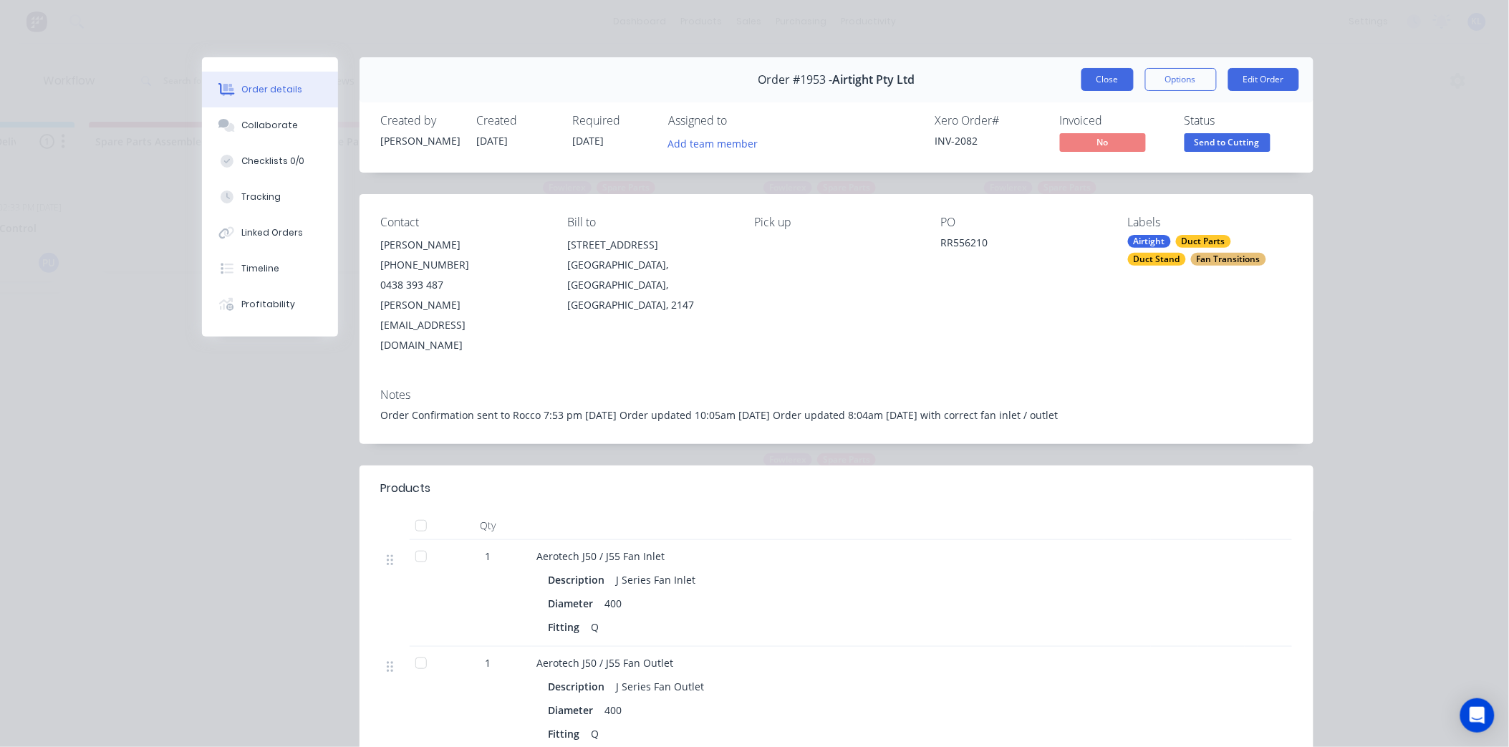
click at [1108, 82] on button "Close" at bounding box center [1107, 79] width 52 height 23
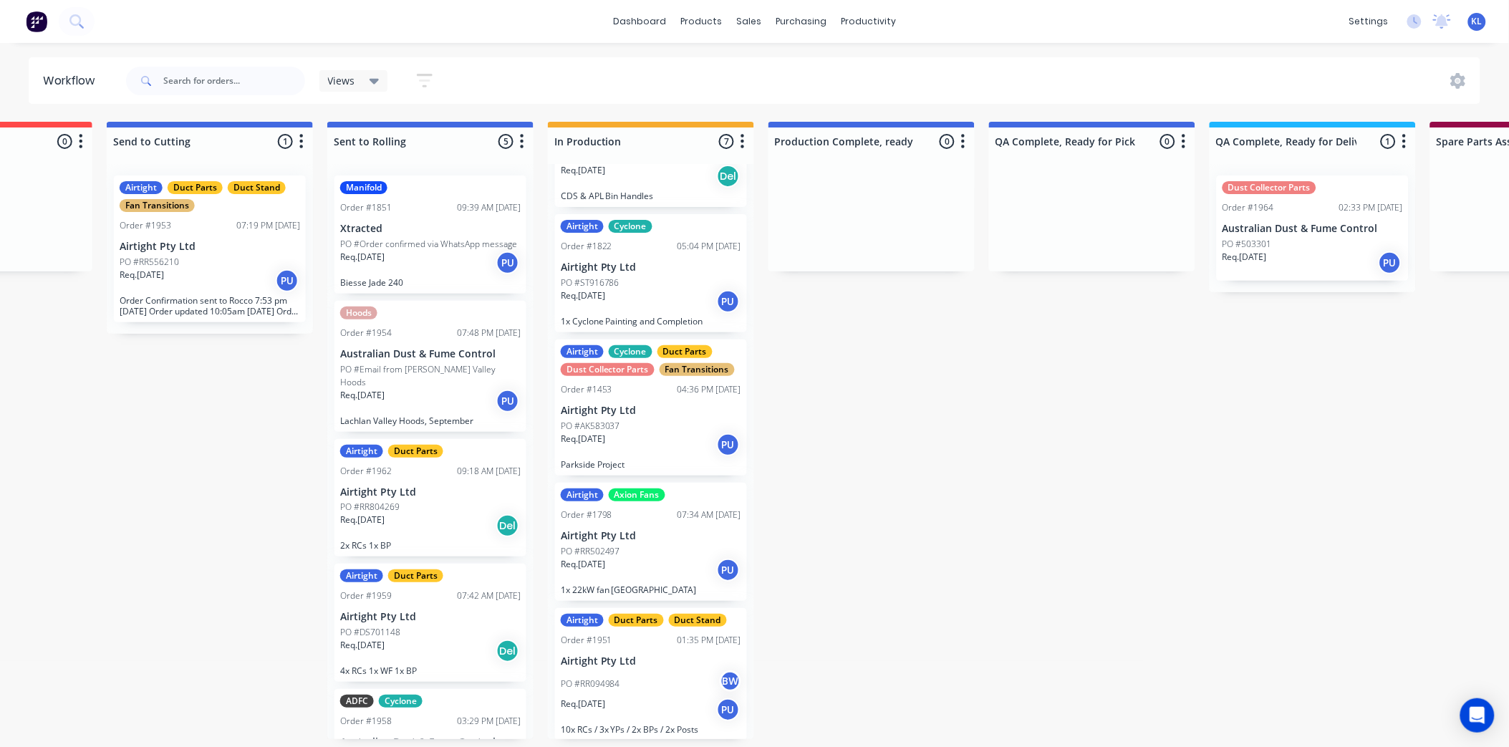
scroll to position [0, 196]
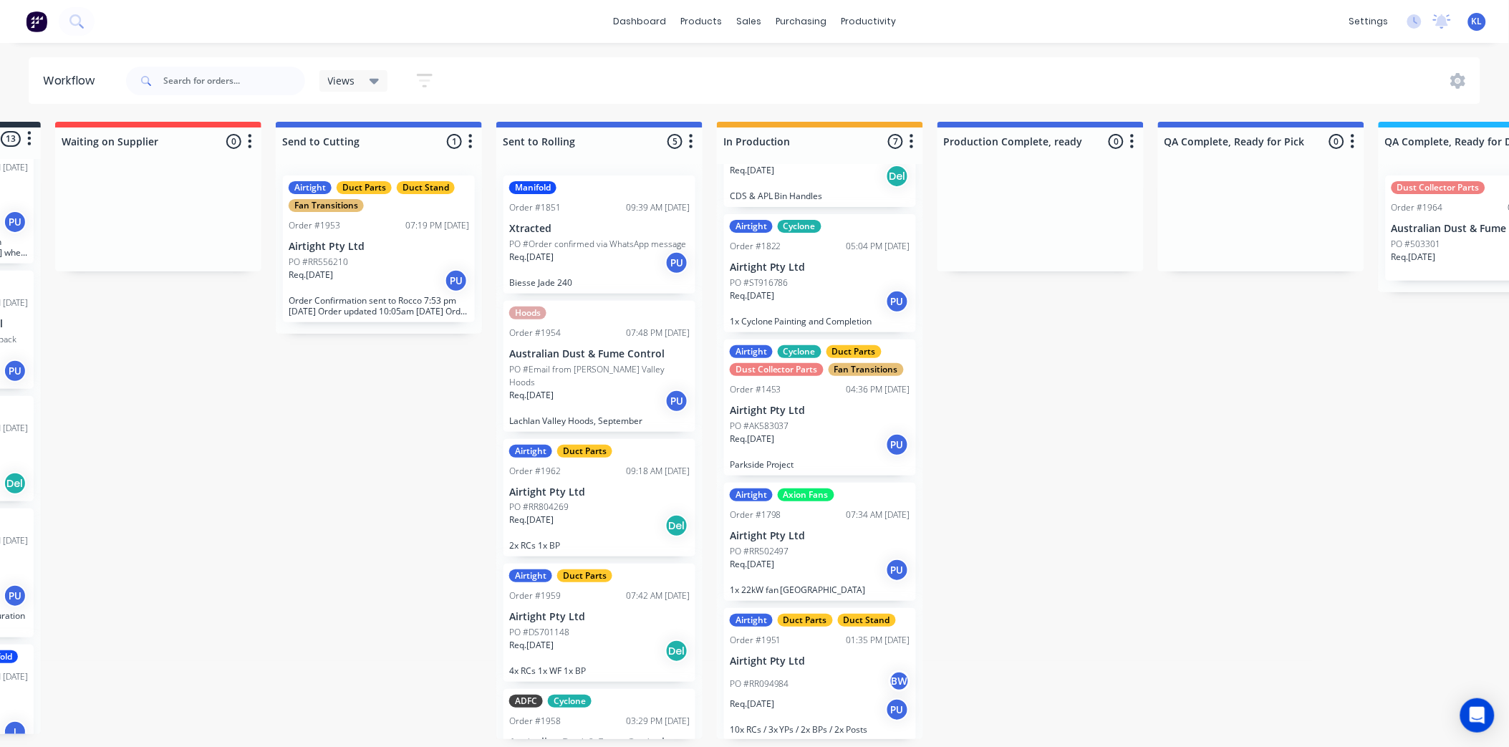
click at [553, 255] on p "Req. 08/08/25" at bounding box center [531, 257] width 44 height 13
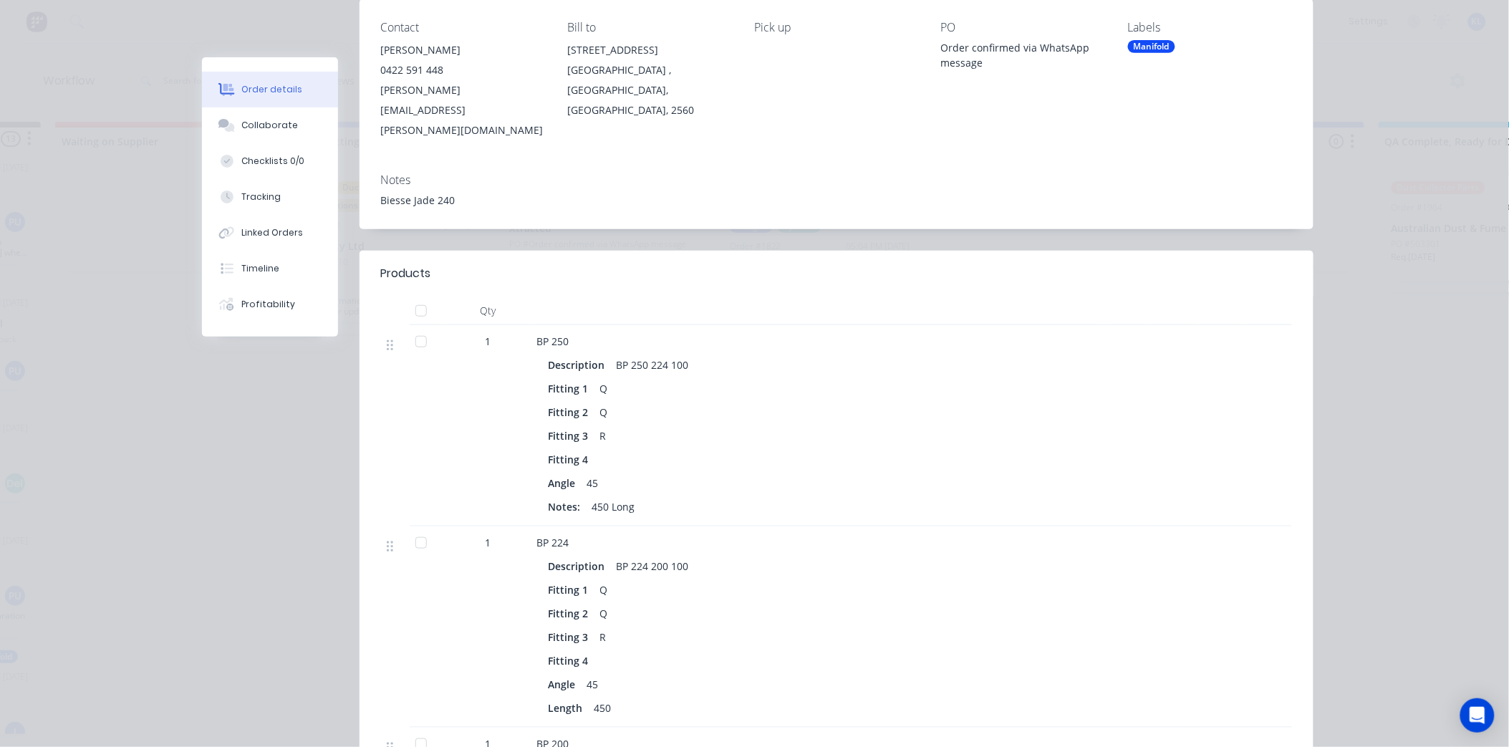
scroll to position [0, 0]
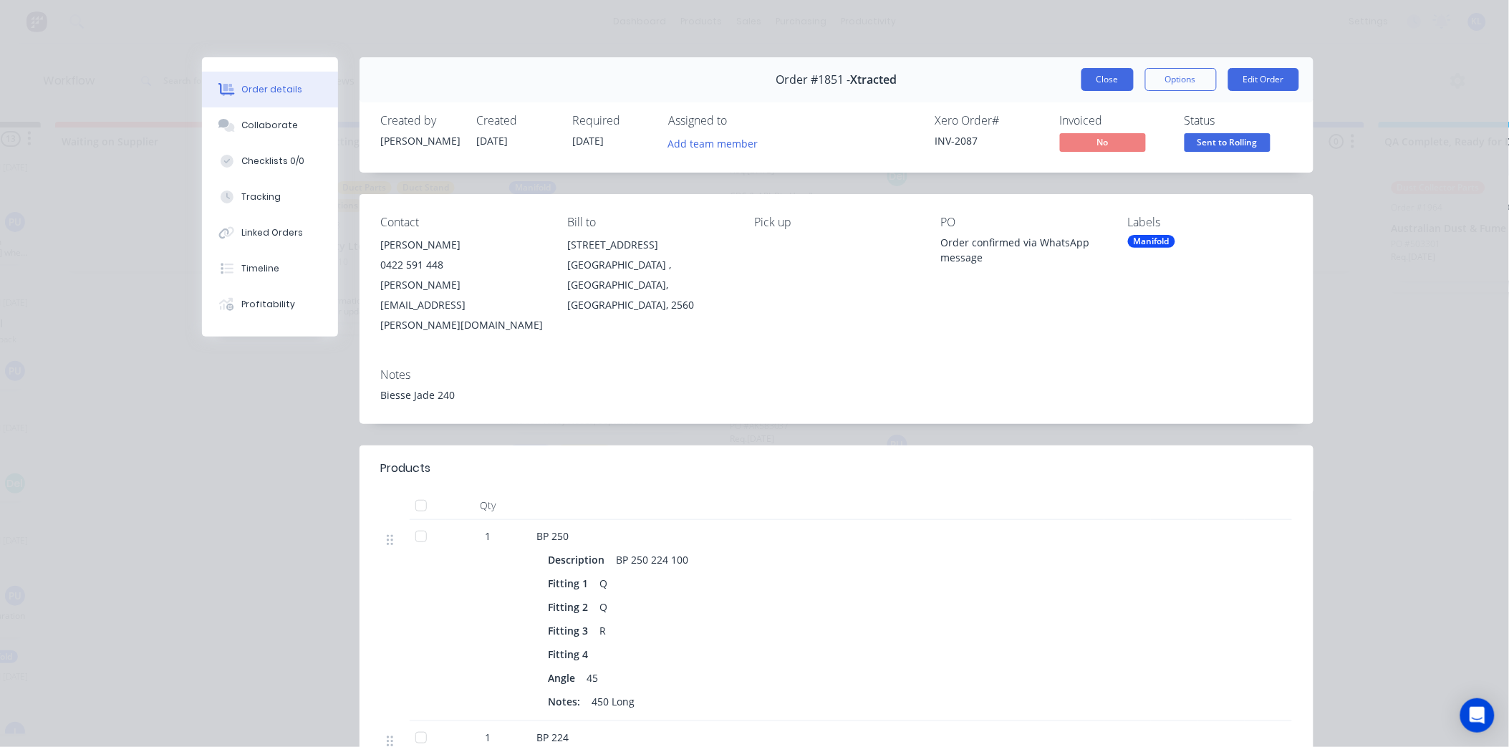
click at [1096, 72] on button "Close" at bounding box center [1107, 79] width 52 height 23
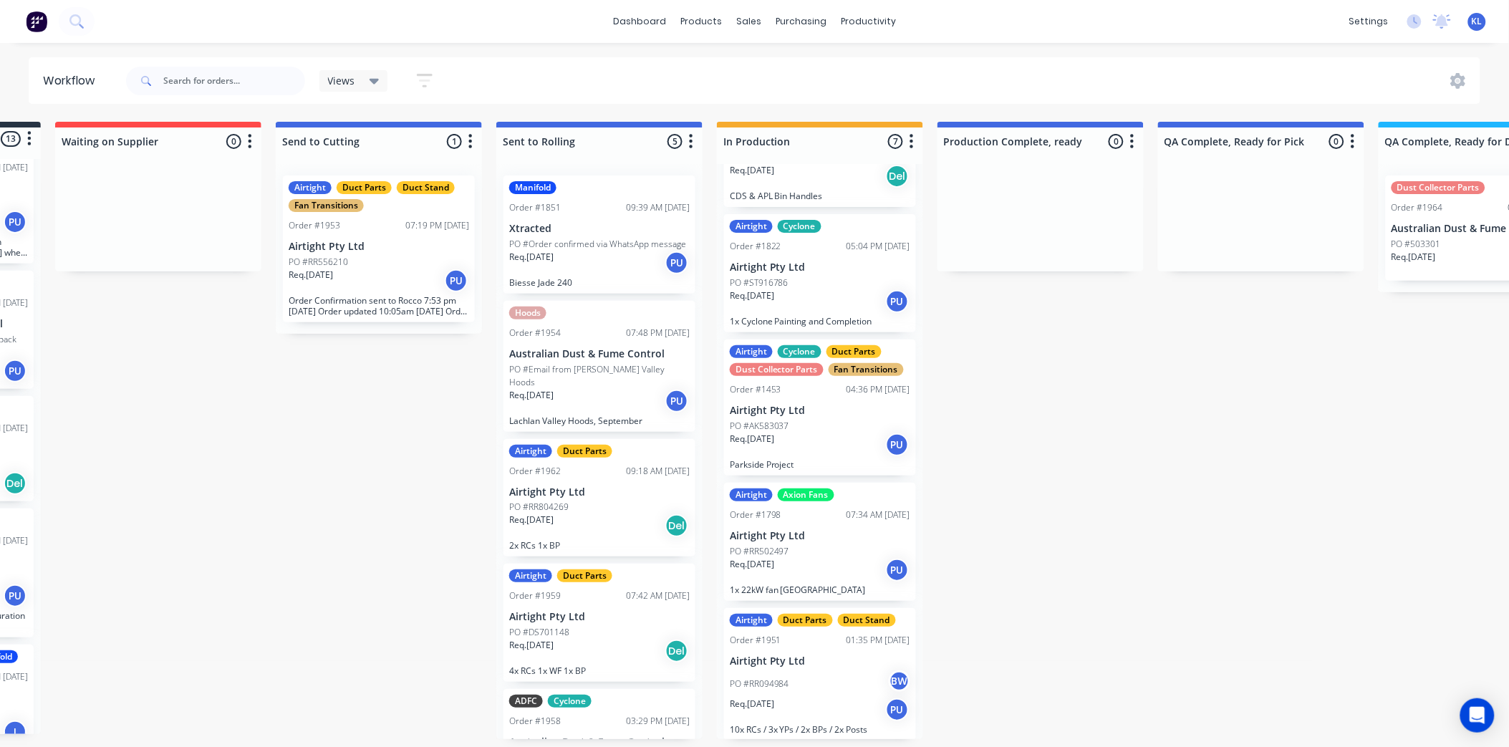
click at [575, 400] on div "Hoods Order #1954 07:48 PM 03/09/25 Australian Dust & Fume Control PO #Email fr…" at bounding box center [599, 366] width 192 height 131
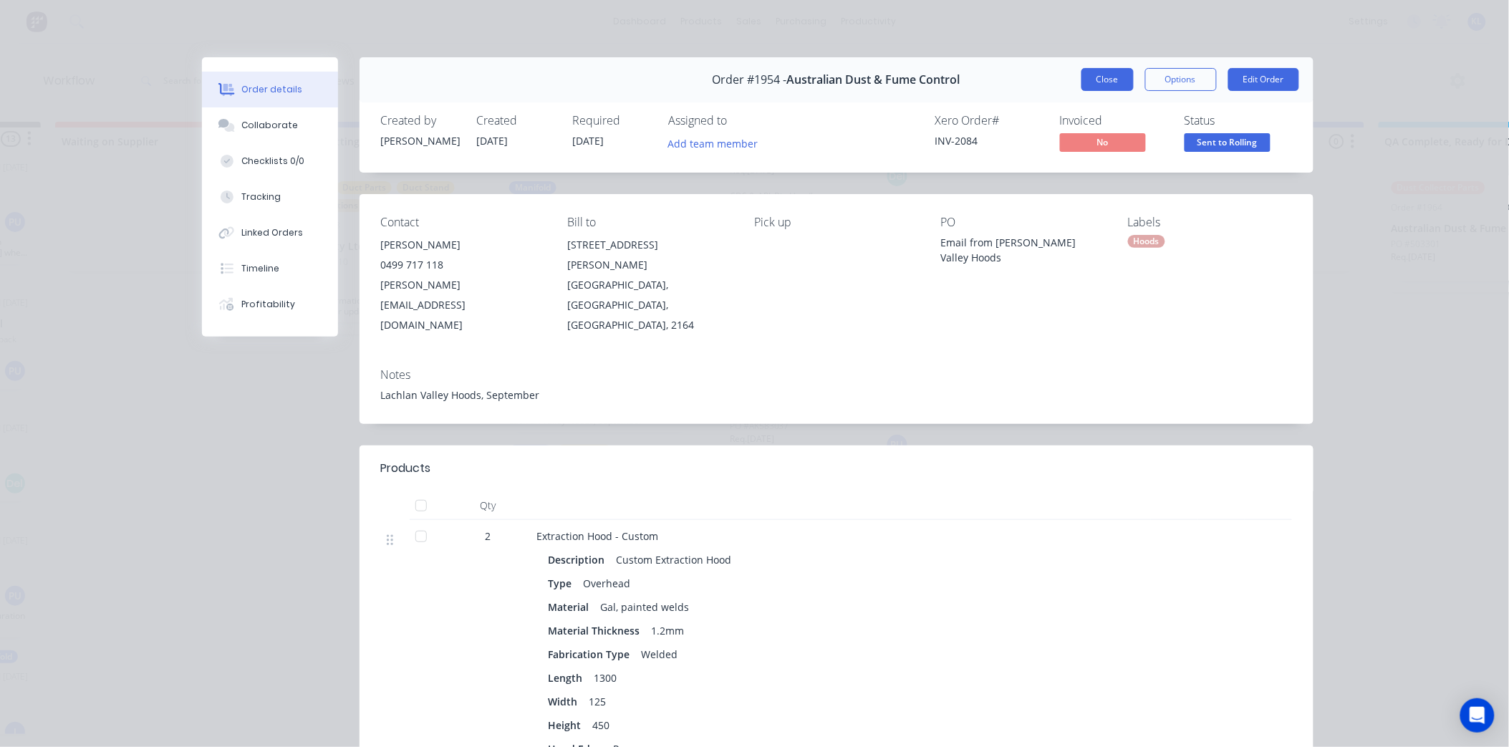
click at [1085, 81] on button "Close" at bounding box center [1107, 79] width 52 height 23
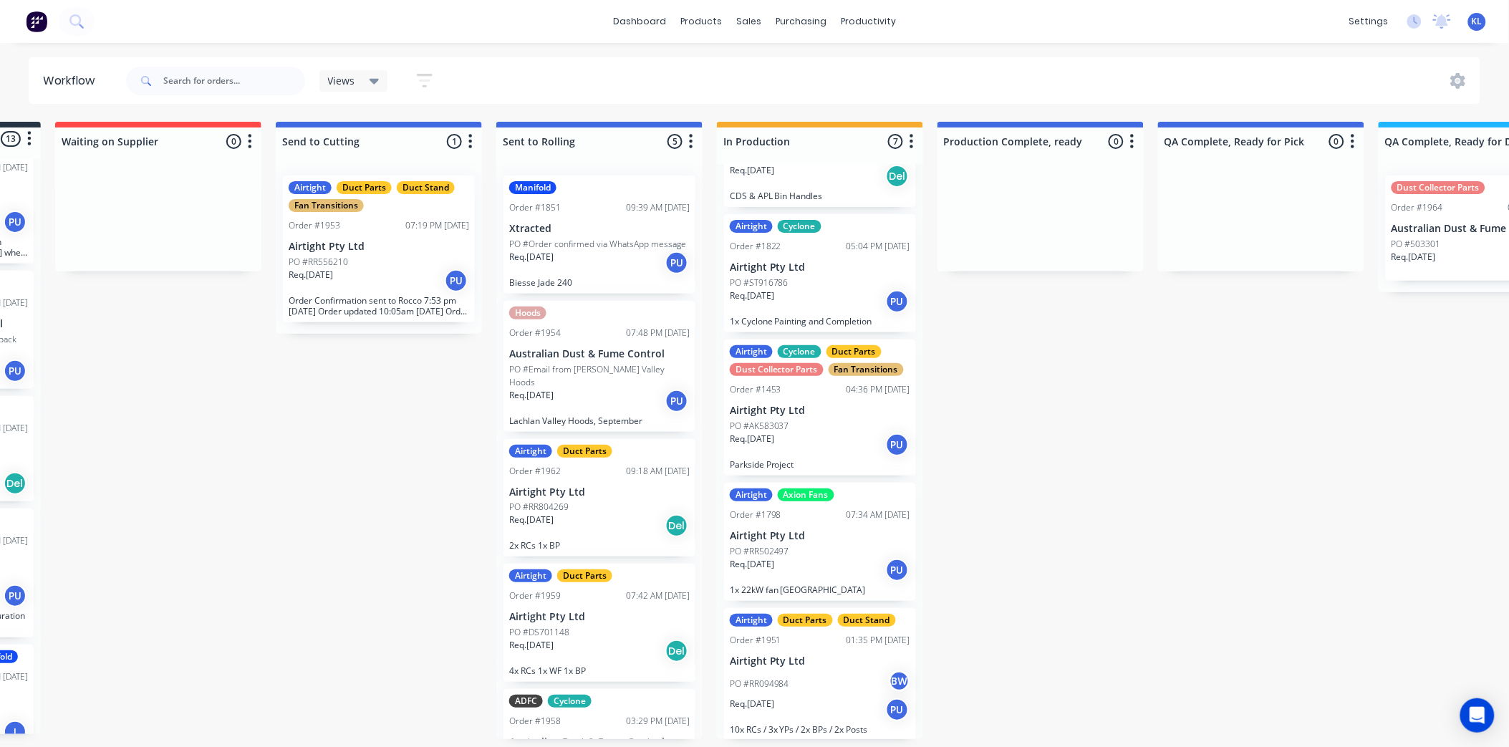
scroll to position [54, 0]
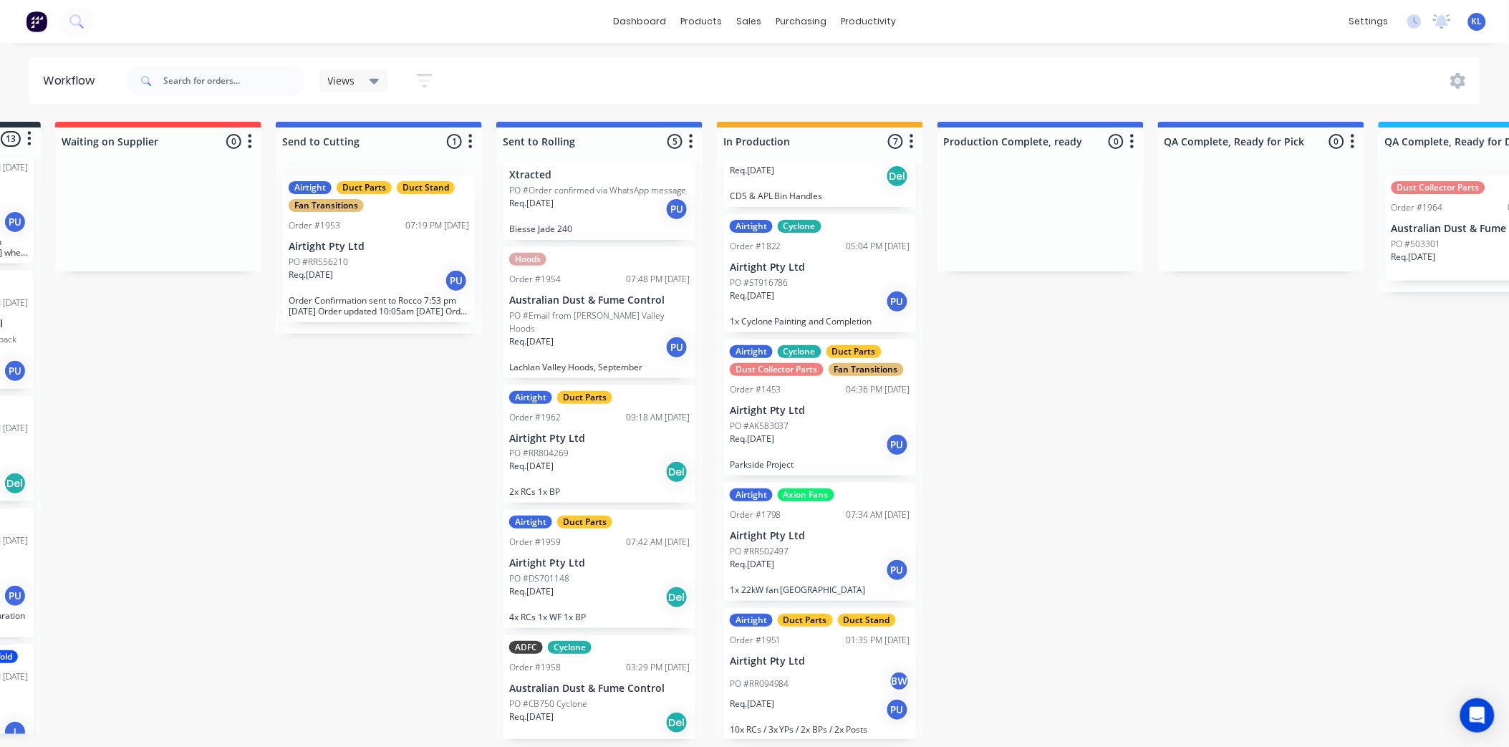
click at [604, 431] on div "Airtight Duct Parts Order #1962 09:18 AM 05/09/25 Airtight Pty Ltd PO #RR804269…" at bounding box center [599, 444] width 192 height 118
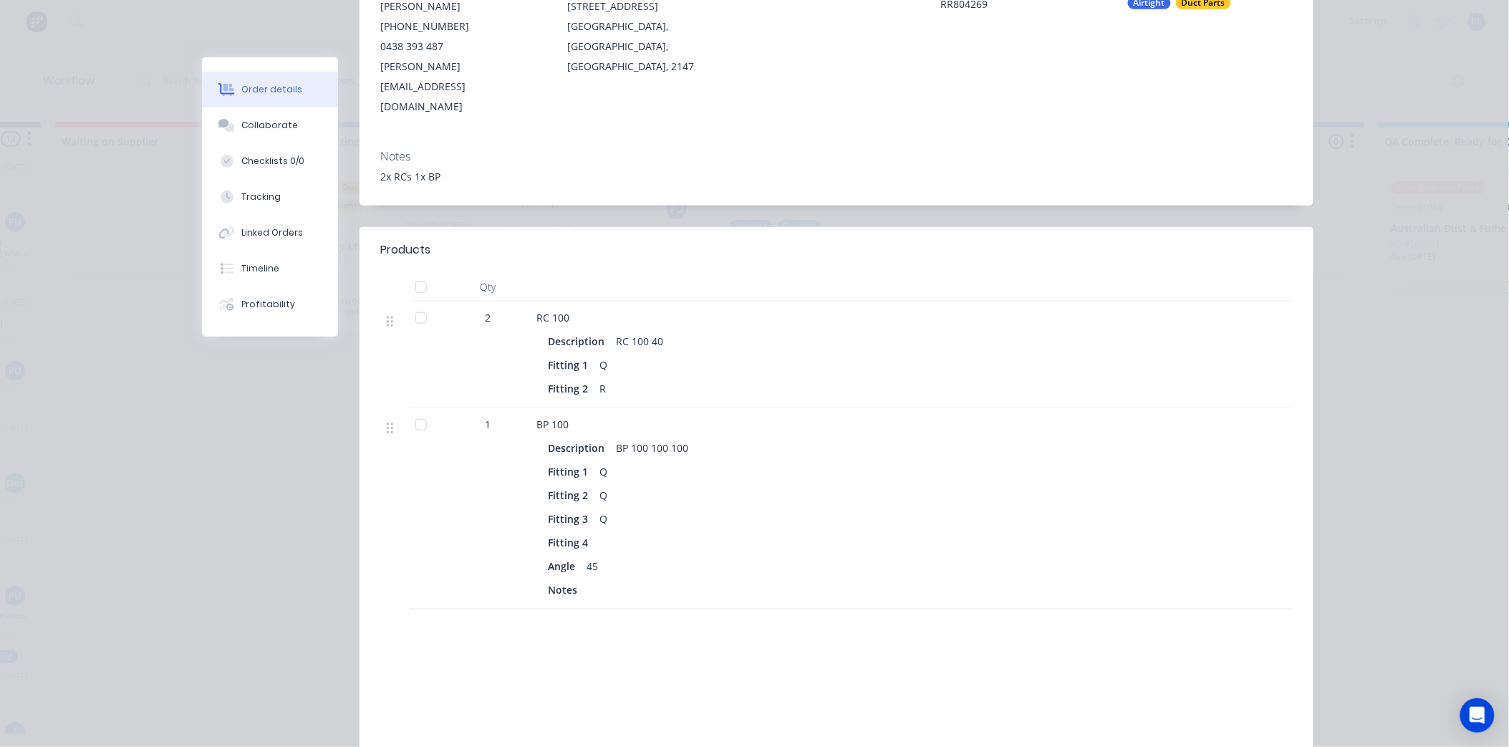
scroll to position [0, 0]
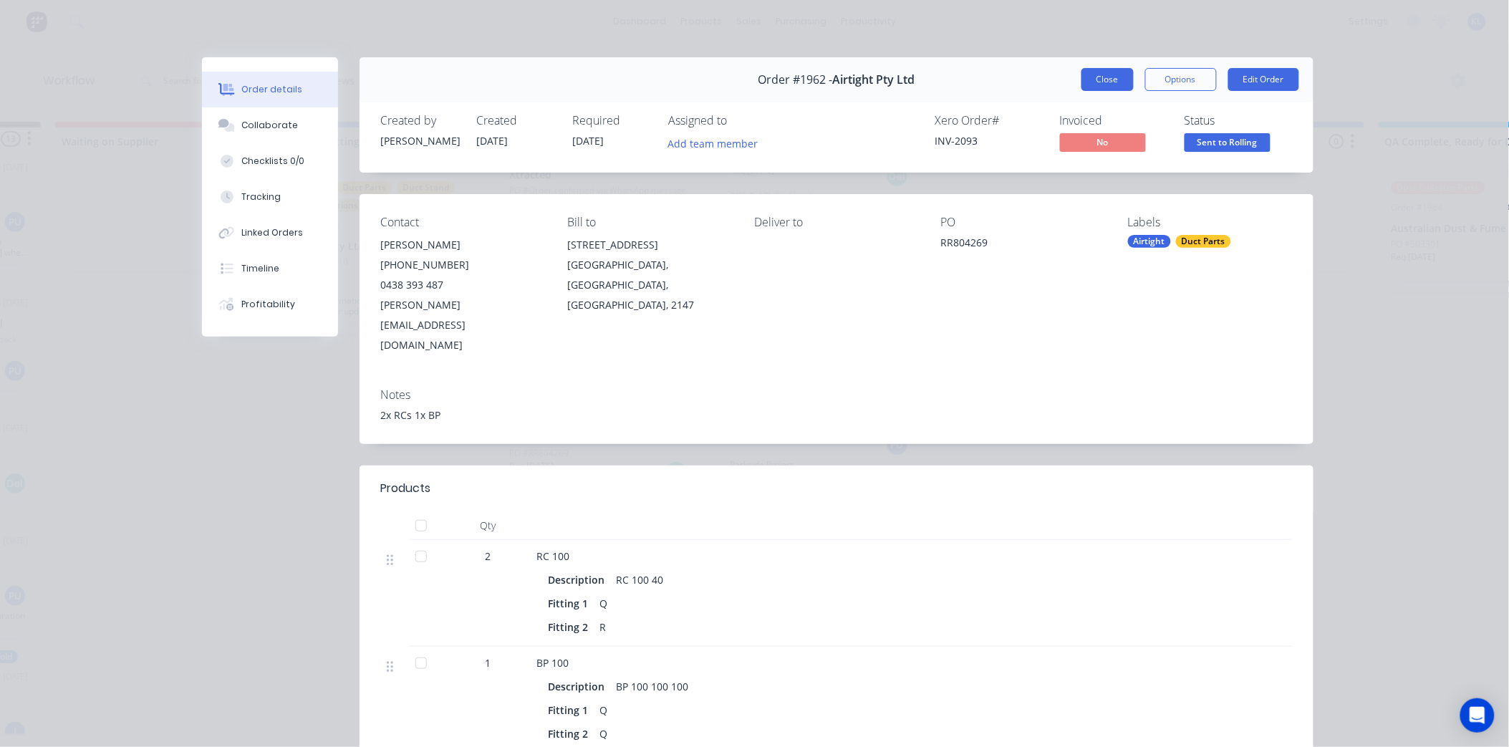
drag, startPoint x: 1096, startPoint y: 67, endPoint x: 1091, endPoint y: 79, distance: 13.2
click at [1091, 79] on div "Order #1962 - Airtight Pty Ltd Close Options Edit Order" at bounding box center [836, 79] width 954 height 45
click at [1090, 80] on button "Close" at bounding box center [1107, 79] width 52 height 23
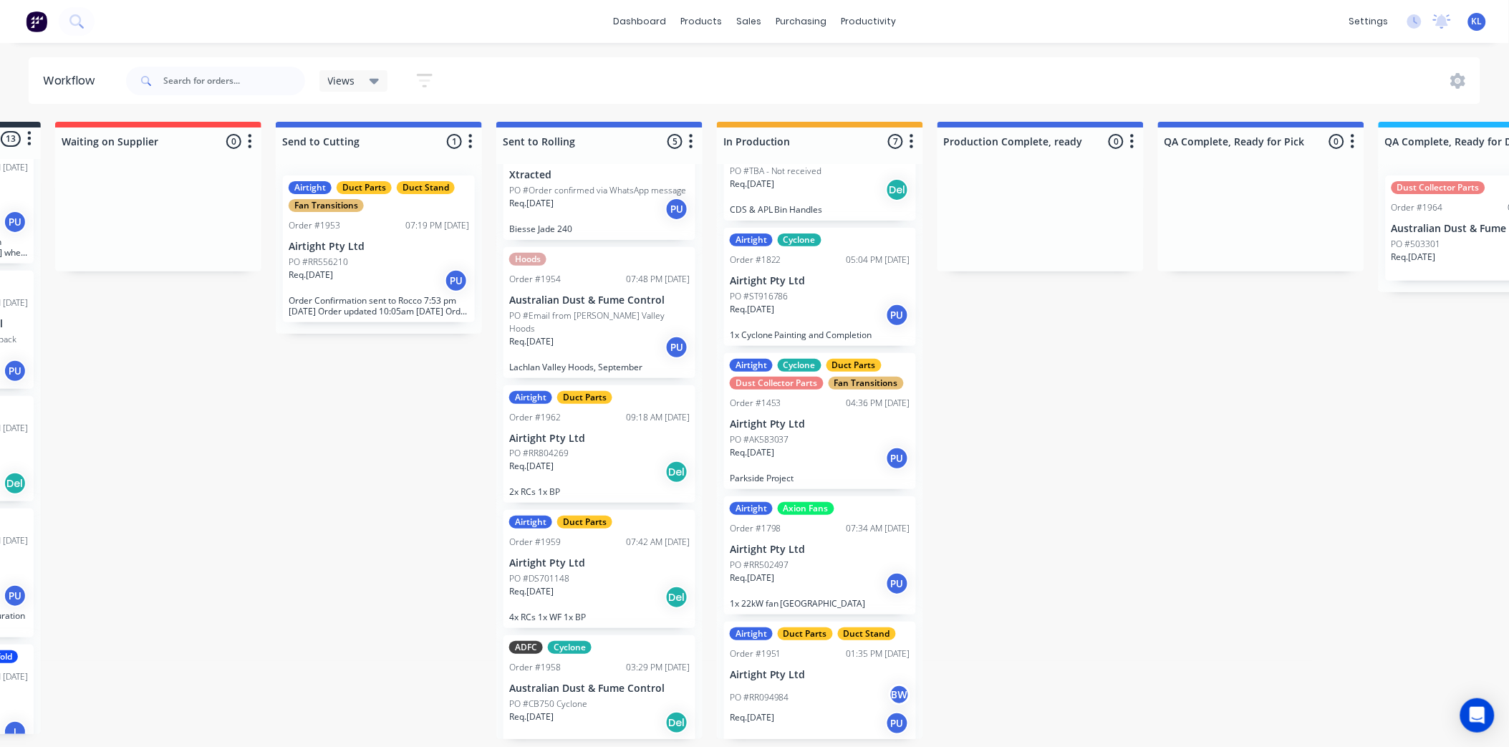
scroll to position [365, 0]
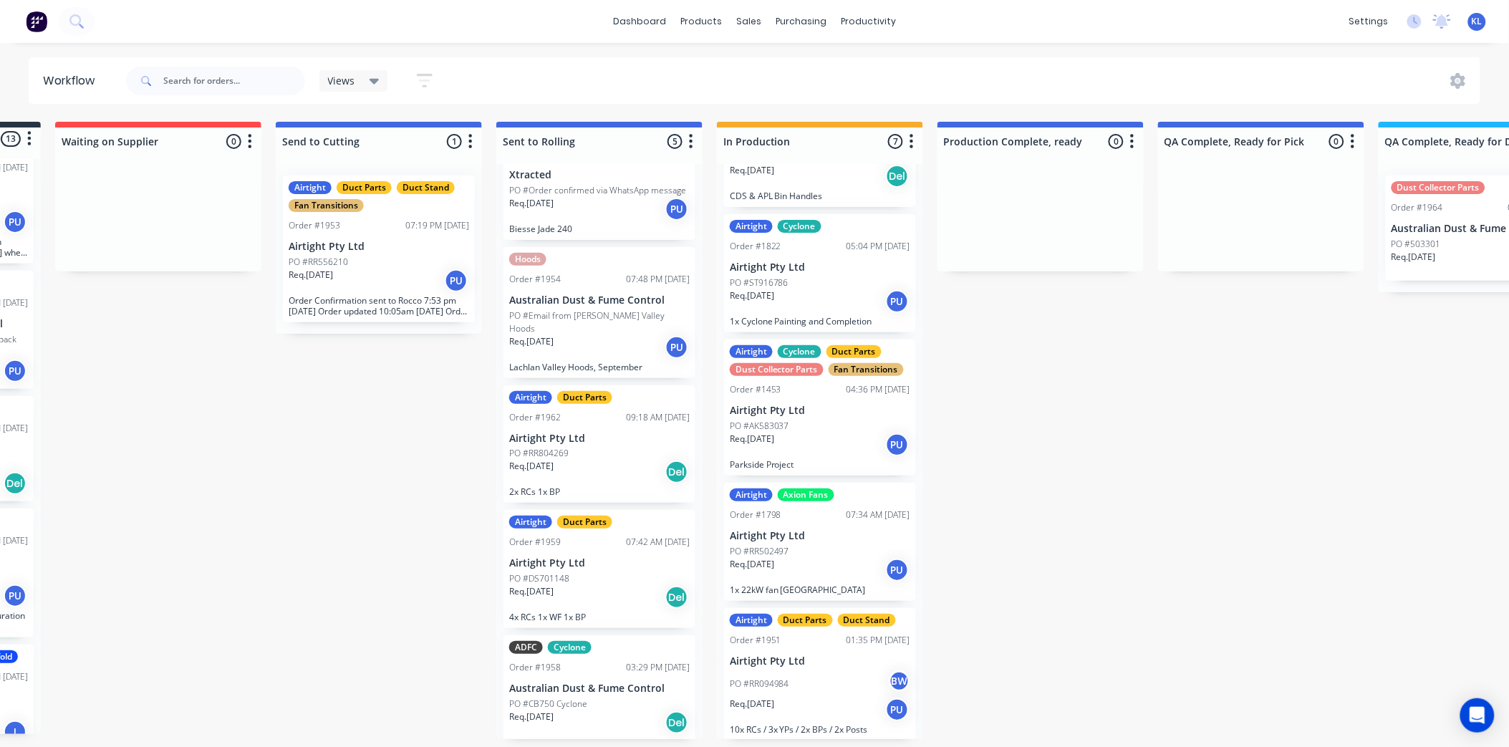
click at [799, 686] on div "PO #RR094984 BW" at bounding box center [820, 683] width 180 height 27
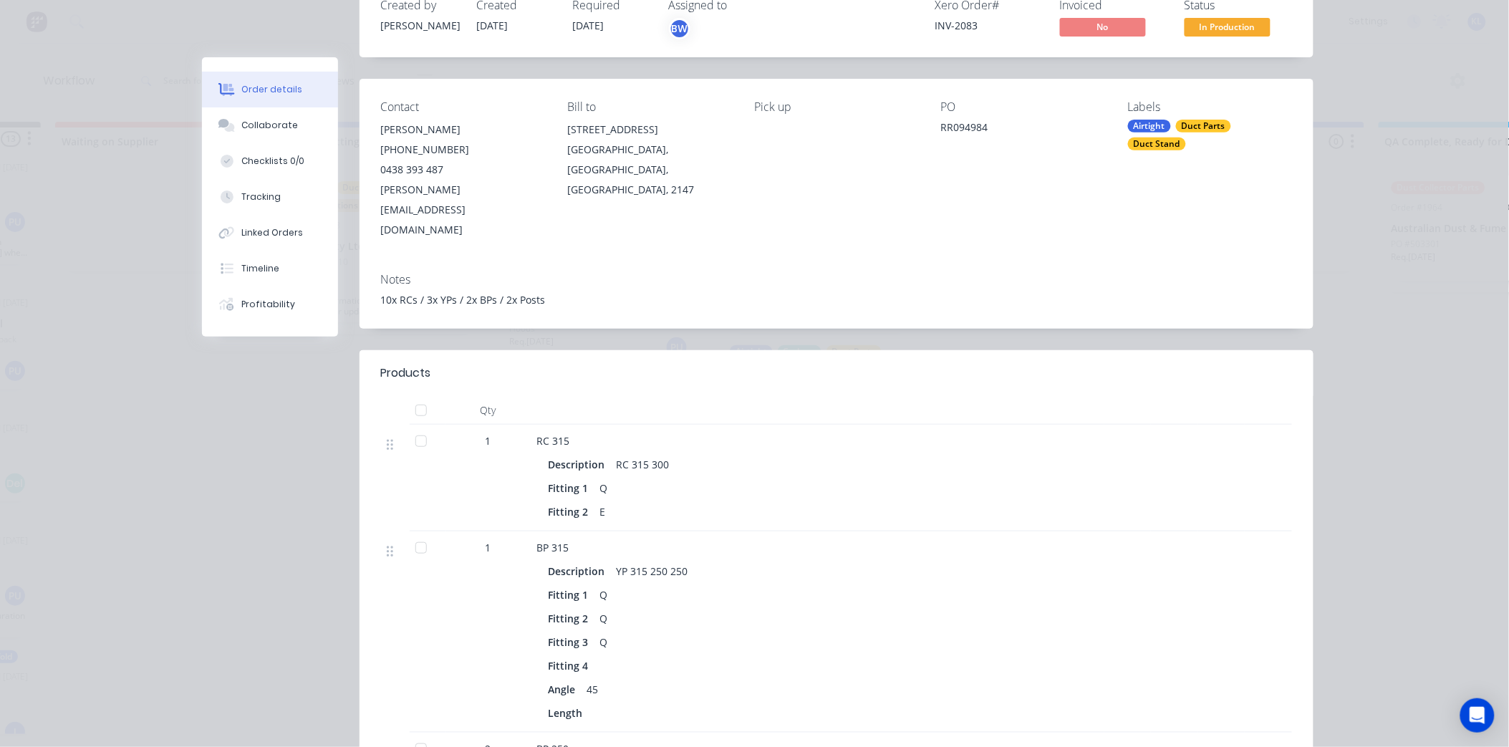
scroll to position [1, 0]
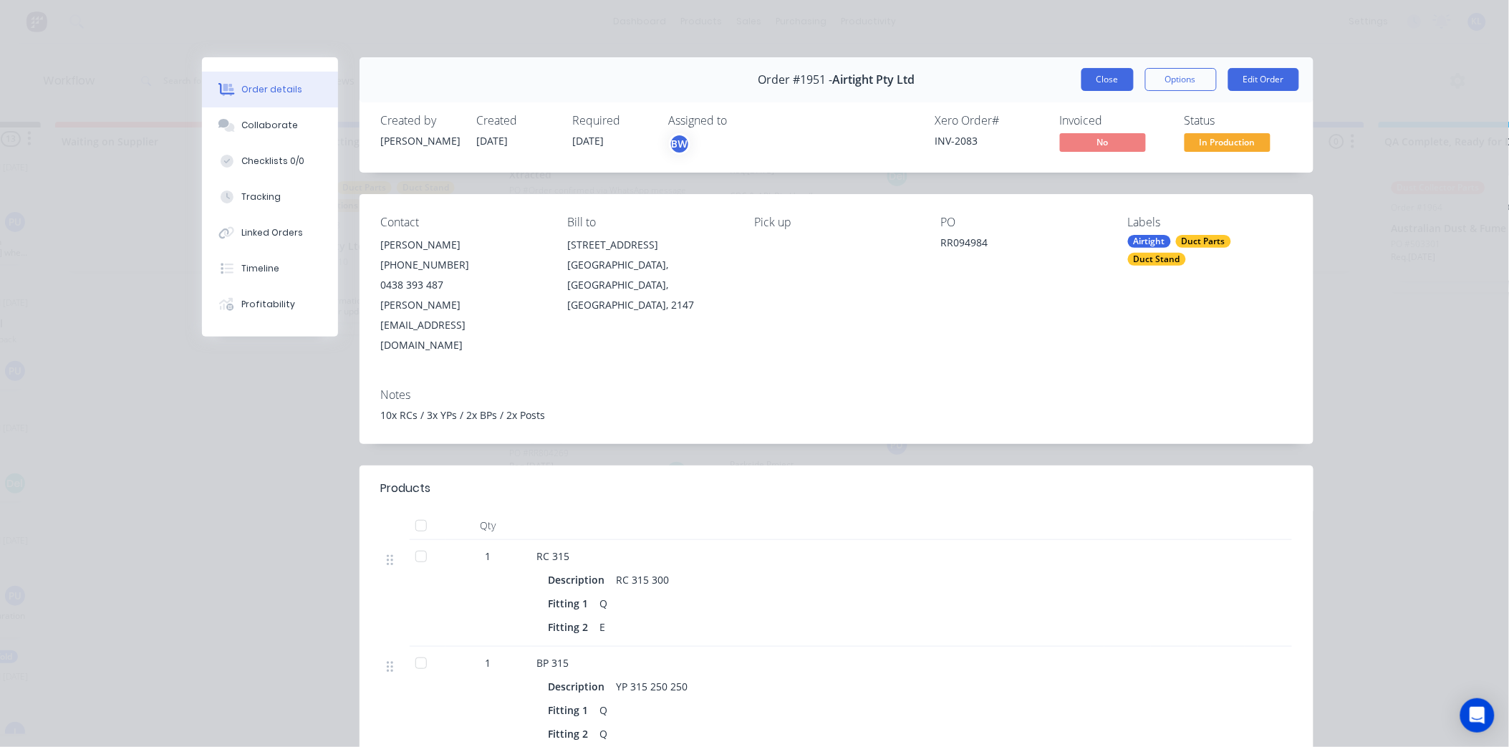
click at [1096, 79] on button "Close" at bounding box center [1107, 79] width 52 height 23
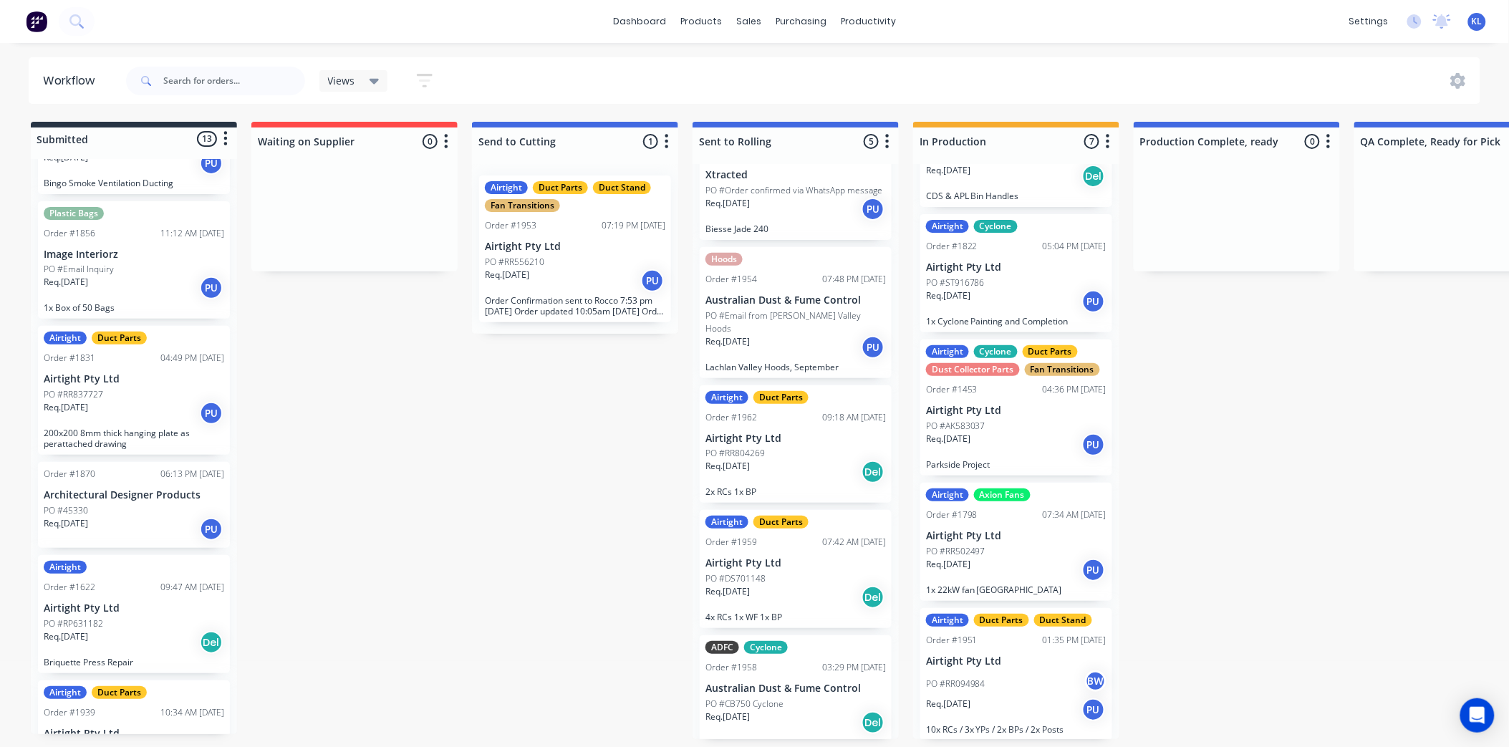
scroll to position [100, 0]
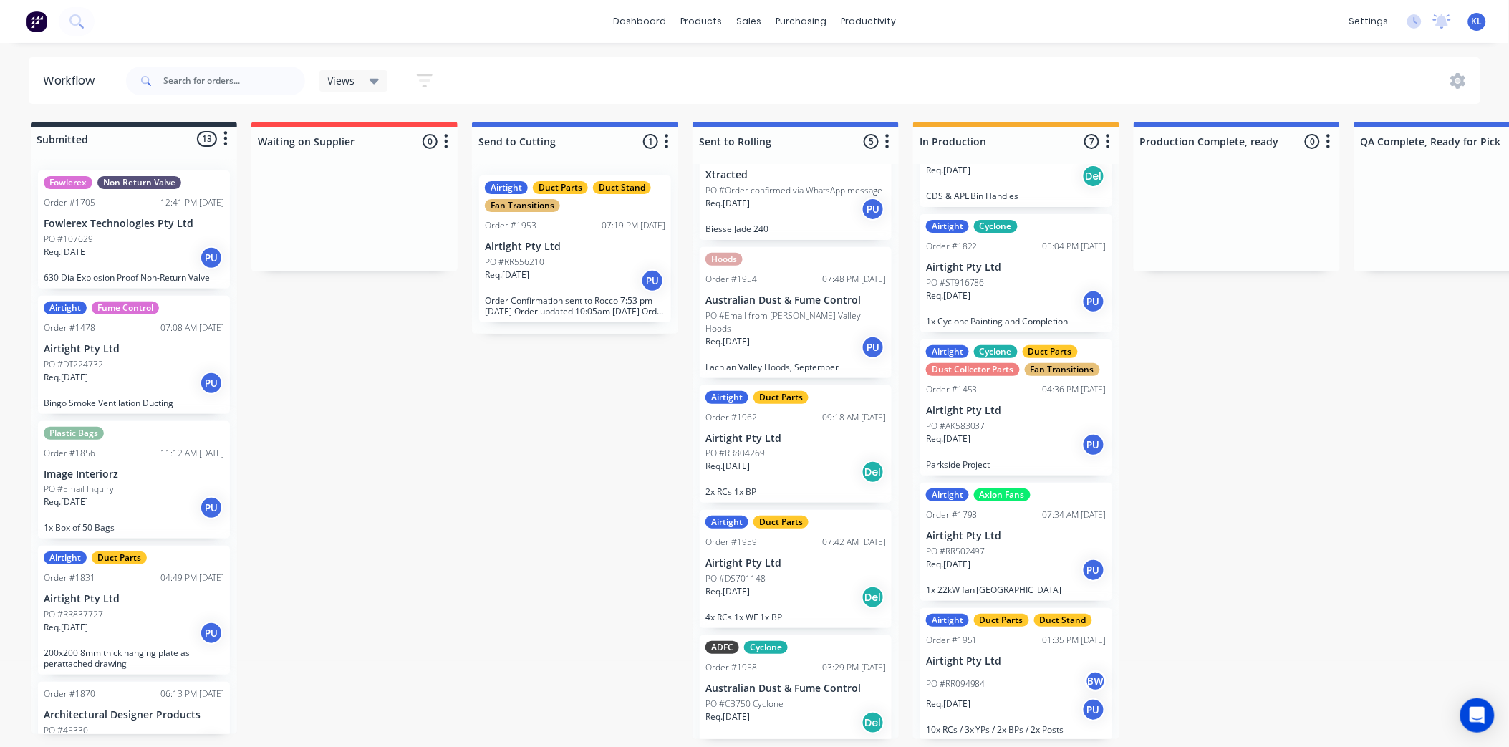
click at [1028, 690] on div "PO #RR094984 BW" at bounding box center [1016, 683] width 180 height 27
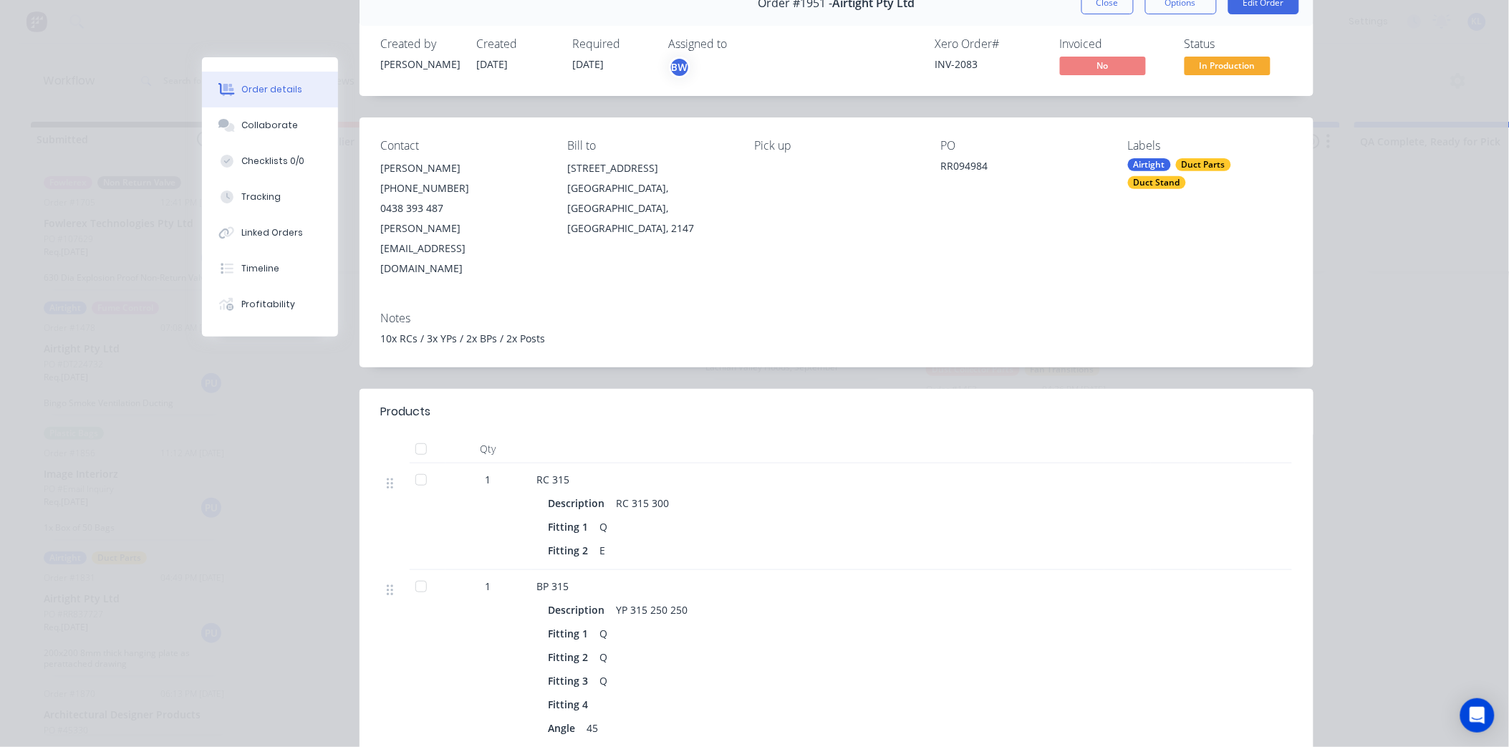
scroll to position [0, 0]
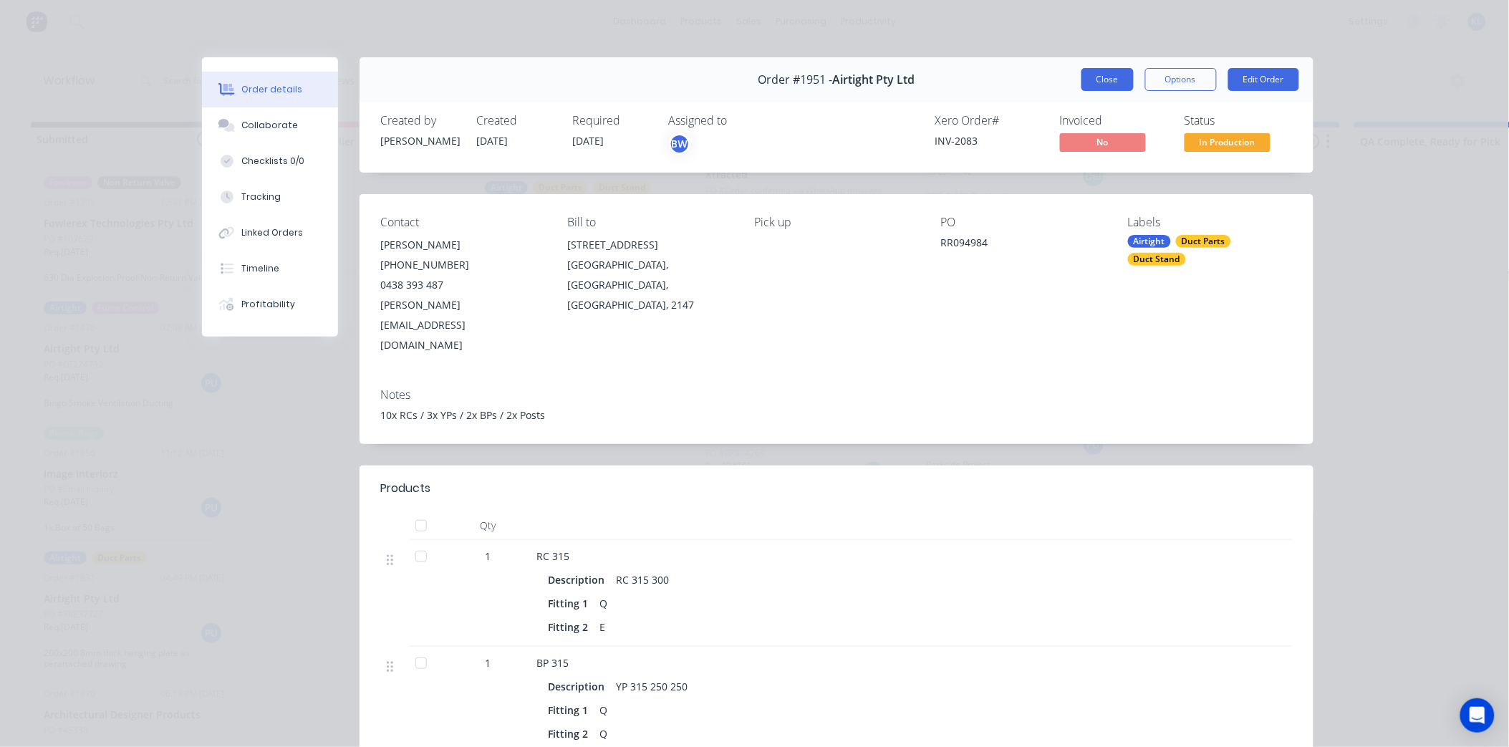
click at [1098, 72] on button "Close" at bounding box center [1107, 79] width 52 height 23
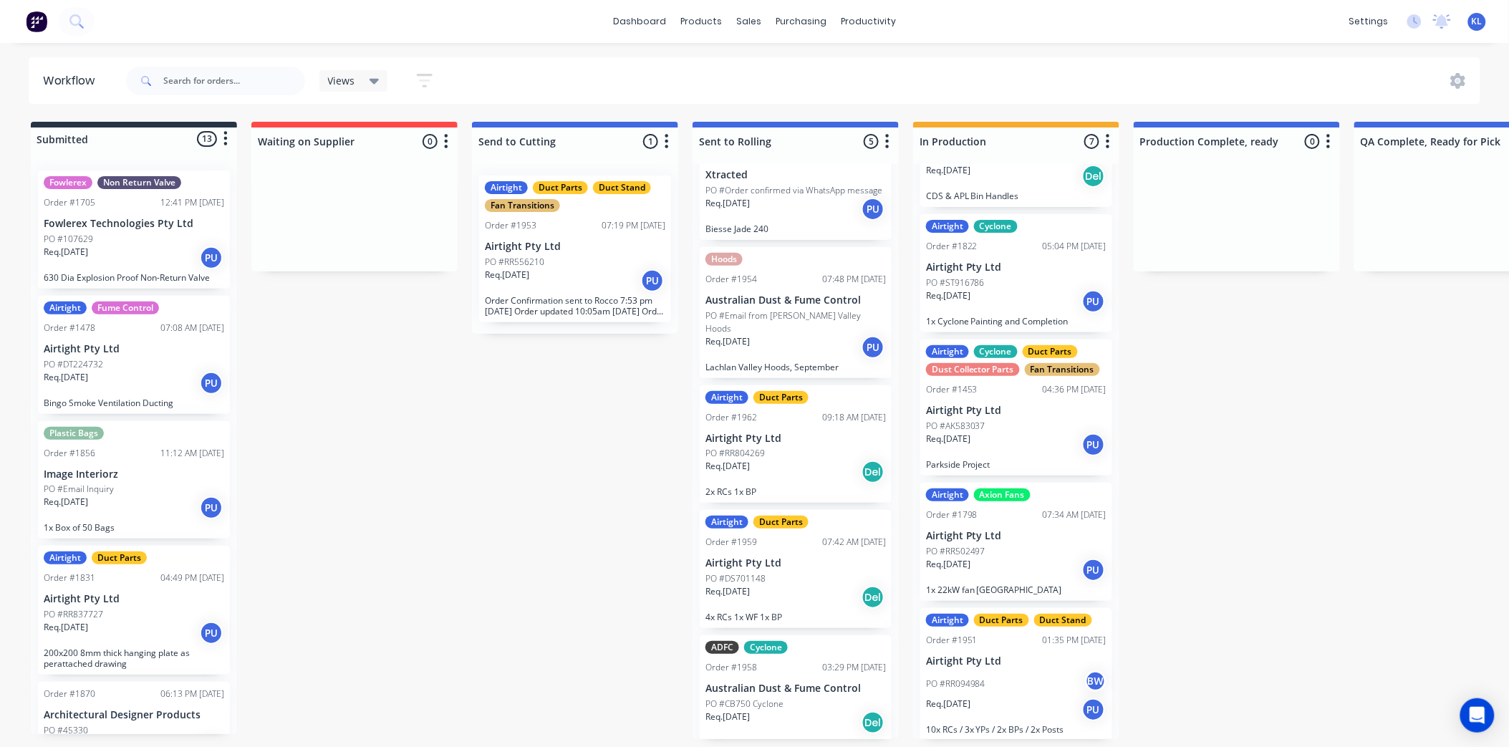
click at [576, 261] on div "PO #RR556210" at bounding box center [575, 262] width 180 height 13
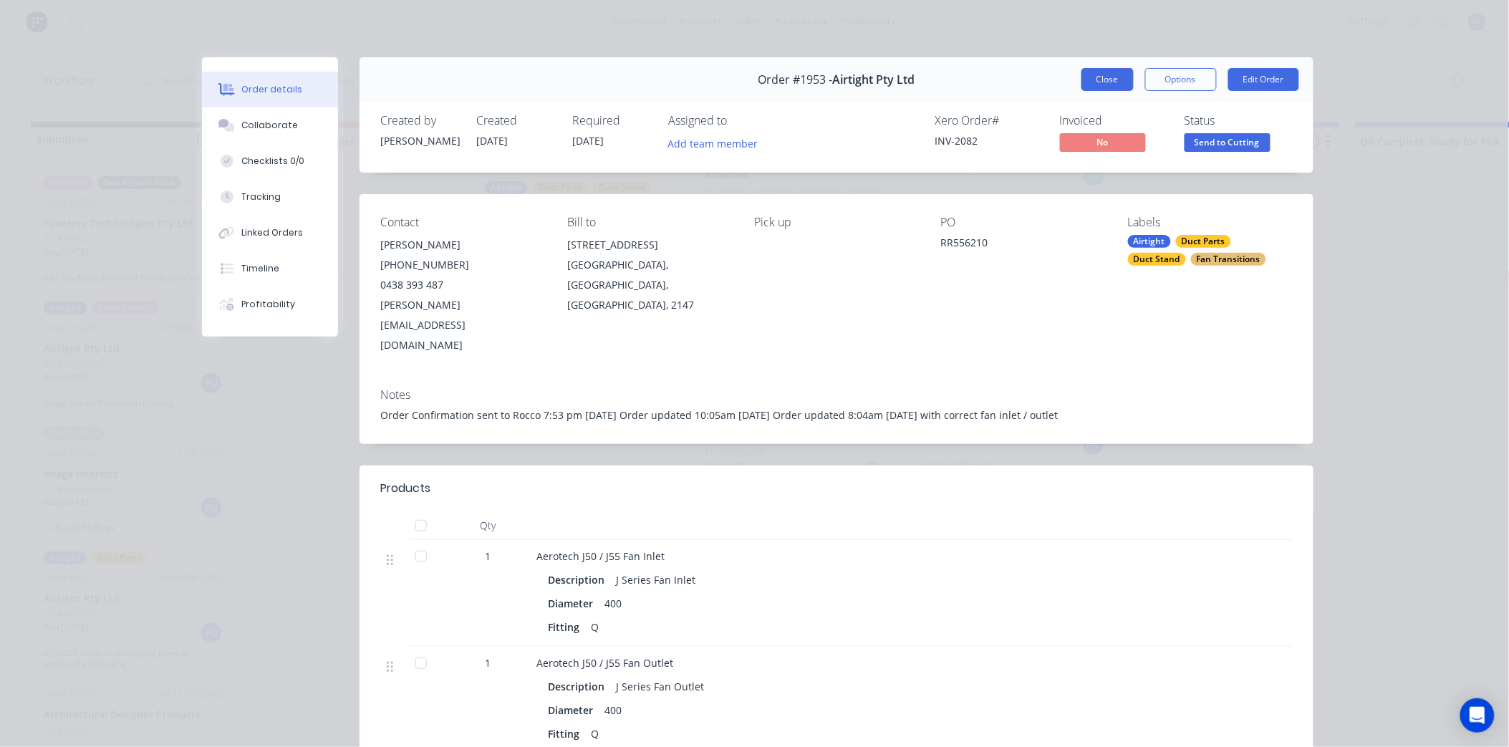
click at [1108, 72] on button "Close" at bounding box center [1107, 79] width 52 height 23
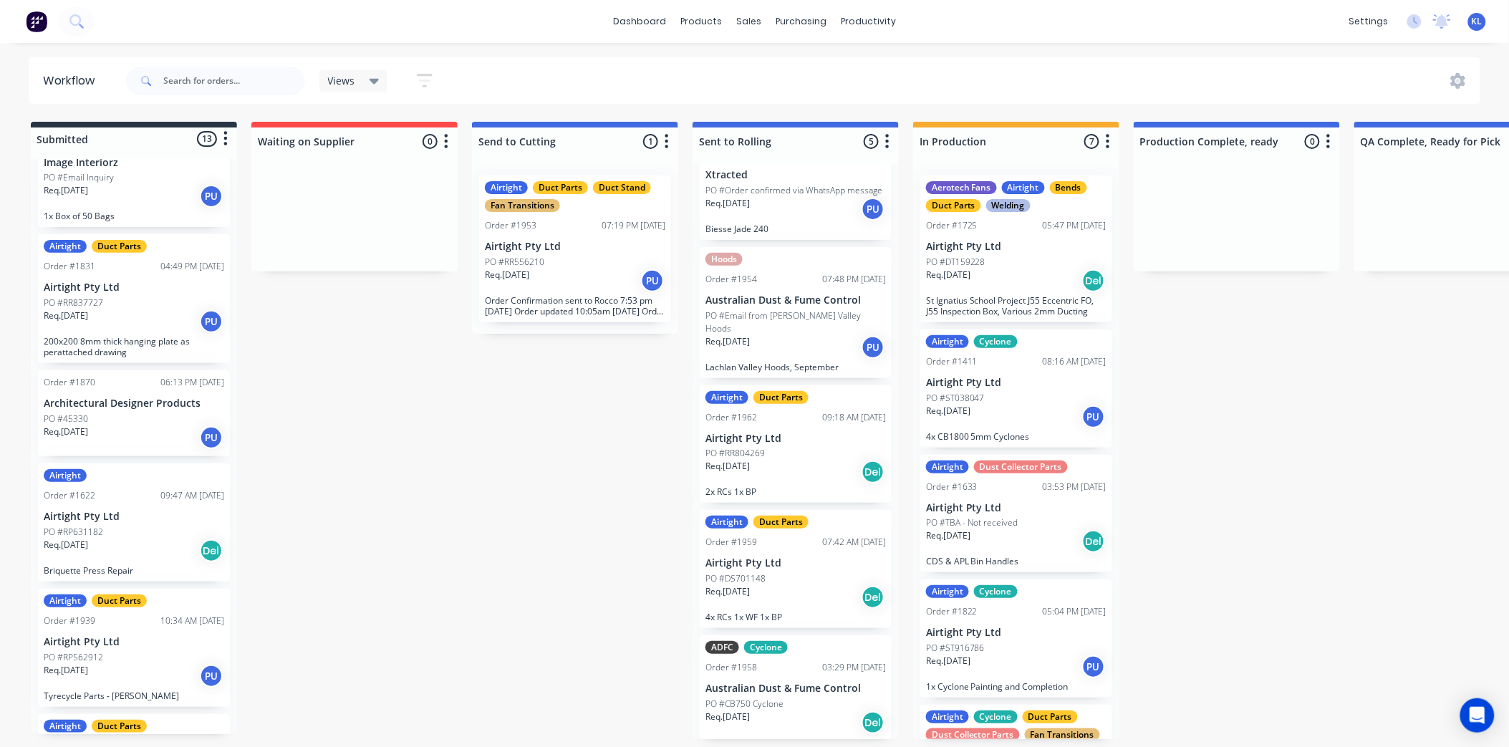
scroll to position [318, 0]
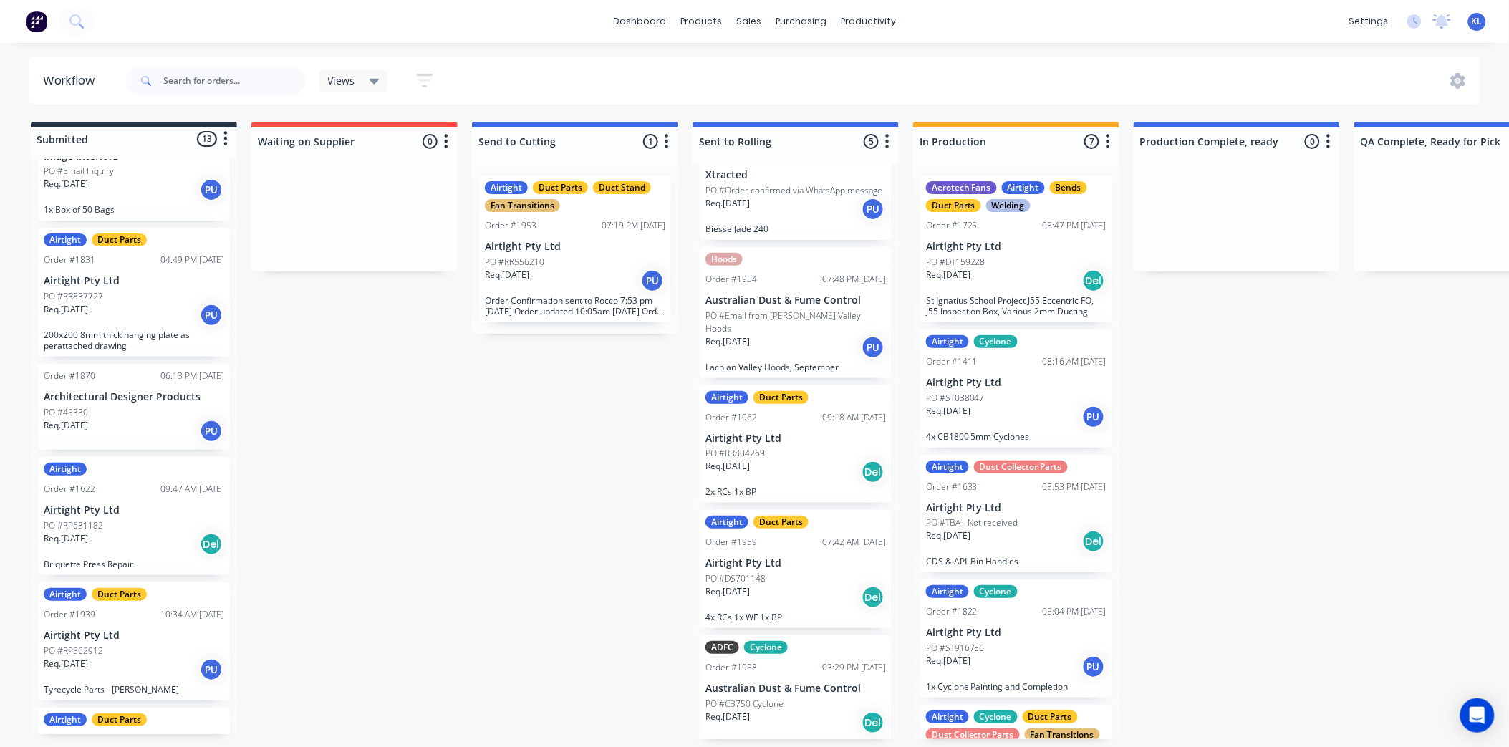
click at [143, 406] on div "PO #45330" at bounding box center [134, 412] width 180 height 13
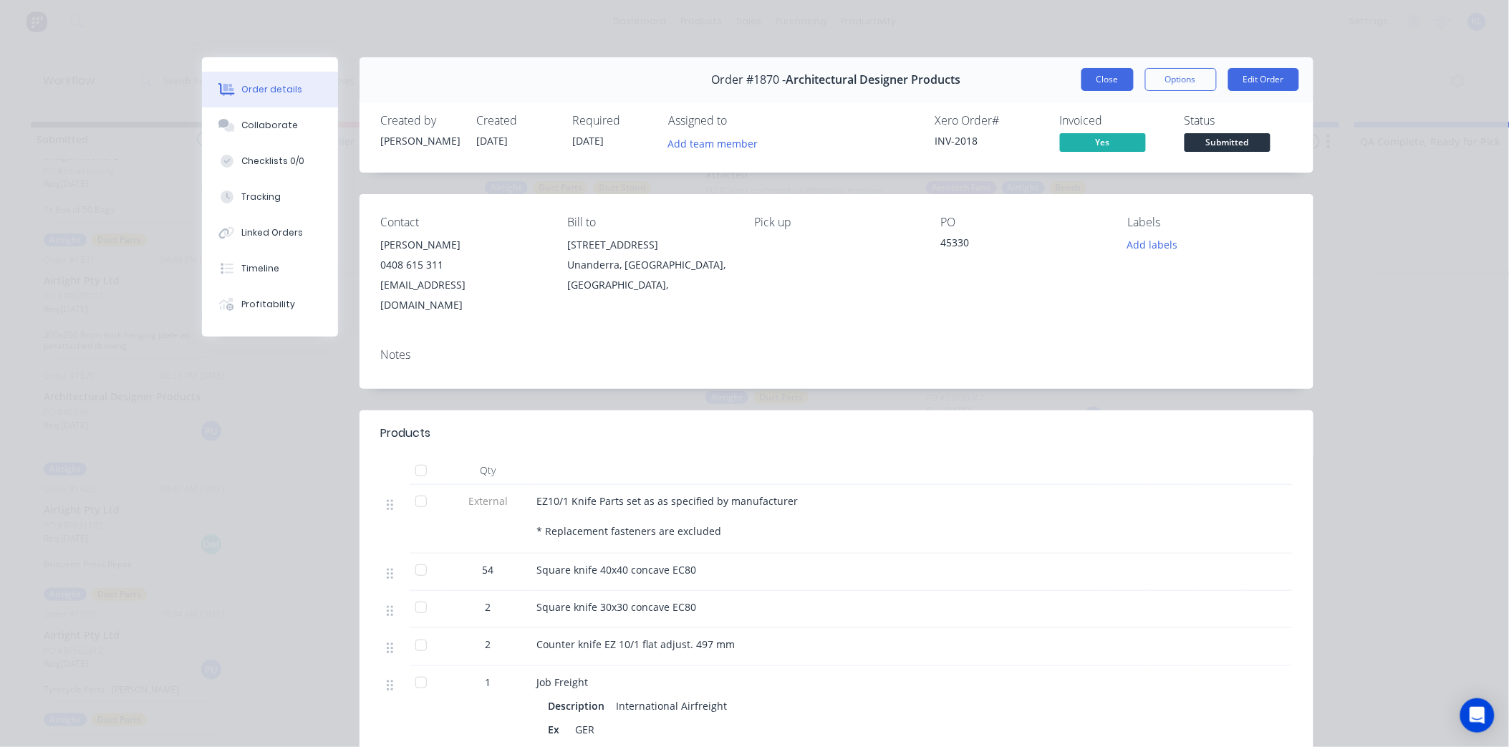
click at [1089, 83] on button "Close" at bounding box center [1107, 79] width 52 height 23
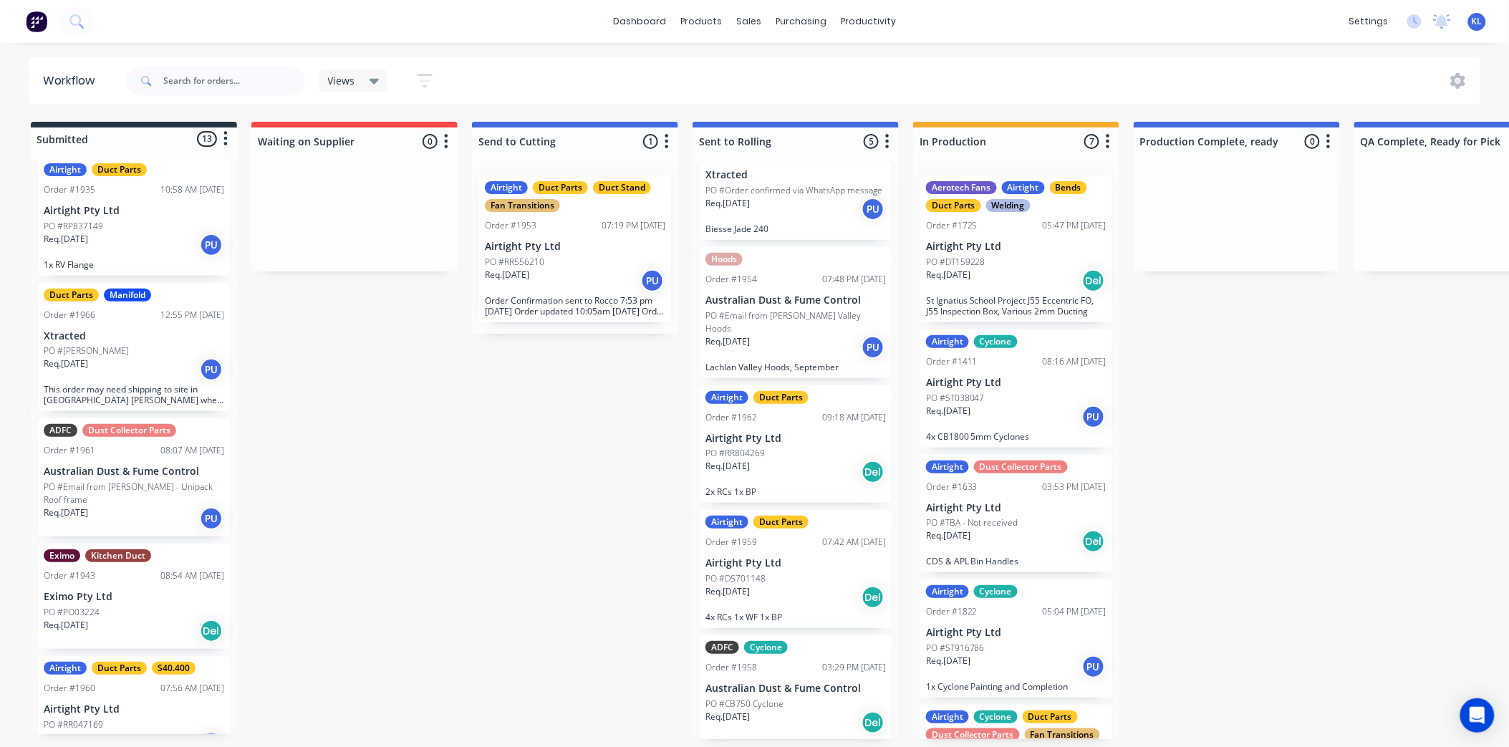
scroll to position [1015, 0]
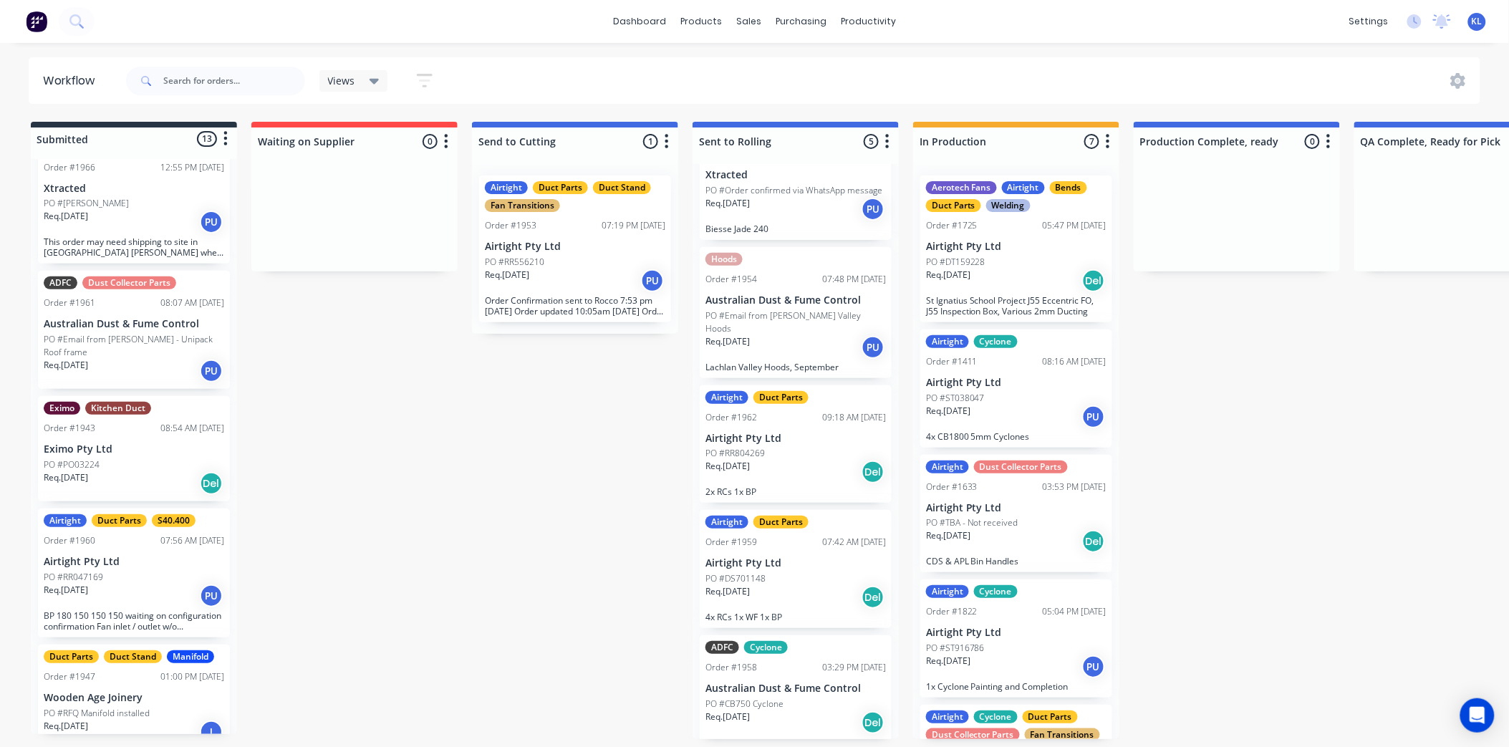
click at [120, 584] on div "Req. 19/09/25 PU" at bounding box center [134, 596] width 180 height 24
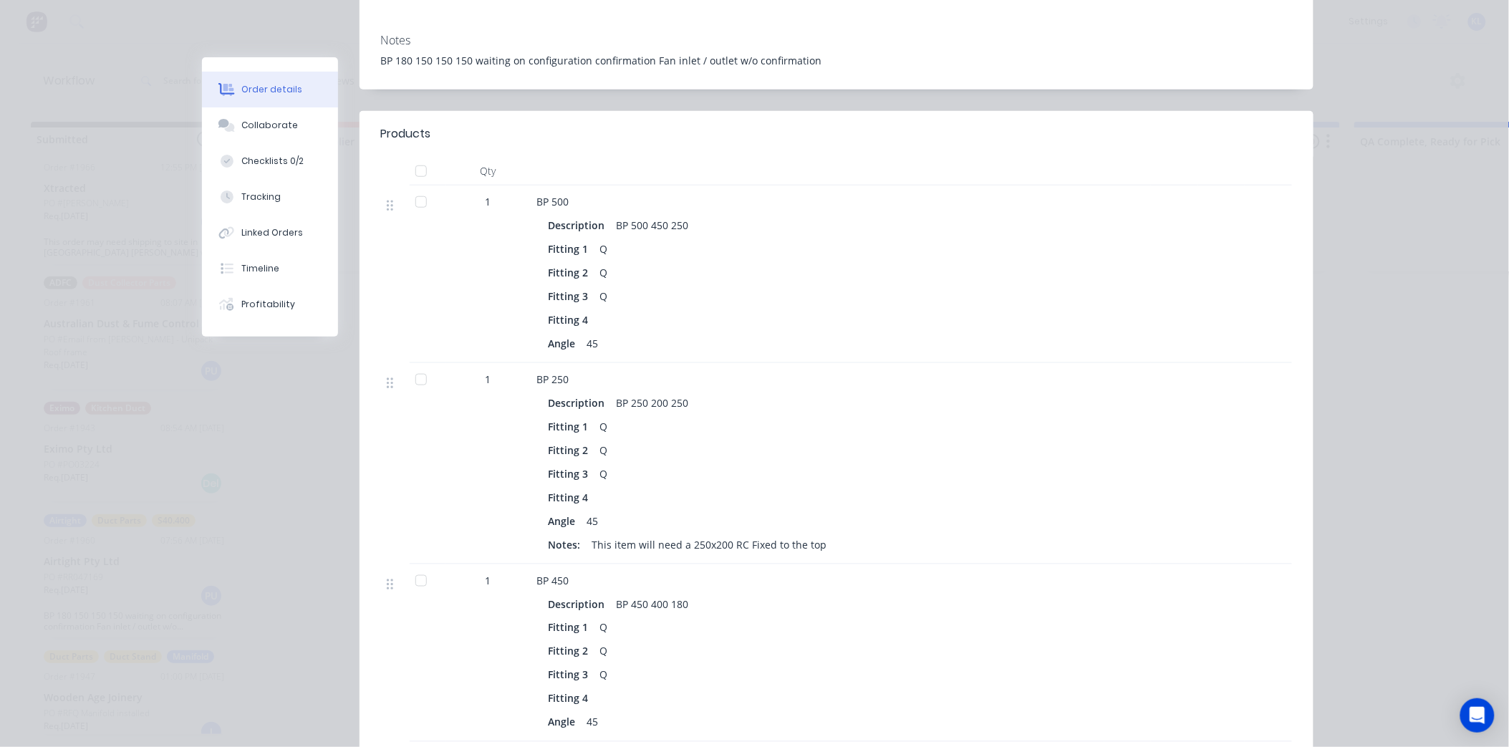
scroll to position [0, 0]
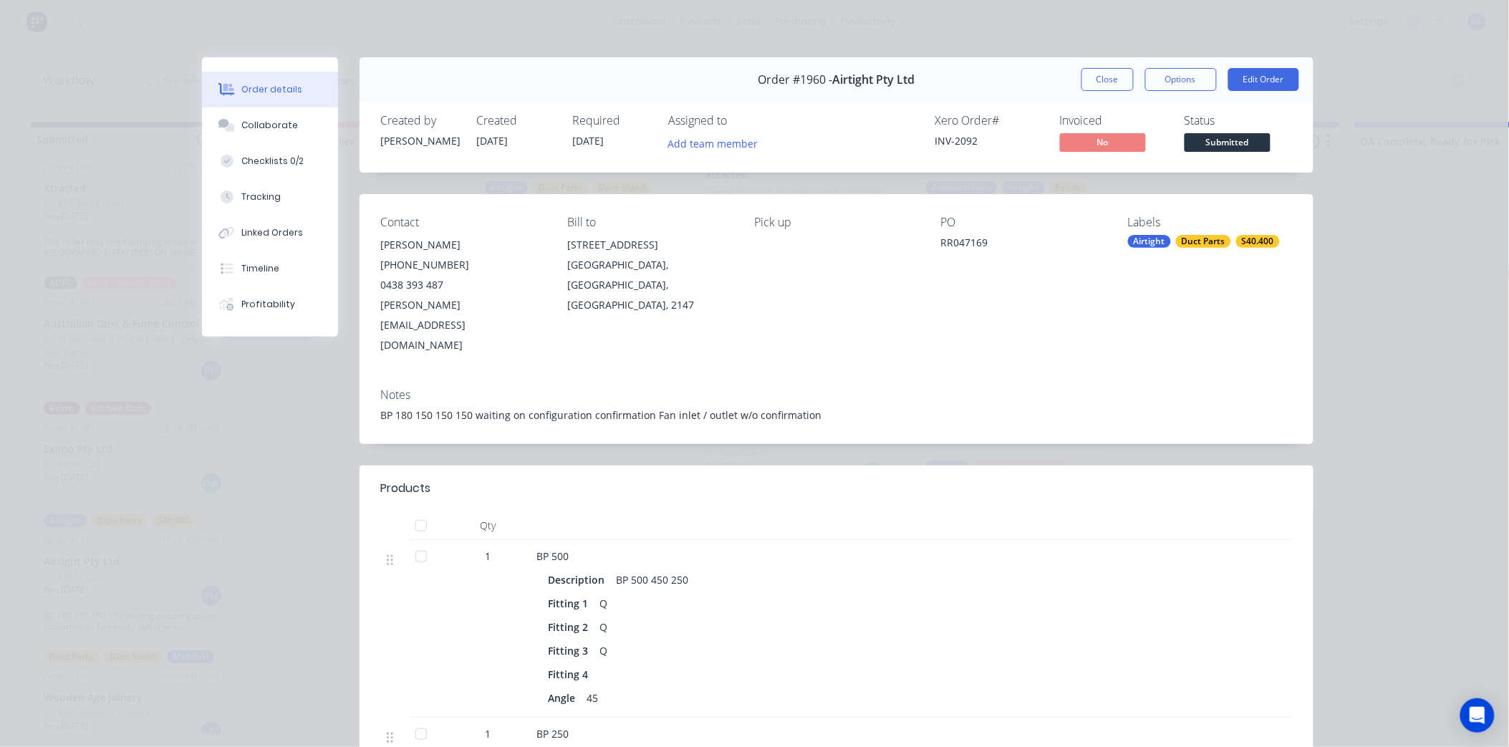
click at [1090, 90] on button "Close" at bounding box center [1107, 79] width 52 height 23
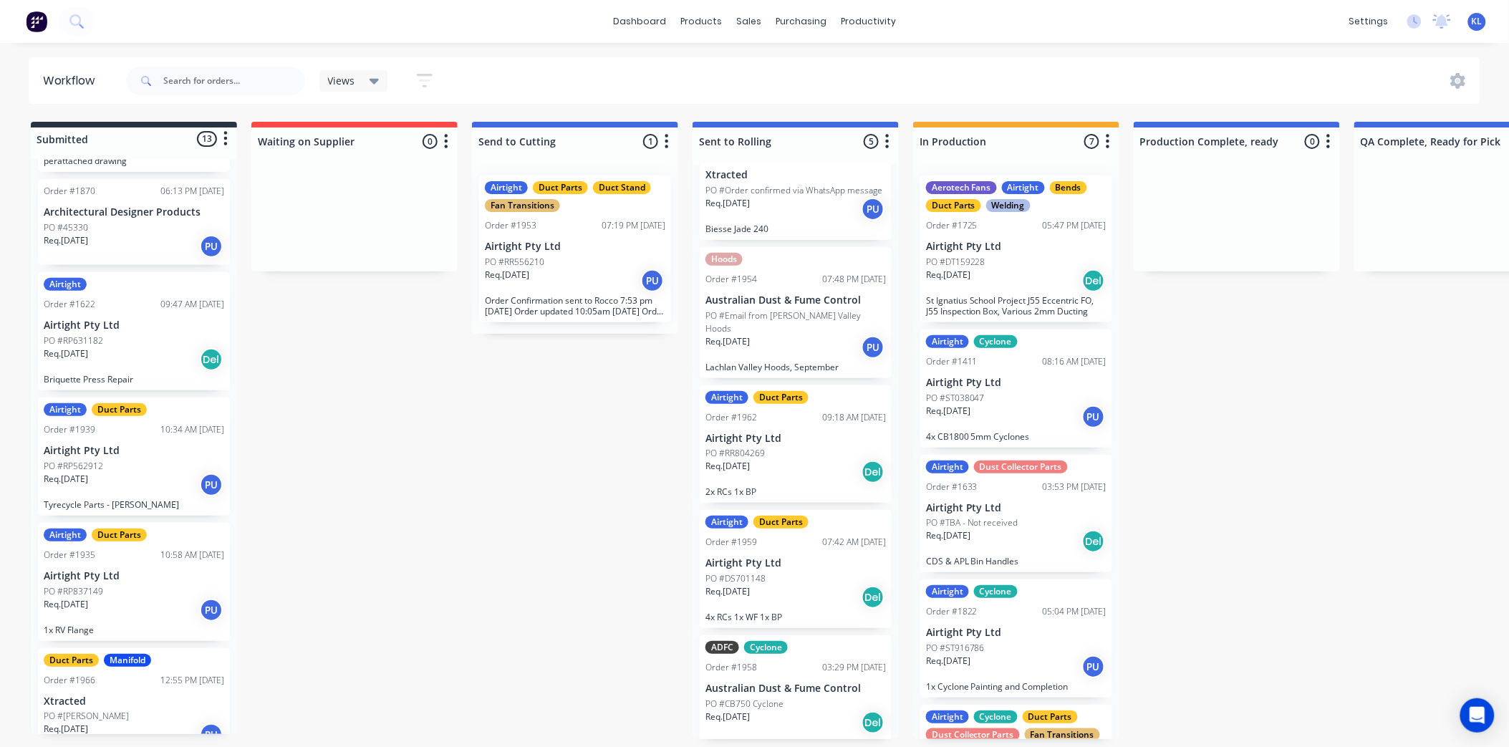
scroll to position [538, 0]
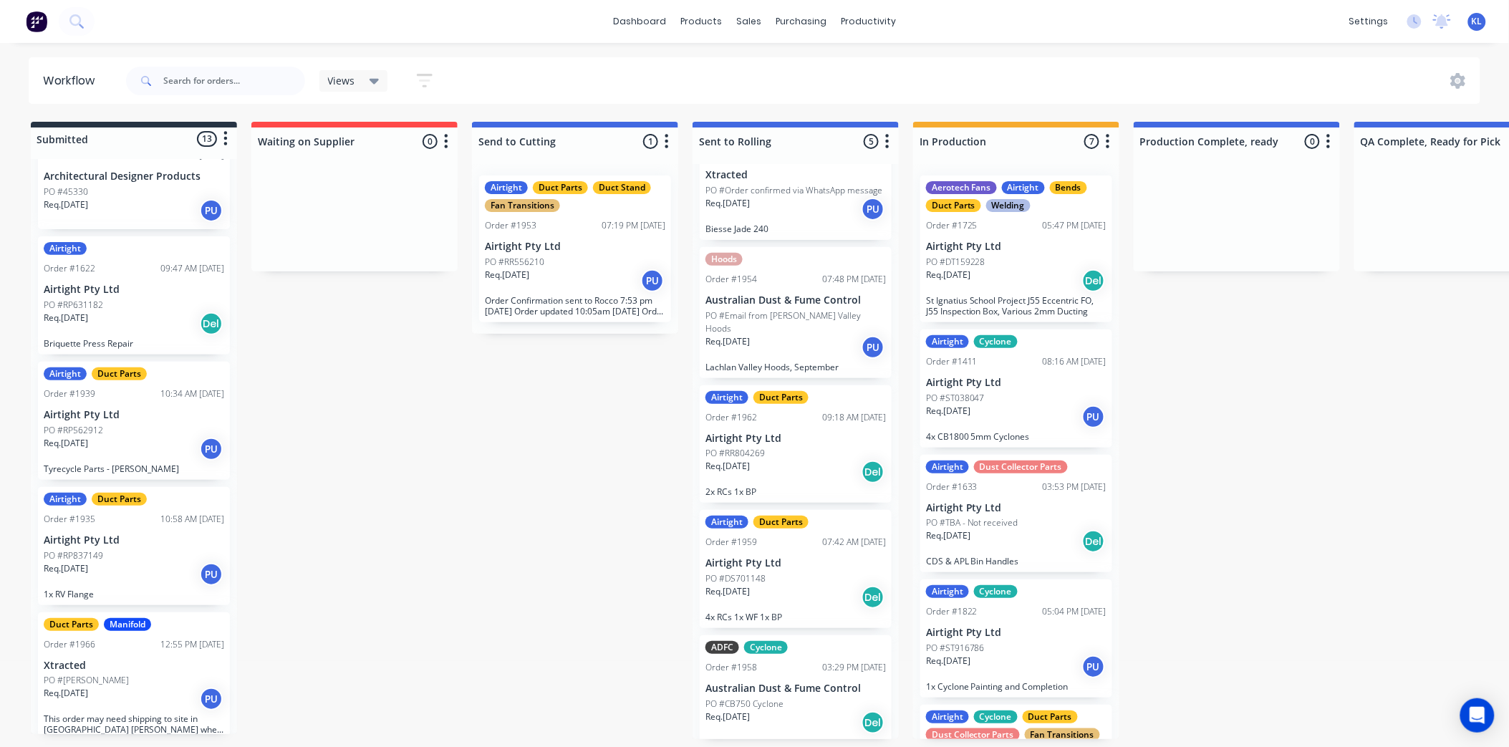
click at [766, 335] on div "Req. [DATE] PU" at bounding box center [795, 347] width 180 height 24
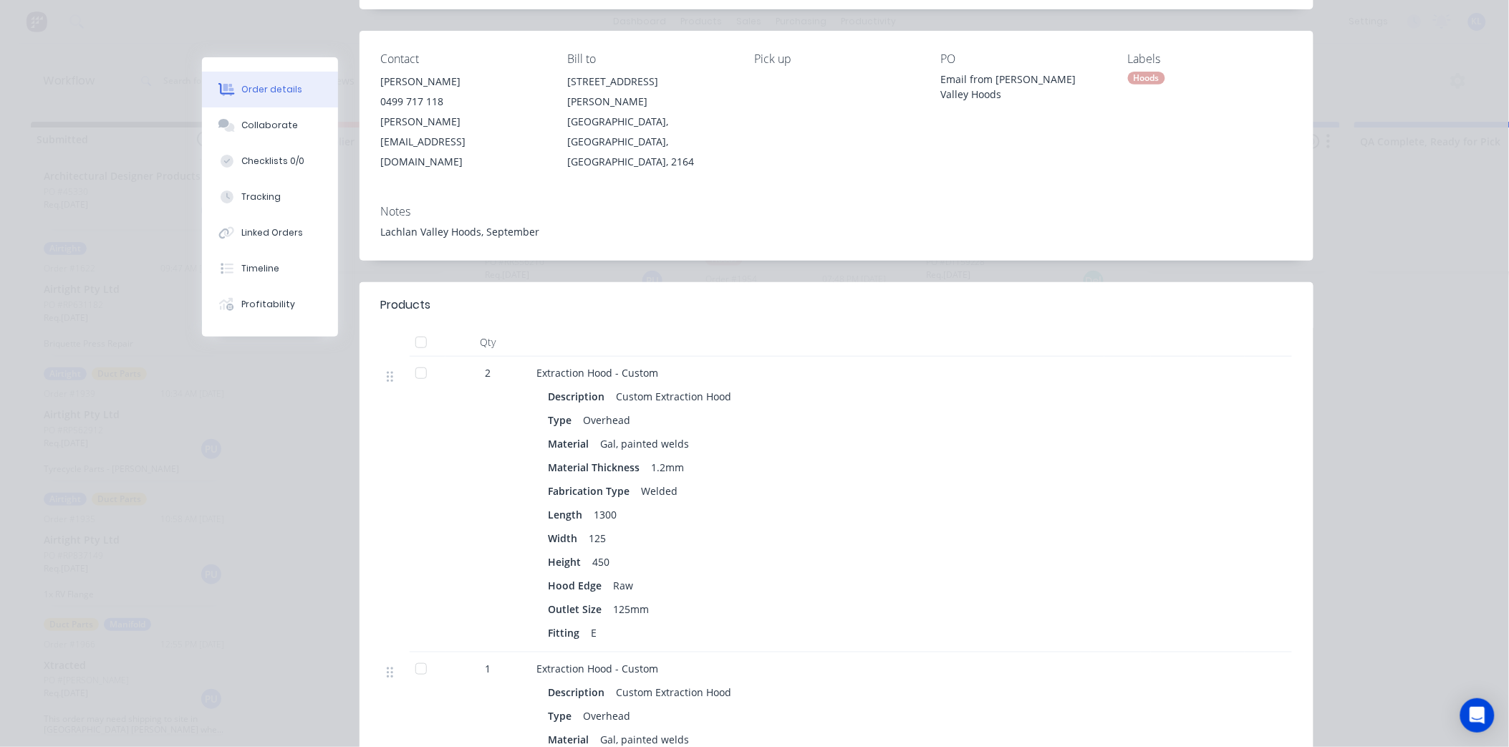
scroll to position [0, 0]
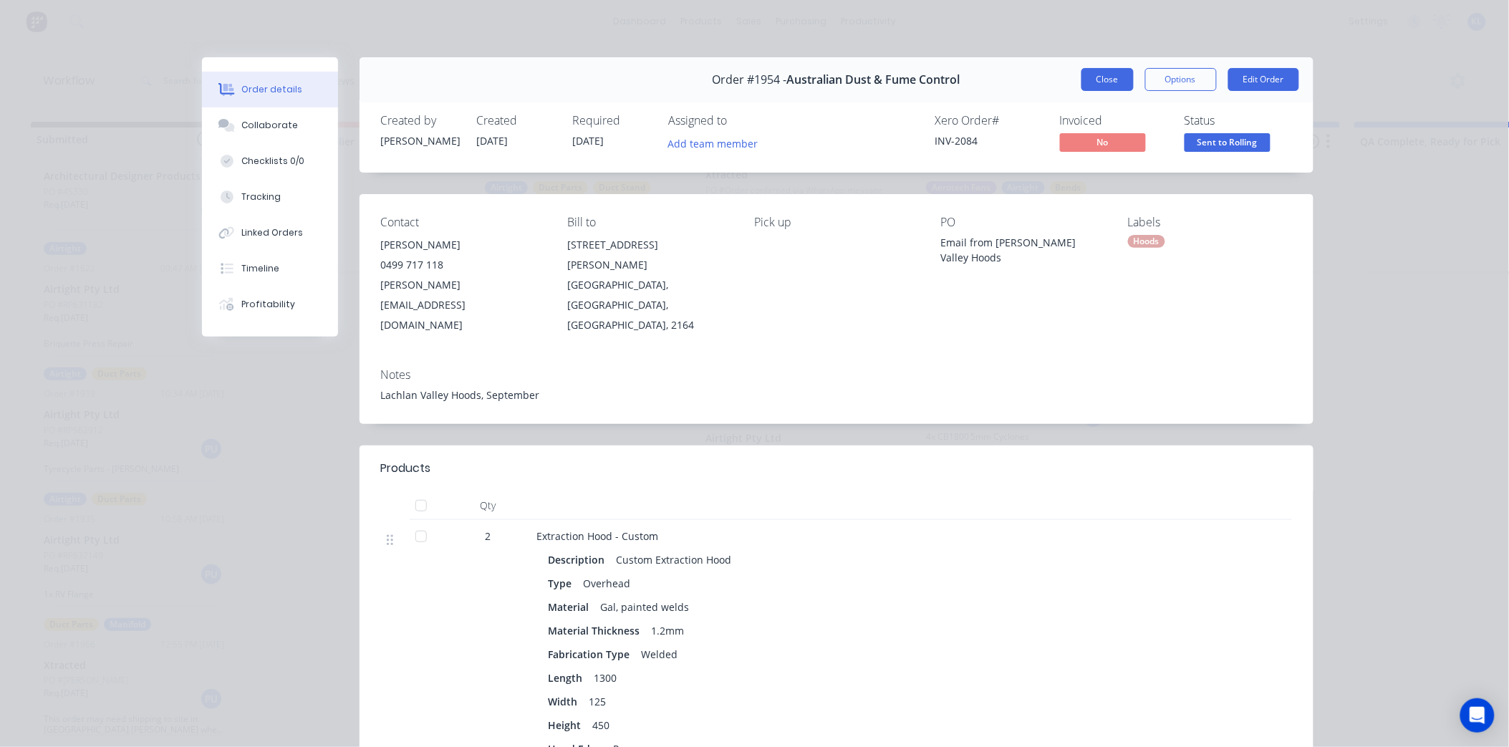
click at [1081, 84] on button "Close" at bounding box center [1107, 79] width 52 height 23
